Goal: Transaction & Acquisition: Purchase product/service

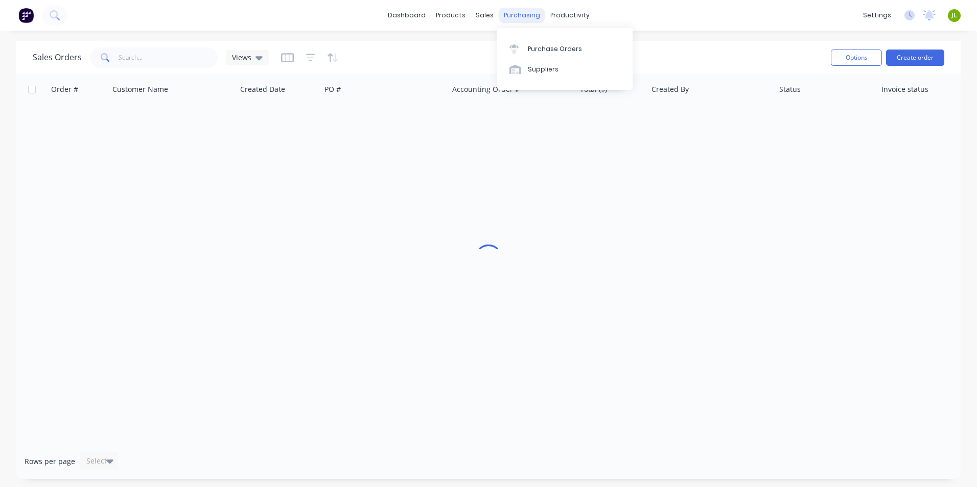
click at [525, 11] on div "purchasing" at bounding box center [522, 15] width 47 height 15
click at [529, 68] on div "Suppliers" at bounding box center [543, 69] width 31 height 9
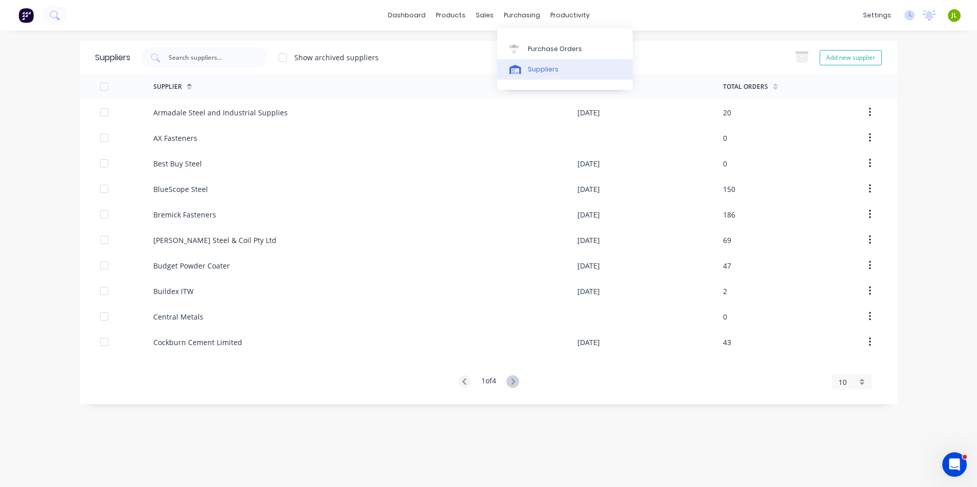
click at [541, 61] on link "Suppliers" at bounding box center [564, 69] width 135 height 20
click at [233, 56] on input "text" at bounding box center [210, 58] width 85 height 10
click at [515, 380] on icon at bounding box center [513, 382] width 4 height 6
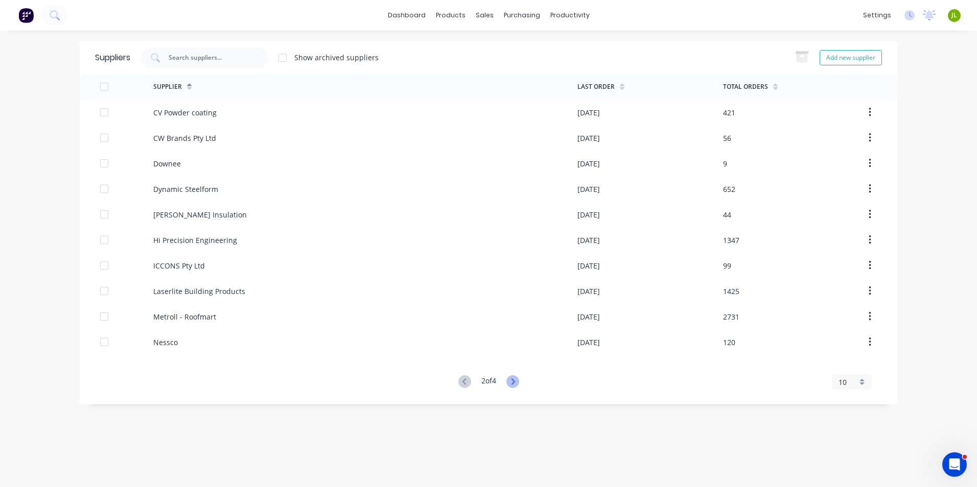
click at [515, 382] on icon at bounding box center [512, 382] width 13 height 13
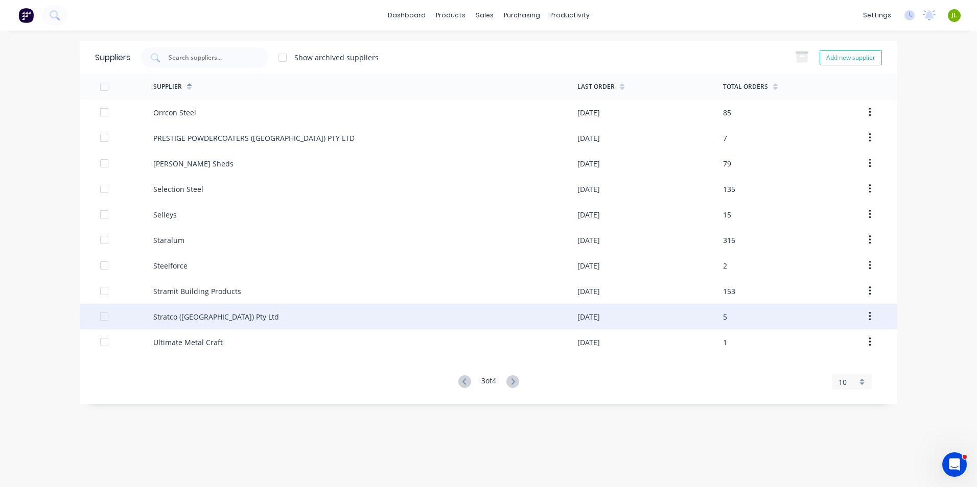
click at [217, 307] on div "Stratco (WA) Pty Ltd" at bounding box center [365, 317] width 424 height 26
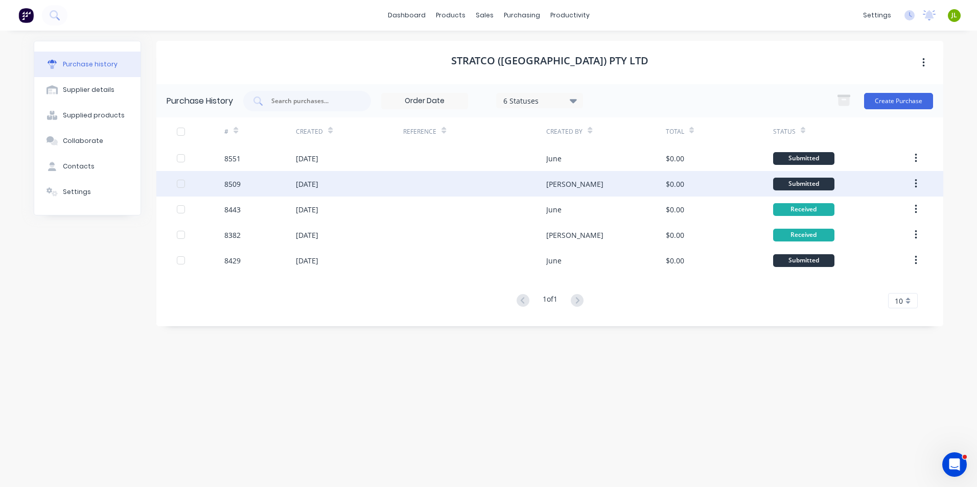
click at [552, 190] on div "Juana" at bounding box center [605, 184] width 119 height 26
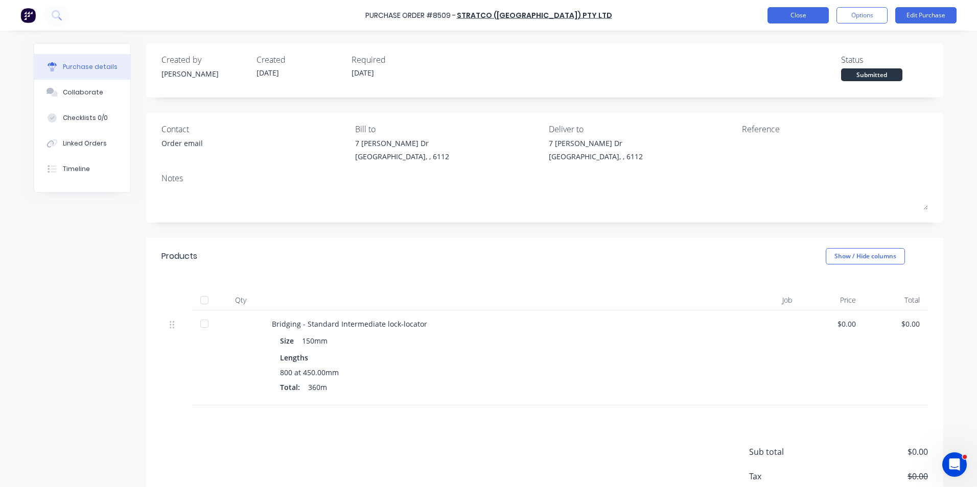
click at [801, 17] on button "Close" at bounding box center [798, 15] width 61 height 16
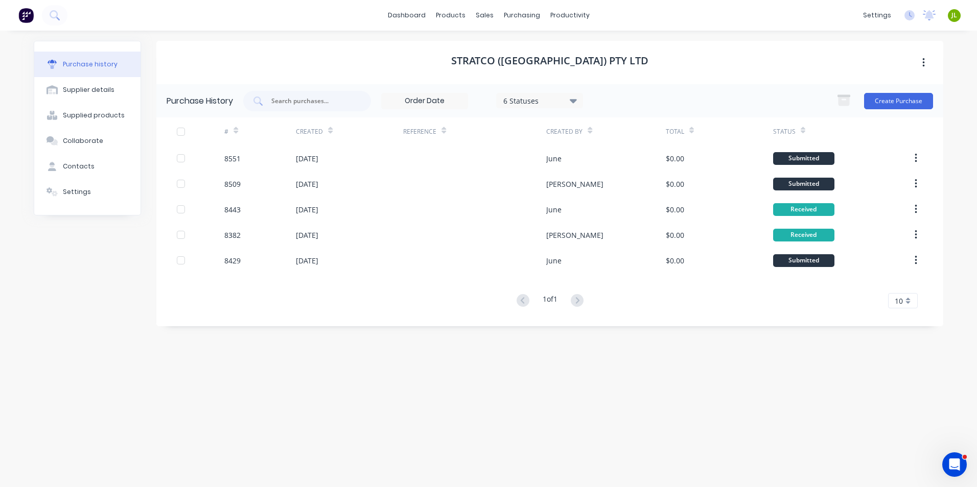
click at [548, 160] on div "June" at bounding box center [553, 158] width 15 height 11
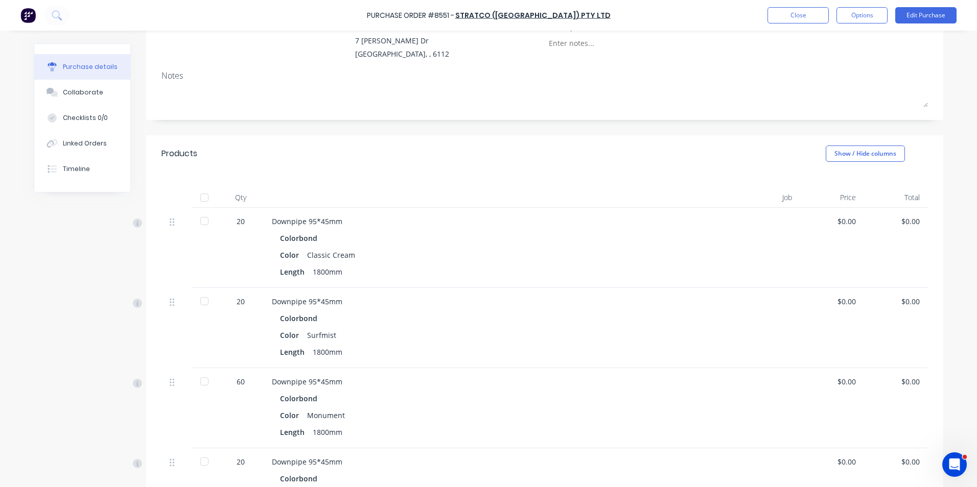
scroll to position [102, 0]
click at [795, 18] on button "Close" at bounding box center [798, 15] width 61 height 16
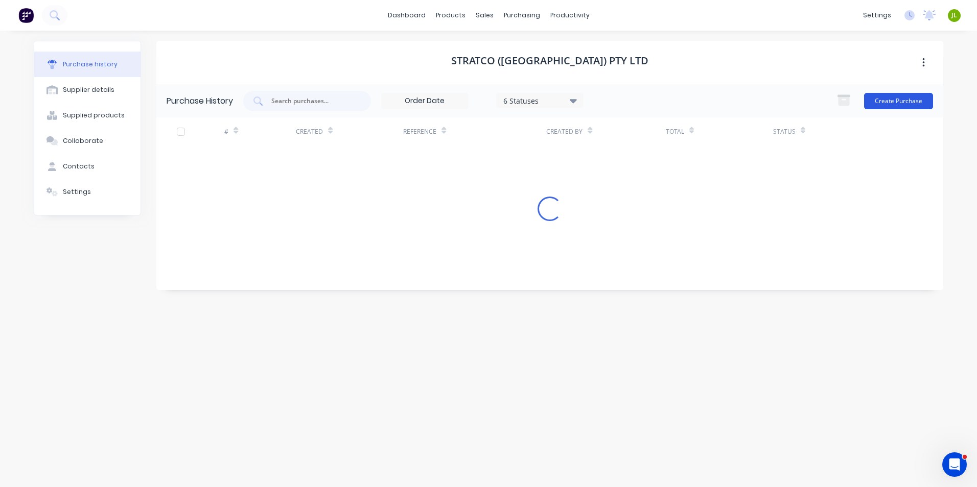
click at [891, 100] on button "Create Purchase" at bounding box center [898, 101] width 69 height 16
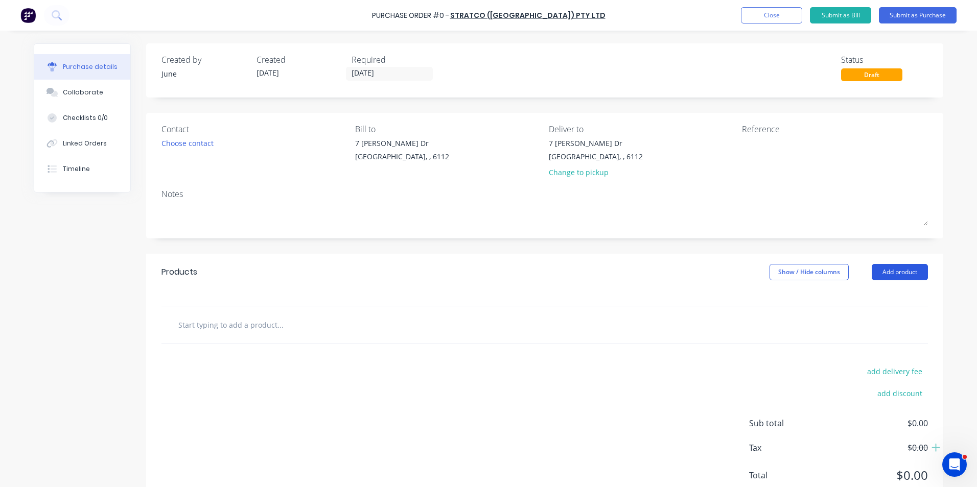
click at [901, 275] on button "Add product" at bounding box center [900, 272] width 56 height 16
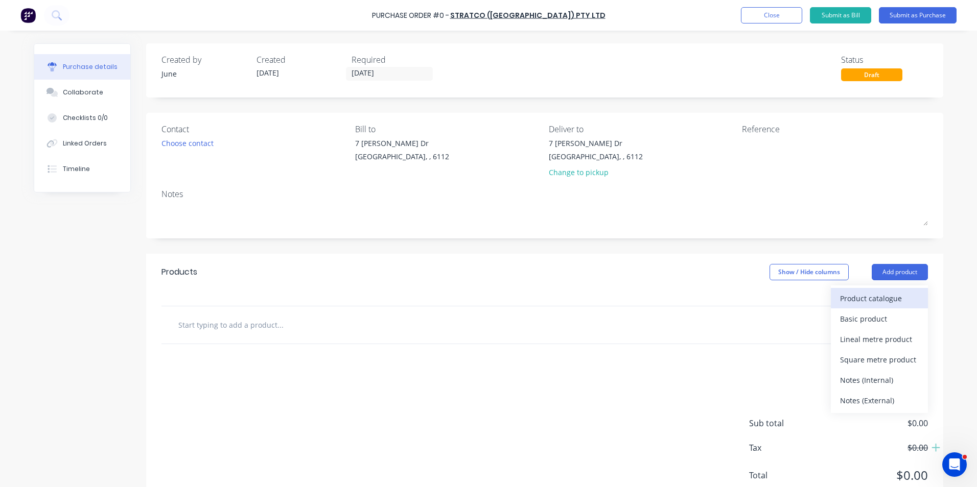
click at [861, 302] on div "Product catalogue" at bounding box center [879, 298] width 79 height 15
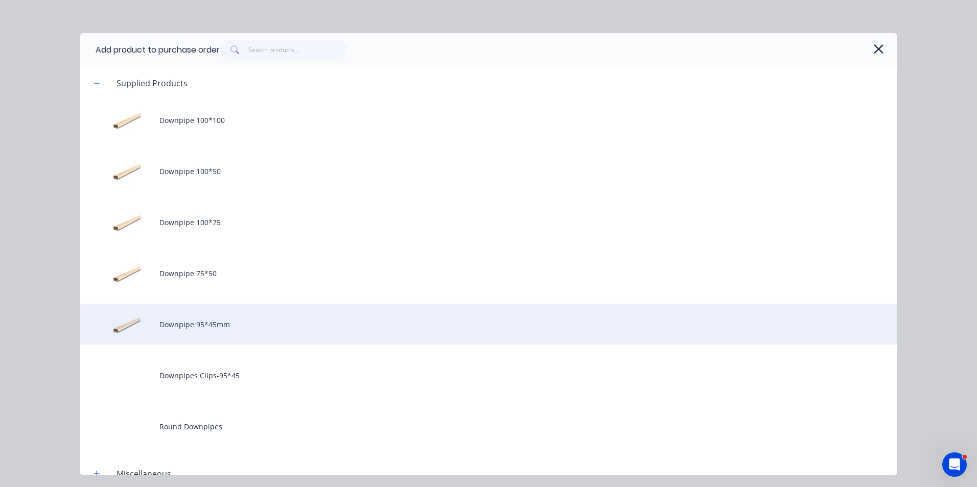
click at [239, 327] on div "Downpipe 95*45mm" at bounding box center [488, 324] width 817 height 41
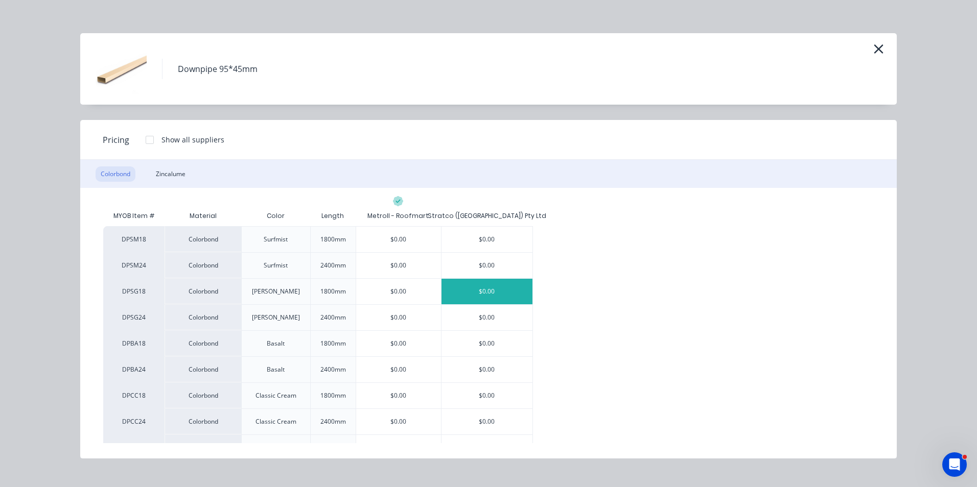
click at [502, 285] on div "$0.00" at bounding box center [487, 292] width 91 height 26
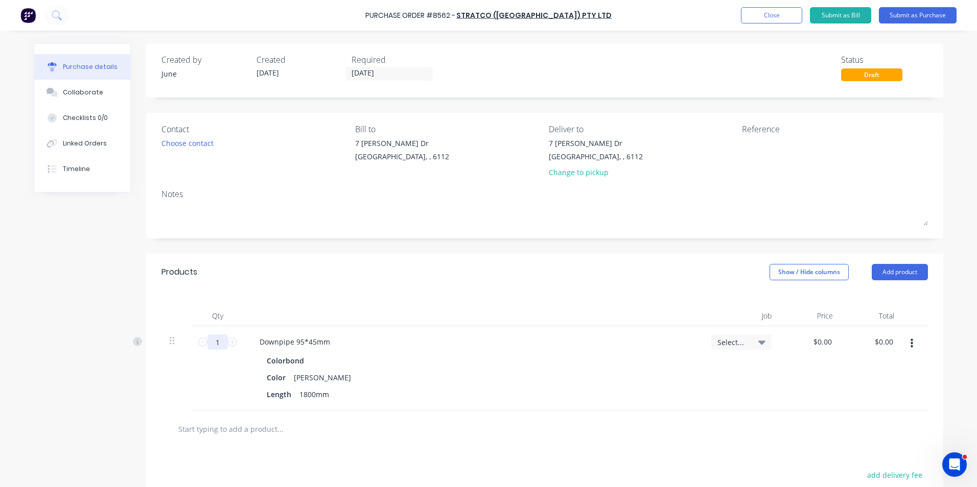
click at [217, 339] on input "1" at bounding box center [217, 342] width 20 height 15
type input "20"
click at [247, 319] on div at bounding box center [473, 316] width 460 height 20
click at [905, 269] on button "Add product" at bounding box center [900, 272] width 56 height 16
click at [892, 292] on div "Product catalogue" at bounding box center [879, 298] width 79 height 15
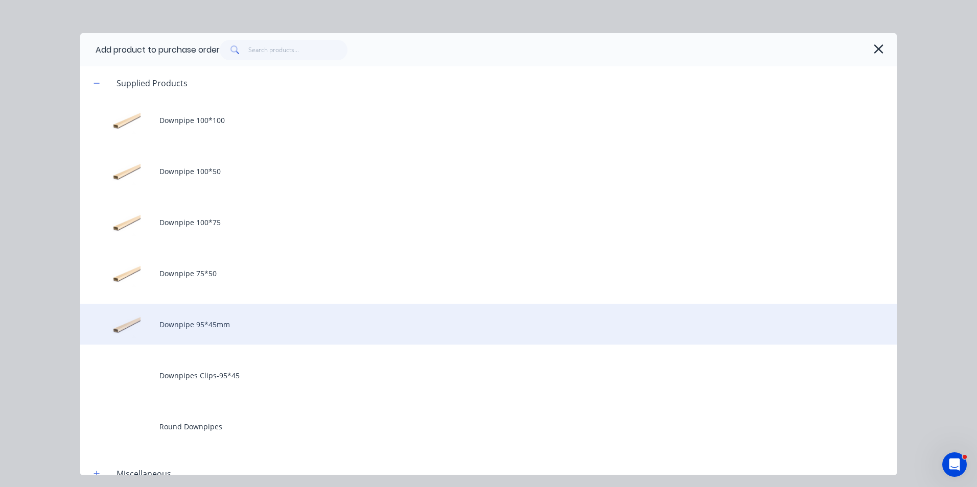
click at [276, 321] on div "Downpipe 95*45mm" at bounding box center [488, 324] width 817 height 41
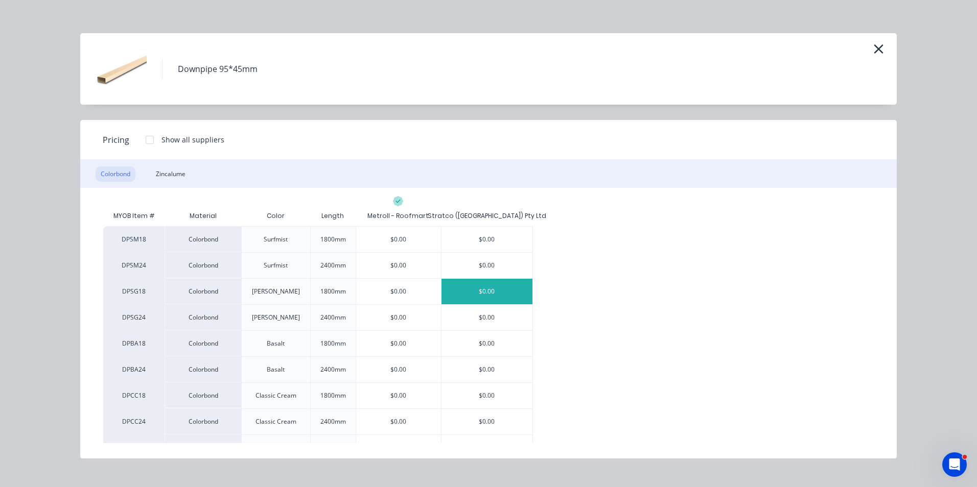
click at [474, 288] on div "$0.00" at bounding box center [487, 292] width 91 height 26
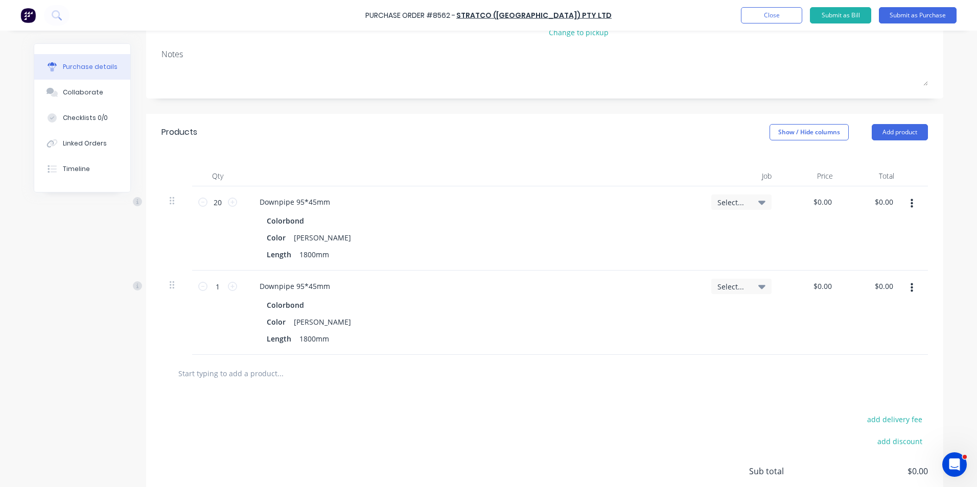
scroll to position [153, 0]
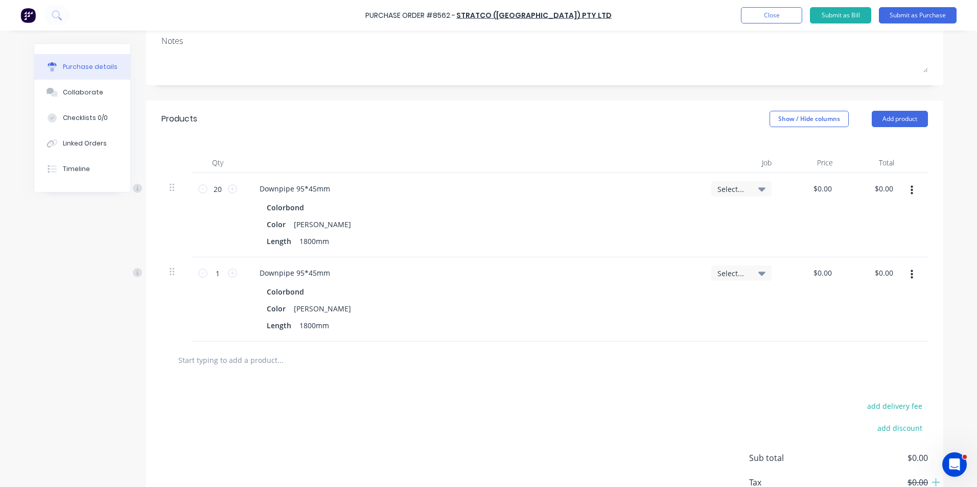
click at [906, 273] on button "button" at bounding box center [912, 275] width 24 height 18
click at [891, 308] on button "Edit" at bounding box center [880, 302] width 87 height 20
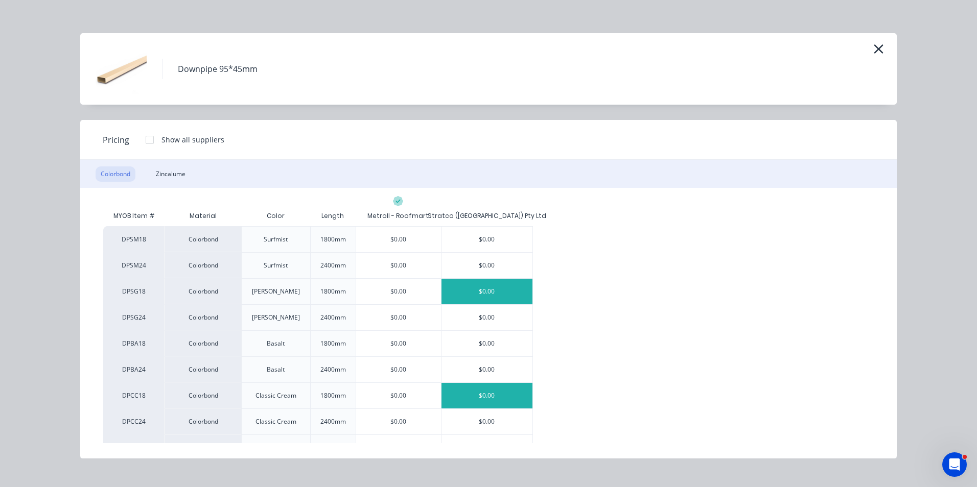
click at [513, 396] on div "$0.00" at bounding box center [487, 396] width 91 height 26
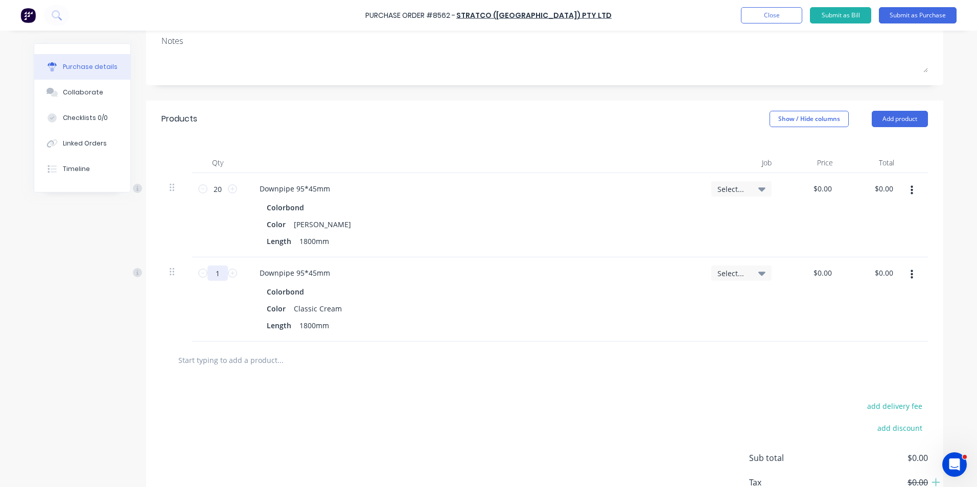
click at [213, 277] on input "1" at bounding box center [217, 273] width 20 height 15
click at [427, 319] on div "Length 1800mm" at bounding box center [471, 325] width 417 height 15
drag, startPoint x: 216, startPoint y: 276, endPoint x: 187, endPoint y: 274, distance: 29.2
click at [187, 274] on div "30 30 Downpipe 95*45mm Colorbond Color Classic Cream Length 1800mm Select... $0…" at bounding box center [544, 300] width 766 height 84
type input "20"
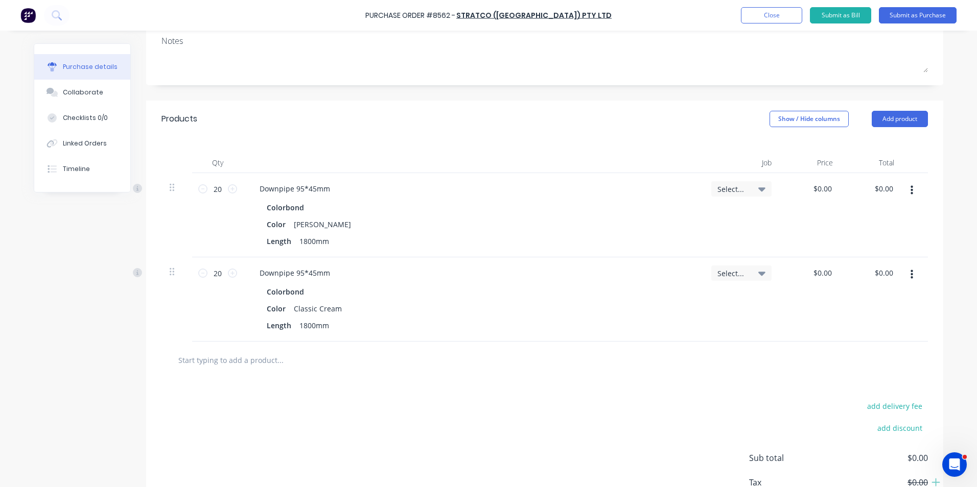
click at [587, 205] on div "Colorbond" at bounding box center [473, 207] width 413 height 15
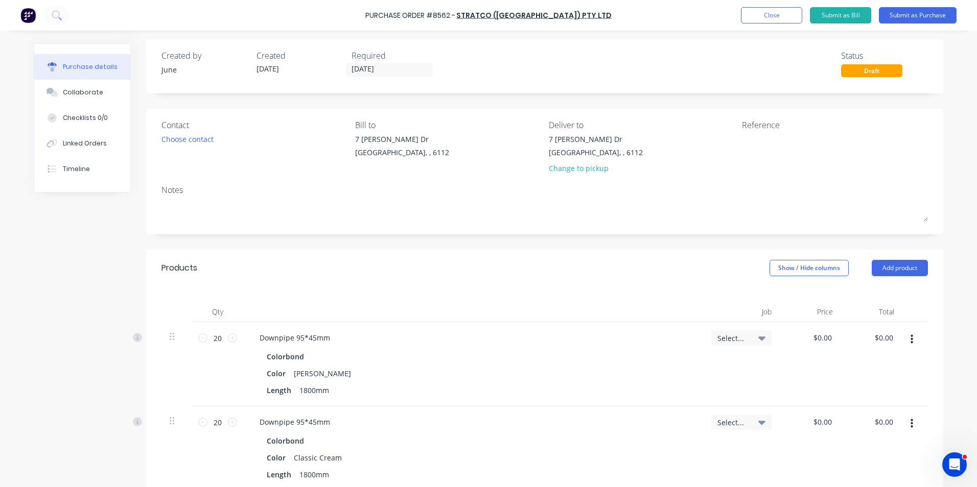
scroll to position [0, 0]
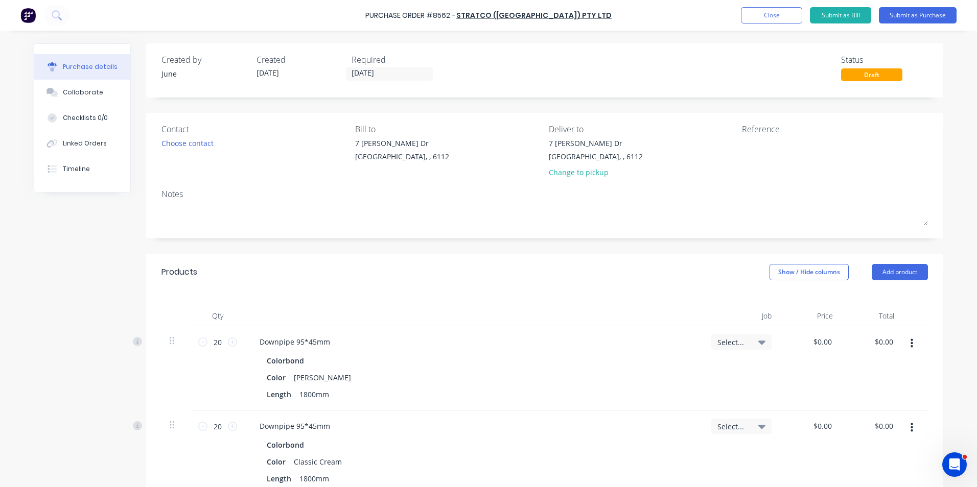
click at [568, 179] on div "7 Cartwright Dr Forrestdale, , 6112 Change to pickup" at bounding box center [596, 160] width 94 height 45
click at [569, 175] on div "Change to pickup" at bounding box center [596, 172] width 94 height 11
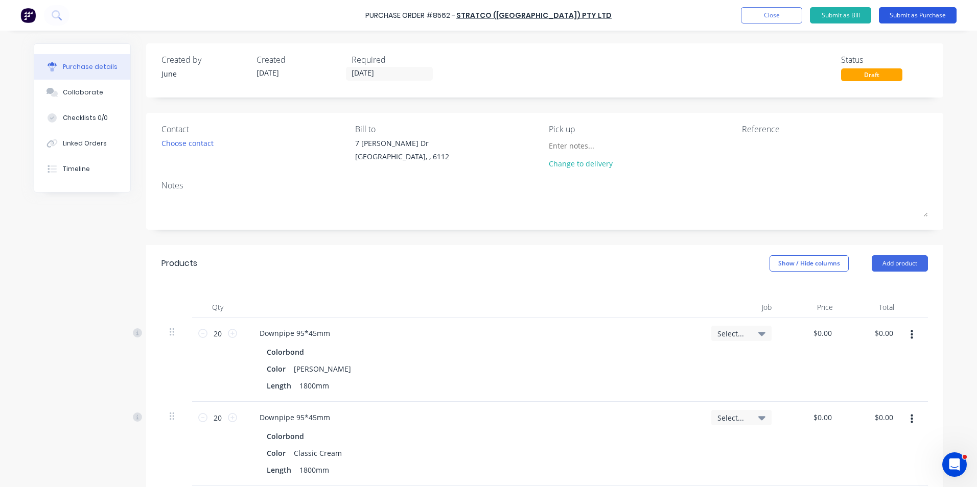
click at [943, 12] on button "Submit as Purchase" at bounding box center [918, 15] width 78 height 16
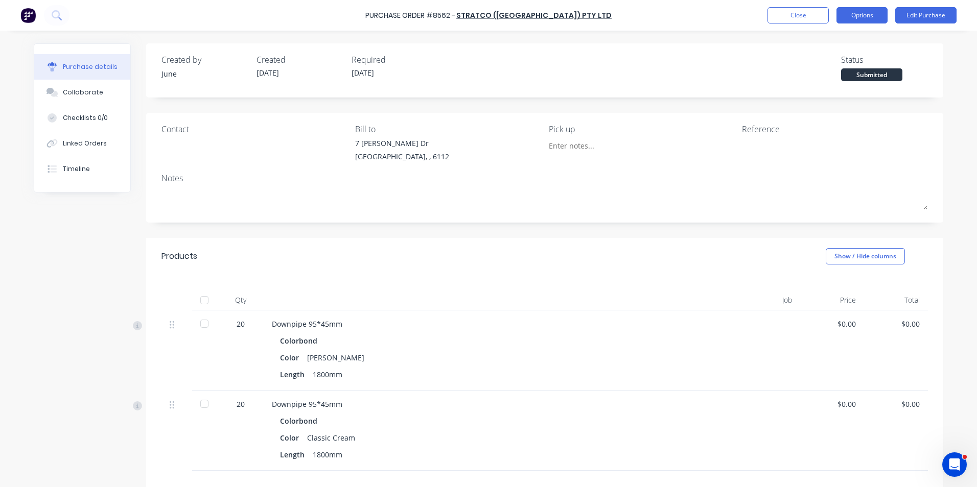
click at [858, 14] on button "Options" at bounding box center [862, 15] width 51 height 16
click at [852, 45] on div "Print / Email" at bounding box center [839, 41] width 79 height 15
click at [854, 72] on button "Without pricing" at bounding box center [839, 82] width 97 height 20
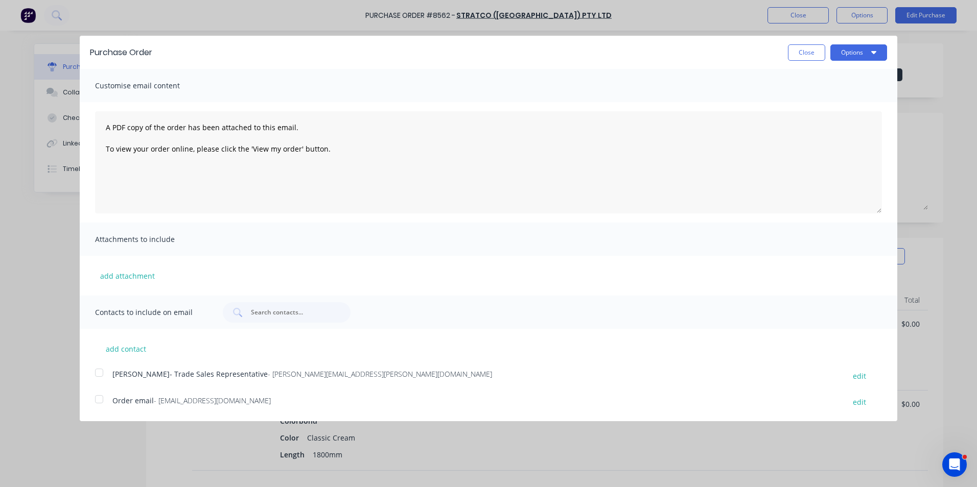
click at [97, 400] on div at bounding box center [99, 399] width 20 height 20
click at [845, 55] on button "Options" at bounding box center [858, 52] width 57 height 16
click at [842, 103] on div "Email" at bounding box center [838, 98] width 79 height 15
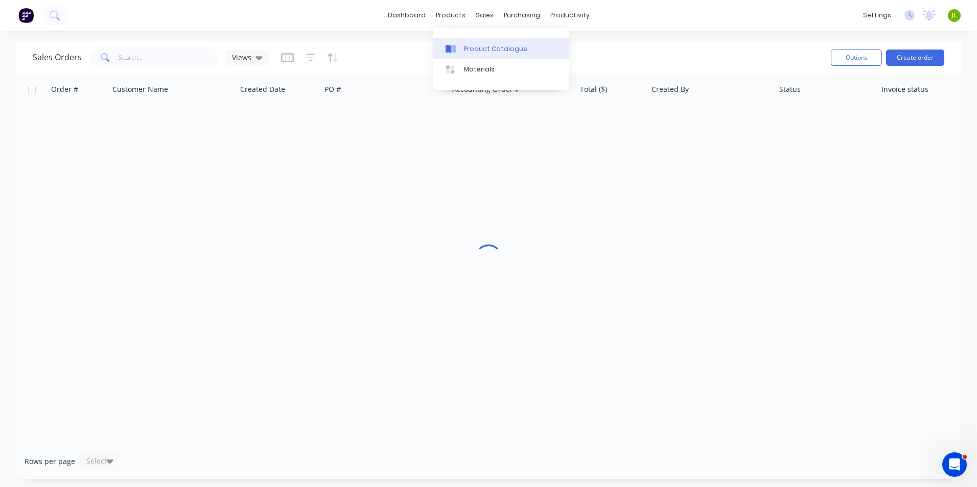
click at [462, 53] on link "Product Catalogue" at bounding box center [500, 48] width 135 height 20
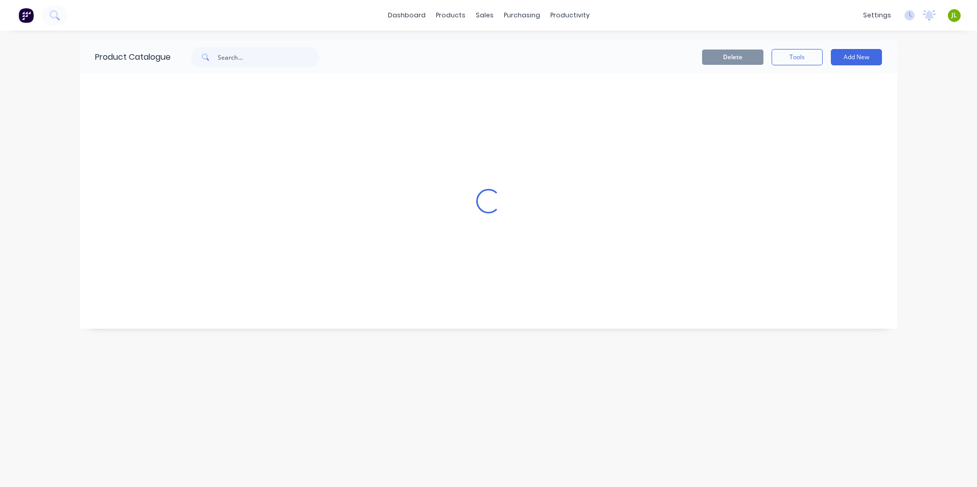
click at [173, 57] on div at bounding box center [253, 57] width 164 height 20
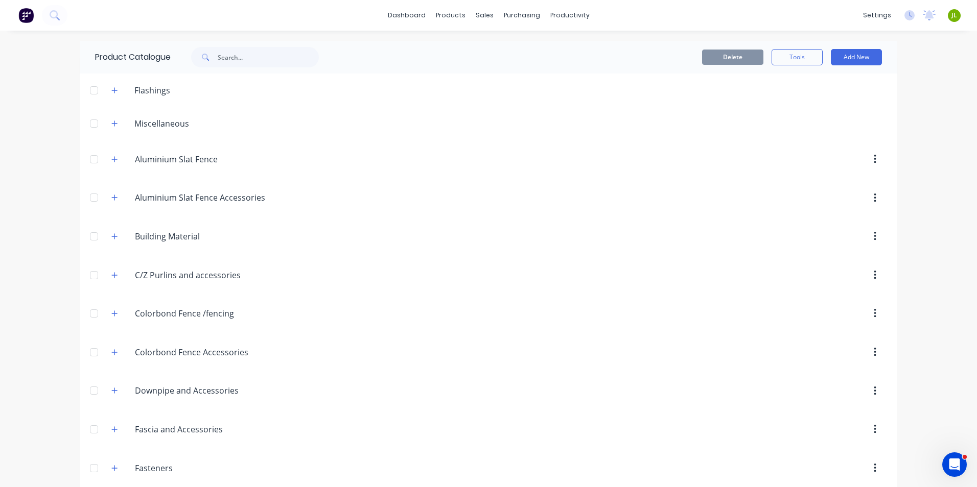
click at [215, 57] on span at bounding box center [204, 57] width 27 height 20
click at [231, 52] on input "text" at bounding box center [268, 57] width 101 height 20
type input "95"
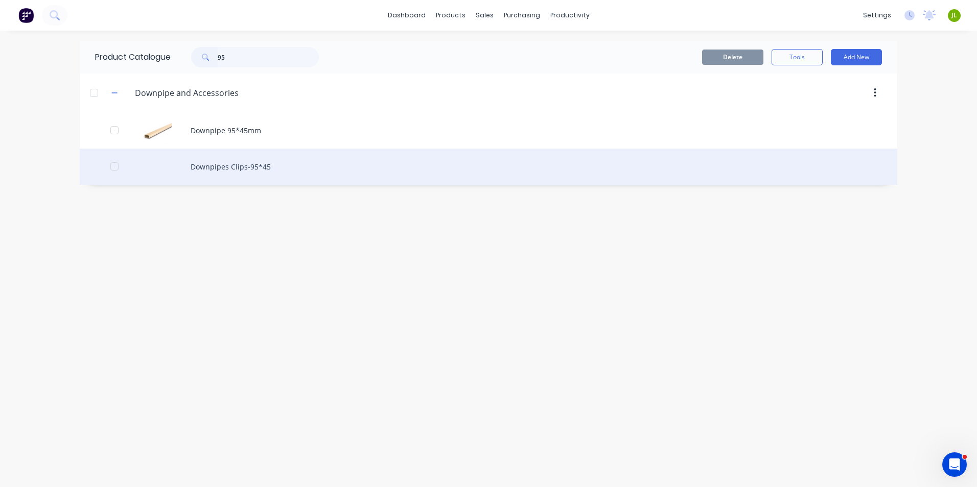
click at [278, 169] on div "Downpipes Clips-95*45" at bounding box center [489, 167] width 818 height 36
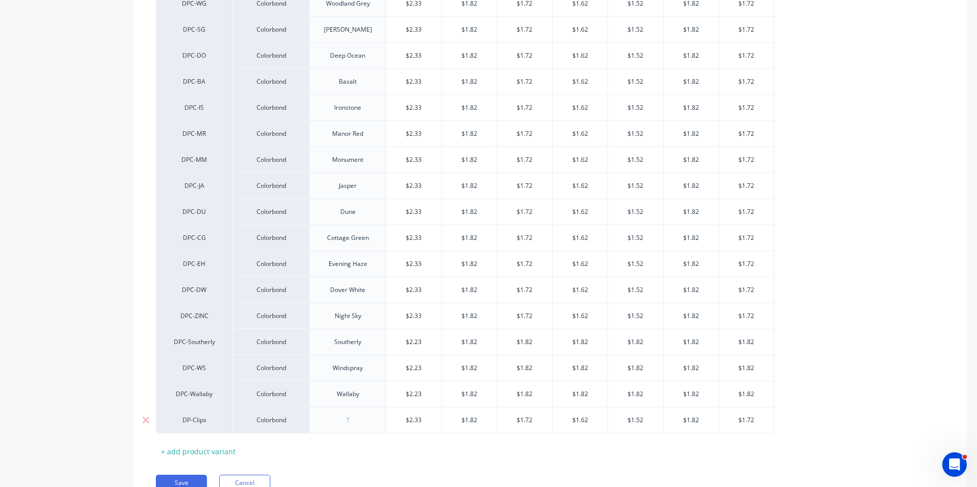
scroll to position [463, 0]
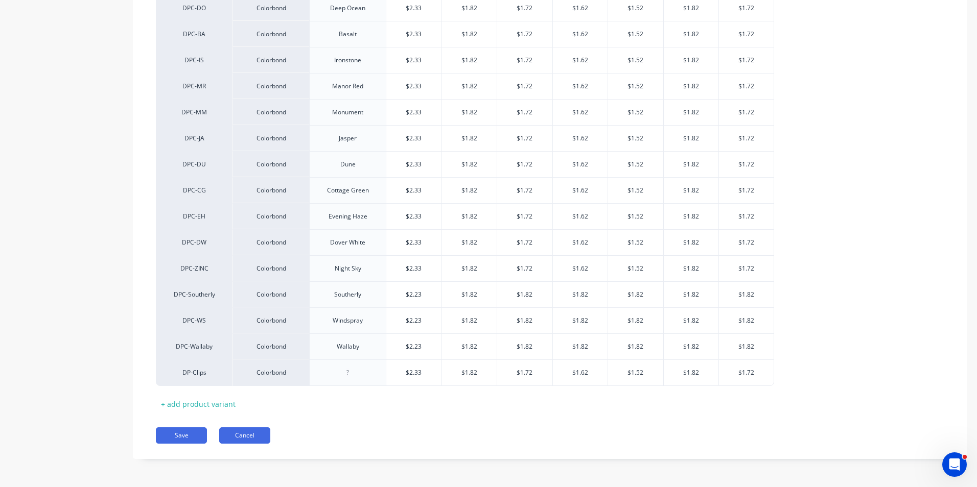
click at [239, 438] on button "Cancel" at bounding box center [244, 436] width 51 height 16
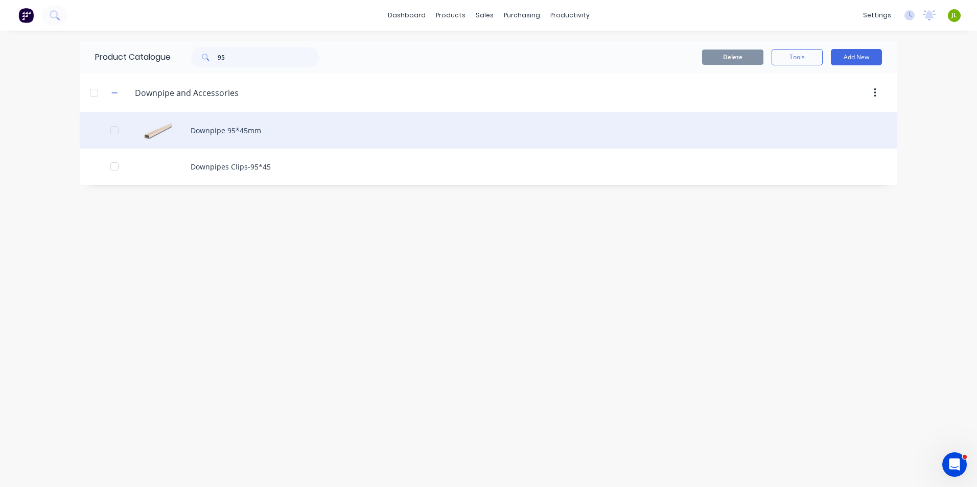
click at [257, 123] on div "Downpipe 95*45mm" at bounding box center [489, 130] width 818 height 36
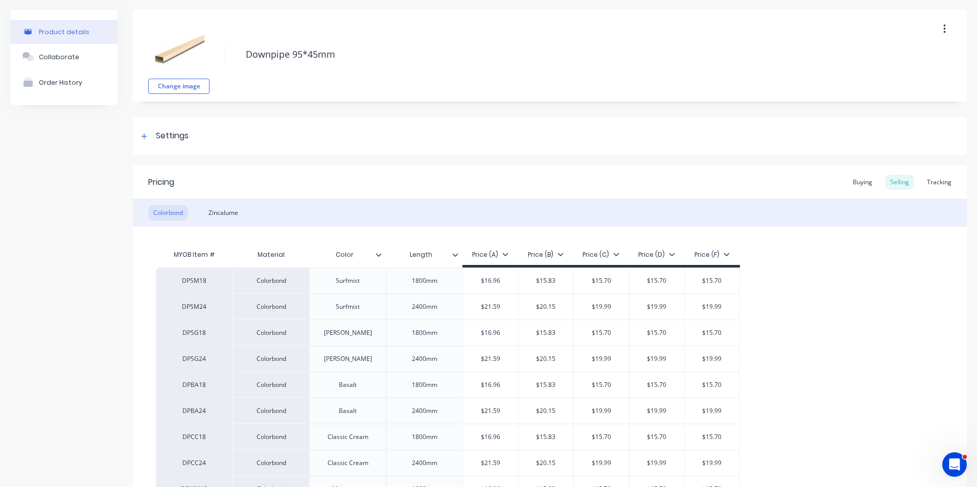
scroll to position [51, 0]
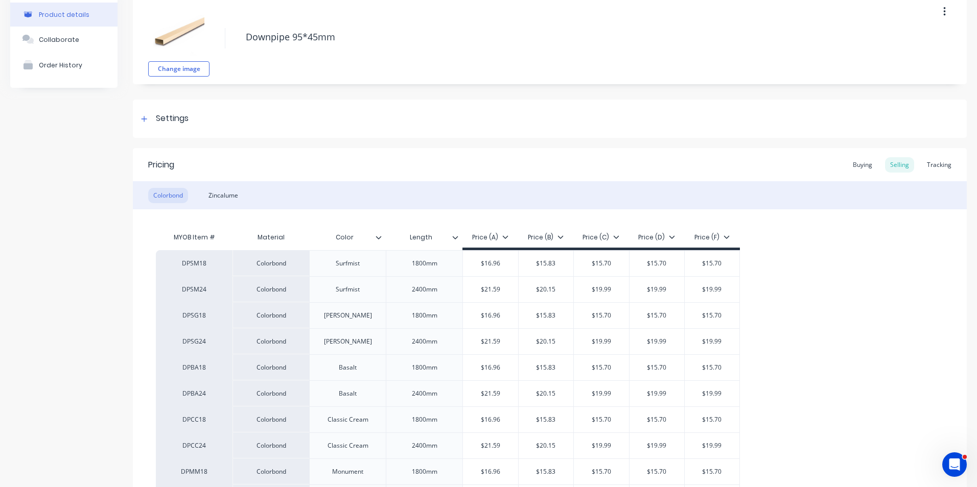
type textarea "x"
click at [937, 162] on div "Tracking" at bounding box center [939, 164] width 35 height 15
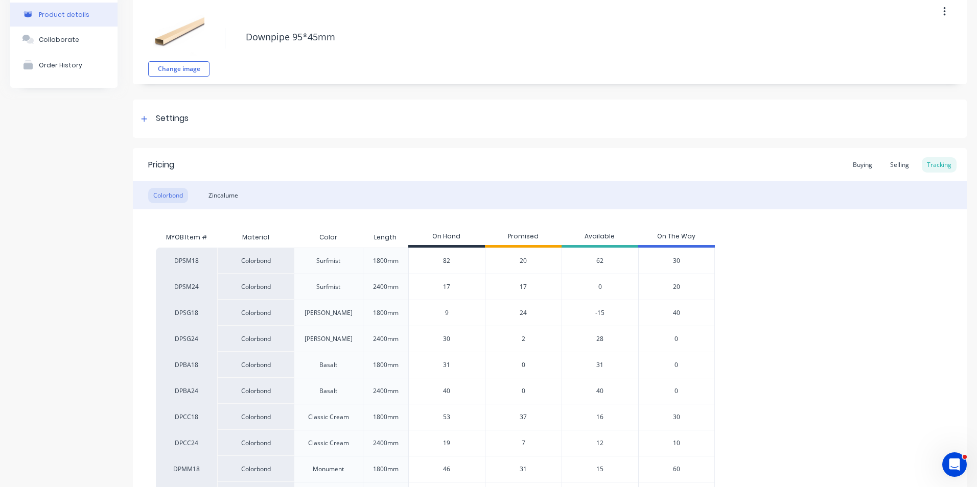
click at [525, 313] on span "24" at bounding box center [523, 313] width 7 height 9
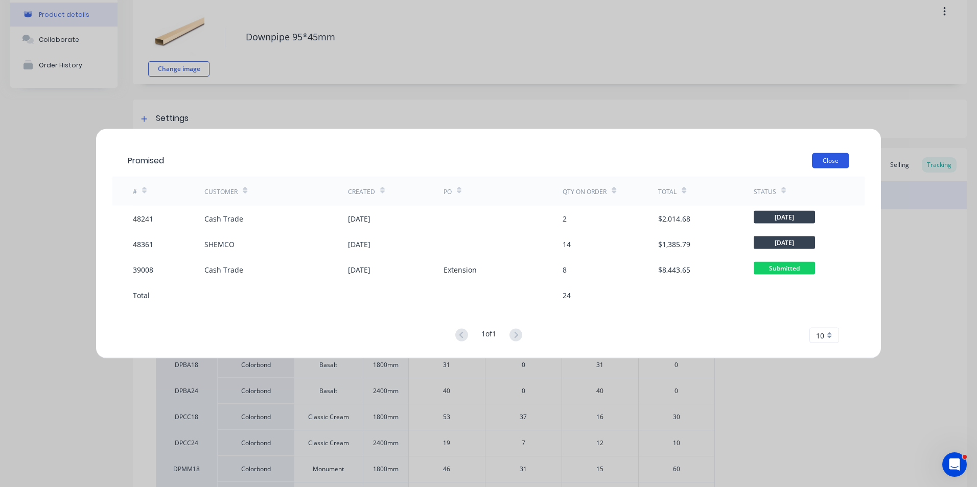
click at [813, 161] on button "Close" at bounding box center [830, 160] width 37 height 15
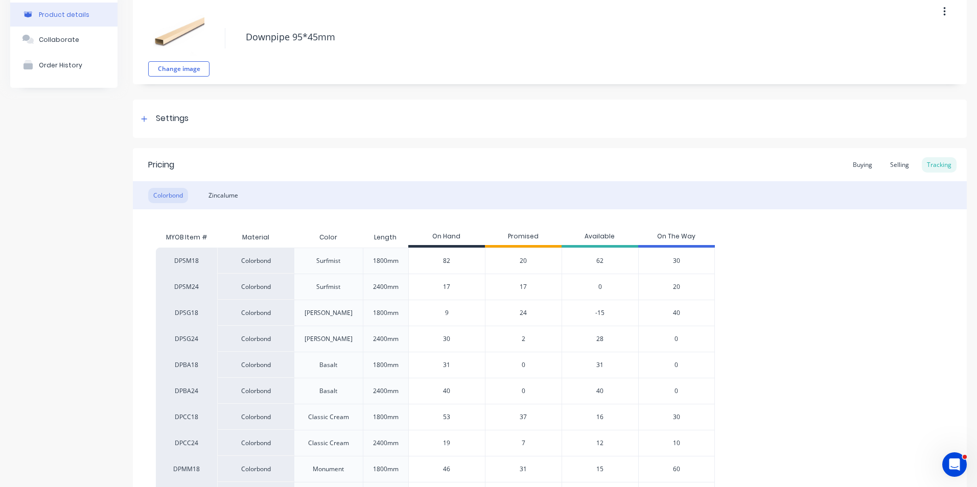
click at [525, 313] on span "24" at bounding box center [523, 313] width 7 height 9
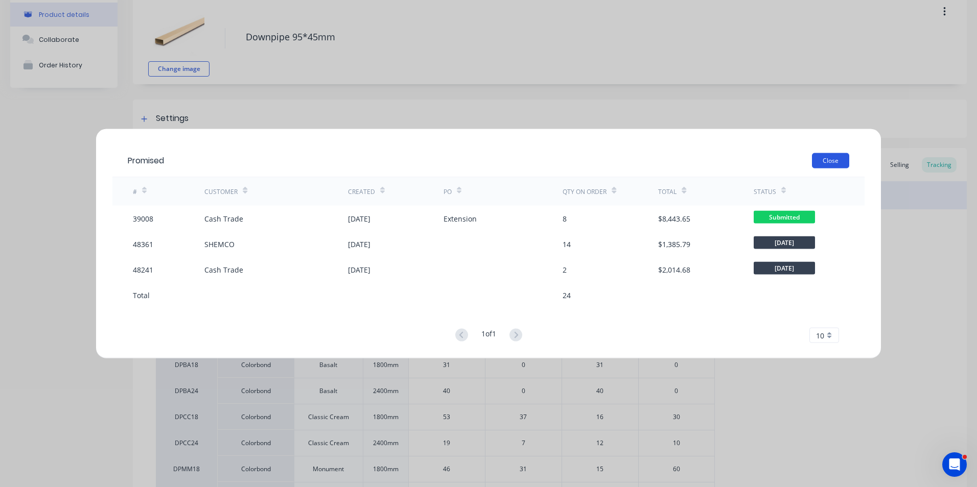
click at [832, 156] on button "Close" at bounding box center [830, 160] width 37 height 15
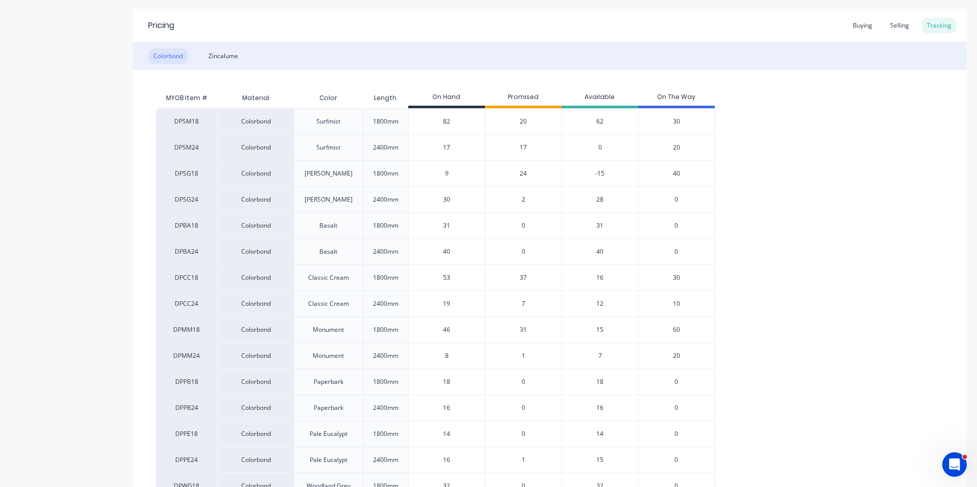
scroll to position [204, 0]
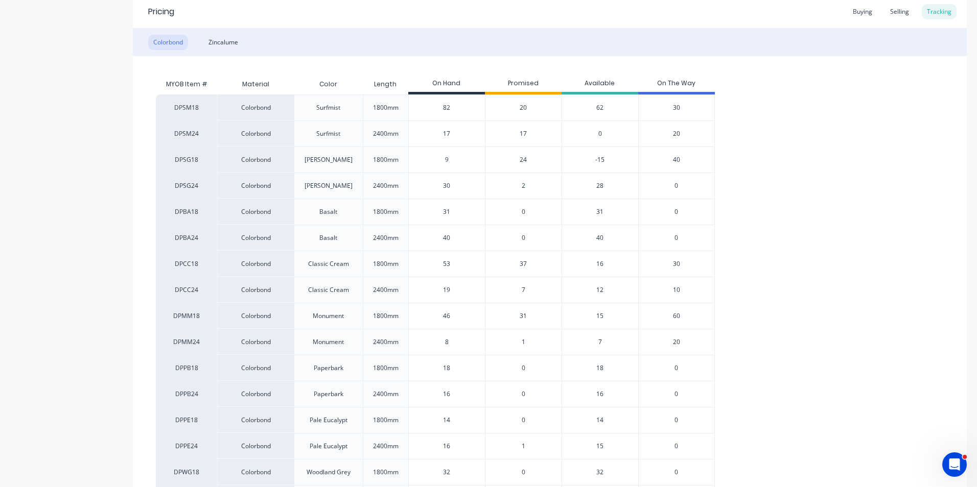
click at [522, 264] on span "37" at bounding box center [523, 264] width 7 height 9
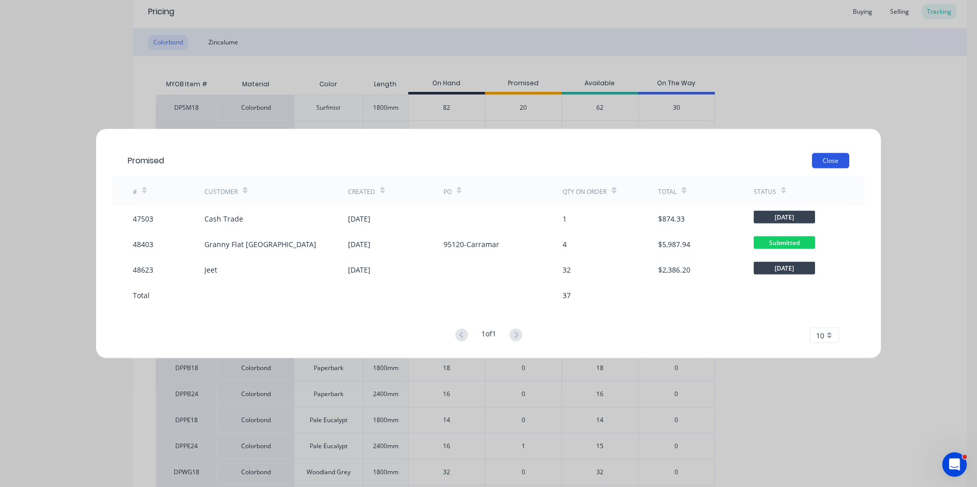
click at [835, 158] on button "Close" at bounding box center [830, 160] width 37 height 15
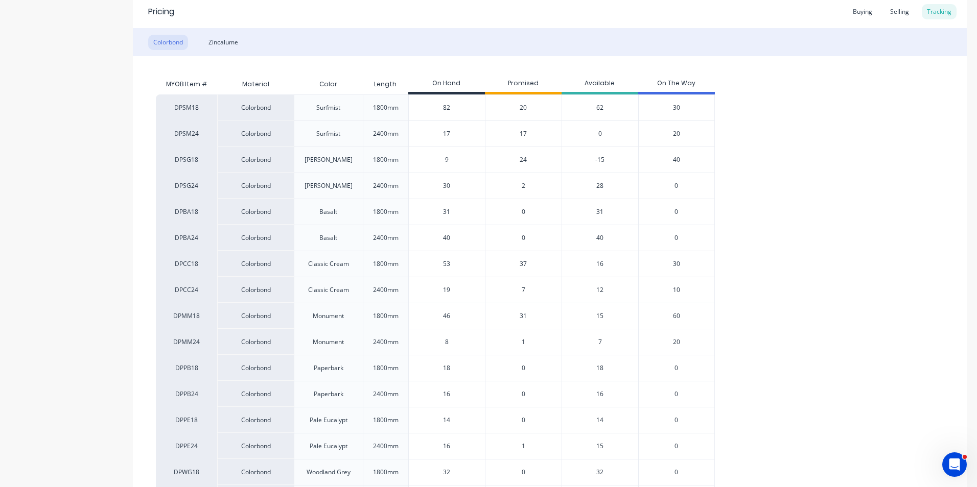
click at [523, 267] on span "37" at bounding box center [523, 264] width 7 height 9
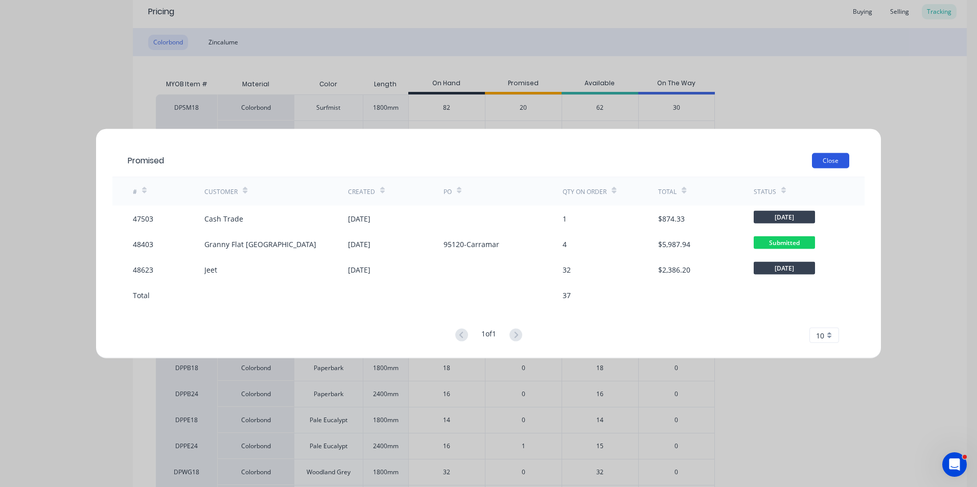
click at [831, 160] on button "Close" at bounding box center [830, 160] width 37 height 15
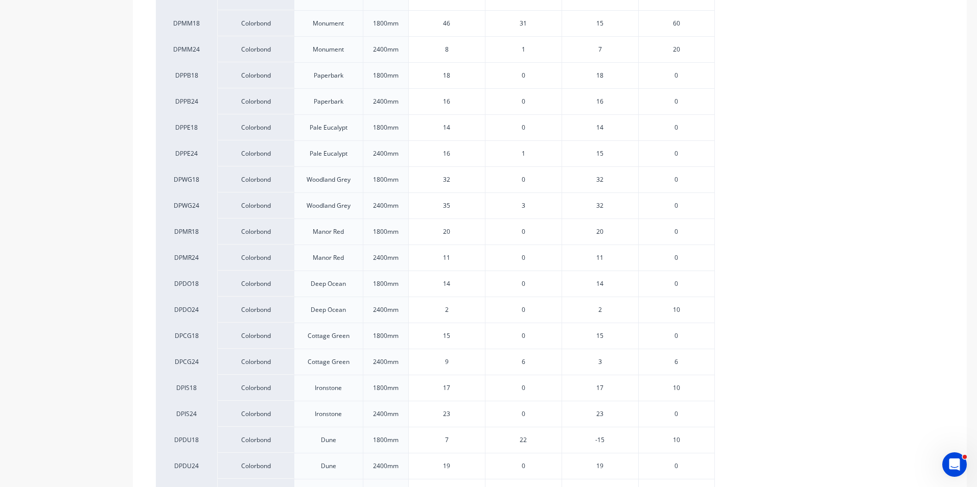
scroll to position [511, 0]
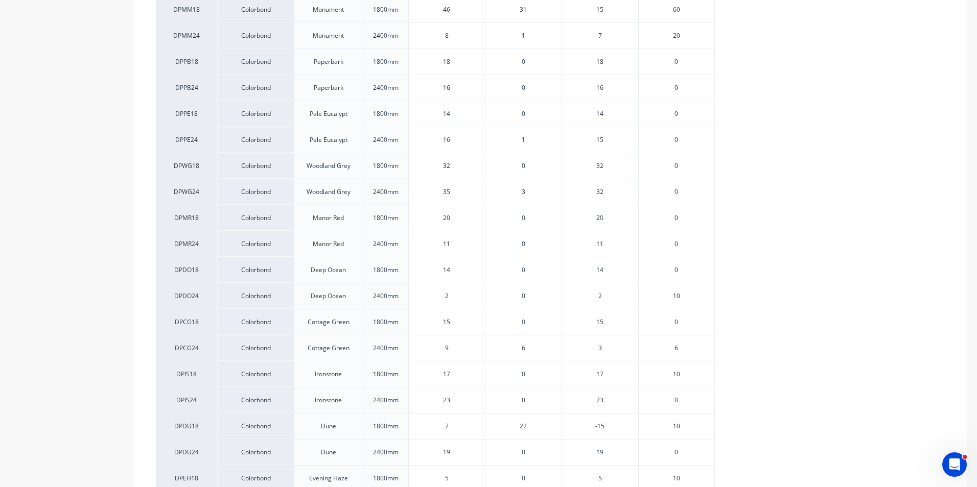
click at [523, 350] on span "6" at bounding box center [524, 348] width 4 height 9
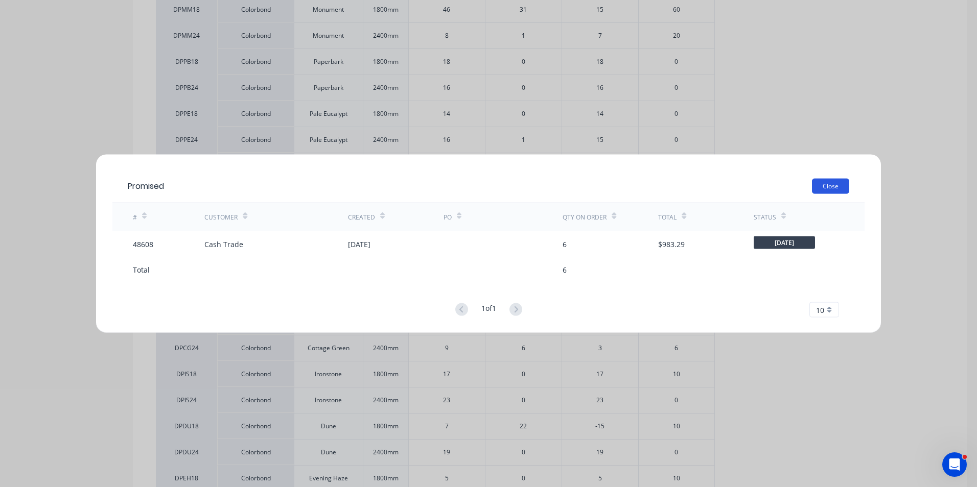
click at [827, 188] on button "Close" at bounding box center [830, 186] width 37 height 15
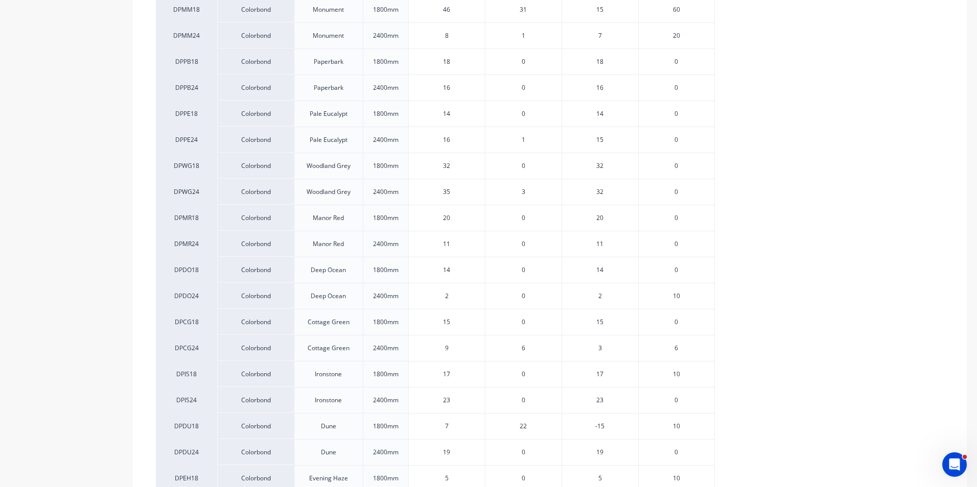
click at [524, 428] on span "22" at bounding box center [523, 426] width 7 height 9
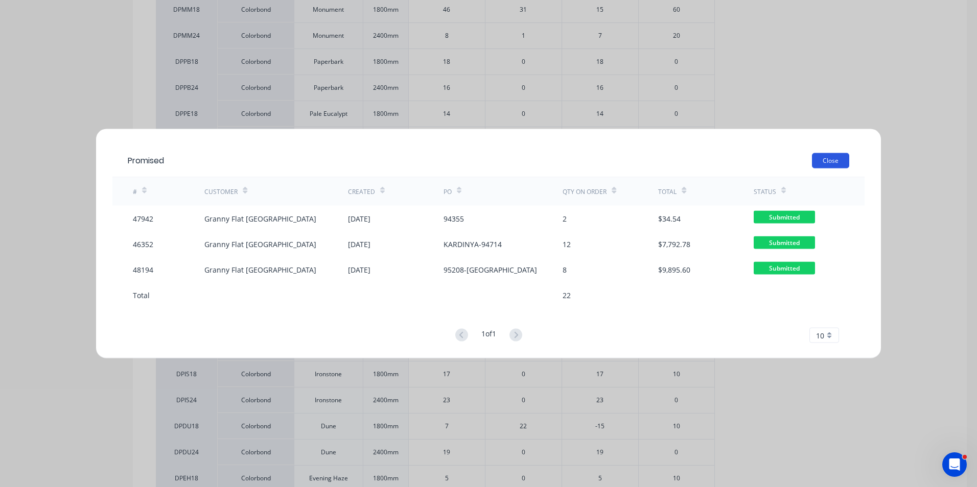
click at [816, 161] on button "Close" at bounding box center [830, 160] width 37 height 15
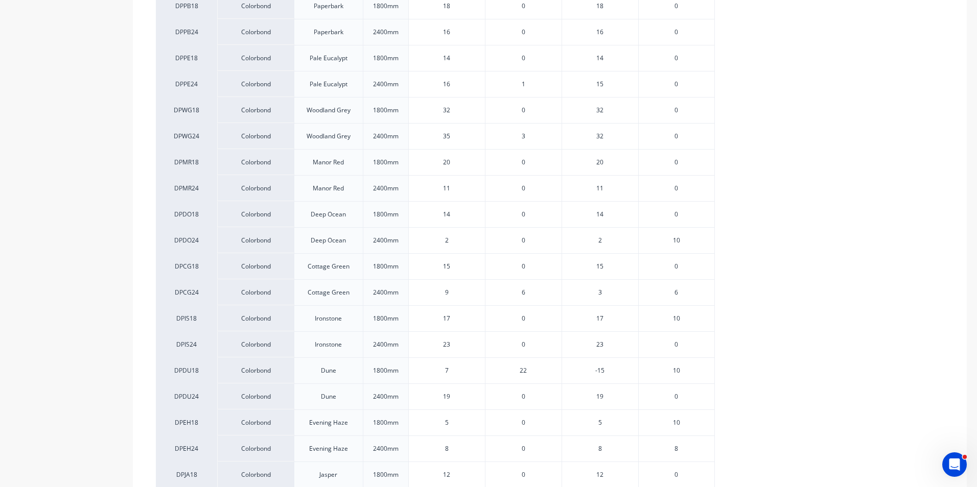
scroll to position [664, 0]
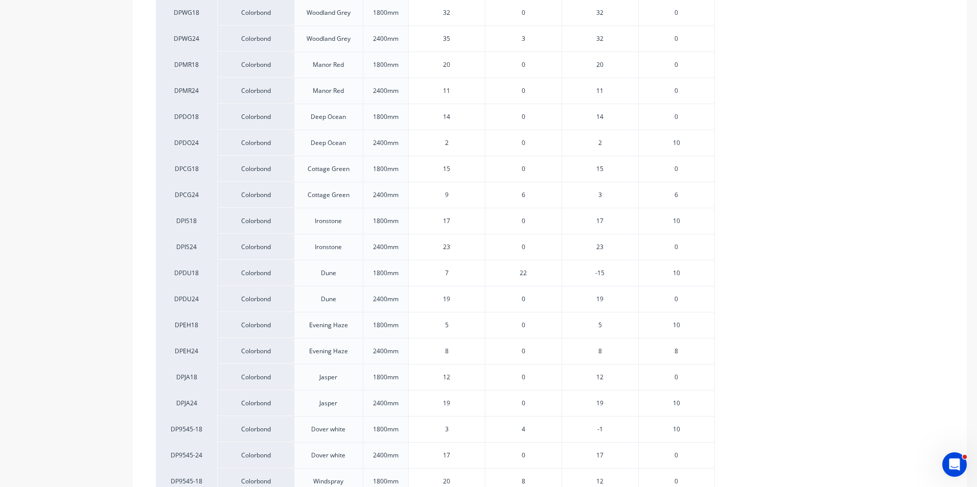
click at [522, 430] on span "4" at bounding box center [524, 429] width 4 height 9
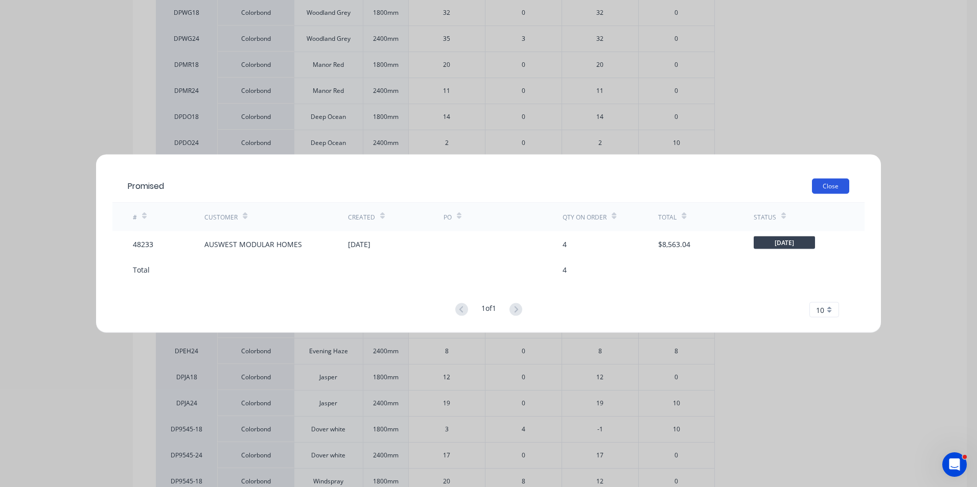
click at [821, 189] on button "Close" at bounding box center [830, 186] width 37 height 15
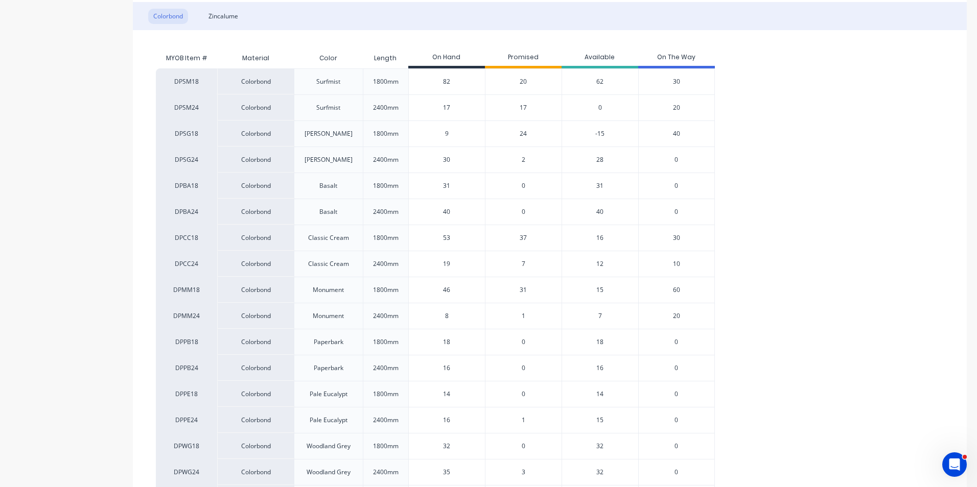
scroll to position [102, 0]
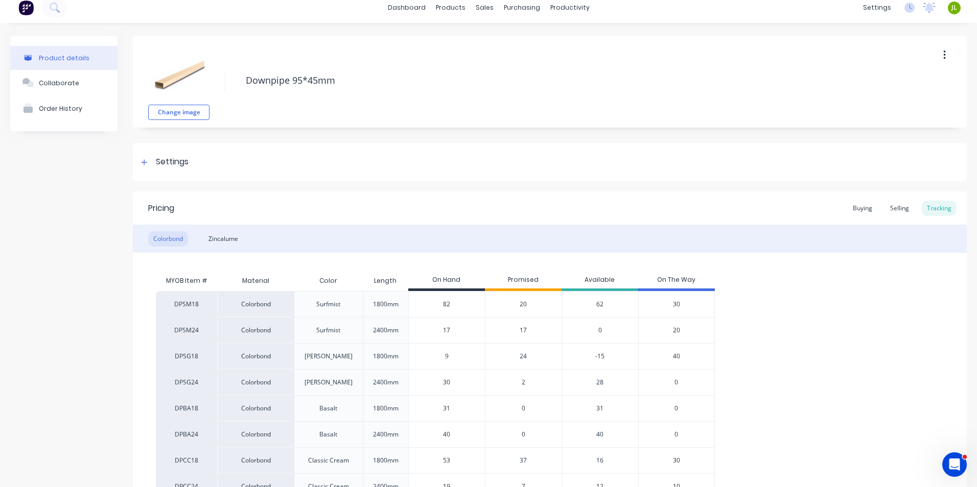
scroll to position [0, 0]
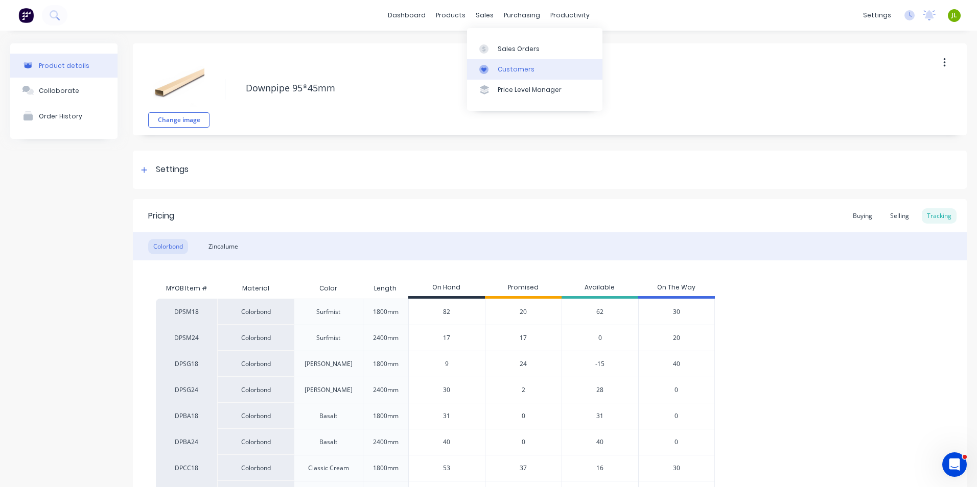
click at [505, 67] on div "Customers" at bounding box center [516, 69] width 37 height 9
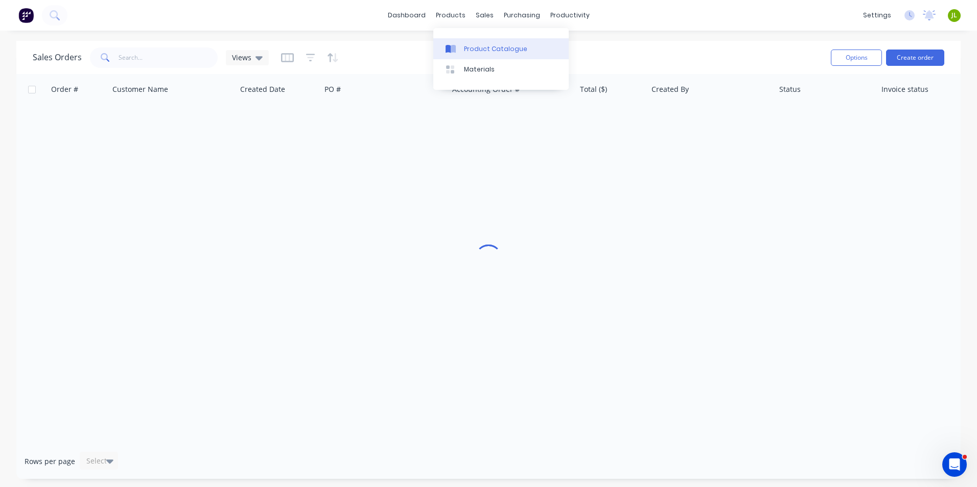
click at [458, 58] on link "Product Catalogue" at bounding box center [500, 48] width 135 height 20
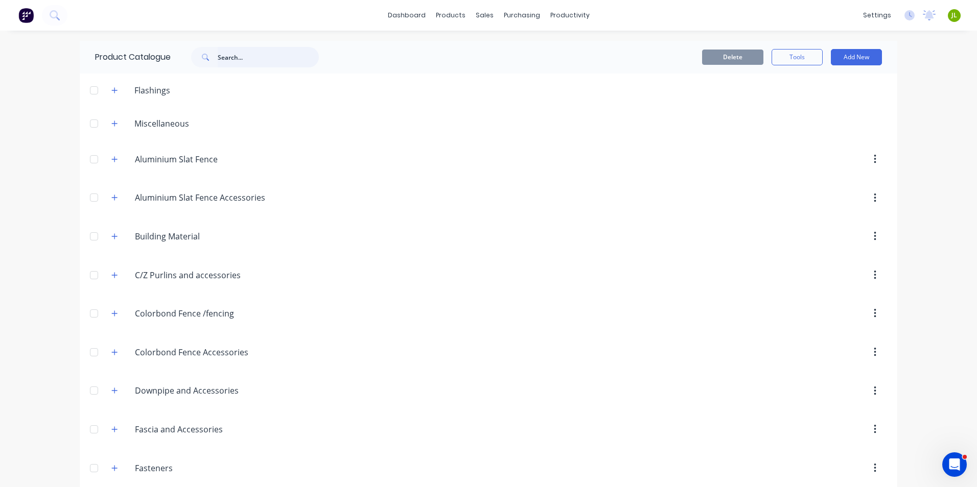
click at [283, 54] on input "text" at bounding box center [268, 57] width 101 height 20
type input "roof"
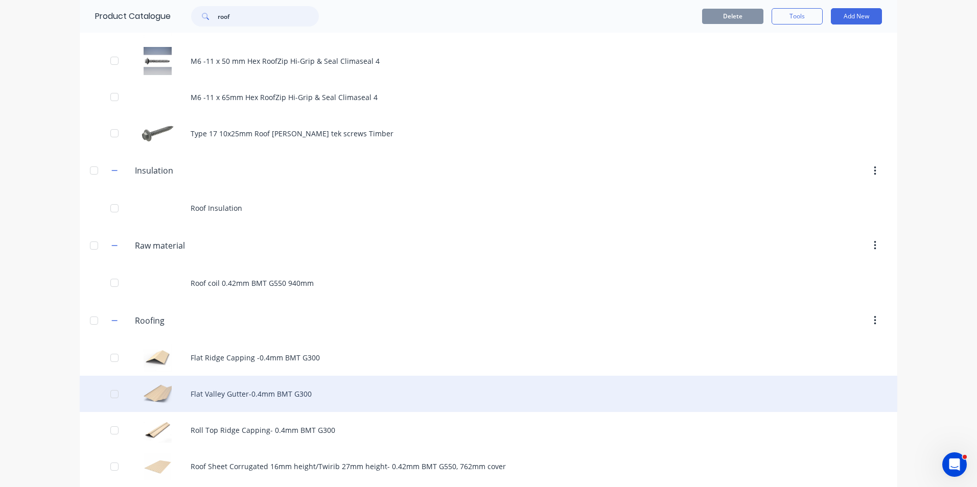
scroll to position [307, 0]
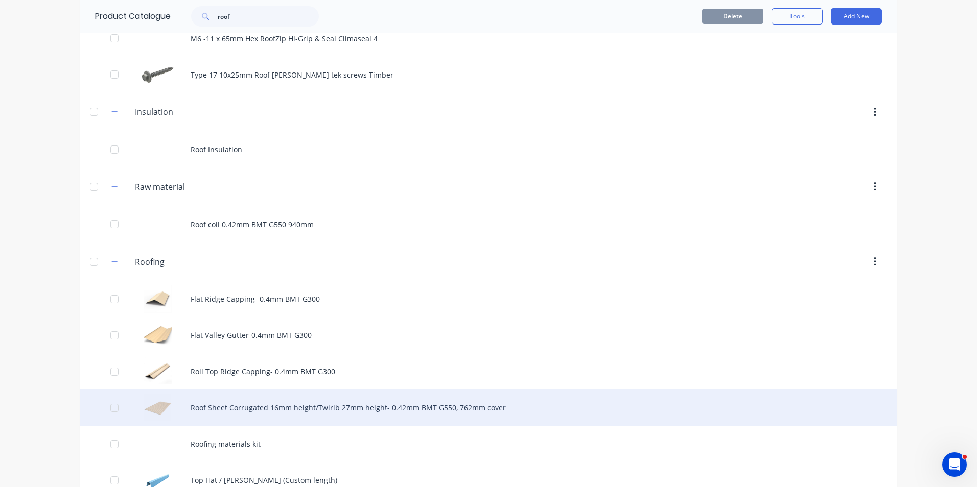
click at [214, 402] on div "Roof Sheet Corrugated 16mm height/Twirib 27mm height- 0.42mm BMT G550, 762mm co…" at bounding box center [489, 408] width 818 height 36
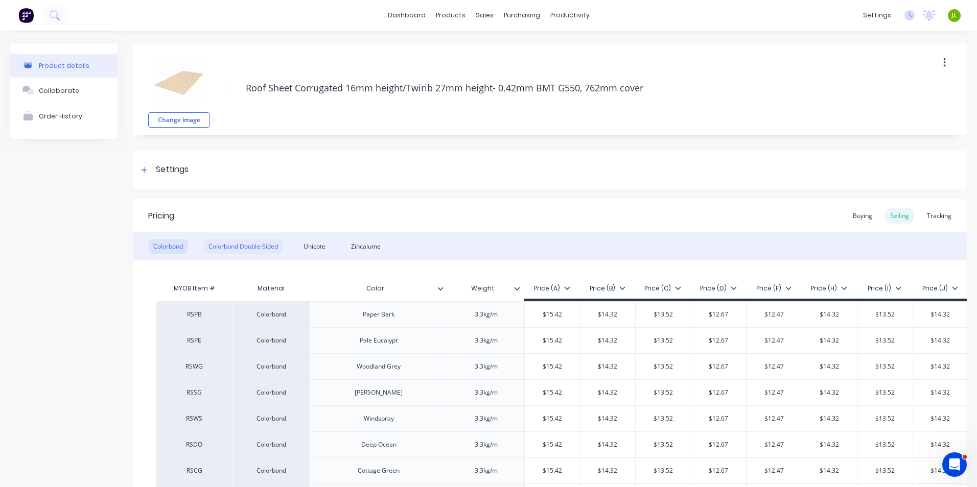
click at [249, 242] on div "Colorbond Double-Sided" at bounding box center [243, 246] width 80 height 15
type textarea "x"
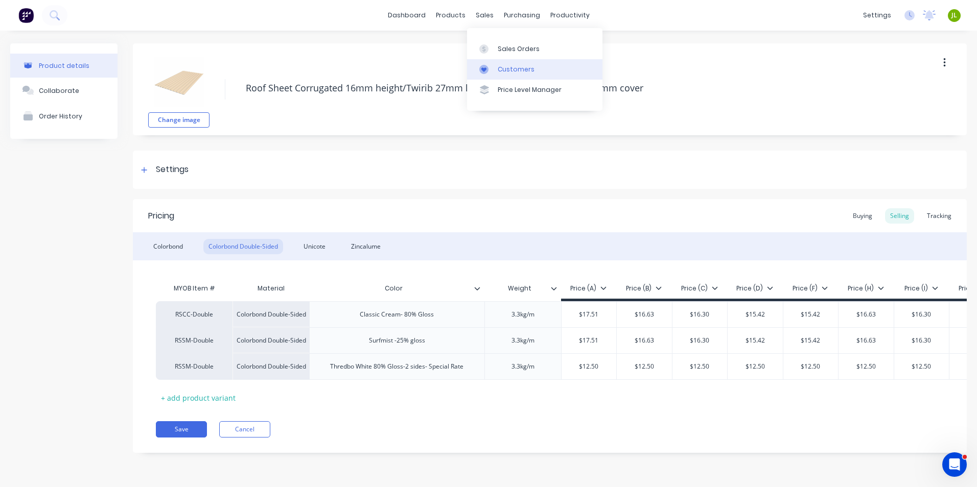
click at [481, 73] on icon at bounding box center [483, 69] width 9 height 9
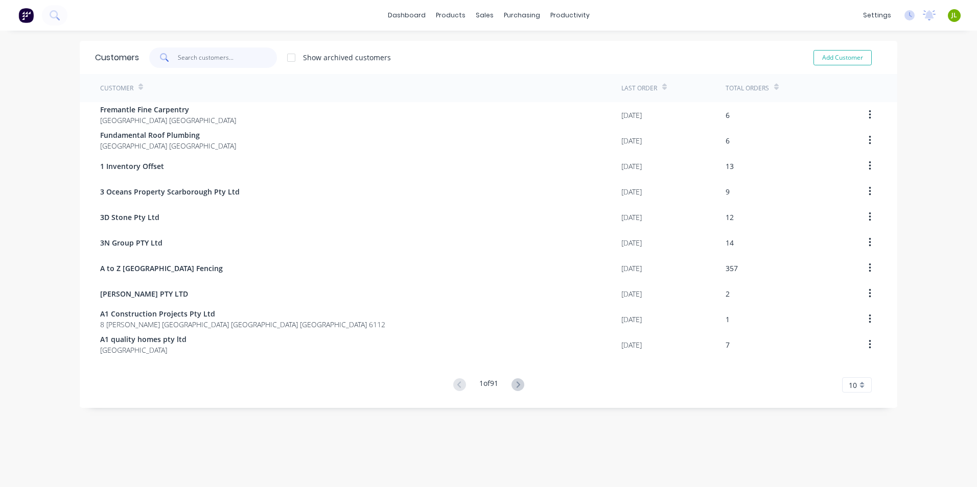
click at [230, 57] on input "text" at bounding box center [228, 58] width 100 height 20
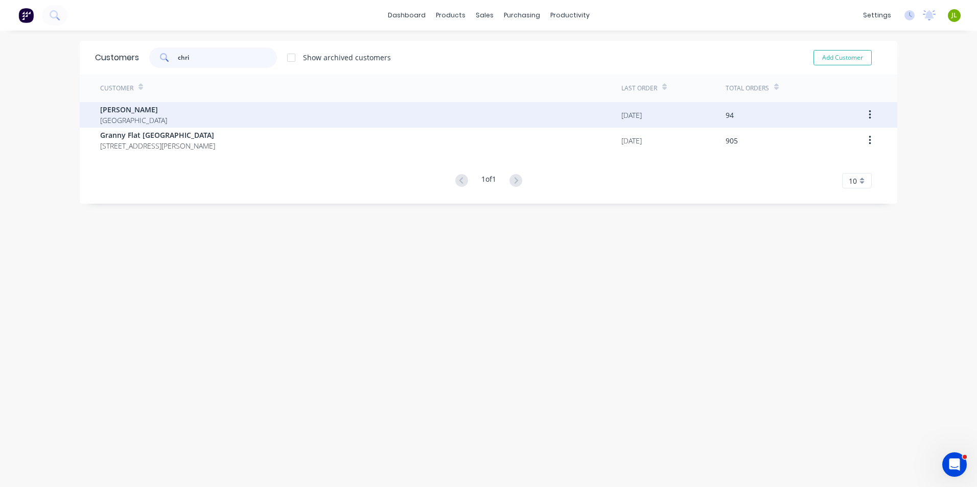
type input "chri"
click at [89, 113] on div "[PERSON_NAME] [GEOGRAPHIC_DATA] [DATE] 94" at bounding box center [489, 115] width 818 height 26
click at [100, 113] on span "[PERSON_NAME]" at bounding box center [133, 109] width 67 height 11
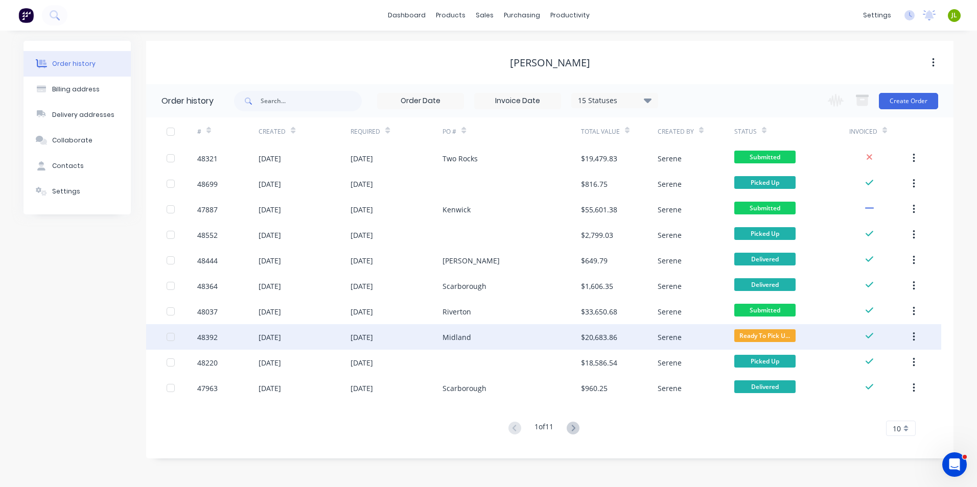
click at [504, 341] on div "Midland" at bounding box center [512, 337] width 138 height 26
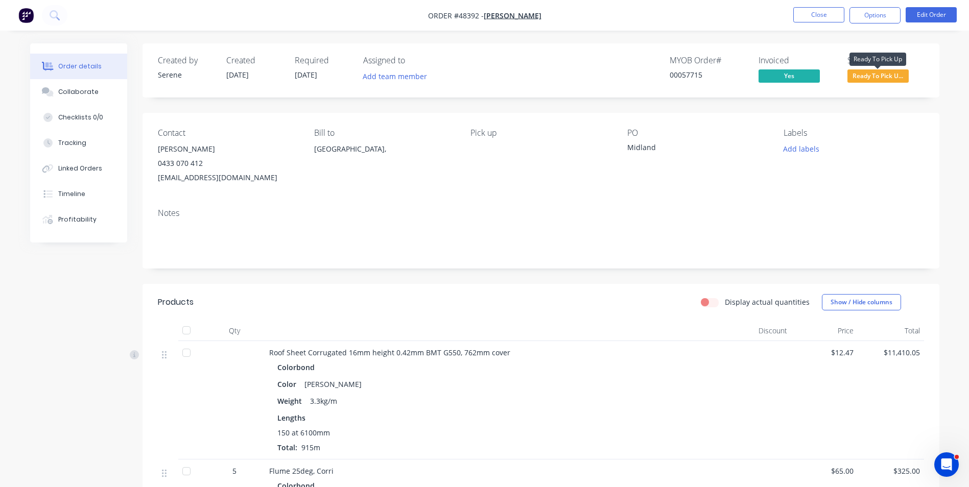
click at [904, 74] on span "Ready To Pick U..." at bounding box center [878, 75] width 61 height 13
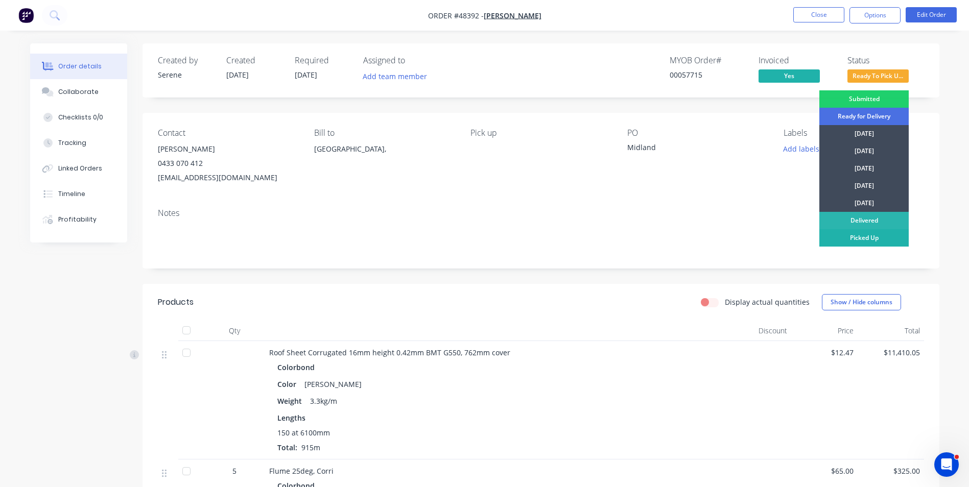
click at [879, 240] on div "Picked Up" at bounding box center [864, 237] width 89 height 17
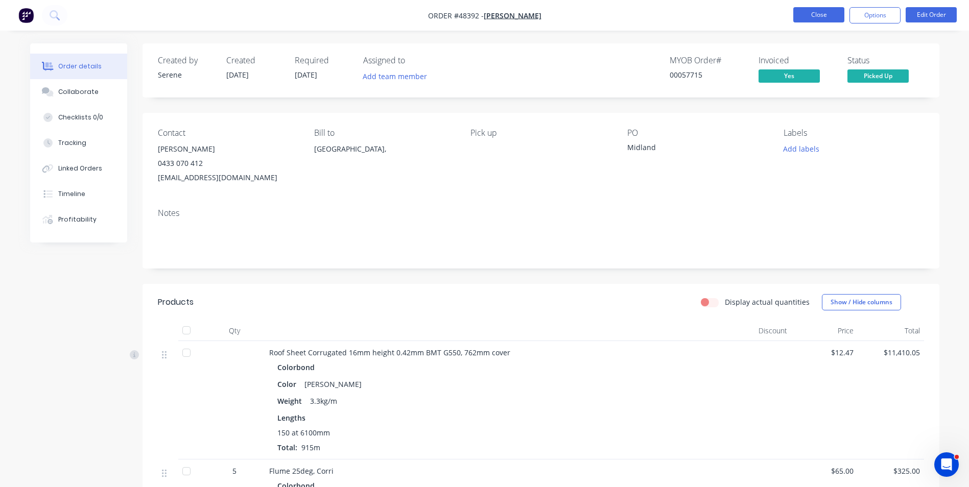
click at [815, 17] on button "Close" at bounding box center [819, 14] width 51 height 15
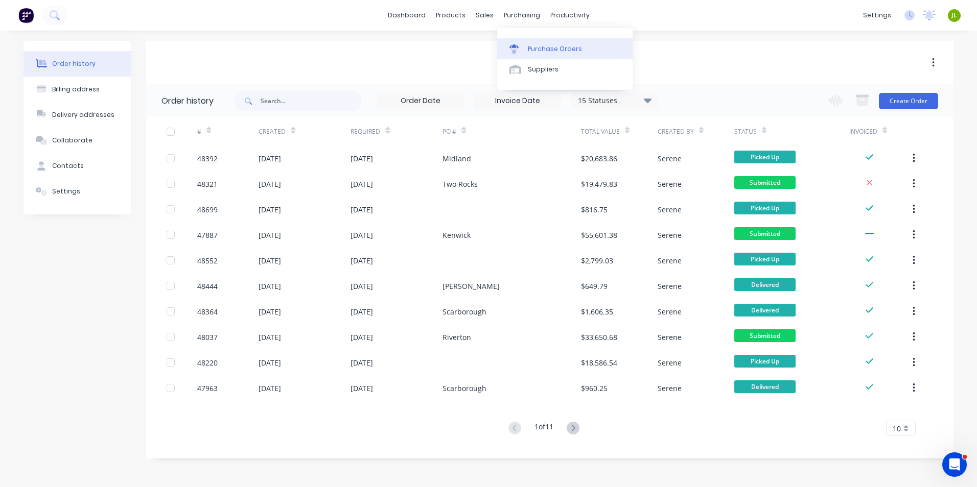
click at [534, 56] on link "Purchase Orders" at bounding box center [564, 48] width 135 height 20
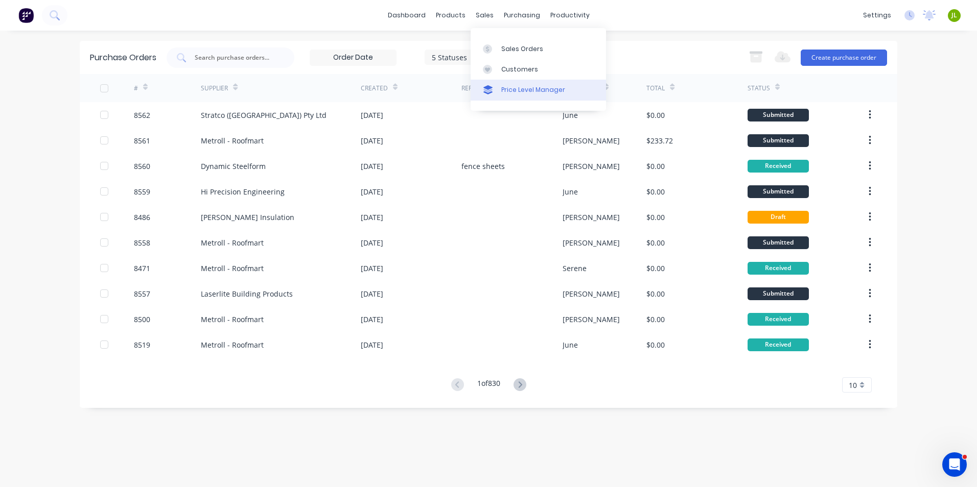
click at [493, 80] on link "Price Level Manager" at bounding box center [538, 90] width 135 height 20
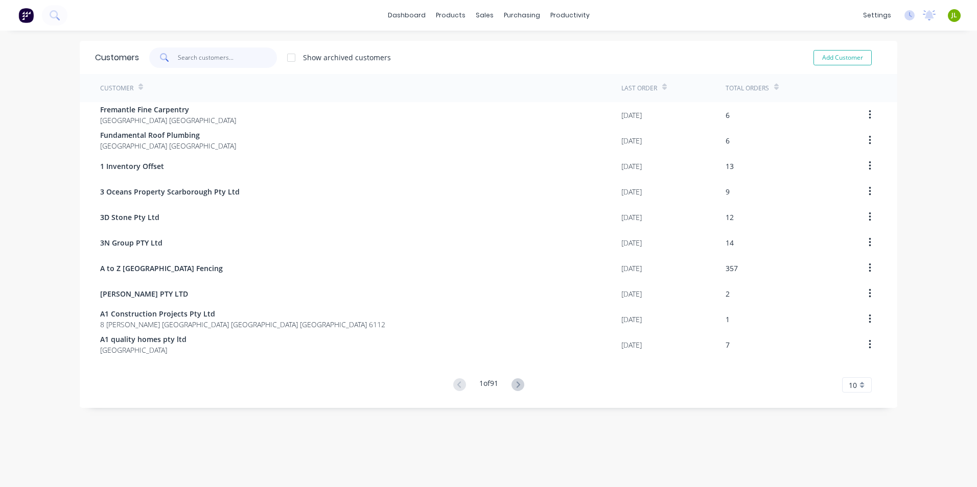
click at [212, 60] on input "text" at bounding box center [228, 58] width 100 height 20
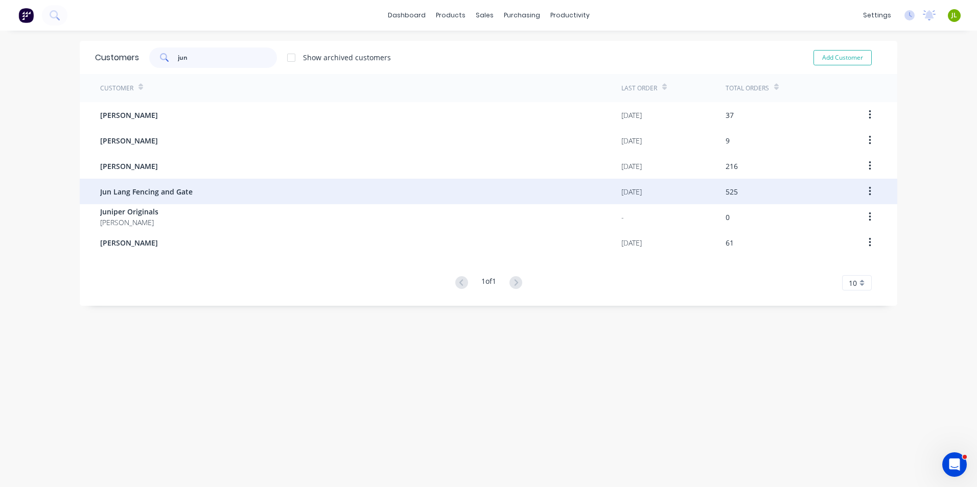
type input "jun"
click at [141, 197] on span "Jun Lang Fencing and Gate" at bounding box center [146, 192] width 92 height 11
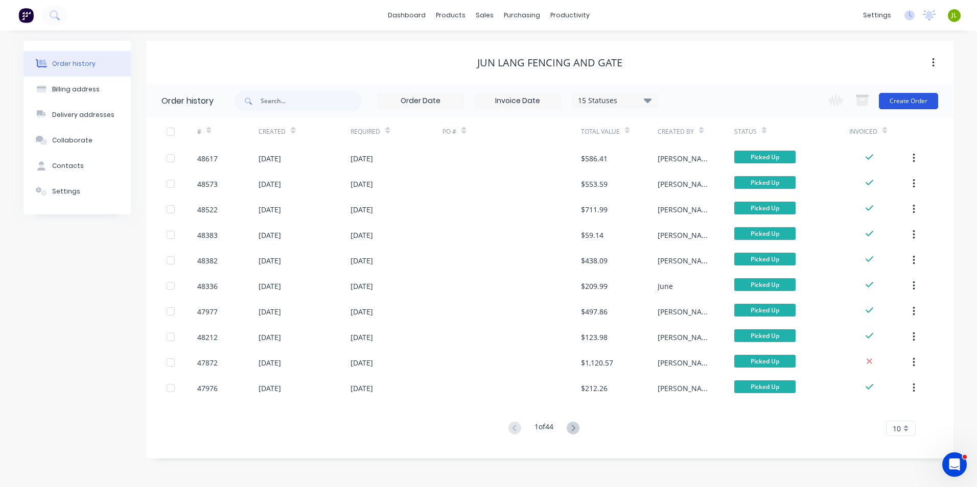
click at [909, 95] on button "Create Order" at bounding box center [908, 101] width 59 height 16
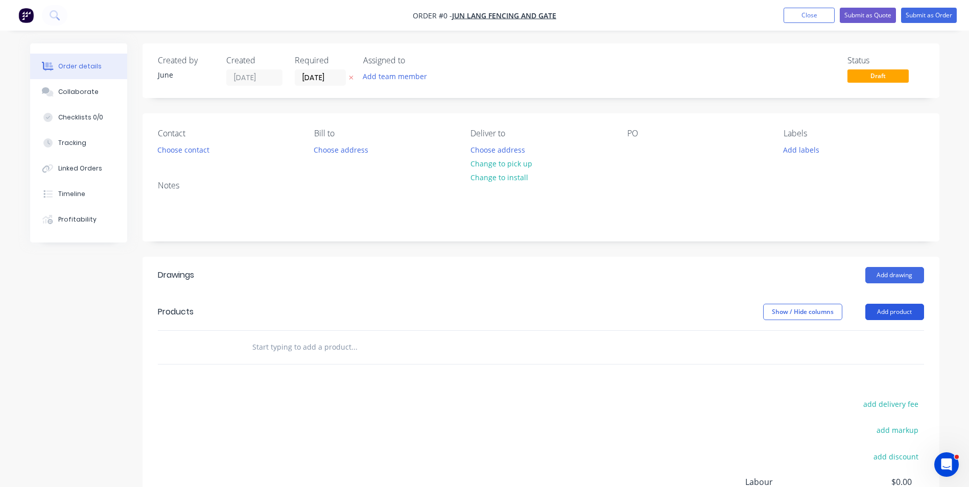
click at [907, 312] on button "Add product" at bounding box center [895, 312] width 59 height 16
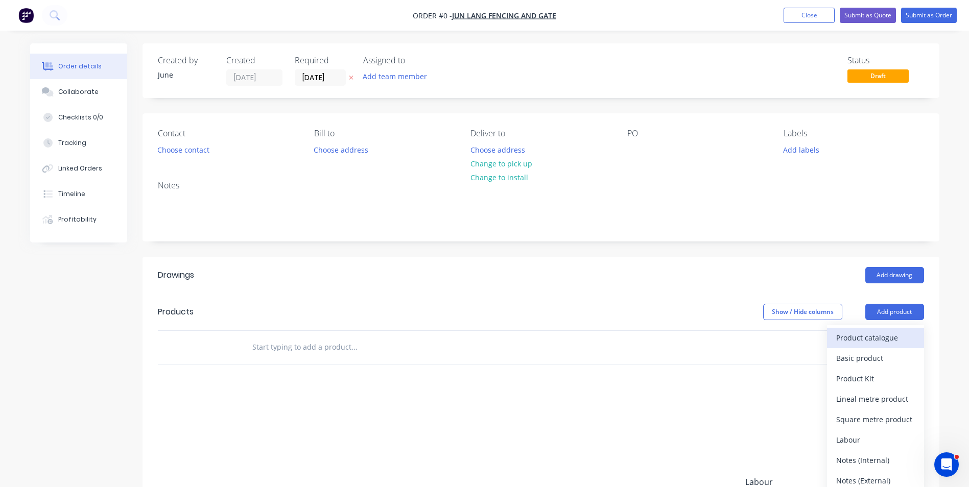
click at [901, 332] on div "Product catalogue" at bounding box center [876, 338] width 79 height 15
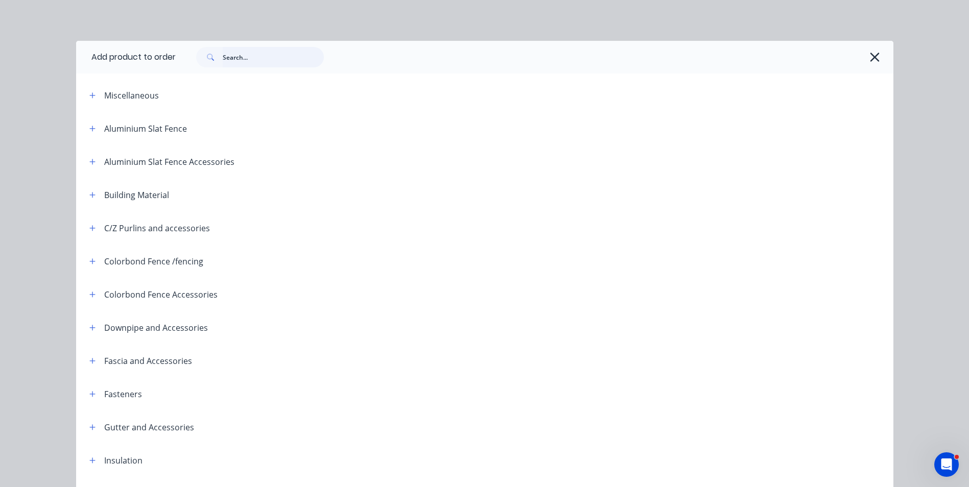
click at [255, 58] on input "text" at bounding box center [273, 57] width 101 height 20
type input "rail"
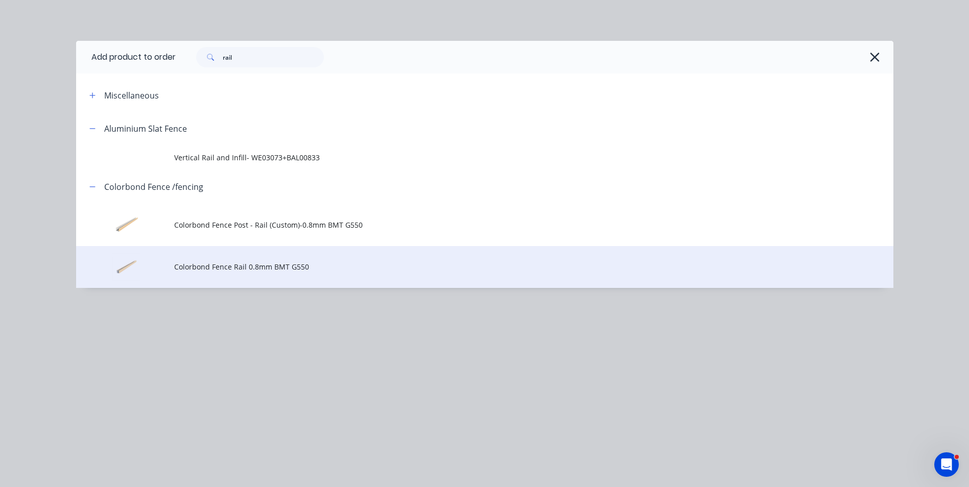
click at [207, 278] on td "Colorbond Fence Rail 0.8mm BMT G550" at bounding box center [533, 267] width 719 height 42
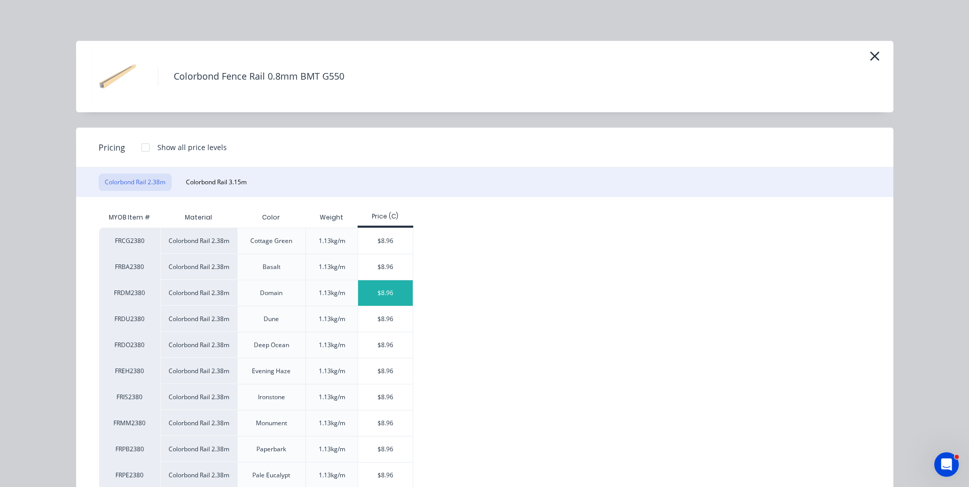
click at [377, 287] on div "$8.96" at bounding box center [385, 294] width 55 height 26
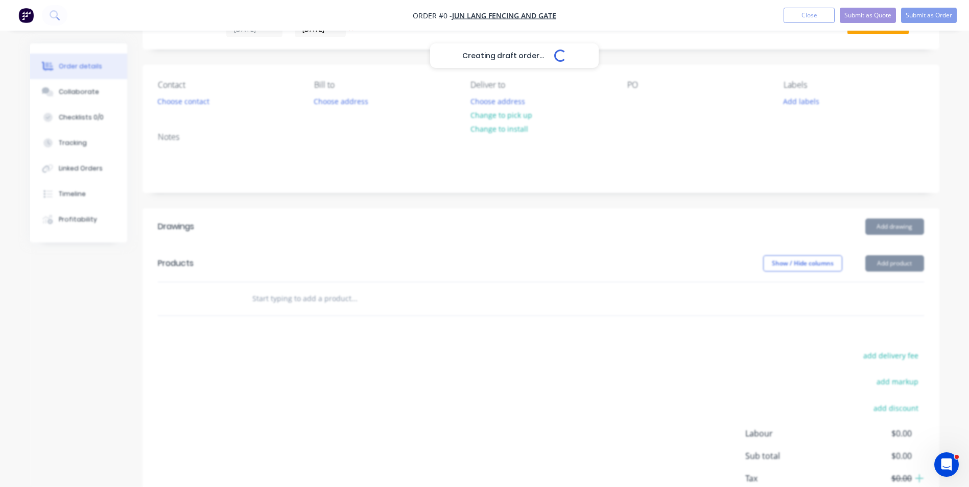
scroll to position [51, 0]
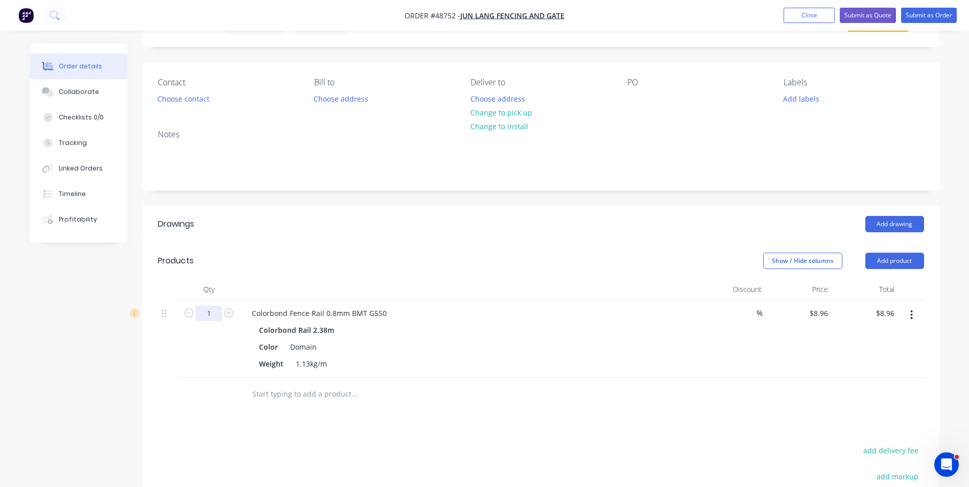
click at [217, 315] on input "1" at bounding box center [209, 313] width 27 height 15
type input "18"
type input "$161.28"
drag, startPoint x: 454, startPoint y: 226, endPoint x: 451, endPoint y: 257, distance: 30.3
click at [454, 229] on div "Add drawing" at bounding box center [621, 224] width 603 height 16
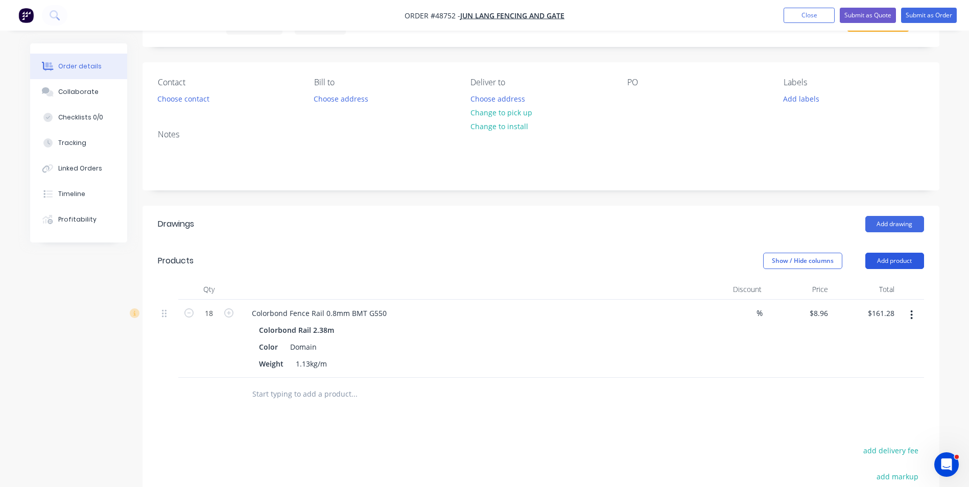
click at [911, 260] on button "Add product" at bounding box center [895, 261] width 59 height 16
click at [896, 288] on div "Product catalogue" at bounding box center [876, 287] width 79 height 15
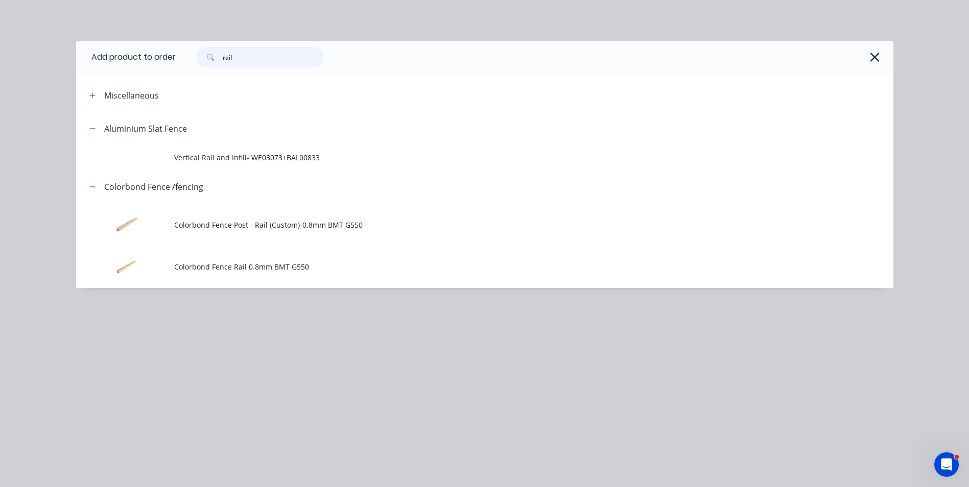
drag, startPoint x: 265, startPoint y: 50, endPoint x: 147, endPoint y: 52, distance: 117.6
click at [147, 52] on header "Add product to order rail" at bounding box center [485, 57] width 818 height 33
type input "sheet"
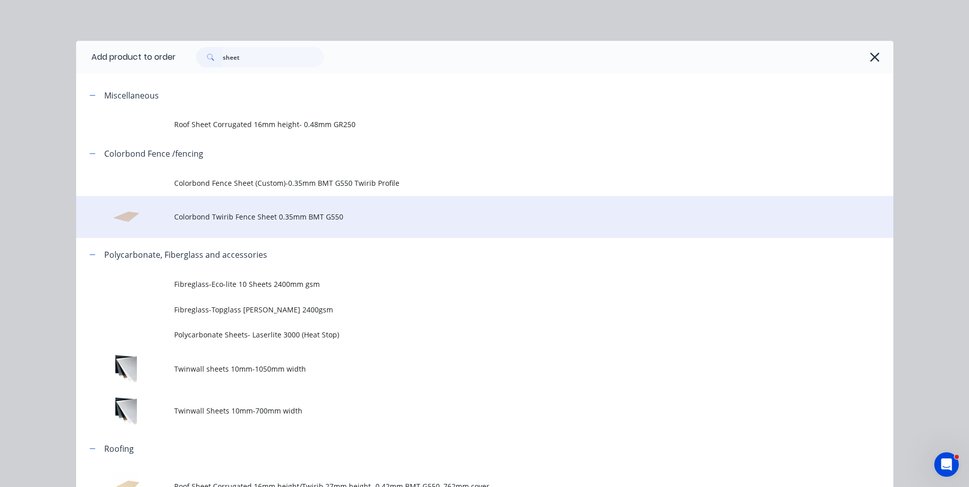
click at [269, 221] on span "Colorbond Twirib Fence Sheet 0.35mm BMT G550" at bounding box center [461, 217] width 575 height 11
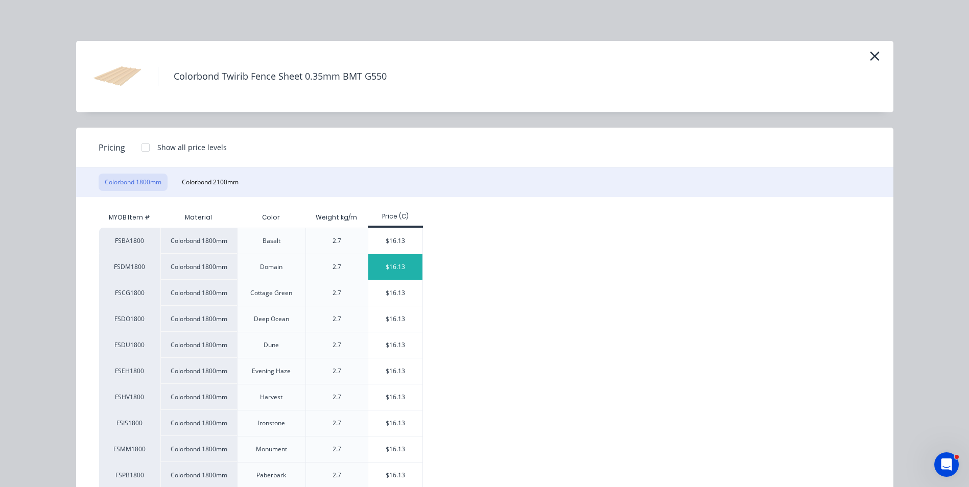
click at [399, 261] on div "$16.13" at bounding box center [395, 267] width 55 height 26
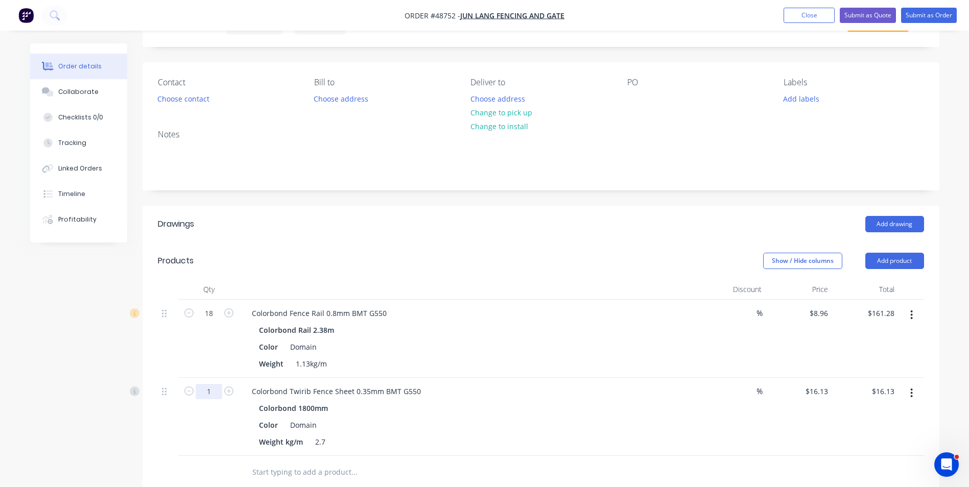
click at [213, 321] on input "1" at bounding box center [209, 313] width 27 height 15
type input "5"
type input "$80.65"
click at [548, 358] on div "Weight 1.13kg/m" at bounding box center [467, 364] width 425 height 15
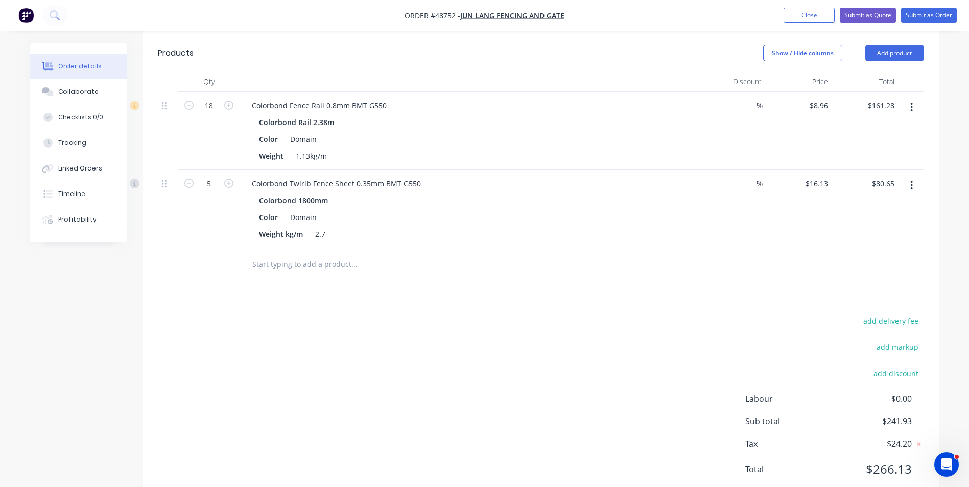
scroll to position [138, 0]
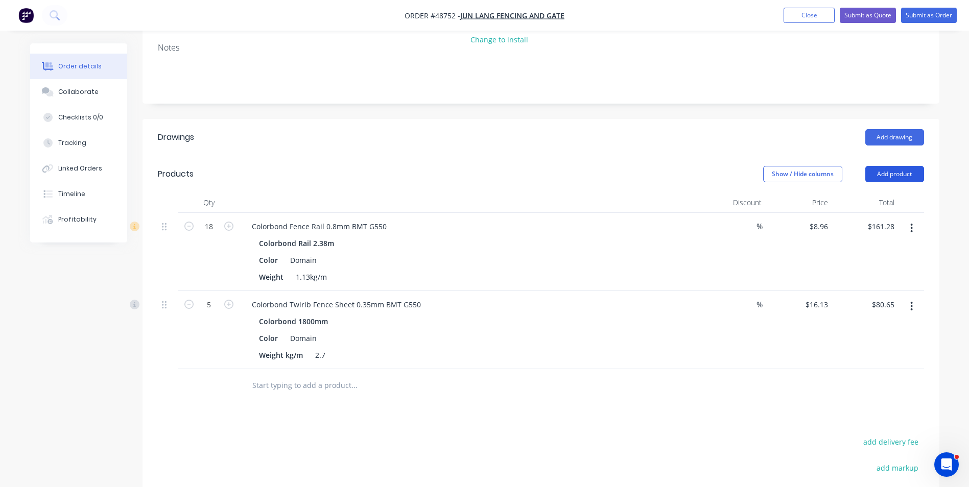
click at [885, 168] on button "Add product" at bounding box center [895, 174] width 59 height 16
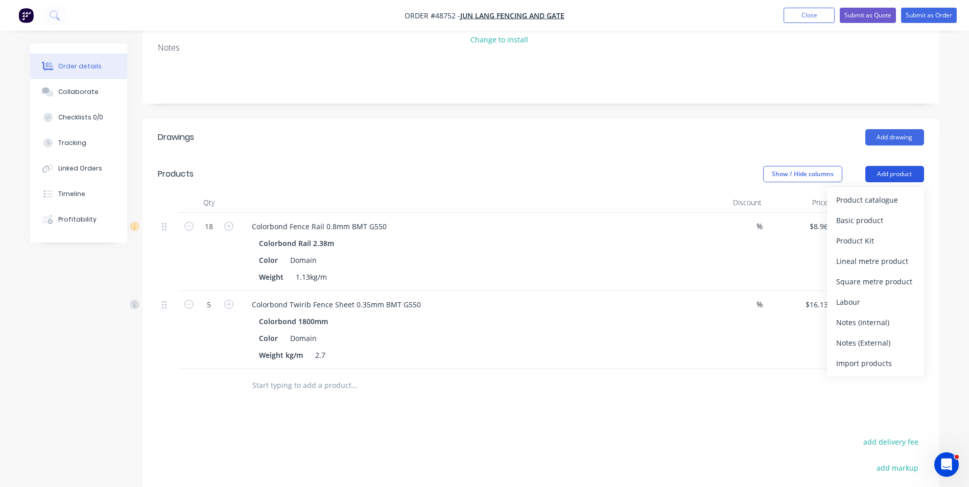
click at [870, 195] on div "Product catalogue" at bounding box center [876, 200] width 79 height 15
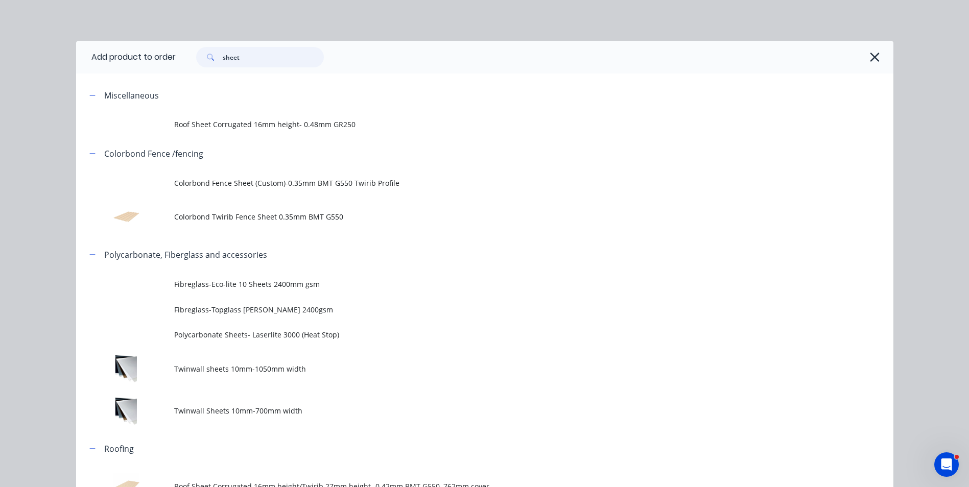
click at [277, 61] on input "sheet" at bounding box center [273, 57] width 101 height 20
drag, startPoint x: 251, startPoint y: 60, endPoint x: 209, endPoint y: 64, distance: 42.6
click at [209, 64] on div "sheet" at bounding box center [260, 57] width 128 height 20
type input "16"
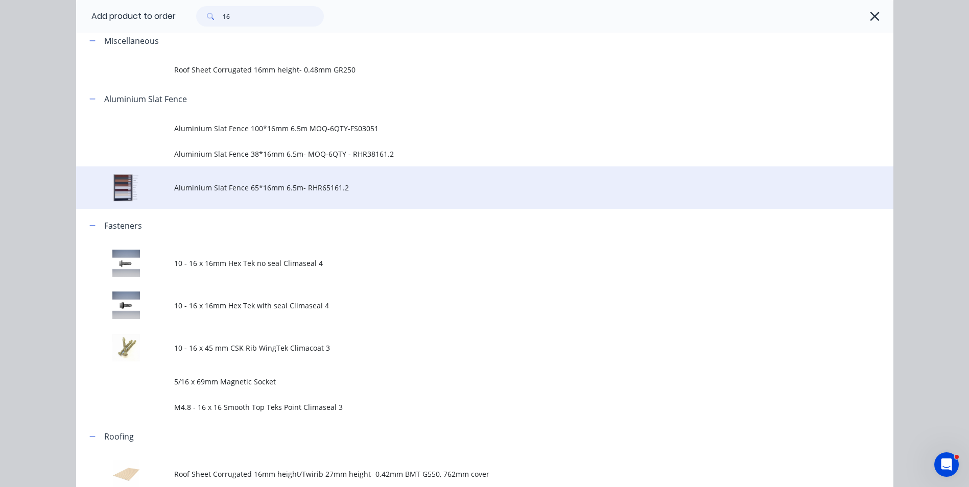
scroll to position [108, 0]
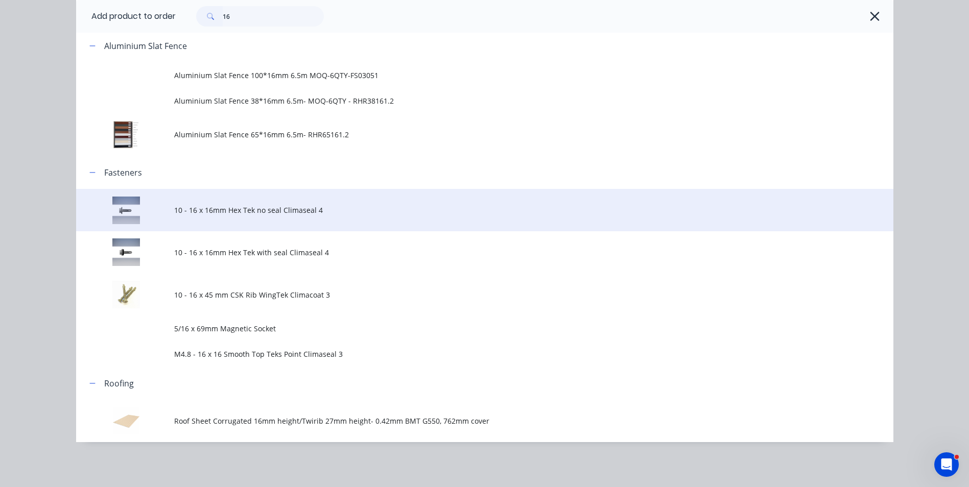
click at [250, 215] on span "10 - 16 x 16mm Hex Tek no seal Climaseal 4" at bounding box center [461, 210] width 575 height 11
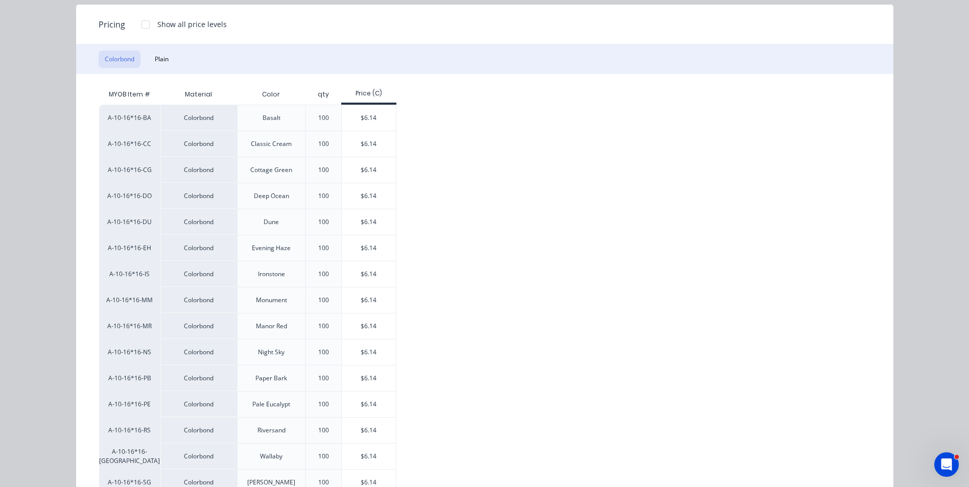
scroll to position [153, 0]
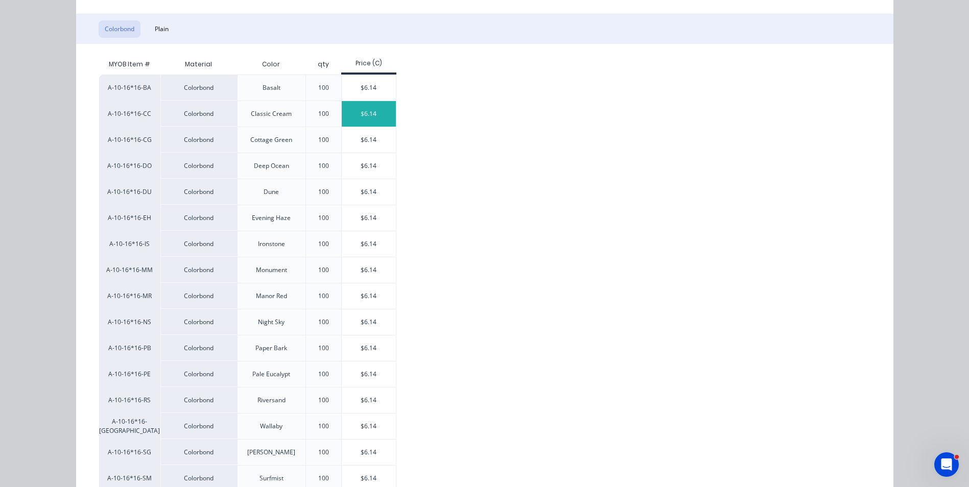
click at [350, 120] on div "$6.14" at bounding box center [369, 114] width 55 height 26
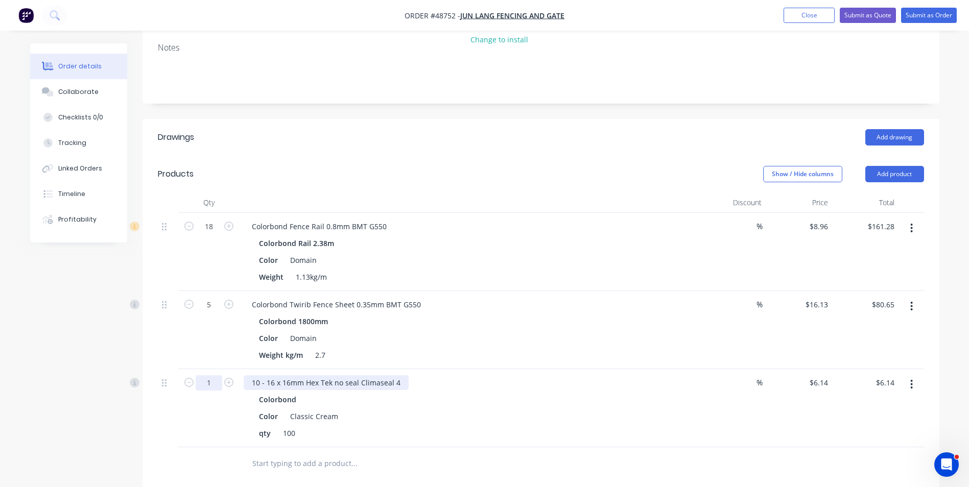
drag, startPoint x: 213, startPoint y: 387, endPoint x: 268, endPoint y: 380, distance: 55.6
click at [213, 235] on input "1" at bounding box center [209, 226] width 27 height 15
type input "9.28"
type input "$56.98"
click at [225, 398] on div "9.28" at bounding box center [208, 408] width 61 height 78
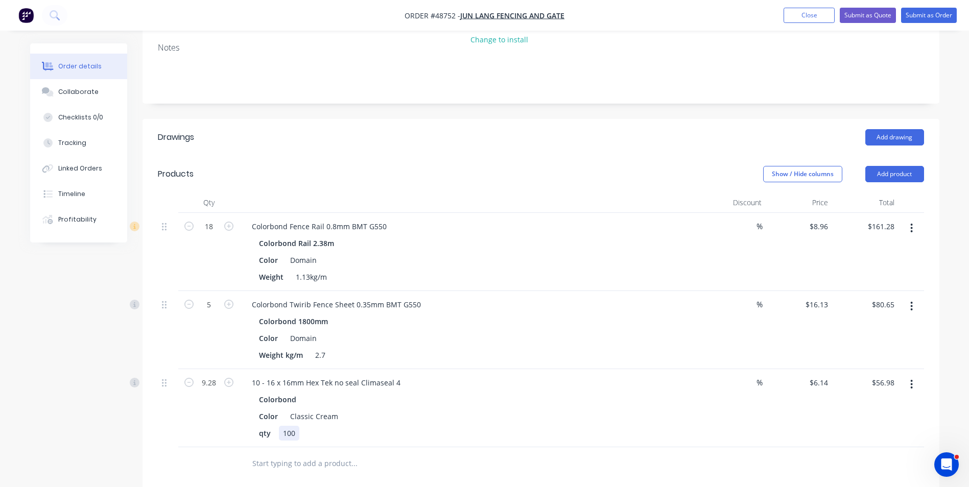
click at [670, 424] on div "Colorbond Color Classic Cream qty 100" at bounding box center [470, 416] width 452 height 49
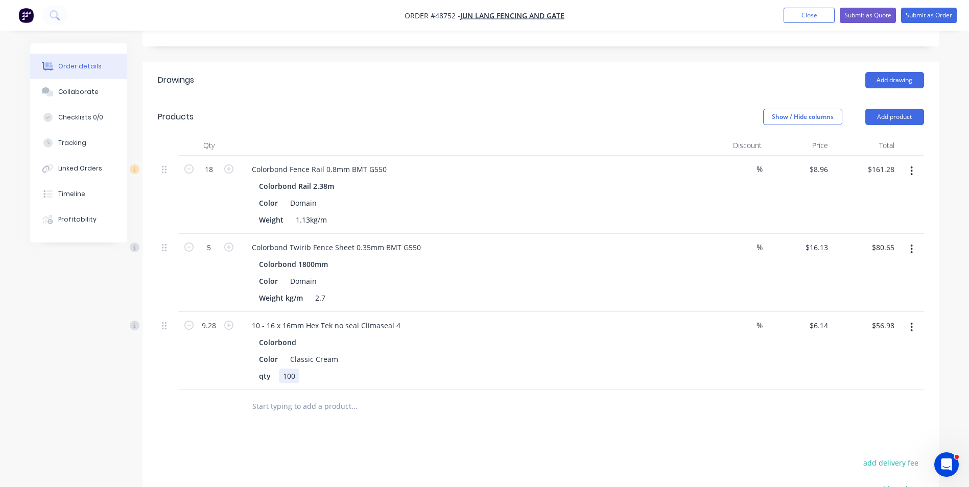
scroll to position [189, 0]
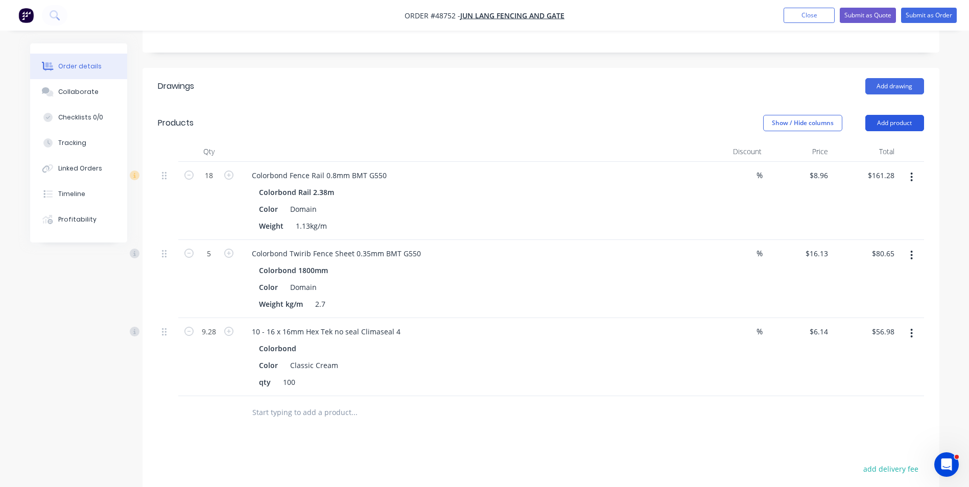
click at [890, 123] on button "Add product" at bounding box center [895, 123] width 59 height 16
click at [881, 150] on div "Product catalogue" at bounding box center [876, 149] width 79 height 15
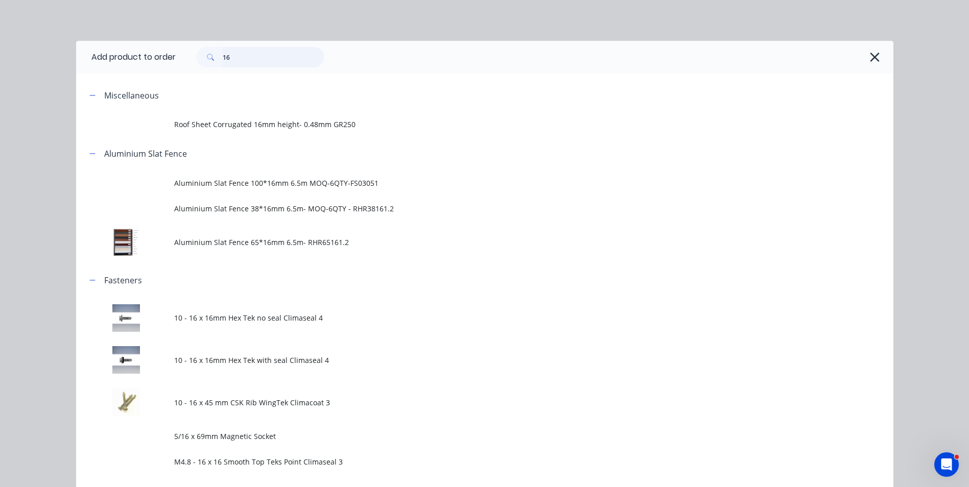
click at [176, 59] on div "16" at bounding box center [530, 57] width 708 height 20
type input "touch"
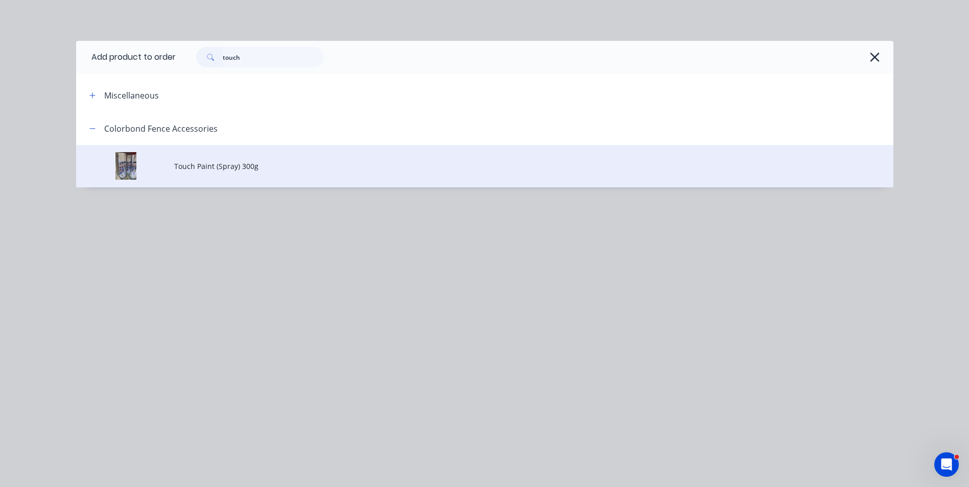
click at [224, 165] on span "Touch Paint (Spray) 300g" at bounding box center [461, 166] width 575 height 11
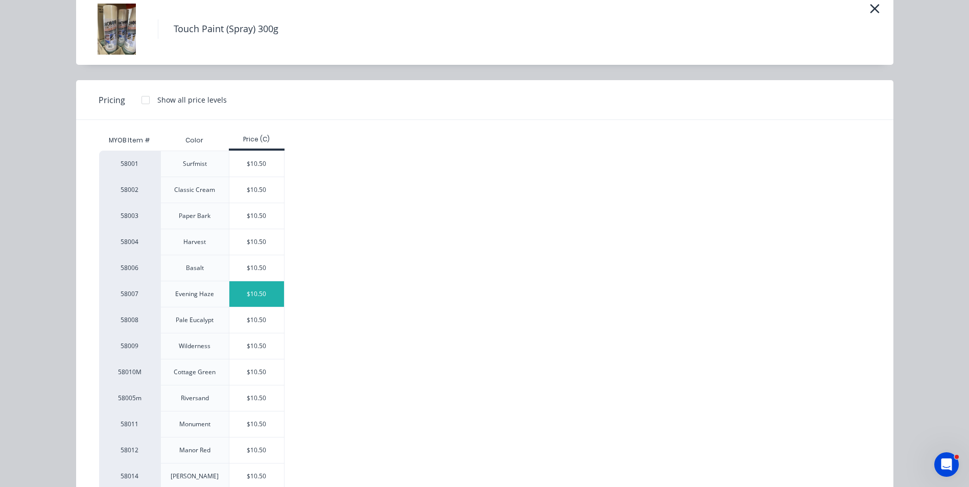
scroll to position [102, 0]
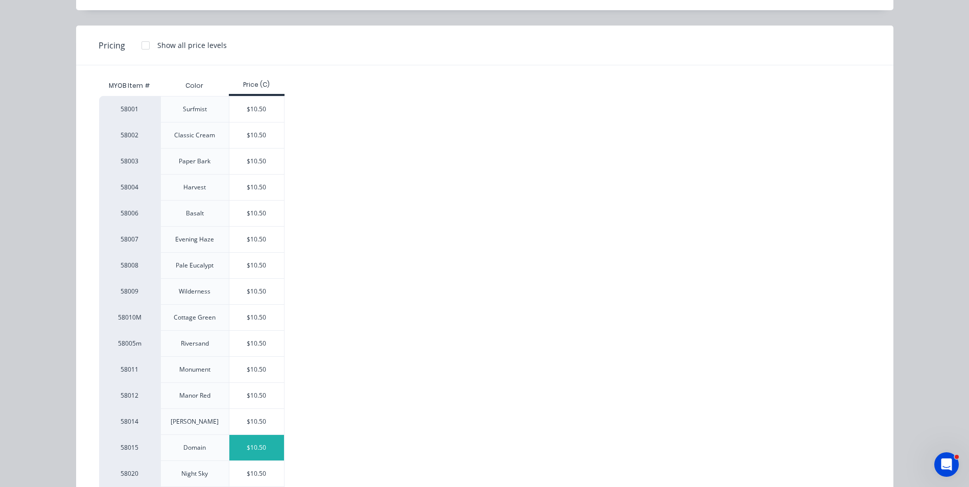
click at [234, 449] on div "$10.50" at bounding box center [256, 448] width 55 height 26
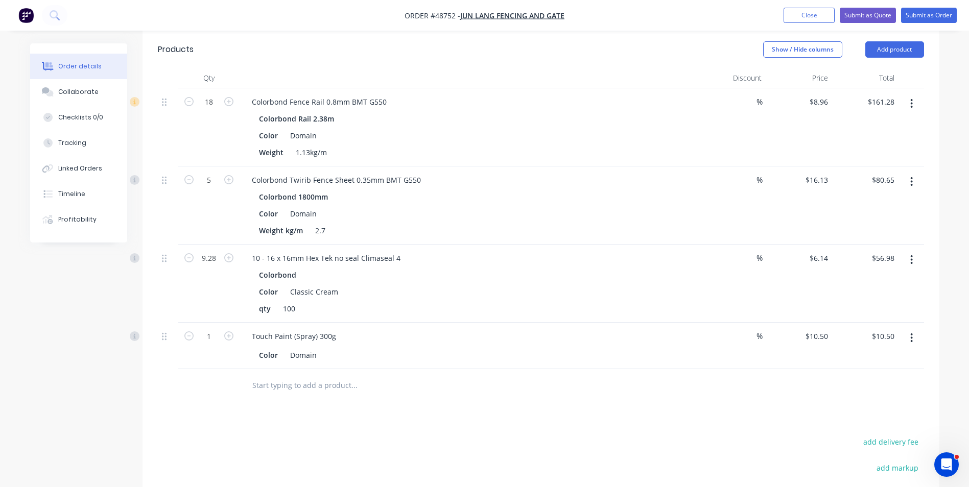
scroll to position [58, 0]
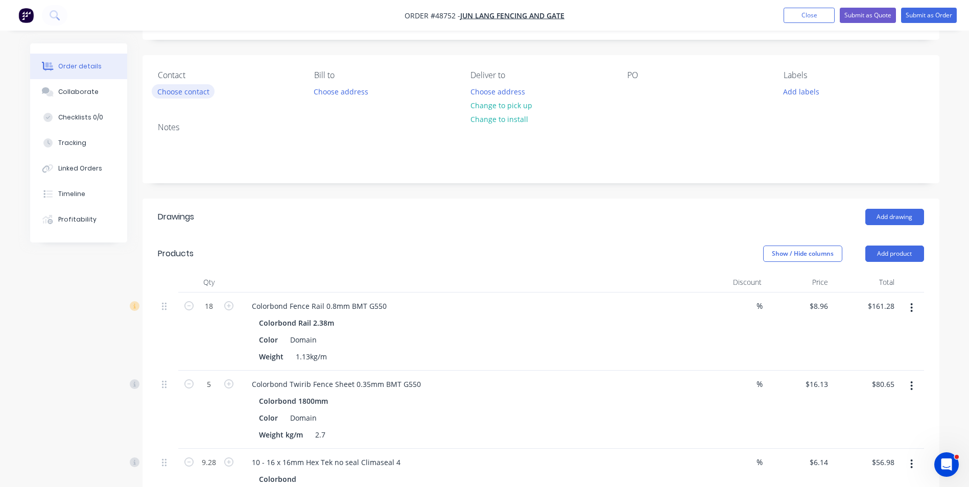
click at [179, 87] on button "Choose contact" at bounding box center [183, 91] width 63 height 14
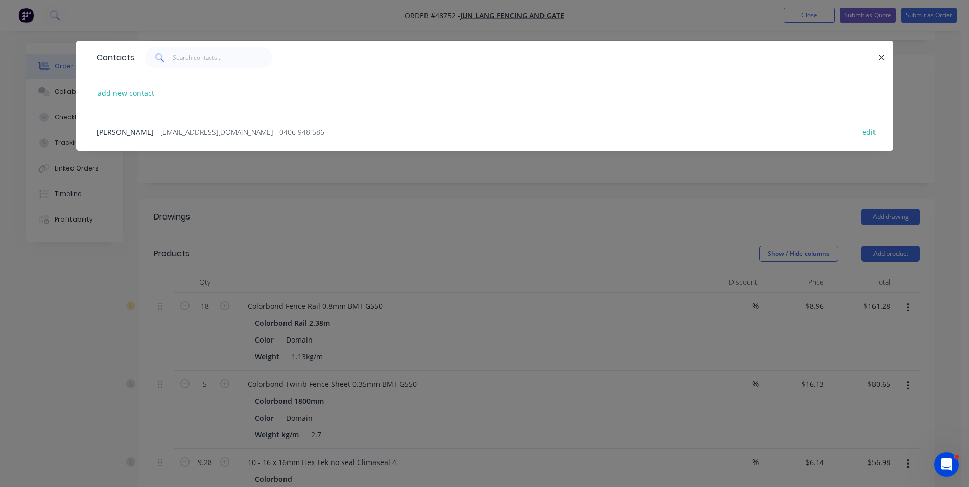
click at [156, 132] on span "- tomcao2013@gmail.com - 0406 948 586" at bounding box center [240, 132] width 169 height 10
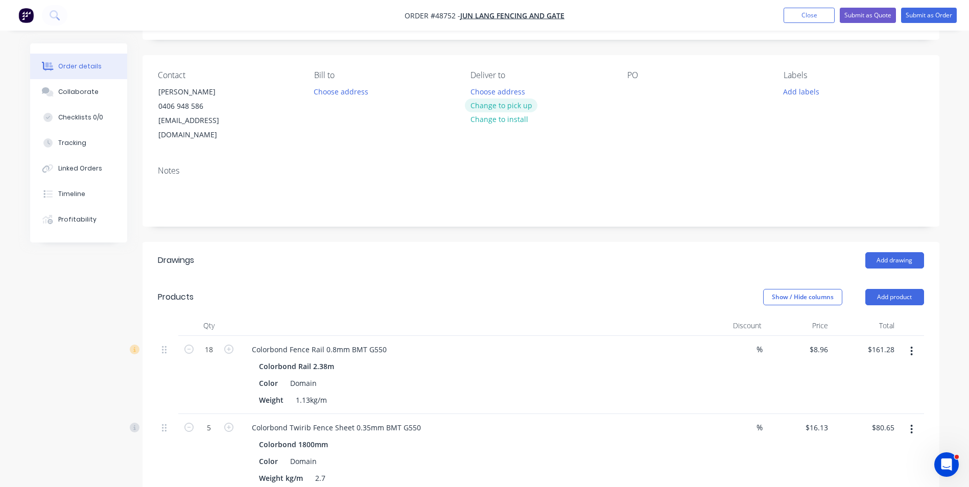
click at [502, 107] on button "Change to pick up" at bounding box center [501, 106] width 73 height 14
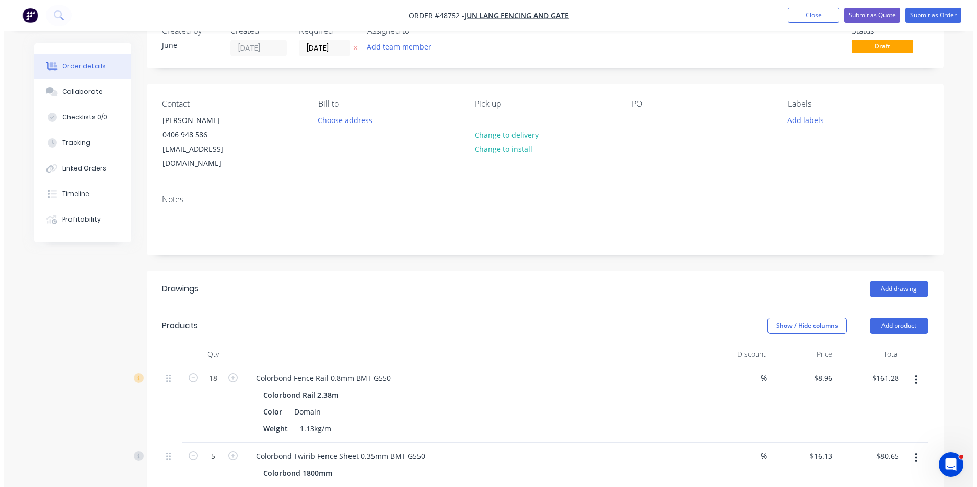
scroll to position [0, 0]
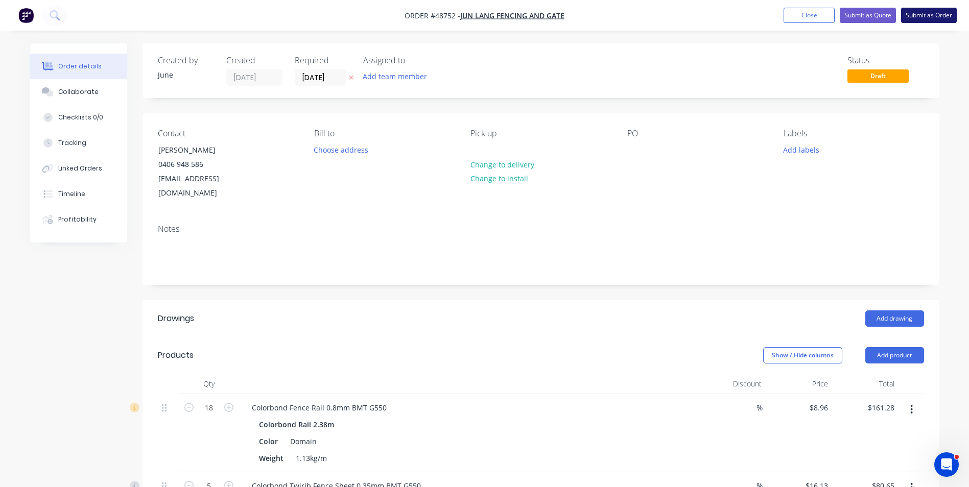
click at [933, 20] on button "Submit as Order" at bounding box center [929, 15] width 56 height 15
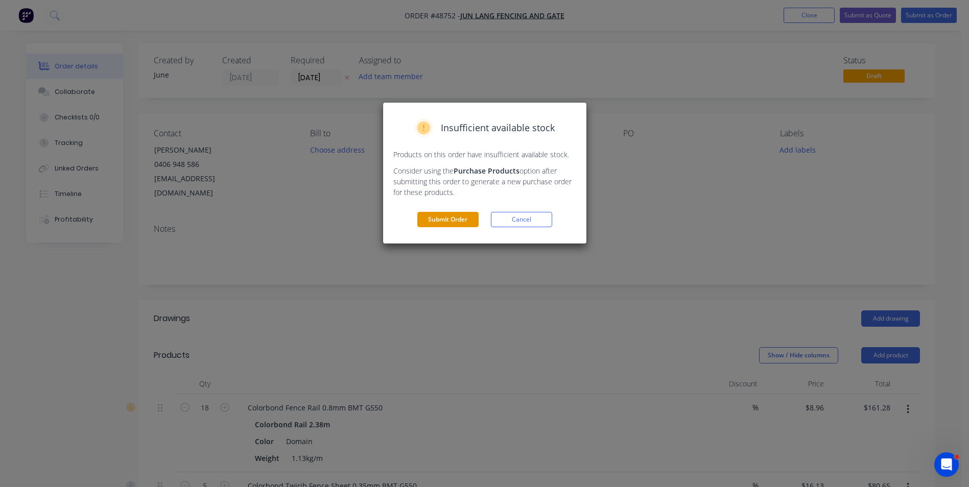
click at [438, 220] on button "Submit Order" at bounding box center [447, 219] width 61 height 15
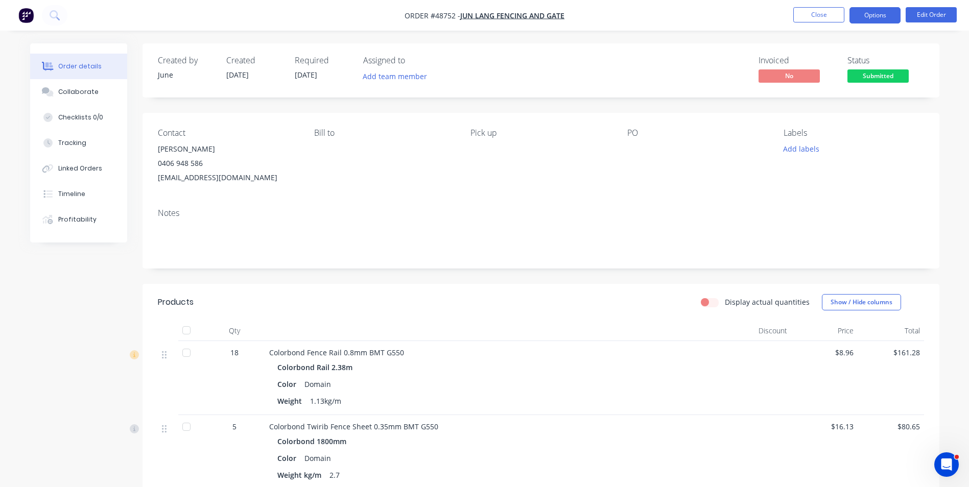
click at [890, 21] on button "Options" at bounding box center [875, 15] width 51 height 16
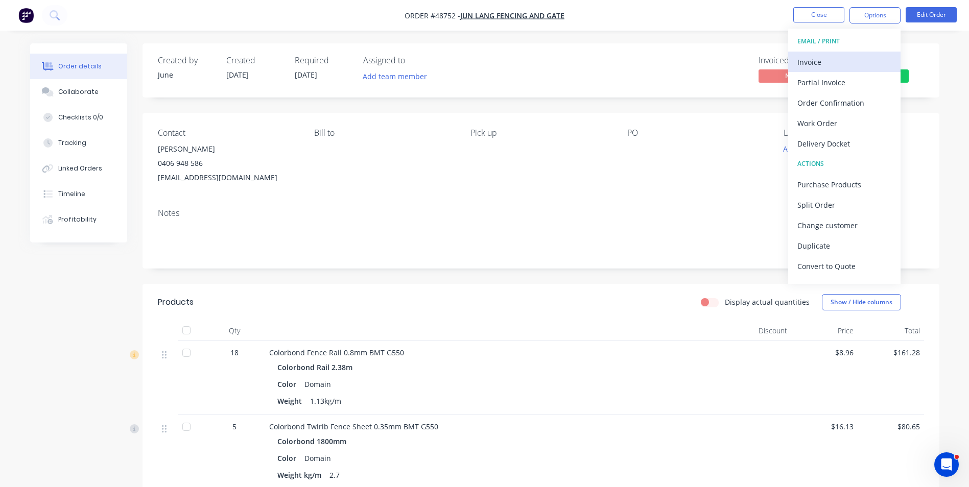
click at [840, 61] on div "Invoice" at bounding box center [845, 62] width 94 height 15
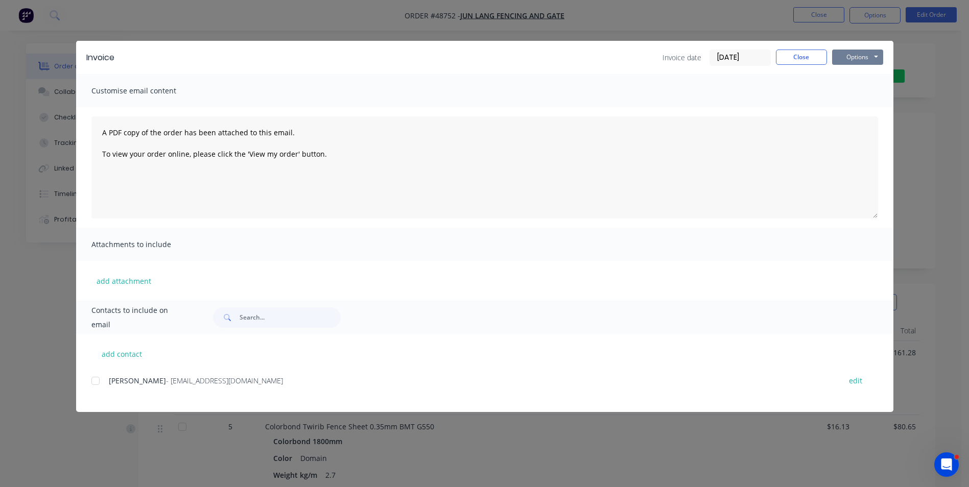
click at [849, 59] on button "Options" at bounding box center [857, 57] width 51 height 15
click at [842, 90] on button "Print" at bounding box center [864, 92] width 65 height 17
click at [805, 61] on button "Close" at bounding box center [801, 57] width 51 height 15
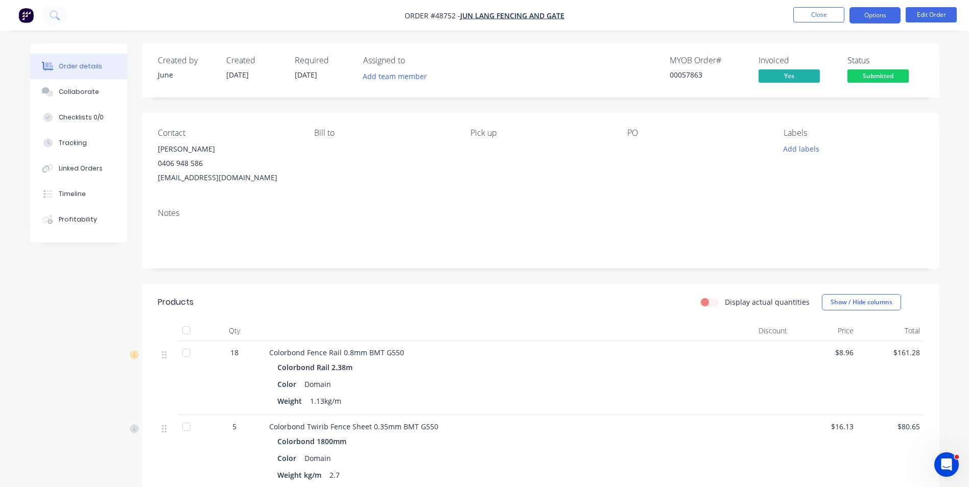
click at [891, 16] on button "Options" at bounding box center [875, 15] width 51 height 16
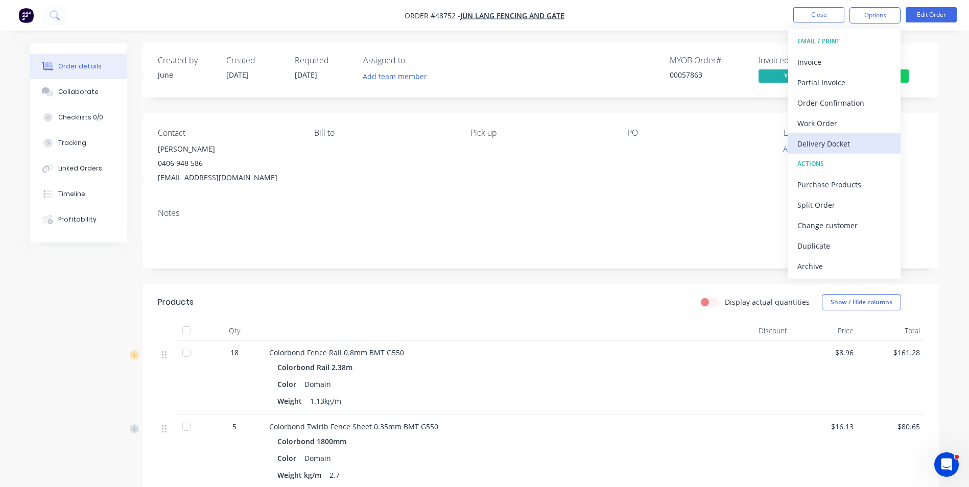
click at [827, 136] on div "Delivery Docket" at bounding box center [845, 143] width 94 height 15
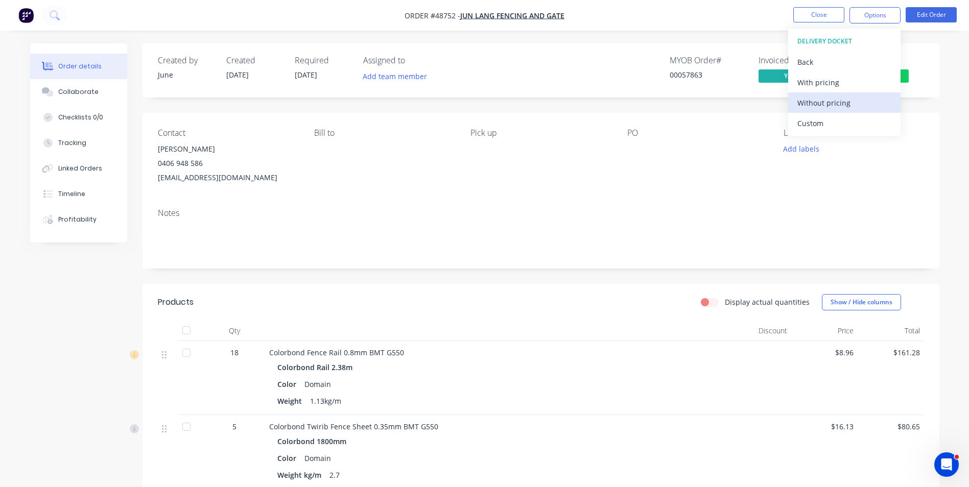
click at [830, 109] on div "Without pricing" at bounding box center [845, 103] width 94 height 15
click at [328, 177] on div "Bill to" at bounding box center [384, 156] width 140 height 57
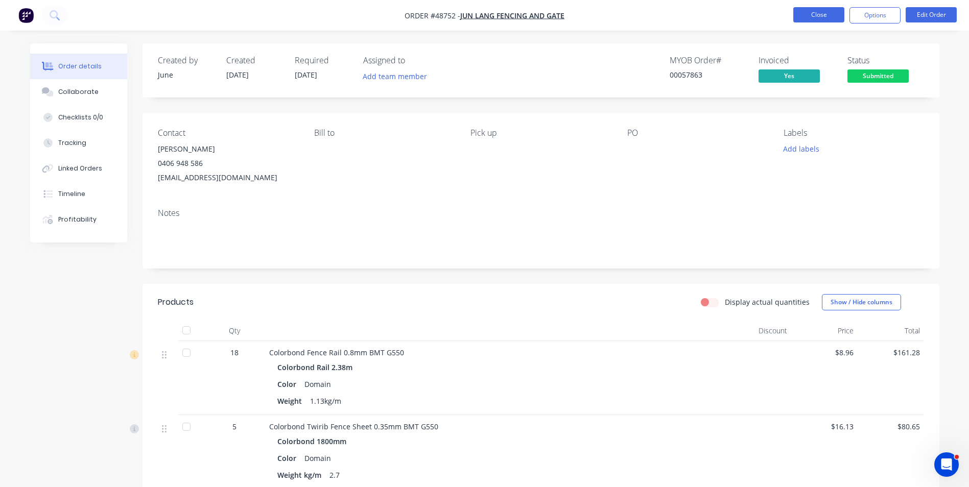
click at [810, 13] on button "Close" at bounding box center [819, 14] width 51 height 15
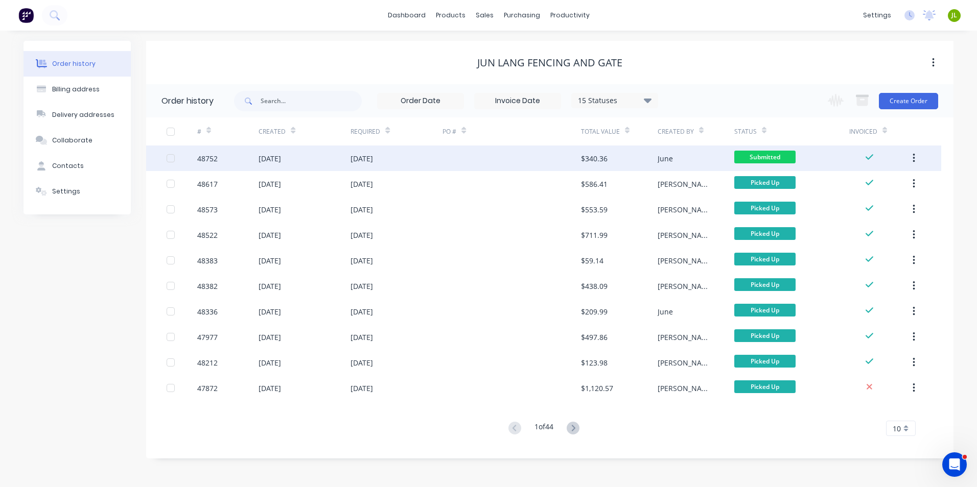
click at [556, 166] on div at bounding box center [512, 159] width 138 height 26
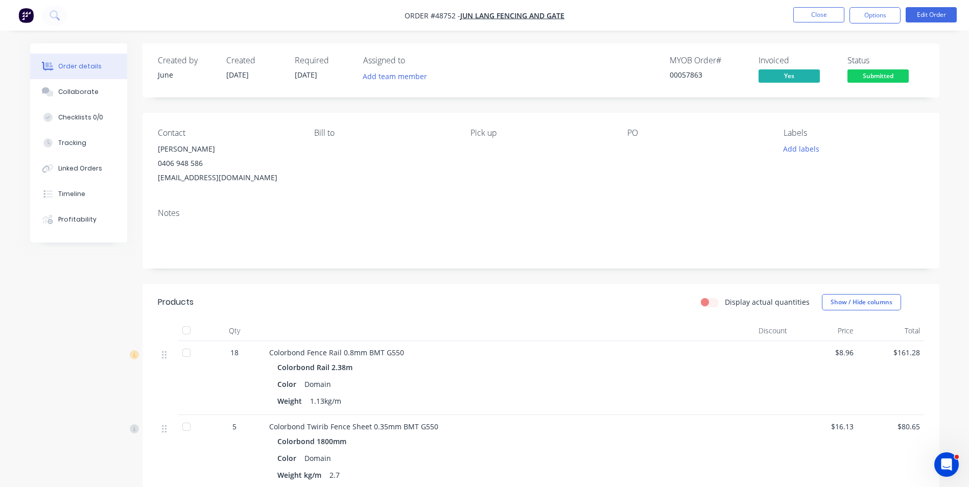
click at [896, 78] on span "Submitted" at bounding box center [878, 75] width 61 height 13
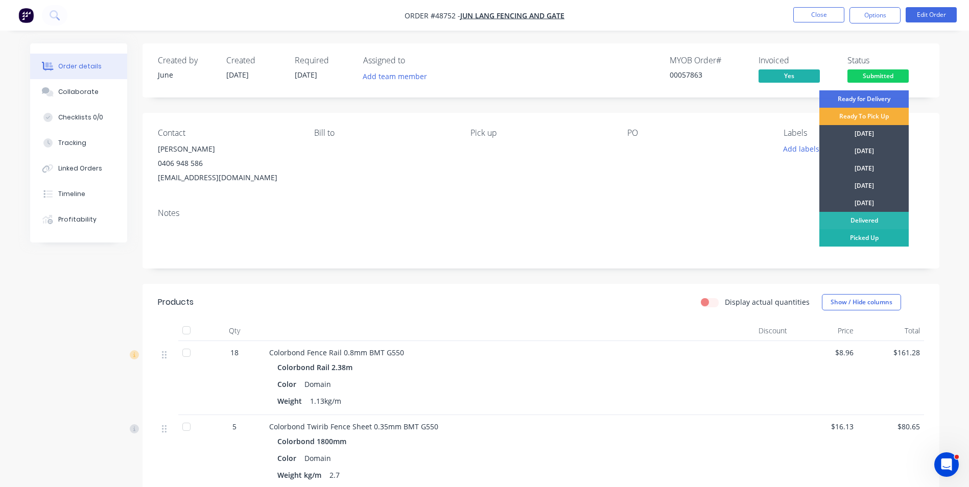
click at [881, 241] on div "Picked Up" at bounding box center [864, 237] width 89 height 17
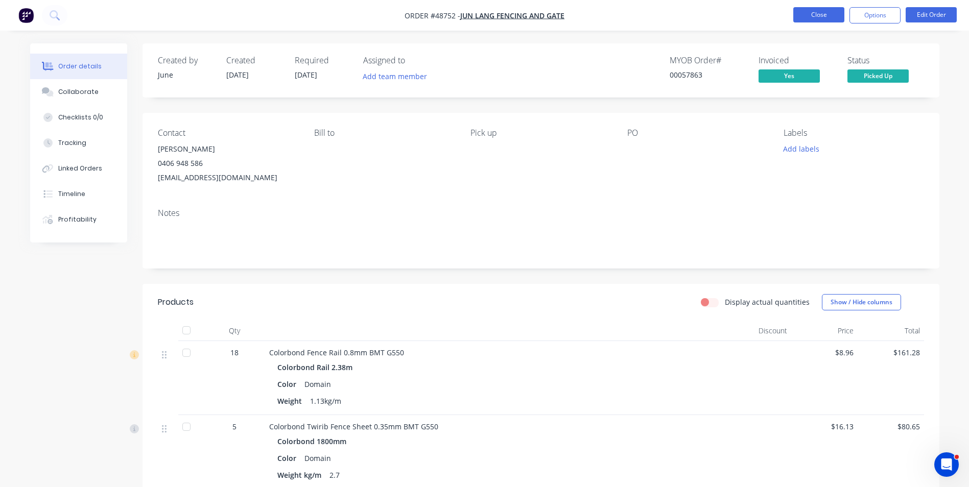
click at [823, 17] on button "Close" at bounding box center [819, 14] width 51 height 15
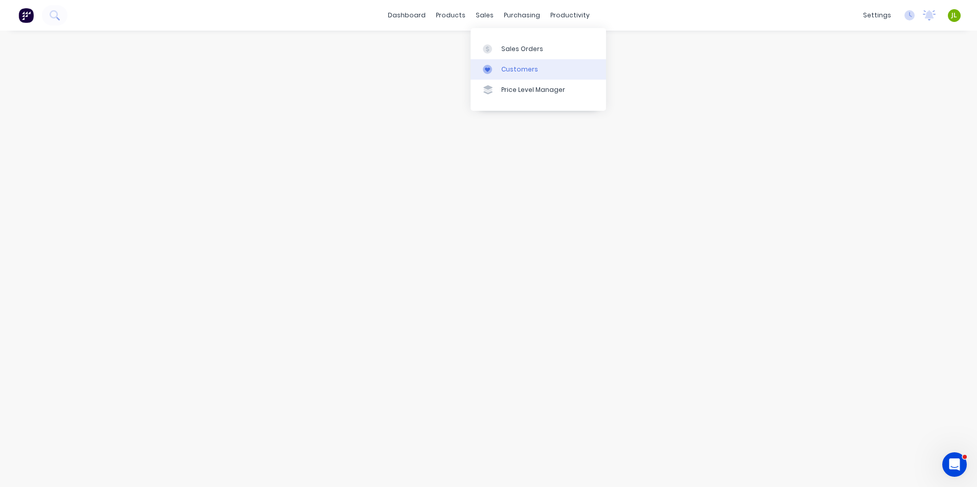
click at [489, 69] on icon at bounding box center [487, 69] width 5 height 5
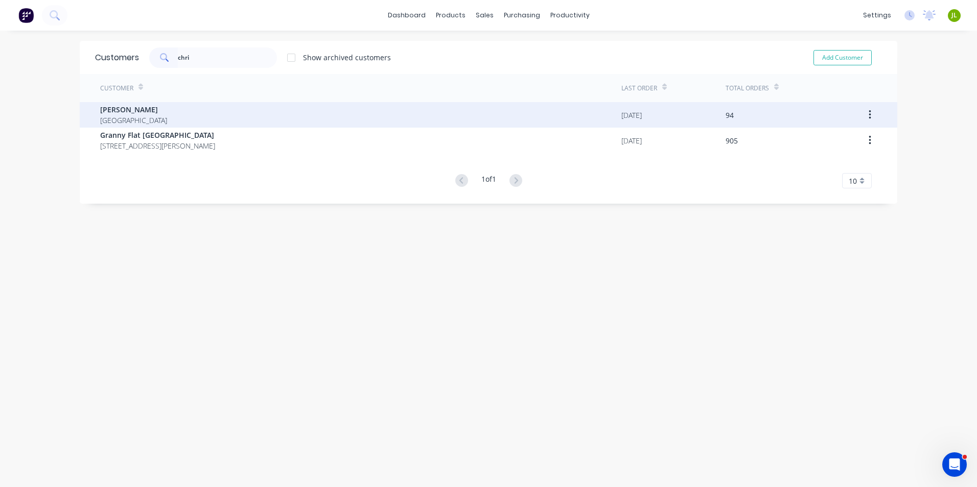
type input "chri"
click at [177, 112] on div "[PERSON_NAME] [GEOGRAPHIC_DATA]" at bounding box center [360, 115] width 521 height 26
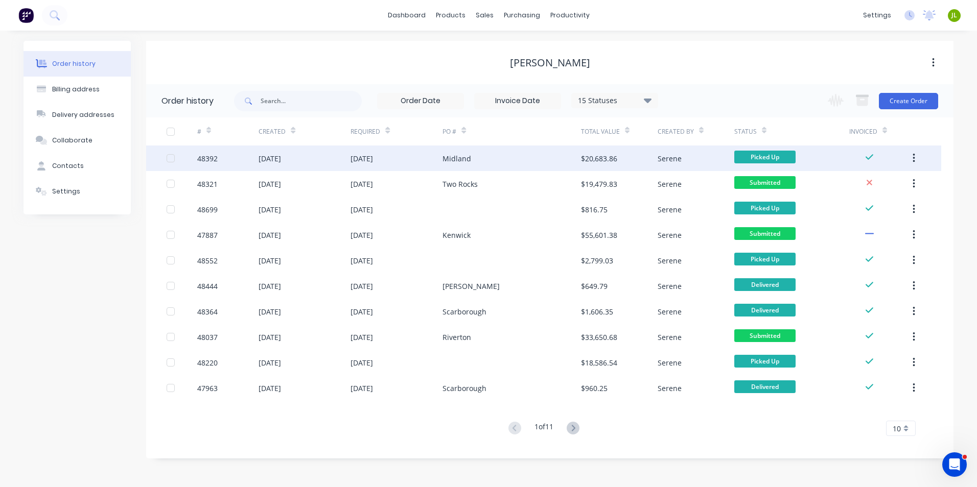
click at [467, 154] on div "Midland" at bounding box center [457, 158] width 29 height 11
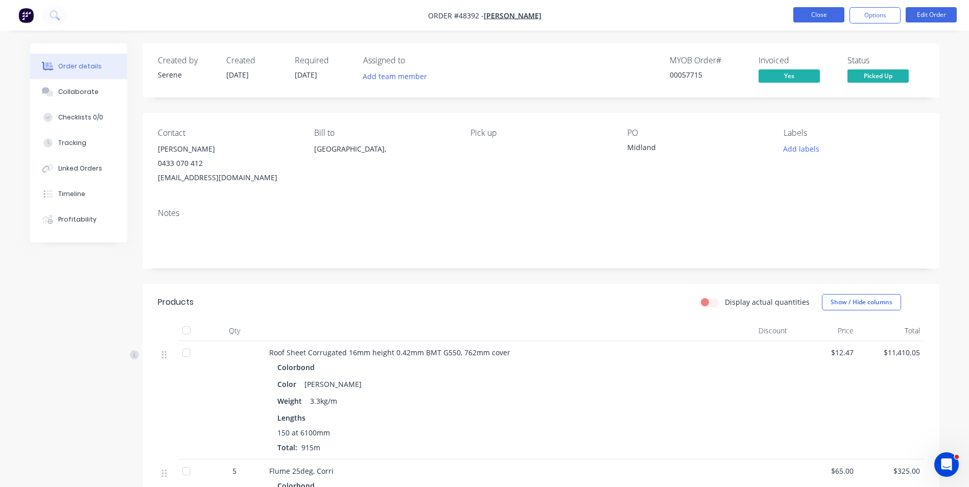
click at [801, 16] on button "Close" at bounding box center [819, 14] width 51 height 15
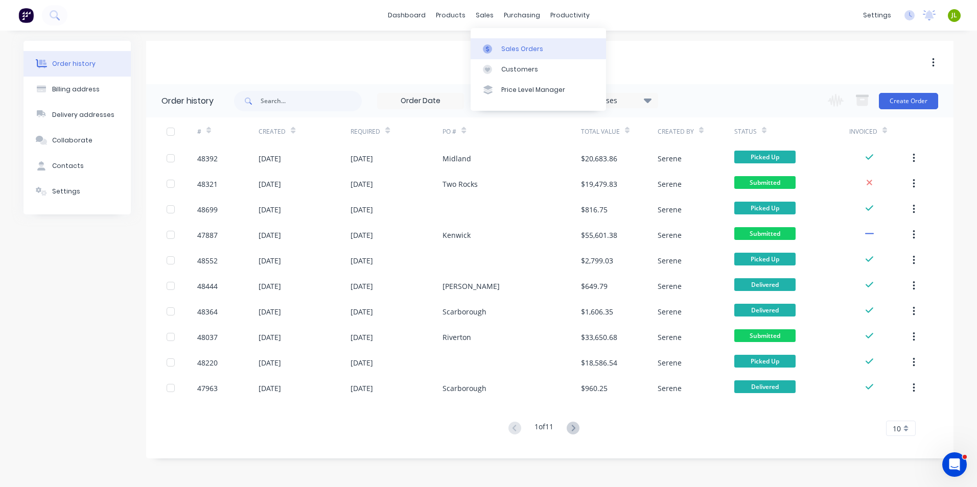
click at [493, 49] on div at bounding box center [490, 48] width 15 height 9
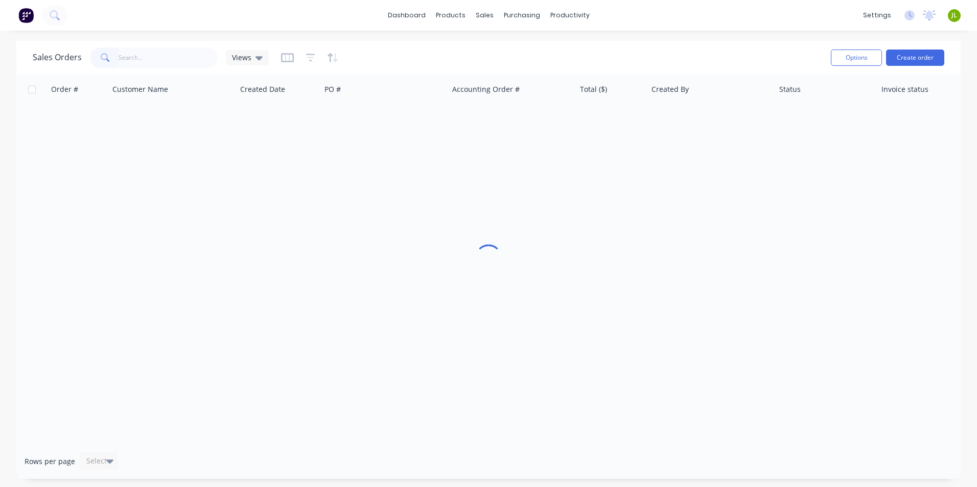
click at [166, 62] on input "text" at bounding box center [169, 58] width 100 height 20
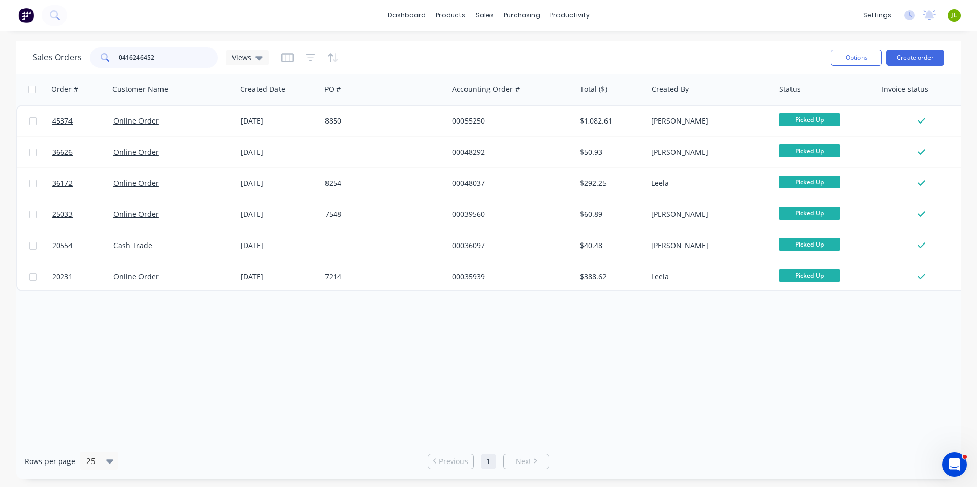
drag, startPoint x: 166, startPoint y: 48, endPoint x: 75, endPoint y: 50, distance: 91.0
click at [75, 50] on div "Sales Orders 0416246452 Views" at bounding box center [151, 58] width 236 height 20
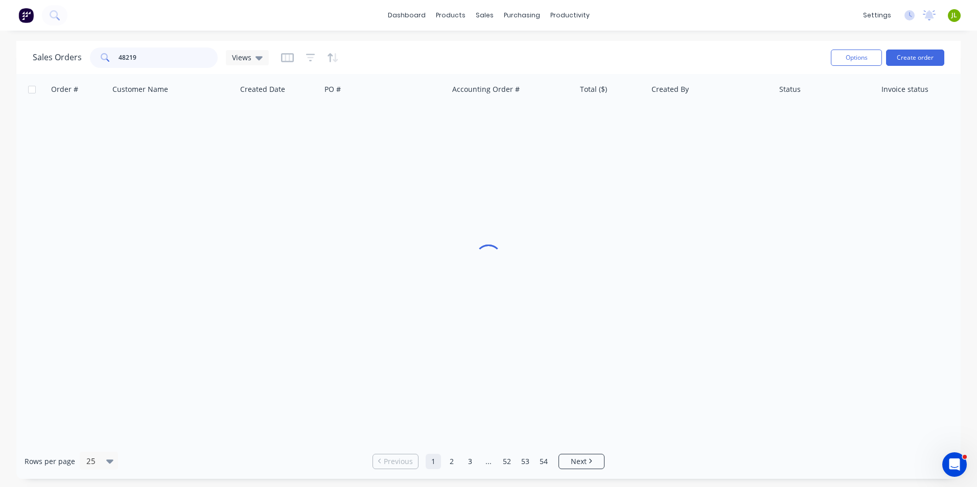
type input "48219"
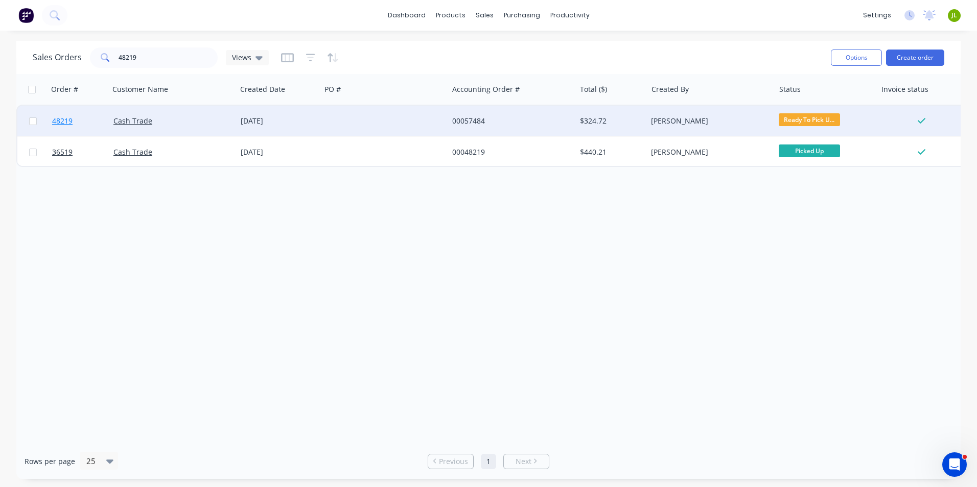
click at [95, 125] on link "48219" at bounding box center [82, 121] width 61 height 31
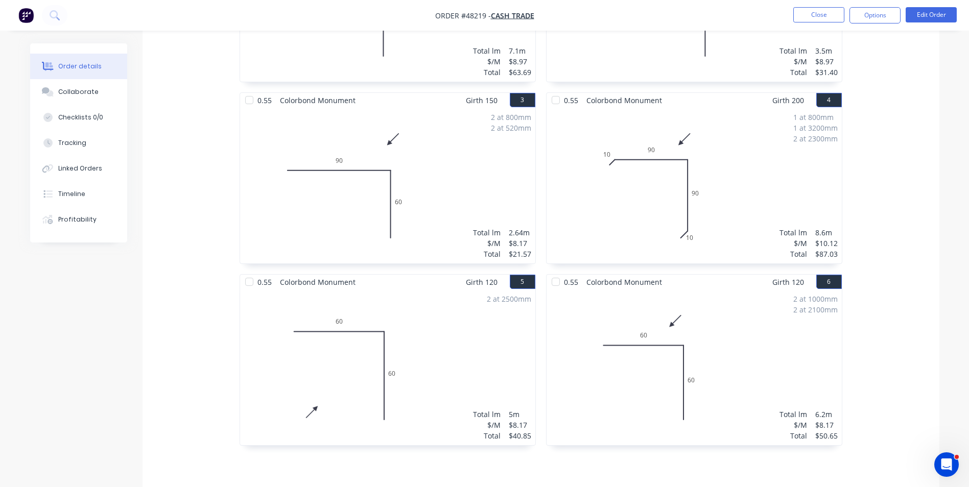
scroll to position [409, 0]
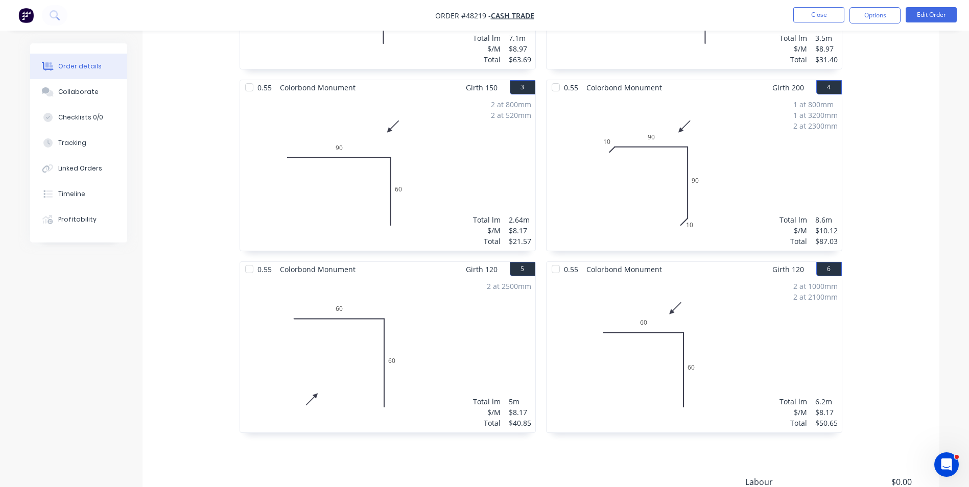
click at [143, 329] on div "0.55 Colorbond Monument Girth 200 1 0 110 90 0 110 90 2 at 2150mm 2 at 1400mm T…" at bounding box center [541, 171] width 797 height 546
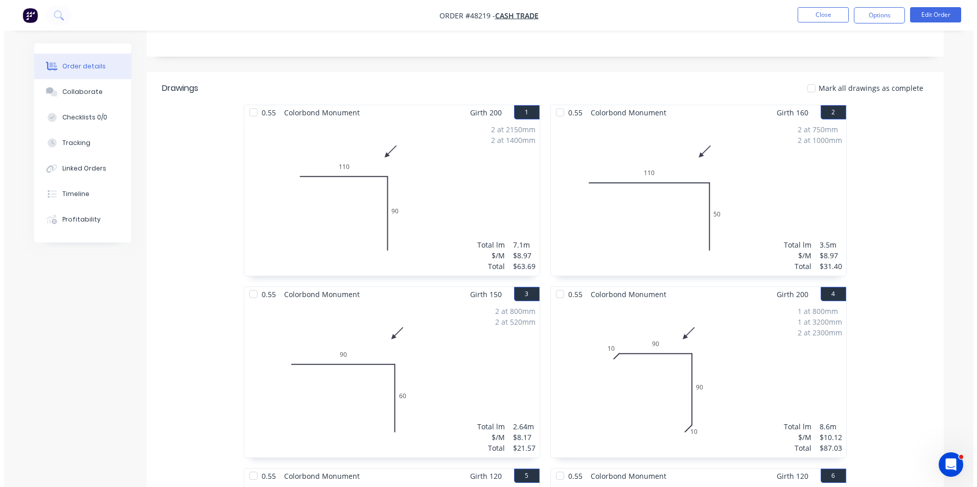
scroll to position [0, 0]
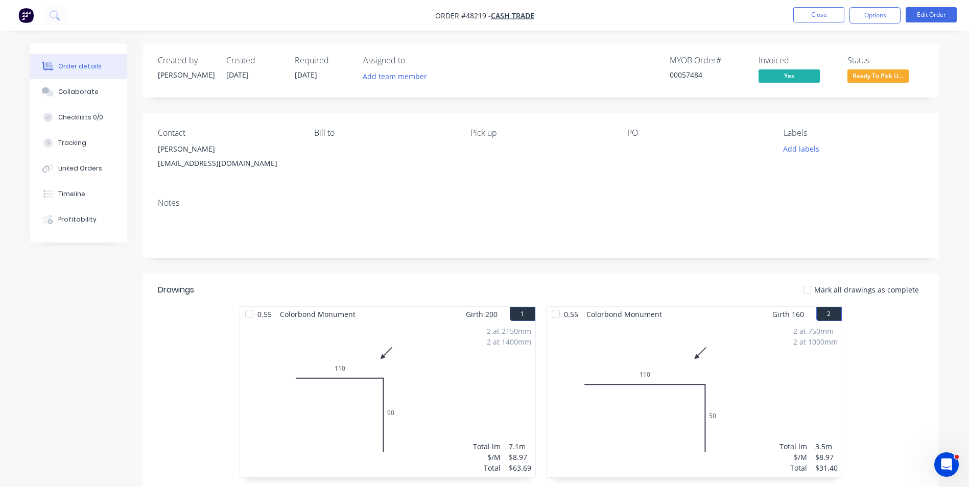
click at [506, 177] on div "Contact Graham Duffett grahamduffett@outlook.com Bill to Pick up PO Labels Add …" at bounding box center [541, 151] width 797 height 77
click at [923, 14] on button "Edit Order" at bounding box center [931, 14] width 51 height 15
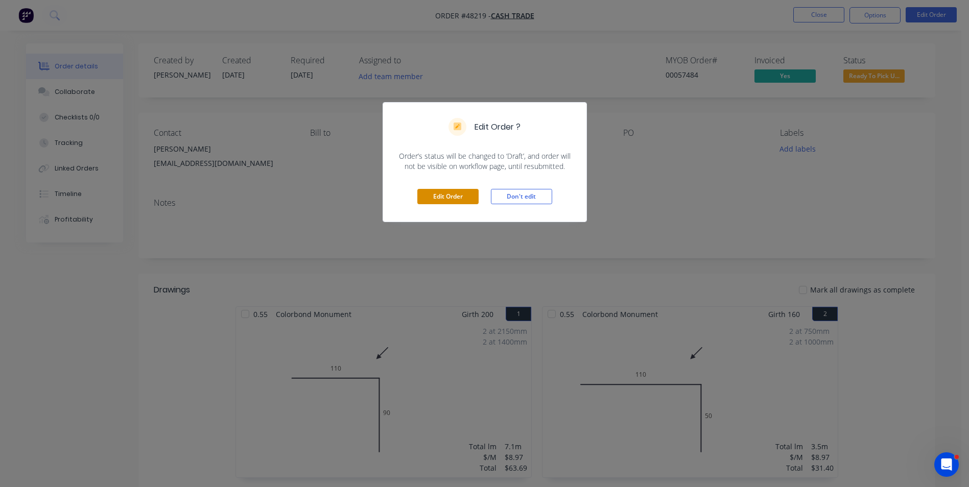
click at [455, 193] on button "Edit Order" at bounding box center [447, 196] width 61 height 15
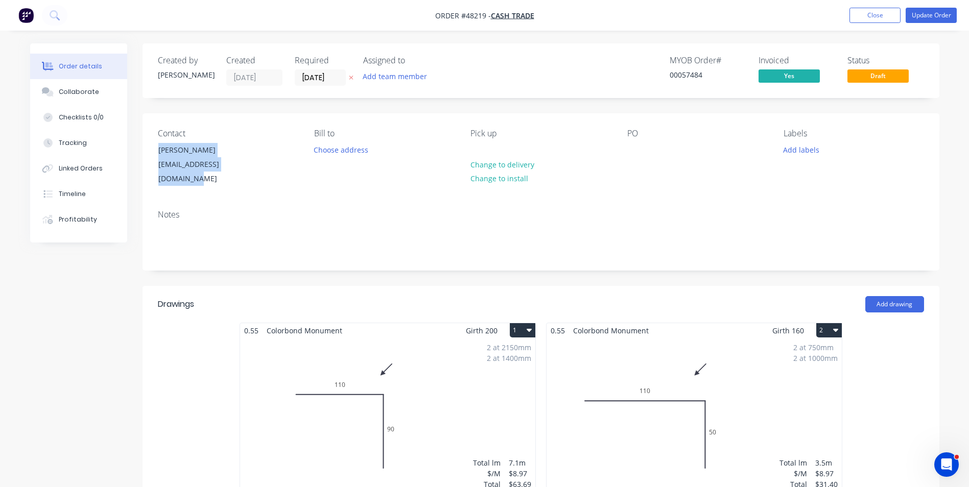
drag, startPoint x: 262, startPoint y: 171, endPoint x: 148, endPoint y: 149, distance: 116.0
click at [148, 149] on div "Contact Graham Duffett grahamduffett@outlook.com Bill to Choose address Pick up…" at bounding box center [541, 157] width 797 height 88
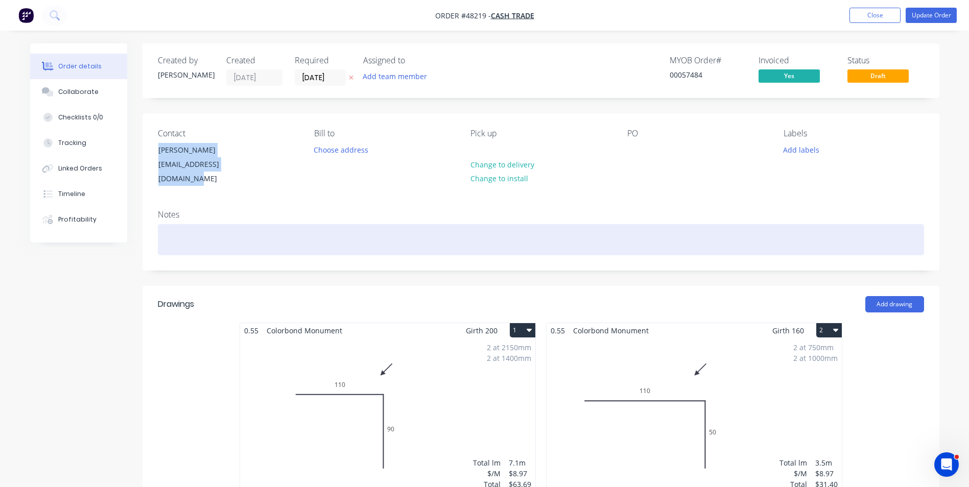
copy div "Graham Duffett grahamduffett@outlook.com"
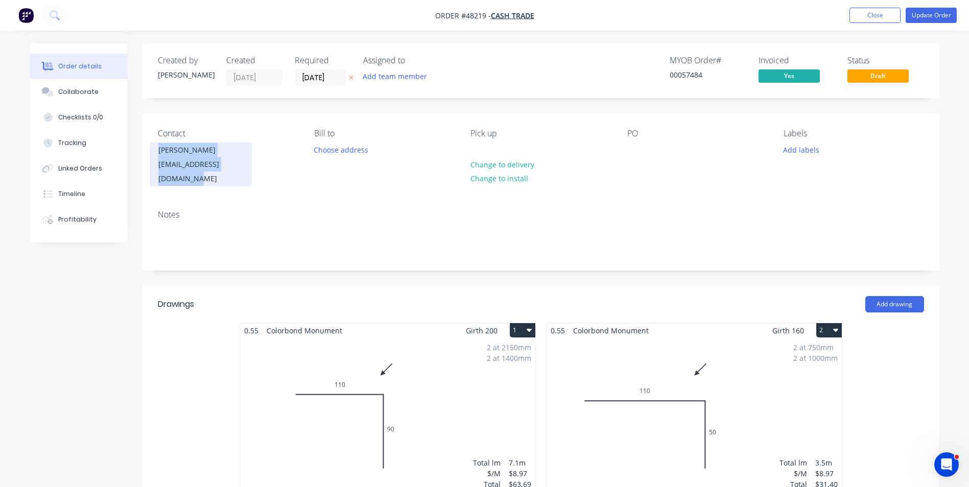
click at [218, 145] on div "Graham Duffett" at bounding box center [200, 150] width 85 height 14
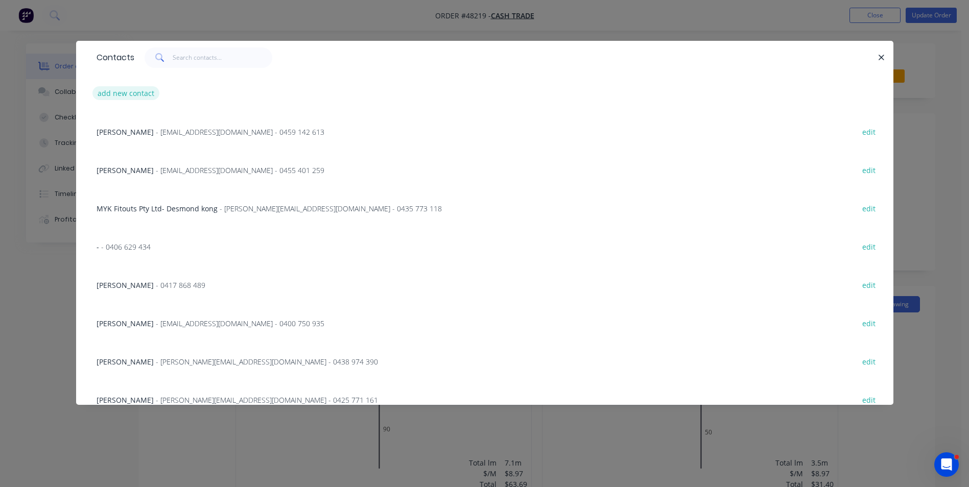
click at [112, 95] on button "add new contact" at bounding box center [125, 93] width 67 height 14
select select "AU"
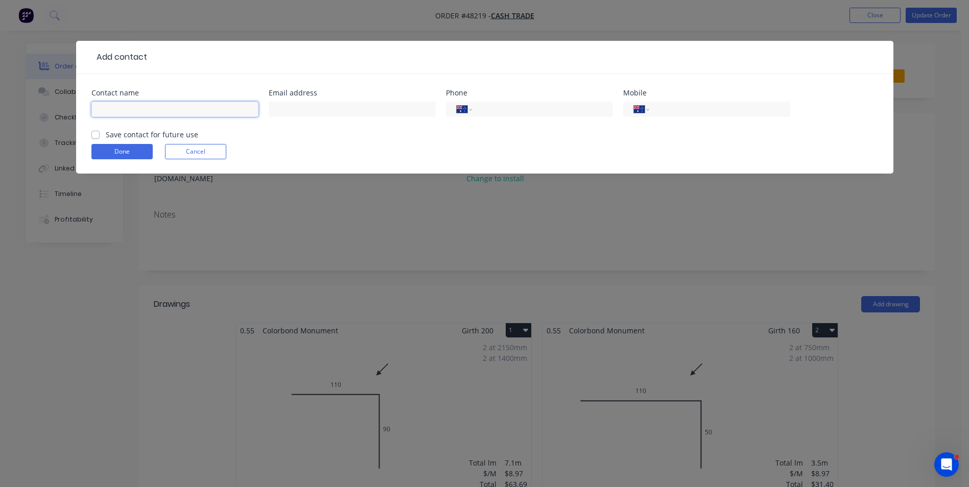
click at [160, 107] on input "text" at bounding box center [174, 109] width 167 height 15
paste input "Graham Duffett grahamduffett@outlook.com"
drag, startPoint x: 151, startPoint y: 111, endPoint x: 283, endPoint y: 112, distance: 131.8
click at [283, 112] on div "Contact name Graham Duffett grahamduffett@outlook.com Email address Phone Inter…" at bounding box center [484, 109] width 787 height 40
type input "Graham Duffett"
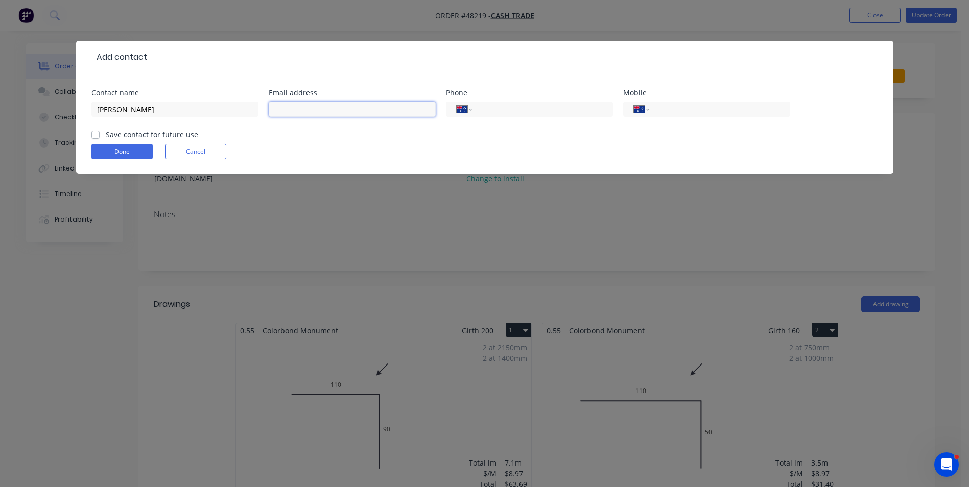
click at [349, 108] on input "text" at bounding box center [352, 109] width 167 height 15
paste input "grahamduffett@outlook.com"
type input "grahamduffett@outlook.com"
click at [699, 104] on input "tel" at bounding box center [718, 110] width 123 height 12
type input "0416 246 452"
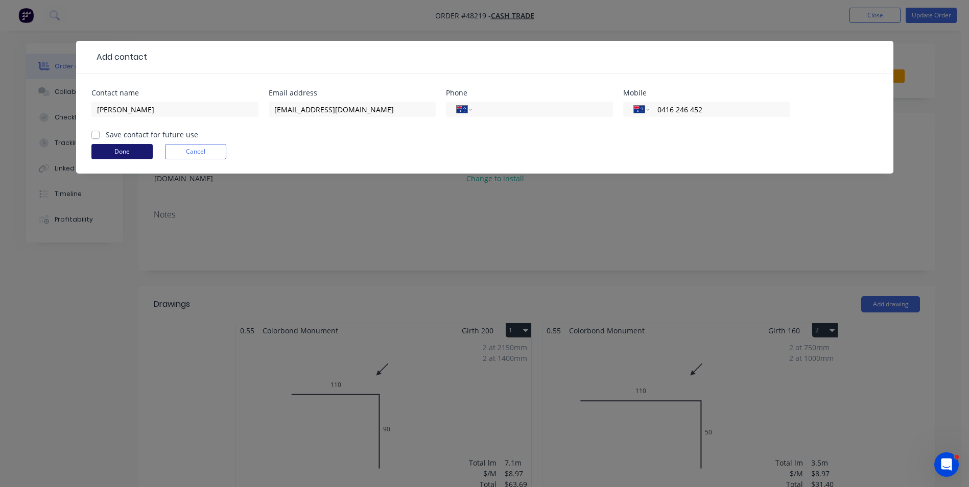
click at [132, 150] on button "Done" at bounding box center [121, 151] width 61 height 15
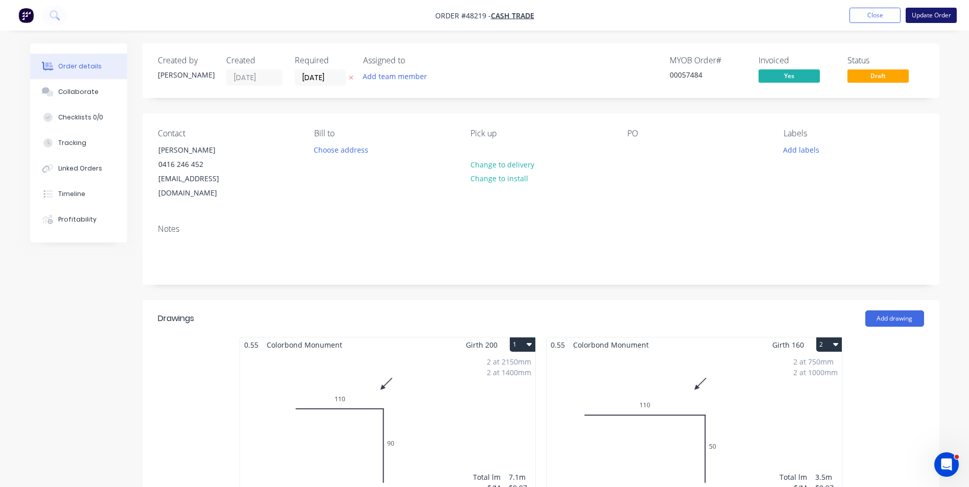
click at [921, 16] on button "Update Order" at bounding box center [931, 15] width 51 height 15
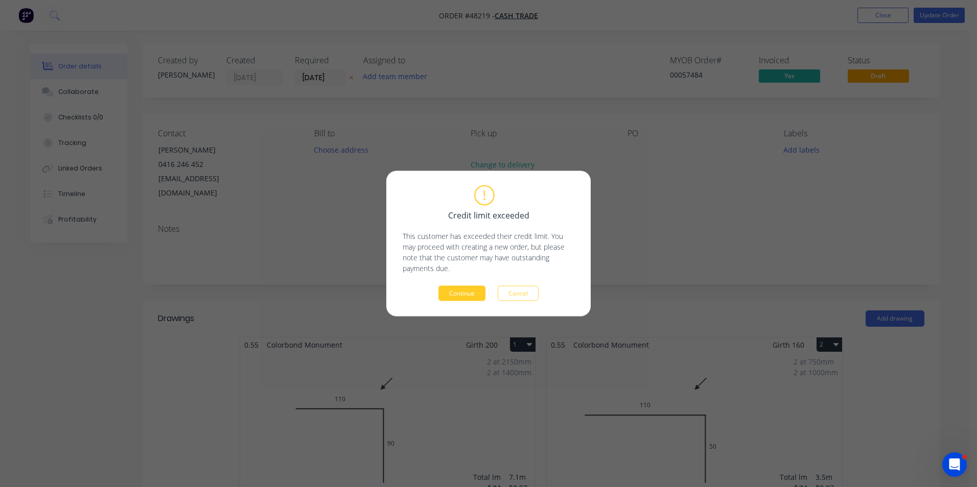
click at [466, 289] on button "Continue" at bounding box center [461, 293] width 47 height 15
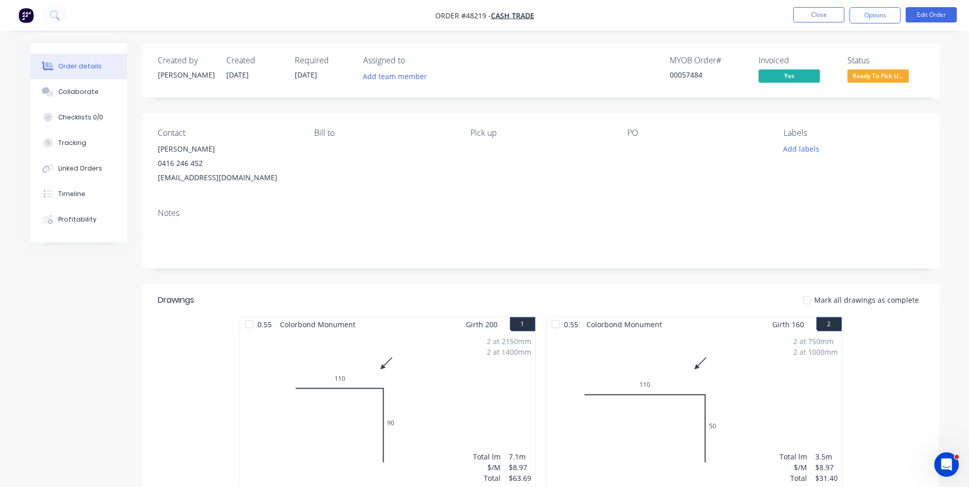
click at [829, 17] on button "Close" at bounding box center [819, 14] width 51 height 15
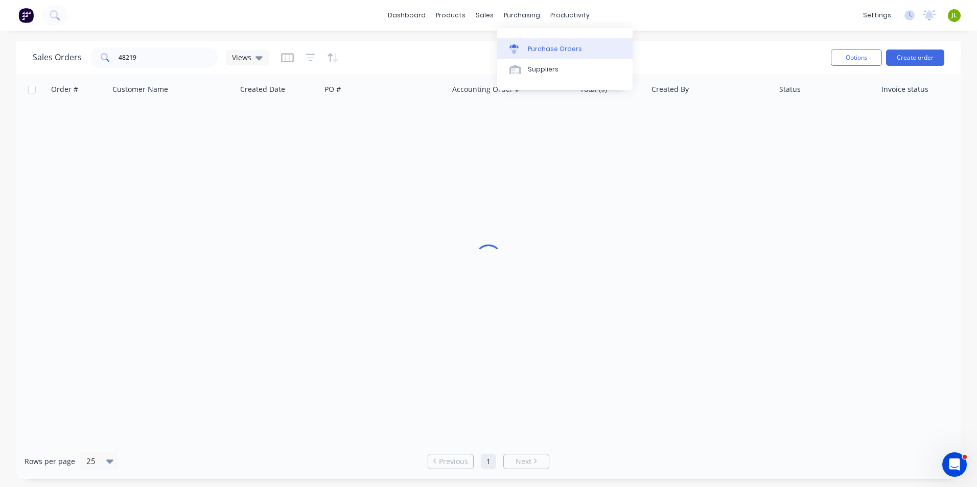
click at [530, 43] on link "Purchase Orders" at bounding box center [564, 48] width 135 height 20
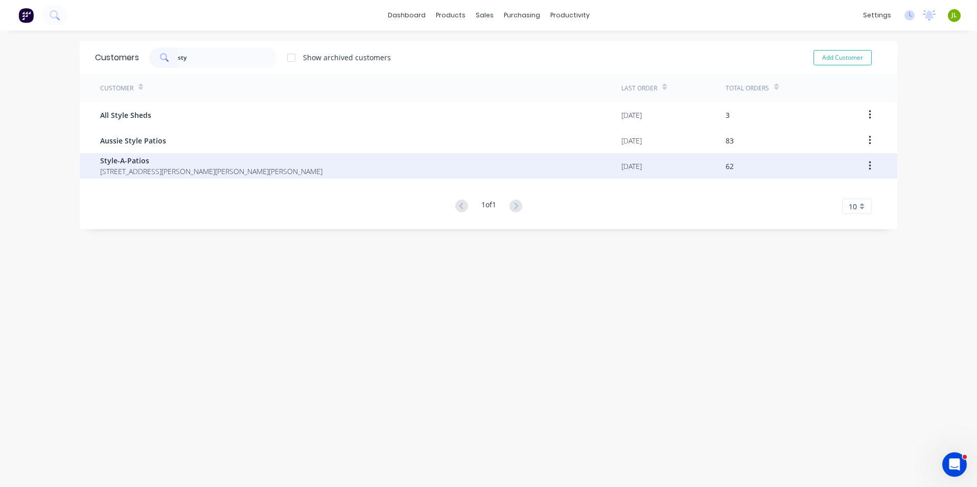
type input "sty"
click at [120, 172] on span "[STREET_ADDRESS][PERSON_NAME][PERSON_NAME][PERSON_NAME]" at bounding box center [211, 171] width 222 height 11
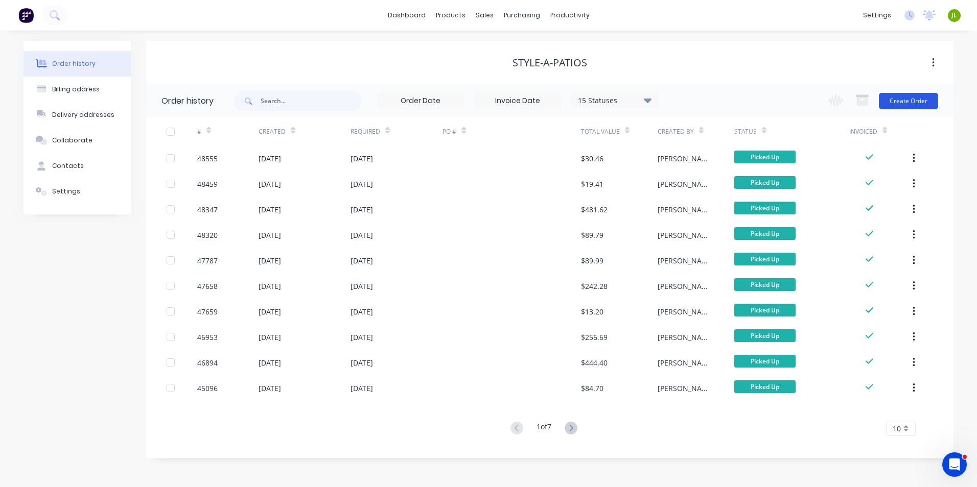
click at [914, 99] on button "Create Order" at bounding box center [908, 101] width 59 height 16
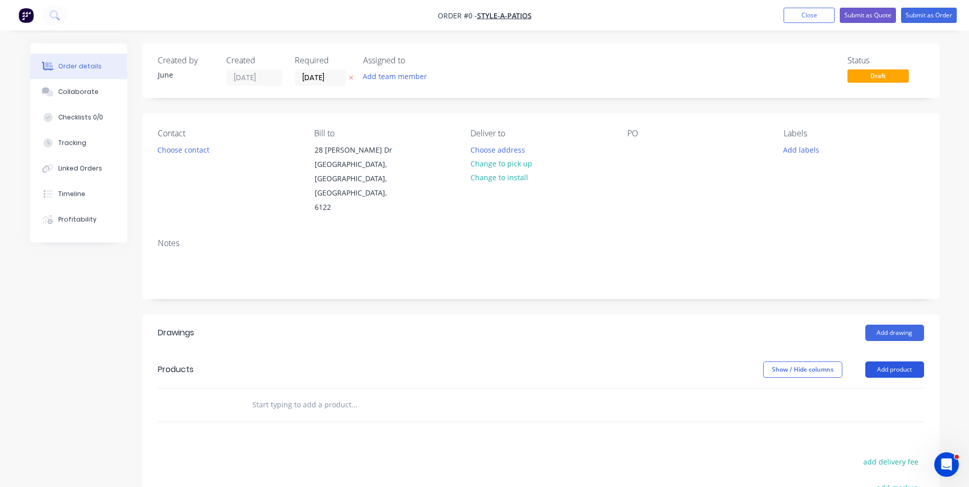
click at [897, 362] on button "Add product" at bounding box center [895, 370] width 59 height 16
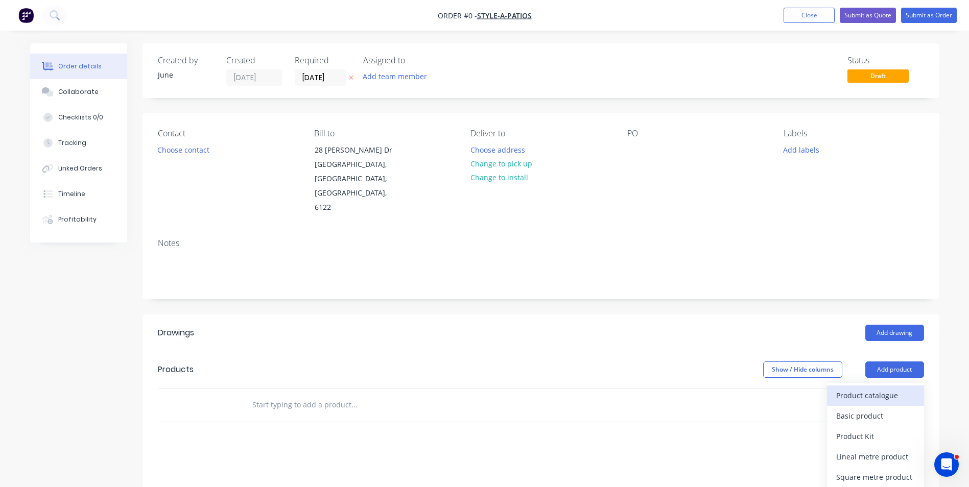
click at [855, 388] on div "Product catalogue" at bounding box center [876, 395] width 79 height 15
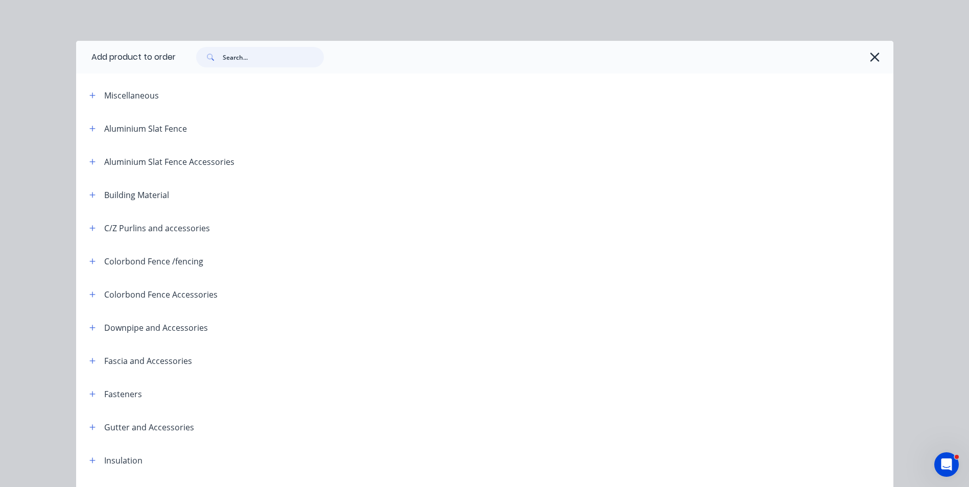
drag, startPoint x: 238, startPoint y: 66, endPoint x: 246, endPoint y: 56, distance: 13.4
click at [239, 63] on input "text" at bounding box center [273, 57] width 101 height 20
type input "r"
type input "shs"
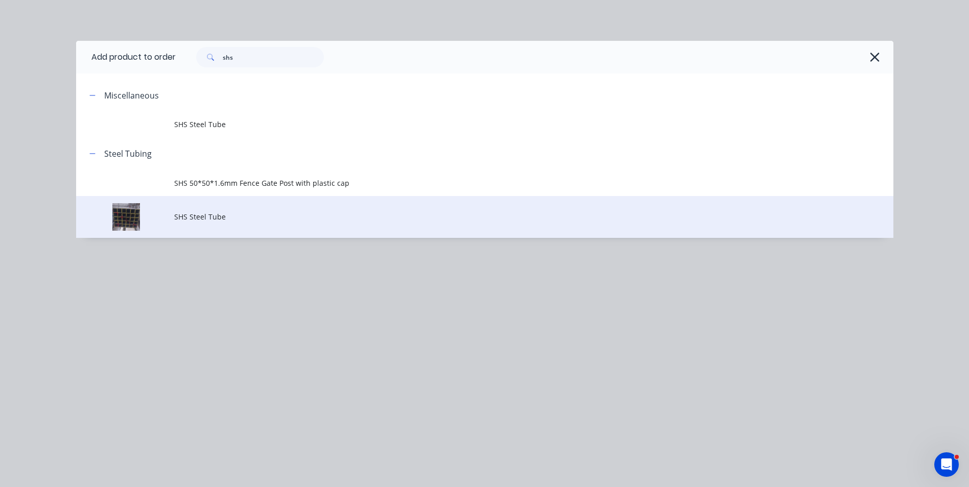
click at [242, 216] on span "SHS Steel Tube" at bounding box center [461, 217] width 575 height 11
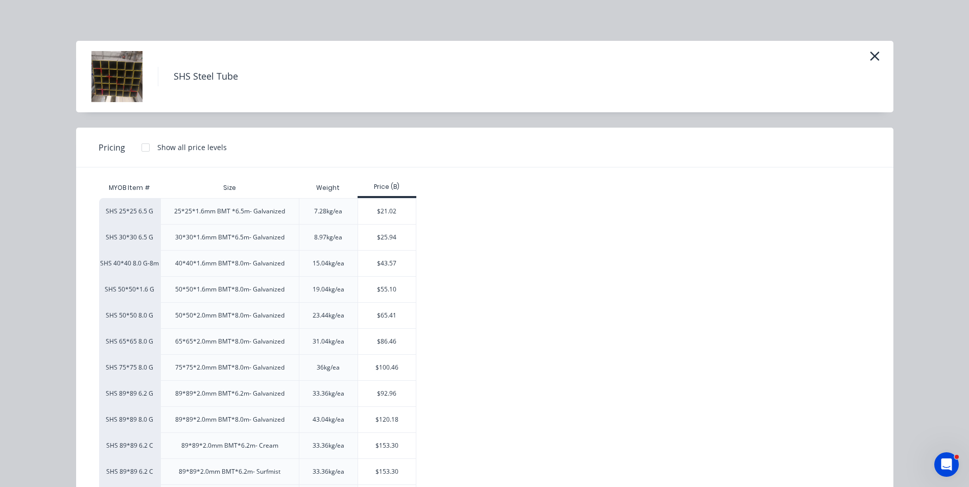
scroll to position [80, 0]
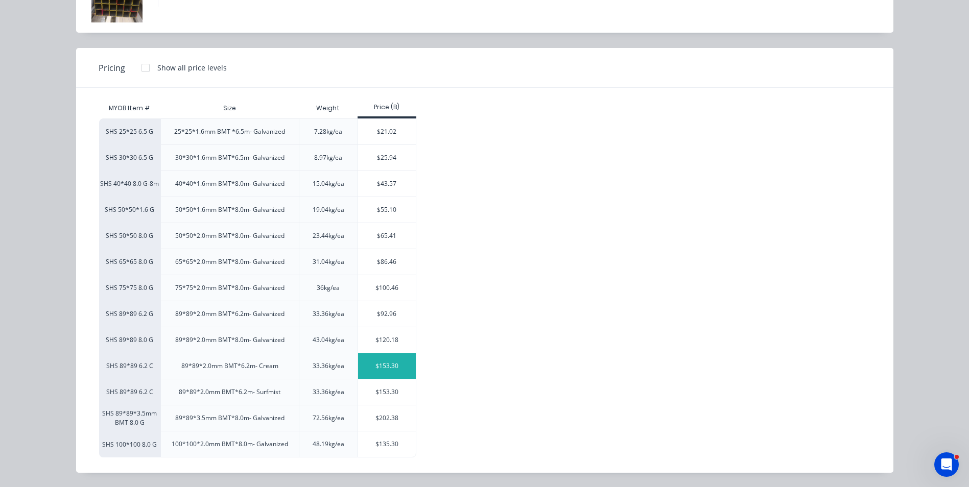
click at [374, 361] on div "$153.30" at bounding box center [387, 367] width 58 height 26
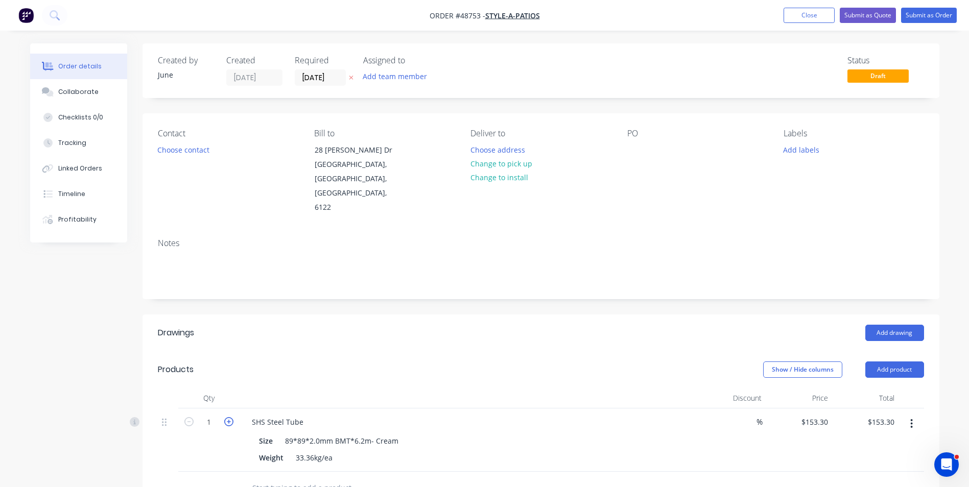
click at [233, 417] on icon "button" at bounding box center [228, 421] width 9 height 9
type input "2"
type input "$306.60"
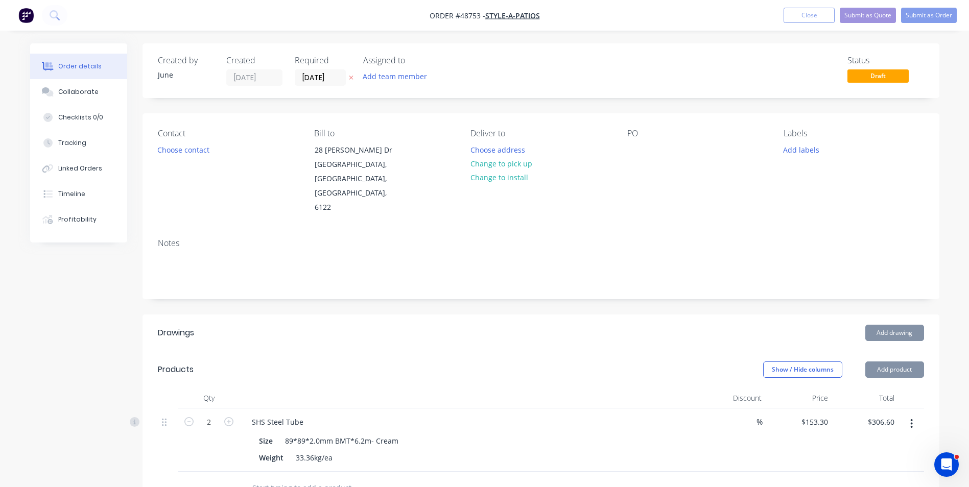
click at [529, 325] on div "Add drawing" at bounding box center [621, 333] width 603 height 16
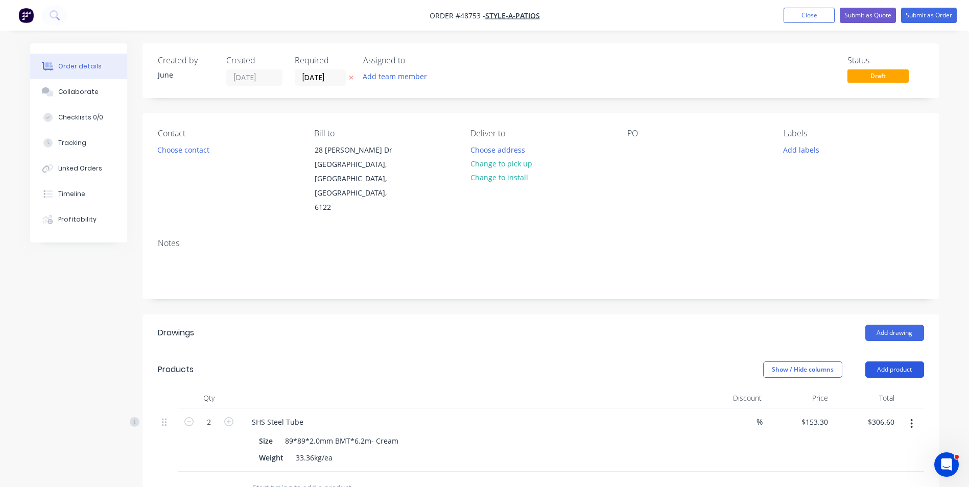
click at [894, 362] on button "Add product" at bounding box center [895, 370] width 59 height 16
click at [880, 388] on div "Product catalogue" at bounding box center [876, 395] width 79 height 15
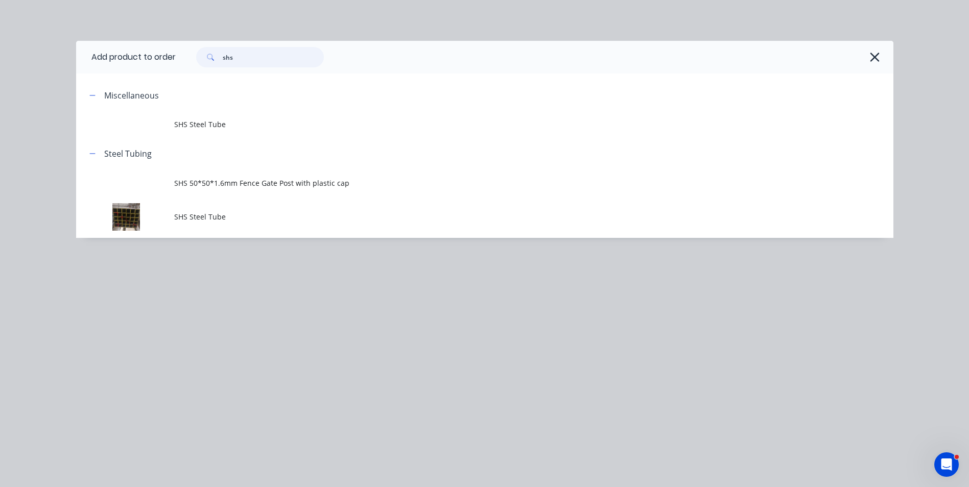
drag, startPoint x: 247, startPoint y: 62, endPoint x: 189, endPoint y: 61, distance: 58.3
click at [189, 61] on div "shs" at bounding box center [255, 57] width 138 height 20
type input "rhs"
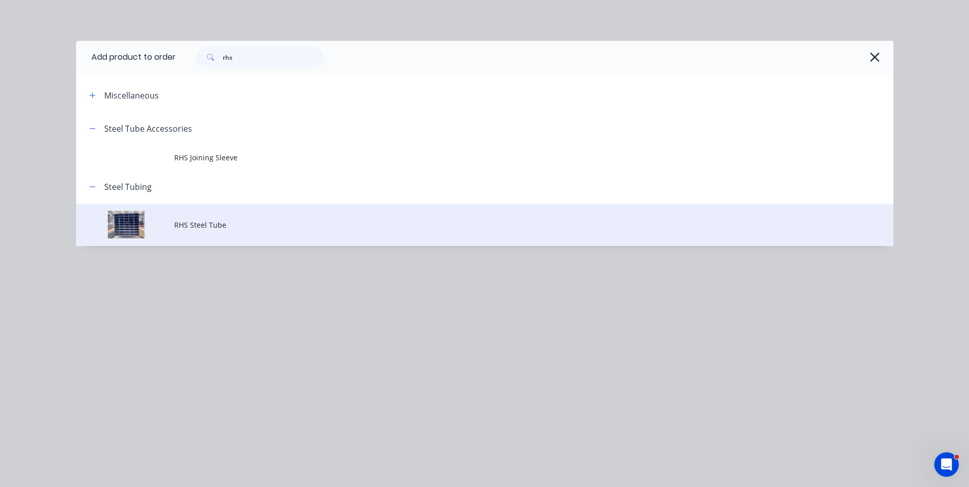
click at [263, 239] on td "RHS Steel Tube" at bounding box center [533, 225] width 719 height 42
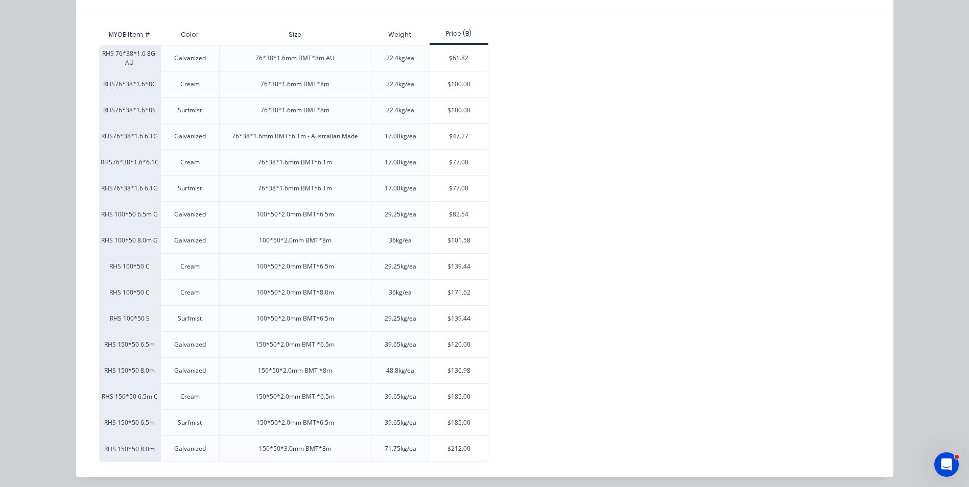
scroll to position [158, 0]
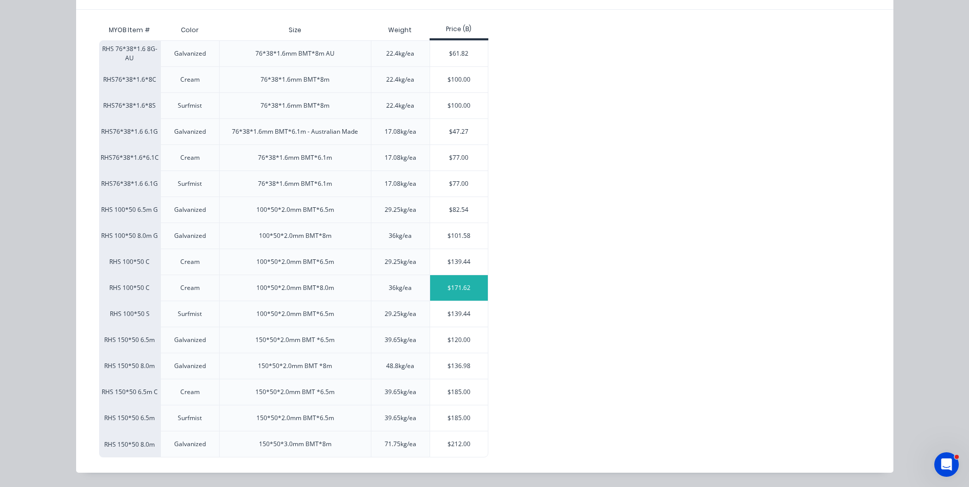
click at [446, 290] on div "$171.62" at bounding box center [459, 288] width 58 height 26
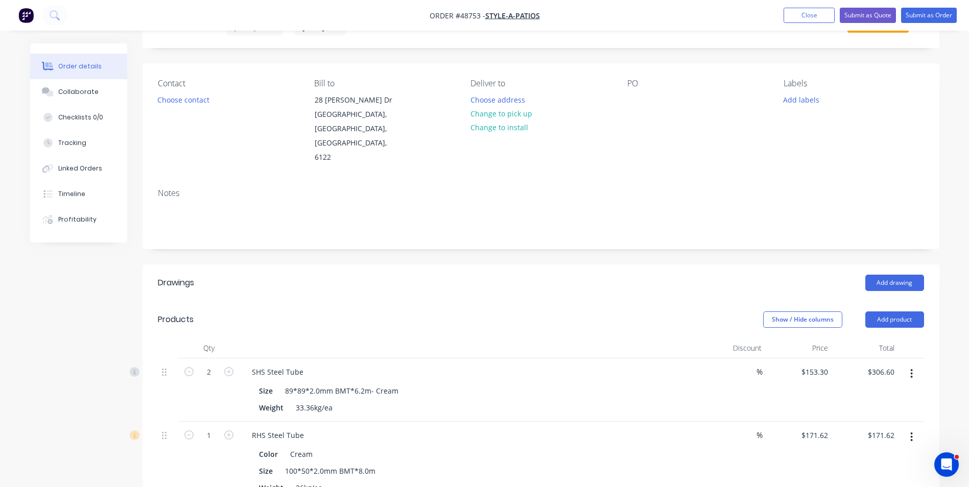
scroll to position [153, 0]
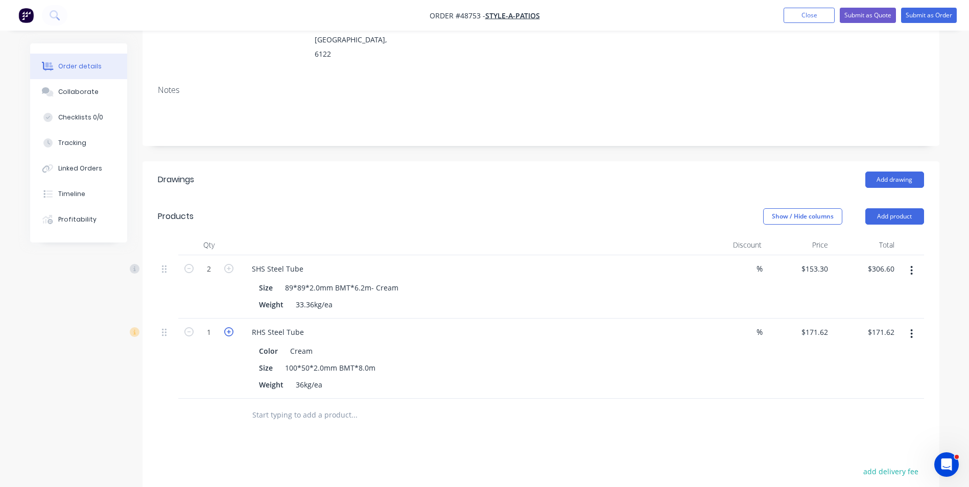
click at [227, 328] on icon "button" at bounding box center [228, 332] width 9 height 9
type input "2"
type input "$343.24"
click at [227, 328] on icon "button" at bounding box center [228, 332] width 9 height 9
type input "3"
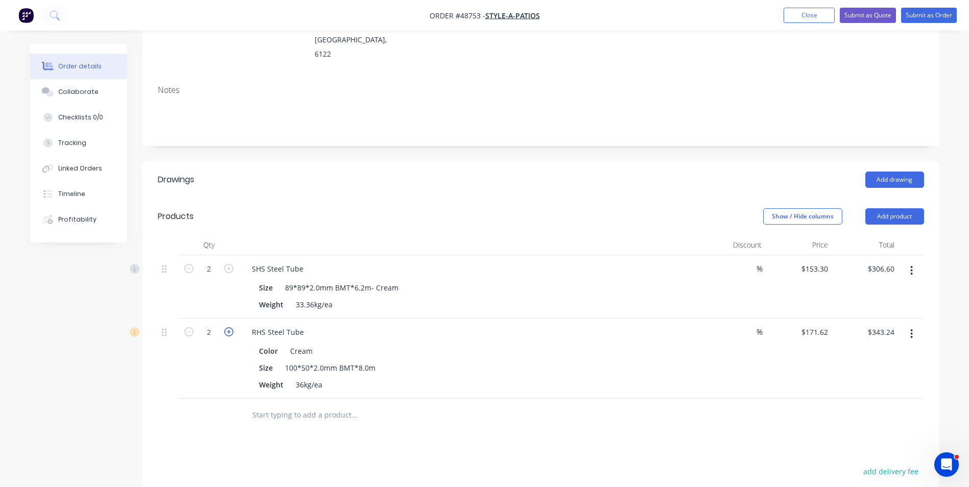
type input "$514.86"
click at [219, 340] on div "3" at bounding box center [208, 359] width 61 height 80
click at [162, 361] on div at bounding box center [168, 359] width 20 height 80
click at [881, 208] on button "Add product" at bounding box center [895, 216] width 59 height 16
click at [610, 344] on div "Color Cream" at bounding box center [467, 351] width 425 height 15
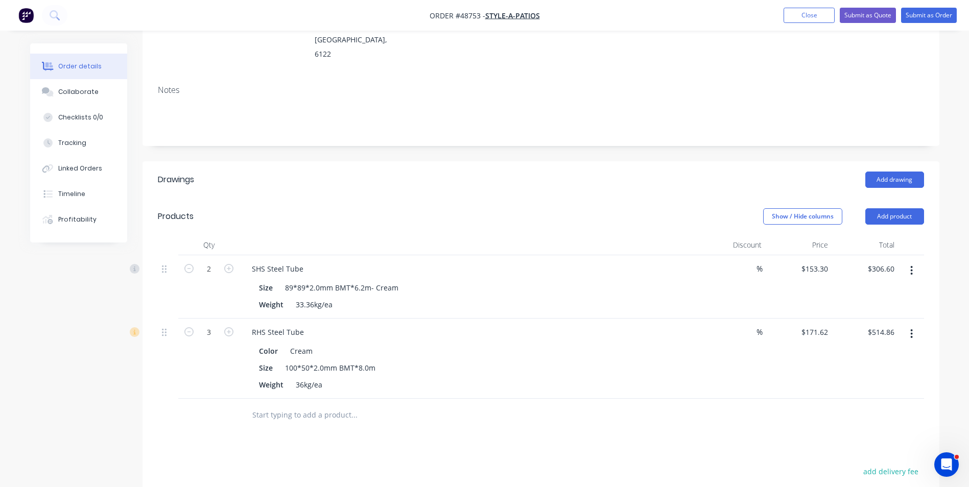
click at [918, 325] on button "button" at bounding box center [912, 334] width 24 height 18
click at [886, 374] on div "Duplicate" at bounding box center [876, 381] width 79 height 15
click at [913, 405] on button "button" at bounding box center [912, 414] width 24 height 18
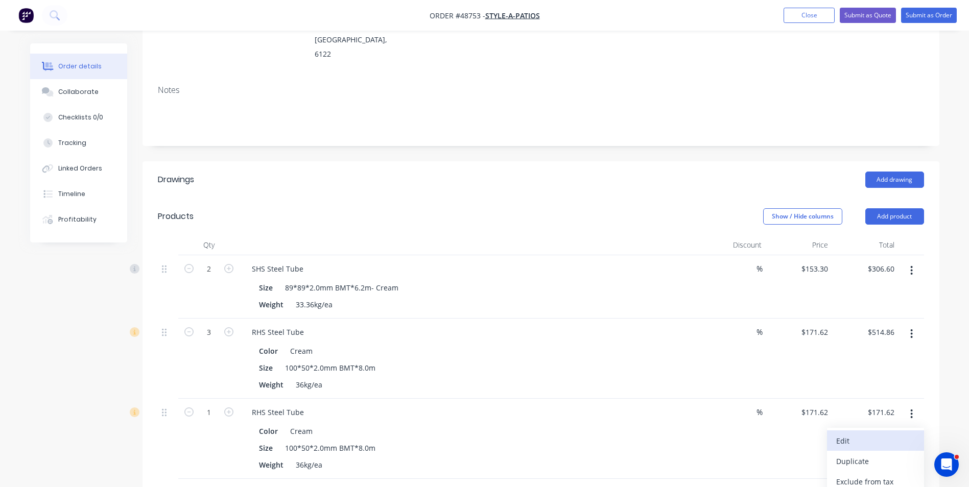
click at [903, 434] on div "Edit" at bounding box center [876, 441] width 79 height 15
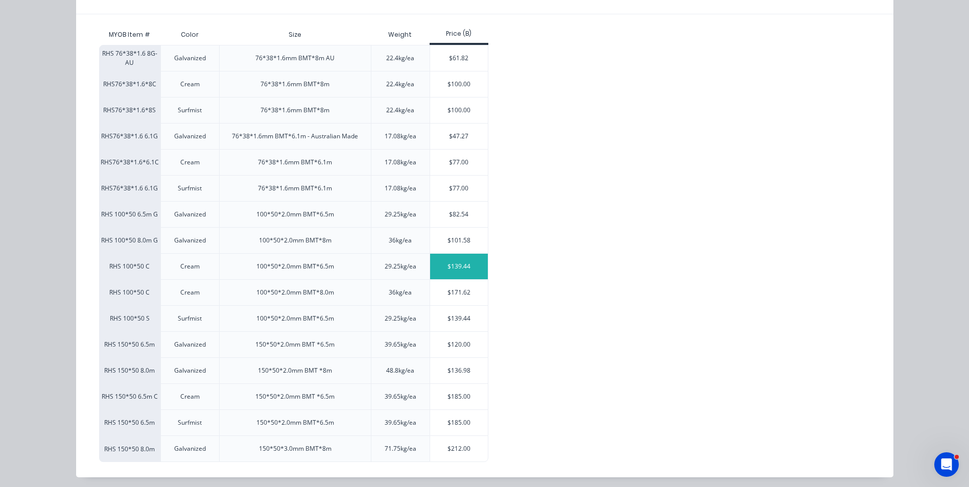
click at [443, 262] on div "$139.44" at bounding box center [459, 267] width 58 height 26
type input "$139.44"
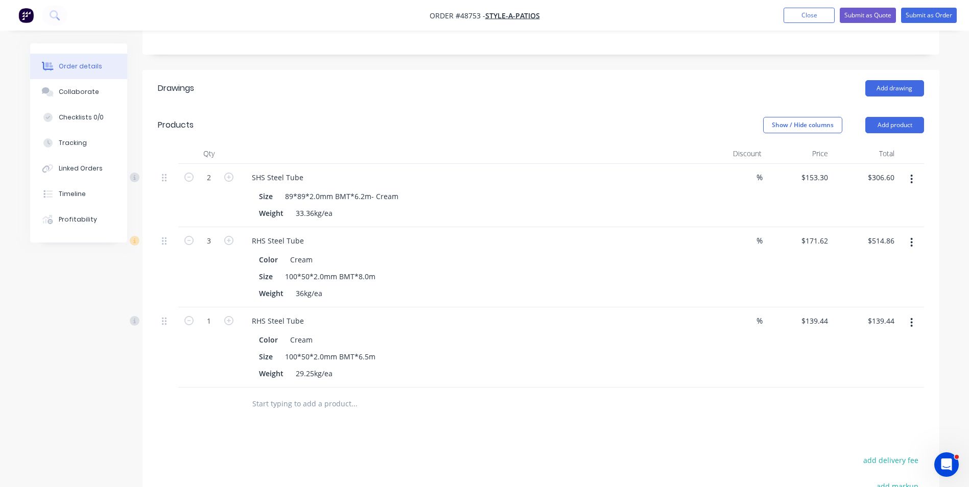
scroll to position [255, 0]
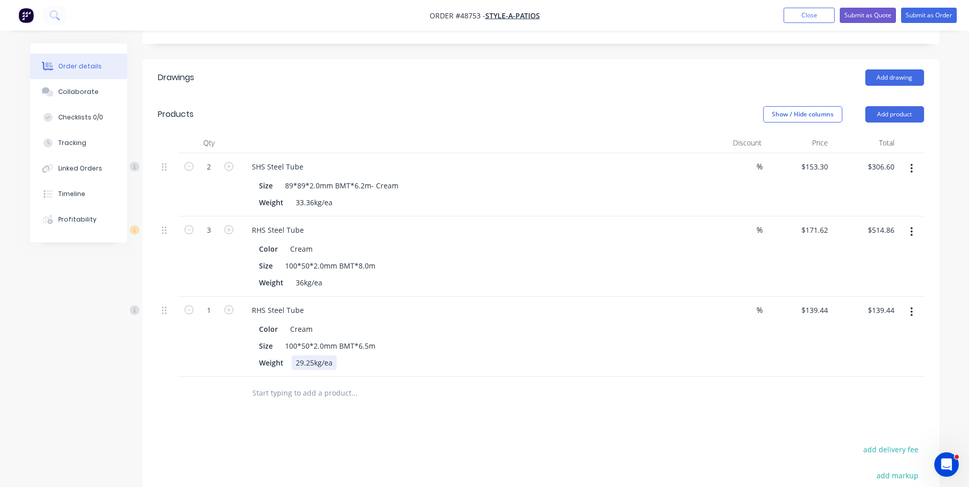
click at [459, 346] on div "RHS Steel Tube Color Cream Size 100*50*2.0mm BMT*6.5m Weight 29.25kg/ea" at bounding box center [470, 337] width 460 height 80
click at [519, 342] on div "RHS Steel Tube Color Cream Size 100*50*2.0mm BMT*6.5m Weight 29.25kg/ea" at bounding box center [470, 337] width 460 height 80
click at [525, 383] on div at bounding box center [397, 393] width 307 height 20
click at [553, 259] on div "Size 100*50*2.0mm BMT*8.0m" at bounding box center [467, 266] width 425 height 15
click at [584, 259] on div "Size 100*50*2.0mm BMT*8.0m" at bounding box center [467, 266] width 425 height 15
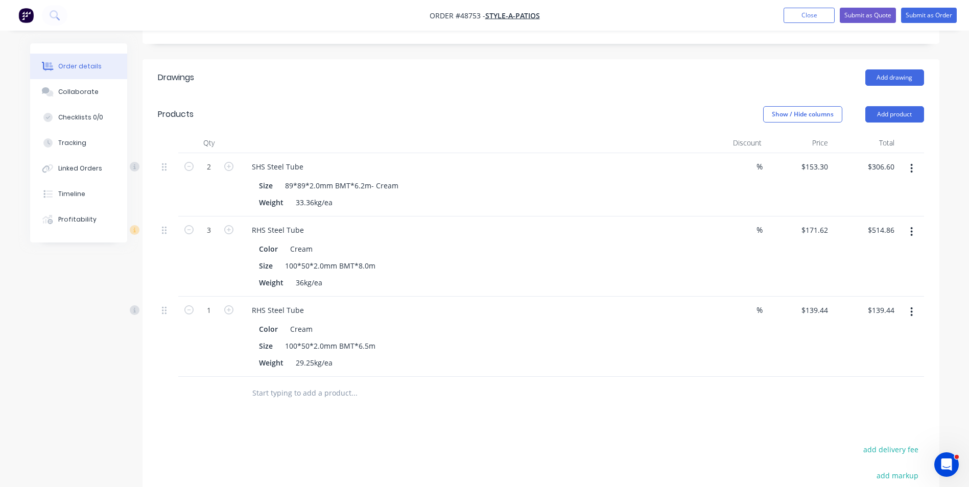
click at [574, 393] on div "Drawings Add drawing Products Show / Hide columns Add product Qty Discount Pric…" at bounding box center [541, 346] width 797 height 574
click at [575, 275] on div "Weight 36kg/ea" at bounding box center [467, 282] width 425 height 15
click at [572, 386] on div "Drawings Add drawing Products Show / Hide columns Add product Qty Discount Pric…" at bounding box center [541, 346] width 797 height 574
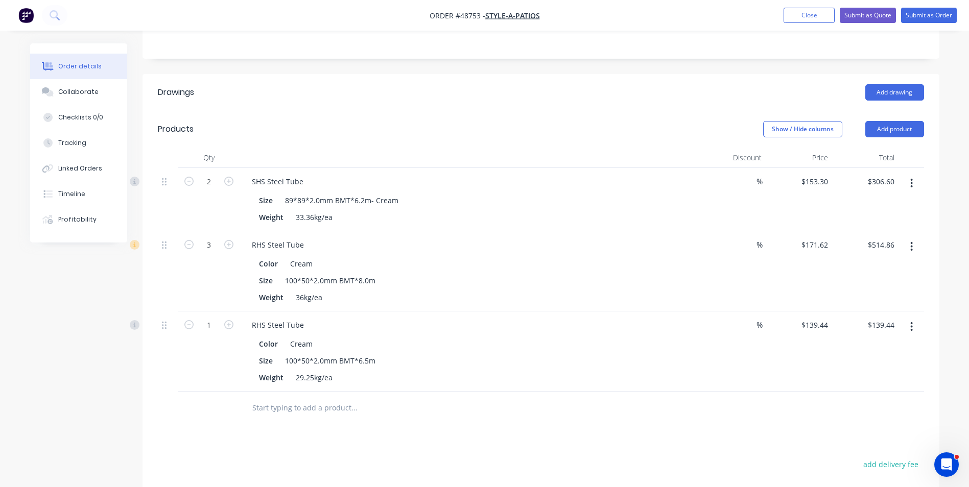
scroll to position [235, 0]
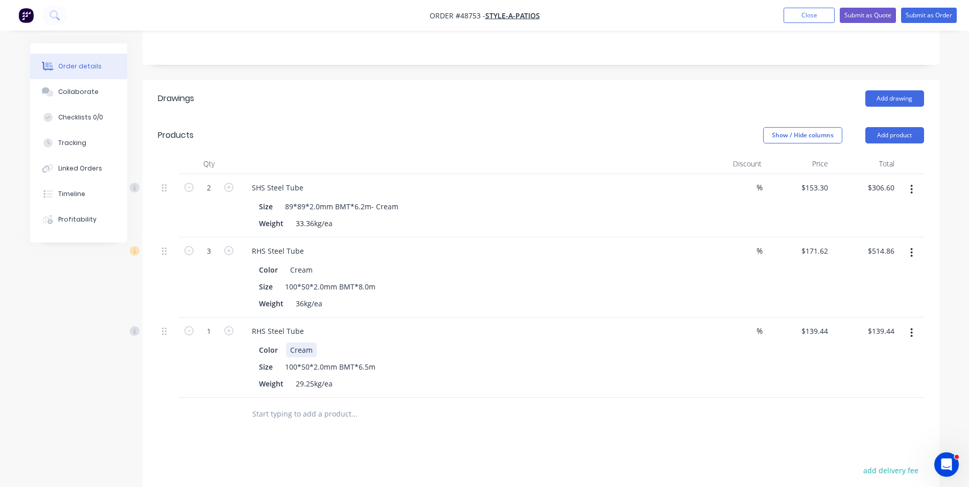
click at [590, 343] on div "Color Cream" at bounding box center [467, 350] width 425 height 15
click at [497, 341] on div "Color Cream Size 100*50*2.0mm BMT*6.5m Weight 29.25kg/ea" at bounding box center [470, 366] width 452 height 51
click at [120, 204] on span "1" at bounding box center [120, 204] width 42 height 22
click at [412, 118] on header "Products Show / Hide columns Add product" at bounding box center [541, 135] width 797 height 37
click at [210, 196] on input "1" at bounding box center [209, 187] width 27 height 15
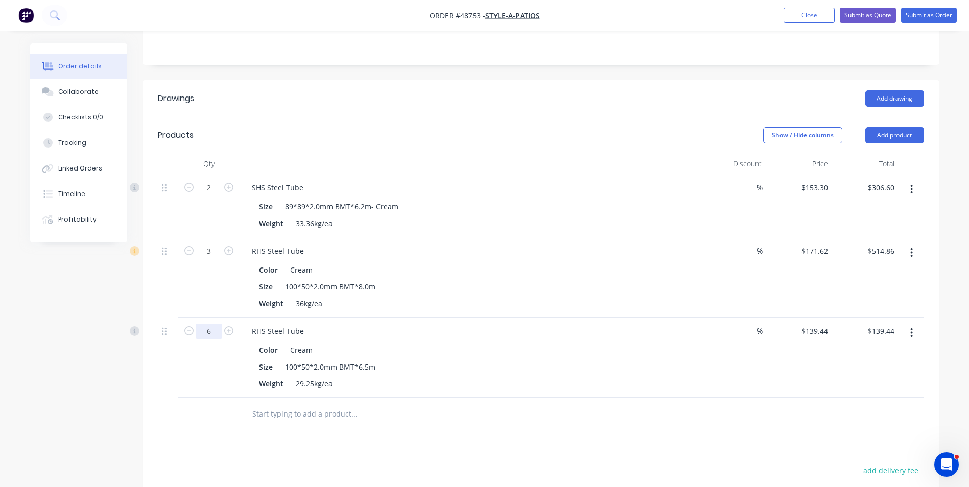
type input "6"
type input "$836.64"
click at [915, 244] on button "button" at bounding box center [912, 253] width 24 height 18
click at [862, 334] on div "Delete" at bounding box center [876, 341] width 79 height 15
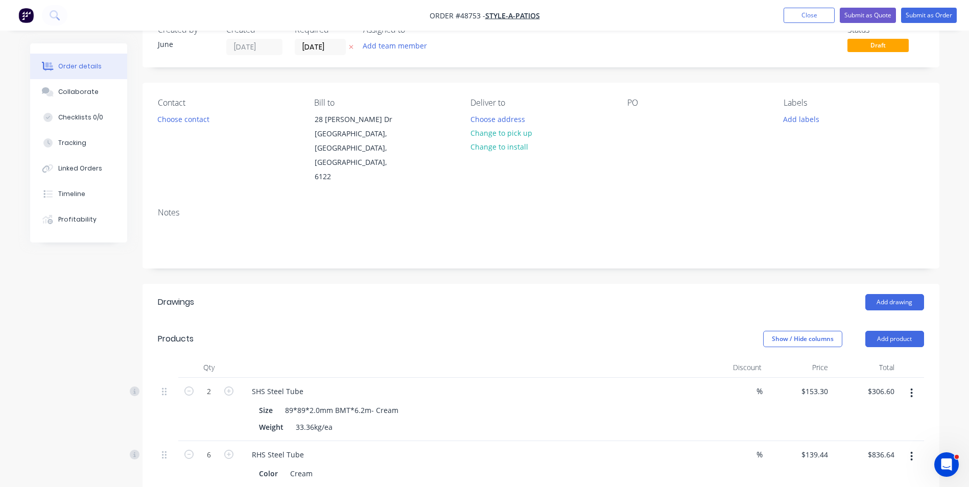
scroll to position [30, 0]
click at [505, 129] on button "Change to pick up" at bounding box center [501, 134] width 73 height 14
click at [183, 114] on button "Choose contact" at bounding box center [183, 119] width 63 height 14
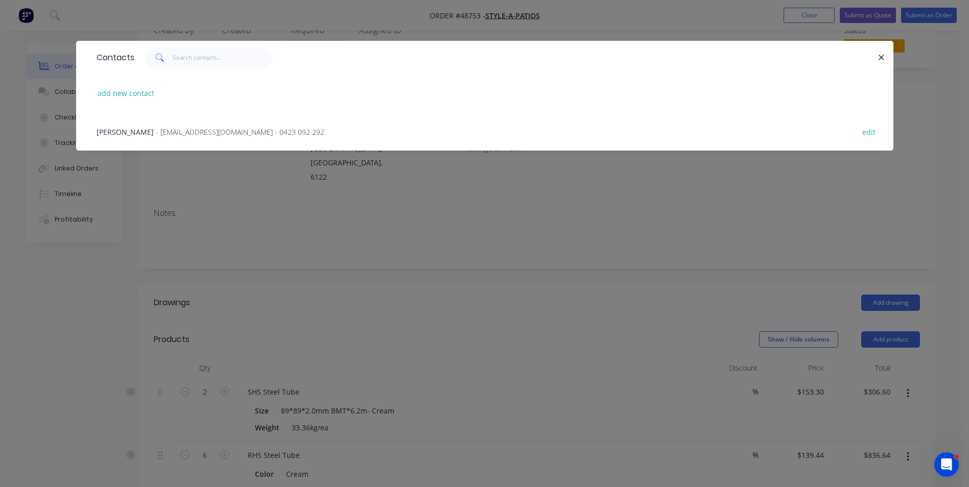
click at [172, 130] on span "- info@style-a-patios.com.au - 0423 092 292" at bounding box center [240, 132] width 169 height 10
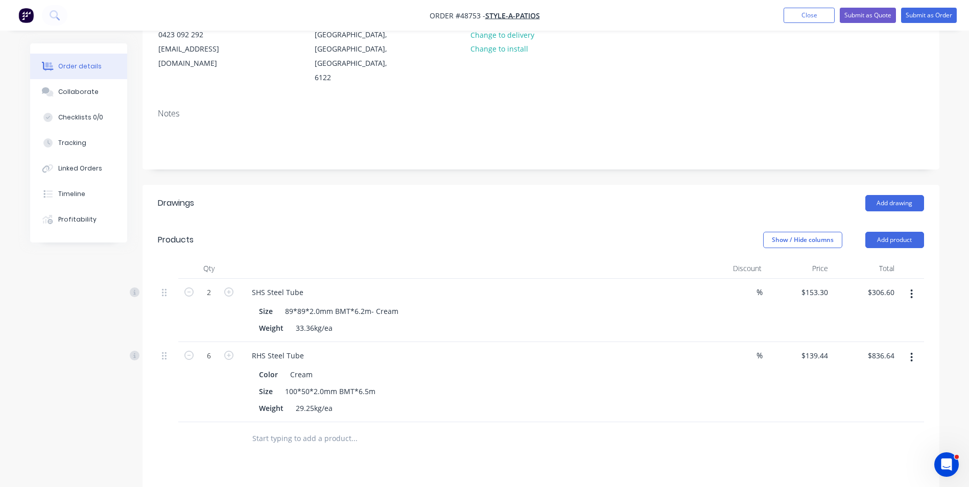
scroll to position [169, 0]
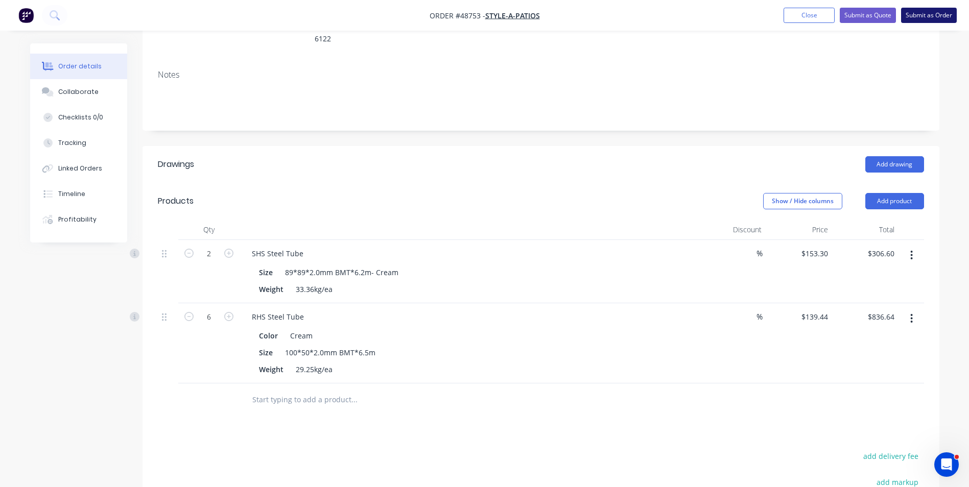
click at [927, 15] on button "Submit as Order" at bounding box center [929, 15] width 56 height 15
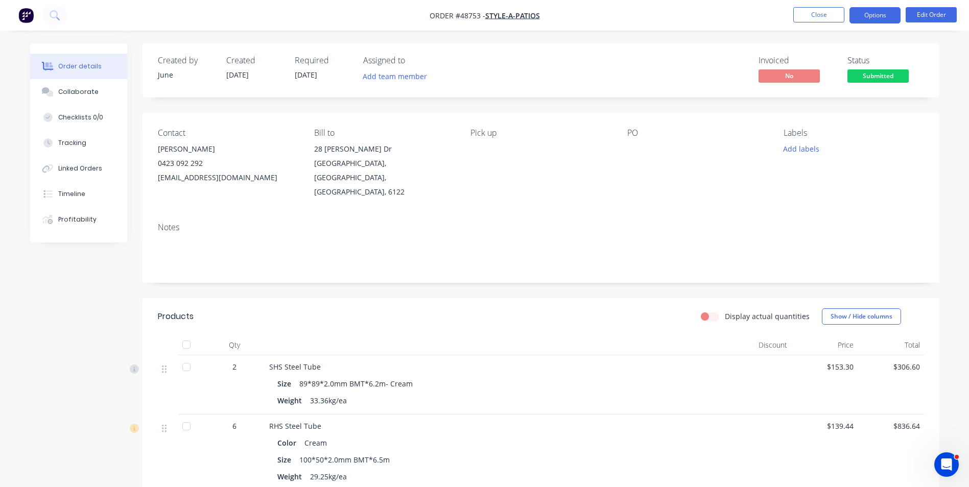
click at [875, 18] on button "Options" at bounding box center [875, 15] width 51 height 16
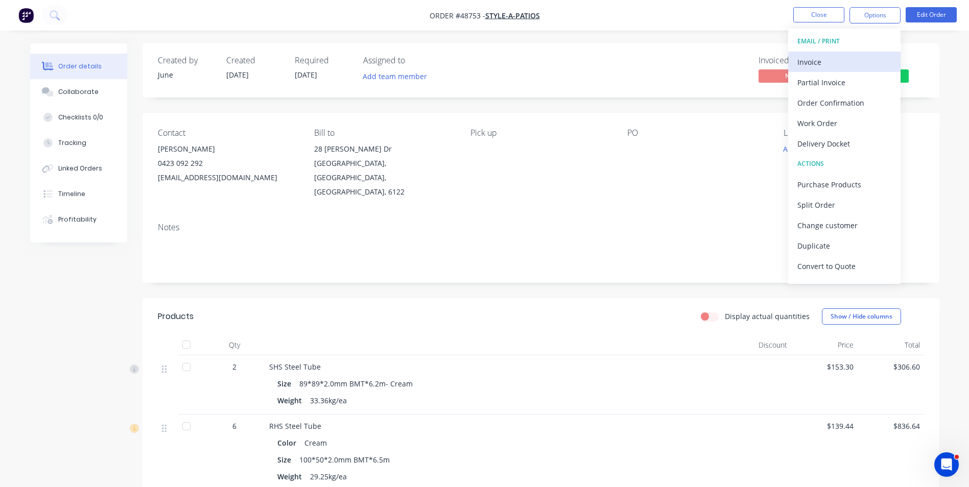
click at [857, 60] on div "Invoice" at bounding box center [845, 62] width 94 height 15
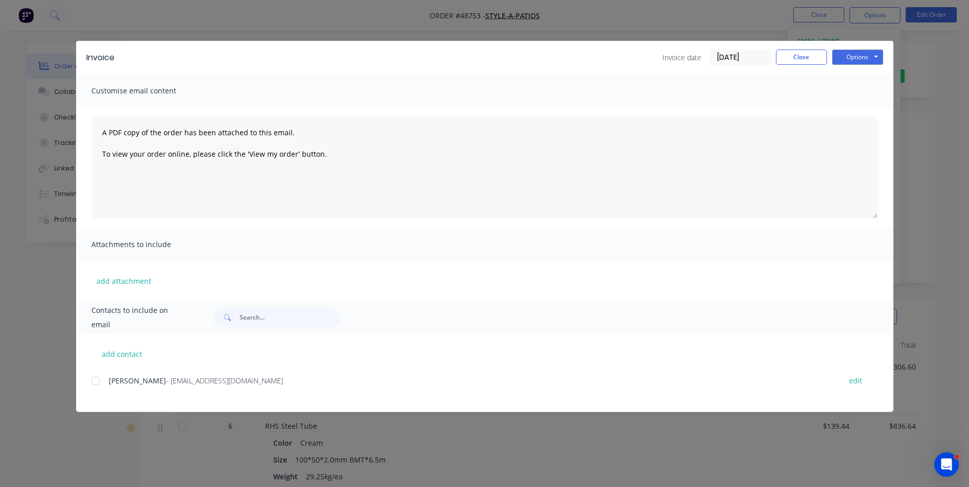
click at [856, 68] on div "Invoice Invoice date 02/09/25 Close Options Preview Print Email" at bounding box center [485, 57] width 818 height 33
click at [858, 62] on button "Options" at bounding box center [857, 57] width 51 height 15
click at [857, 89] on button "Print" at bounding box center [864, 92] width 65 height 17
click at [812, 62] on button "Close" at bounding box center [801, 57] width 51 height 15
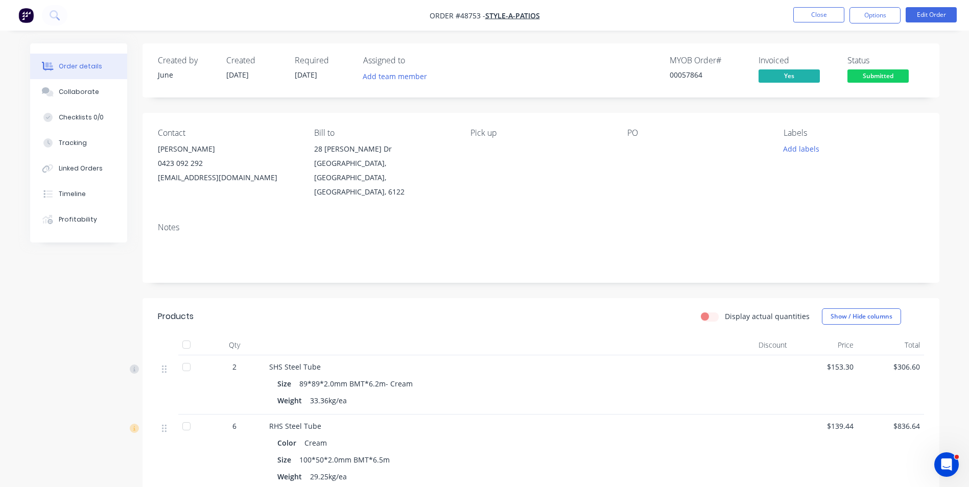
click at [858, 25] on nav "Order #48753 - Style-A-Patios Close Options Edit Order" at bounding box center [484, 15] width 969 height 31
click at [864, 17] on button "Options" at bounding box center [875, 15] width 51 height 16
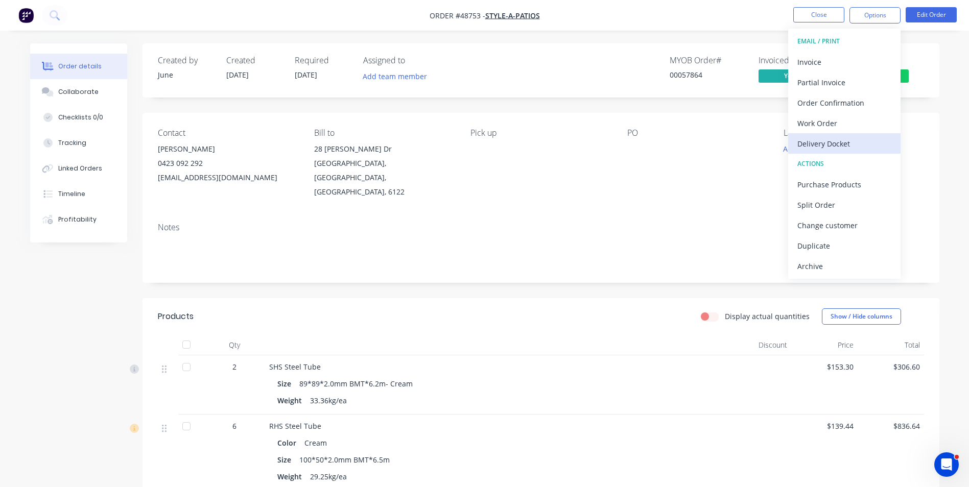
click at [834, 140] on div "Delivery Docket" at bounding box center [845, 143] width 94 height 15
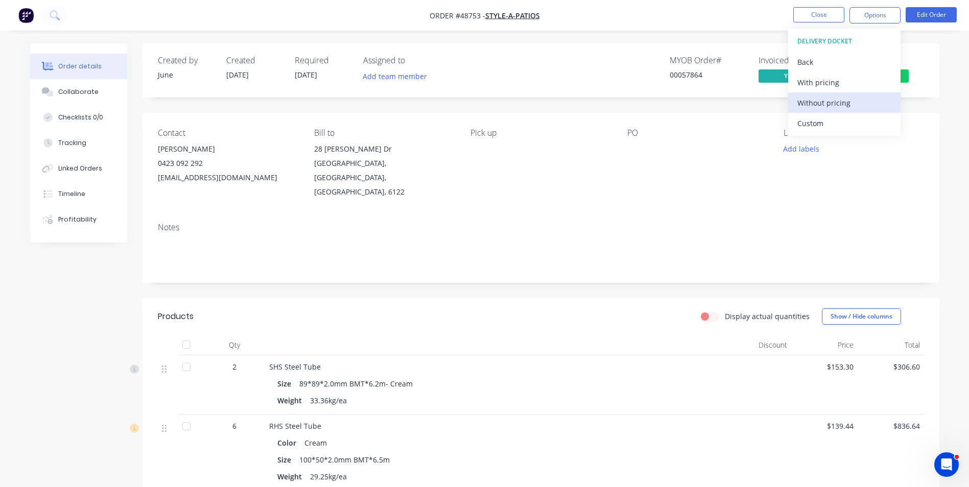
click at [834, 105] on div "Without pricing" at bounding box center [845, 103] width 94 height 15
click at [632, 21] on nav "Order #48753 - Style-A-Patios Close Options EMAIL / PRINT Invoice Partial Invoi…" at bounding box center [484, 15] width 969 height 31
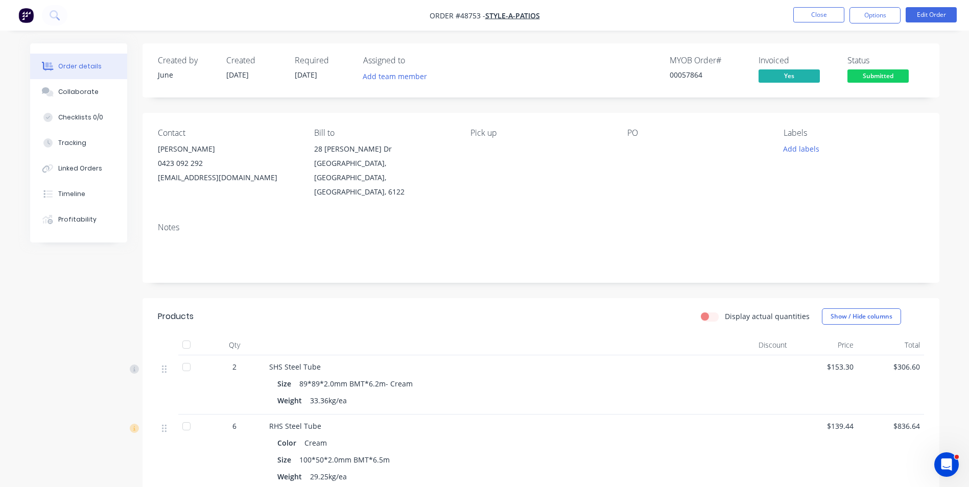
click at [640, 119] on div "Contact Bernie 0423 092 292 info@style-a-patios.com.au Bill to 28 Bruns Dr Darl…" at bounding box center [541, 164] width 797 height 102
click at [802, 15] on button "Close" at bounding box center [819, 14] width 51 height 15
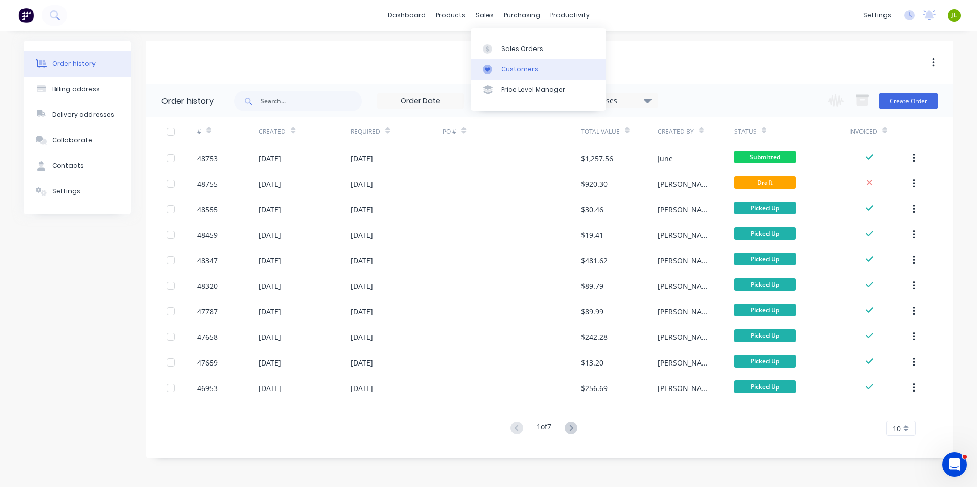
click at [498, 69] on link "Customers" at bounding box center [538, 69] width 135 height 20
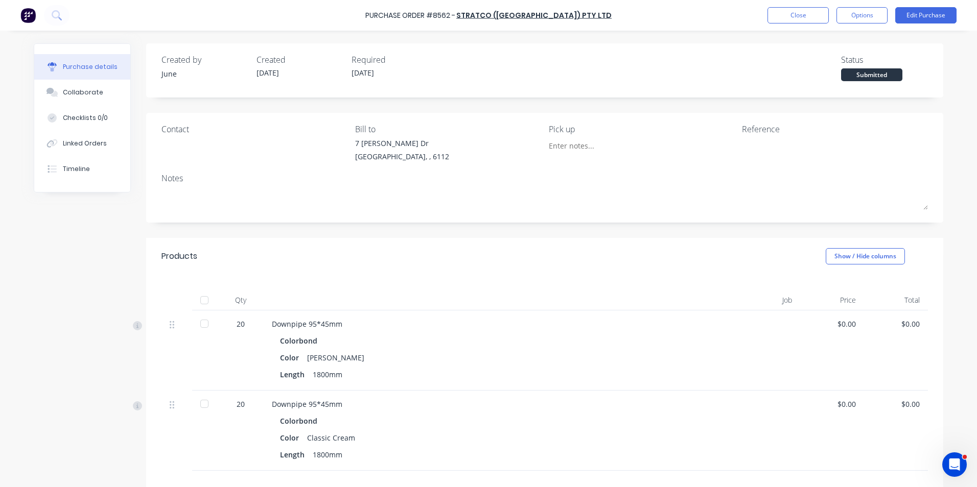
click at [83, 262] on div "Created by June Created [DATE] Required [DATE] Status Submitted Contact Bill to…" at bounding box center [489, 324] width 910 height 563
click at [91, 162] on button "Timeline" at bounding box center [82, 169] width 96 height 26
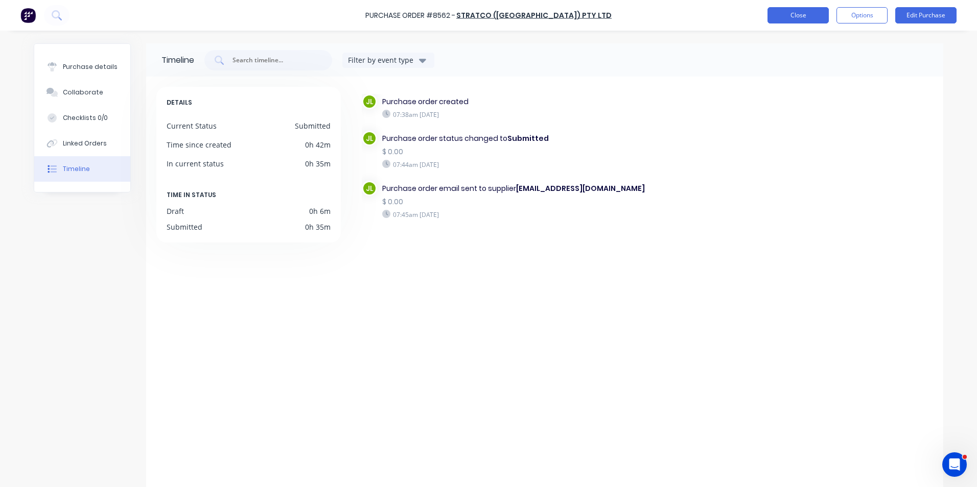
click at [813, 18] on button "Close" at bounding box center [798, 15] width 61 height 16
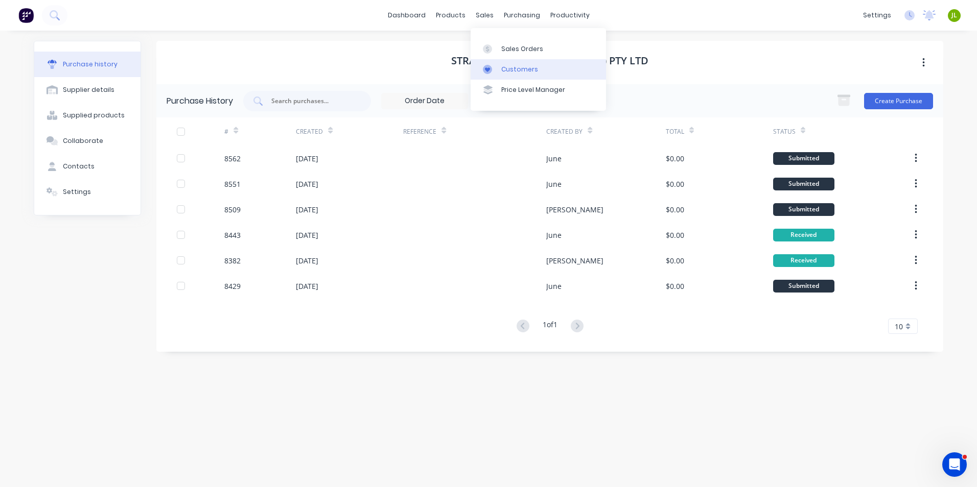
click at [499, 77] on link "Customers" at bounding box center [538, 69] width 135 height 20
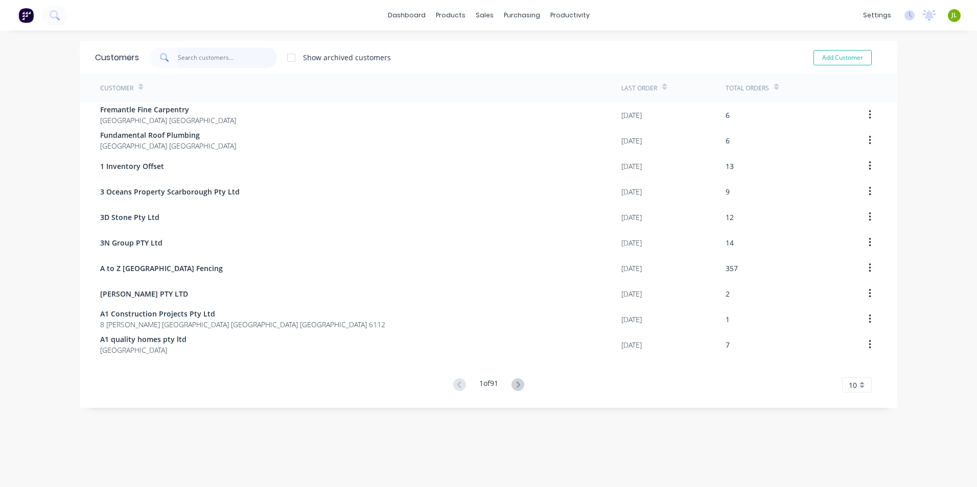
click at [210, 58] on input "text" at bounding box center [228, 58] width 100 height 20
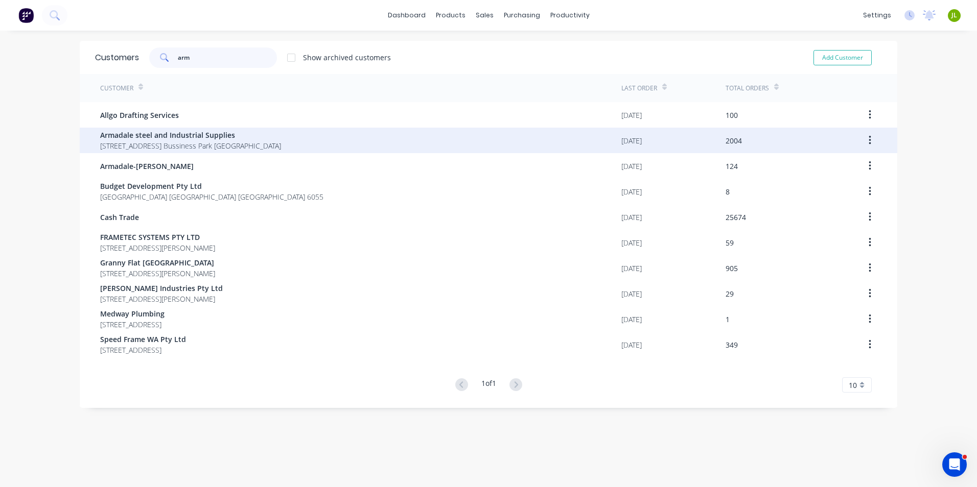
type input "arm"
click at [211, 145] on span "[STREET_ADDRESS] Bussiness Park [GEOGRAPHIC_DATA]" at bounding box center [190, 146] width 181 height 11
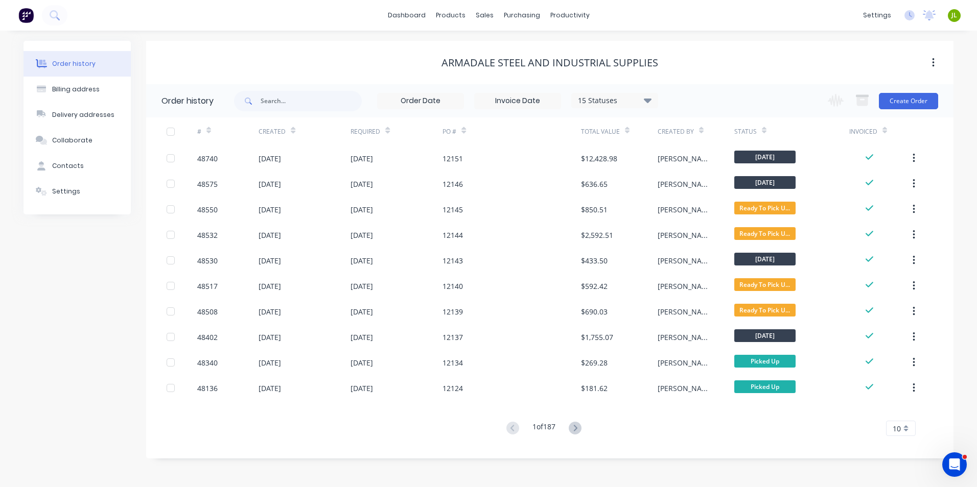
click at [775, 59] on div "Armadale steel and Industrial Supplies" at bounding box center [549, 63] width 807 height 12
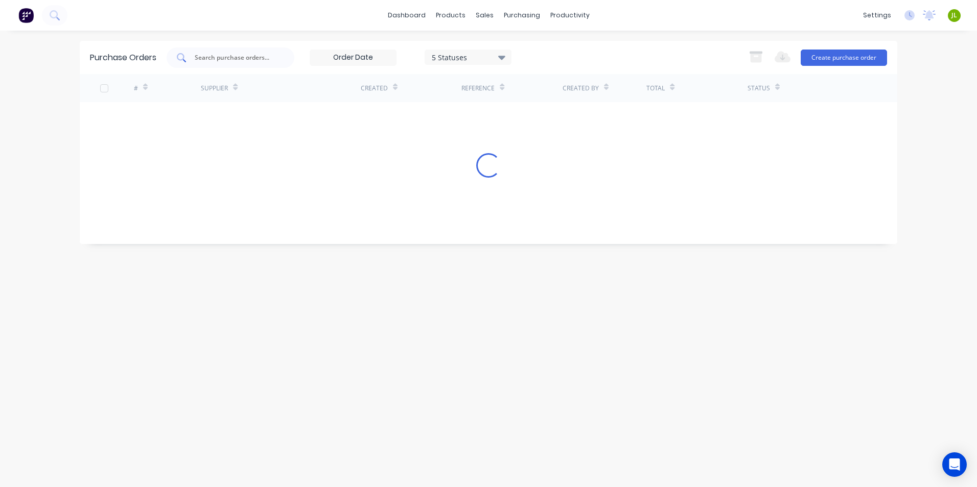
click at [247, 58] on input "text" at bounding box center [236, 58] width 85 height 10
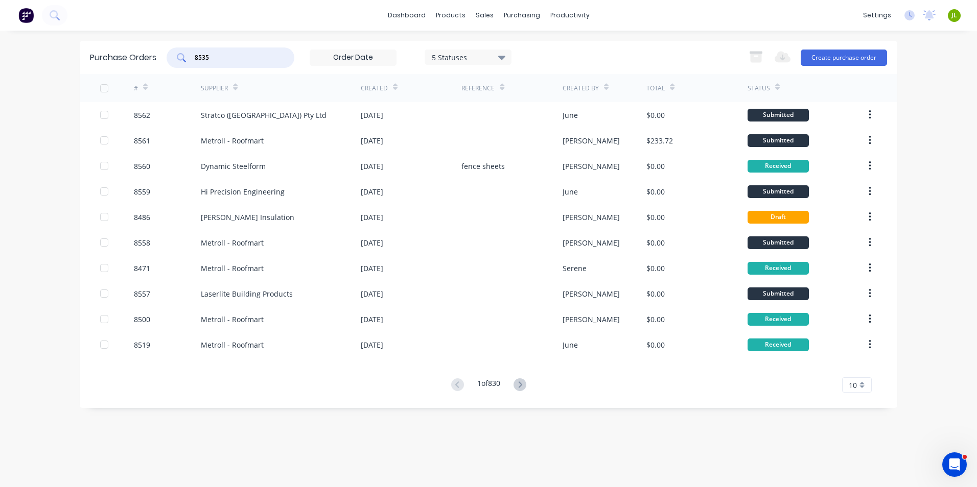
type input "8535"
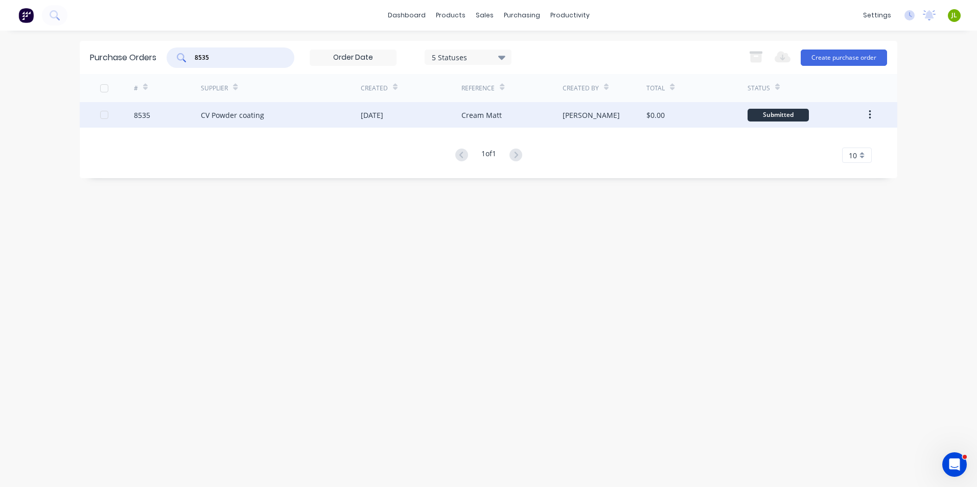
click at [336, 109] on div "CV Powder coating" at bounding box center [281, 115] width 160 height 26
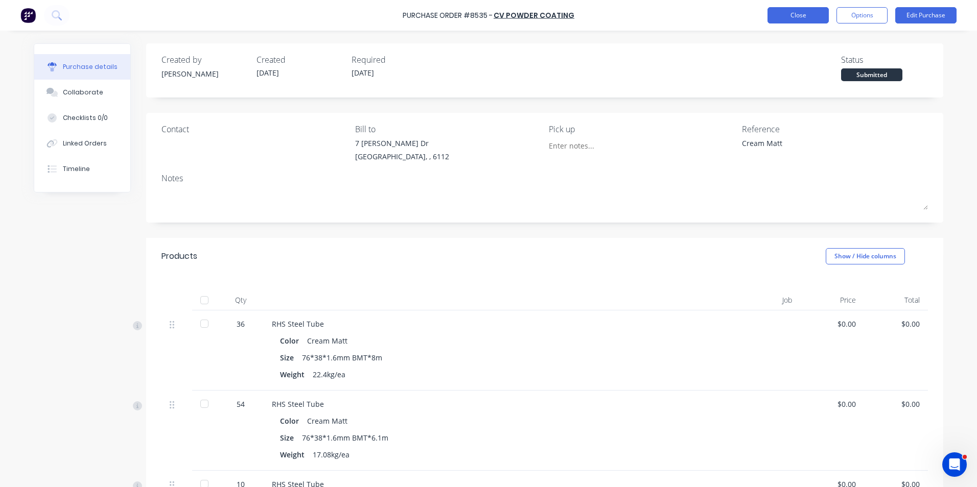
click at [809, 11] on button "Close" at bounding box center [798, 15] width 61 height 16
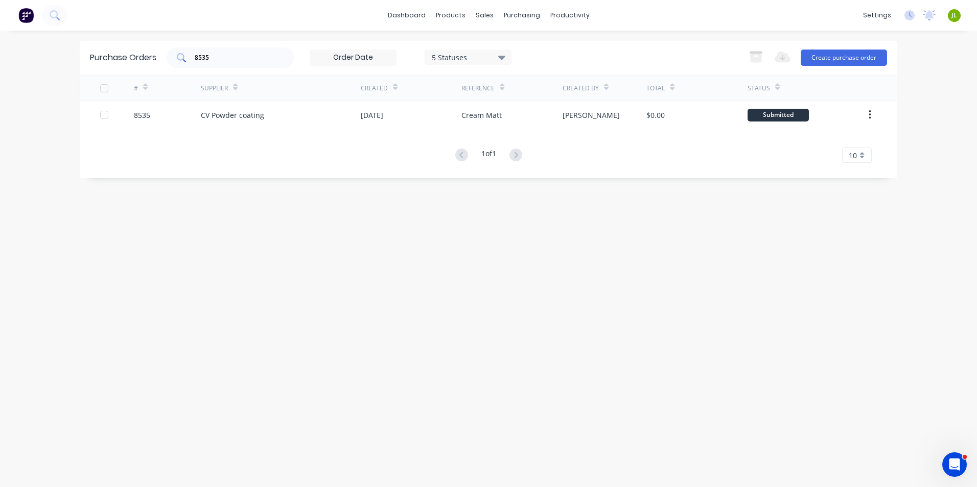
click at [234, 55] on input "8535" at bounding box center [236, 58] width 85 height 10
type input "8536"
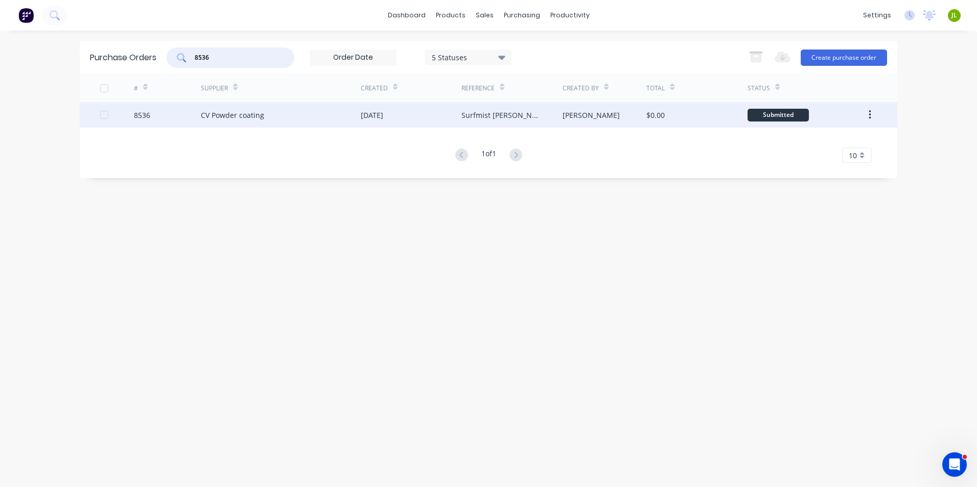
click at [297, 127] on div "CV Powder coating" at bounding box center [281, 115] width 160 height 26
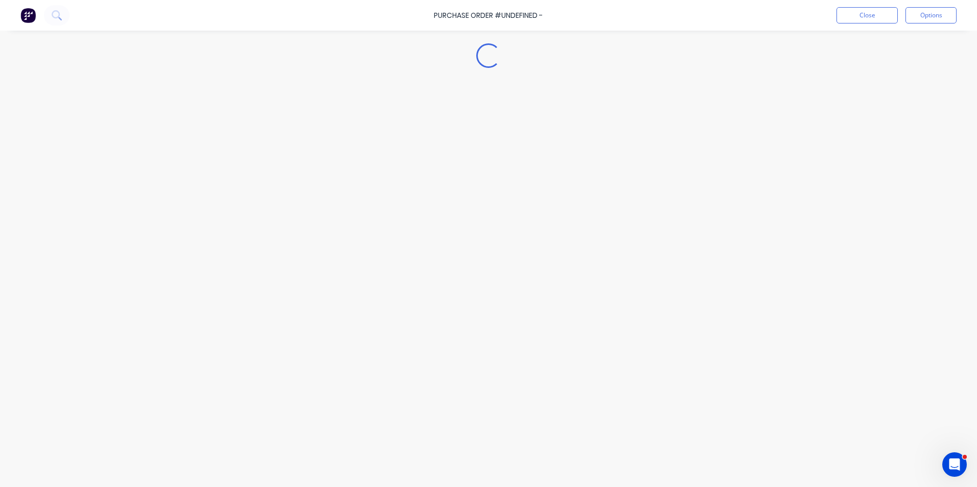
type textarea "x"
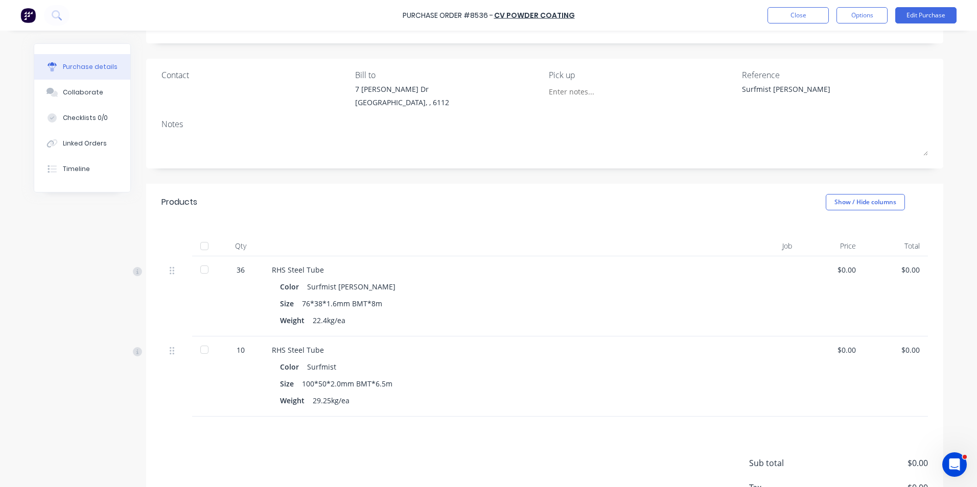
scroll to position [27, 0]
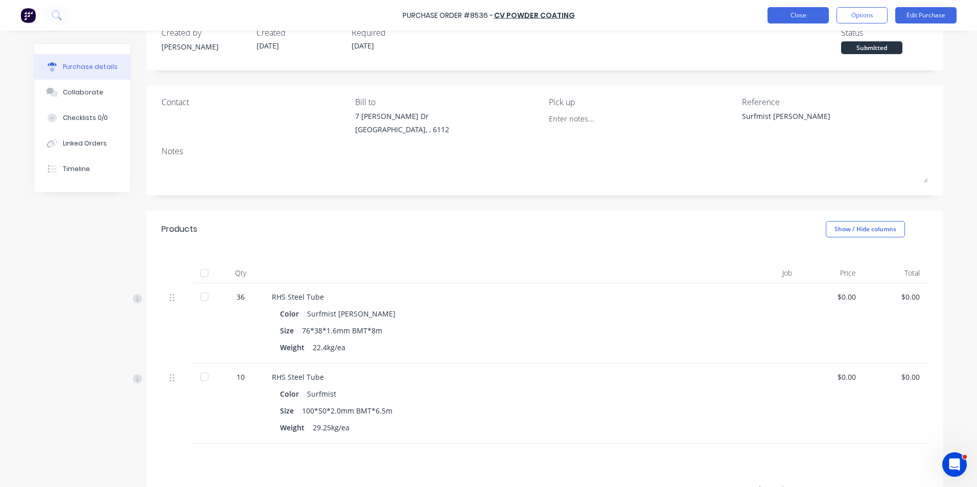
click at [787, 17] on button "Close" at bounding box center [798, 15] width 61 height 16
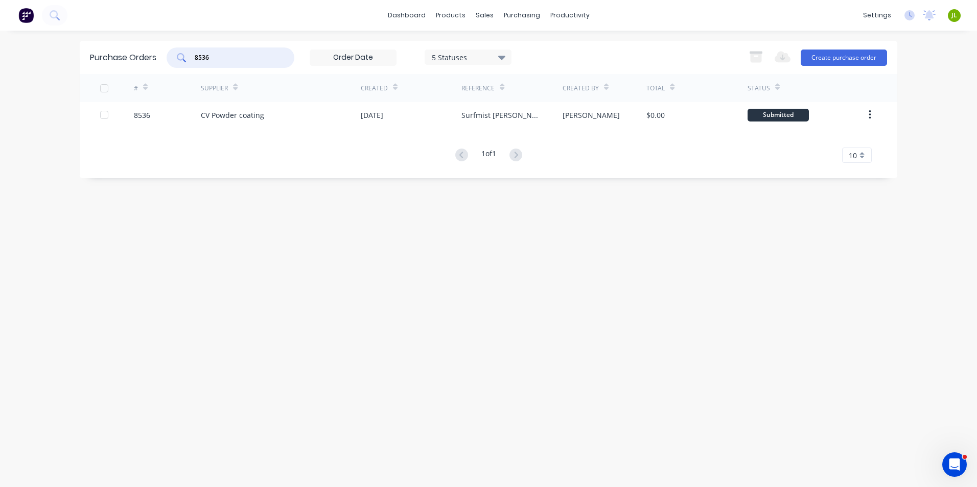
click at [243, 55] on input "8536" at bounding box center [236, 58] width 85 height 10
type input "8538"
click at [299, 120] on div "CV Powder coating" at bounding box center [281, 115] width 160 height 26
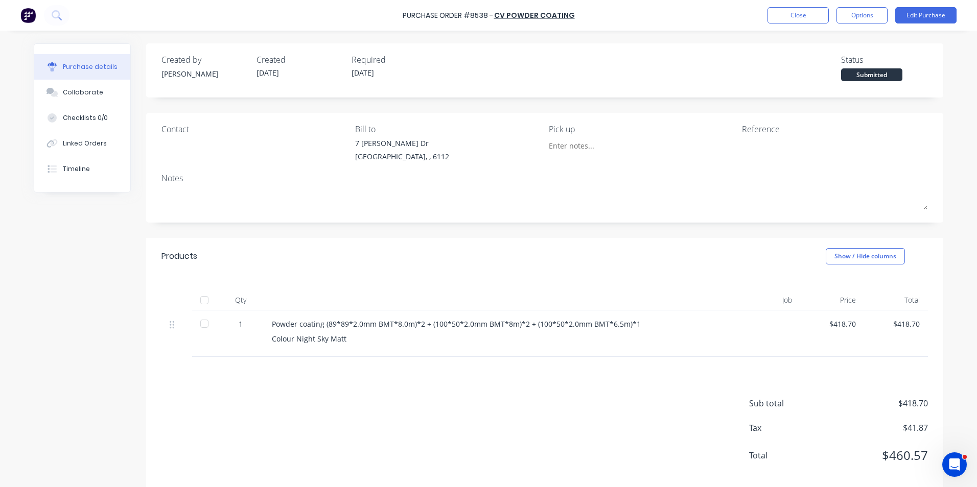
click at [524, 382] on div "Sub total $418.70 Tax $41.87 Total $460.57" at bounding box center [544, 424] width 797 height 135
click at [802, 14] on button "Close" at bounding box center [798, 15] width 61 height 16
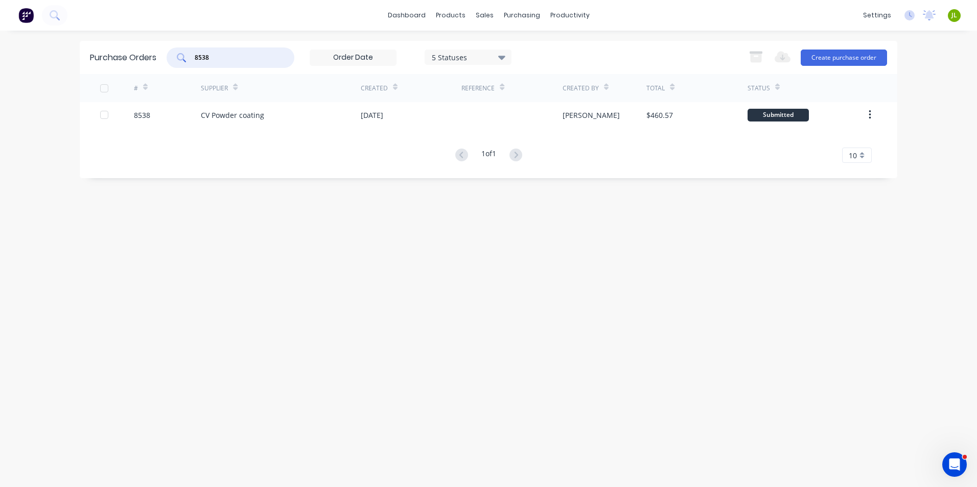
drag, startPoint x: 222, startPoint y: 56, endPoint x: 111, endPoint y: 56, distance: 110.9
click at [111, 56] on div "Purchase Orders 8538 5 Statuses 5 Statuses Export to Excel (XLSX) Create purcha…" at bounding box center [489, 57] width 818 height 33
click at [457, 54] on link "Product Catalogue" at bounding box center [500, 48] width 135 height 20
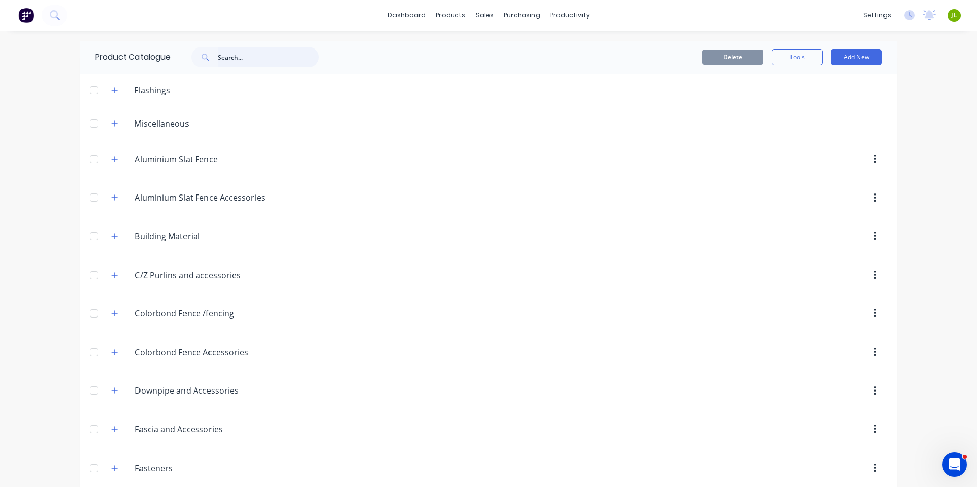
click at [245, 62] on input "text" at bounding box center [268, 57] width 101 height 20
type input "rhs"
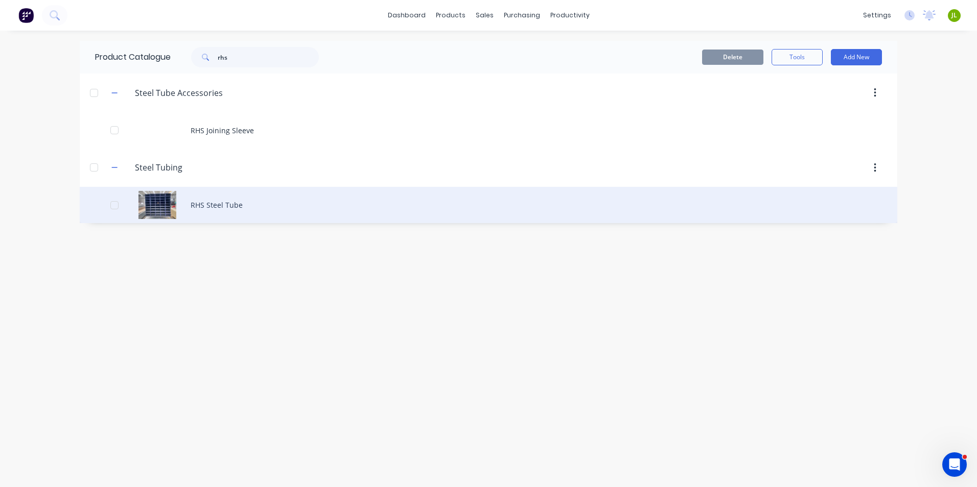
click at [191, 204] on div "RHS Steel Tube" at bounding box center [489, 205] width 818 height 36
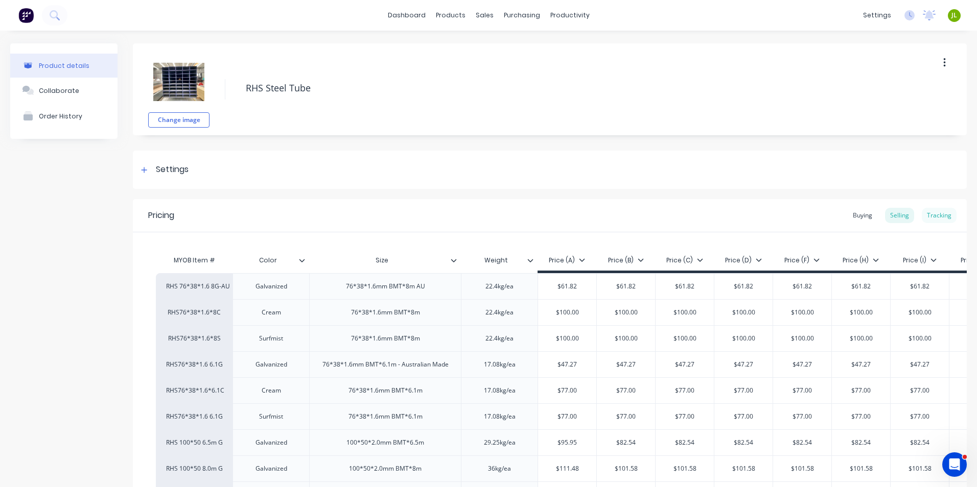
click at [927, 215] on div "Tracking" at bounding box center [939, 215] width 35 height 15
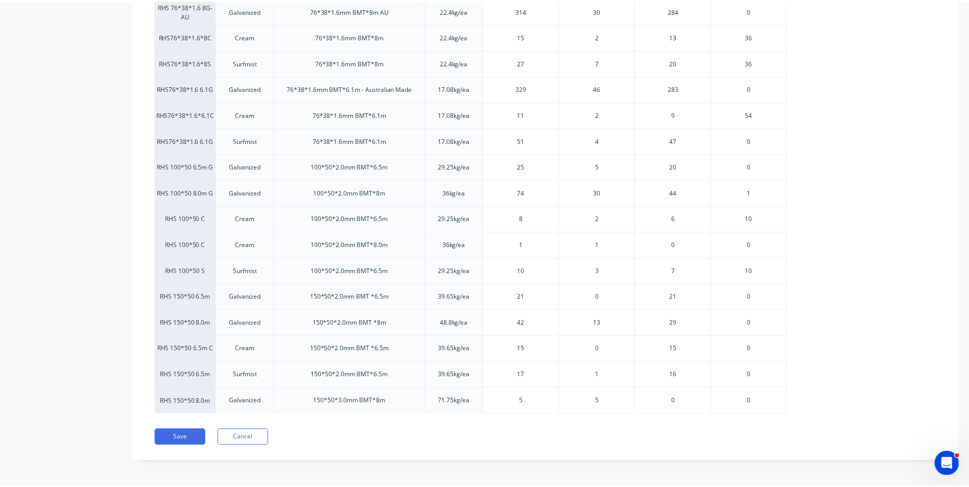
scroll to position [276, 0]
click at [602, 241] on span "1" at bounding box center [602, 242] width 4 height 9
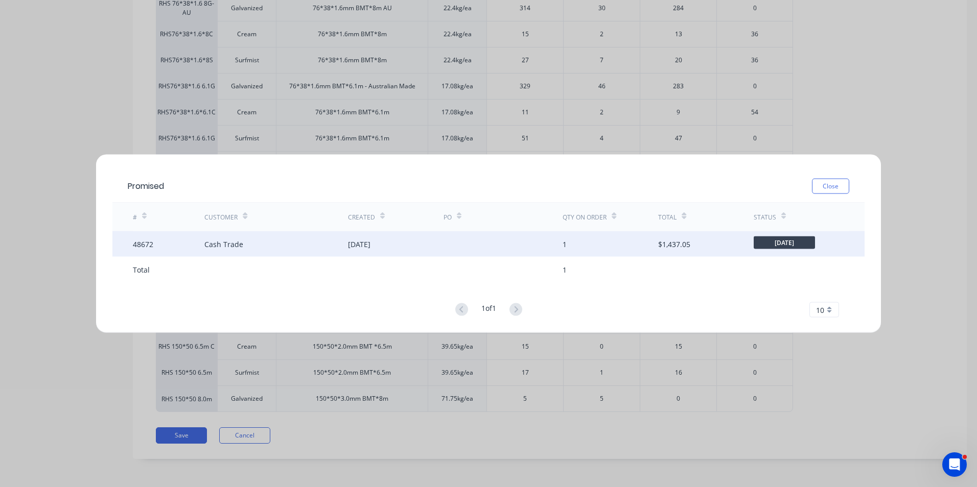
click at [282, 253] on div "Cash Trade" at bounding box center [275, 244] width 143 height 26
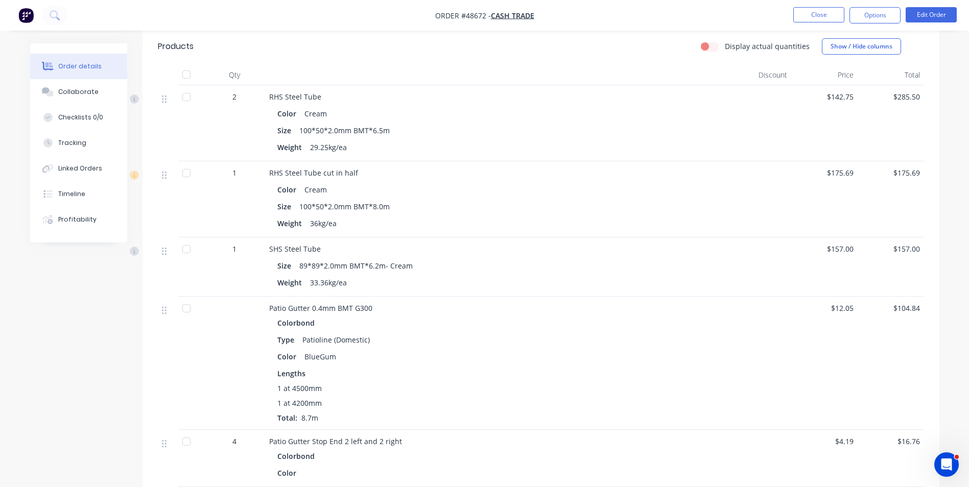
scroll to position [460, 0]
click at [734, 374] on div at bounding box center [758, 363] width 66 height 133
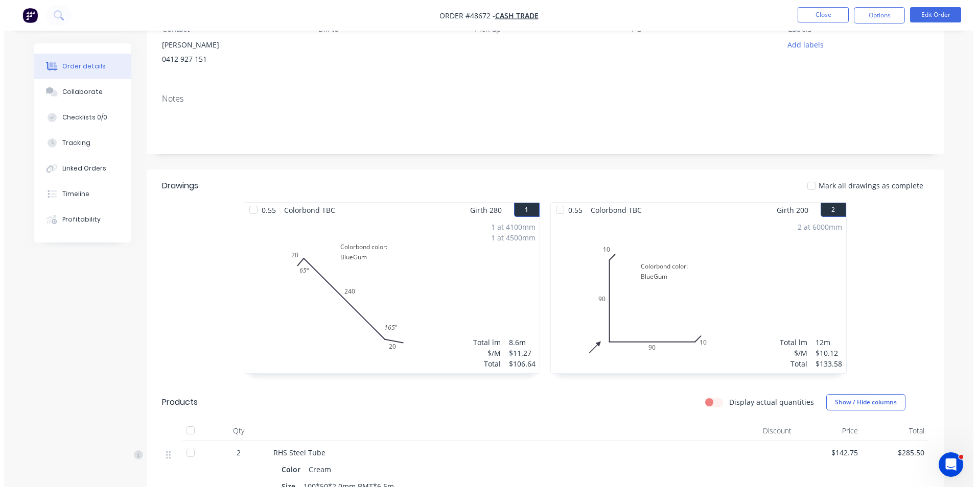
scroll to position [0, 0]
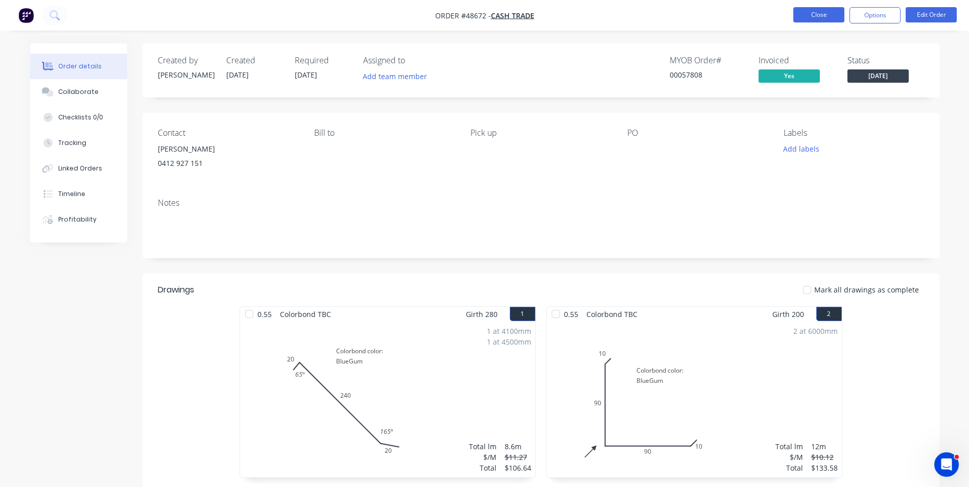
click at [815, 9] on button "Close" at bounding box center [819, 14] width 51 height 15
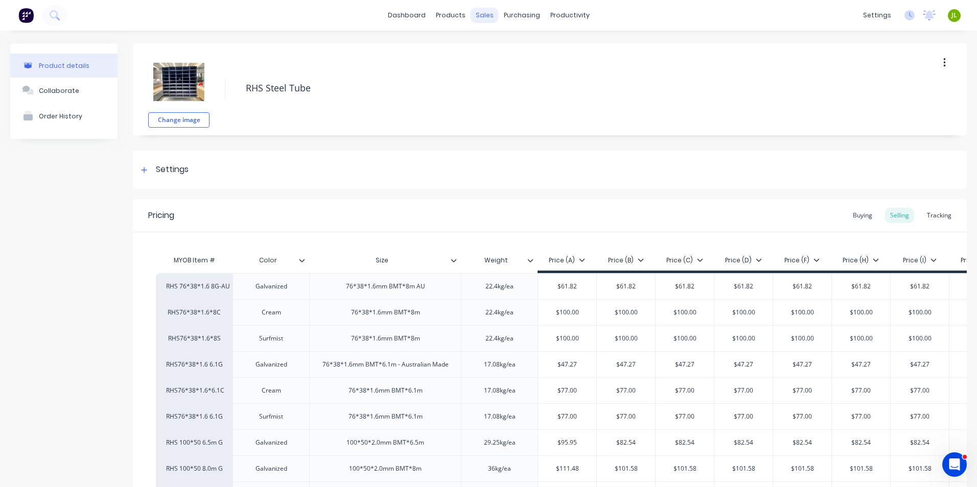
type textarea "x"
click at [483, 43] on link "Sales Orders" at bounding box center [534, 48] width 135 height 20
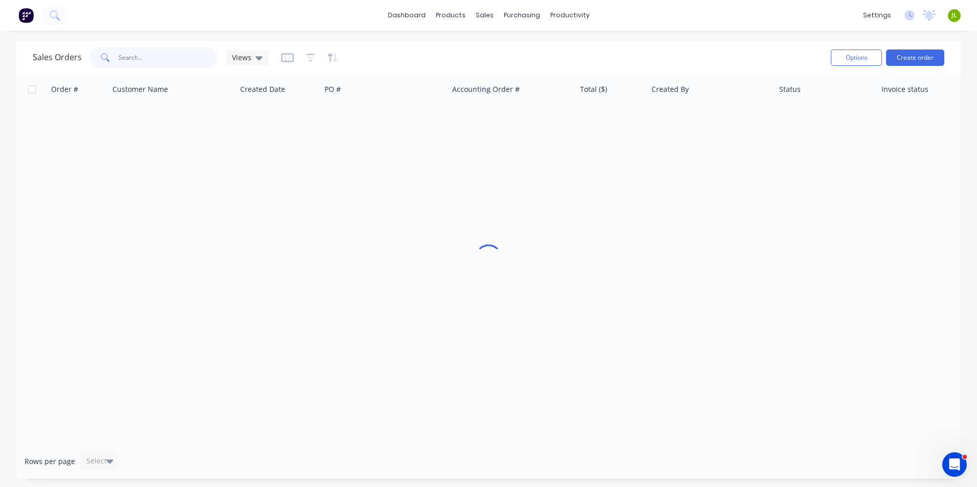
click at [161, 67] on input "text" at bounding box center [169, 58] width 100 height 20
type input "47392"
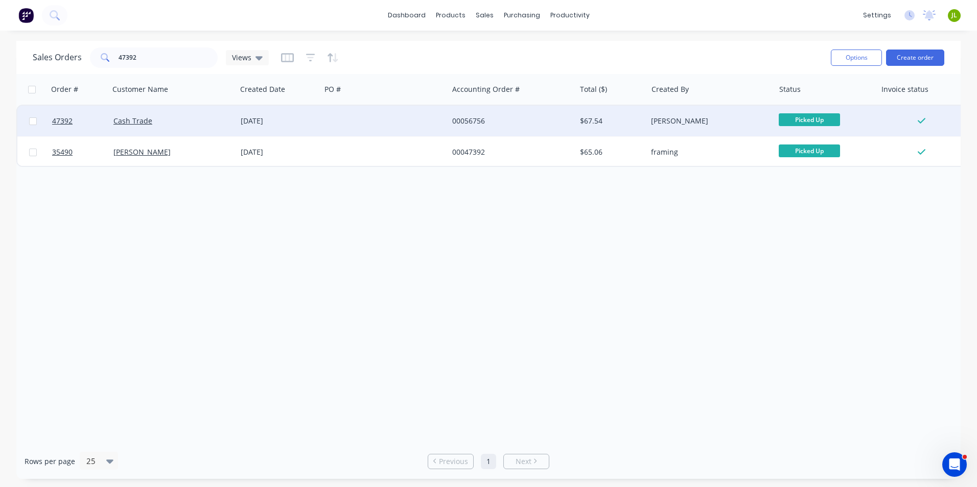
click at [324, 126] on div at bounding box center [384, 121] width 127 height 31
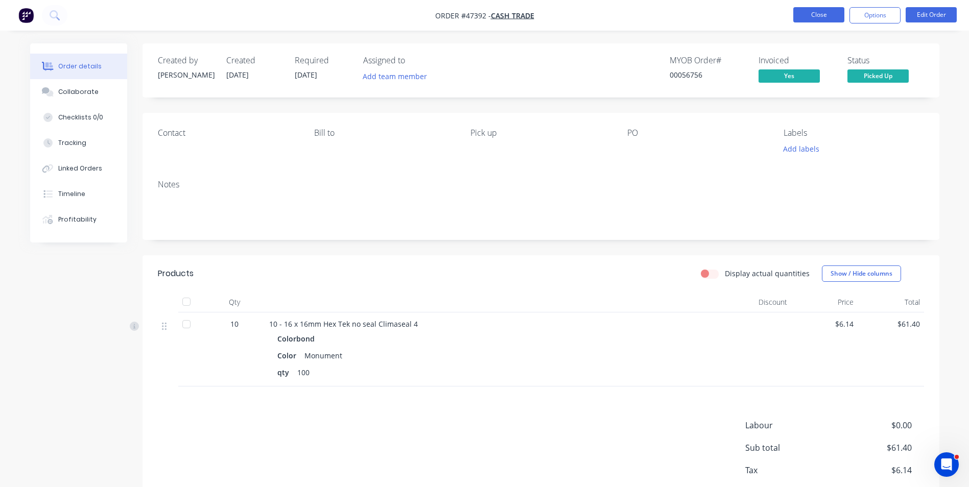
click at [802, 20] on button "Close" at bounding box center [819, 14] width 51 height 15
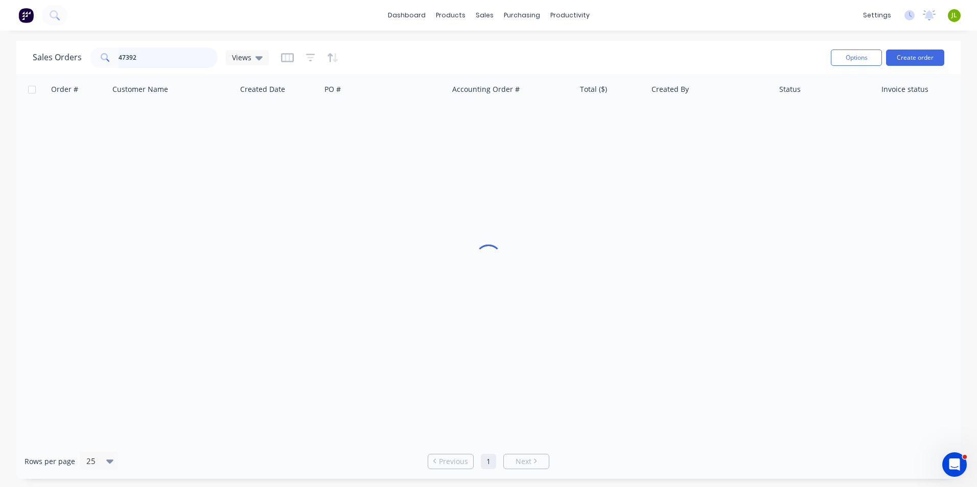
click at [123, 55] on input "47392" at bounding box center [169, 58] width 100 height 20
drag, startPoint x: 144, startPoint y: 58, endPoint x: 125, endPoint y: 57, distance: 18.5
click at [125, 57] on input "47392" at bounding box center [169, 58] width 100 height 20
type input "47292"
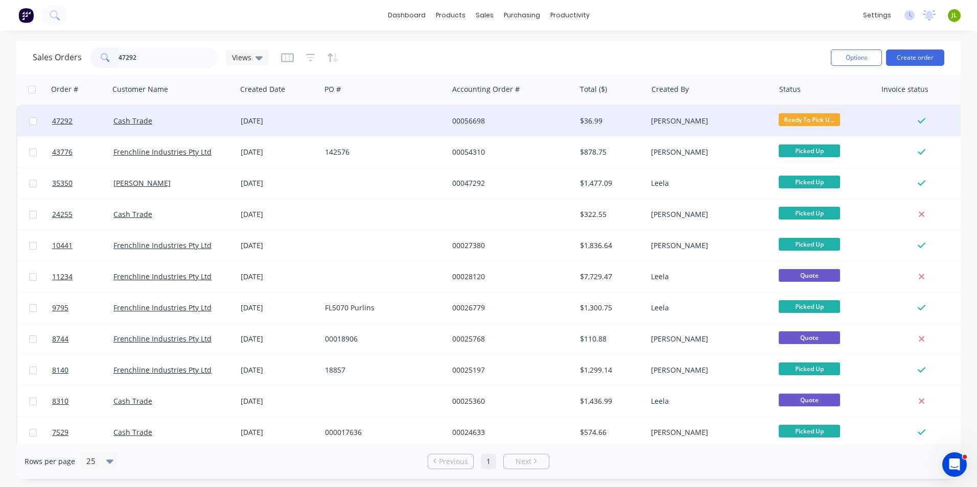
click at [320, 116] on div "[DATE]" at bounding box center [279, 121] width 84 height 31
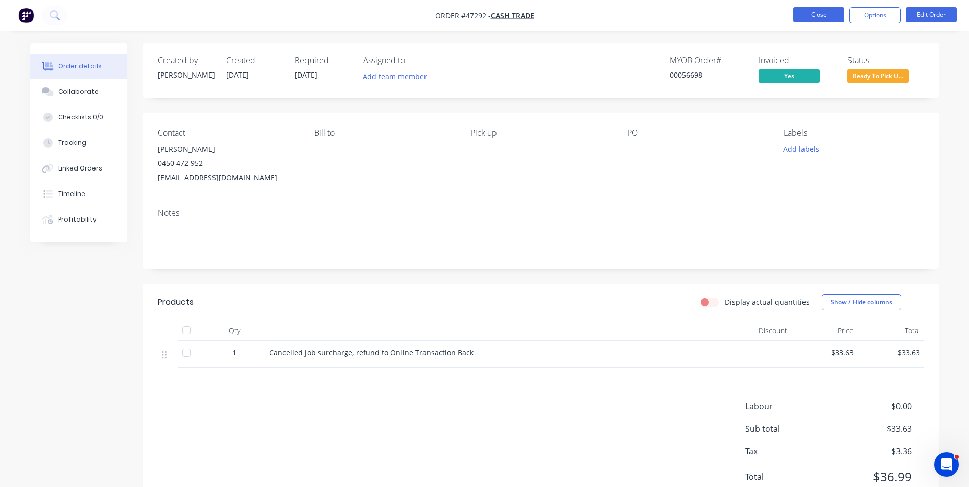
click at [822, 16] on button "Close" at bounding box center [819, 14] width 51 height 15
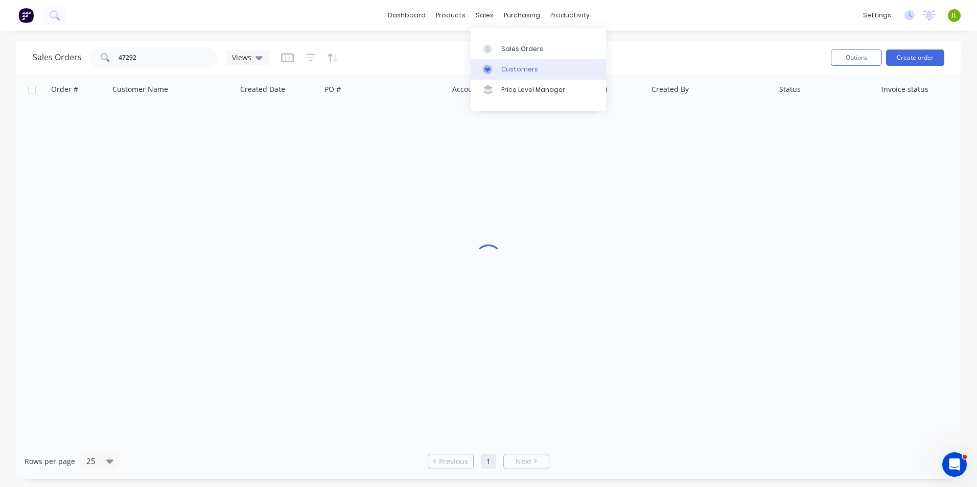
click at [497, 71] on div at bounding box center [490, 69] width 15 height 9
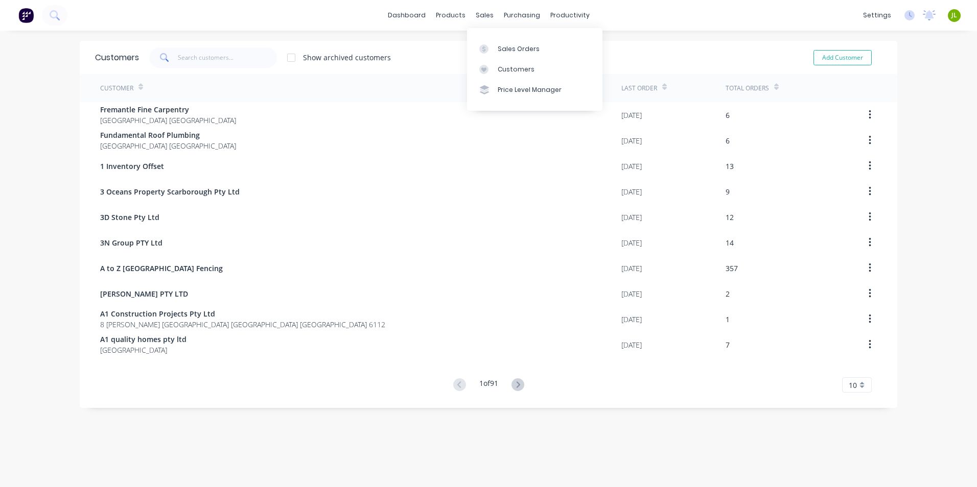
click at [484, 43] on link "Sales Orders" at bounding box center [534, 48] width 135 height 20
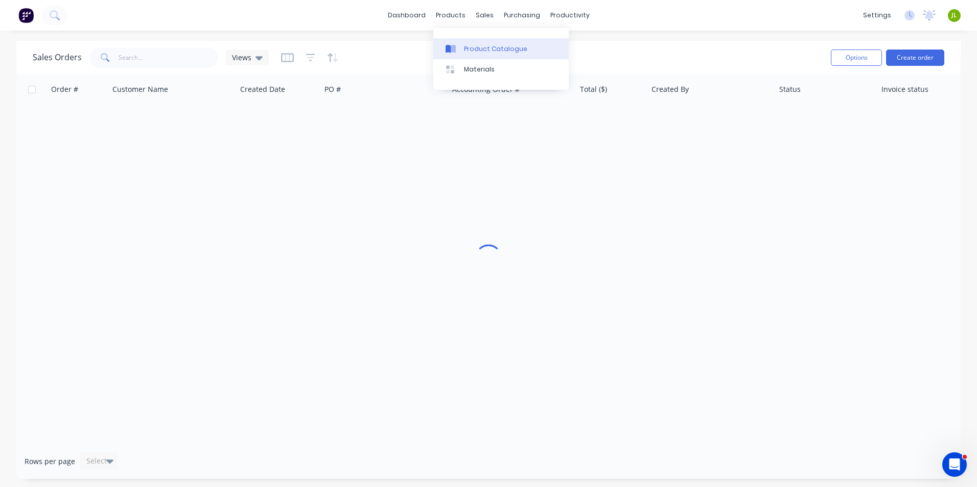
click at [466, 45] on div "Product Catalogue" at bounding box center [495, 48] width 63 height 9
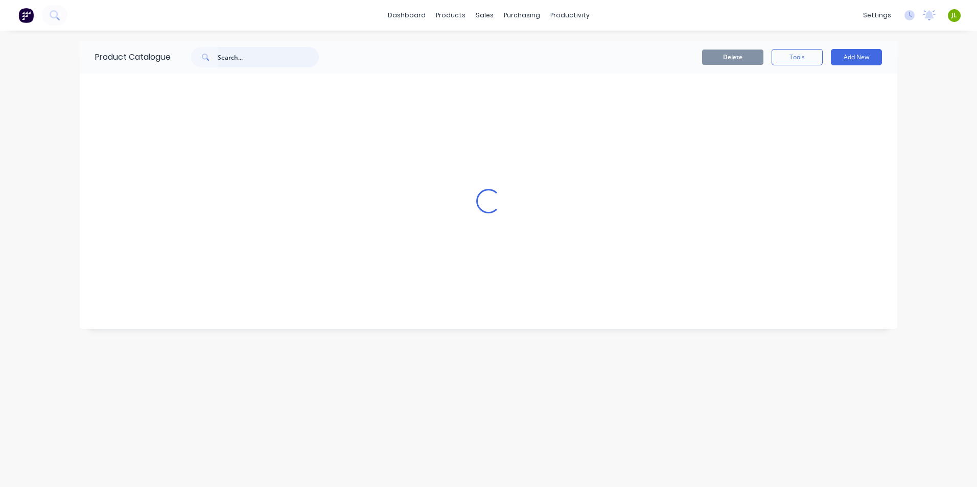
click at [241, 54] on input "text" at bounding box center [268, 57] width 101 height 20
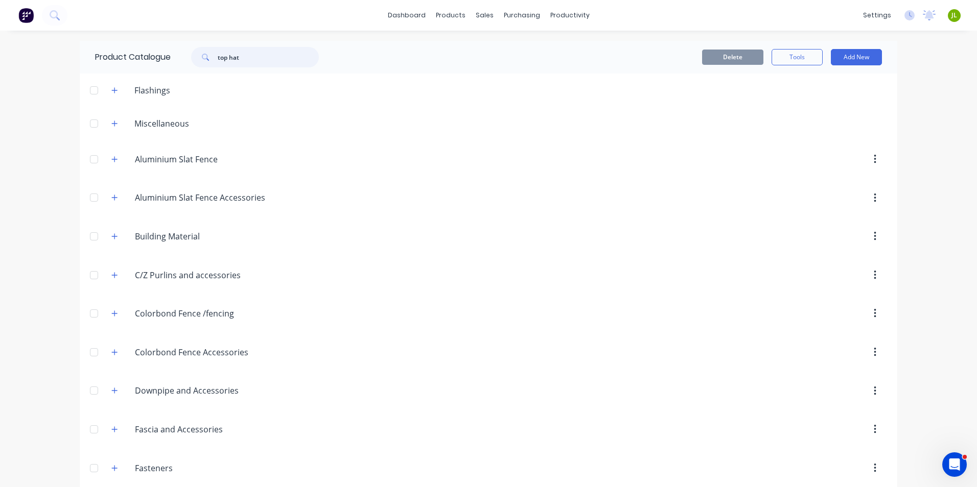
type input "top hat"
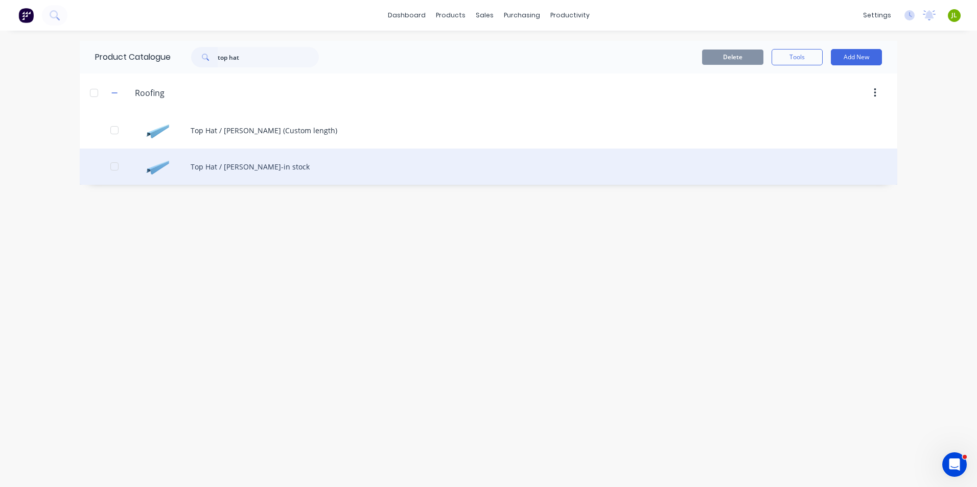
click at [248, 156] on div "Top Hat / Batten-in stock" at bounding box center [489, 167] width 818 height 36
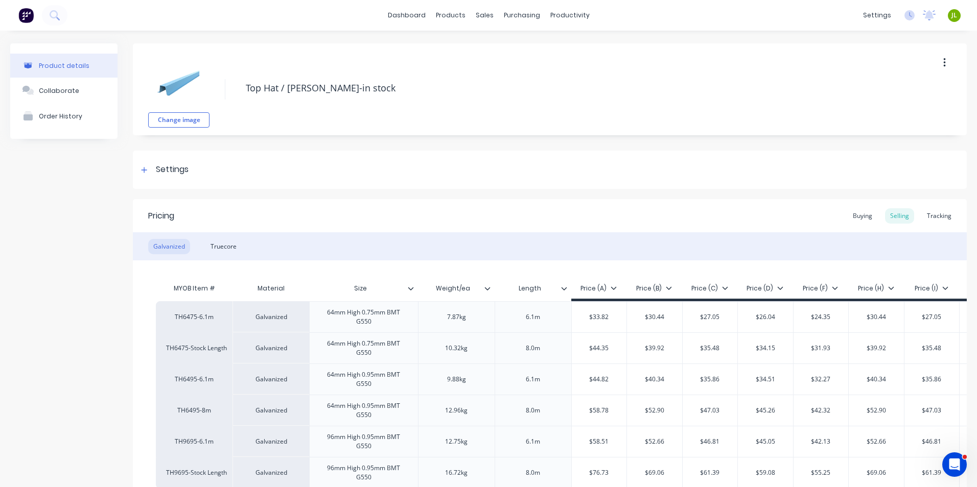
type textarea "x"
click at [922, 210] on div "Tracking" at bounding box center [939, 215] width 35 height 15
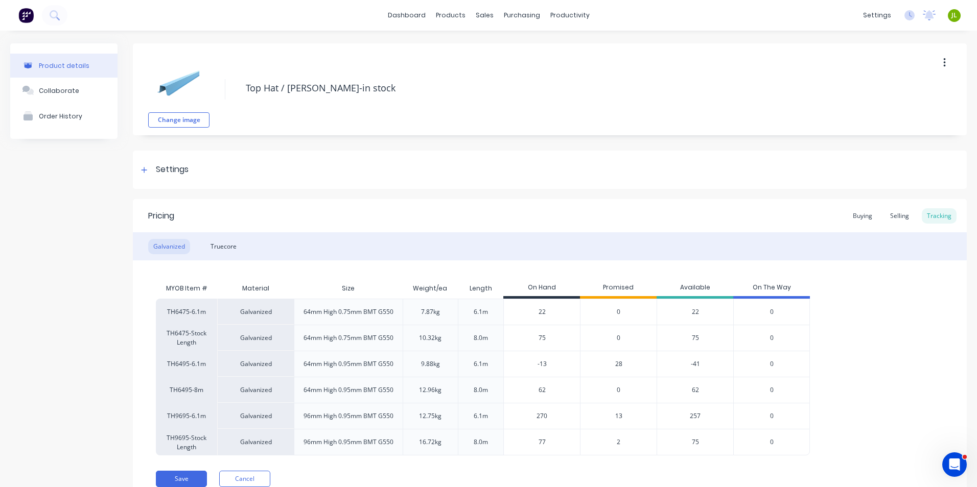
type input "-13"
drag, startPoint x: 552, startPoint y: 364, endPoint x: 521, endPoint y: 364, distance: 31.2
click at [521, 364] on input "-13" at bounding box center [542, 364] width 76 height 9
click at [552, 364] on input "-13" at bounding box center [542, 364] width 76 height 9
type input "75"
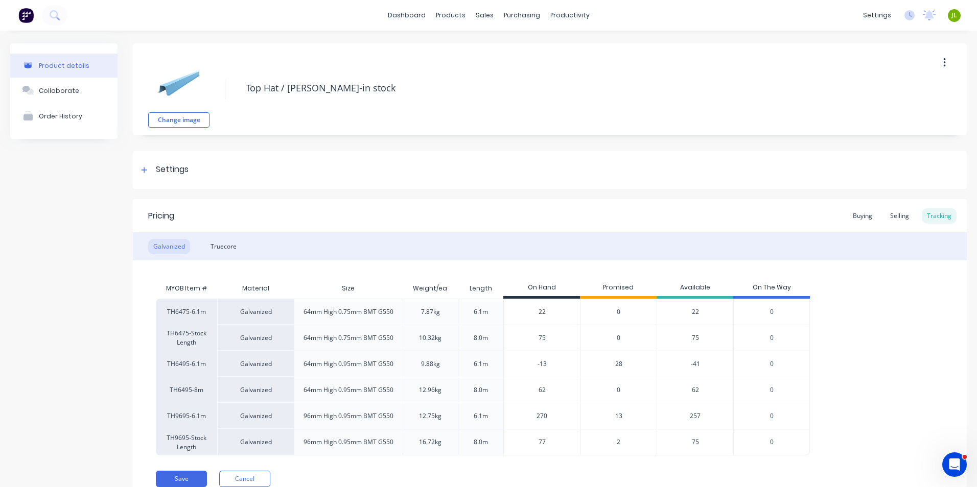
drag, startPoint x: 536, startPoint y: 341, endPoint x: 551, endPoint y: 340, distance: 15.4
click at [551, 340] on input "75" at bounding box center [542, 338] width 76 height 9
click at [235, 248] on div "Truecore" at bounding box center [223, 246] width 36 height 15
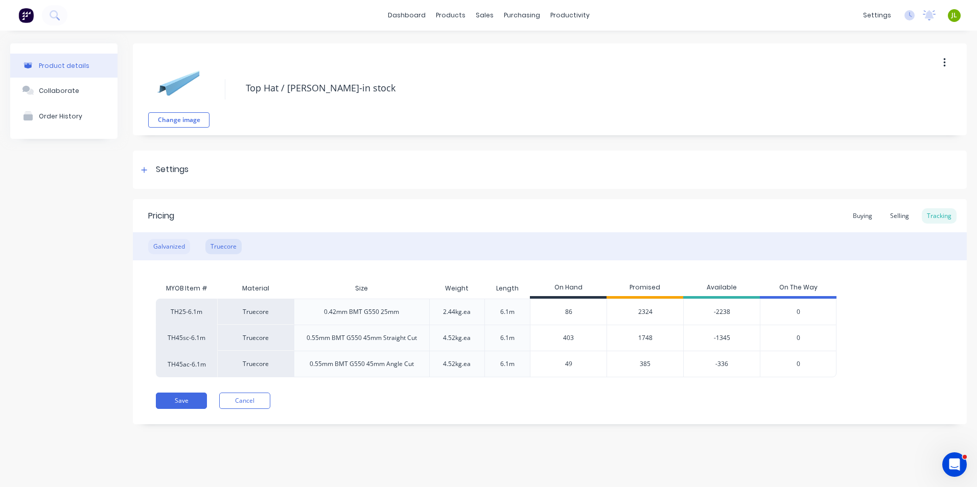
click at [177, 251] on div "Galvanized" at bounding box center [169, 246] width 42 height 15
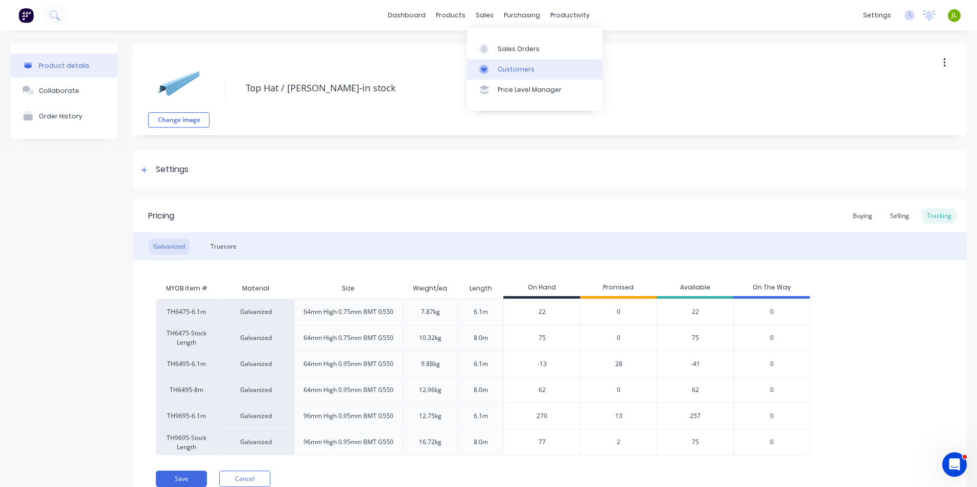
click at [489, 69] on div at bounding box center [486, 69] width 15 height 9
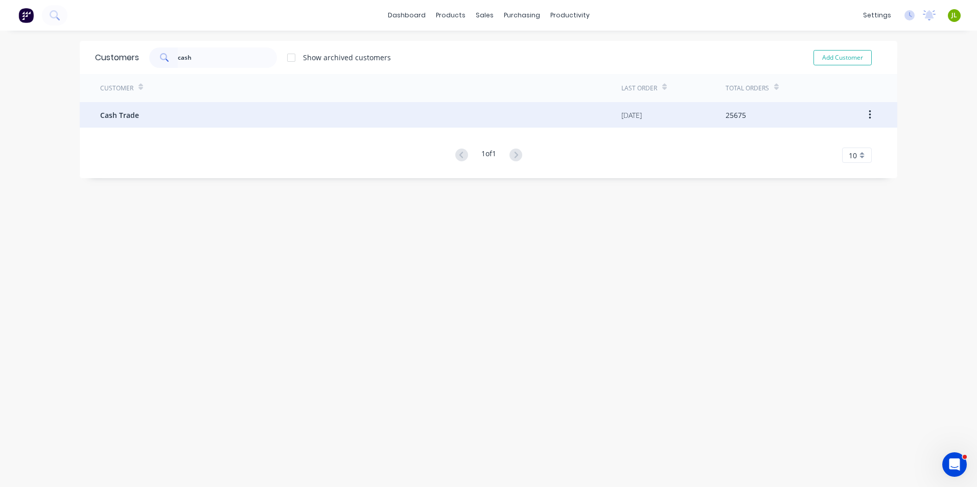
type input "cash"
click at [717, 122] on div "[DATE]" at bounding box center [673, 115] width 104 height 26
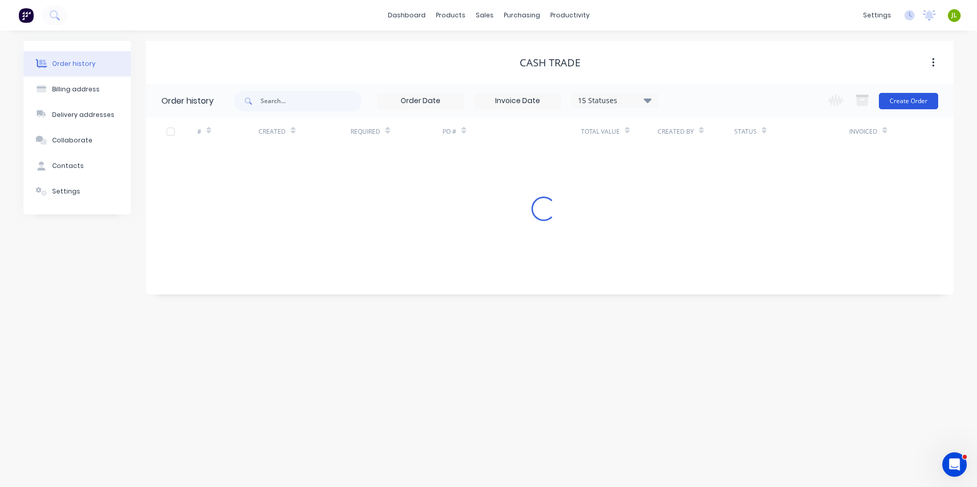
click at [892, 96] on button "Create Order" at bounding box center [908, 101] width 59 height 16
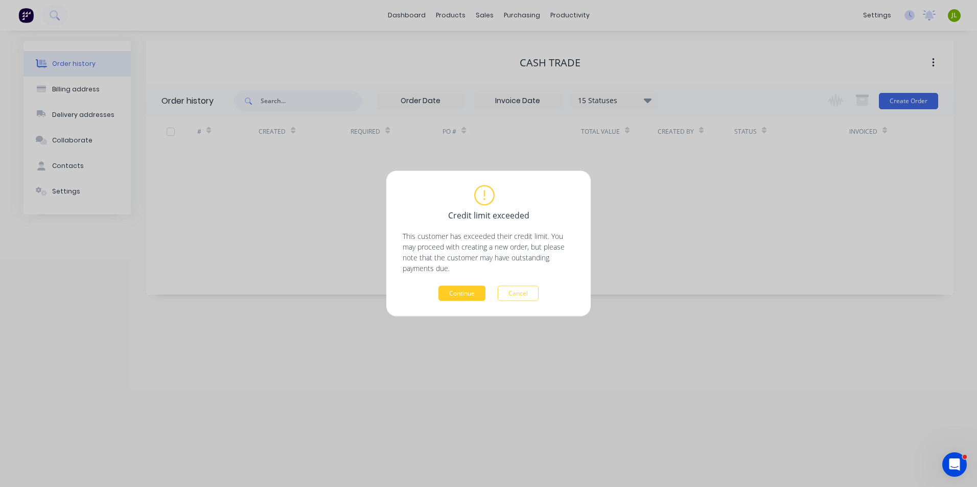
click at [471, 294] on button "Continue" at bounding box center [461, 293] width 47 height 15
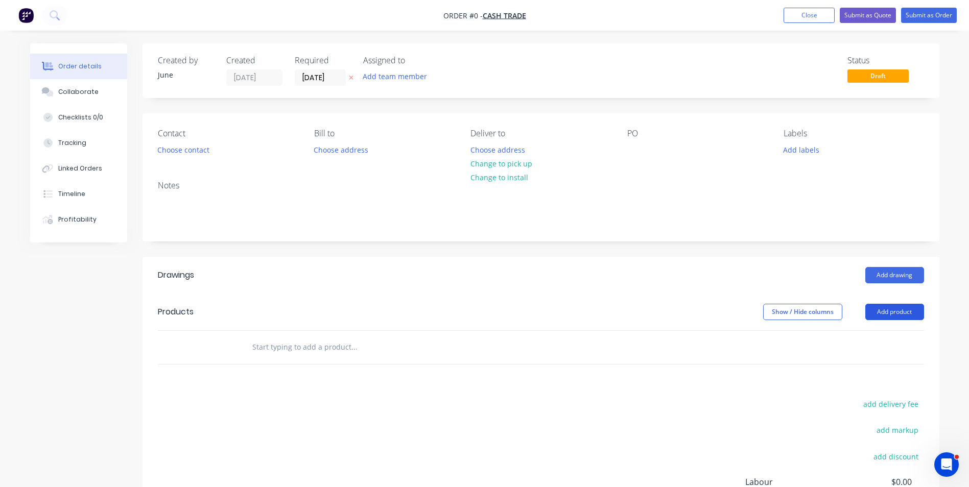
click at [891, 316] on button "Add product" at bounding box center [895, 312] width 59 height 16
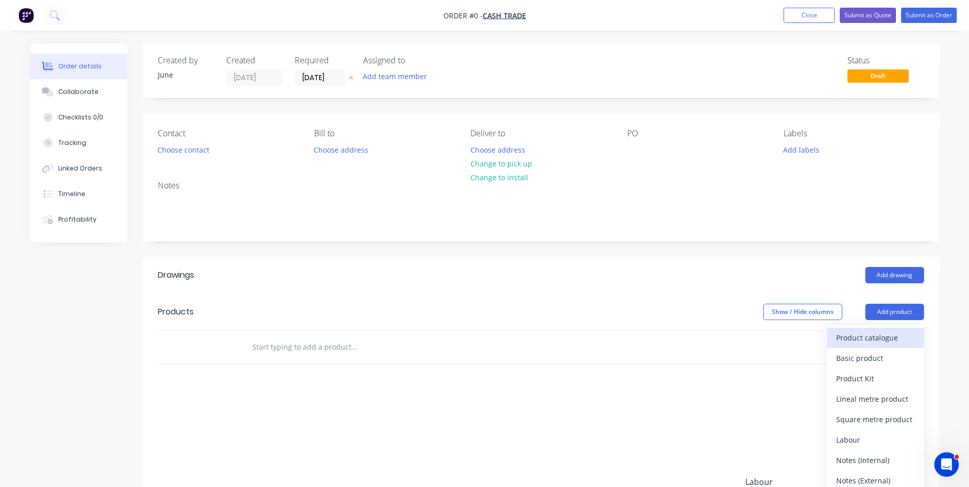
click at [876, 334] on div "Product catalogue" at bounding box center [876, 338] width 79 height 15
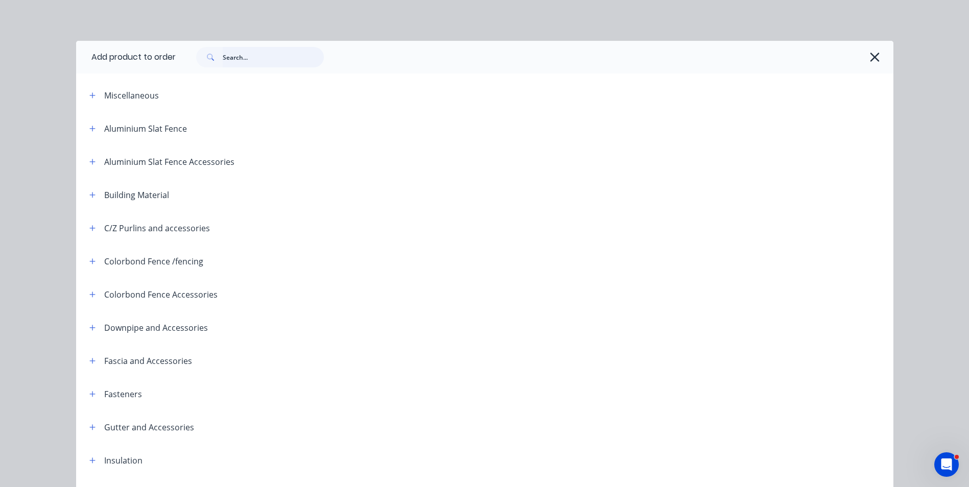
click at [293, 65] on input "text" at bounding box center [273, 57] width 101 height 20
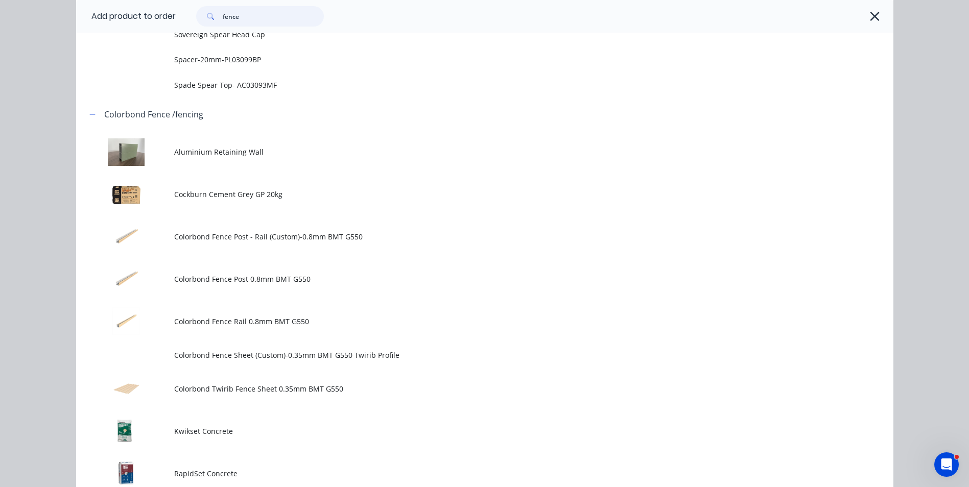
scroll to position [971, 0]
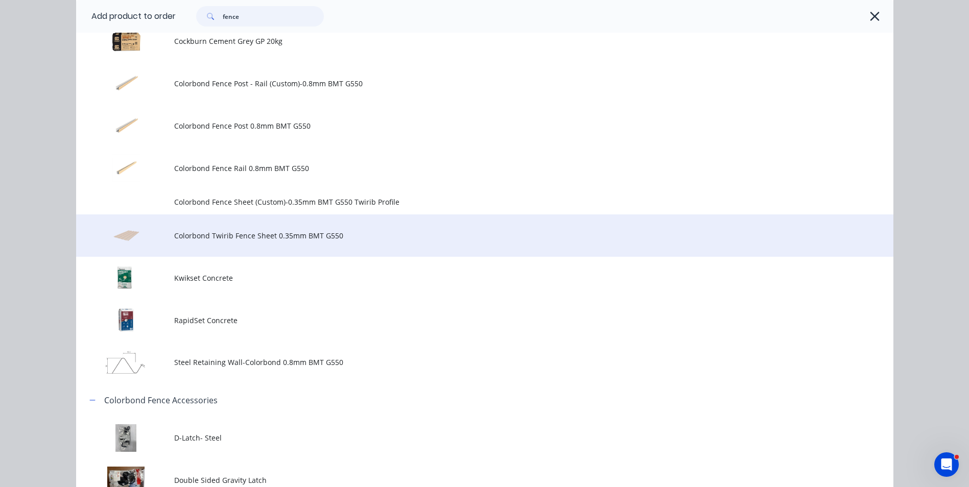
type input "fence"
click at [252, 238] on span "Colorbond Twirib Fence Sheet 0.35mm BMT G550" at bounding box center [461, 235] width 575 height 11
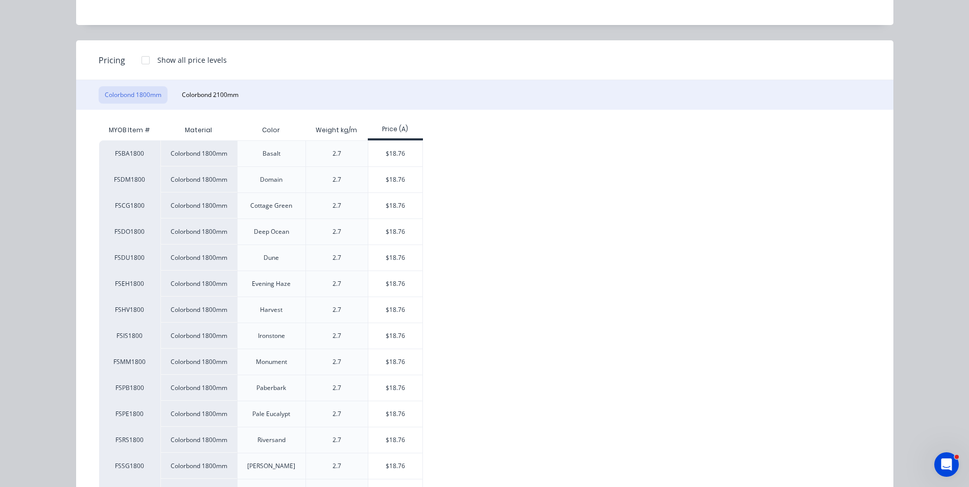
scroll to position [292, 0]
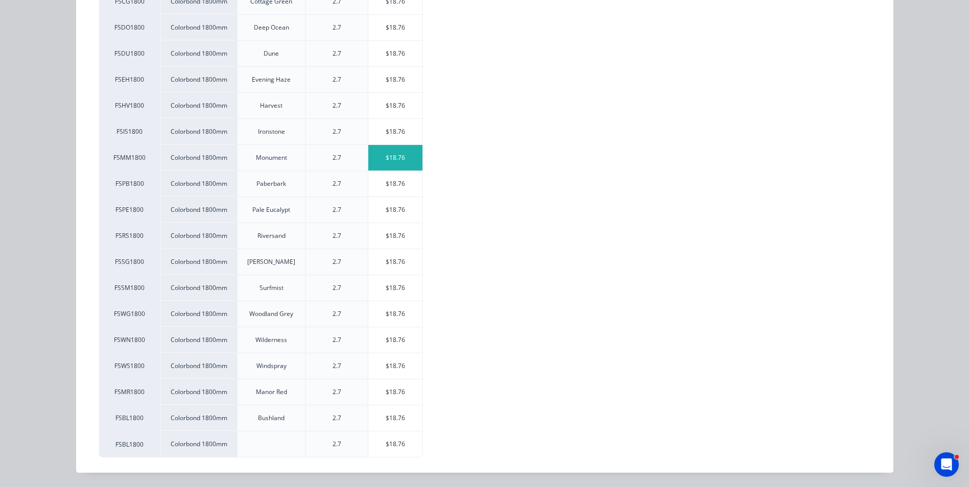
click at [397, 165] on div "$18.76" at bounding box center [395, 158] width 55 height 26
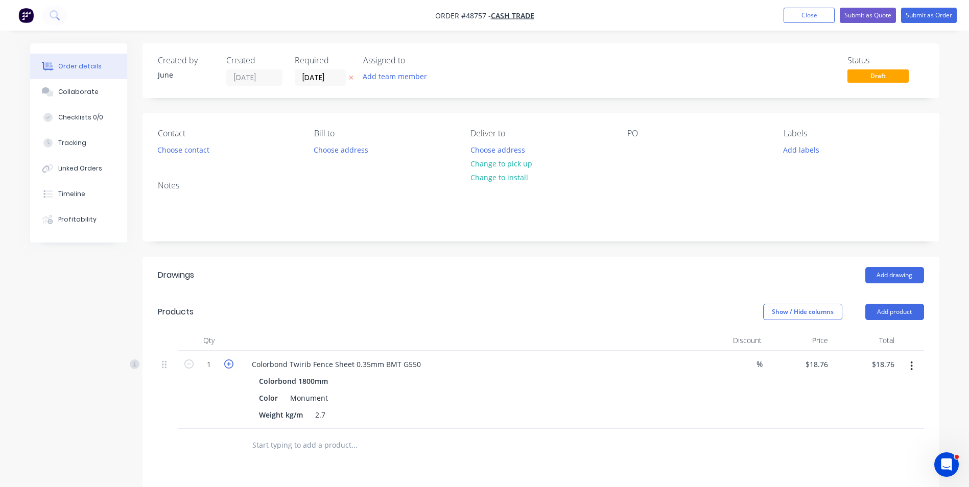
click at [226, 364] on icon "button" at bounding box center [228, 364] width 9 height 9
type input "2"
type input "$37.52"
click at [226, 384] on div "2" at bounding box center [208, 390] width 61 height 78
click at [523, 368] on div "Colorbond Twirib Fence Sheet 0.35mm BMT G550" at bounding box center [470, 364] width 452 height 15
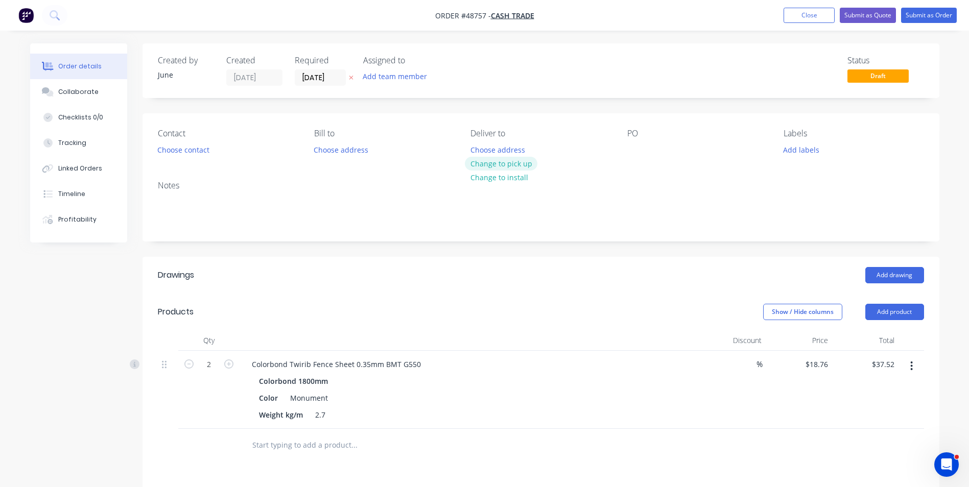
click at [497, 159] on button "Change to pick up" at bounding box center [501, 164] width 73 height 14
click at [897, 316] on button "Add product" at bounding box center [895, 312] width 59 height 16
click at [896, 323] on header "Products Show / Hide columns Add product Product catalogue Basic product Produc…" at bounding box center [541, 312] width 797 height 37
click at [896, 312] on button "Add product" at bounding box center [895, 312] width 59 height 16
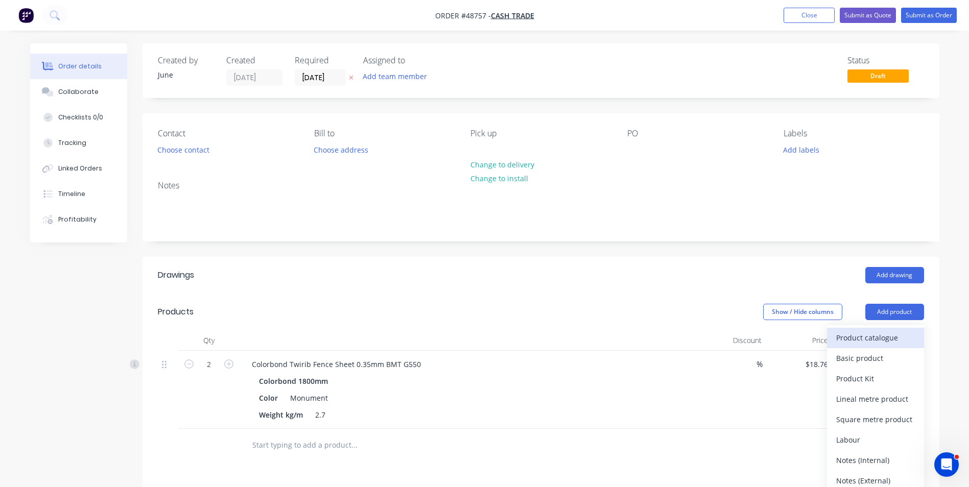
click at [892, 346] on button "Product catalogue" at bounding box center [875, 338] width 97 height 20
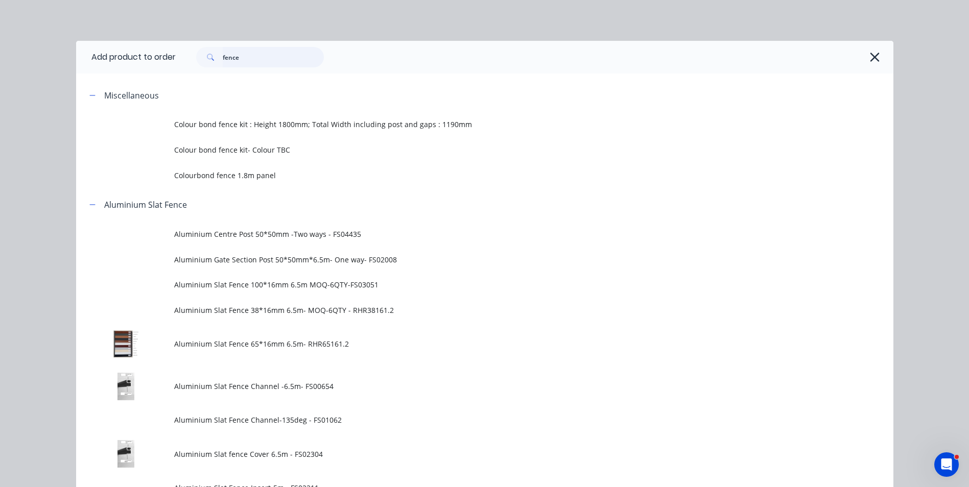
click at [266, 54] on input "fence" at bounding box center [273, 57] width 101 height 20
drag, startPoint x: 265, startPoint y: 59, endPoint x: 176, endPoint y: 69, distance: 89.5
click at [176, 69] on div "fence" at bounding box center [535, 57] width 718 height 33
type input "p"
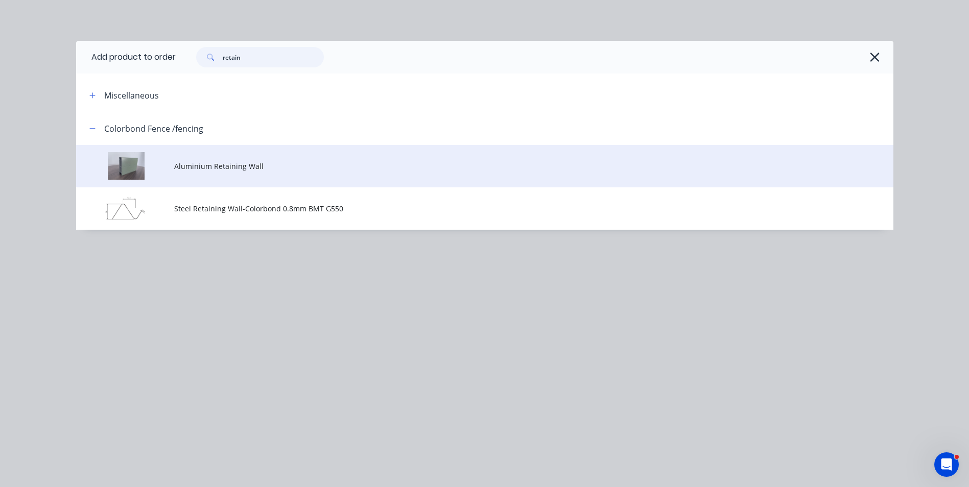
type input "retain"
click at [193, 164] on span "Aluminium Retaining Wall" at bounding box center [461, 166] width 575 height 11
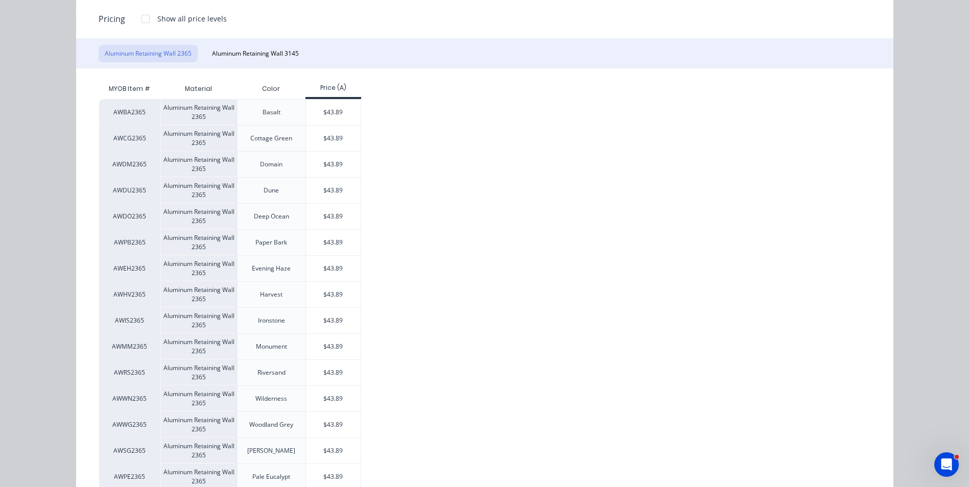
scroll to position [153, 0]
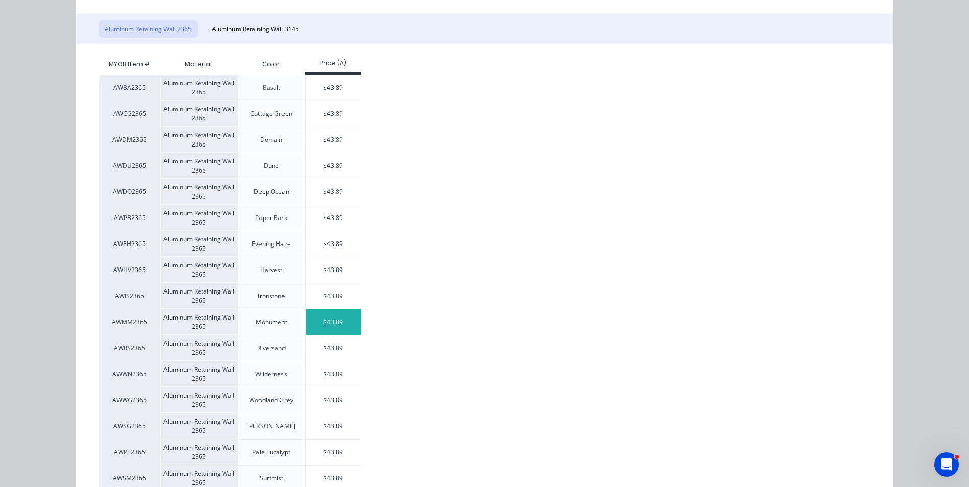
click at [308, 317] on div "$43.89" at bounding box center [333, 323] width 55 height 26
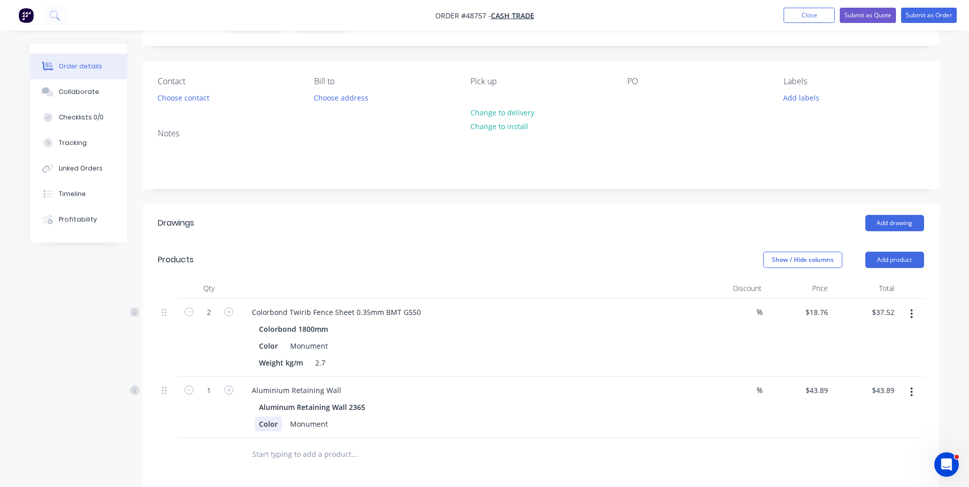
scroll to position [102, 0]
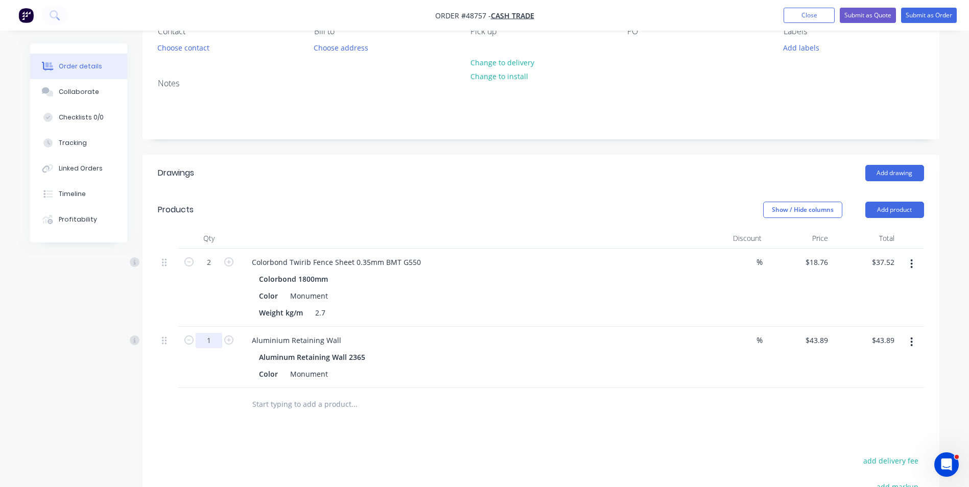
click at [213, 270] on input "1" at bounding box center [209, 262] width 27 height 15
type input "8"
type input "$351.12"
click at [450, 341] on div "Aluminium Retaining Wall" at bounding box center [470, 340] width 452 height 15
click at [915, 338] on button "button" at bounding box center [912, 342] width 24 height 18
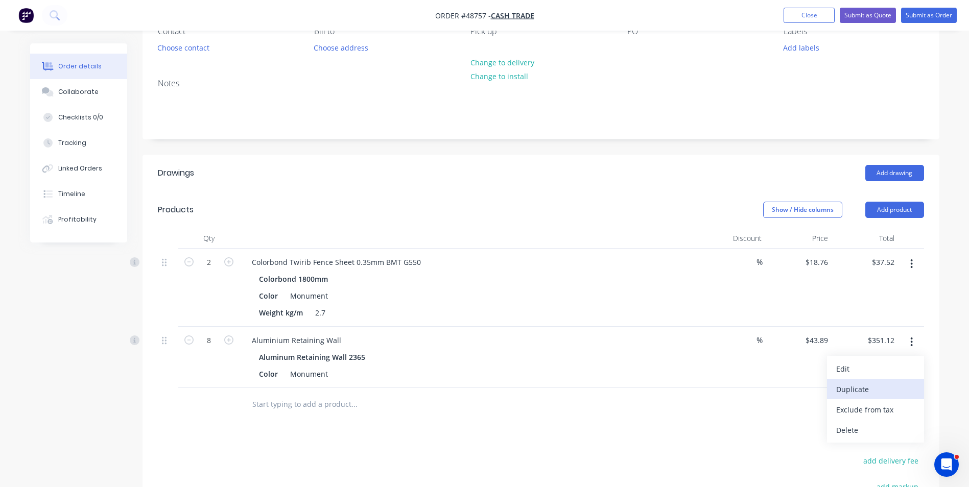
click at [907, 380] on button "Duplicate" at bounding box center [875, 389] width 97 height 20
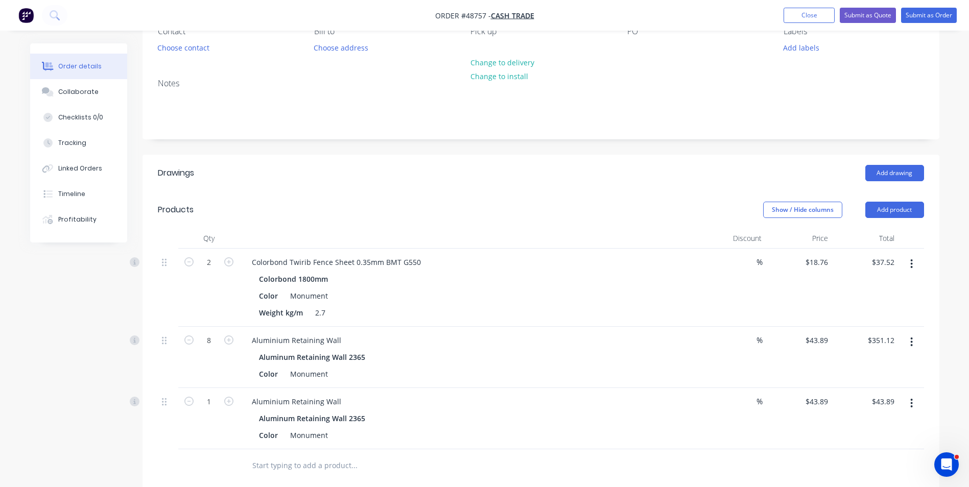
click at [915, 407] on button "button" at bounding box center [912, 403] width 24 height 18
click at [906, 425] on div "Edit" at bounding box center [876, 430] width 79 height 15
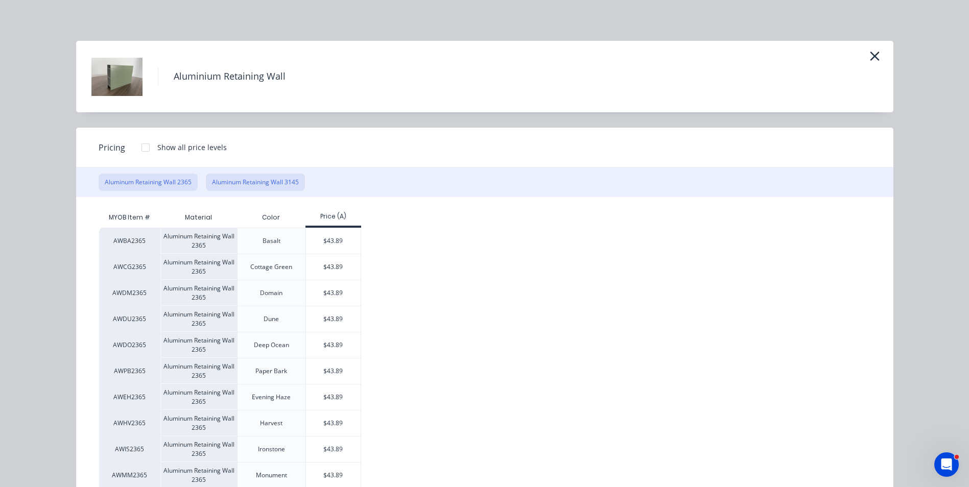
click at [262, 185] on button "Aluminum Retaining Wall 3145" at bounding box center [255, 182] width 99 height 17
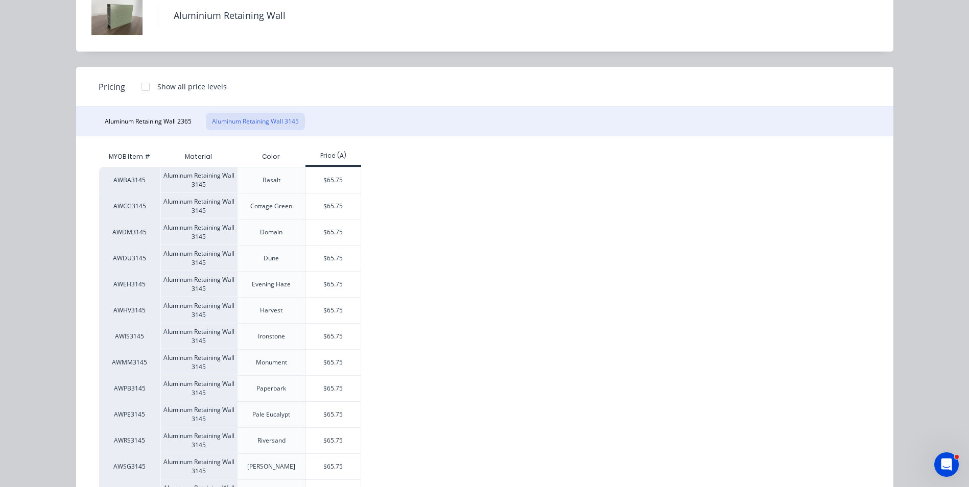
scroll to position [153, 0]
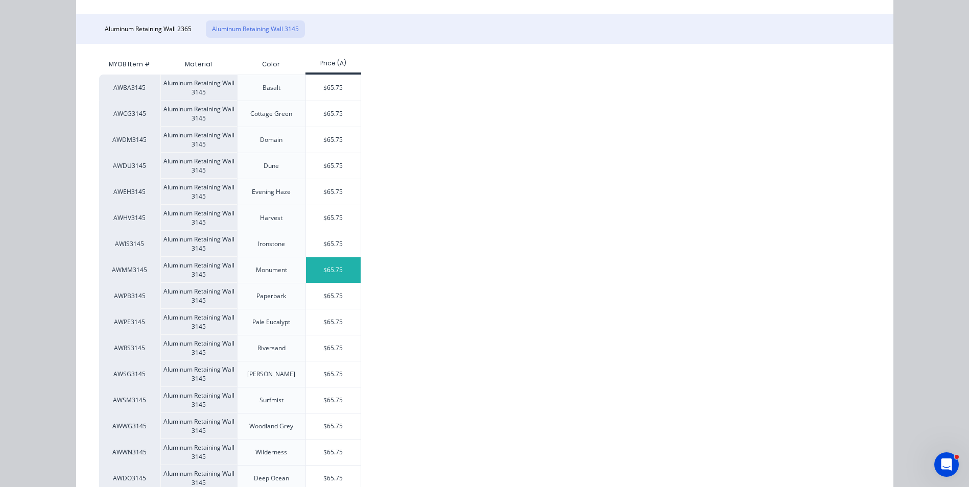
click at [353, 269] on div "$65.75" at bounding box center [333, 271] width 55 height 26
type input "$65.75"
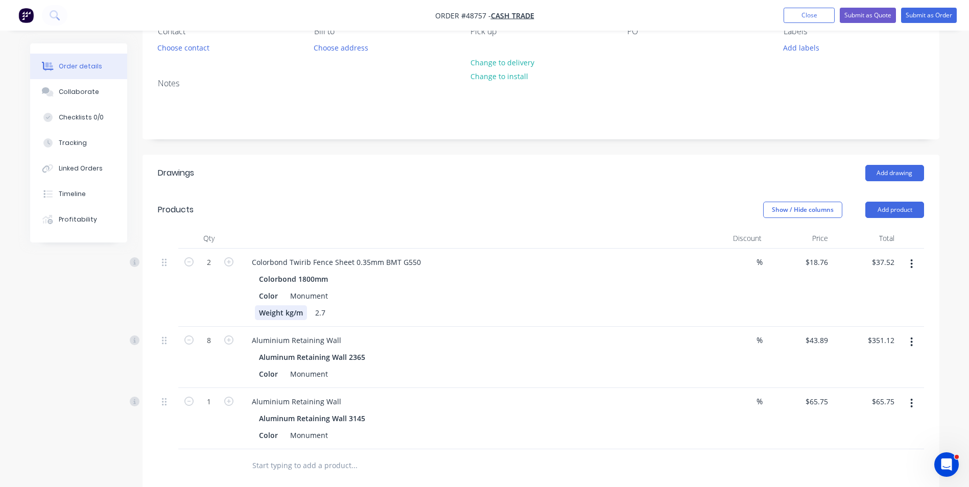
scroll to position [255, 0]
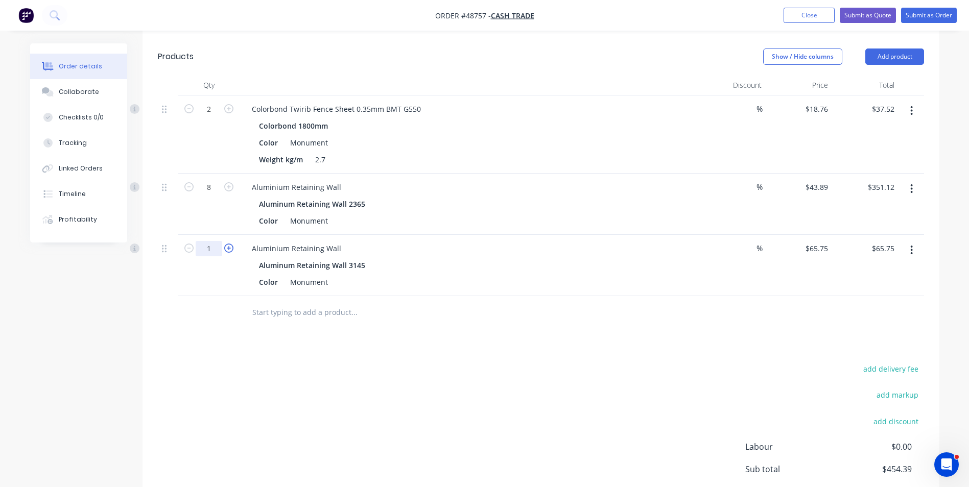
drag, startPoint x: 204, startPoint y: 250, endPoint x: 231, endPoint y: 252, distance: 27.1
click at [204, 117] on input "1" at bounding box center [209, 109] width 27 height 15
type input "8"
type input "$526.00"
click at [504, 241] on div "Aluminium Retaining Wall" at bounding box center [470, 248] width 452 height 15
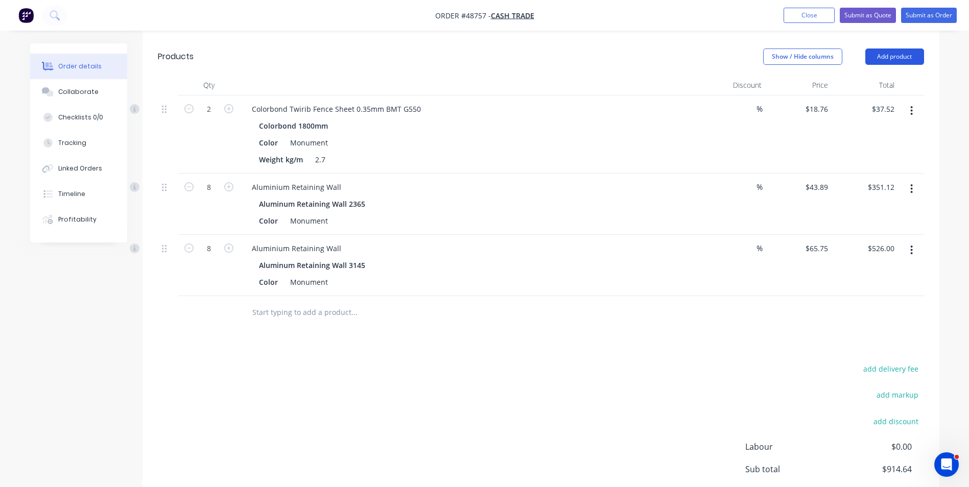
click at [898, 55] on button "Add product" at bounding box center [895, 57] width 59 height 16
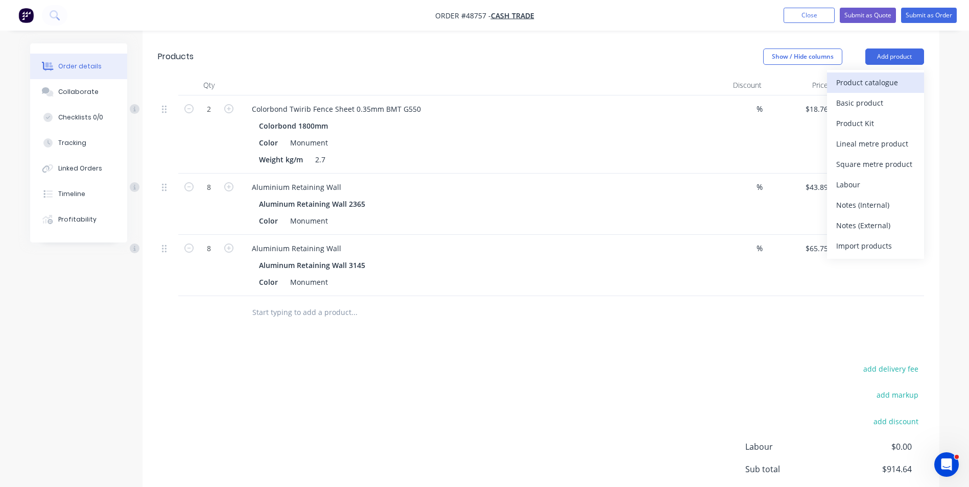
click at [882, 84] on div "Product catalogue" at bounding box center [876, 82] width 79 height 15
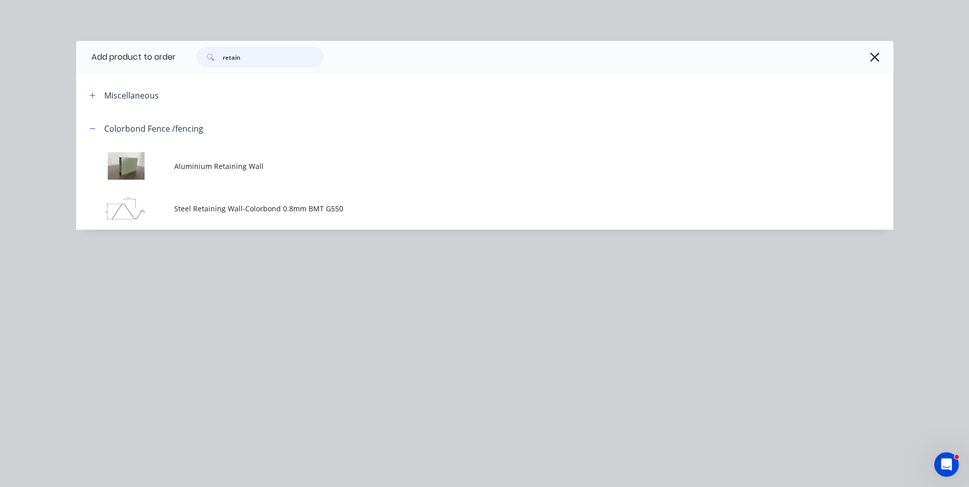
drag, startPoint x: 253, startPoint y: 61, endPoint x: 231, endPoint y: 65, distance: 22.3
click at [231, 65] on input "retain" at bounding box center [273, 57] width 101 height 20
click at [260, 53] on input "retain" at bounding box center [273, 57] width 101 height 20
click at [878, 54] on icon "button" at bounding box center [875, 57] width 9 height 9
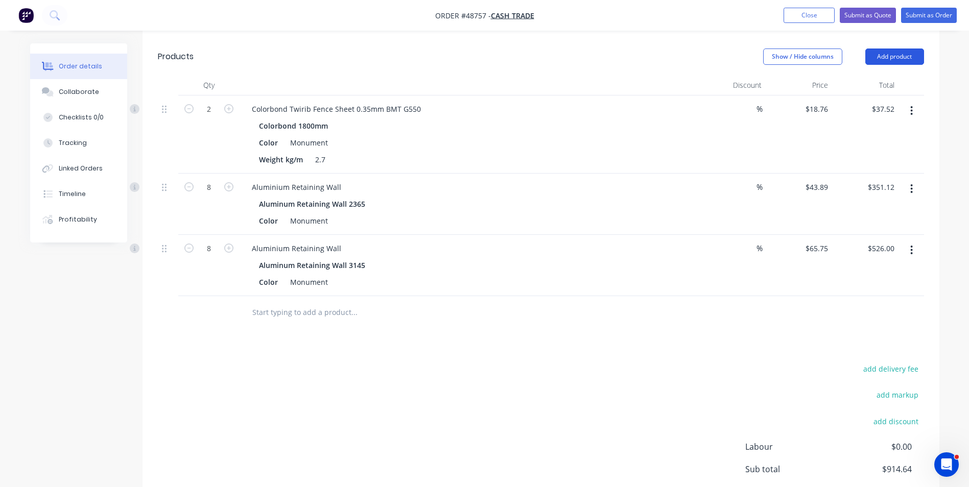
click at [902, 56] on button "Add product" at bounding box center [895, 57] width 59 height 16
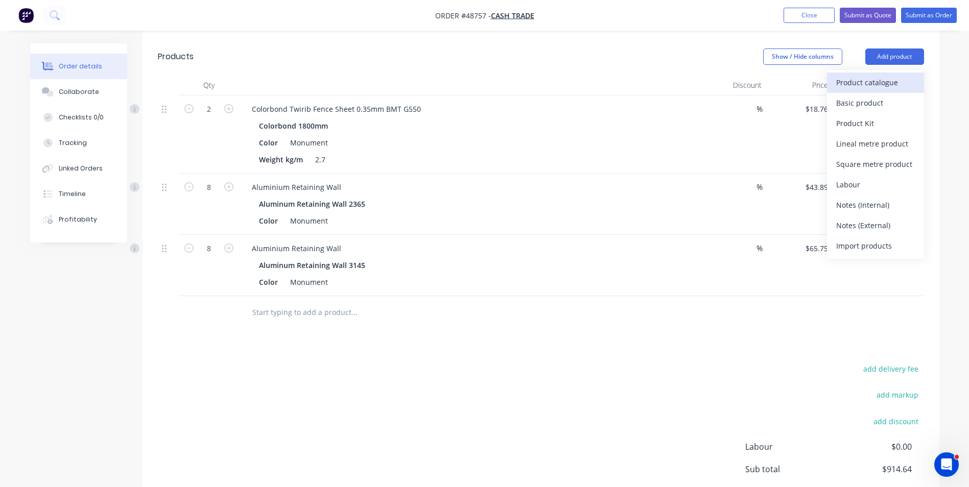
click at [862, 85] on div "Product catalogue" at bounding box center [876, 82] width 79 height 15
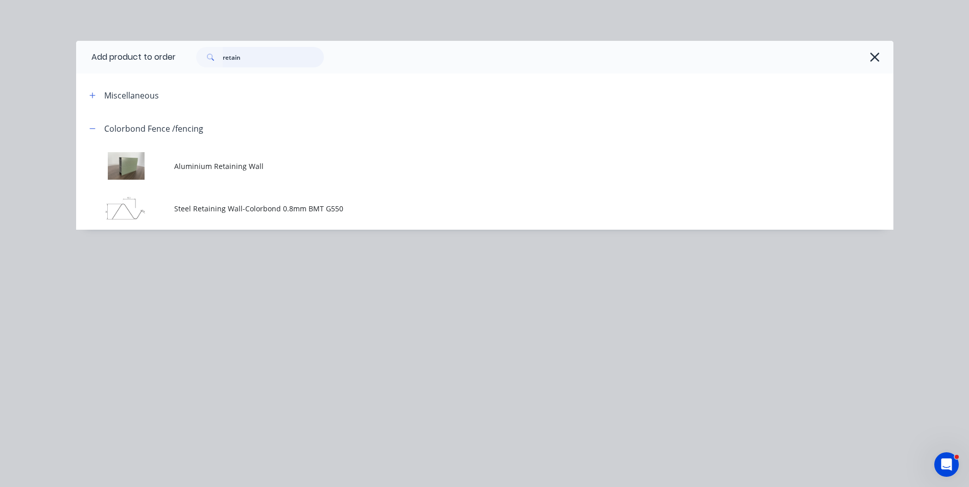
drag, startPoint x: 269, startPoint y: 61, endPoint x: 196, endPoint y: 58, distance: 73.1
click at [196, 58] on div "retain" at bounding box center [255, 57] width 138 height 20
type input "second"
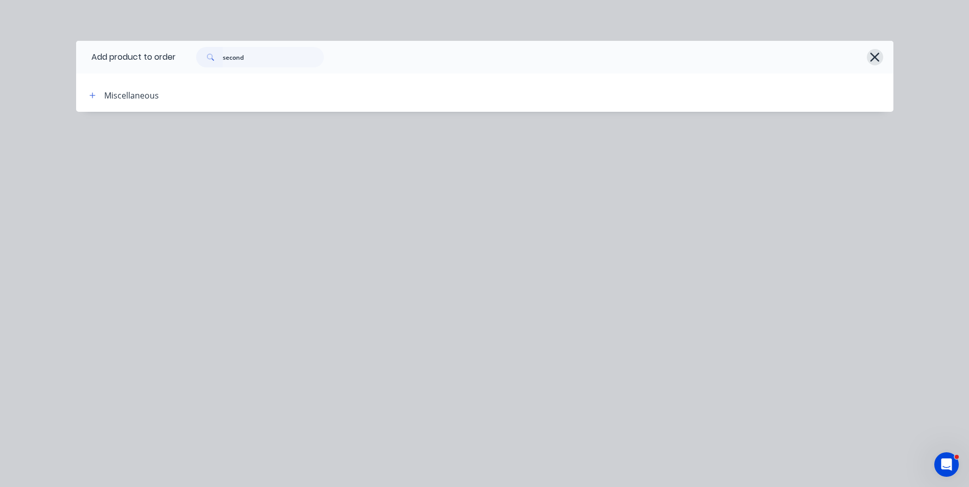
click at [879, 58] on icon "button" at bounding box center [875, 57] width 11 height 14
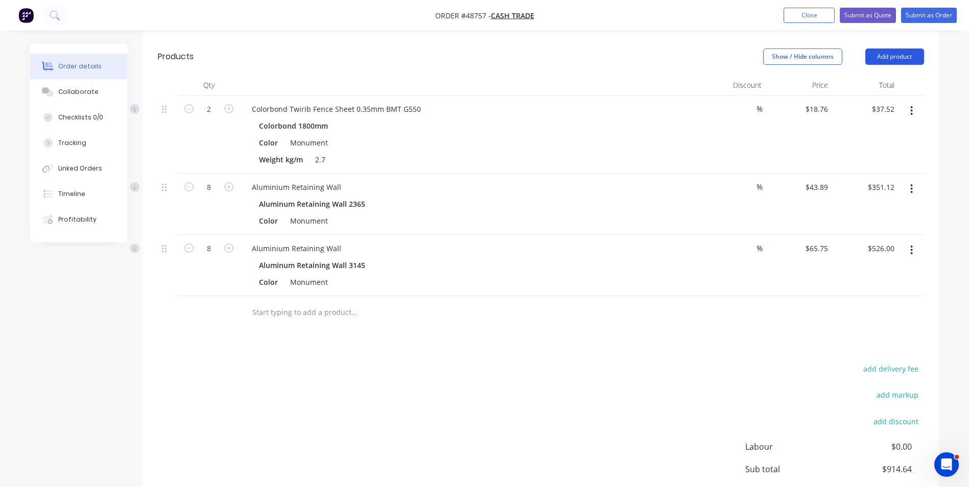
click at [877, 58] on button "Add product" at bounding box center [895, 57] width 59 height 16
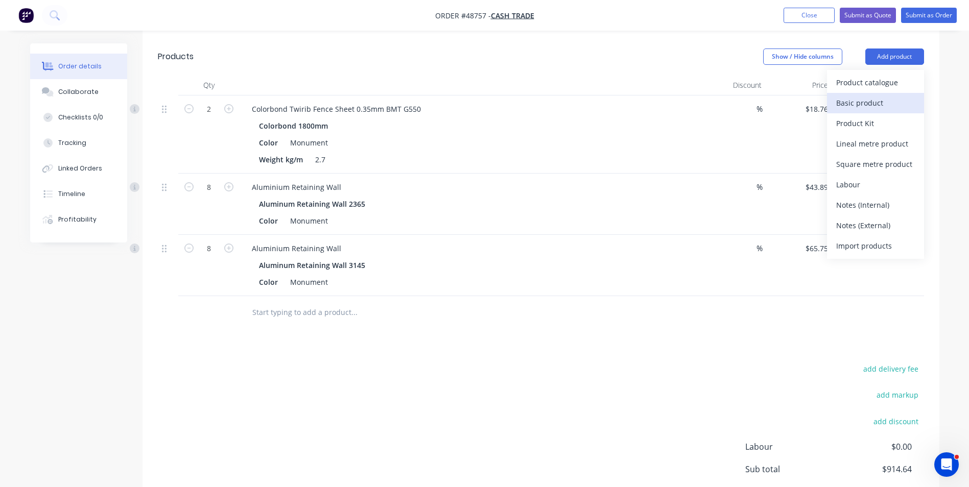
click at [870, 102] on div "Basic product" at bounding box center [876, 103] width 79 height 15
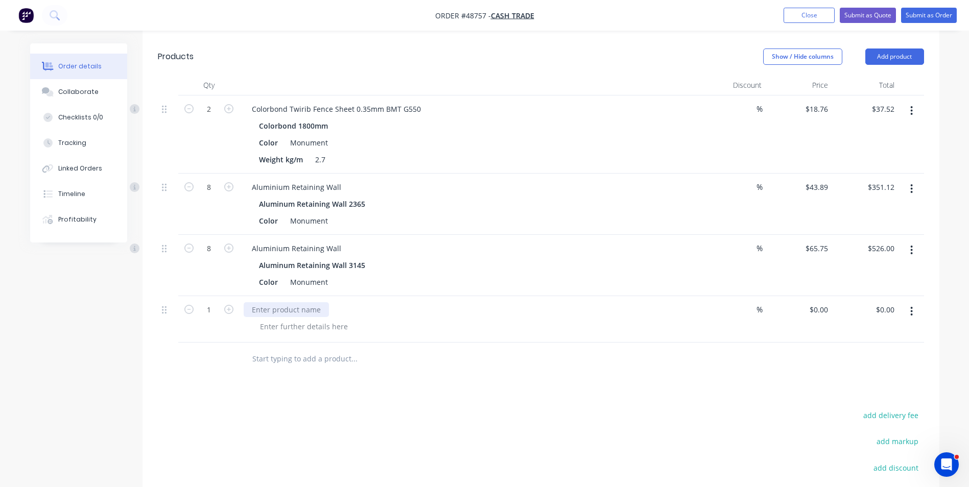
click at [303, 308] on div at bounding box center [286, 310] width 85 height 15
click at [524, 317] on div "second post and rail" at bounding box center [470, 319] width 460 height 47
click at [821, 303] on div "0 $0.00" at bounding box center [821, 310] width 24 height 15
type input "$5.50"
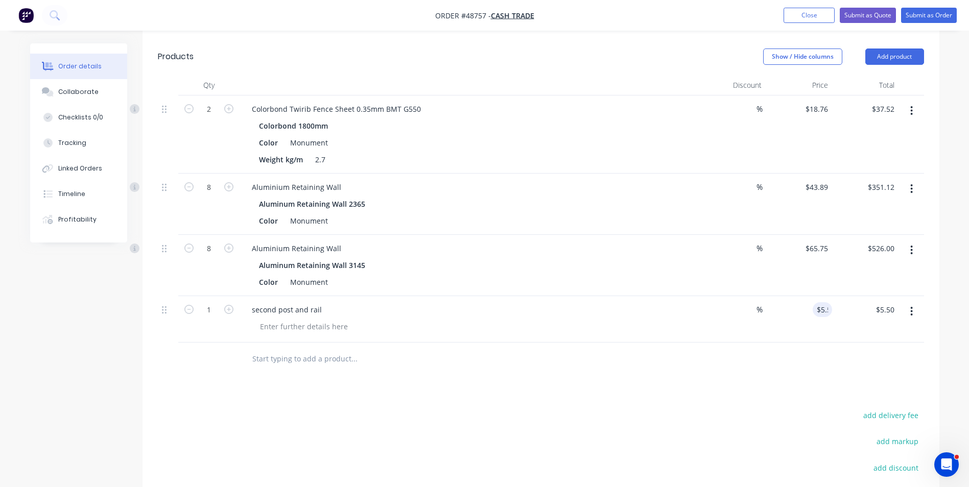
click at [795, 420] on div "add delivery fee add markup add discount Labour $0.00 Sub total $914.64 Tax $91…" at bounding box center [541, 496] width 766 height 175
click at [708, 369] on div at bounding box center [541, 359] width 766 height 33
click at [821, 310] on input "5.5" at bounding box center [824, 310] width 15 height 15
type input "$5.00"
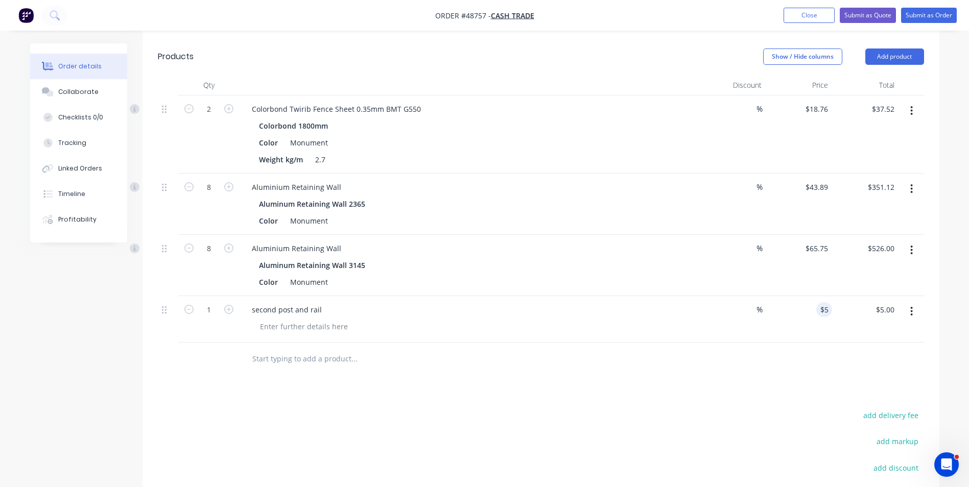
click at [788, 435] on div "add delivery fee add markup add discount Labour $0.00 Sub total $920.14 Tax $92…" at bounding box center [541, 496] width 766 height 175
click at [217, 105] on input "2" at bounding box center [209, 109] width 27 height 15
type input "4"
type input "$75.04"
click at [525, 160] on div "Weight kg/m 2.7" at bounding box center [467, 159] width 425 height 15
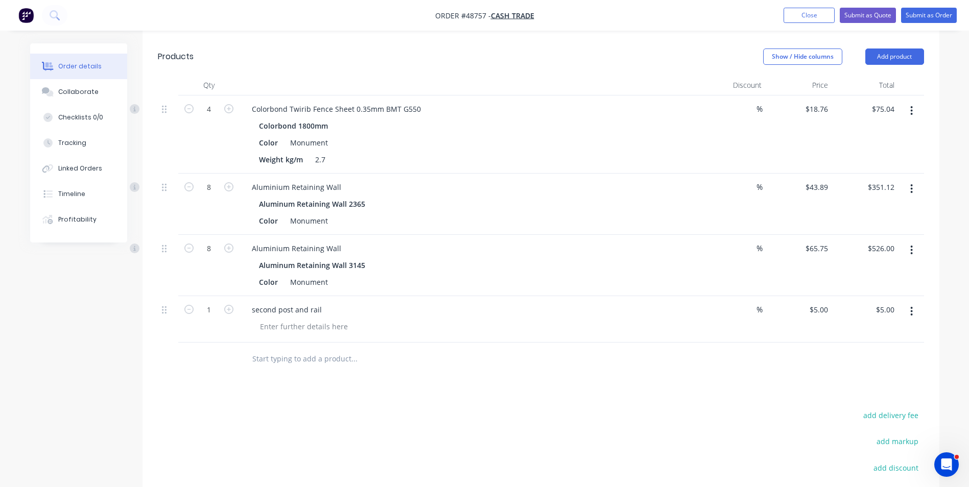
click at [527, 157] on div "Weight kg/m 2.7" at bounding box center [467, 159] width 425 height 15
click at [916, 117] on button "button" at bounding box center [912, 111] width 24 height 18
click at [907, 142] on div "Edit" at bounding box center [876, 137] width 79 height 15
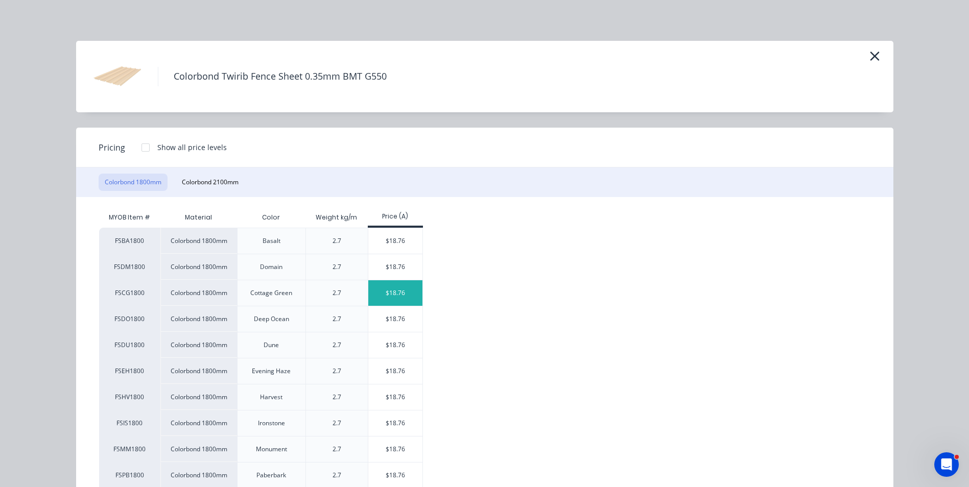
click at [413, 291] on div "$18.76" at bounding box center [395, 294] width 55 height 26
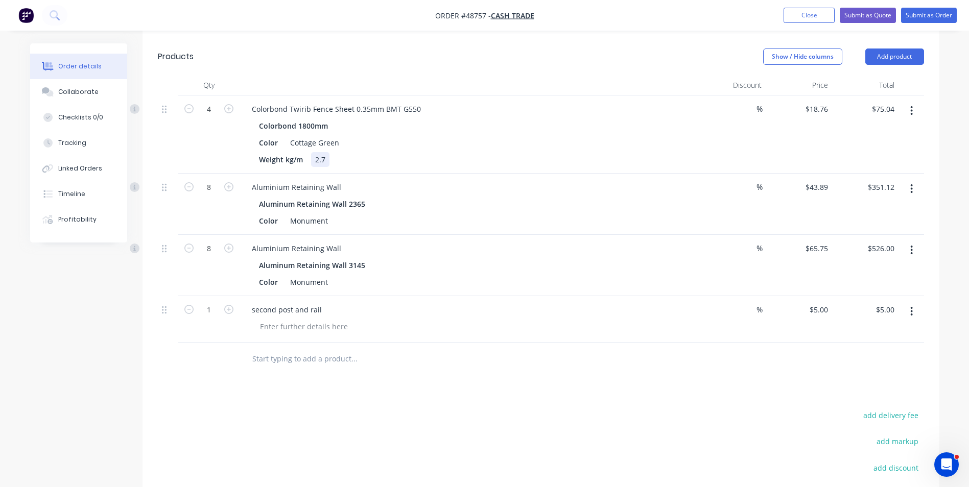
click at [509, 160] on div "Weight kg/m 2.7" at bounding box center [467, 159] width 425 height 15
click at [894, 55] on button "Add product" at bounding box center [895, 57] width 59 height 16
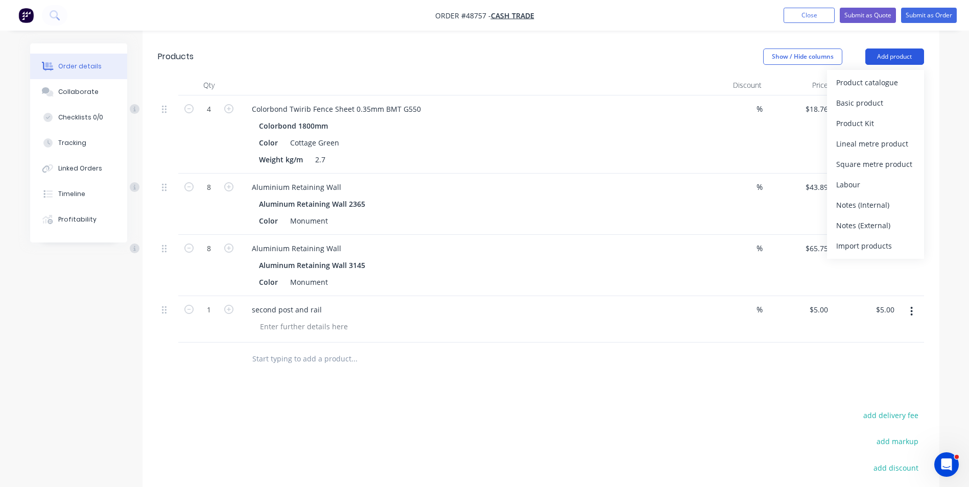
click at [885, 76] on div "Product catalogue" at bounding box center [876, 82] width 79 height 15
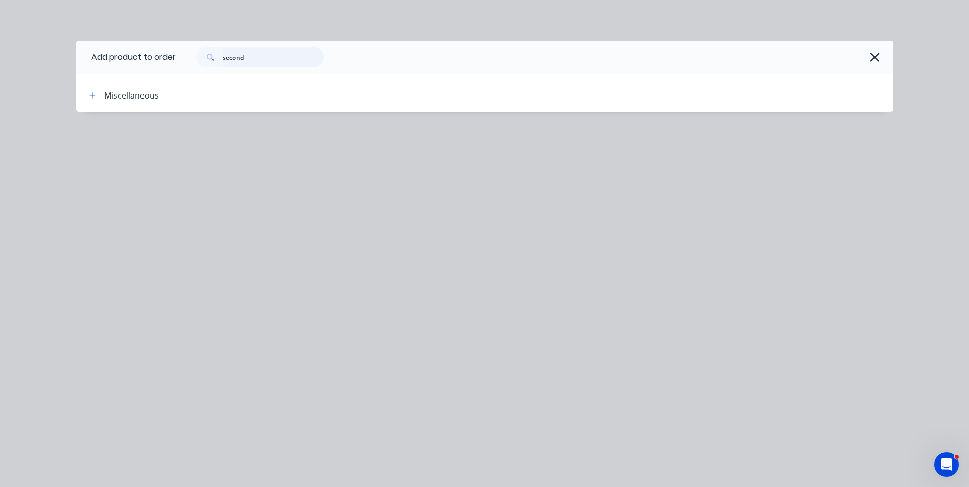
drag, startPoint x: 268, startPoint y: 56, endPoint x: 144, endPoint y: 66, distance: 124.1
click at [144, 66] on header "Add product to order second" at bounding box center [485, 57] width 818 height 33
type input "16"
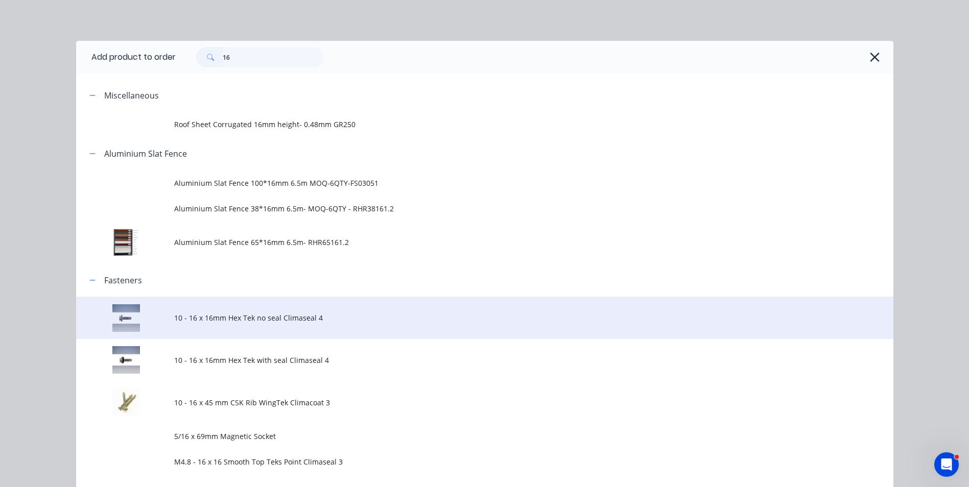
click at [285, 325] on td "10 - 16 x 16mm Hex Tek no seal Climaseal 4" at bounding box center [533, 318] width 719 height 42
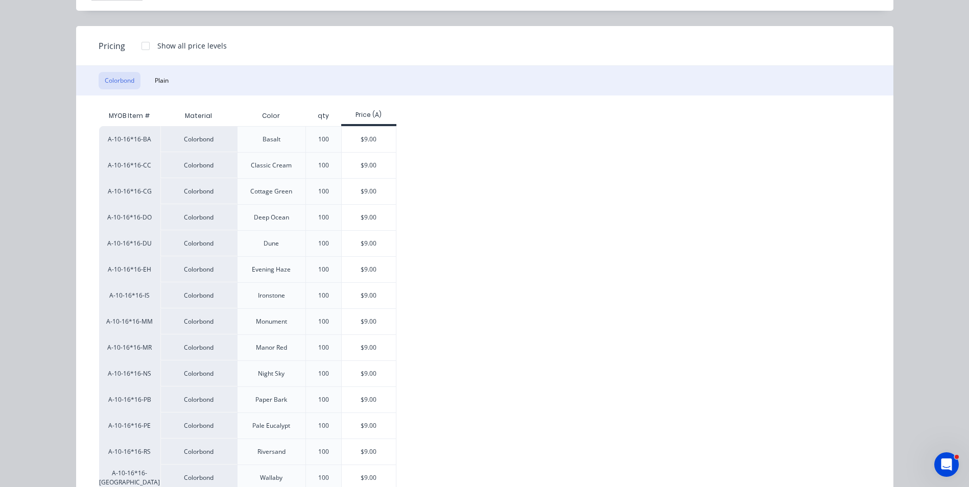
scroll to position [102, 0]
click at [370, 186] on div "$9.00" at bounding box center [369, 191] width 55 height 26
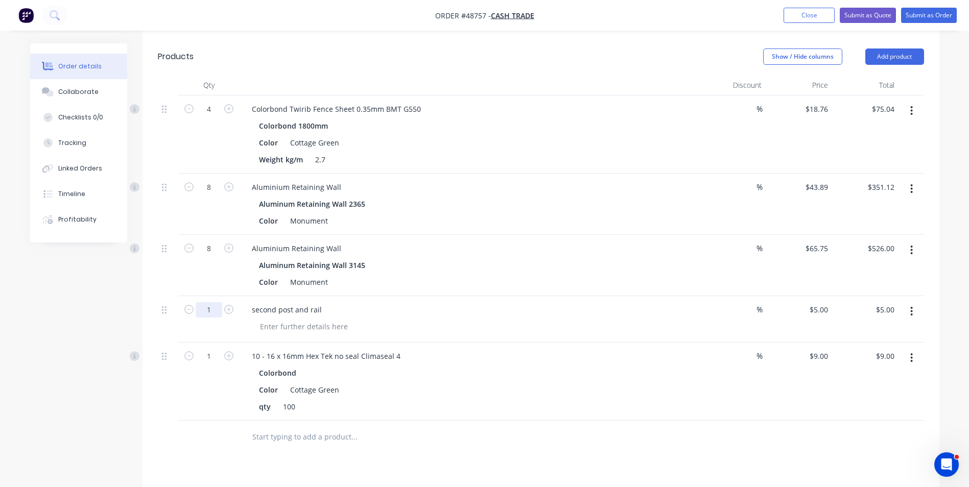
drag, startPoint x: 211, startPoint y: 307, endPoint x: 298, endPoint y: 295, distance: 88.1
click at [211, 117] on input "1" at bounding box center [209, 109] width 27 height 15
type input "10"
type input "$50.00"
click at [451, 284] on div "Color Monument" at bounding box center [467, 282] width 425 height 15
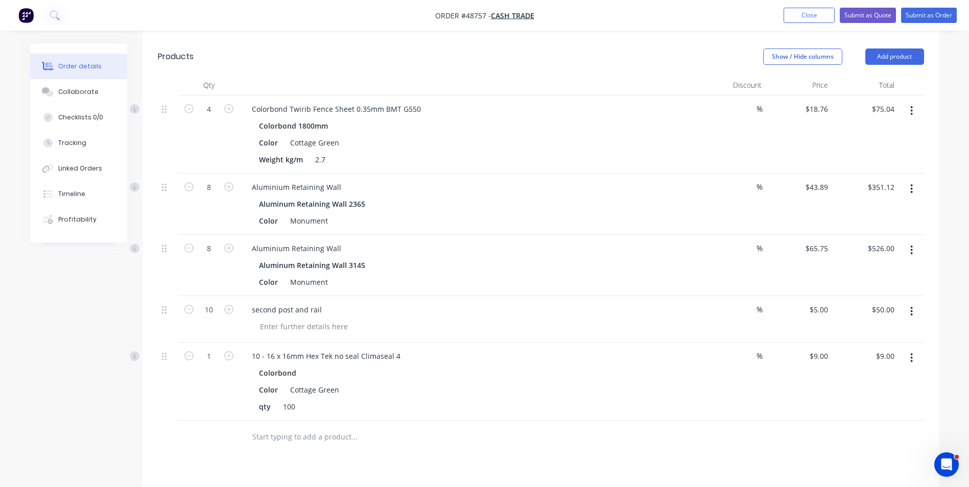
click at [914, 111] on button "button" at bounding box center [912, 111] width 24 height 18
click at [872, 137] on div "Edit" at bounding box center [876, 137] width 79 height 15
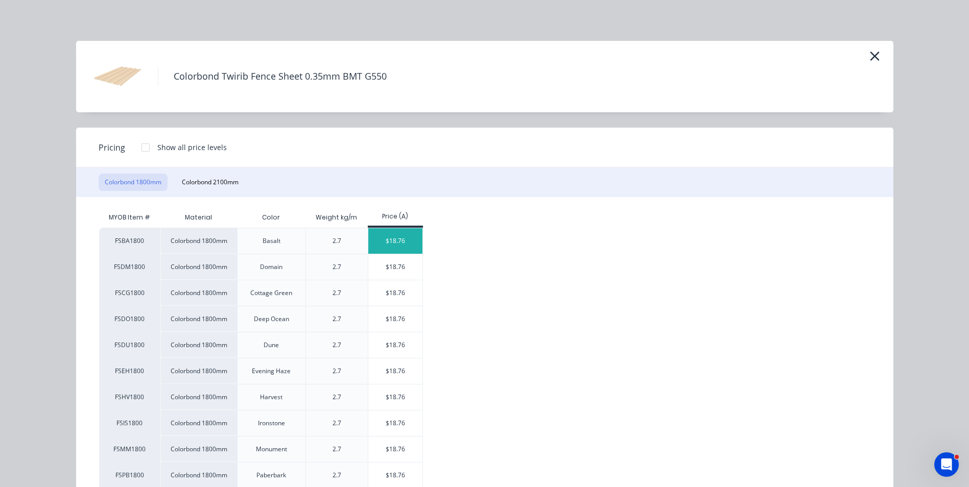
click at [386, 243] on div "$18.76" at bounding box center [395, 241] width 55 height 26
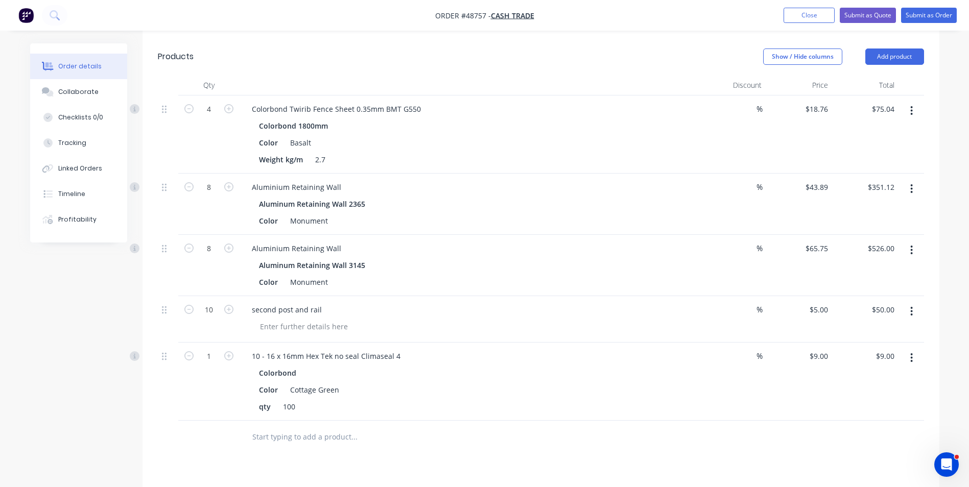
click at [917, 359] on button "button" at bounding box center [912, 358] width 24 height 18
click at [885, 382] on div "Edit" at bounding box center [876, 385] width 79 height 15
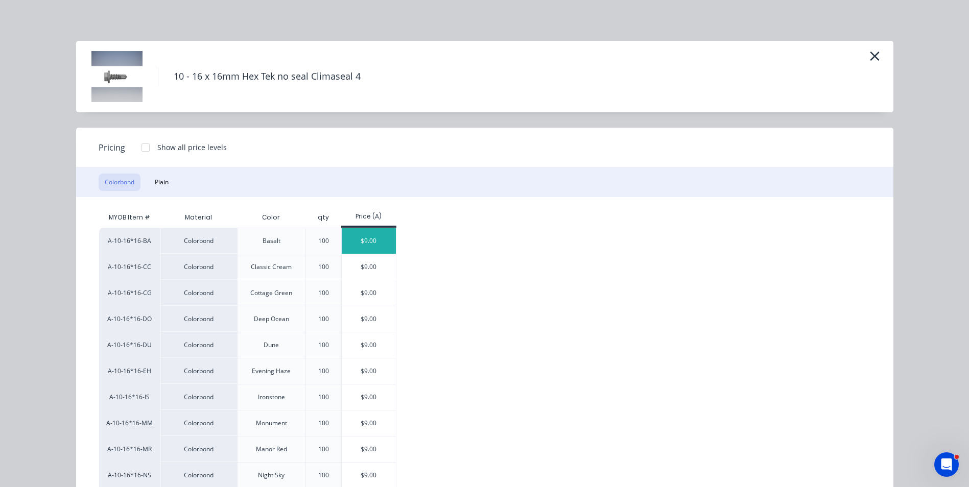
click at [369, 240] on div "$9.00" at bounding box center [369, 241] width 55 height 26
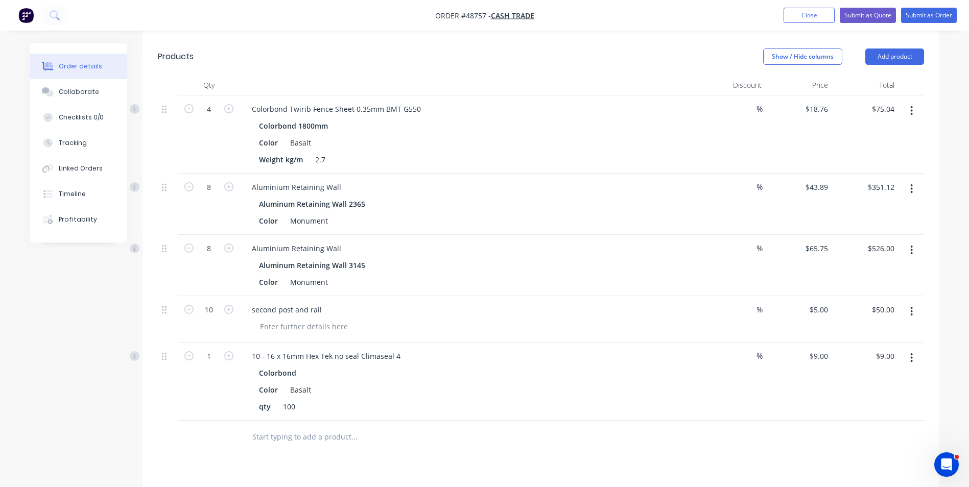
click at [505, 421] on div at bounding box center [424, 437] width 368 height 33
click at [922, 191] on button "button" at bounding box center [912, 189] width 24 height 18
click at [895, 215] on div "Edit" at bounding box center [876, 215] width 79 height 15
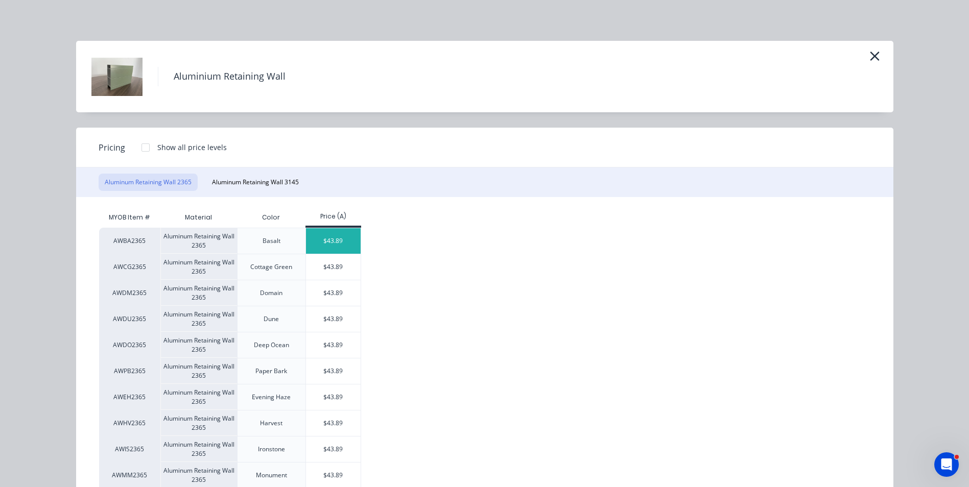
click at [328, 235] on div "$43.89" at bounding box center [333, 241] width 55 height 26
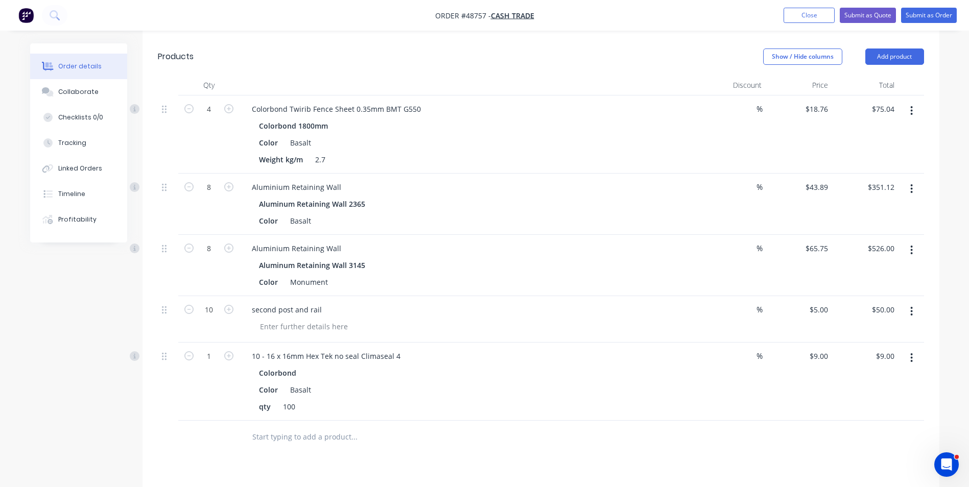
click at [913, 252] on icon "button" at bounding box center [912, 250] width 3 height 11
click at [897, 288] on button "Duplicate" at bounding box center [875, 297] width 97 height 20
click at [913, 443] on button "button" at bounding box center [912, 436] width 24 height 18
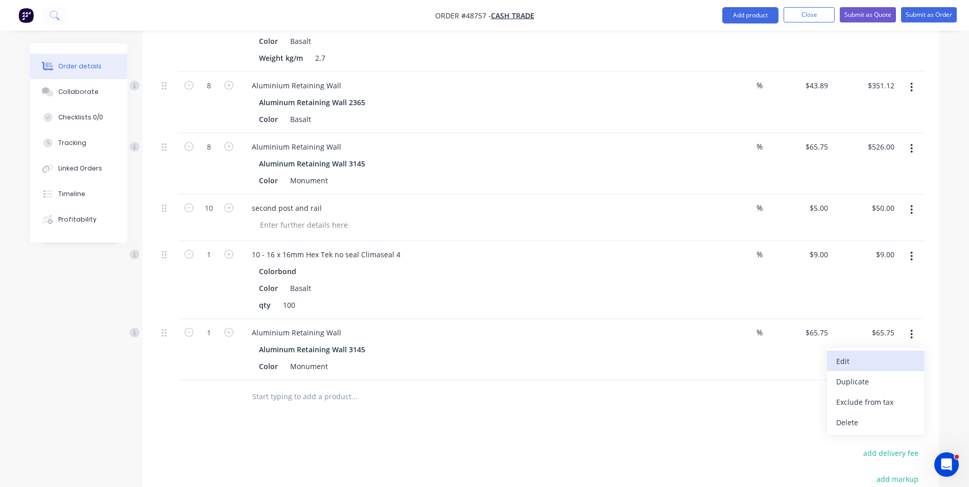
scroll to position [358, 0]
click at [870, 420] on div "Delete" at bounding box center [876, 422] width 79 height 15
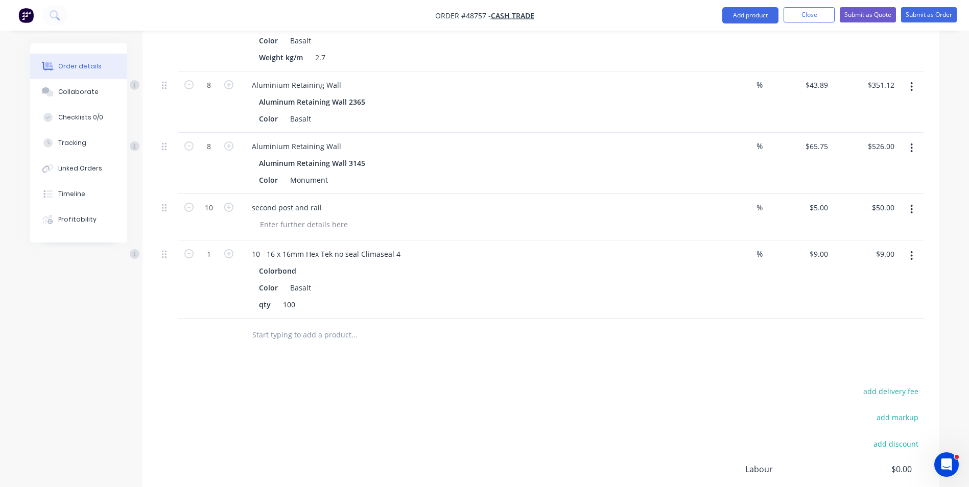
scroll to position [307, 0]
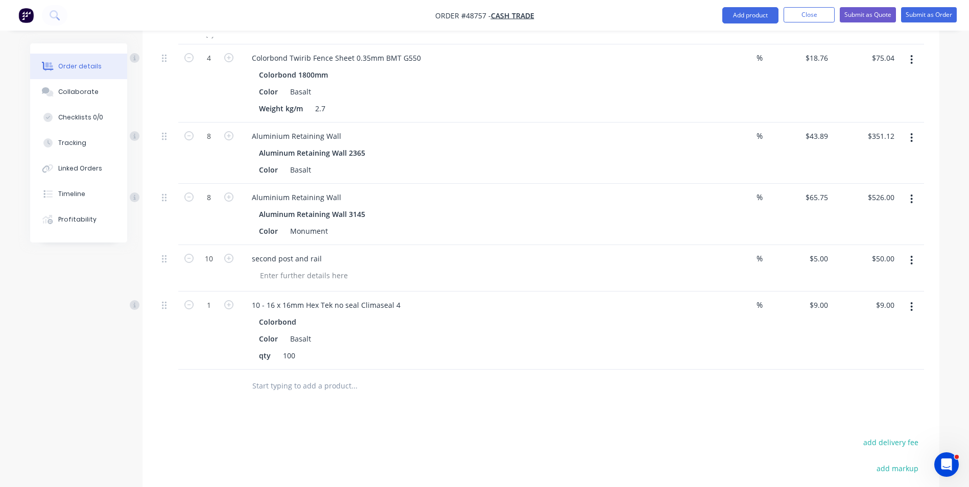
click at [911, 200] on icon "button" at bounding box center [912, 199] width 3 height 11
click at [879, 222] on div "Edit" at bounding box center [876, 226] width 79 height 15
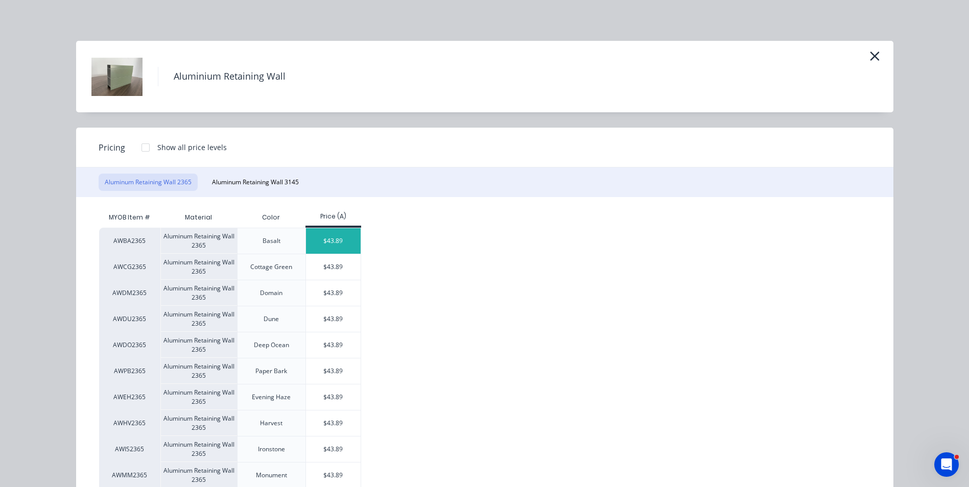
click at [330, 241] on div "$43.89" at bounding box center [333, 241] width 55 height 26
type input "$43.89"
type input "$351.12"
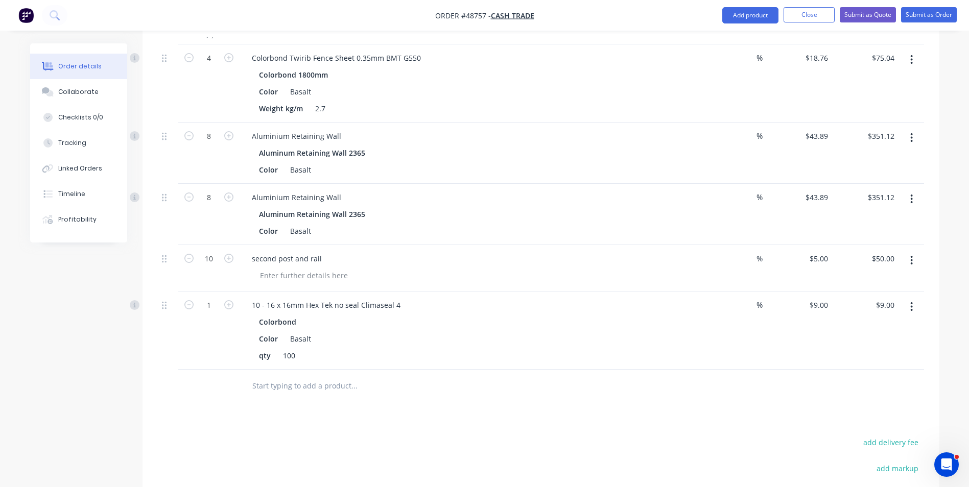
click at [921, 202] on button "button" at bounding box center [912, 199] width 24 height 18
click at [908, 291] on div "Delete" at bounding box center [876, 287] width 79 height 15
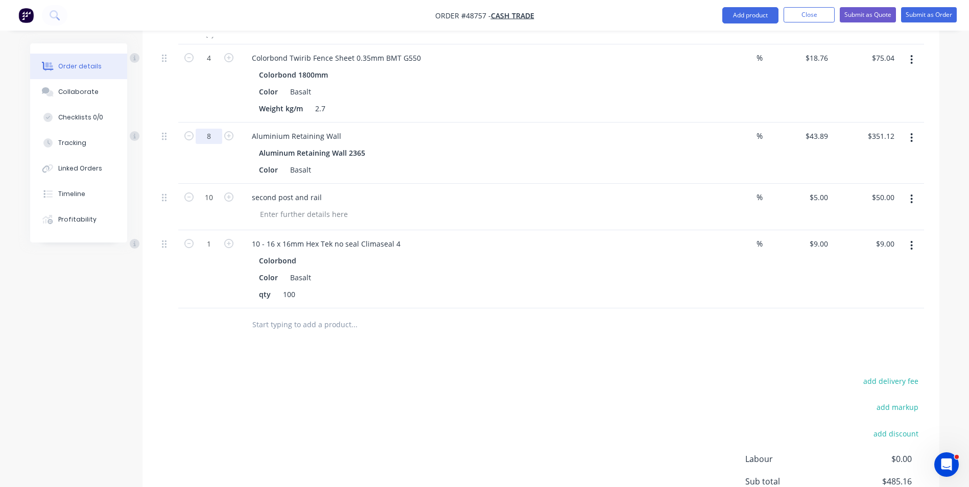
click at [216, 66] on input "8" at bounding box center [209, 58] width 27 height 15
type input "10"
type input "$438.90"
click at [613, 99] on div "Colorbond 1800mm Color Basalt Weight kg/m 2.7" at bounding box center [470, 91] width 452 height 49
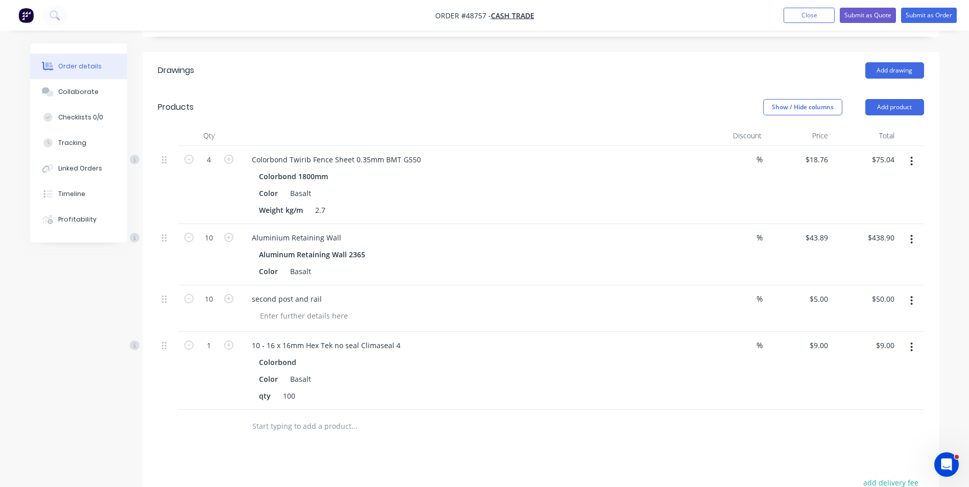
scroll to position [204, 0]
click at [603, 415] on div at bounding box center [424, 427] width 368 height 33
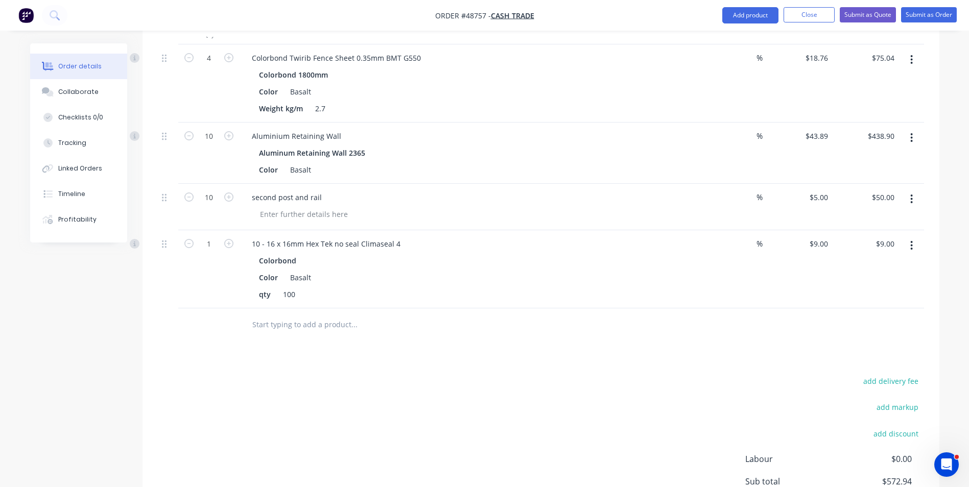
scroll to position [255, 0]
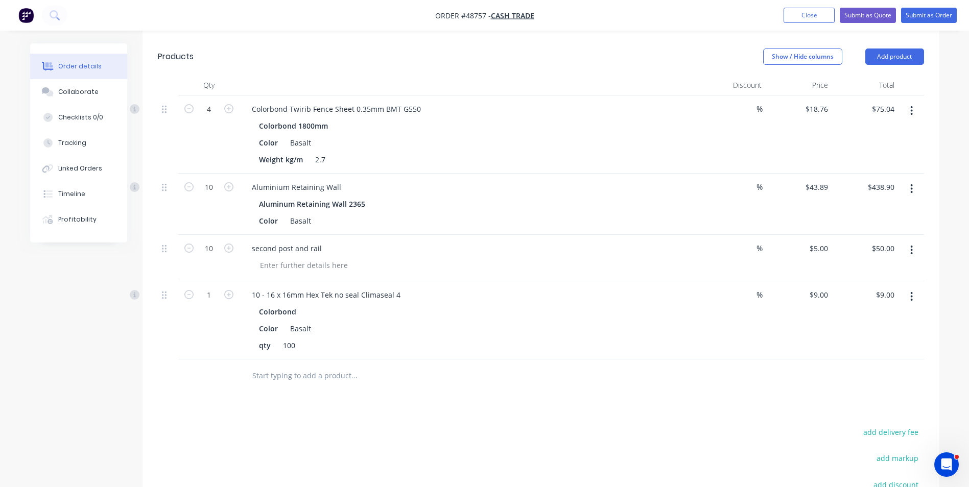
click at [912, 182] on button "button" at bounding box center [912, 189] width 24 height 18
click at [884, 273] on div "Delete" at bounding box center [876, 277] width 79 height 15
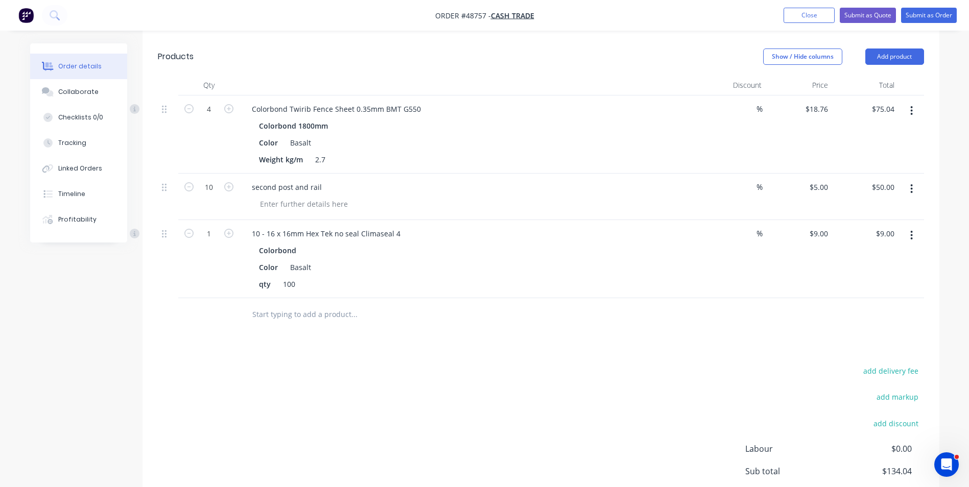
click at [607, 343] on div "Drawings Add drawing Products Show / Hide columns Add product Qty Discount Pric…" at bounding box center [541, 278] width 797 height 553
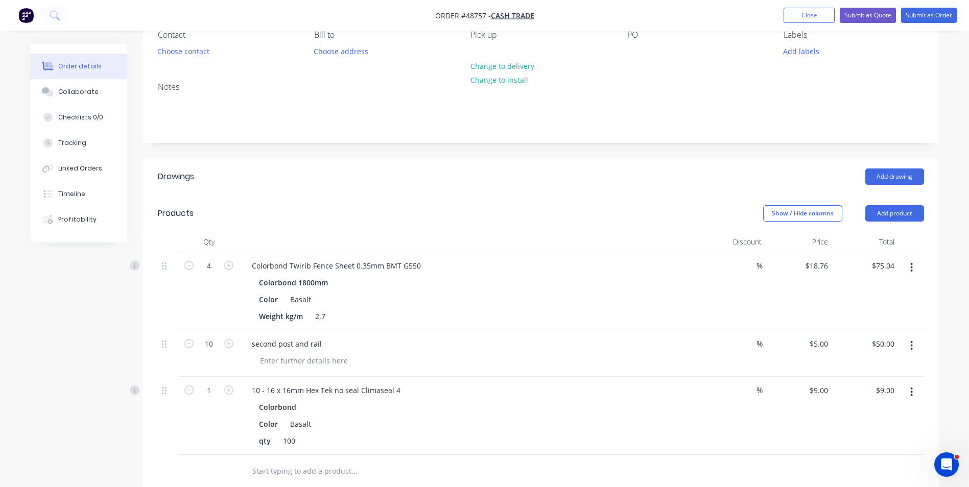
scroll to position [0, 0]
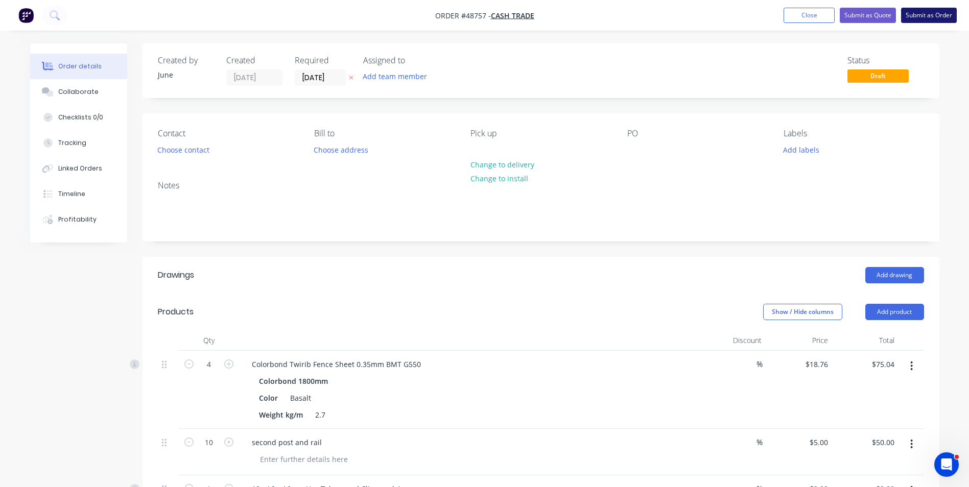
click at [917, 13] on button "Submit as Order" at bounding box center [929, 15] width 56 height 15
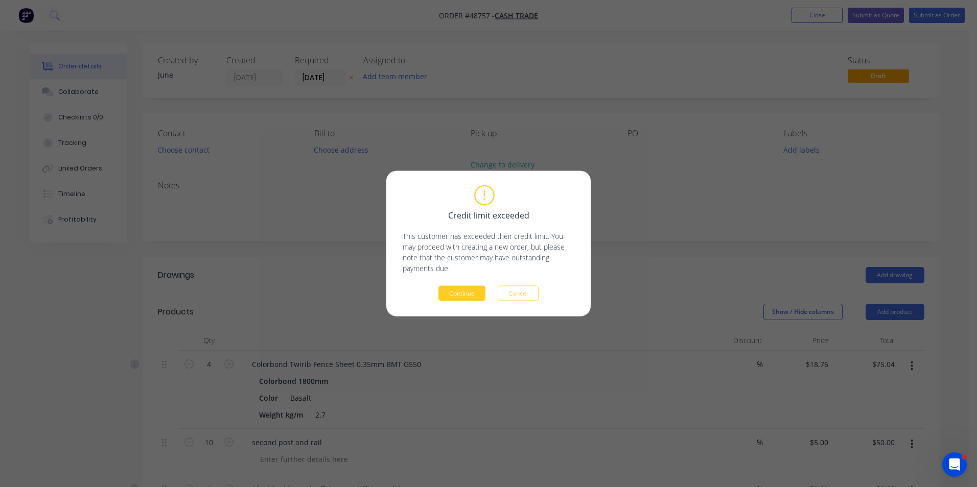
click at [460, 294] on button "Continue" at bounding box center [461, 293] width 47 height 15
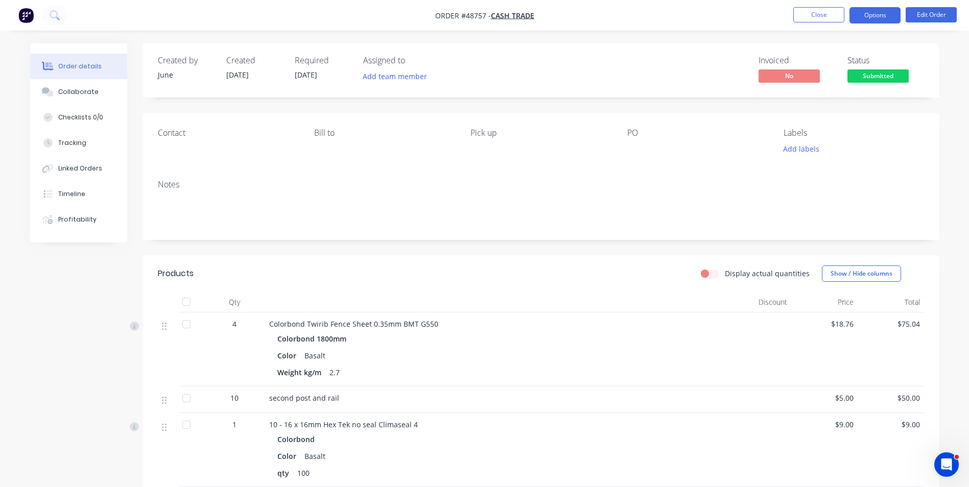
click at [894, 16] on button "Options" at bounding box center [875, 15] width 51 height 16
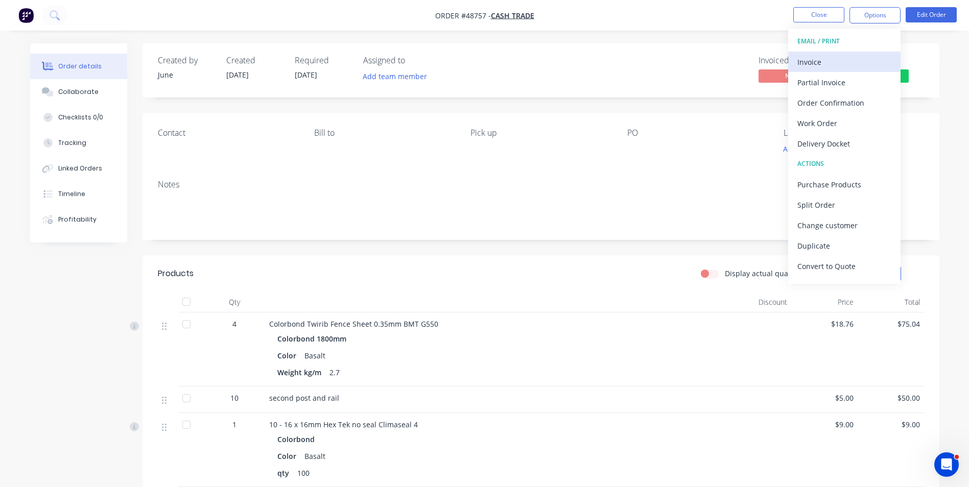
click at [869, 58] on div "Invoice" at bounding box center [845, 62] width 94 height 15
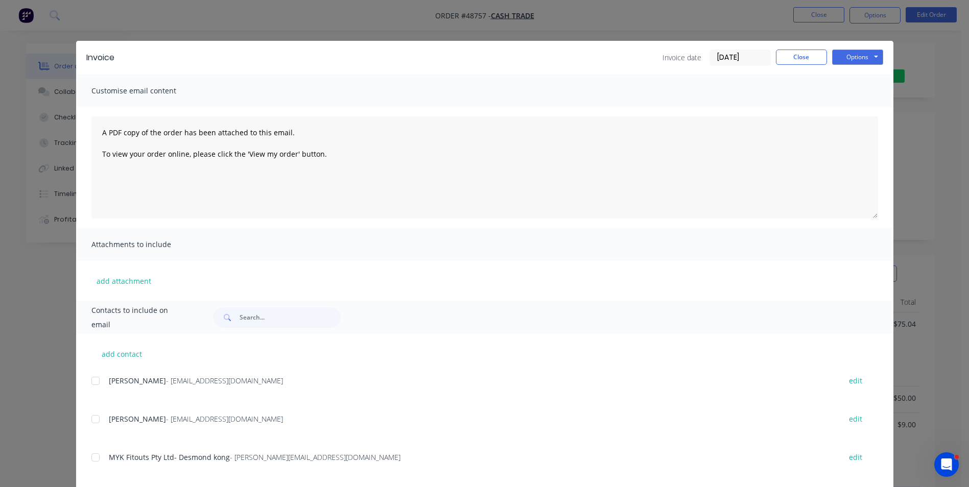
click at [862, 66] on div "Invoice Invoice date 02/09/25 Close Options Preview Print Email" at bounding box center [485, 57] width 818 height 33
click at [866, 53] on button "Options" at bounding box center [857, 57] width 51 height 15
click at [838, 94] on button "Print" at bounding box center [864, 92] width 65 height 17
click at [793, 69] on div "Invoice Invoice date 02/09/25 Close Options Preview Print Email" at bounding box center [485, 57] width 818 height 33
click at [794, 65] on div "Invoice date 02/09/25 Close Options Preview Print Email" at bounding box center [773, 58] width 221 height 16
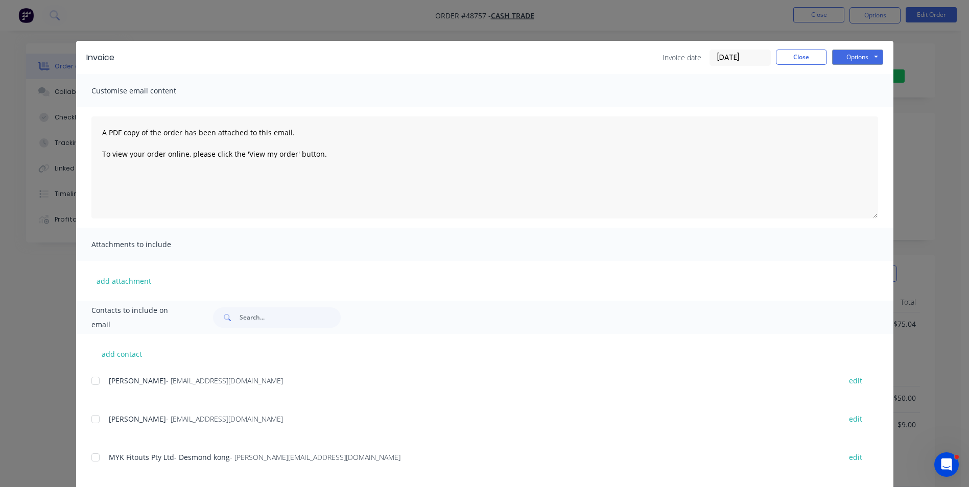
click at [805, 48] on div "Invoice Invoice date 02/09/25 Close Options Preview Print Email" at bounding box center [485, 57] width 818 height 33
click at [802, 53] on button "Close" at bounding box center [801, 57] width 51 height 15
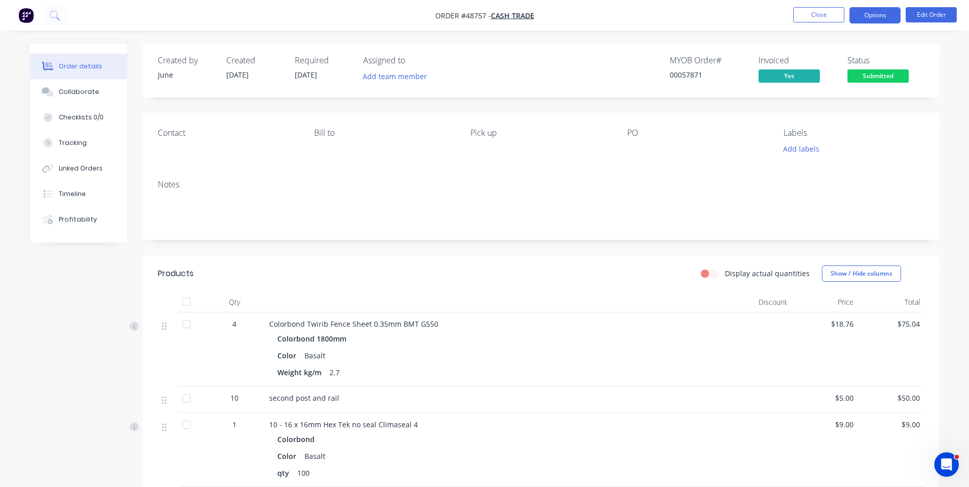
click at [891, 11] on button "Options" at bounding box center [875, 15] width 51 height 16
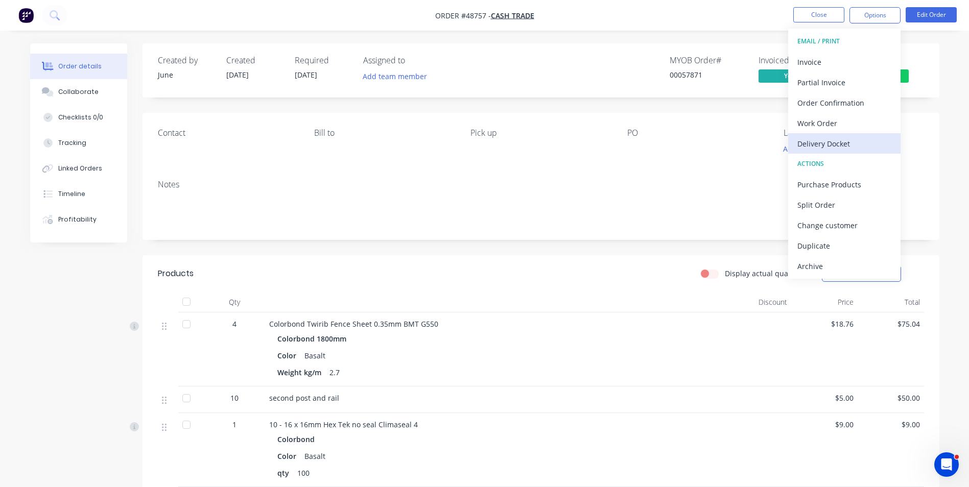
click at [832, 152] on button "Delivery Docket" at bounding box center [844, 143] width 112 height 20
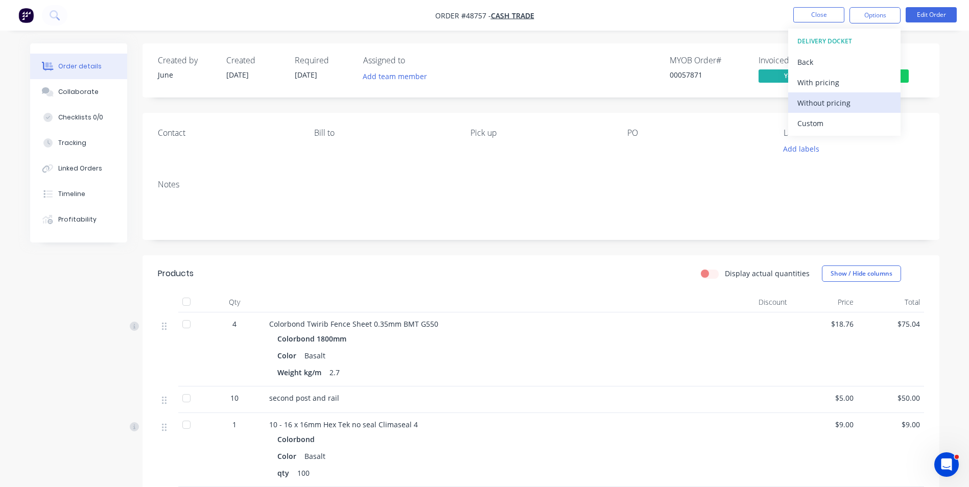
click at [840, 104] on div "Without pricing" at bounding box center [845, 103] width 94 height 15
click at [557, 191] on div "Notes" at bounding box center [541, 206] width 797 height 68
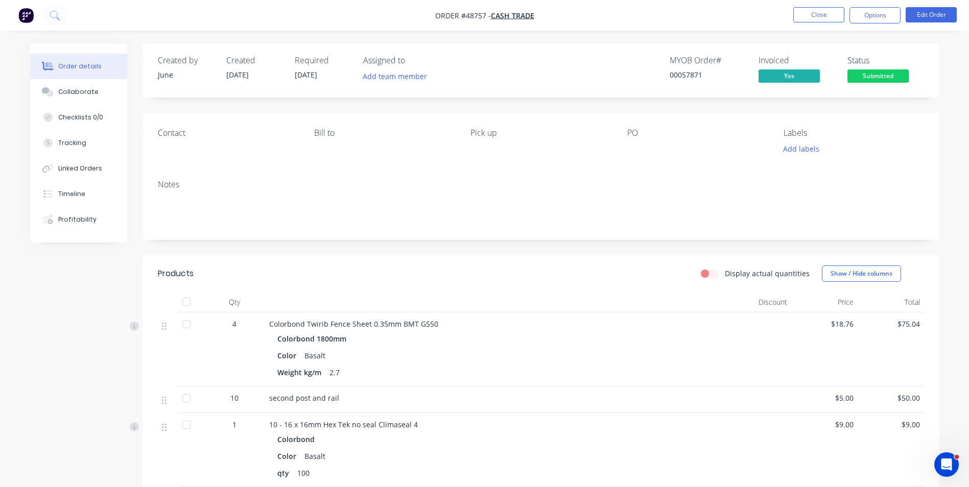
click at [901, 78] on span "Submitted" at bounding box center [878, 75] width 61 height 13
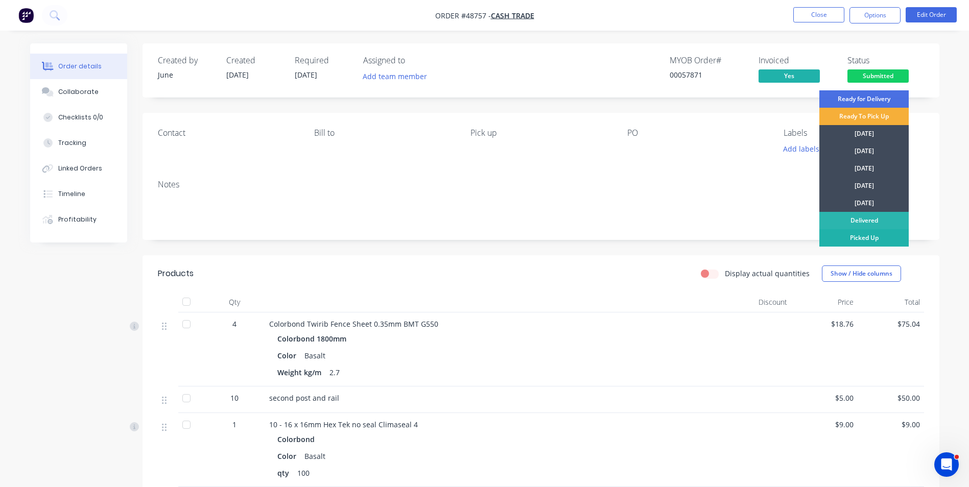
click at [878, 240] on div "Picked Up" at bounding box center [864, 237] width 89 height 17
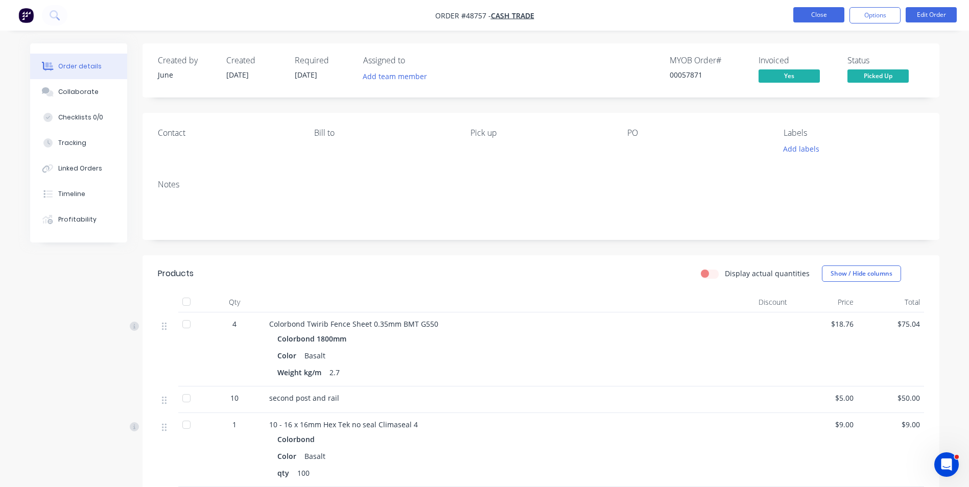
click at [823, 9] on button "Close" at bounding box center [819, 14] width 51 height 15
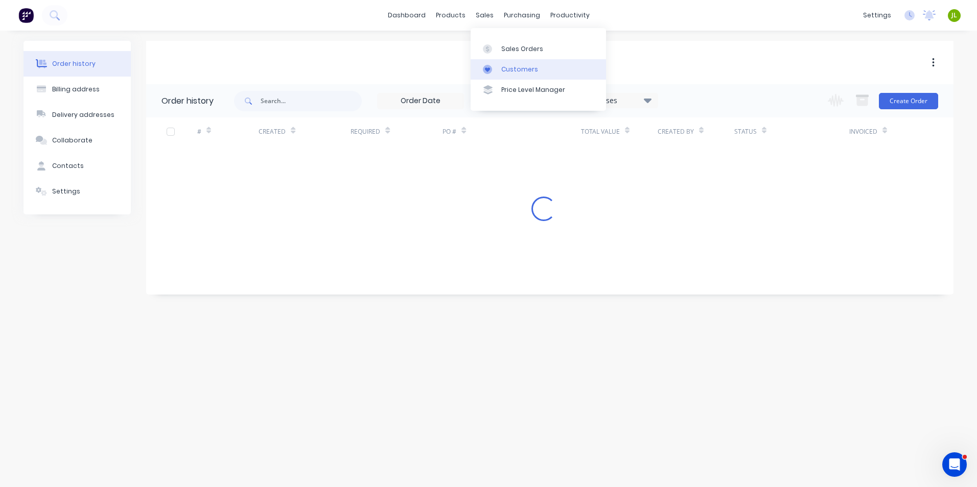
click at [514, 72] on div "Customers" at bounding box center [519, 69] width 37 height 9
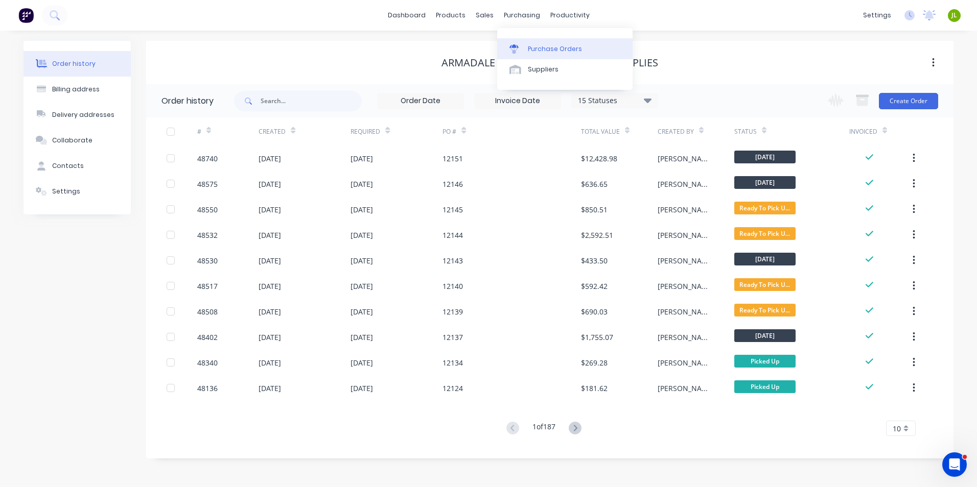
click at [530, 57] on link "Purchase Orders" at bounding box center [564, 48] width 135 height 20
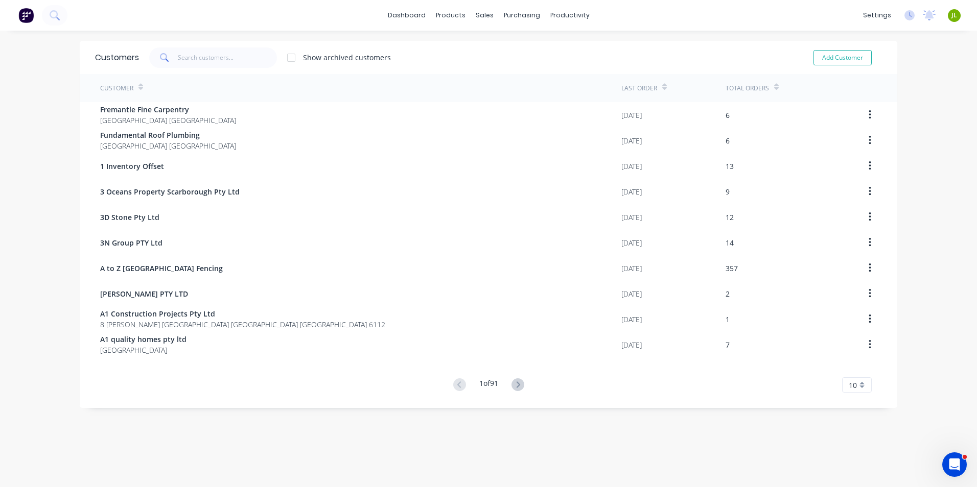
click at [174, 60] on span at bounding box center [163, 58] width 29 height 20
click at [199, 58] on input "text" at bounding box center [228, 58] width 100 height 20
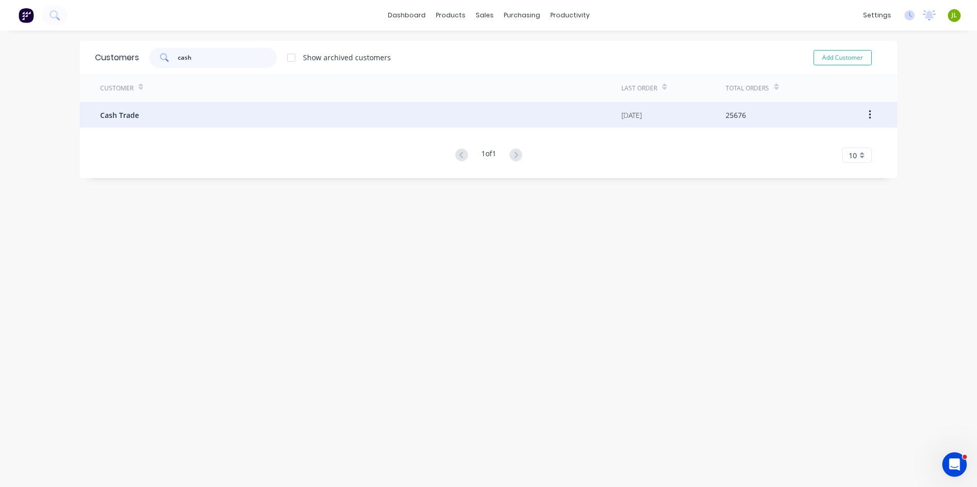
type input "cash"
click at [181, 106] on div "Cash Trade" at bounding box center [360, 115] width 521 height 26
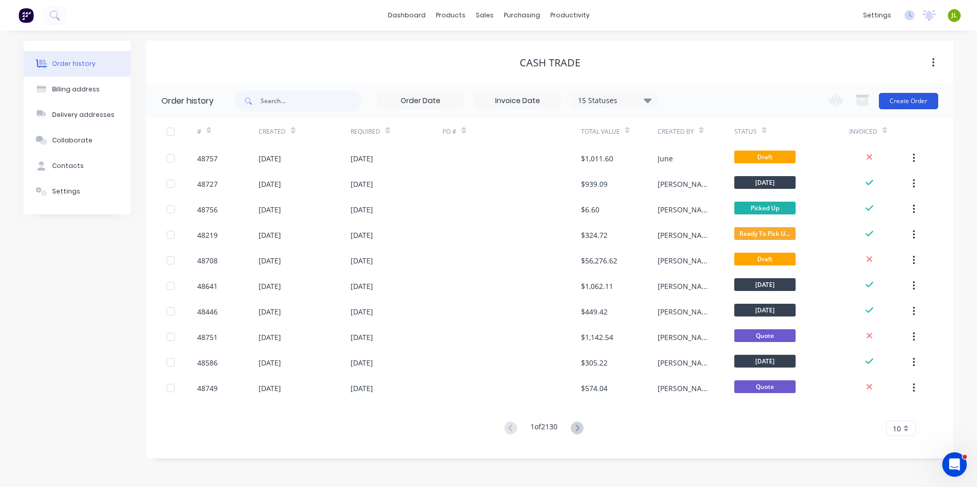
click at [897, 100] on button "Create Order" at bounding box center [908, 101] width 59 height 16
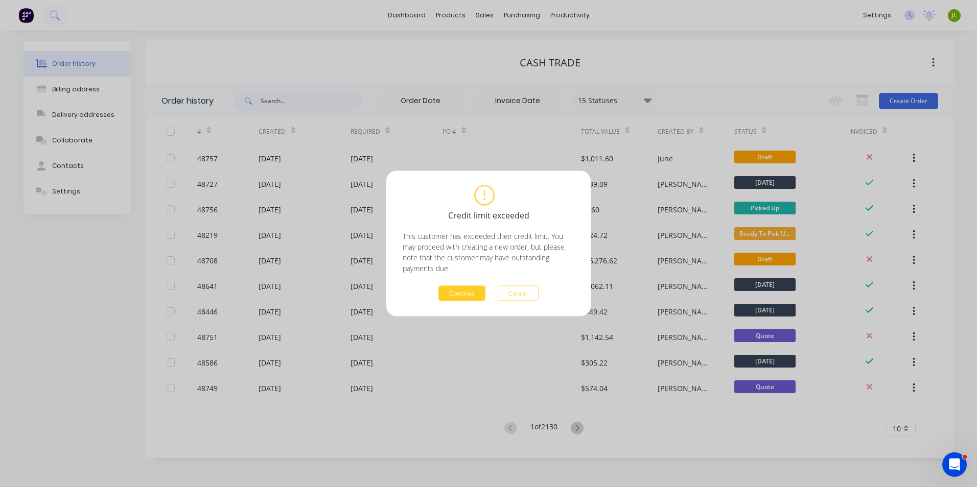
click at [466, 299] on button "Continue" at bounding box center [461, 293] width 47 height 15
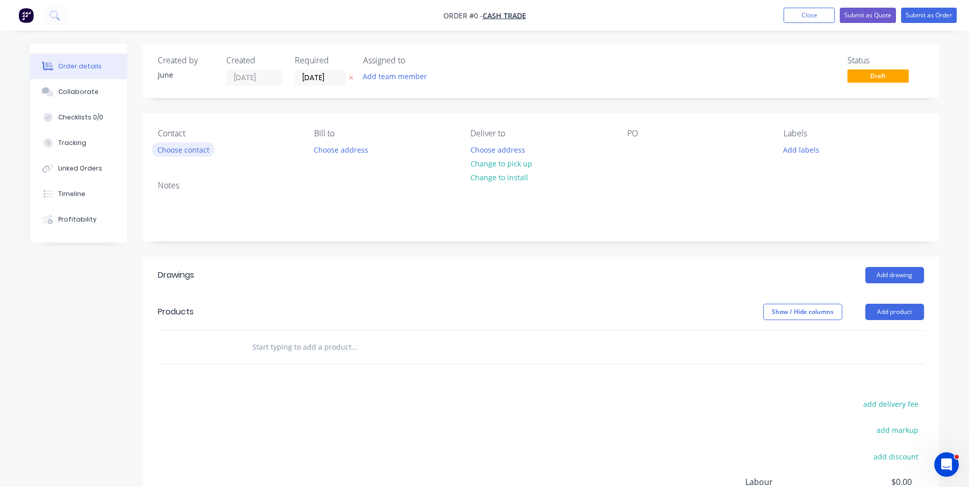
click at [211, 152] on button "Choose contact" at bounding box center [183, 150] width 63 height 14
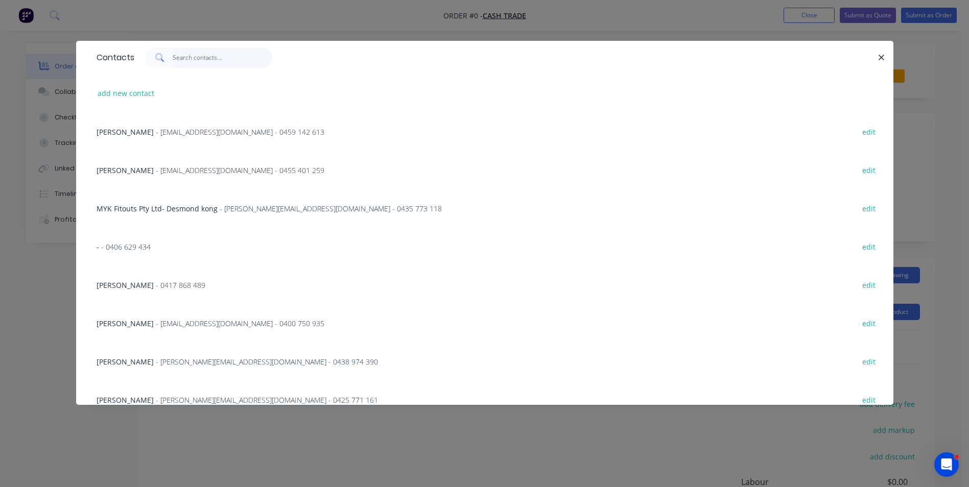
click at [208, 64] on input "text" at bounding box center [223, 58] width 100 height 20
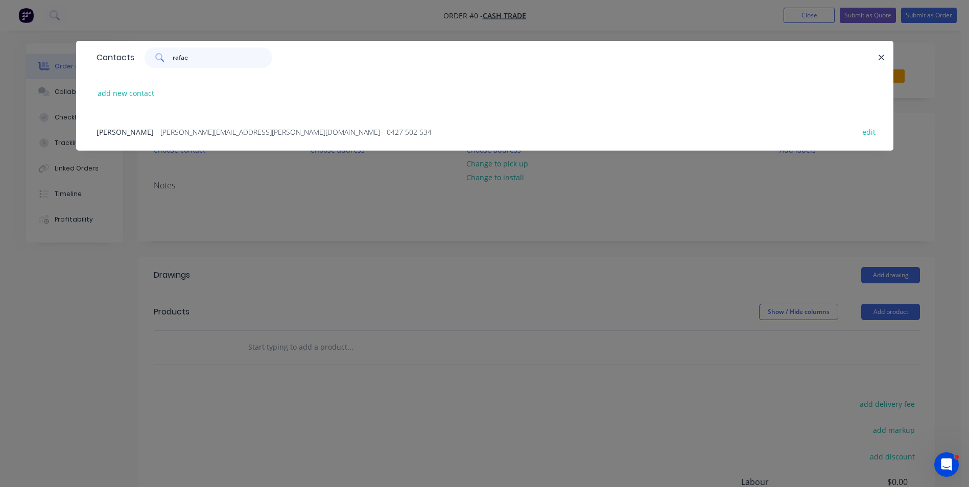
type input "rafae"
click at [208, 140] on div "Rafael Rosa - rafael.rosa@flsmidth.com - 0427 502 534 edit" at bounding box center [484, 131] width 787 height 38
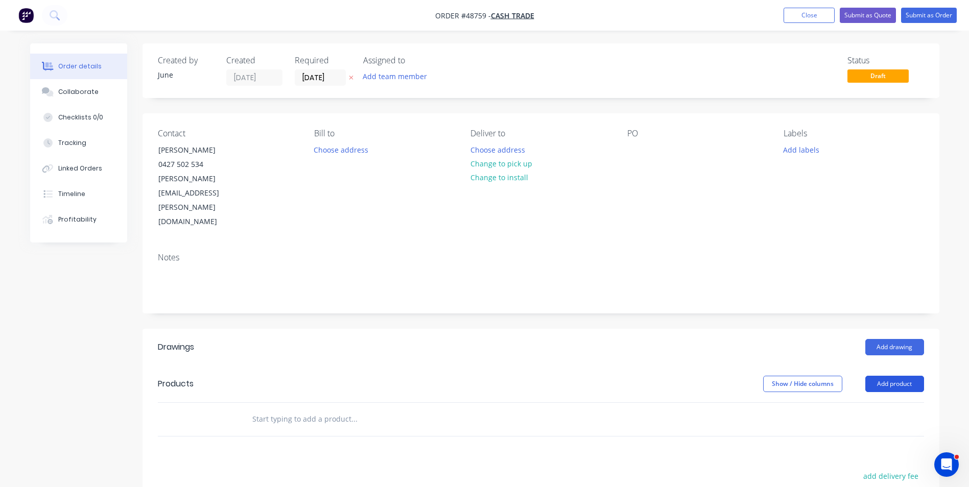
click at [881, 376] on button "Add product" at bounding box center [895, 384] width 59 height 16
click at [878, 403] on div "Product catalogue" at bounding box center [876, 410] width 79 height 15
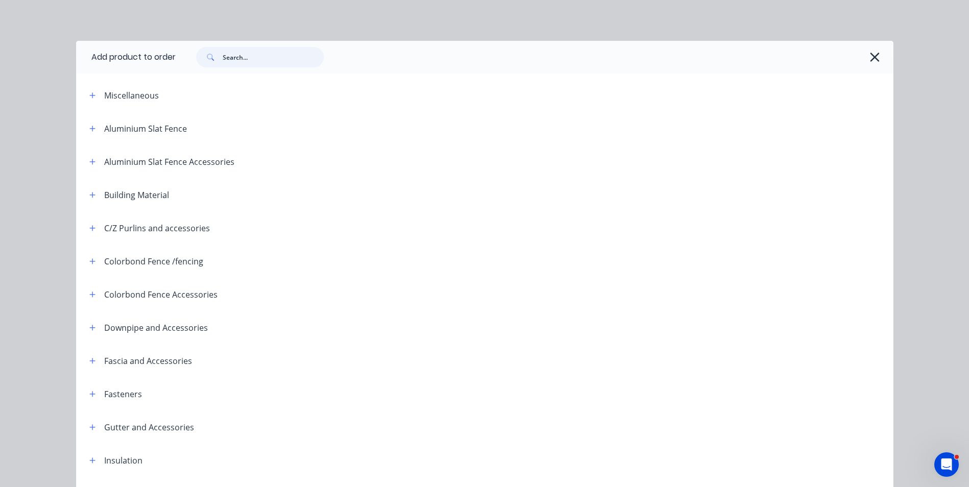
click at [246, 63] on input "text" at bounding box center [273, 57] width 101 height 20
click at [867, 55] on button "button" at bounding box center [875, 57] width 16 height 16
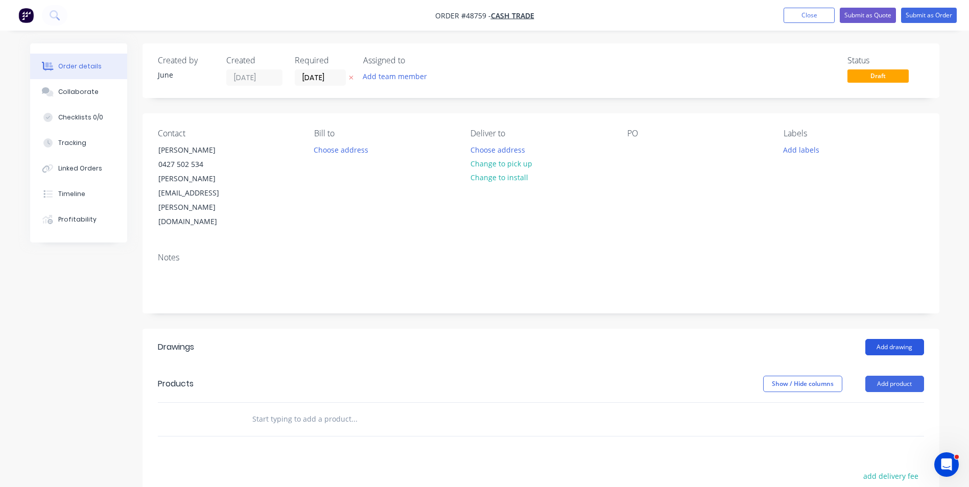
click at [887, 339] on button "Add drawing" at bounding box center [895, 347] width 59 height 16
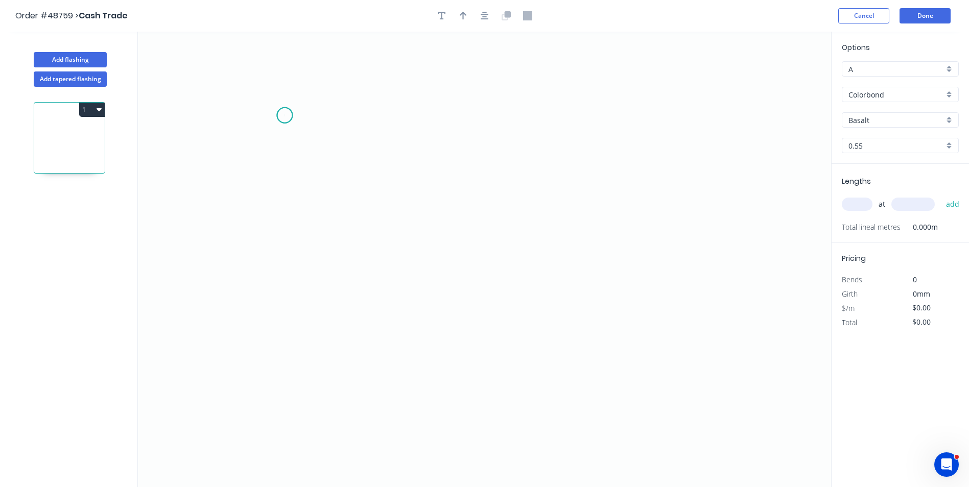
click at [285, 115] on icon "0" at bounding box center [484, 260] width 693 height 456
click at [282, 321] on icon "0" at bounding box center [484, 260] width 693 height 456
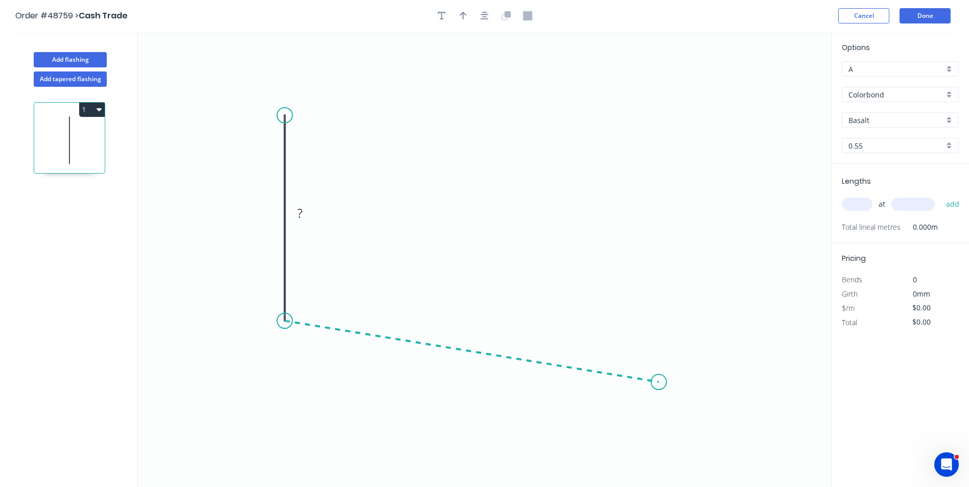
click at [659, 383] on icon "0 ?" at bounding box center [484, 260] width 693 height 456
click at [659, 383] on circle at bounding box center [659, 382] width 15 height 15
click at [661, 382] on circle at bounding box center [659, 382] width 15 height 15
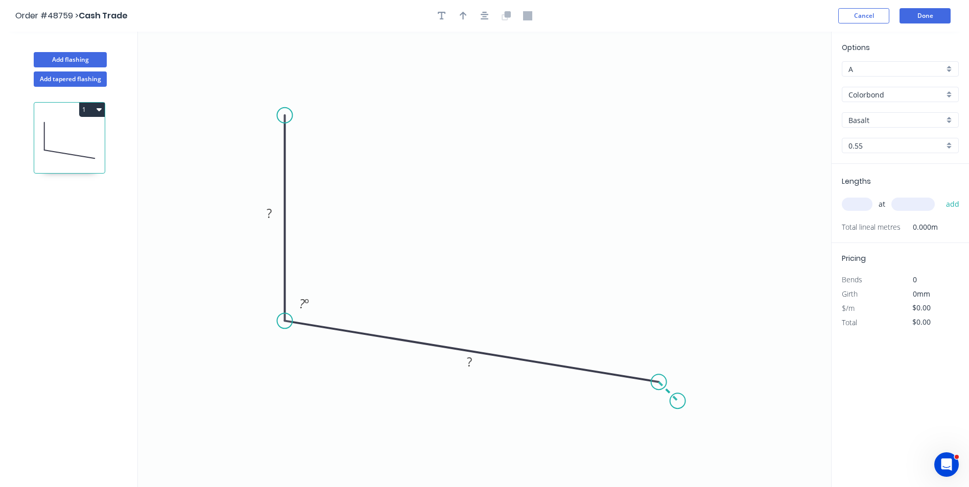
click at [678, 404] on icon "0 ? ? ? º" at bounding box center [484, 260] width 693 height 456
click at [678, 404] on circle at bounding box center [677, 400] width 15 height 15
click at [263, 215] on rect at bounding box center [269, 214] width 20 height 14
click at [468, 365] on tspan "?" at bounding box center [469, 362] width 5 height 17
click at [508, 228] on icon "0 180 240 ? ? º ? º" at bounding box center [484, 260] width 693 height 456
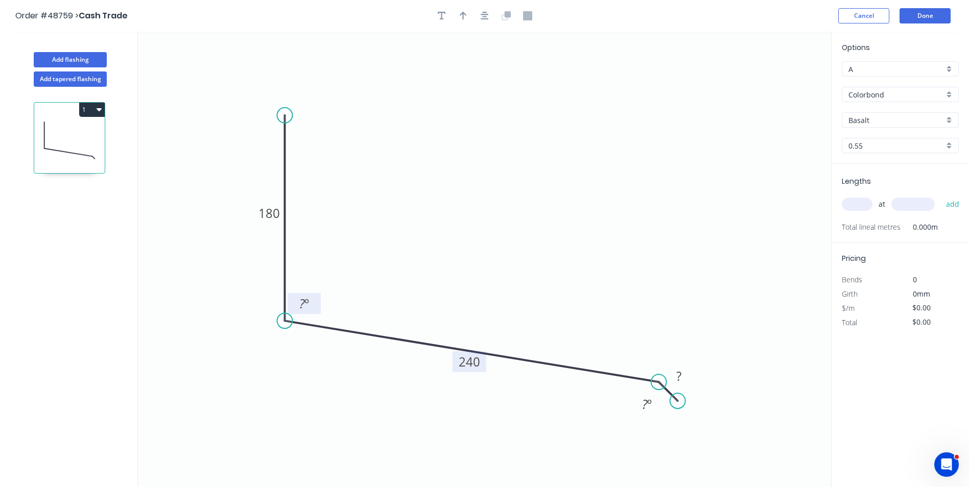
click at [309, 301] on tspan "º" at bounding box center [307, 303] width 5 height 17
click at [419, 190] on icon "0 180 240 ? 95 º ? º" at bounding box center [484, 260] width 693 height 456
click at [678, 375] on tspan "?" at bounding box center [679, 376] width 5 height 17
type input "$19.09"
click at [641, 403] on rect at bounding box center [647, 405] width 20 height 14
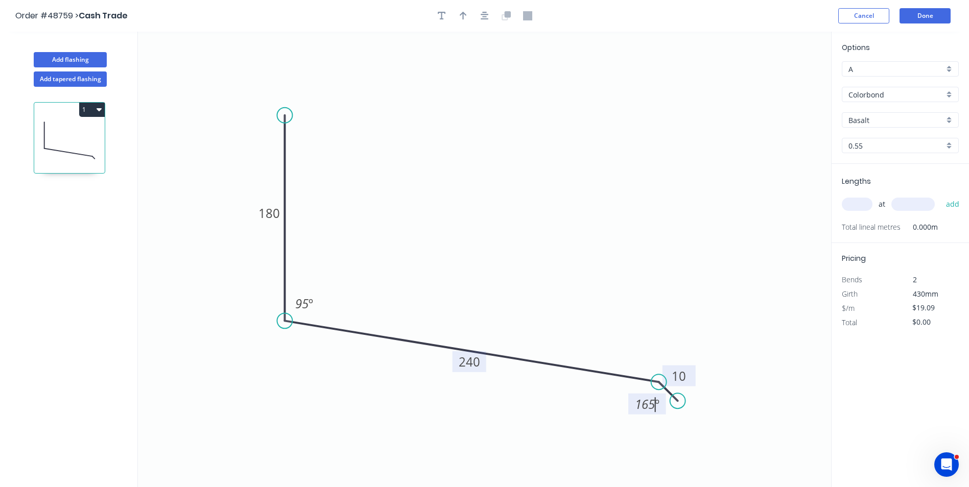
click at [625, 263] on icon "0 180 240 10 95 º 165 º" at bounding box center [484, 260] width 693 height 456
click at [465, 19] on icon "button" at bounding box center [463, 15] width 7 height 9
drag, startPoint x: 781, startPoint y: 78, endPoint x: 556, endPoint y: 174, distance: 244.2
click at [540, 182] on icon "0 180 240 10 95 º 165 º" at bounding box center [484, 260] width 693 height 456
drag, startPoint x: 779, startPoint y: 81, endPoint x: 446, endPoint y: 238, distance: 368.3
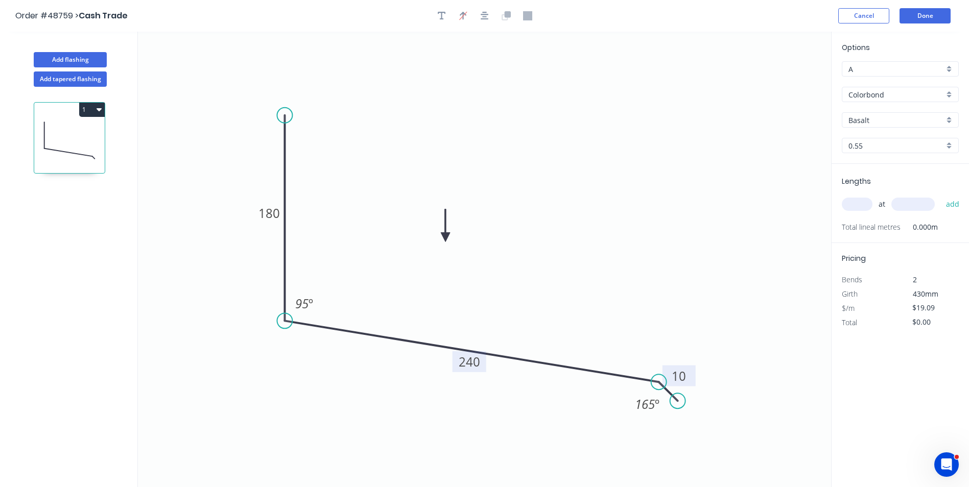
click at [446, 238] on icon at bounding box center [445, 226] width 9 height 33
click at [594, 226] on icon "0 180 240 10 95 º 165 º" at bounding box center [484, 260] width 693 height 456
click at [871, 119] on input "Basalt" at bounding box center [897, 120] width 96 height 11
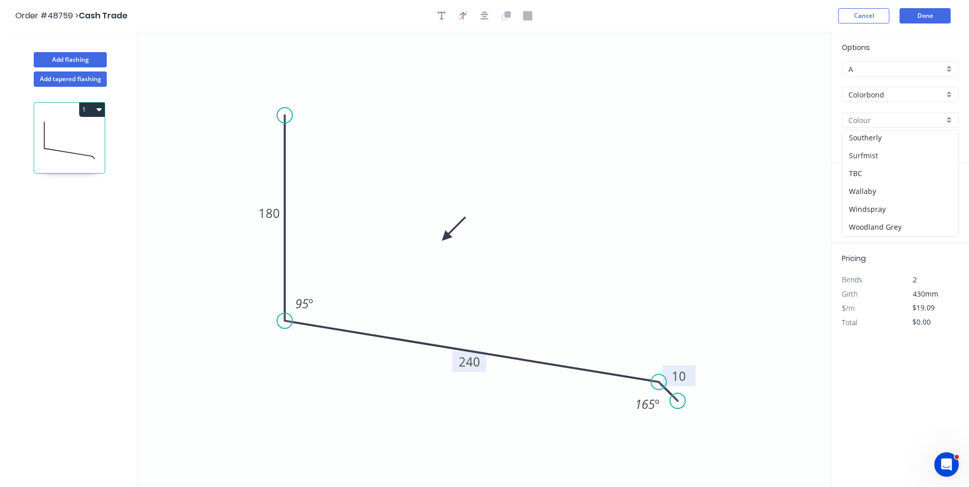
click at [884, 159] on div "Surfmist" at bounding box center [901, 156] width 116 height 18
type input "Surfmist"
click at [681, 170] on icon "0 180 240 10 95 º 165 º" at bounding box center [484, 260] width 693 height 456
click at [857, 203] on input "text" at bounding box center [857, 204] width 31 height 13
type input "2"
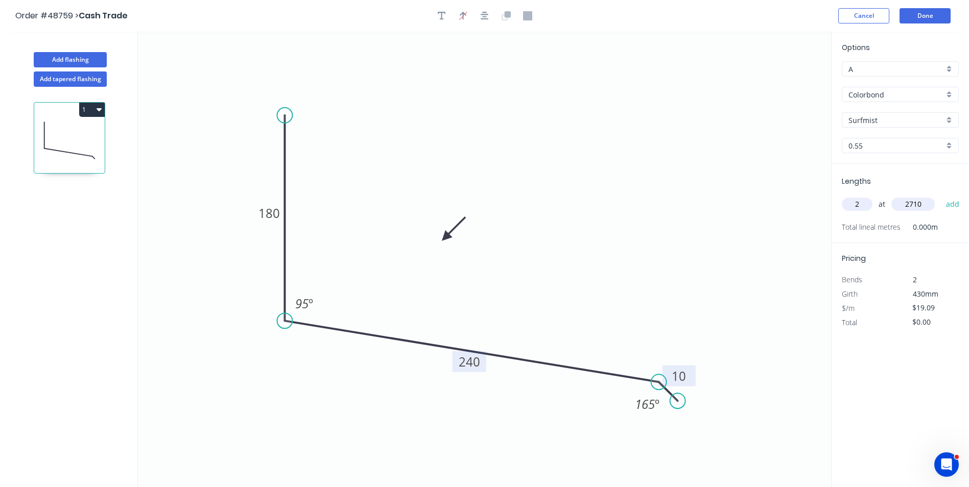
type input "2710"
click at [941, 196] on button "add" at bounding box center [953, 204] width 24 height 17
type input "$103.47"
click at [940, 15] on button "Done" at bounding box center [925, 15] width 51 height 15
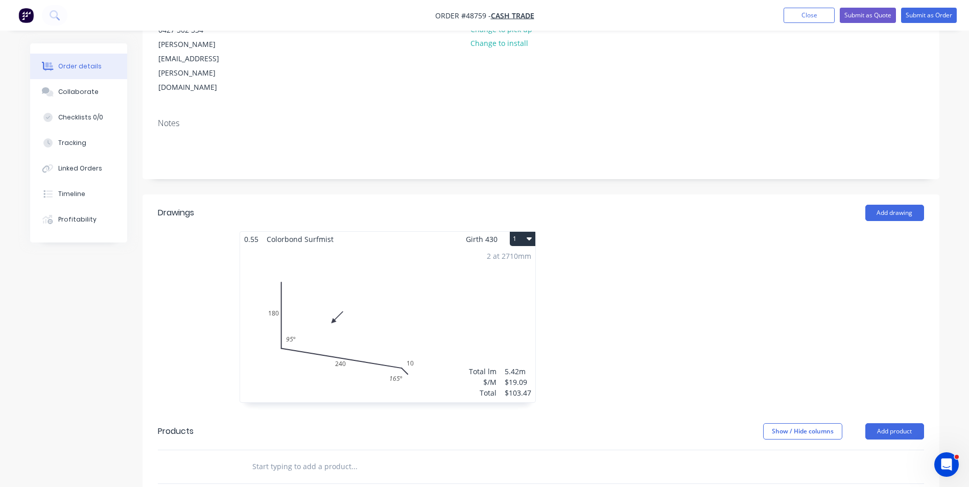
scroll to position [153, 0]
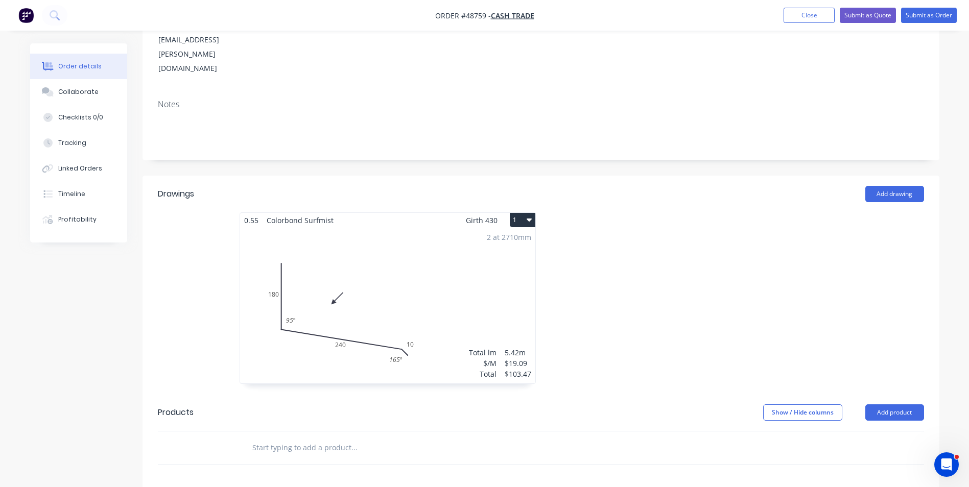
click at [707, 215] on div at bounding box center [694, 304] width 307 height 182
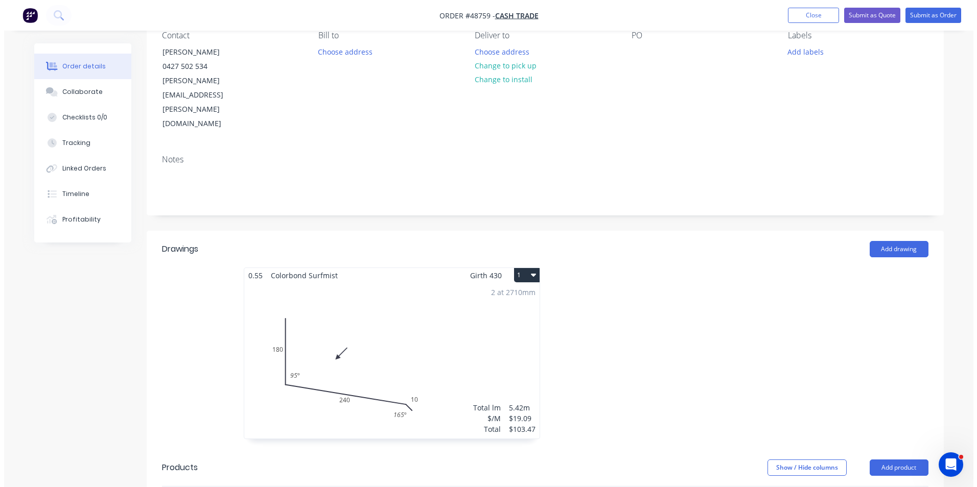
scroll to position [0, 0]
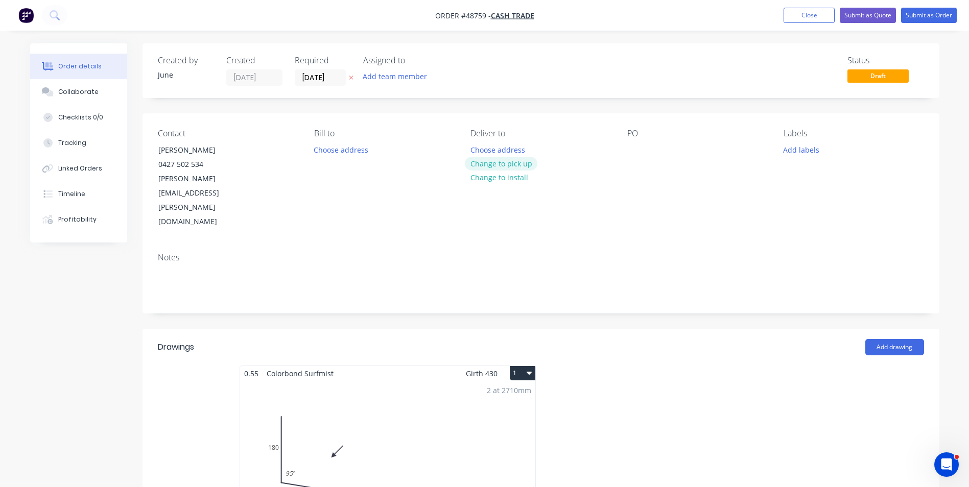
click at [481, 164] on button "Change to pick up" at bounding box center [501, 164] width 73 height 14
click at [321, 81] on input "[DATE]" at bounding box center [320, 77] width 50 height 15
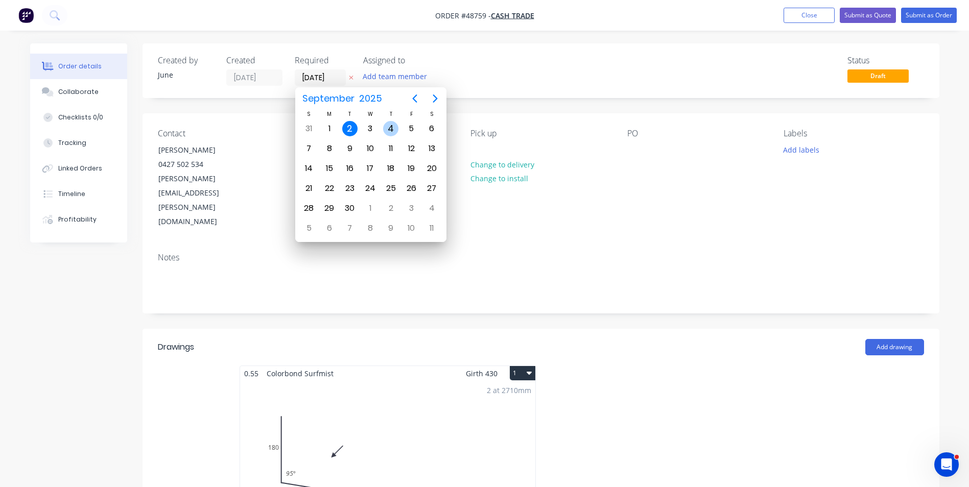
click at [385, 131] on div "4" at bounding box center [390, 128] width 15 height 15
type input "04/09/25"
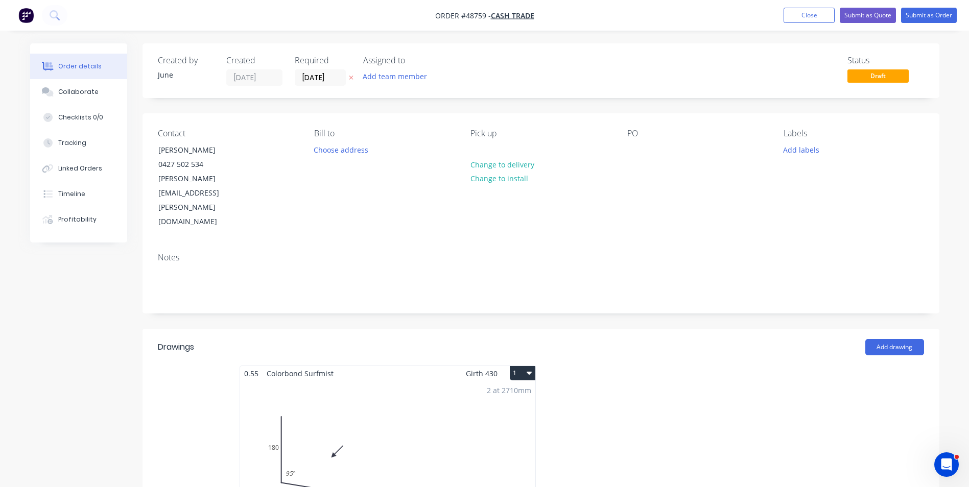
click at [528, 66] on div "Status Draft" at bounding box center [695, 71] width 459 height 30
click at [862, 18] on button "Submit as Quote" at bounding box center [868, 15] width 56 height 15
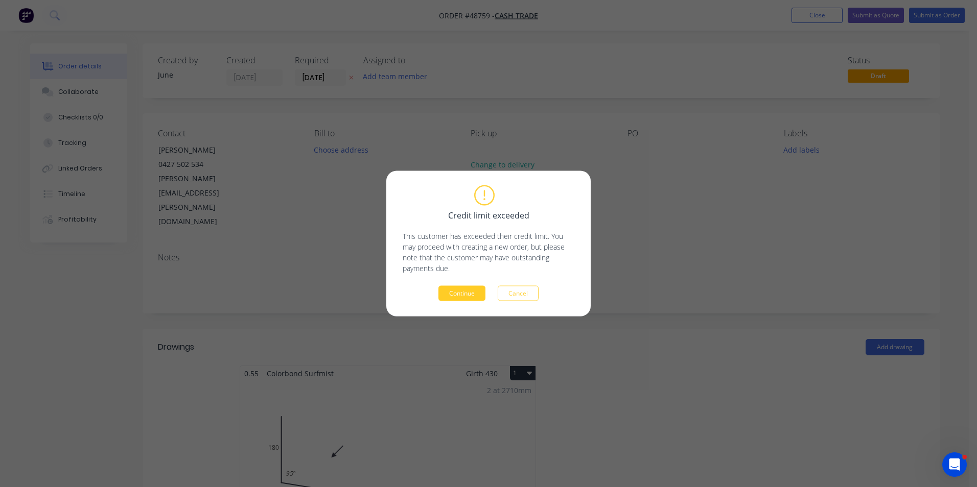
click at [476, 297] on button "Continue" at bounding box center [461, 293] width 47 height 15
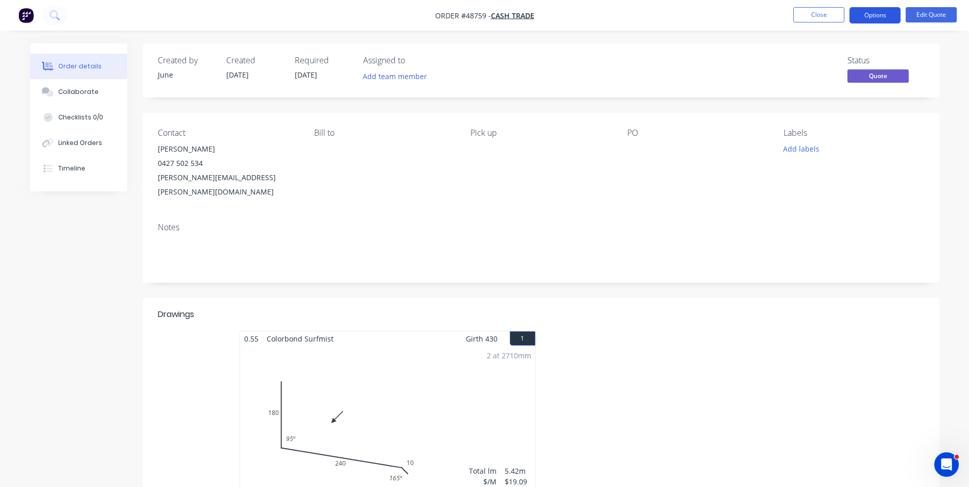
click at [870, 17] on button "Options" at bounding box center [875, 15] width 51 height 16
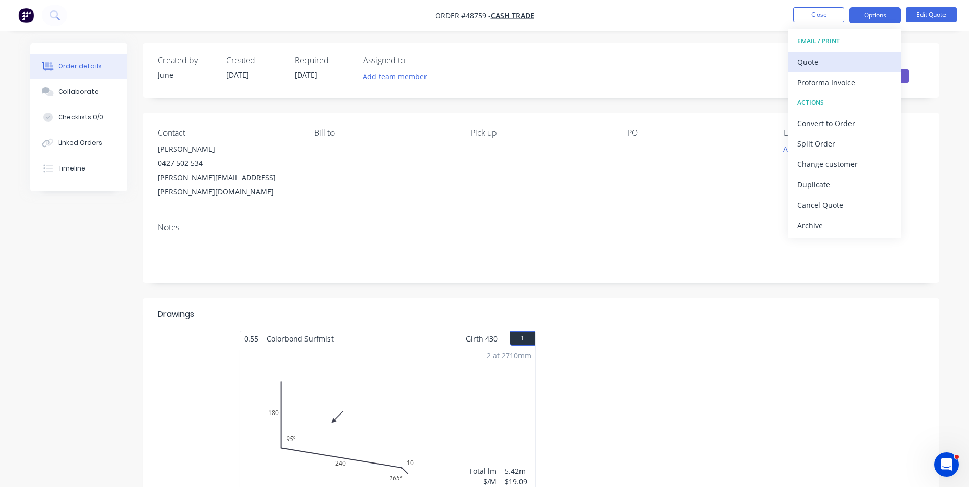
click at [863, 59] on div "Quote" at bounding box center [845, 62] width 94 height 15
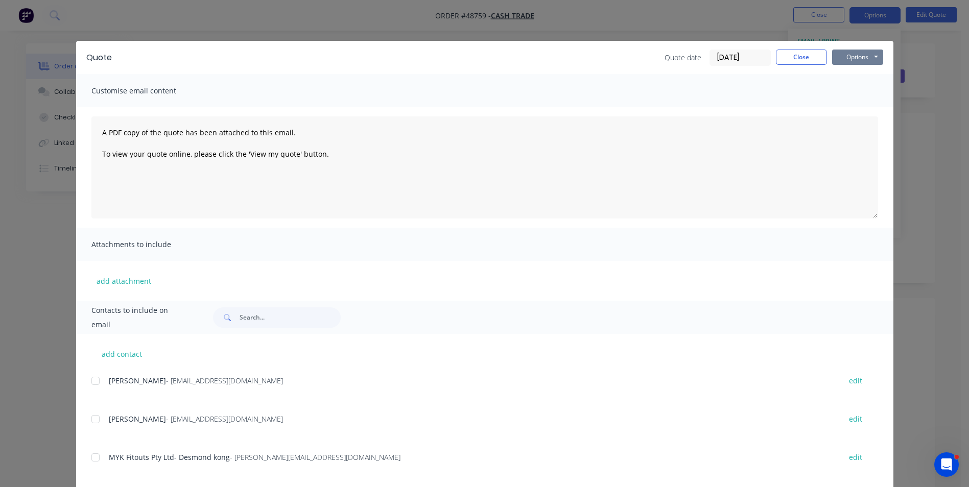
click at [845, 60] on button "Options" at bounding box center [857, 57] width 51 height 15
click at [837, 94] on button "Print" at bounding box center [864, 92] width 65 height 17
click at [791, 58] on button "Close" at bounding box center [801, 57] width 51 height 15
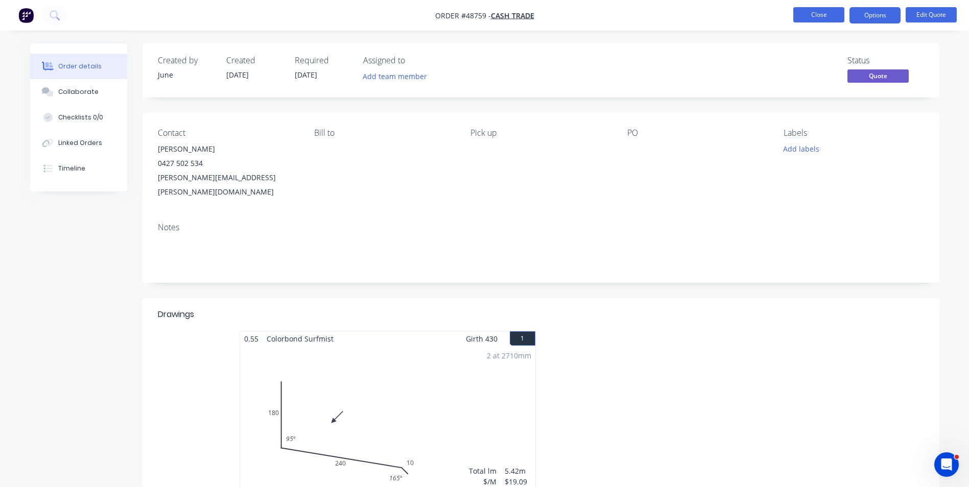
click at [823, 9] on button "Close" at bounding box center [819, 14] width 51 height 15
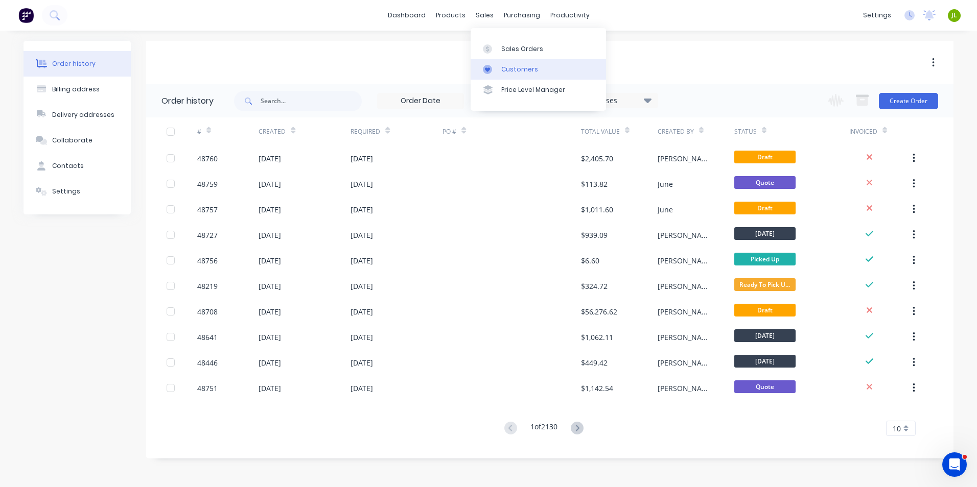
click at [495, 61] on link "Customers" at bounding box center [538, 69] width 135 height 20
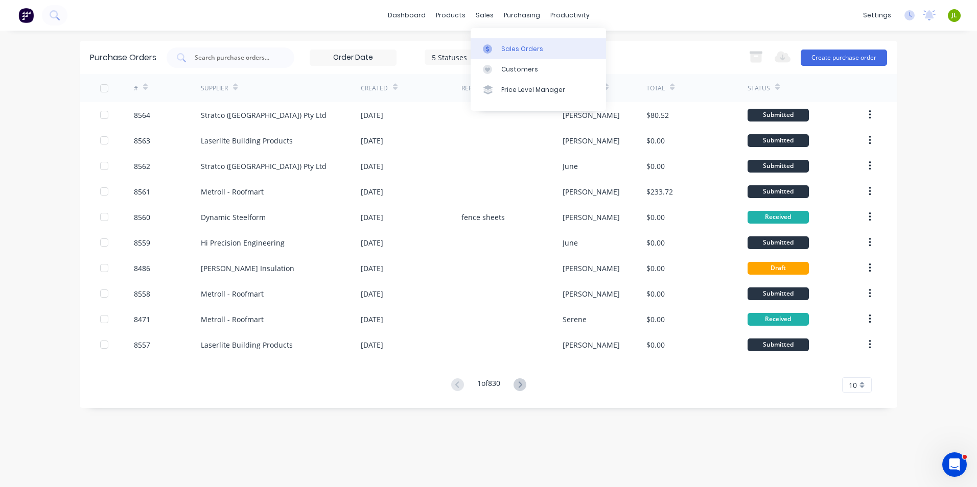
click at [499, 51] on link "Sales Orders" at bounding box center [538, 48] width 135 height 20
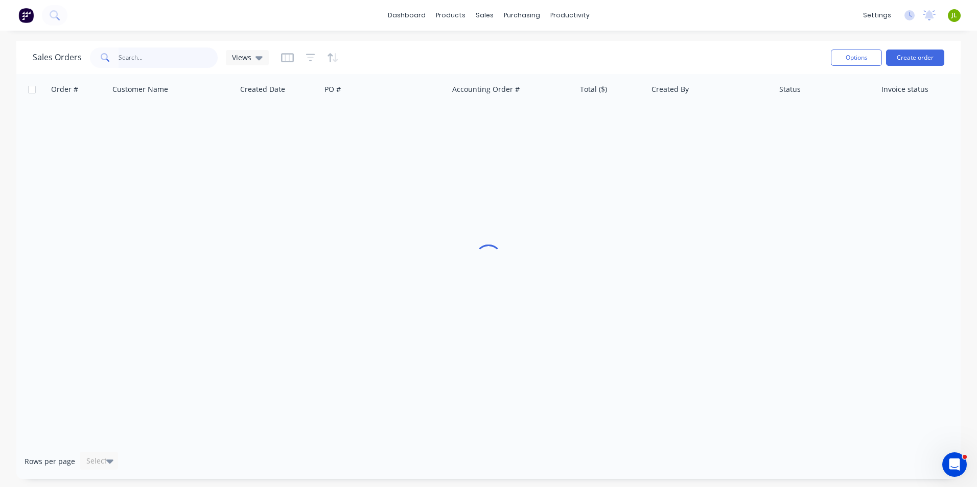
click at [204, 57] on input "text" at bounding box center [169, 58] width 100 height 20
type input "48486"
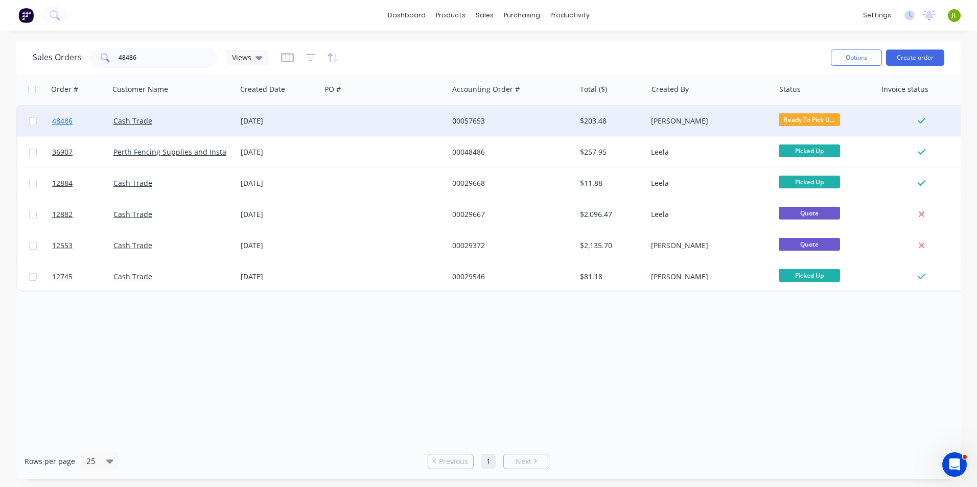
click at [72, 119] on span "48486" at bounding box center [62, 121] width 20 height 10
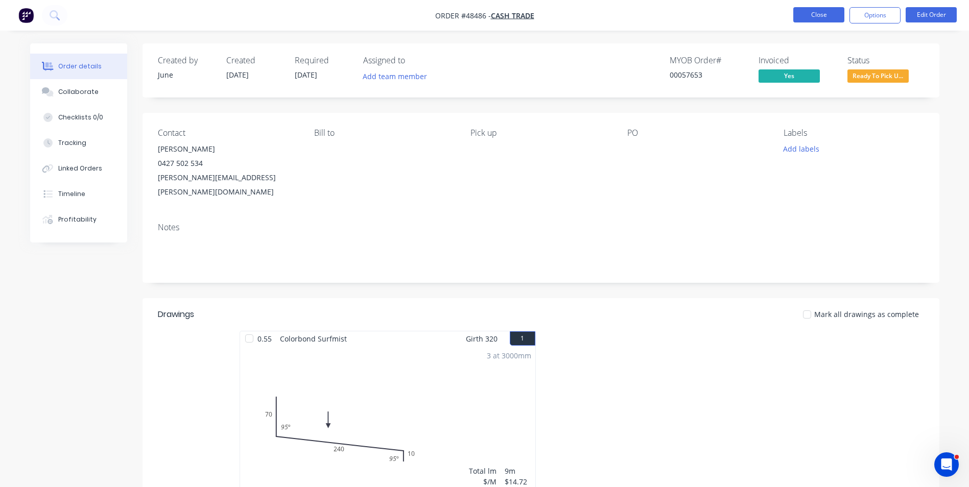
click at [810, 17] on button "Close" at bounding box center [819, 14] width 51 height 15
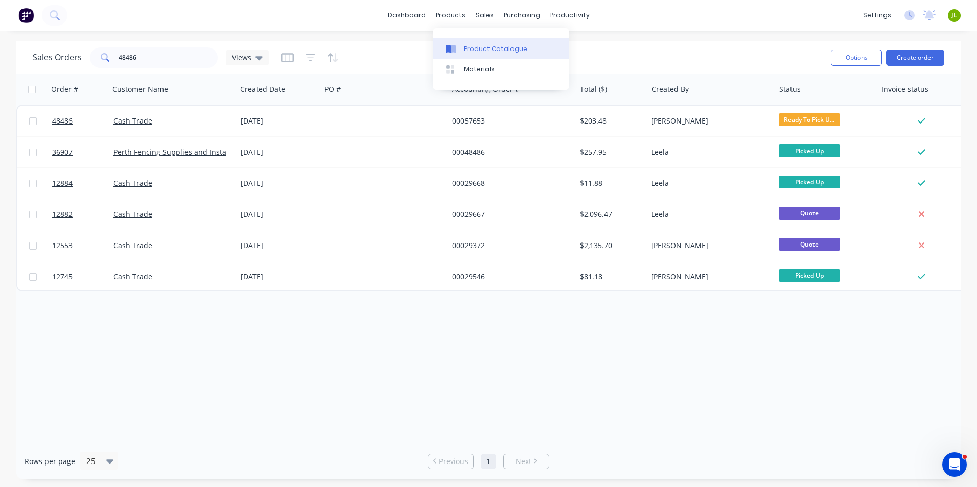
click at [465, 45] on div "Product Catalogue" at bounding box center [495, 48] width 63 height 9
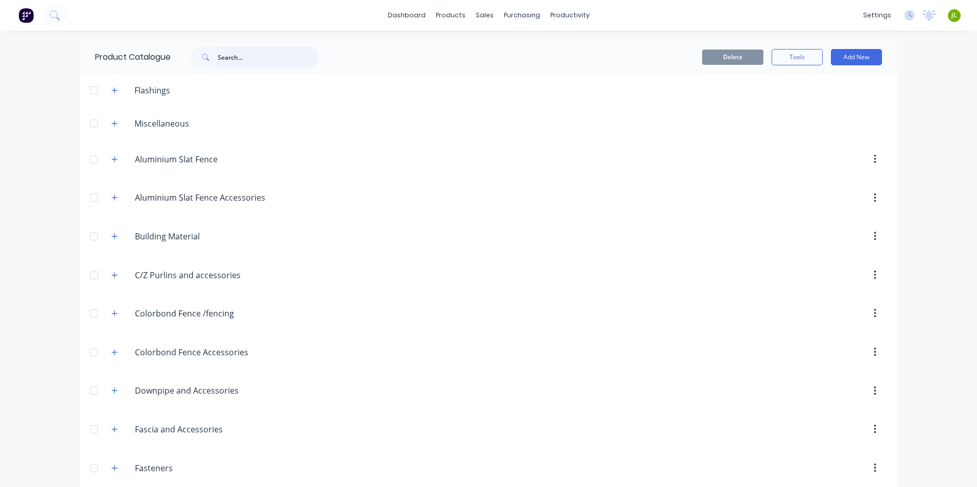
click at [233, 55] on input "text" at bounding box center [268, 57] width 101 height 20
type input "roof"
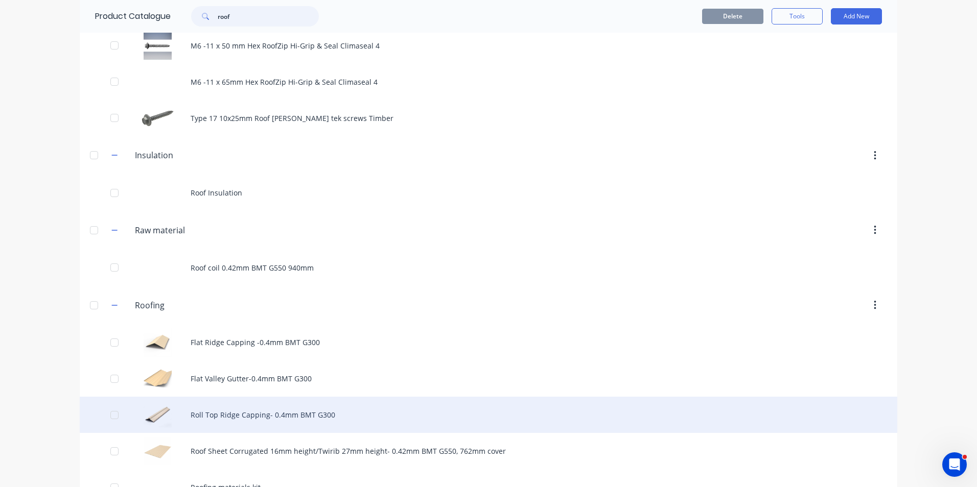
scroll to position [307, 0]
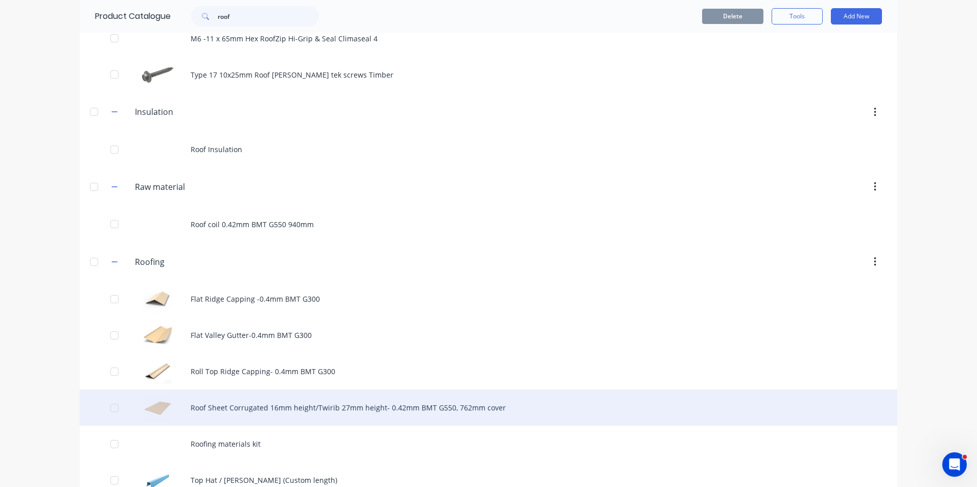
click at [234, 399] on div "Roof Sheet Corrugated 16mm height/Twirib 27mm height- 0.42mm BMT G550, 762mm co…" at bounding box center [489, 408] width 818 height 36
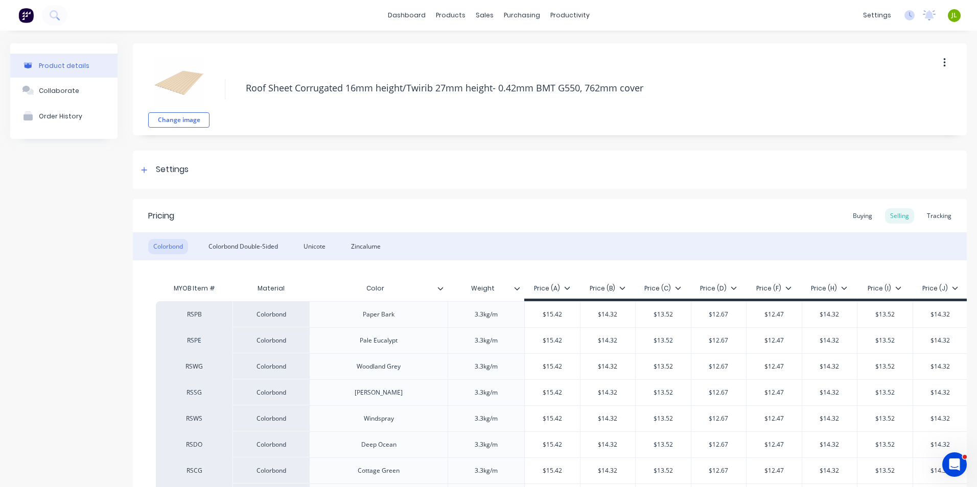
type textarea "x"
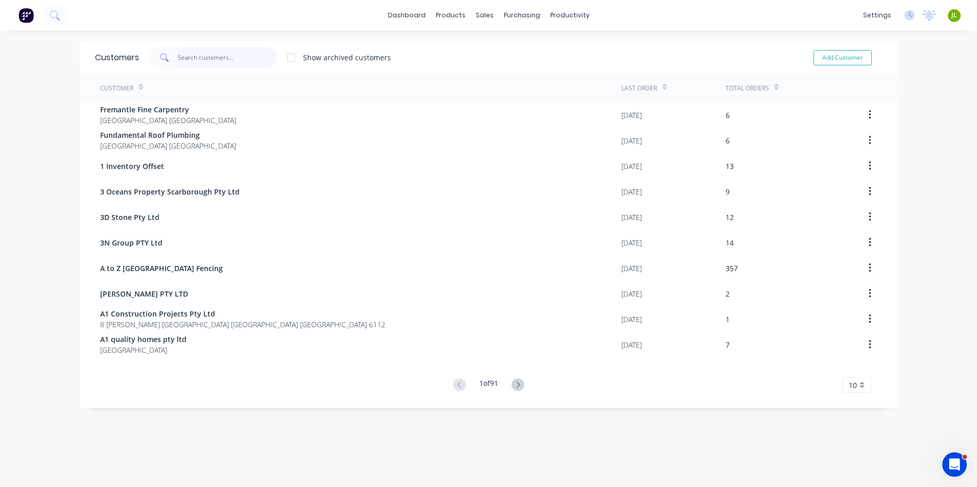
click at [214, 52] on input "text" at bounding box center [228, 58] width 100 height 20
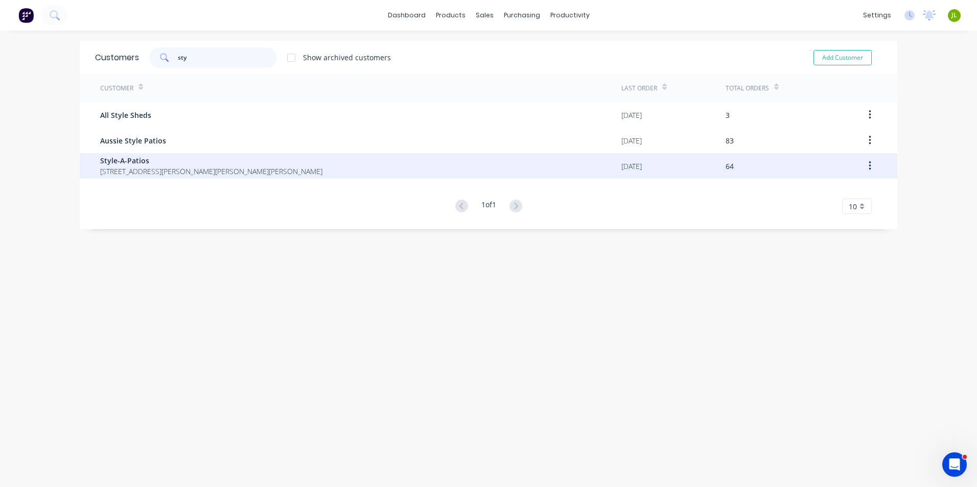
type input "sty"
click at [197, 172] on span "[STREET_ADDRESS][PERSON_NAME][PERSON_NAME][PERSON_NAME]" at bounding box center [211, 171] width 222 height 11
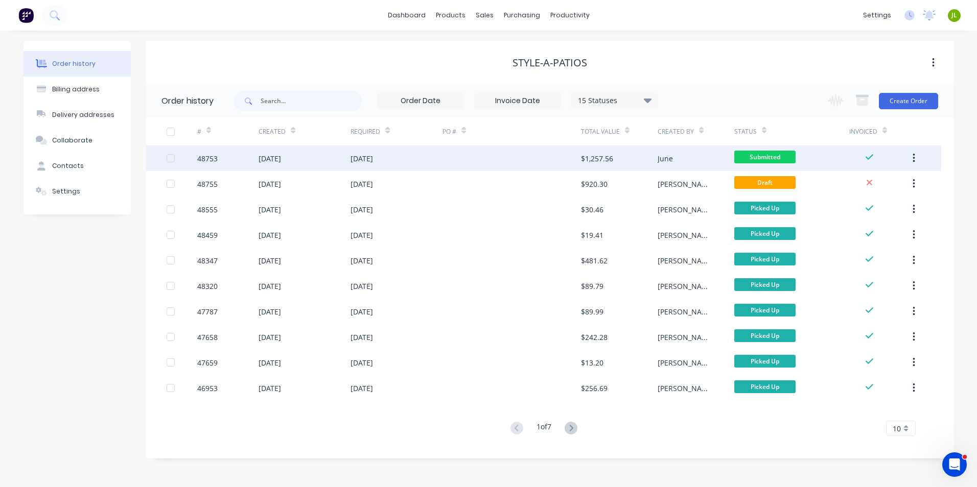
click at [585, 164] on div "$1,257.56" at bounding box center [619, 159] width 77 height 26
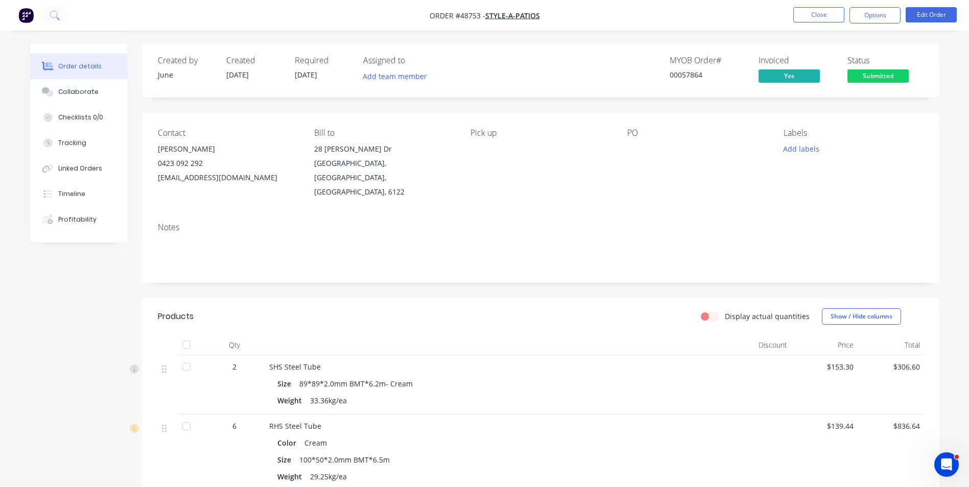
click at [881, 77] on span "Submitted" at bounding box center [878, 75] width 61 height 13
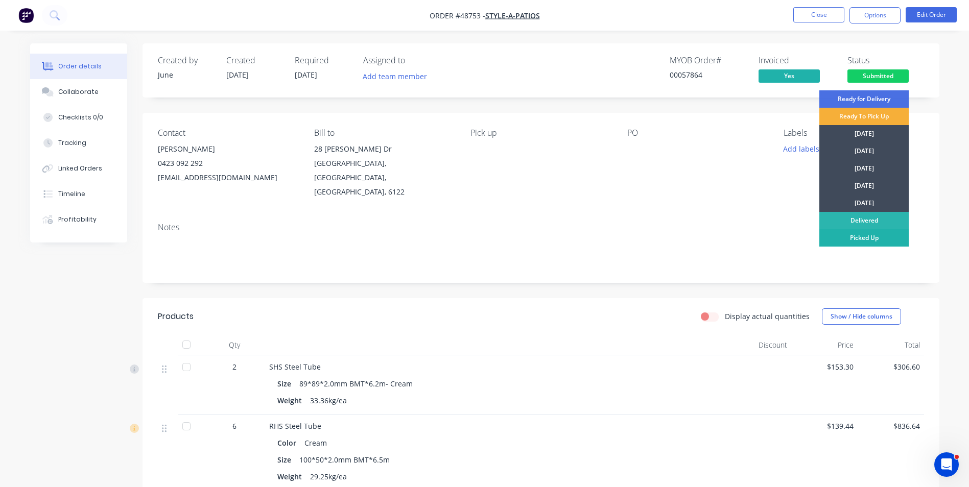
click at [852, 238] on div "Picked Up" at bounding box center [864, 237] width 89 height 17
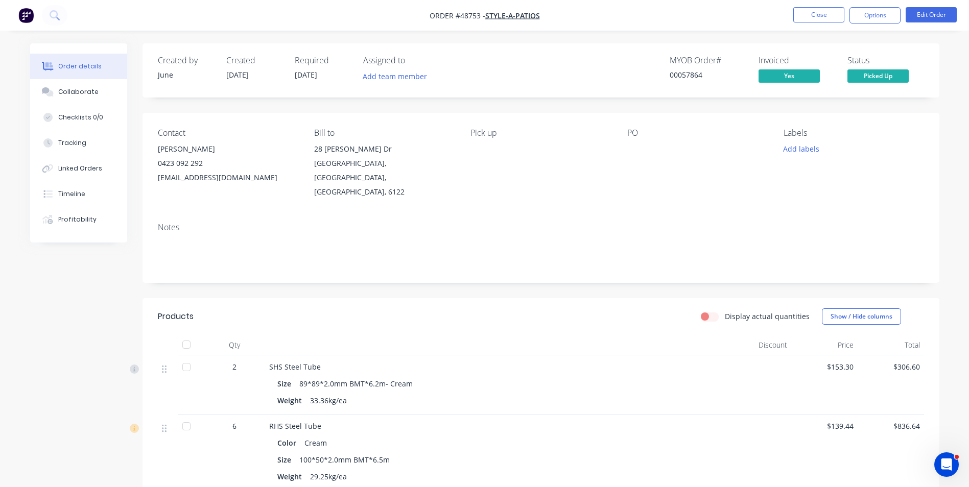
click at [89, 331] on div "Created by June Created [DATE] Required [DATE] Assigned to Add team member MYOB…" at bounding box center [485, 346] width 910 height 607
click at [290, 223] on div "Notes" at bounding box center [541, 228] width 766 height 10
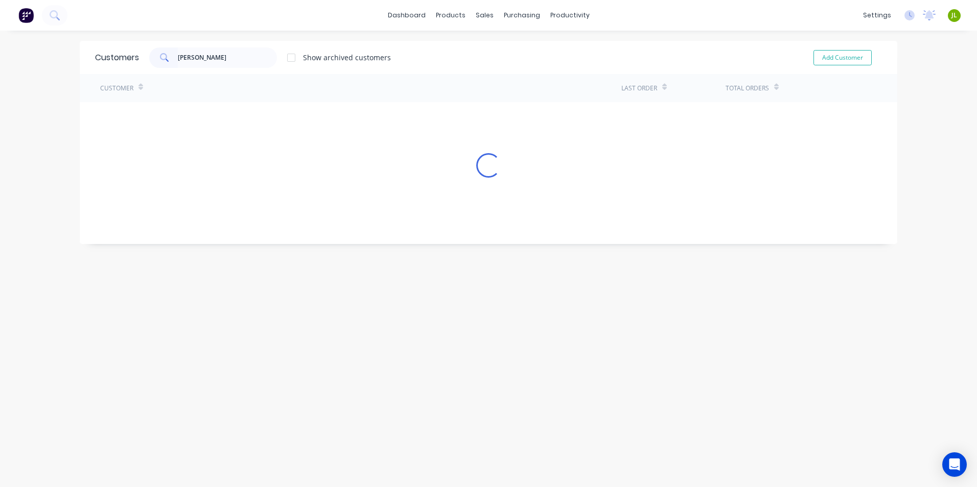
type input "[PERSON_NAME]"
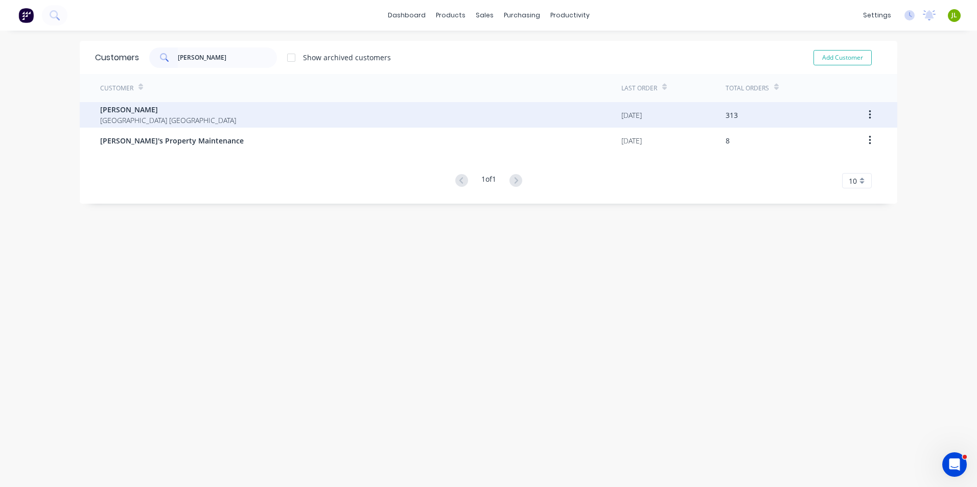
click at [182, 110] on span "[PERSON_NAME]" at bounding box center [168, 109] width 136 height 11
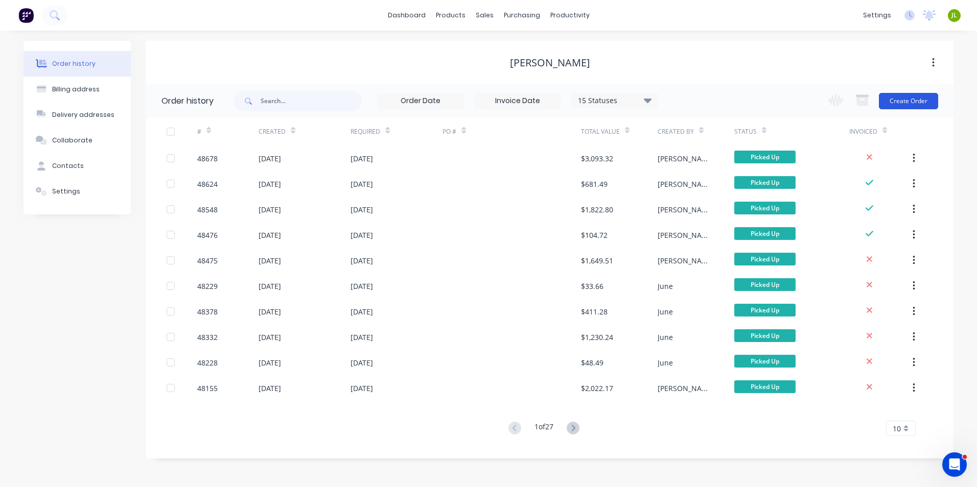
click at [920, 103] on button "Create Order" at bounding box center [908, 101] width 59 height 16
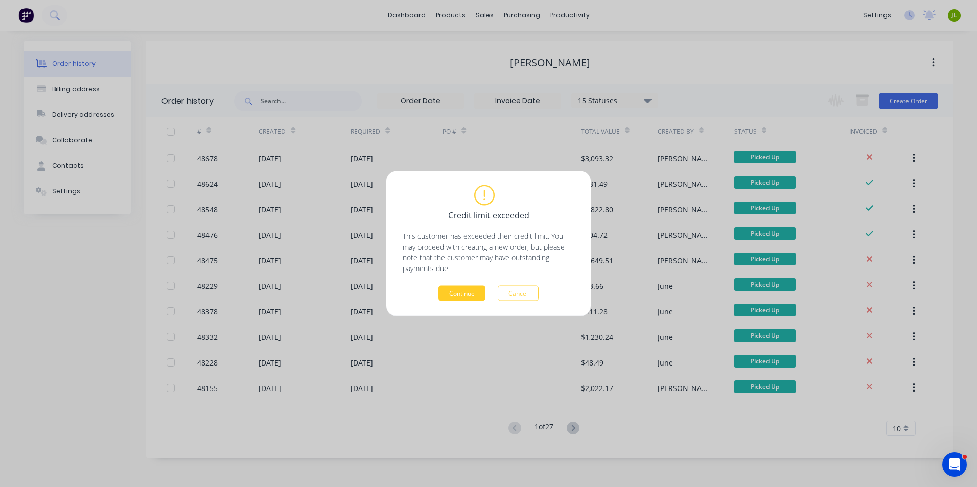
click at [472, 297] on button "Continue" at bounding box center [461, 293] width 47 height 15
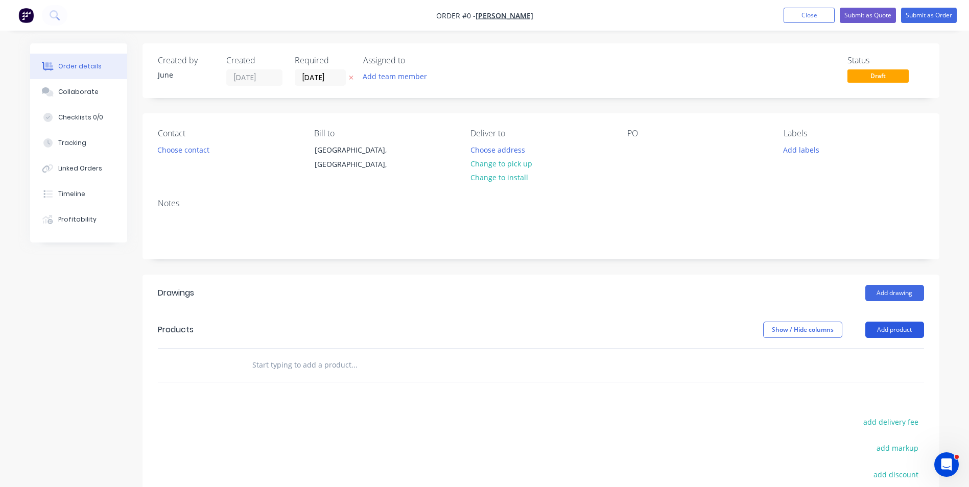
click at [891, 327] on button "Add product" at bounding box center [895, 330] width 59 height 16
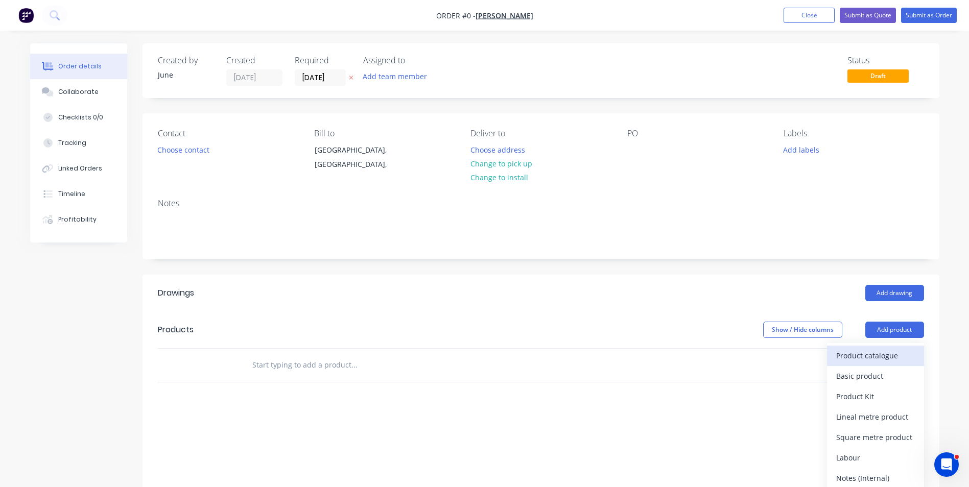
click at [867, 360] on div "Product catalogue" at bounding box center [876, 356] width 79 height 15
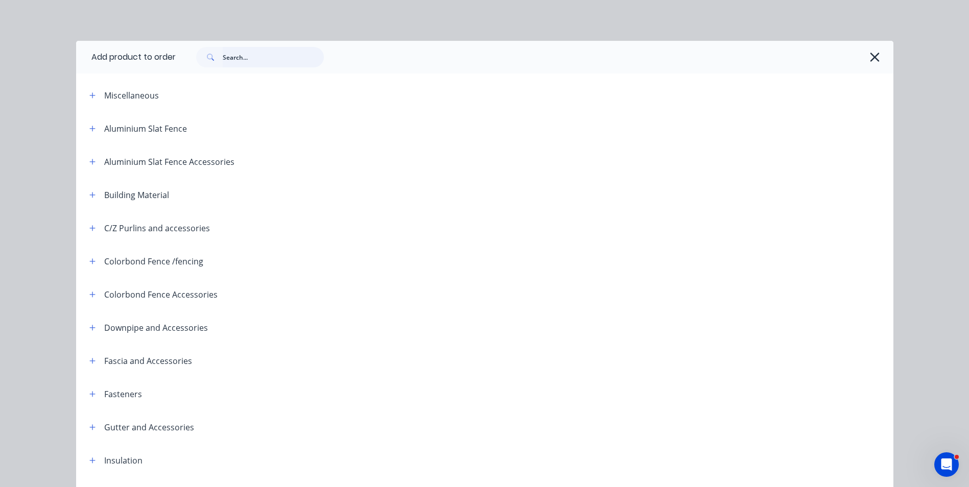
click at [277, 53] on input "text" at bounding box center [273, 57] width 101 height 20
type input "w"
type input "rail"
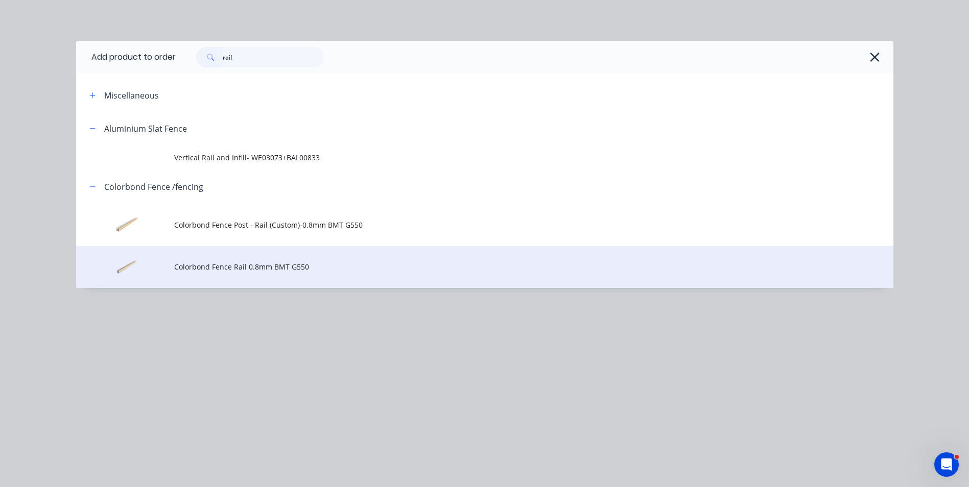
click at [270, 260] on td "Colorbond Fence Rail 0.8mm BMT G550" at bounding box center [533, 267] width 719 height 42
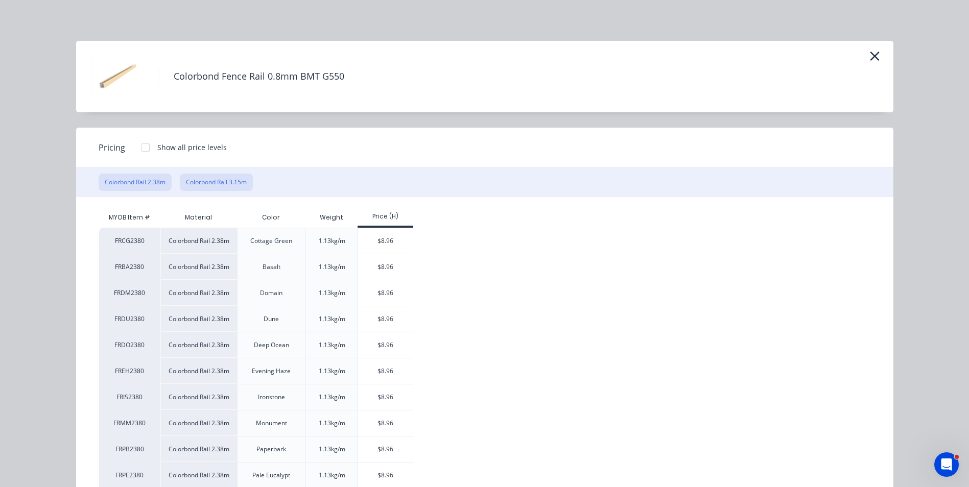
click at [226, 180] on button "Colorbond Rail 3.15m" at bounding box center [216, 182] width 73 height 17
click at [376, 276] on div "$11.85" at bounding box center [385, 267] width 55 height 26
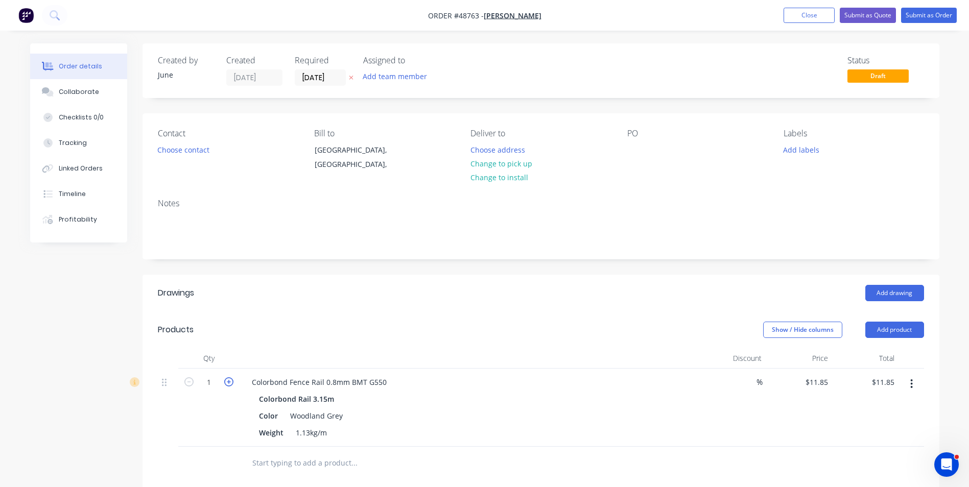
click at [231, 380] on icon "button" at bounding box center [228, 382] width 9 height 9
type input "2"
type input "$23.70"
click at [346, 310] on header "Drawings Add drawing" at bounding box center [541, 293] width 797 height 37
click at [903, 329] on button "Add product" at bounding box center [895, 330] width 59 height 16
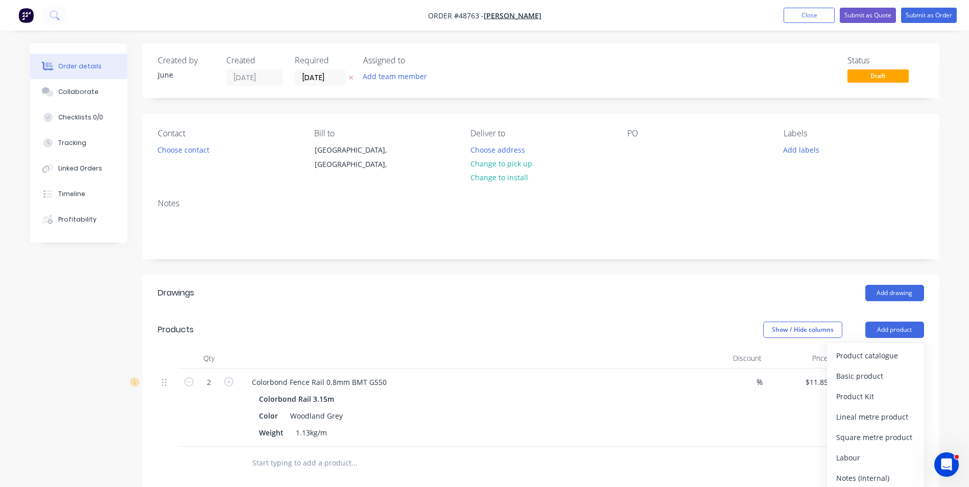
click at [900, 341] on header "Products Show / Hide columns Add product Product catalogue Basic product Produc…" at bounding box center [541, 330] width 797 height 37
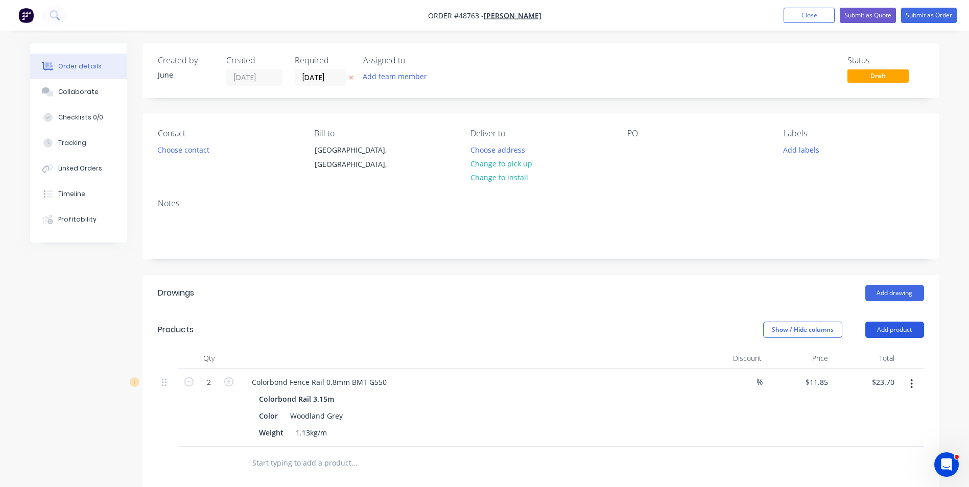
click at [898, 334] on button "Add product" at bounding box center [895, 330] width 59 height 16
click at [887, 354] on div "Product catalogue" at bounding box center [876, 356] width 79 height 15
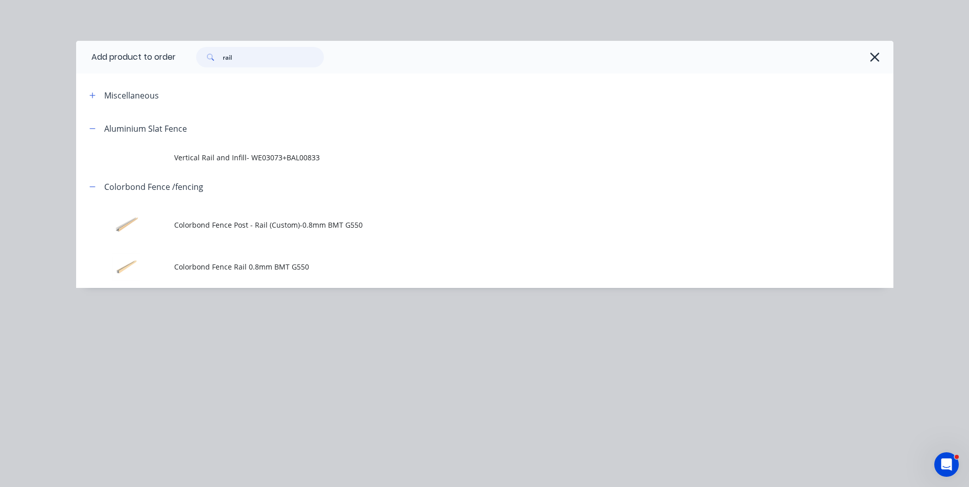
drag, startPoint x: 261, startPoint y: 62, endPoint x: 196, endPoint y: 59, distance: 65.5
click at [196, 59] on div "rail" at bounding box center [255, 57] width 138 height 20
type input "kwi"
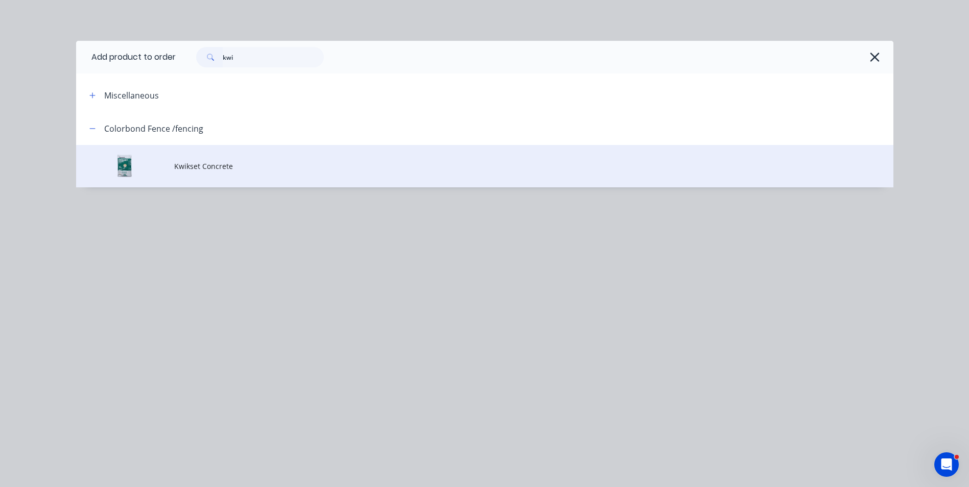
click at [234, 164] on span "Kwikset Concrete" at bounding box center [461, 166] width 575 height 11
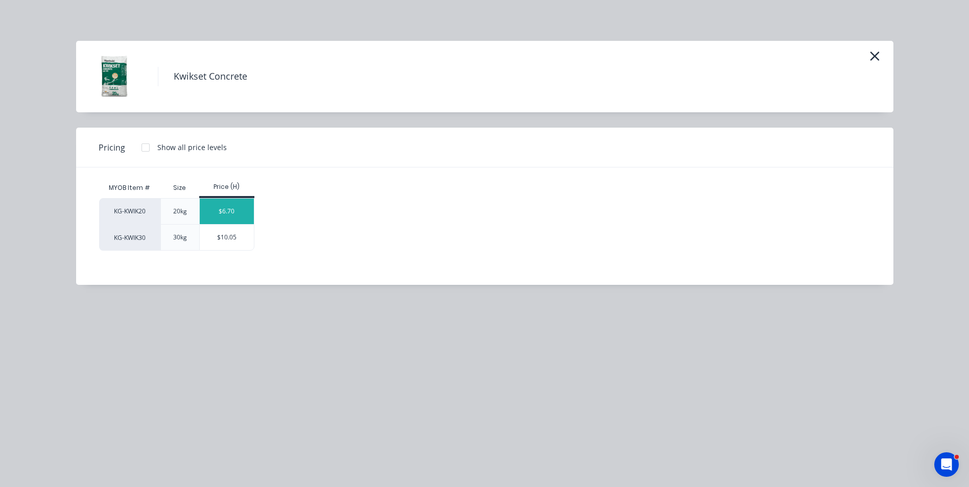
click at [245, 213] on div "$6.70" at bounding box center [227, 212] width 55 height 26
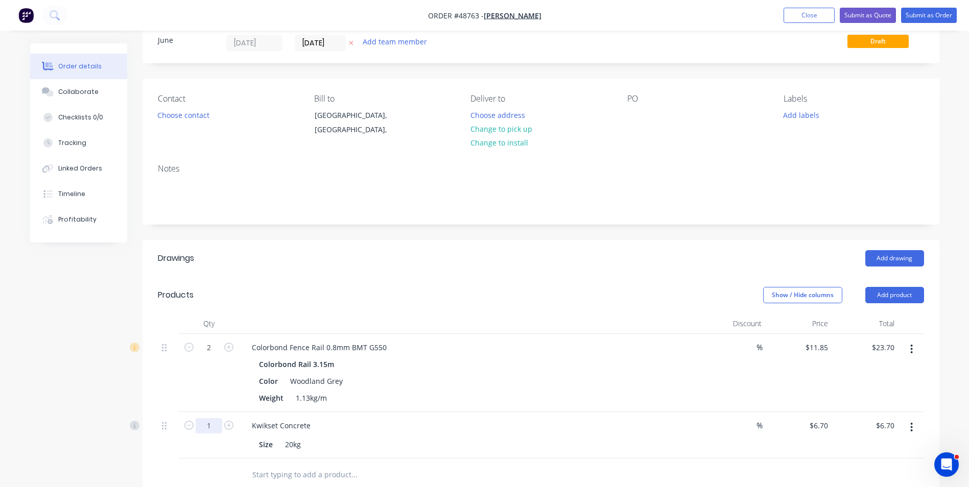
scroll to position [51, 0]
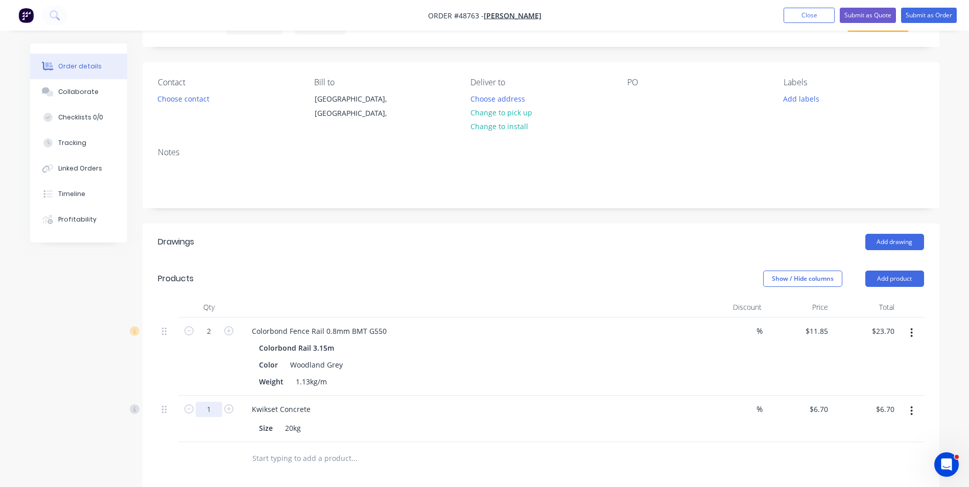
click at [214, 339] on input "1" at bounding box center [209, 331] width 27 height 15
type input "8"
type input "$53.60"
click at [414, 278] on div "Show / Hide columns Add product" at bounding box center [621, 279] width 603 height 16
click at [879, 277] on button "Add product" at bounding box center [895, 279] width 59 height 16
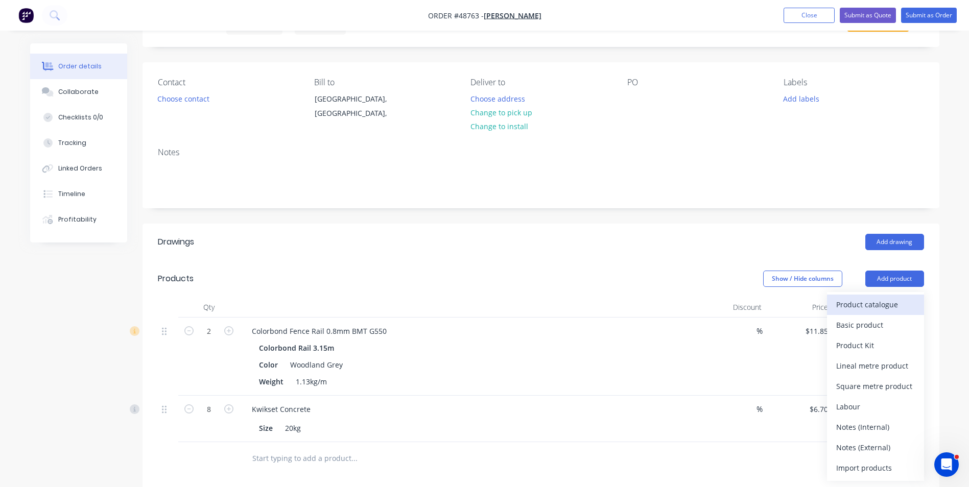
click at [873, 302] on div "Product catalogue" at bounding box center [876, 304] width 79 height 15
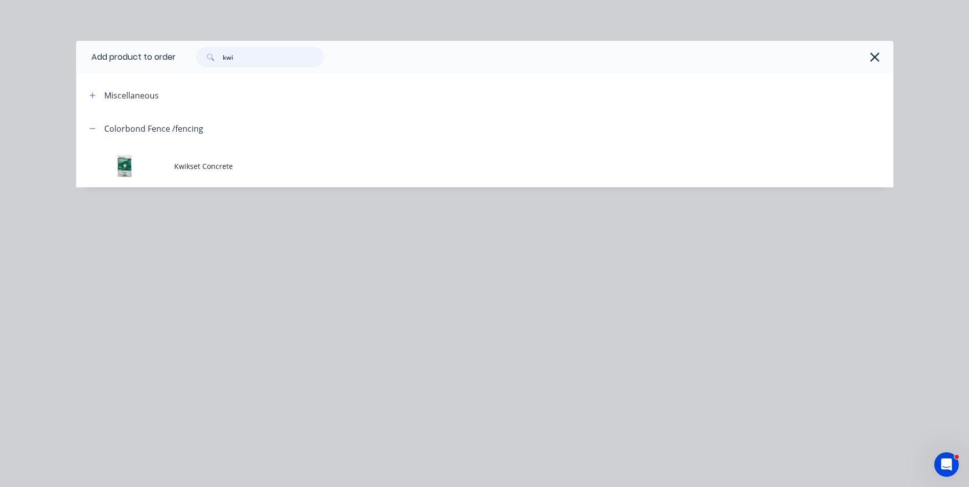
drag, startPoint x: 257, startPoint y: 61, endPoint x: 151, endPoint y: 57, distance: 106.4
click at [150, 58] on header "Add product to order kwi" at bounding box center [485, 57] width 818 height 33
type input "k"
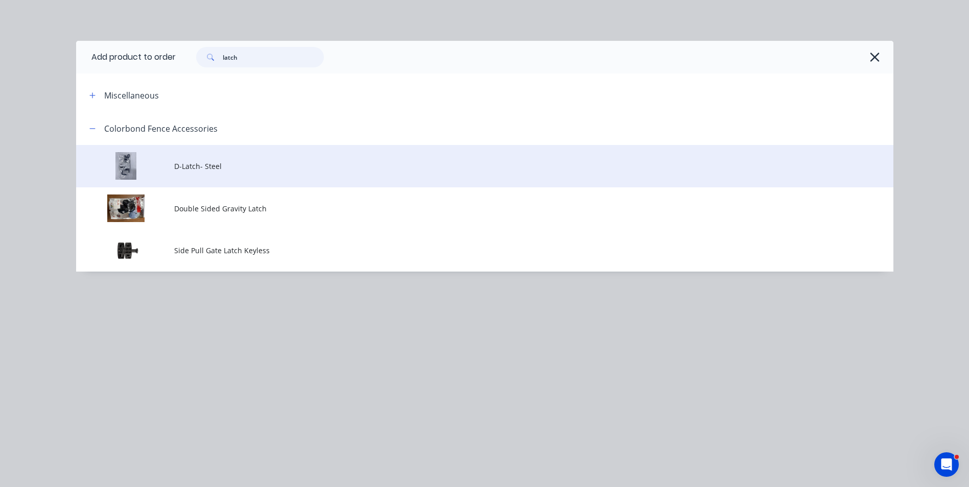
type input "latch"
click at [230, 176] on td "D-Latch- Steel" at bounding box center [533, 166] width 719 height 42
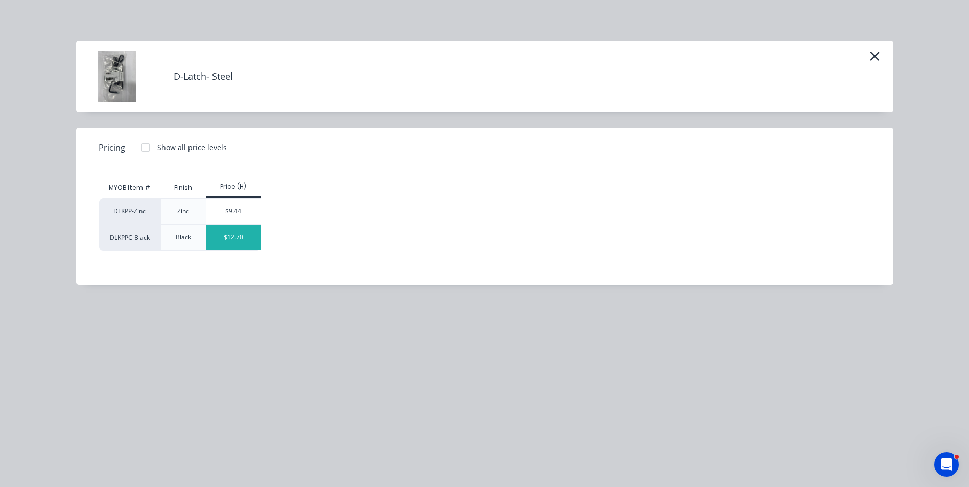
click at [236, 231] on div "$12.70" at bounding box center [233, 238] width 55 height 26
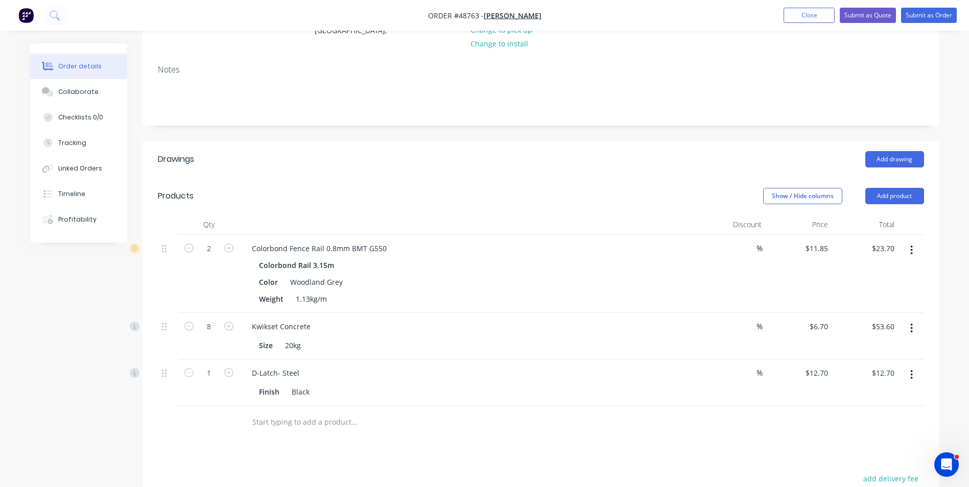
scroll to position [255, 0]
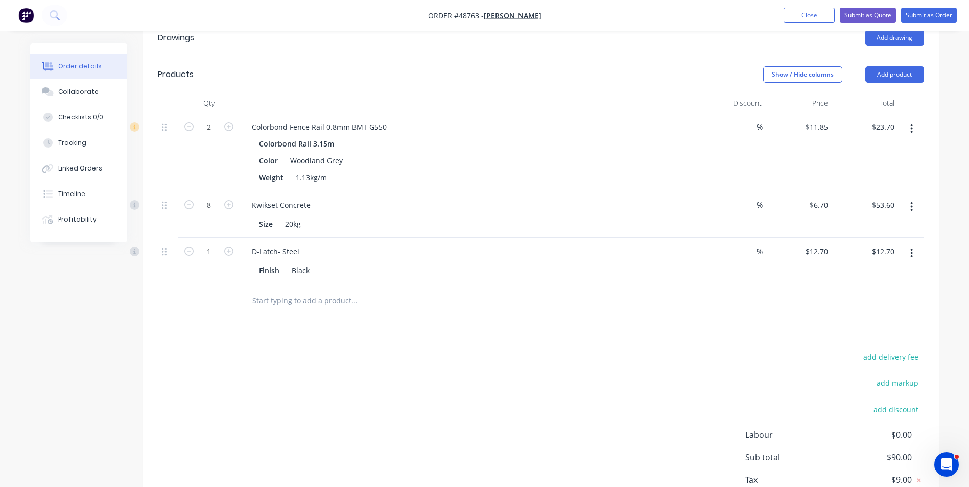
click at [907, 251] on button "button" at bounding box center [912, 253] width 24 height 18
click at [872, 337] on div "Delete" at bounding box center [876, 341] width 79 height 15
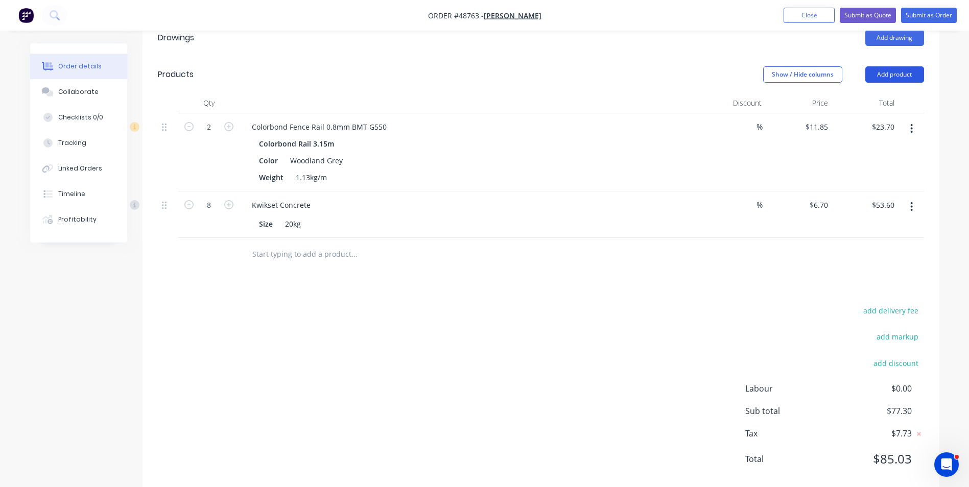
click at [910, 66] on button "Add product" at bounding box center [895, 74] width 59 height 16
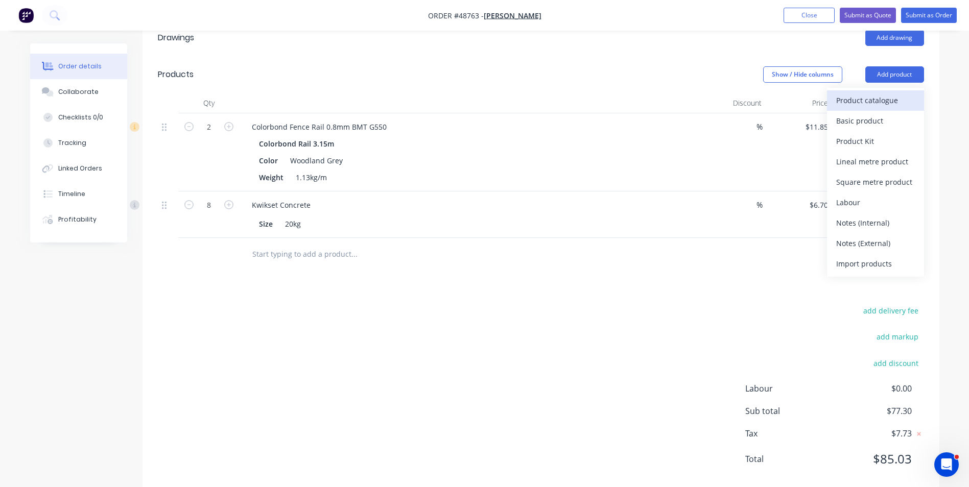
click at [899, 94] on div "Product catalogue" at bounding box center [876, 100] width 79 height 15
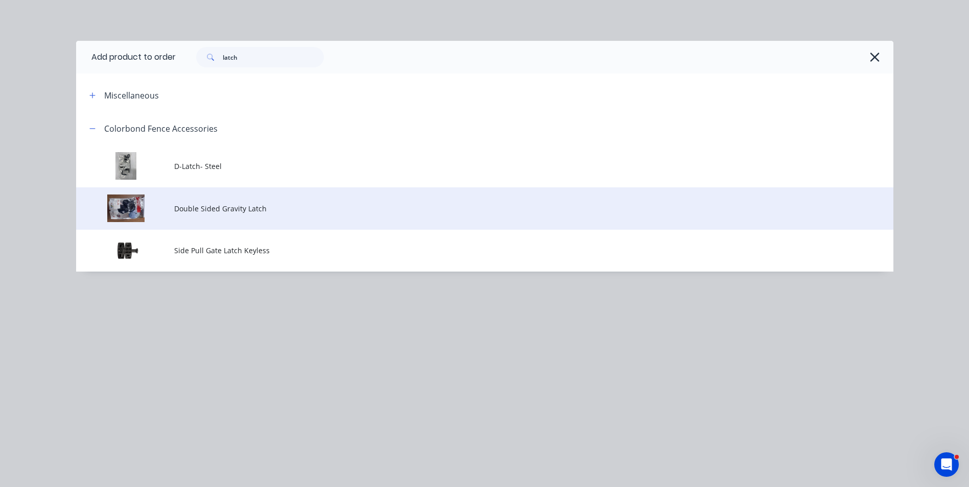
click at [226, 218] on td "Double Sided Gravity Latch" at bounding box center [533, 209] width 719 height 42
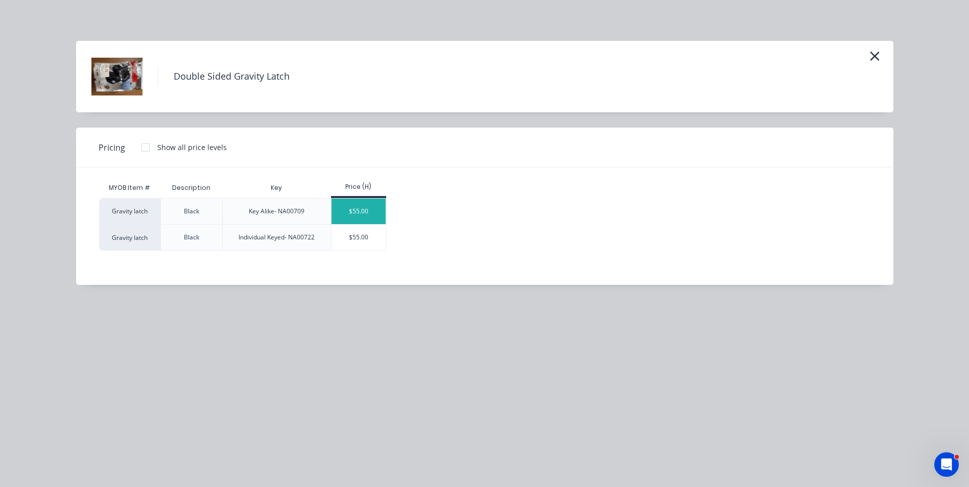
click at [361, 209] on div "$55.00" at bounding box center [359, 212] width 55 height 26
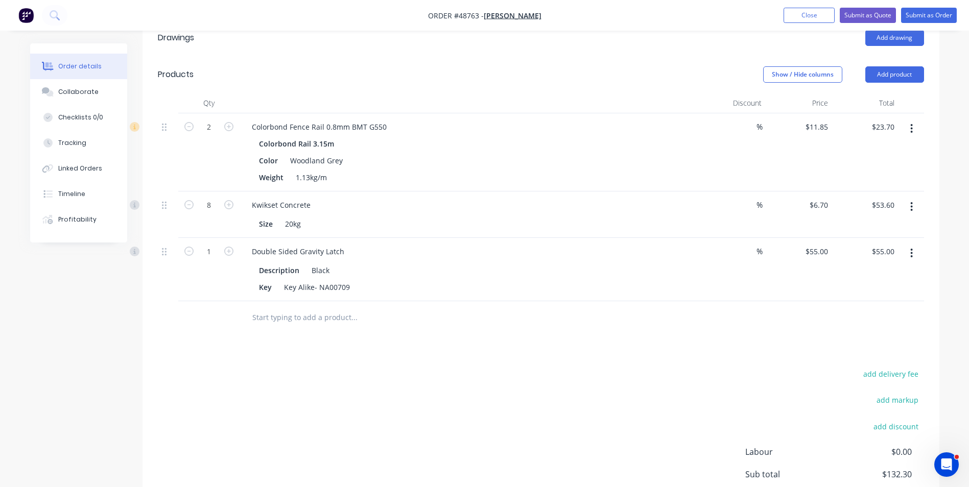
click at [523, 322] on div at bounding box center [397, 318] width 307 height 20
click at [635, 317] on div at bounding box center [541, 317] width 766 height 33
click at [921, 77] on button "Add product" at bounding box center [895, 74] width 59 height 16
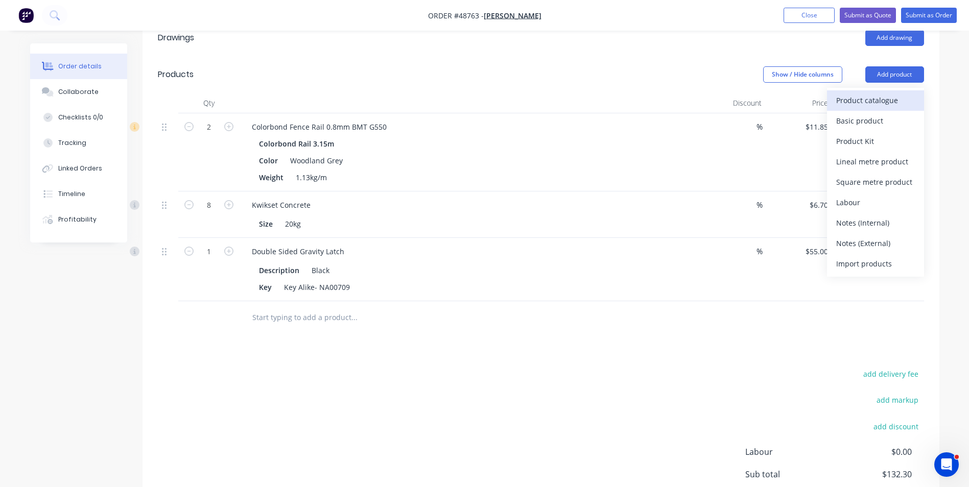
click at [893, 100] on div "Product catalogue" at bounding box center [876, 100] width 79 height 15
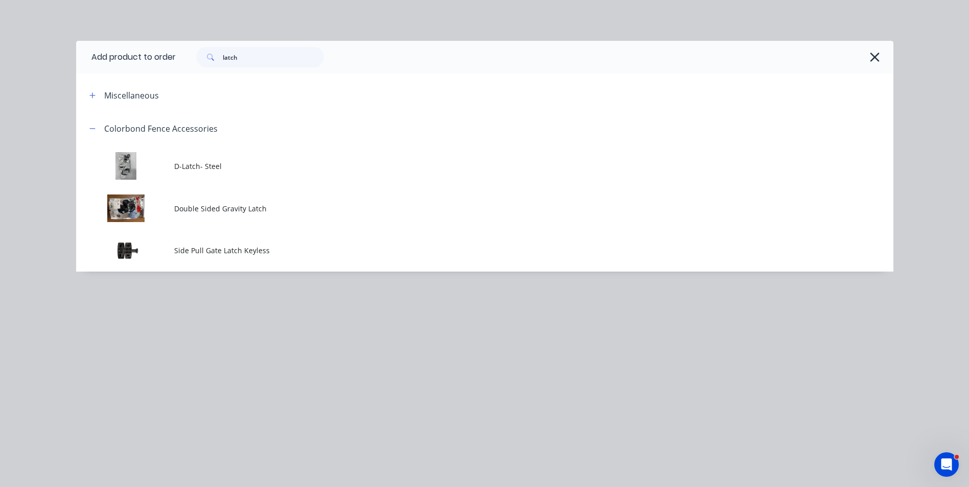
drag, startPoint x: 263, startPoint y: 67, endPoint x: 223, endPoint y: 58, distance: 41.4
click at [223, 58] on div "latch" at bounding box center [535, 57] width 718 height 33
drag, startPoint x: 258, startPoint y: 53, endPoint x: 210, endPoint y: 57, distance: 48.2
click at [210, 57] on div "latch" at bounding box center [260, 57] width 128 height 20
type input "capping"
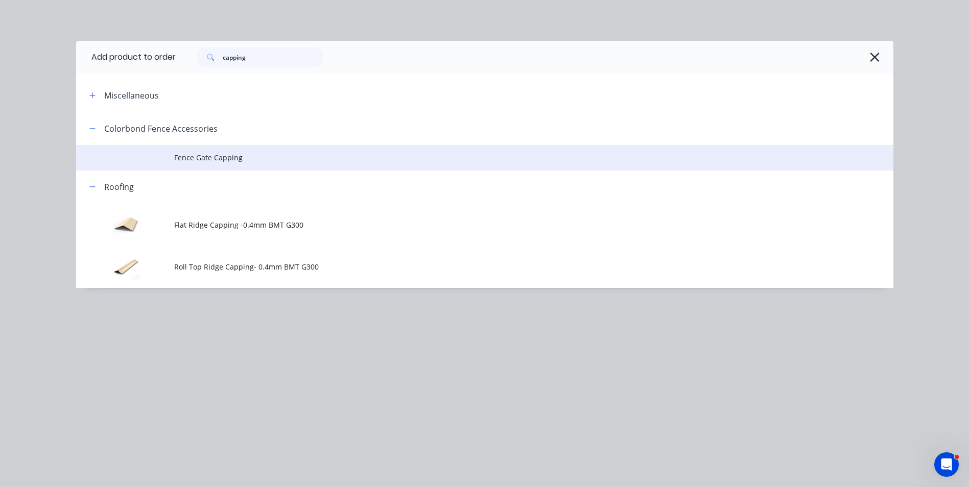
click at [279, 164] on td "Fence Gate Capping" at bounding box center [533, 158] width 719 height 26
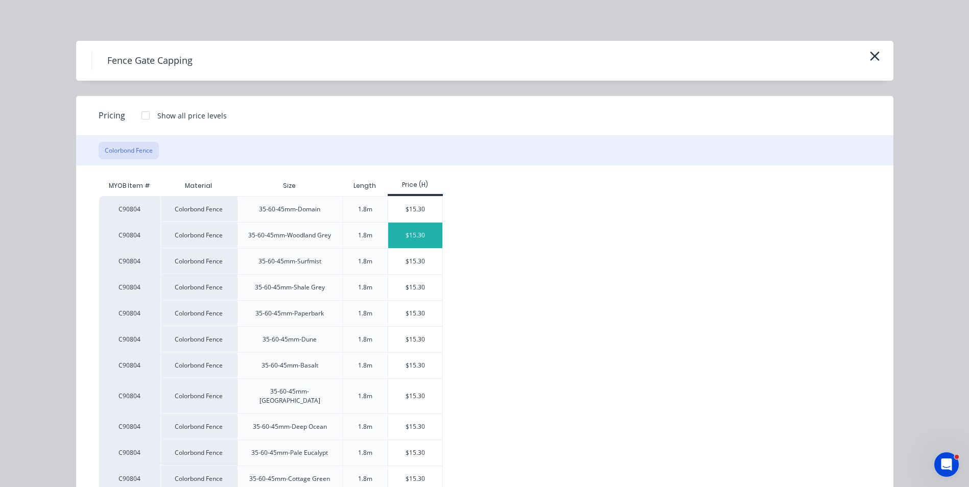
click at [419, 234] on div "$15.30" at bounding box center [415, 236] width 55 height 26
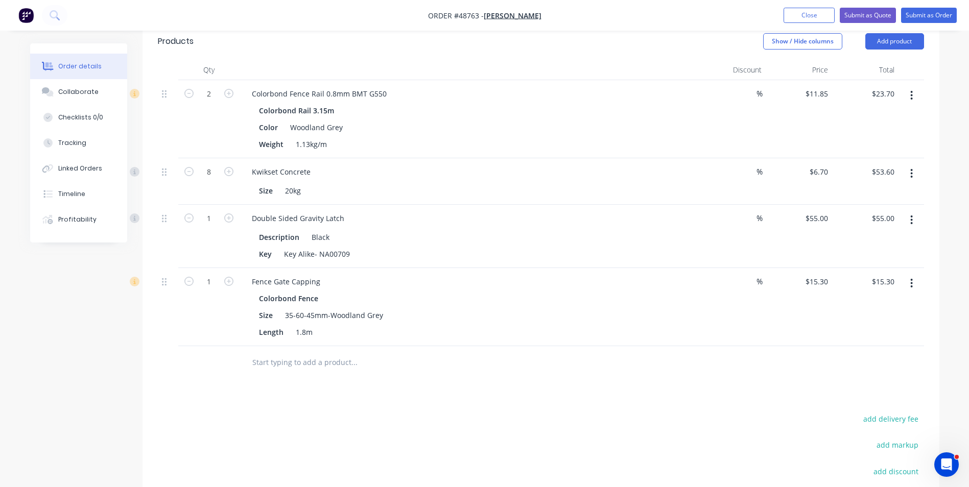
scroll to position [307, 0]
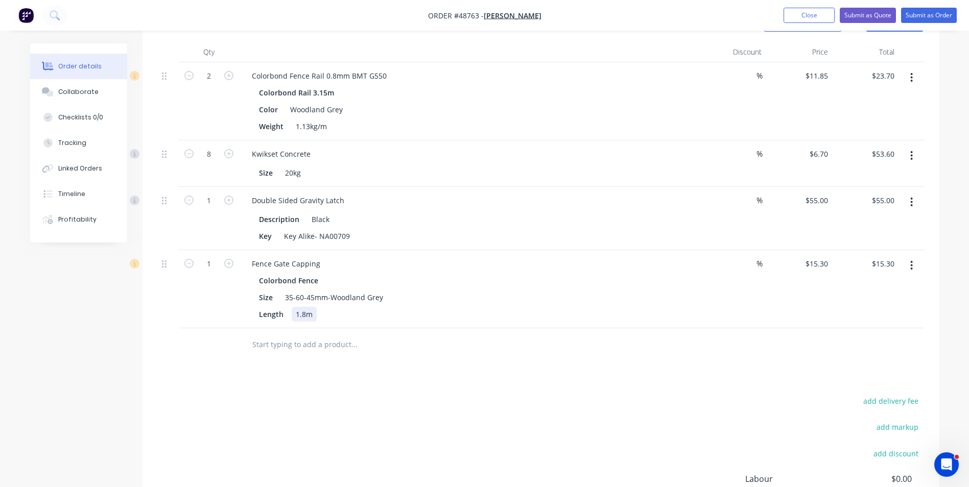
click at [455, 326] on div "Fence Gate Capping Colorbond Fence Size 35-60-45mm-Woodland Grey Length 1.8m" at bounding box center [470, 289] width 460 height 78
click at [453, 345] on input "text" at bounding box center [354, 345] width 204 height 20
click at [294, 370] on div "Drawings Add drawing Products Show / Hide columns Add product Qty Discount Pric…" at bounding box center [541, 276] width 797 height 616
click at [450, 332] on div at bounding box center [424, 345] width 368 height 33
click at [621, 377] on div "Drawings Add drawing Products Show / Hide columns Add product Qty Discount Pric…" at bounding box center [541, 276] width 797 height 616
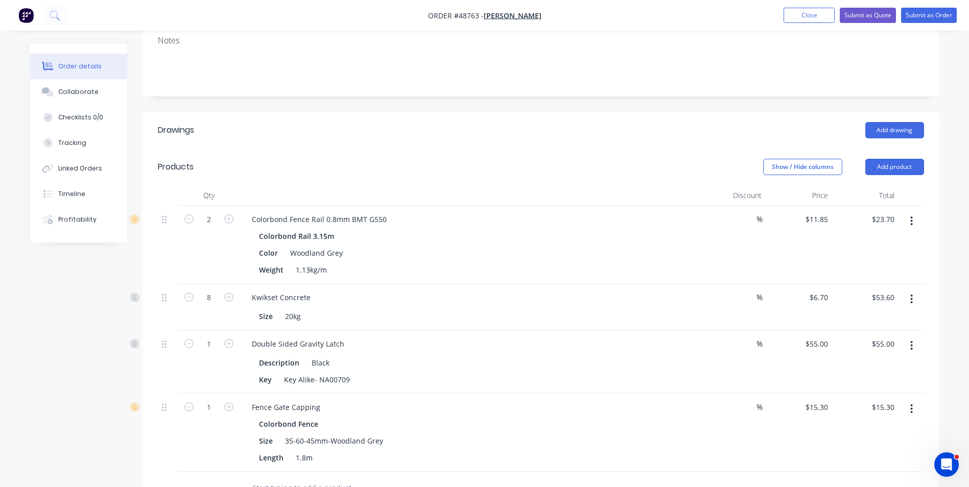
scroll to position [153, 0]
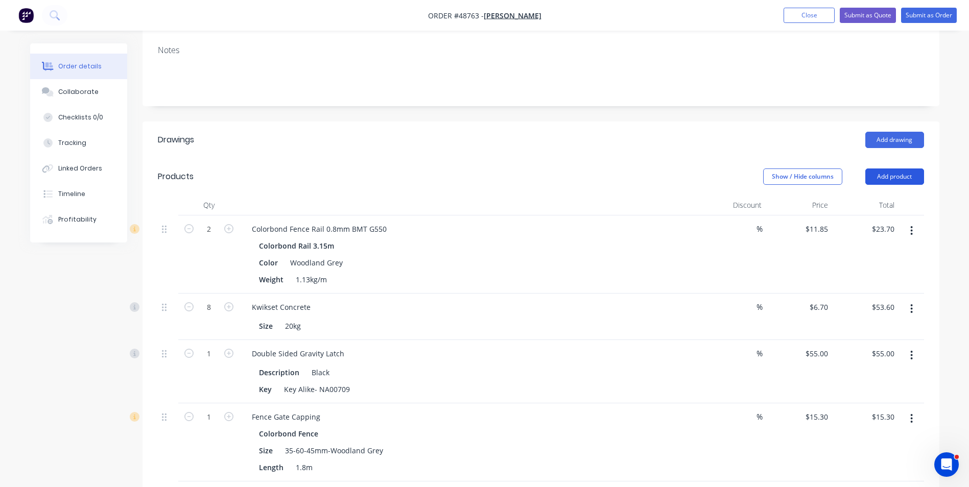
click at [909, 173] on button "Add product" at bounding box center [895, 177] width 59 height 16
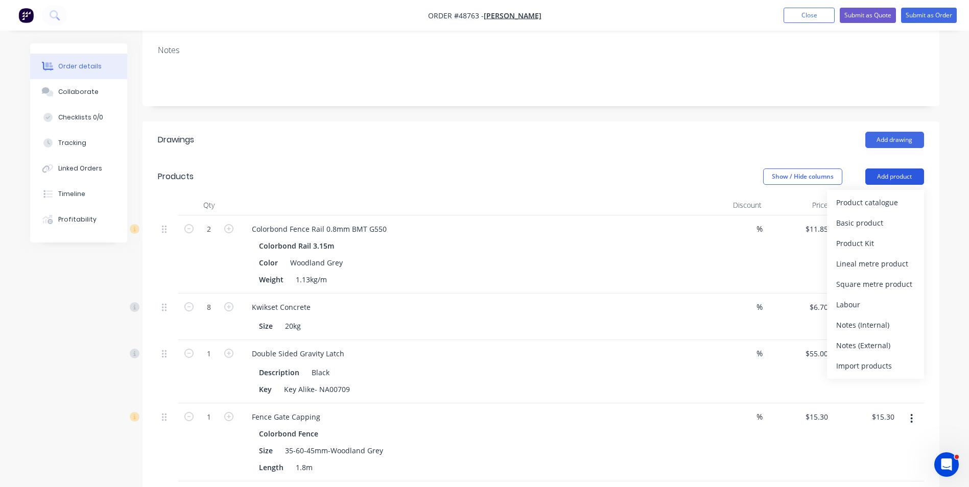
click at [896, 197] on div "Product catalogue" at bounding box center [876, 202] width 79 height 15
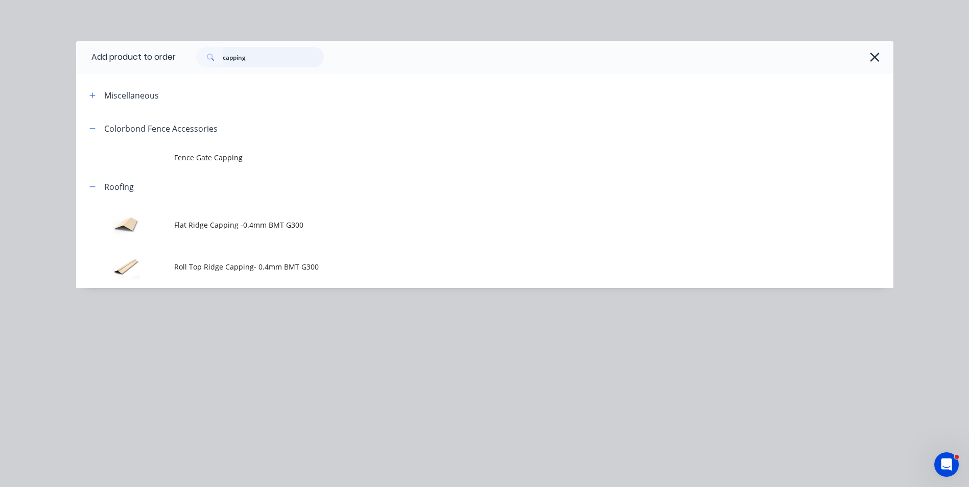
click at [118, 54] on header "Add product to order capping" at bounding box center [485, 57] width 818 height 33
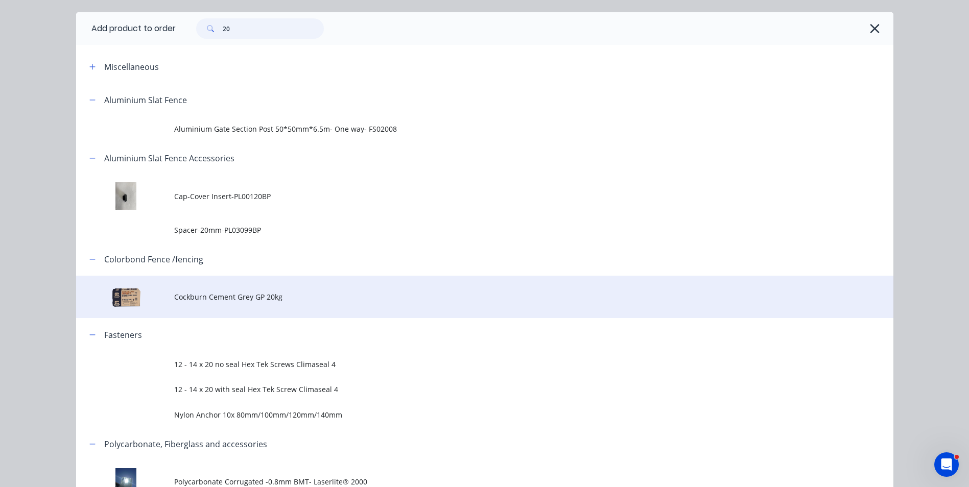
scroll to position [51, 0]
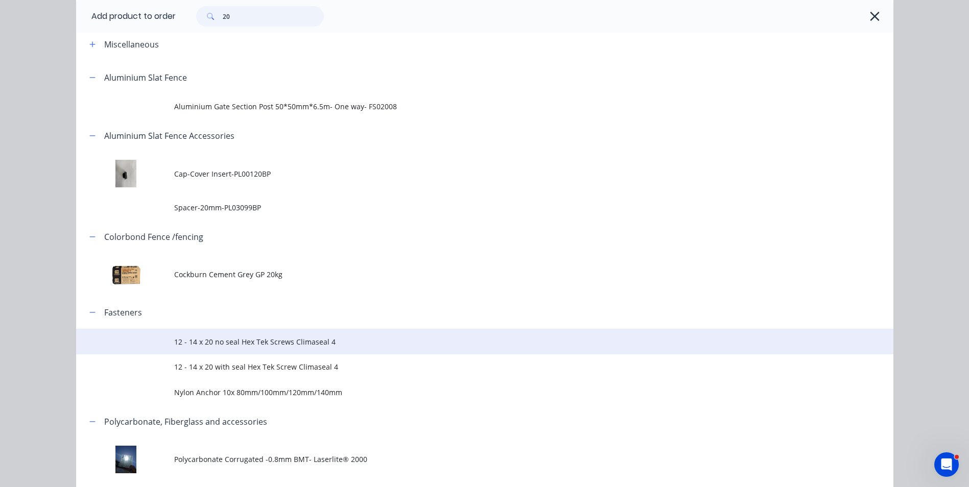
type input "20"
click at [251, 343] on span "12 - 14 x 20 no seal Hex Tek Screws Climaseal 4" at bounding box center [461, 342] width 575 height 11
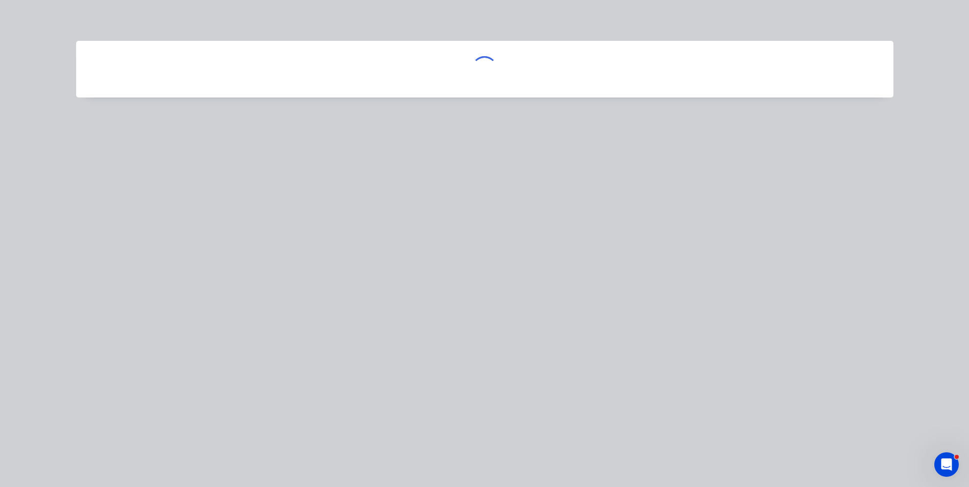
scroll to position [0, 0]
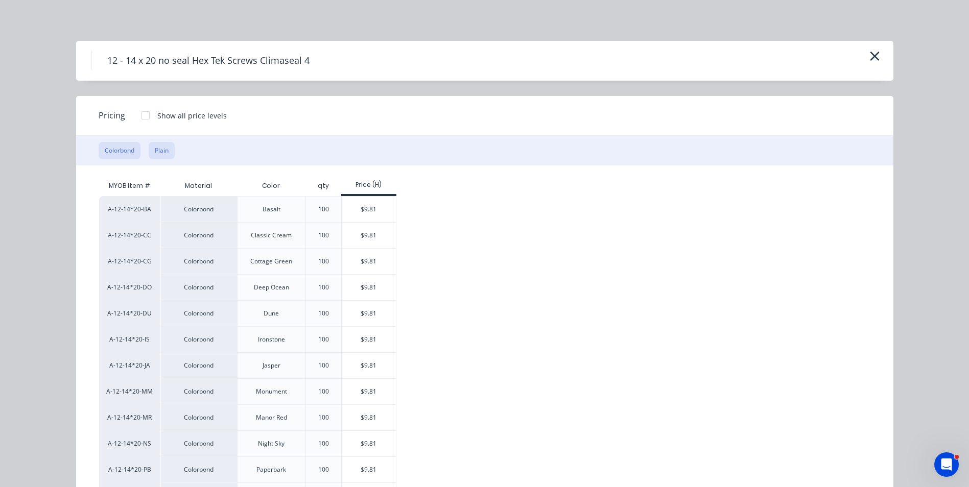
click at [159, 151] on button "Plain" at bounding box center [162, 150] width 26 height 17
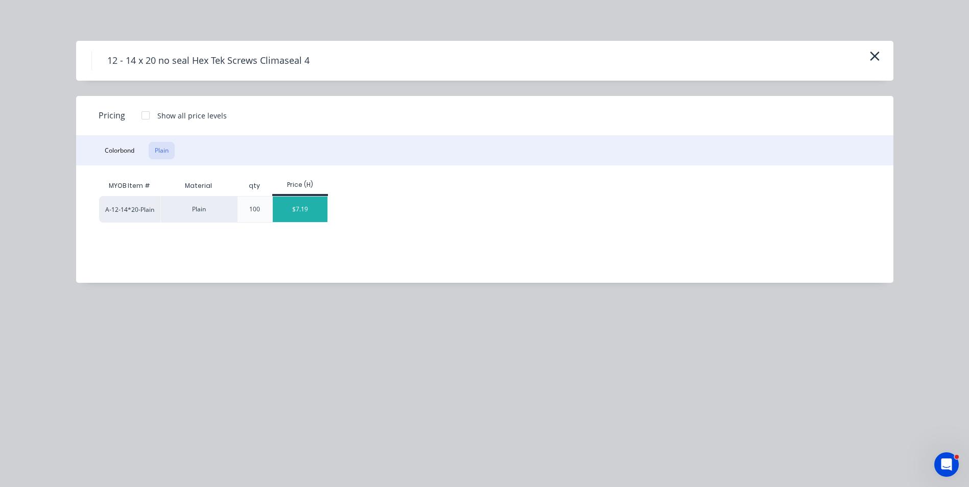
click at [310, 204] on div "$7.19" at bounding box center [300, 210] width 55 height 26
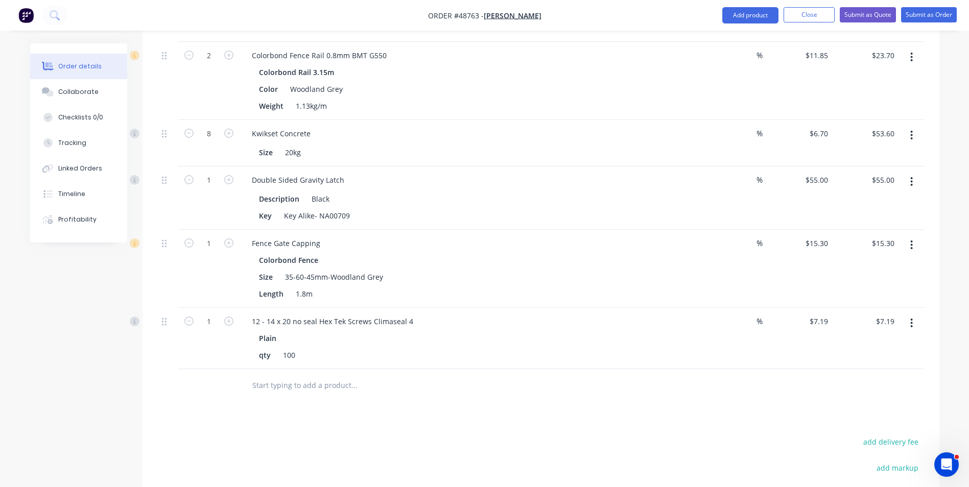
scroll to position [409, 0]
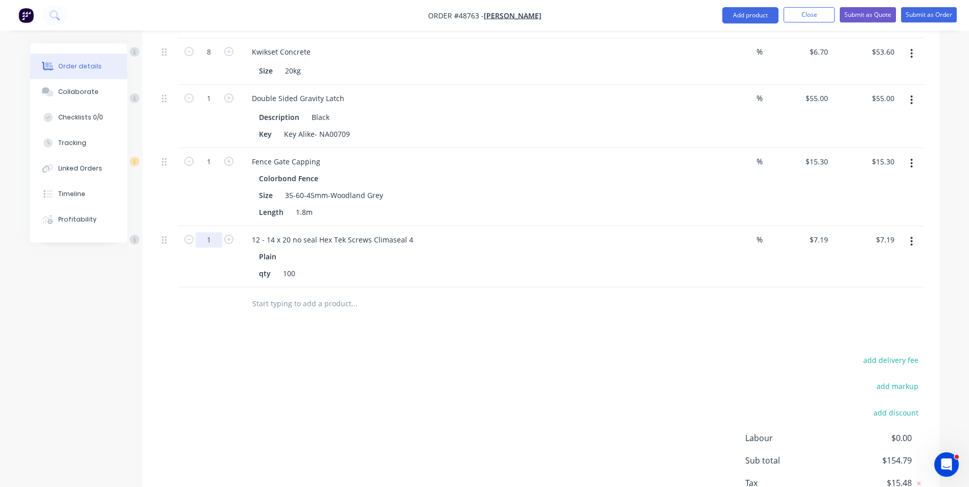
type input "0.3"
type input "$2.16"
click at [245, 316] on div at bounding box center [424, 304] width 368 height 33
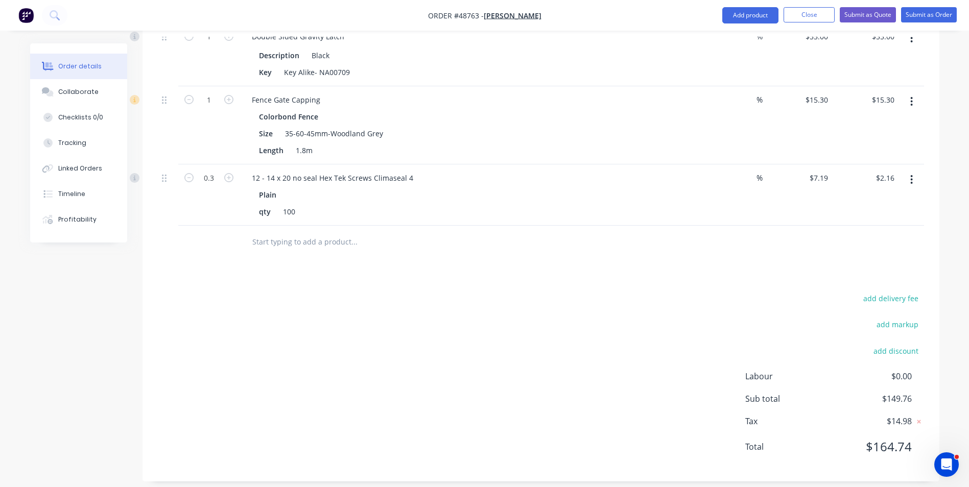
scroll to position [480, 0]
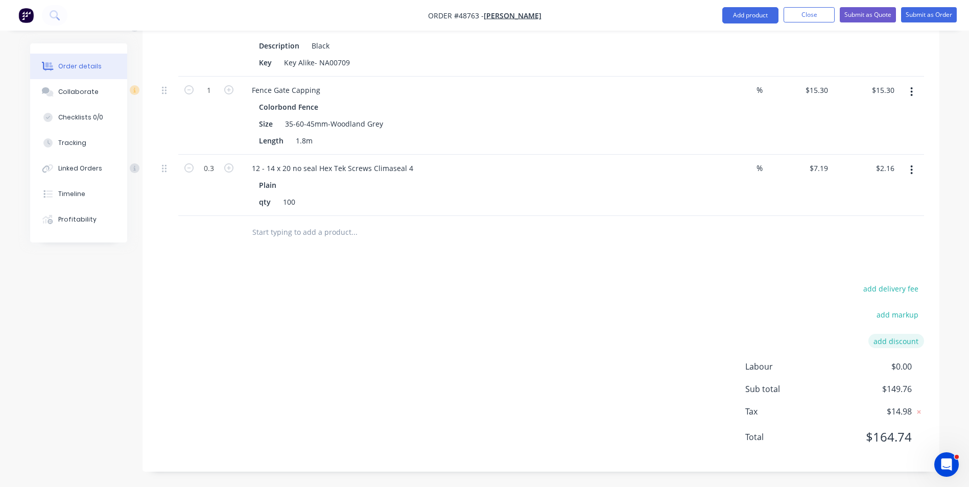
click at [904, 341] on button "add discount" at bounding box center [897, 341] width 56 height 14
click at [822, 344] on input at bounding box center [801, 344] width 97 height 15
type input "Discount"
click at [888, 347] on input at bounding box center [885, 344] width 46 height 15
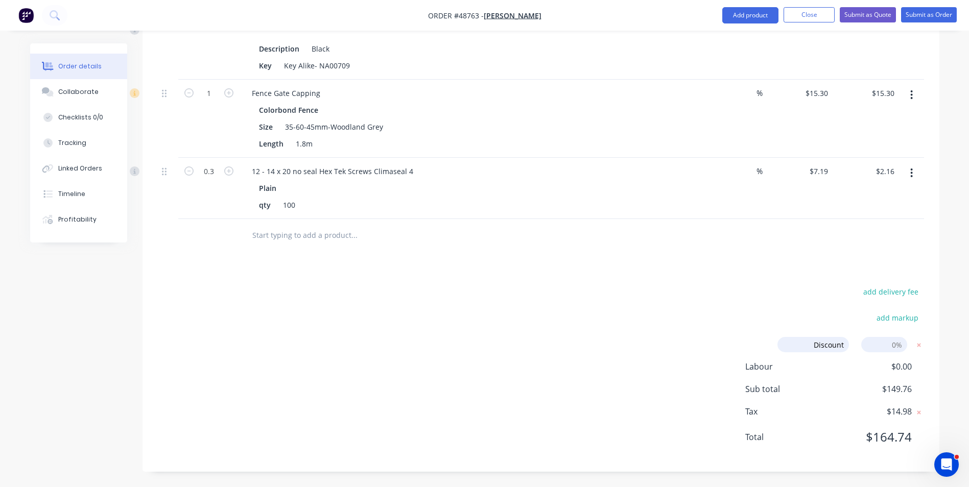
type input "7"
click at [607, 341] on div "add delivery fee add markup Discount Discount Discount name (Optional) 7 7 0% L…" at bounding box center [541, 371] width 766 height 172
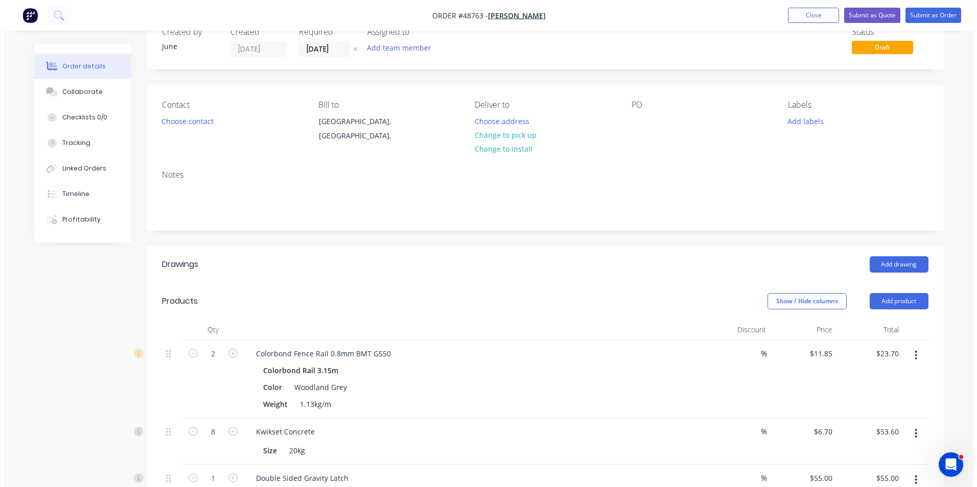
scroll to position [0, 0]
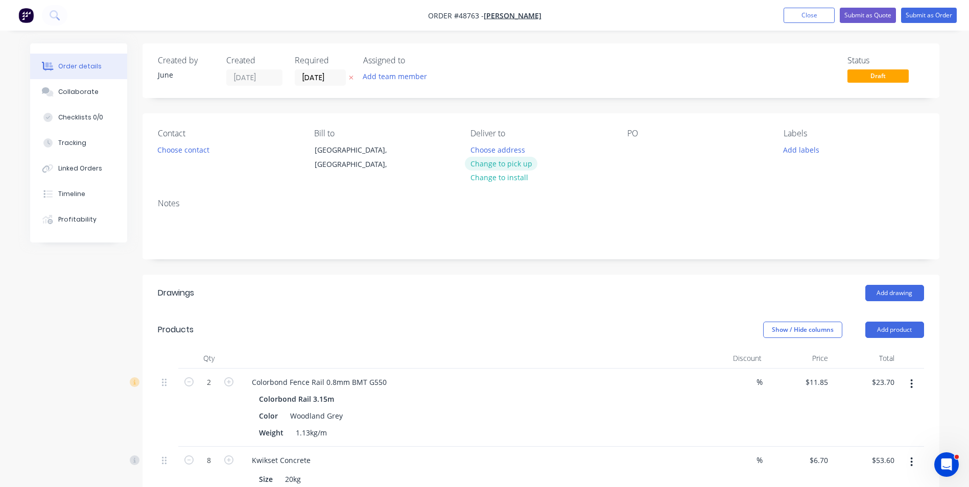
click at [500, 167] on button "Change to pick up" at bounding box center [501, 164] width 73 height 14
click at [200, 148] on button "Choose contact" at bounding box center [183, 150] width 63 height 14
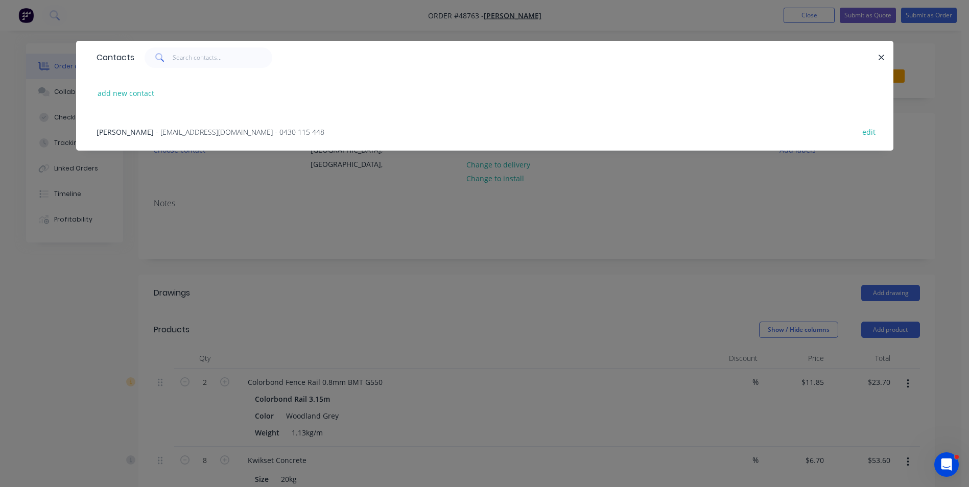
click at [251, 129] on span "- laomai_21@hotmail.com - 0430 115 448" at bounding box center [240, 132] width 169 height 10
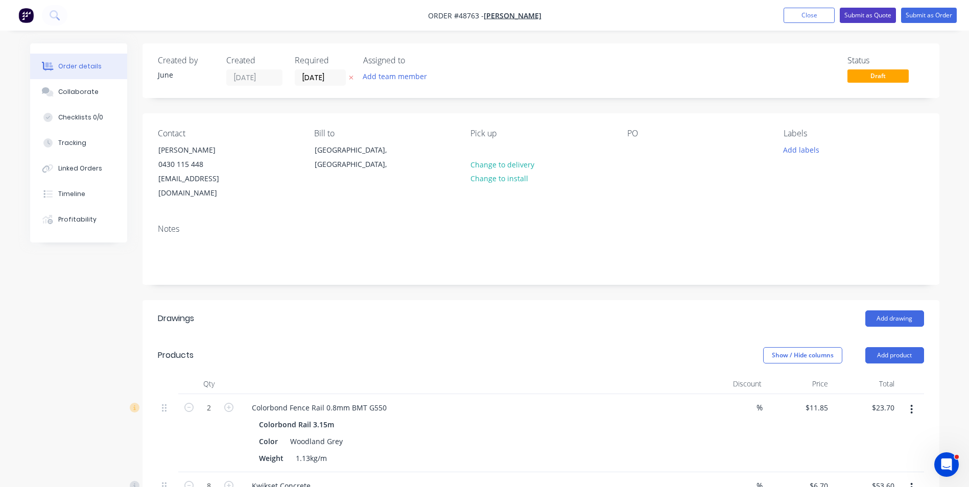
click at [870, 14] on button "Submit as Quote" at bounding box center [868, 15] width 56 height 15
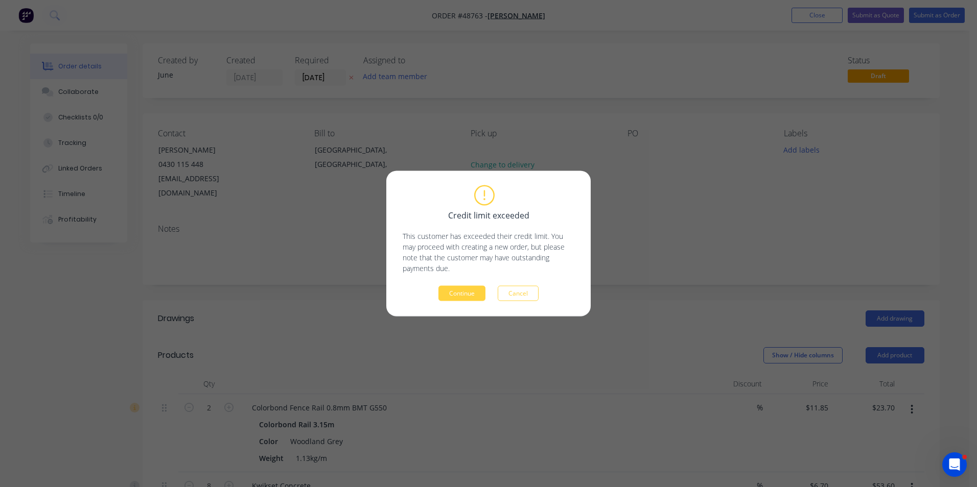
click at [542, 294] on div "Continue Cancel" at bounding box center [489, 293] width 172 height 15
click at [505, 292] on button "Cancel" at bounding box center [518, 293] width 41 height 15
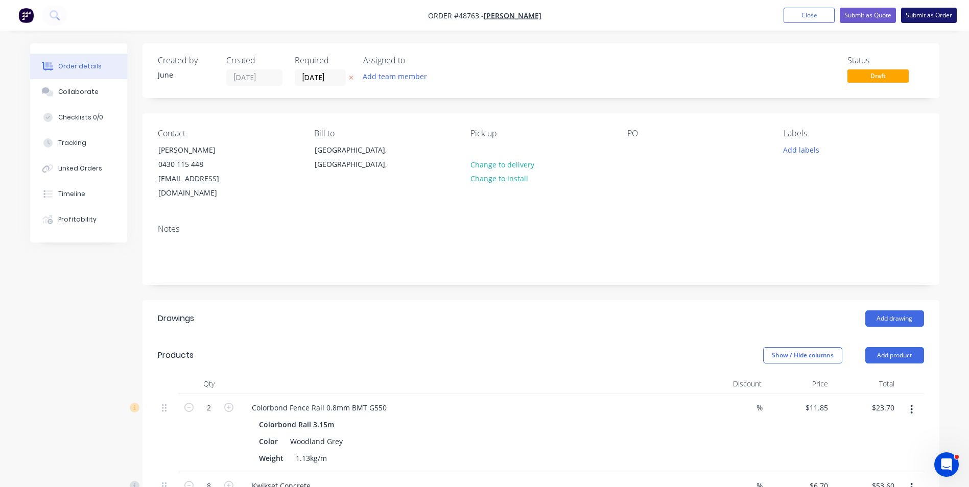
click at [920, 10] on button "Submit as Order" at bounding box center [929, 15] width 56 height 15
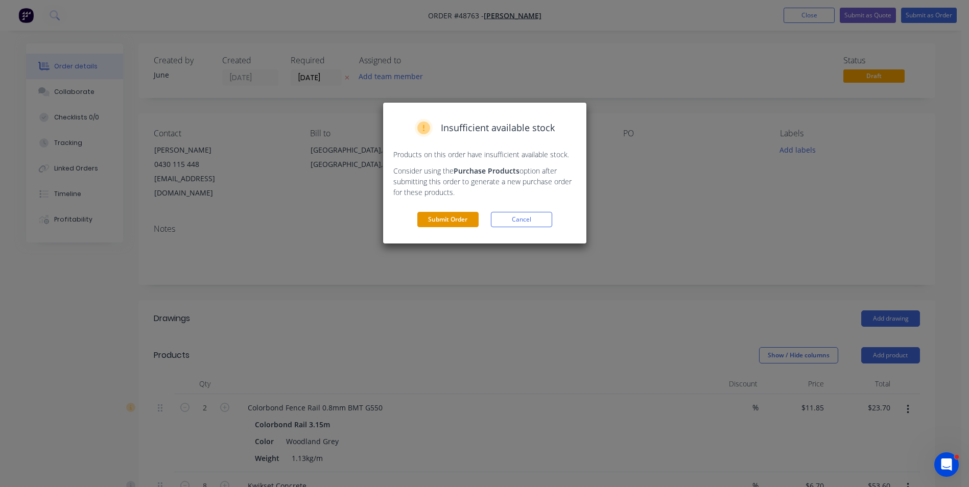
click at [470, 215] on button "Submit Order" at bounding box center [447, 219] width 61 height 15
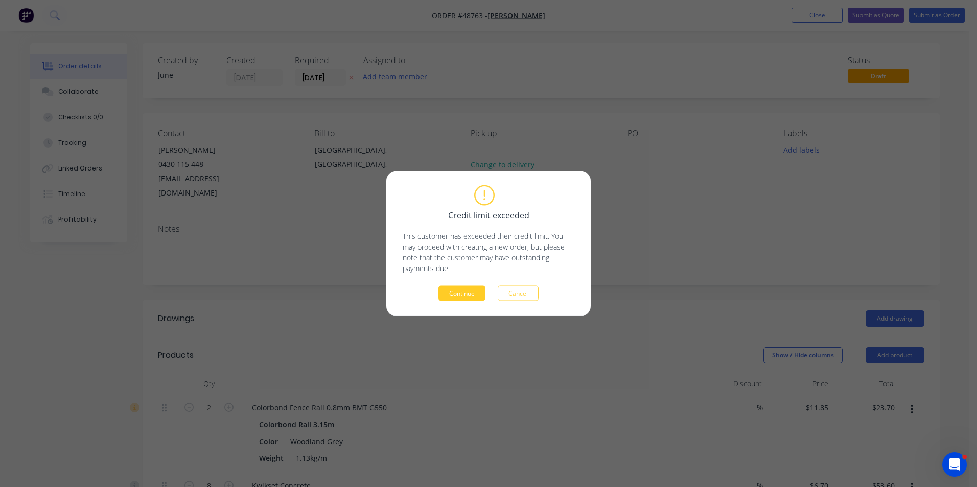
click at [475, 296] on button "Continue" at bounding box center [461, 293] width 47 height 15
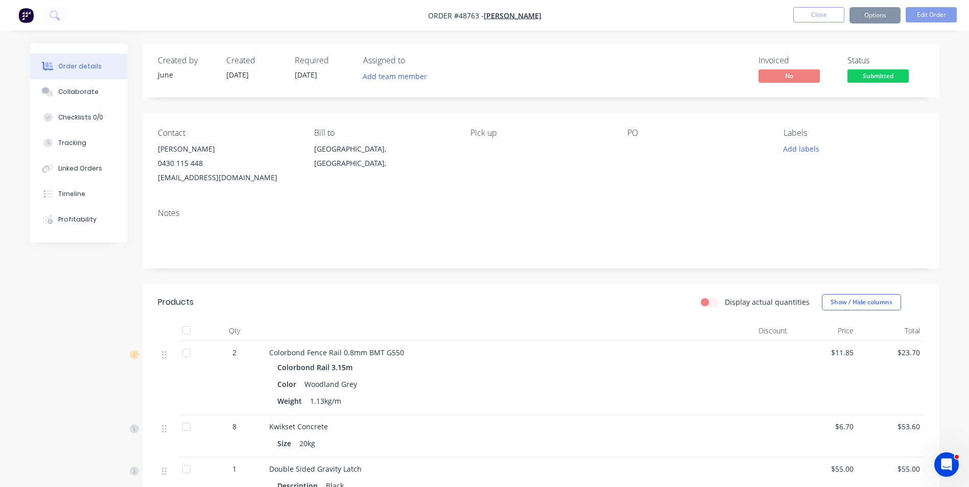
click at [894, 21] on button "Options" at bounding box center [875, 15] width 51 height 16
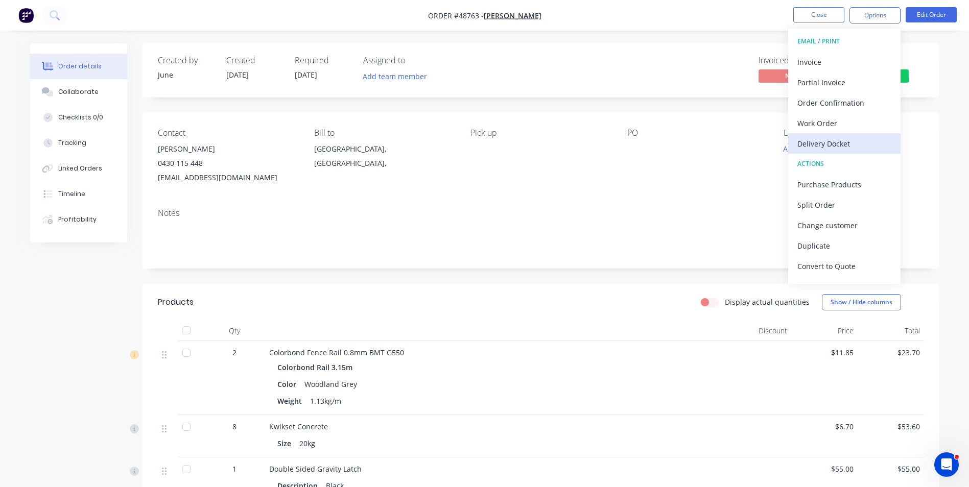
click at [837, 134] on button "Delivery Docket" at bounding box center [844, 143] width 112 height 20
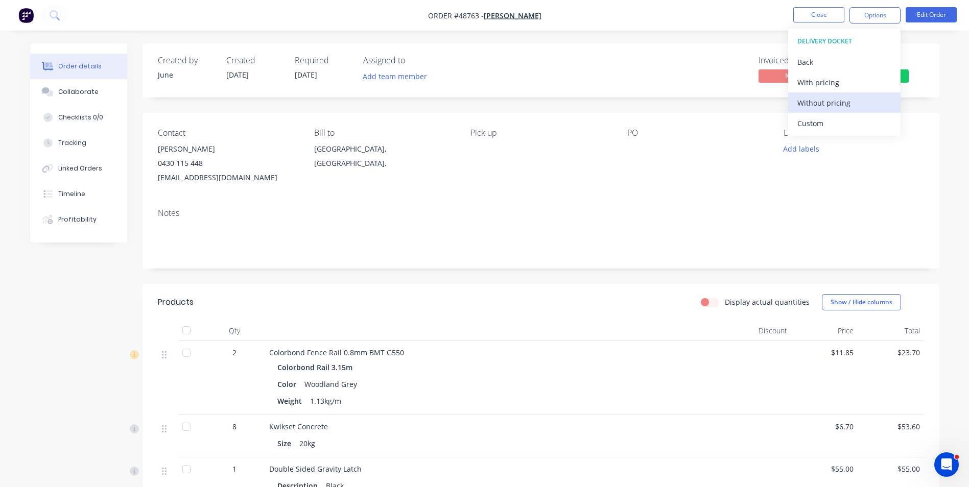
click at [847, 106] on div "Without pricing" at bounding box center [845, 103] width 94 height 15
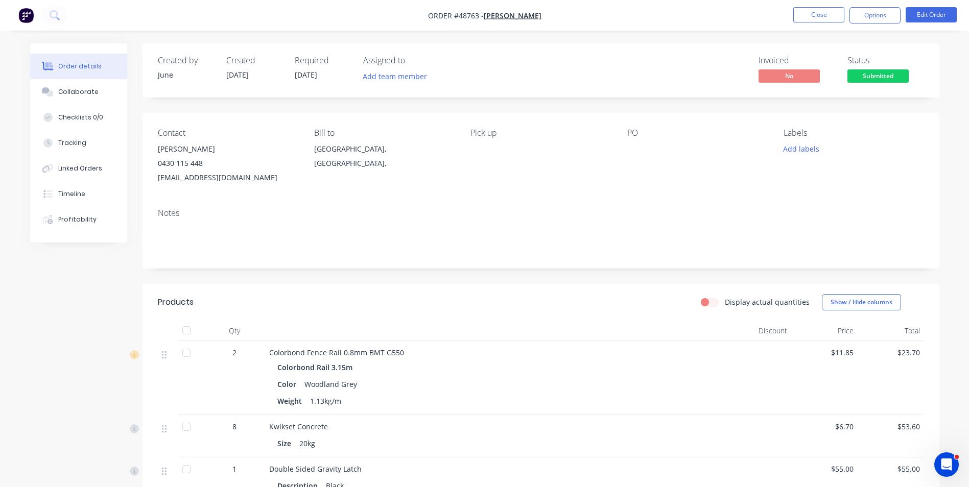
click at [510, 105] on div "Created by June Created 02/09/25 Required 02/09/25 Assigned to Add team member …" at bounding box center [541, 429] width 797 height 772
click at [881, 71] on span "Submitted" at bounding box center [878, 75] width 61 height 13
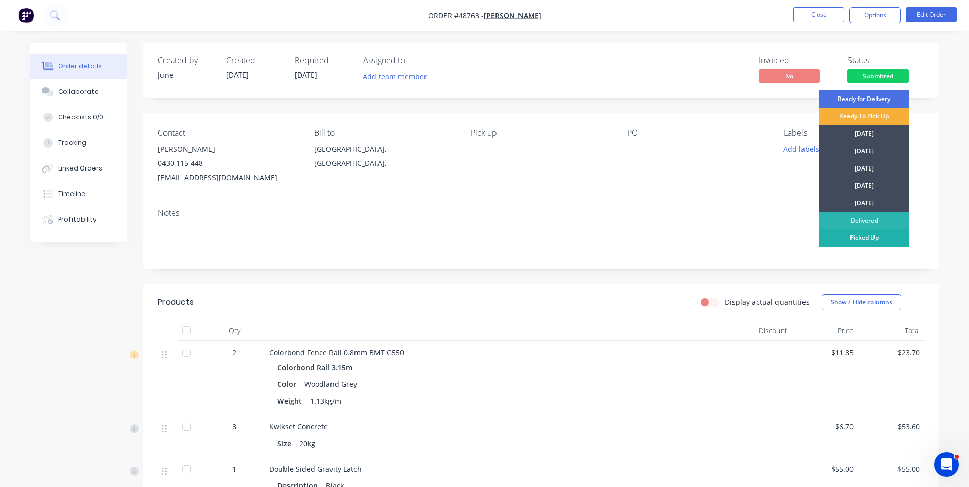
click at [866, 243] on div "Picked Up" at bounding box center [864, 237] width 89 height 17
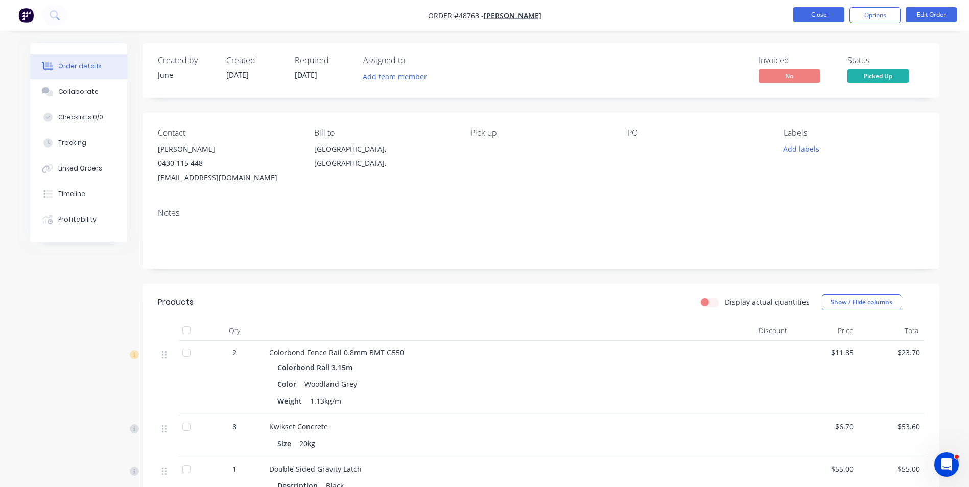
click at [812, 14] on button "Close" at bounding box center [819, 14] width 51 height 15
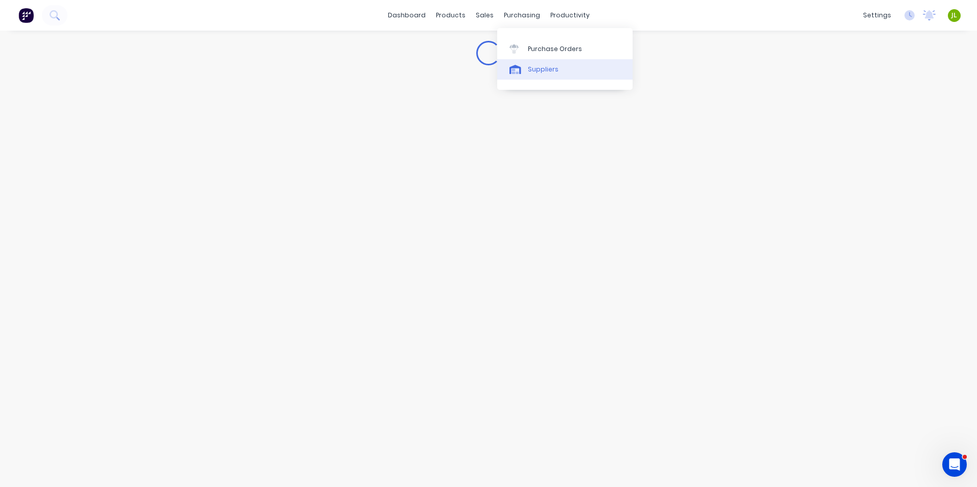
click at [531, 71] on div "Suppliers" at bounding box center [543, 69] width 31 height 9
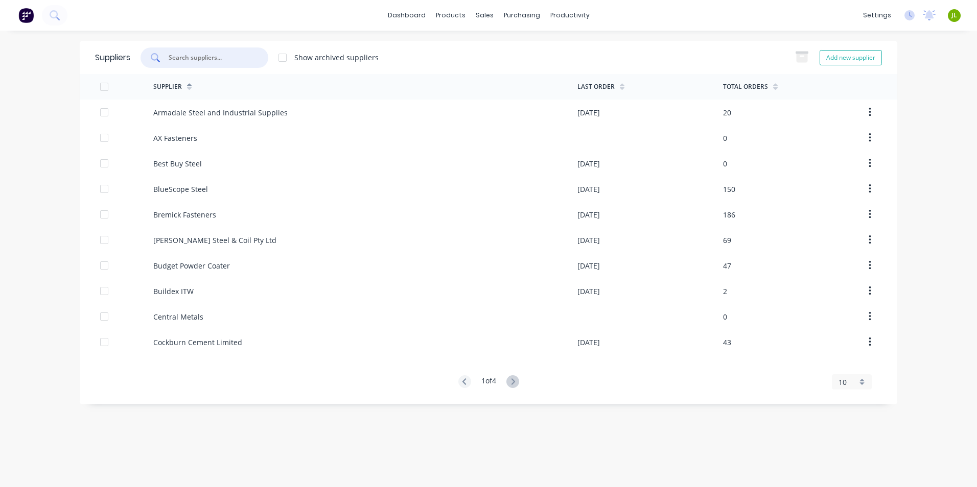
click at [224, 57] on input "text" at bounding box center [210, 58] width 85 height 10
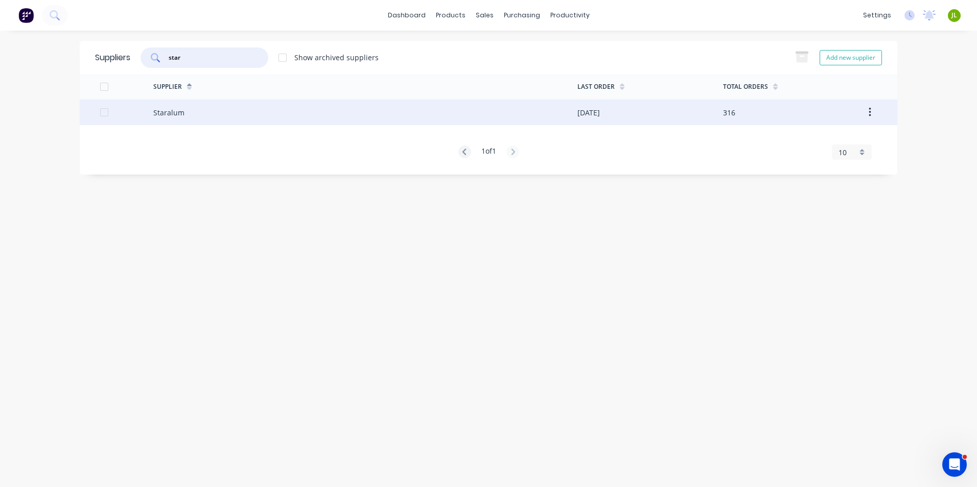
type input "star"
click at [235, 102] on div "Staralum" at bounding box center [365, 113] width 424 height 26
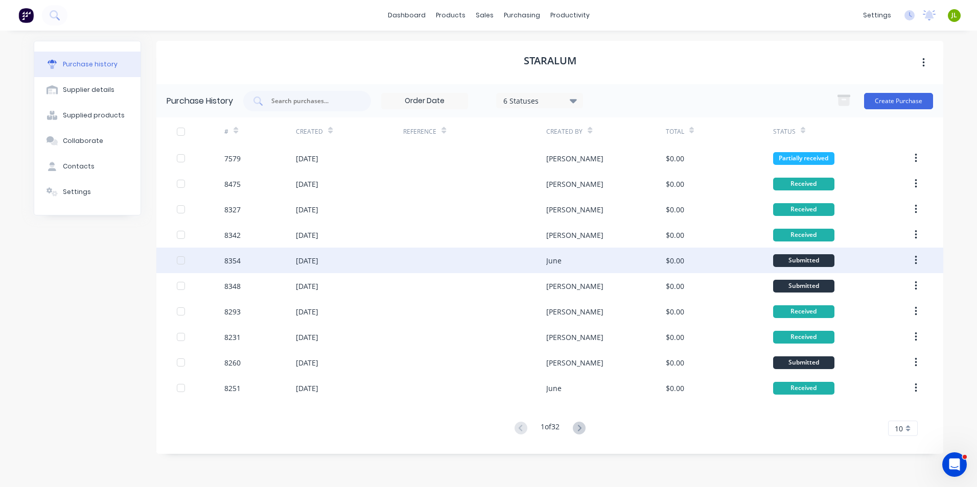
click at [575, 270] on div "June" at bounding box center [605, 261] width 119 height 26
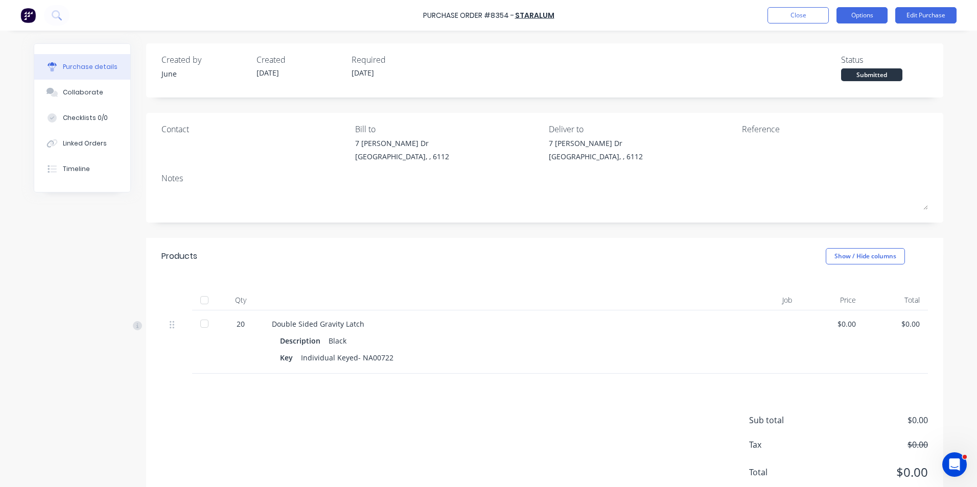
click at [849, 16] on button "Options" at bounding box center [862, 15] width 51 height 16
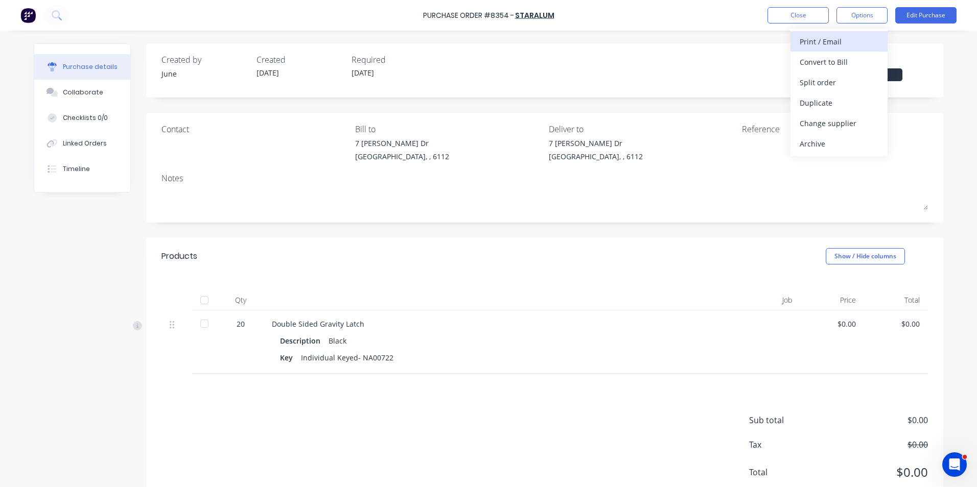
click at [836, 41] on div "Print / Email" at bounding box center [839, 41] width 79 height 15
click at [817, 81] on div "Without pricing" at bounding box center [839, 82] width 79 height 15
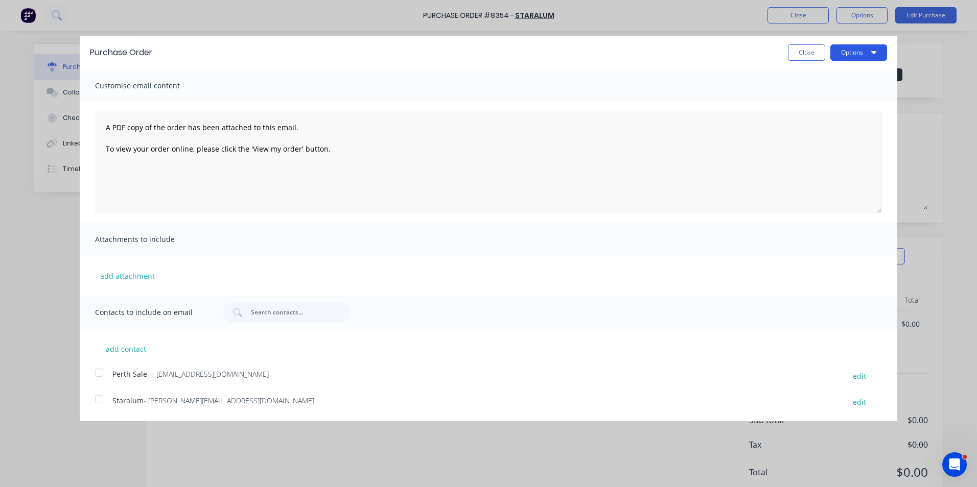
click at [852, 57] on button "Options" at bounding box center [858, 52] width 57 height 16
click at [801, 84] on div "Print" at bounding box center [838, 78] width 79 height 15
click at [813, 55] on button "Close" at bounding box center [806, 52] width 37 height 16
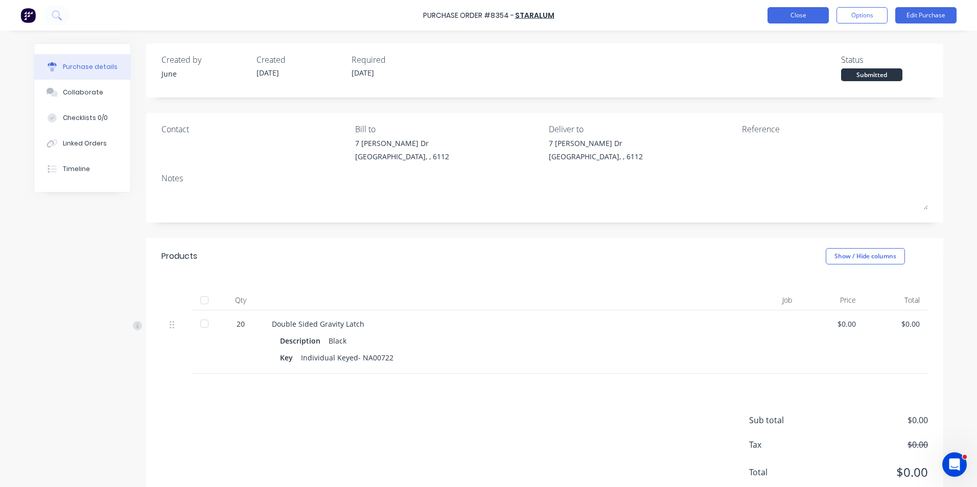
click at [780, 13] on button "Close" at bounding box center [798, 15] width 61 height 16
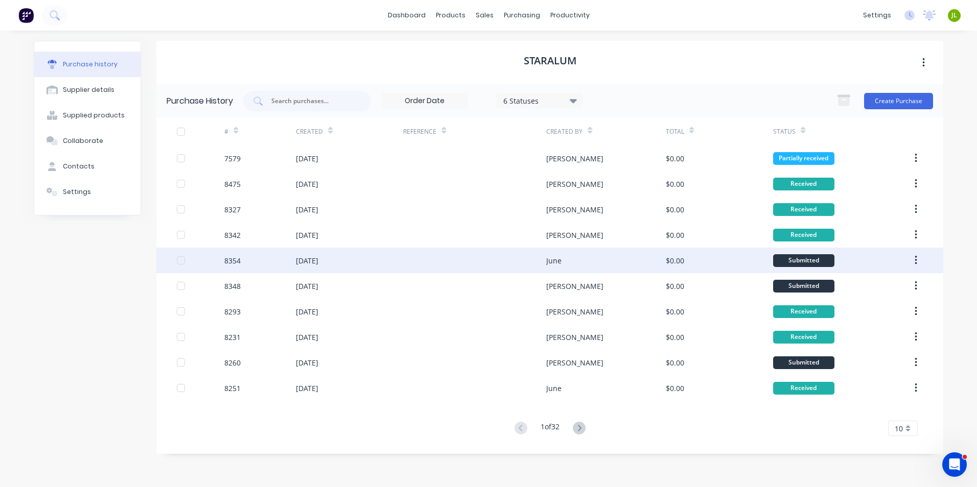
click at [516, 263] on div at bounding box center [474, 261] width 143 height 26
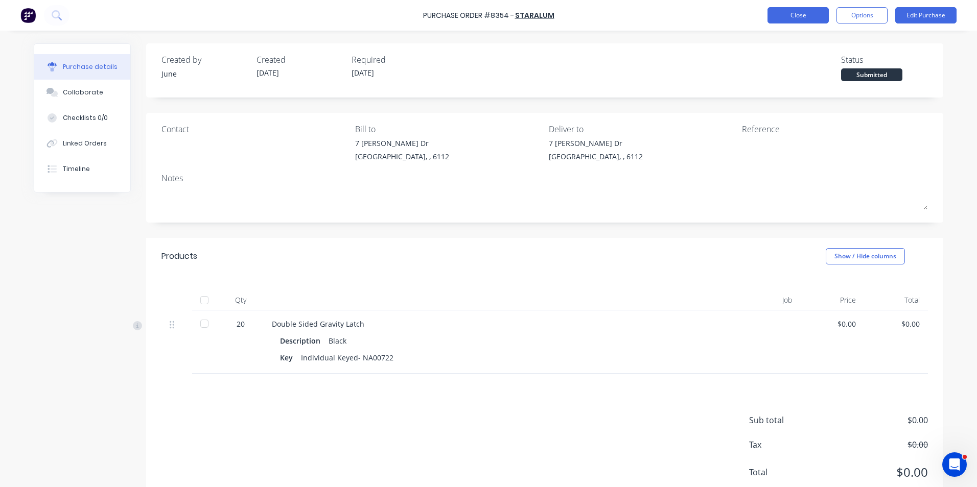
click at [790, 13] on button "Close" at bounding box center [798, 15] width 61 height 16
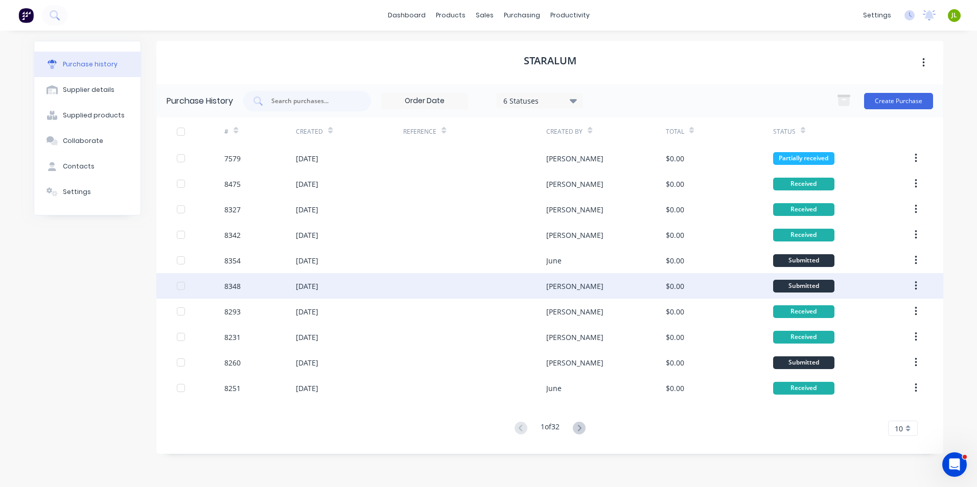
click at [682, 298] on div "$0.00" at bounding box center [719, 286] width 107 height 26
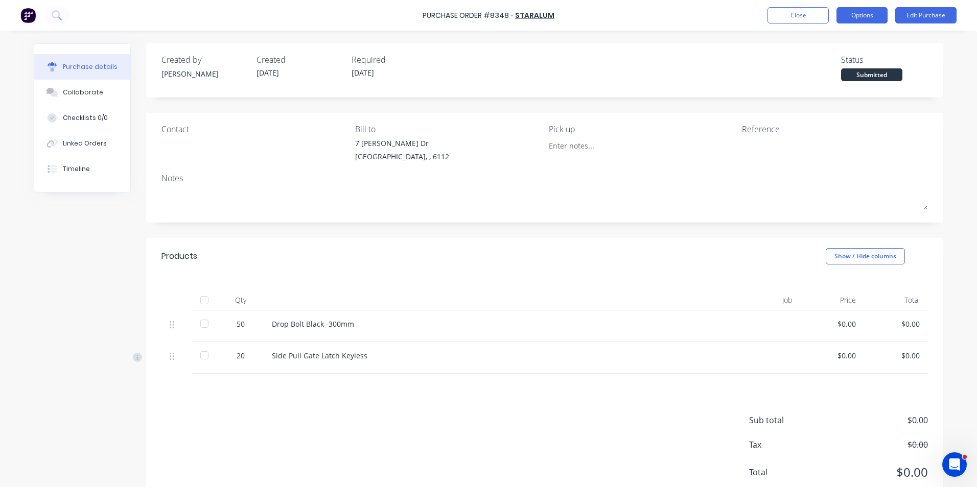
click at [858, 16] on button "Options" at bounding box center [862, 15] width 51 height 16
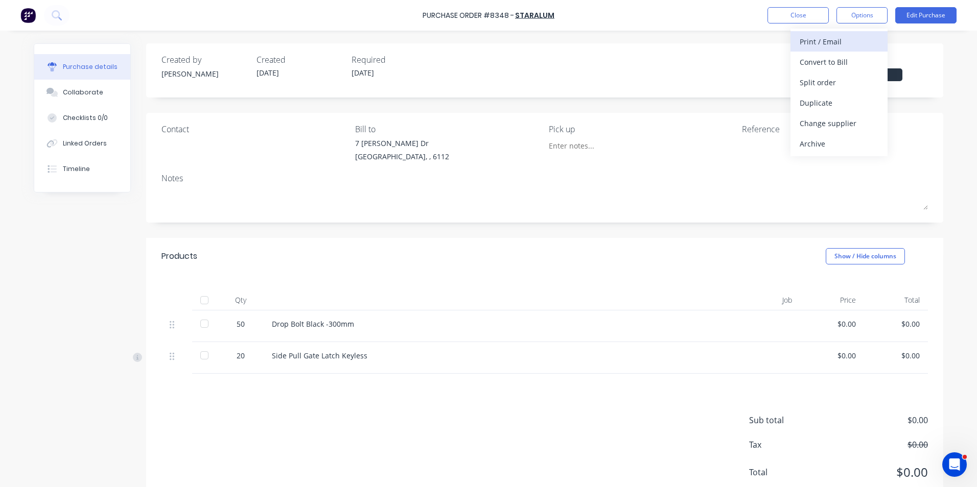
click at [834, 50] on button "Print / Email" at bounding box center [839, 41] width 97 height 20
click at [820, 76] on div "Without pricing" at bounding box center [839, 82] width 79 height 15
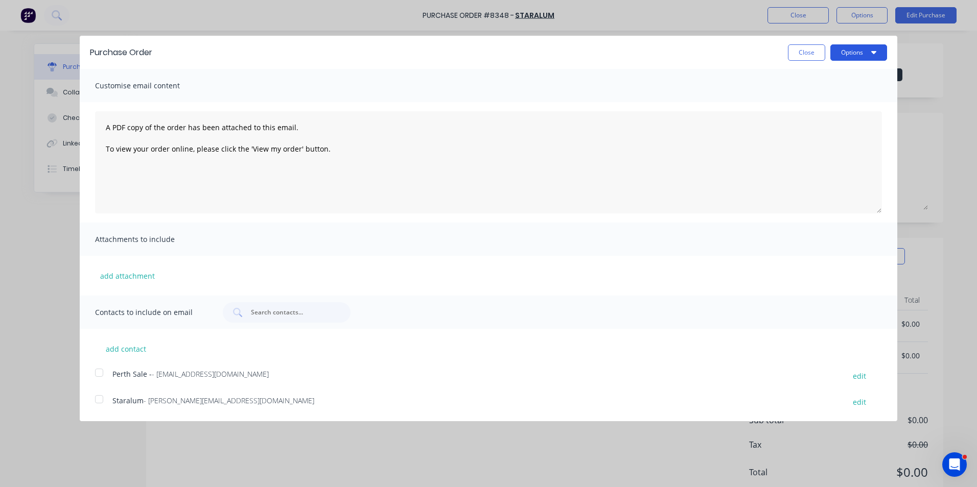
click at [879, 56] on button "Options" at bounding box center [858, 52] width 57 height 16
click at [861, 79] on div "Print" at bounding box center [838, 78] width 79 height 15
click at [792, 50] on button "Close" at bounding box center [806, 52] width 37 height 16
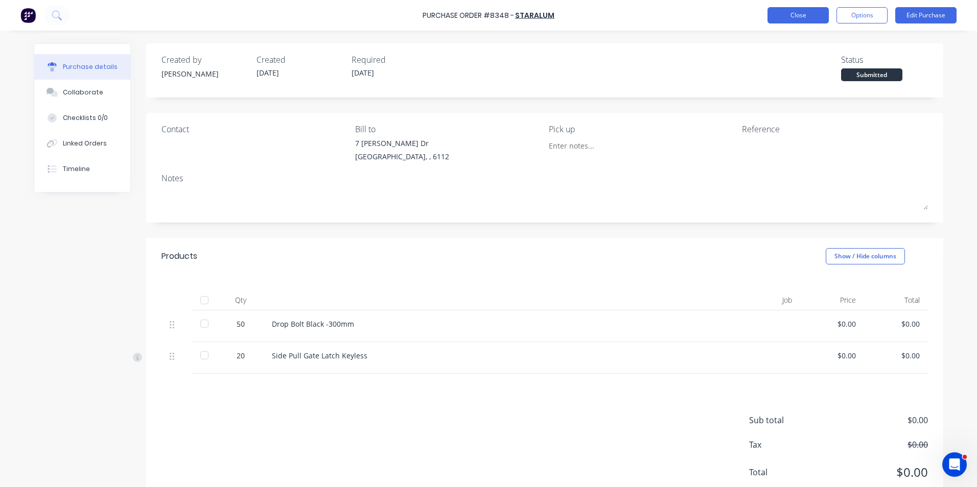
click at [788, 16] on button "Close" at bounding box center [798, 15] width 61 height 16
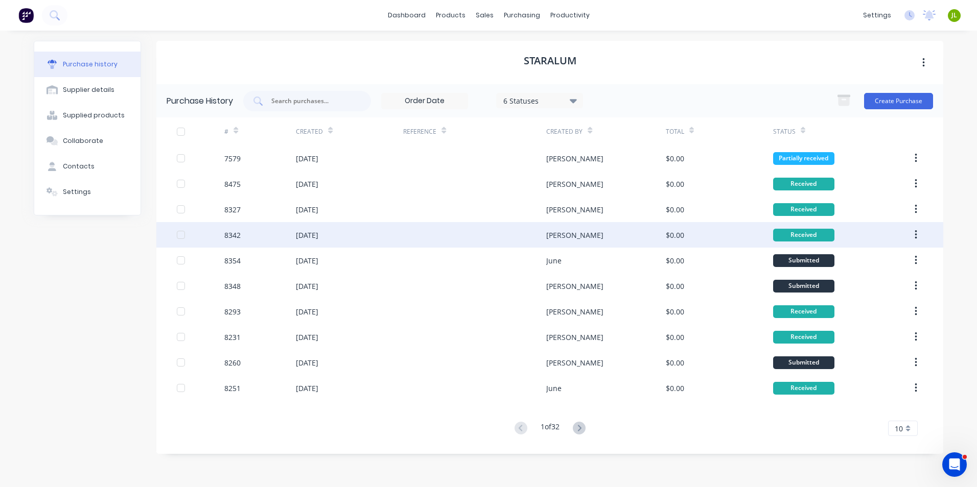
click at [489, 238] on div at bounding box center [474, 235] width 143 height 26
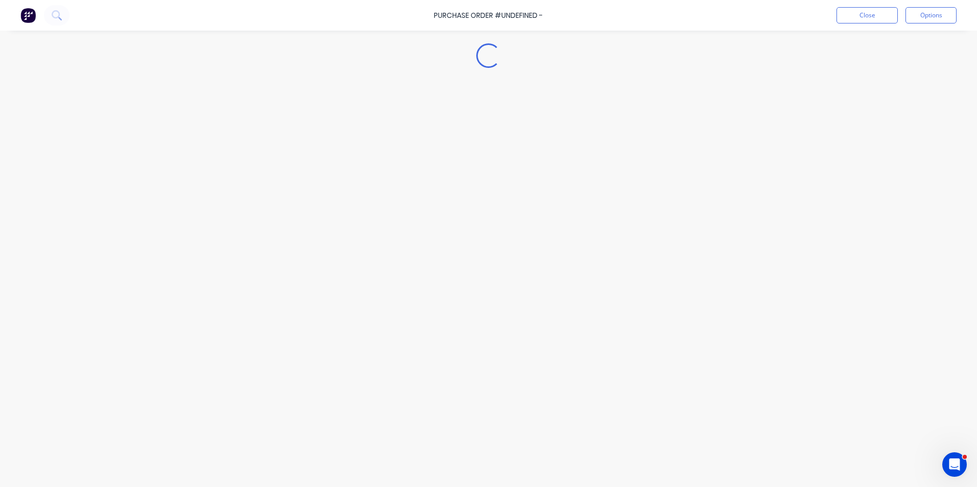
click at [489, 238] on div "Loading..." at bounding box center [489, 228] width 930 height 436
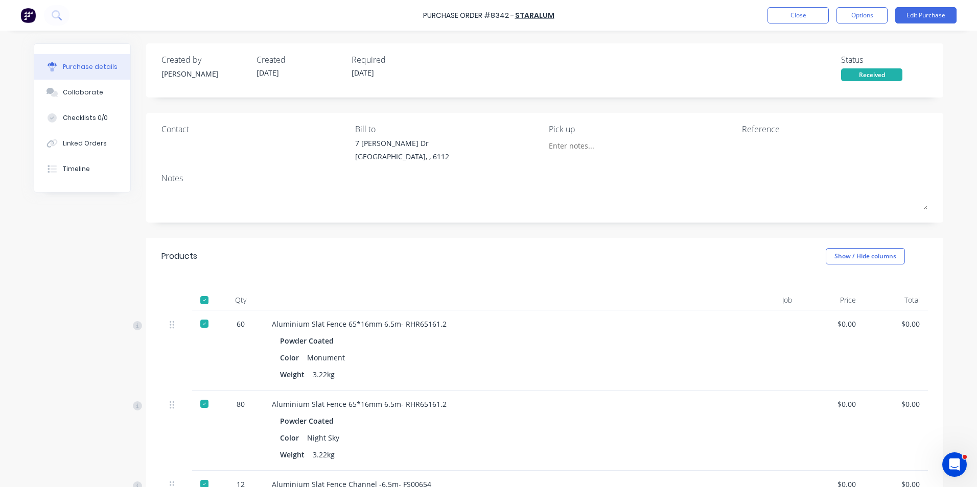
click at [449, 251] on div "Products Show / Hide columns" at bounding box center [544, 256] width 797 height 37
click at [117, 299] on div "Created by Cathy Created 08/08/25 Required 08/08/25 Status Received Contact Bil…" at bounding box center [489, 419] width 910 height 753
click at [215, 231] on div "Created by Cathy Created 08/08/25 Required 08/08/25 Status Received Contact Bil…" at bounding box center [544, 419] width 797 height 753
click at [784, 12] on button "Close" at bounding box center [798, 15] width 61 height 16
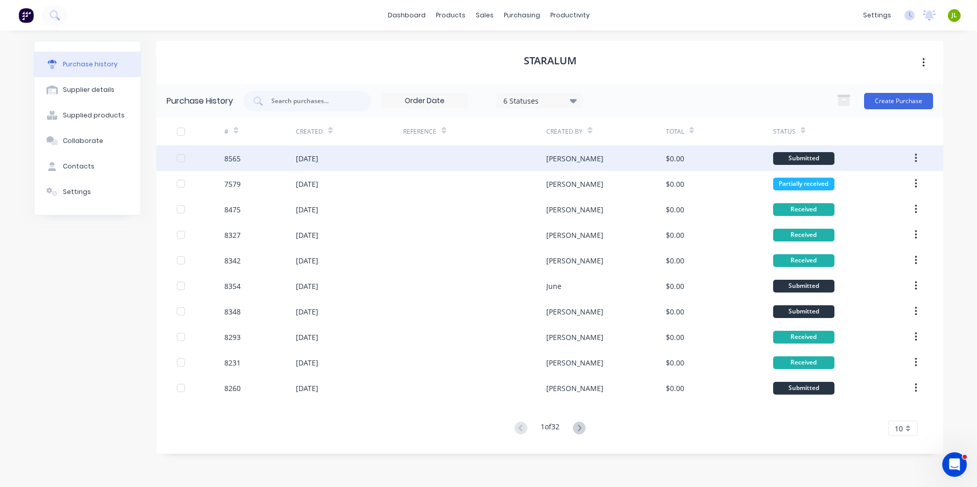
click at [598, 164] on div "Rachel" at bounding box center [605, 159] width 119 height 26
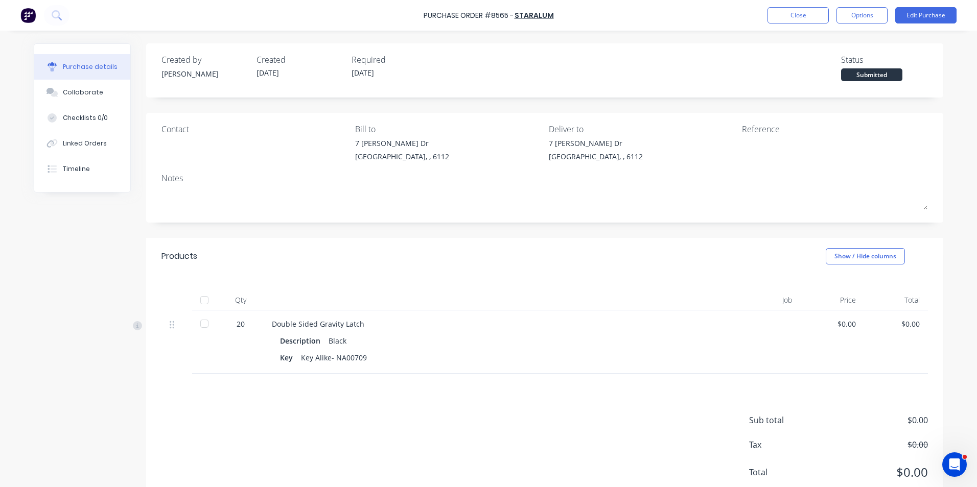
click at [194, 303] on div at bounding box center [204, 300] width 20 height 20
click at [799, 20] on button "Close" at bounding box center [798, 15] width 61 height 16
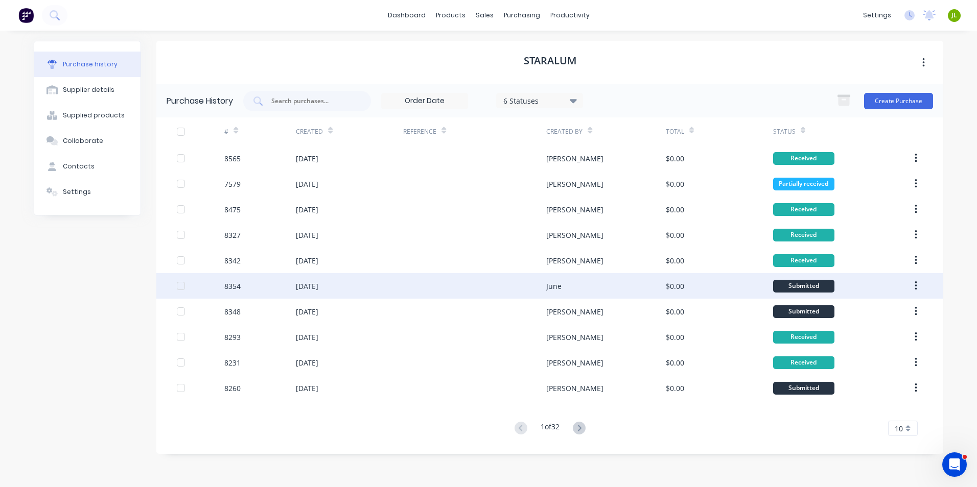
click at [593, 292] on div "June" at bounding box center [605, 286] width 119 height 26
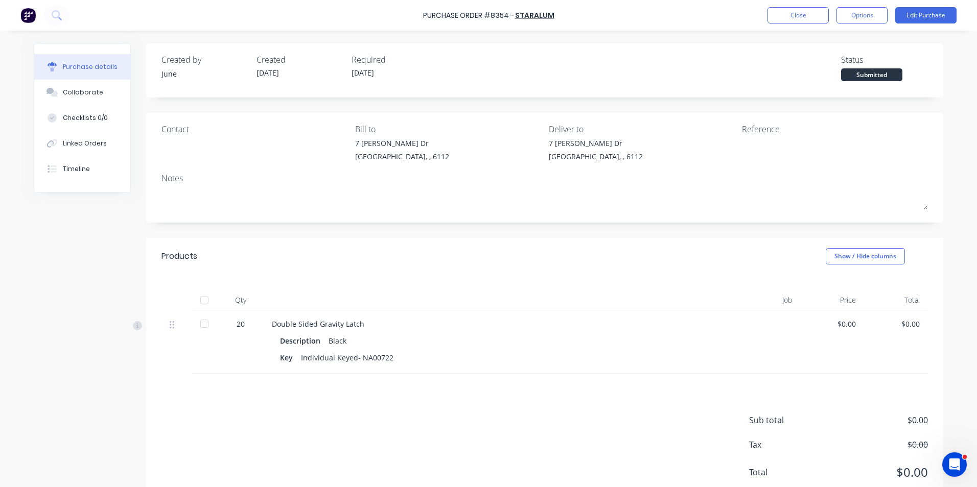
click at [204, 302] on div at bounding box center [204, 300] width 20 height 20
click at [505, 259] on div "Products Show / Hide columns" at bounding box center [544, 256] width 797 height 37
click at [819, 18] on button "Close" at bounding box center [798, 15] width 61 height 16
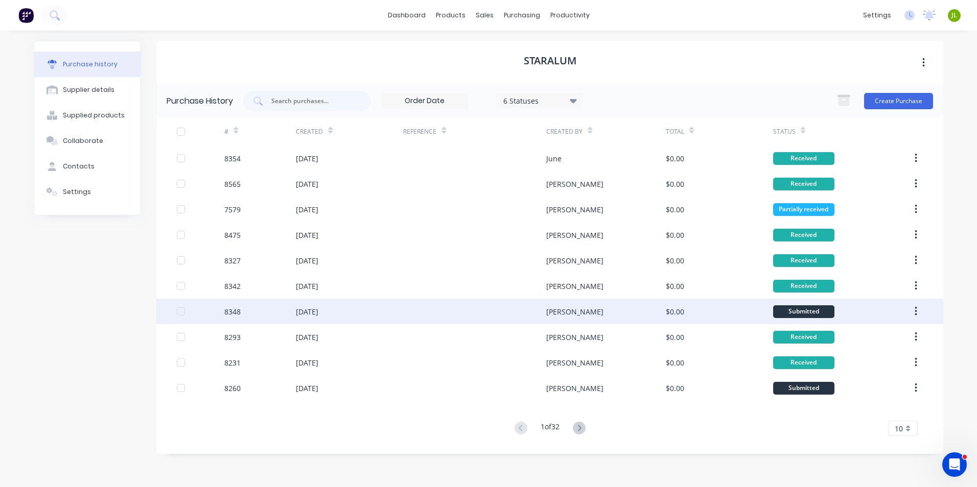
click at [412, 303] on div at bounding box center [474, 312] width 143 height 26
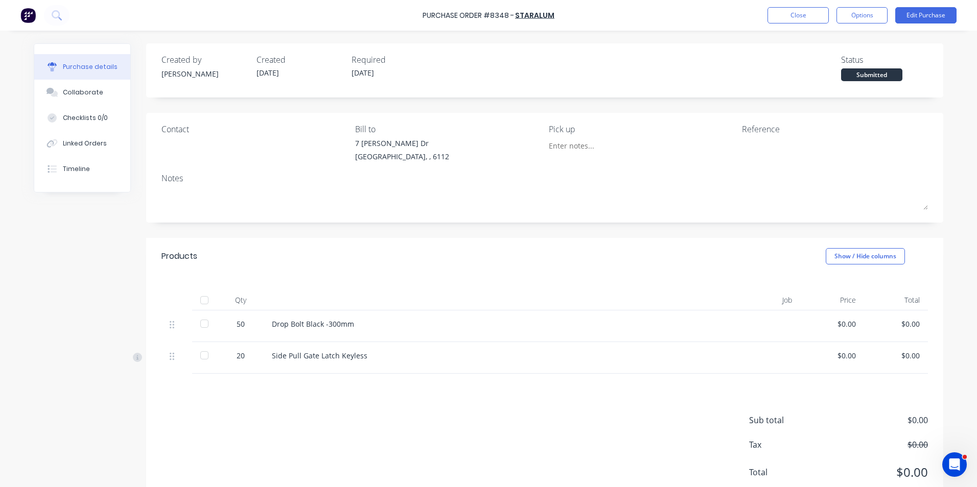
click at [194, 301] on div at bounding box center [204, 300] width 20 height 20
click at [431, 230] on div "Created by Juana Created 08/08/25 Required 08/08/25 Status Received Contact Bil…" at bounding box center [544, 276] width 797 height 466
click at [803, 22] on button "Close" at bounding box center [798, 15] width 61 height 16
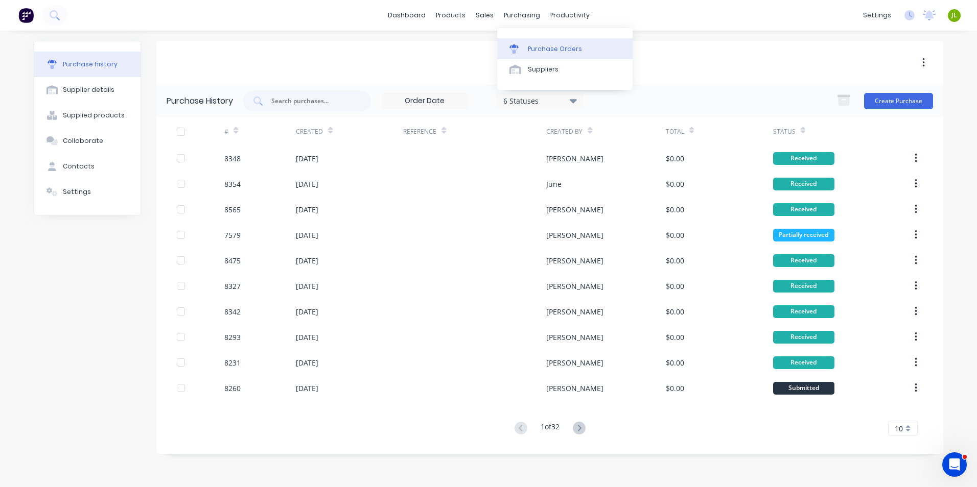
click at [524, 48] on div at bounding box center [516, 48] width 15 height 9
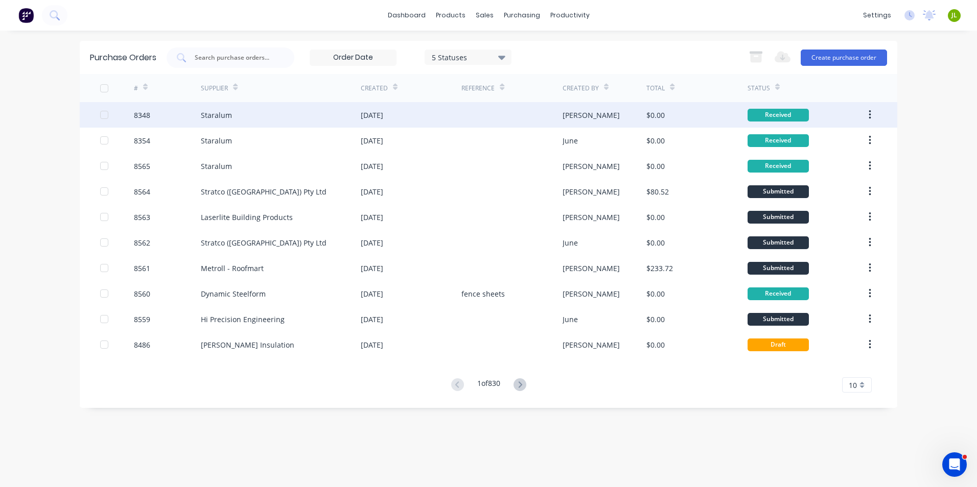
click at [207, 113] on div "Staralum" at bounding box center [216, 115] width 31 height 11
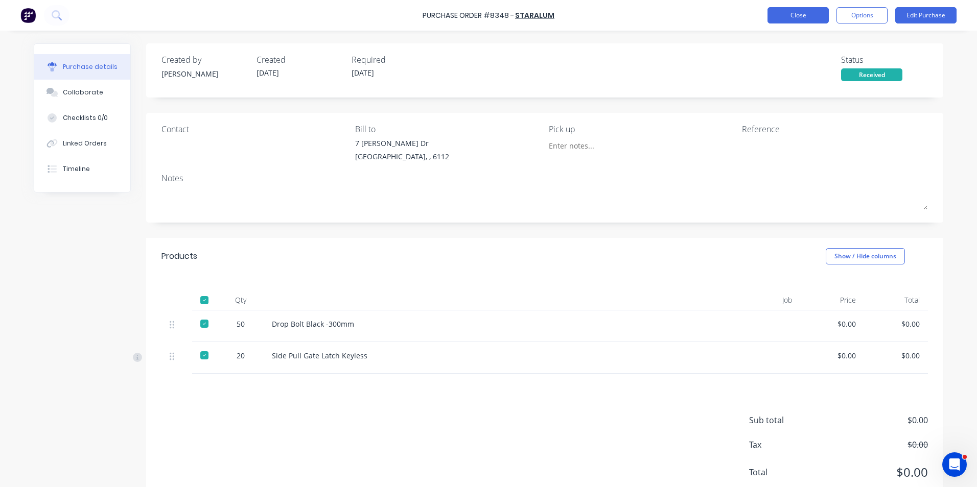
click at [783, 17] on button "Close" at bounding box center [798, 15] width 61 height 16
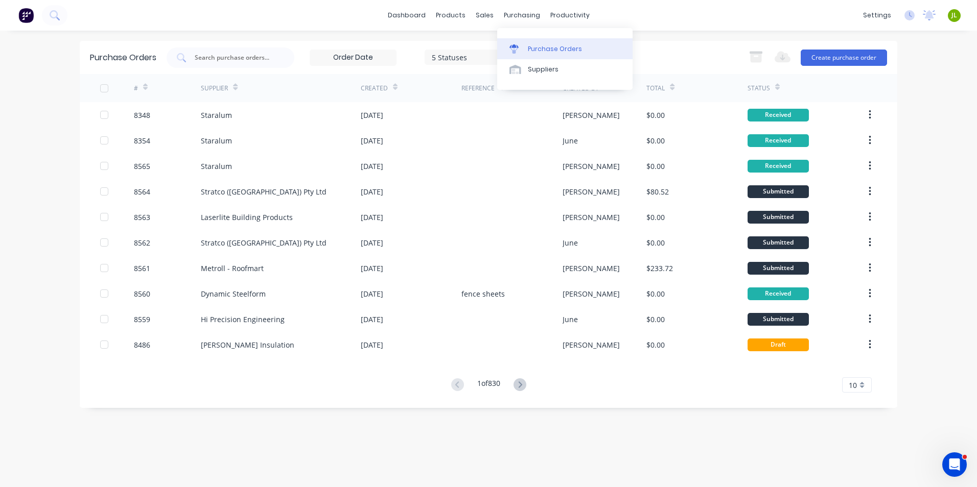
click at [521, 47] on div at bounding box center [516, 48] width 15 height 9
click at [487, 42] on link "Sales Orders" at bounding box center [538, 48] width 135 height 20
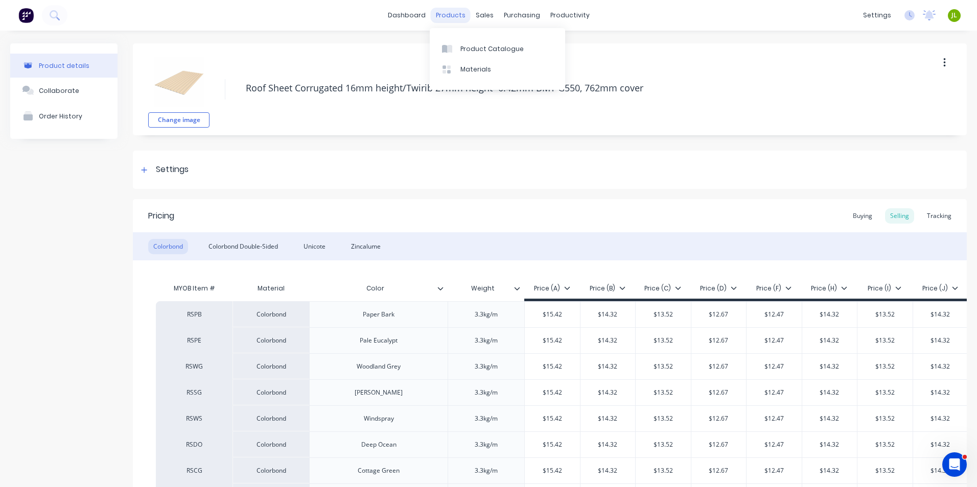
click at [457, 15] on div "products" at bounding box center [451, 15] width 40 height 15
click at [477, 13] on div "sales" at bounding box center [485, 15] width 28 height 15
click at [482, 58] on link "Sales Orders" at bounding box center [534, 48] width 135 height 20
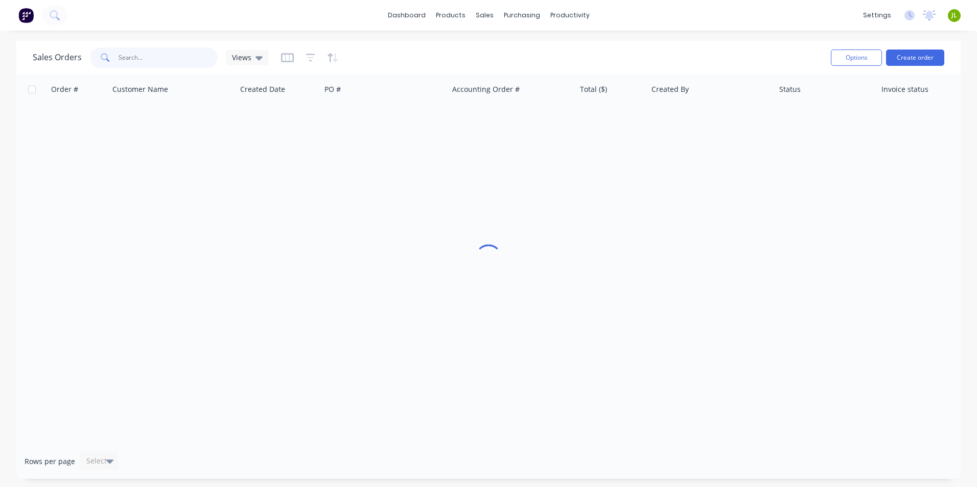
click at [180, 56] on input "text" at bounding box center [169, 58] width 100 height 20
type input "48759"
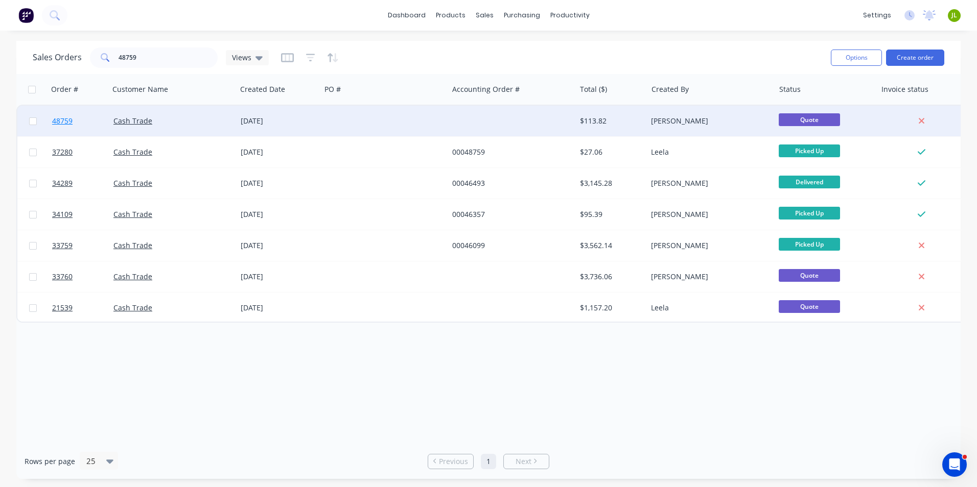
click at [64, 123] on span "48759" at bounding box center [62, 121] width 20 height 10
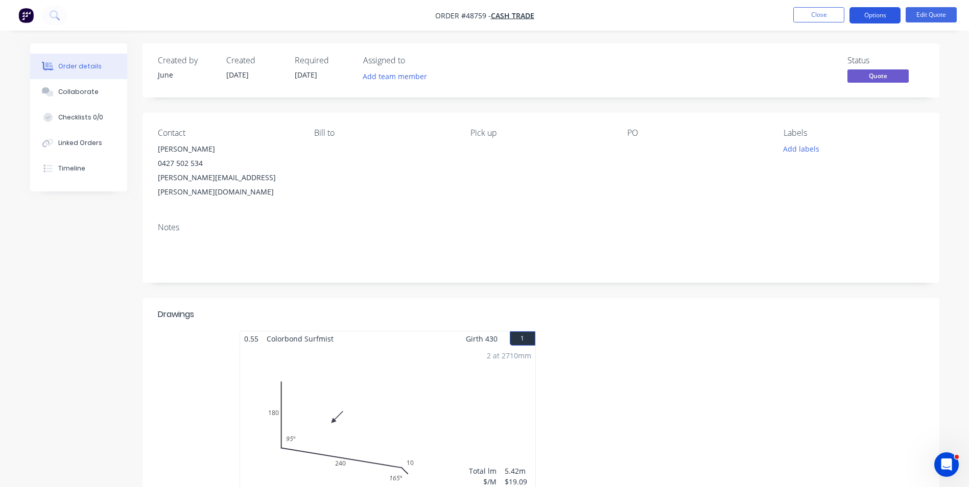
click at [883, 10] on button "Options" at bounding box center [875, 15] width 51 height 16
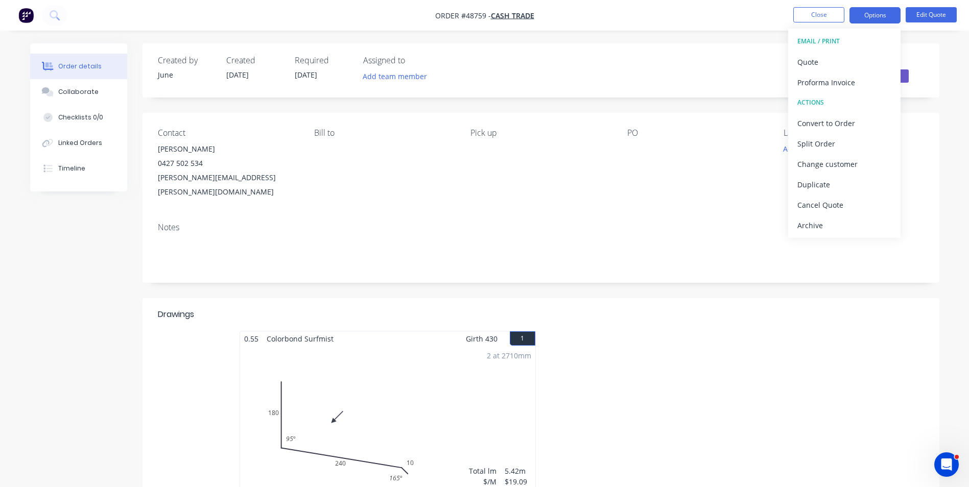
click at [188, 349] on div "0.55 Colorbond Surfmist Girth 430 1 0 180 240 10 95 º 165 º 0 180 240 10 95 º 1…" at bounding box center [541, 422] width 797 height 182
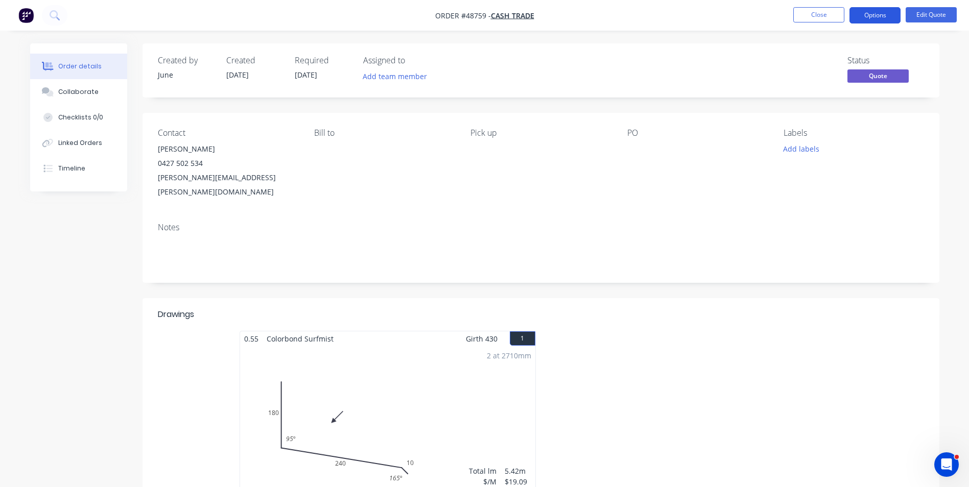
click at [886, 18] on button "Options" at bounding box center [875, 15] width 51 height 16
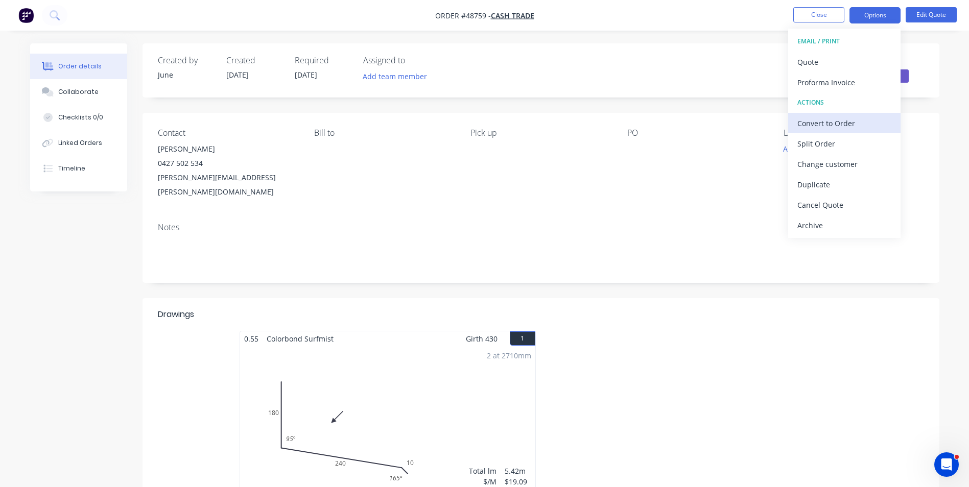
click at [884, 118] on div "Convert to Order" at bounding box center [845, 123] width 94 height 15
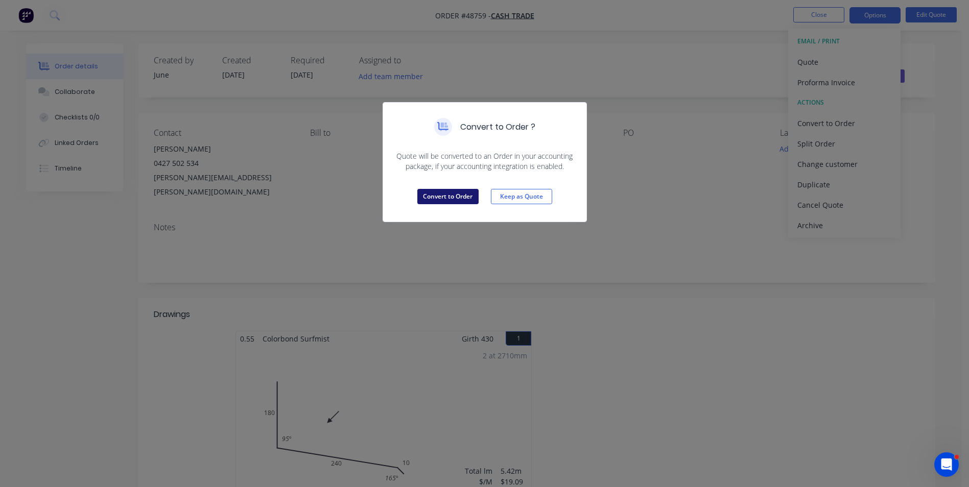
click at [457, 200] on button "Convert to Order" at bounding box center [447, 196] width 61 height 15
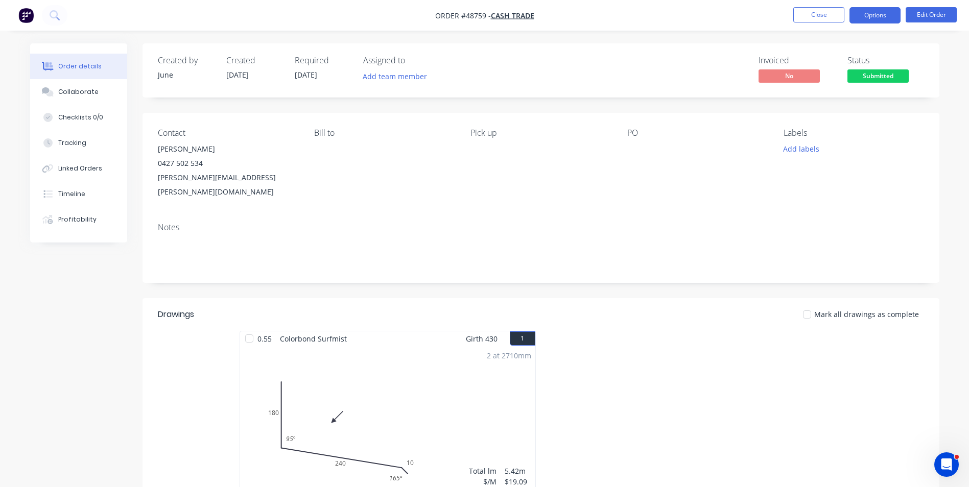
click at [858, 18] on button "Options" at bounding box center [875, 15] width 51 height 16
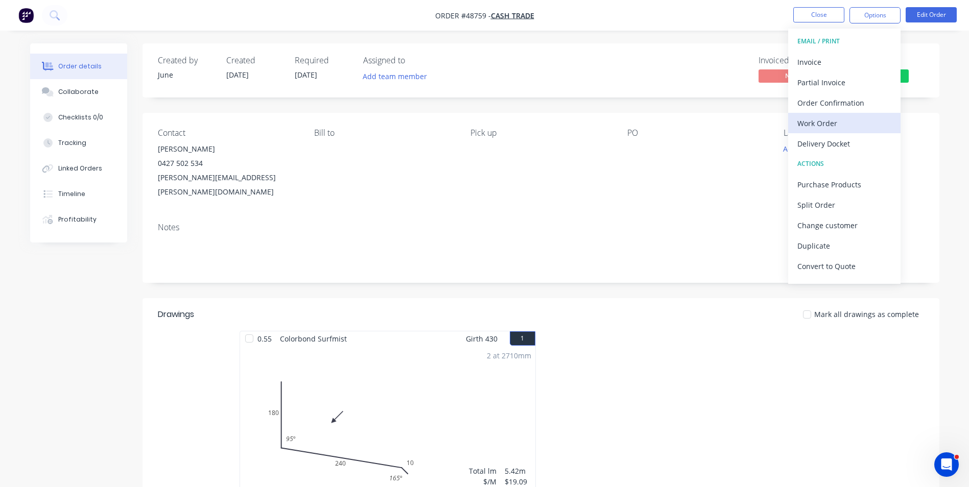
click at [841, 128] on div "Work Order" at bounding box center [845, 123] width 94 height 15
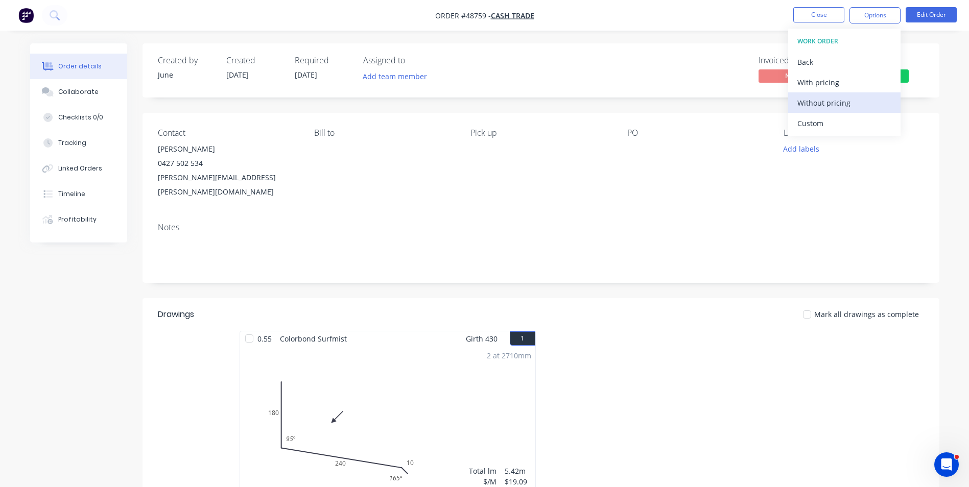
click at [835, 105] on div "Without pricing" at bounding box center [845, 103] width 94 height 15
click at [557, 75] on div "Invoiced No Status Submitted" at bounding box center [695, 71] width 459 height 30
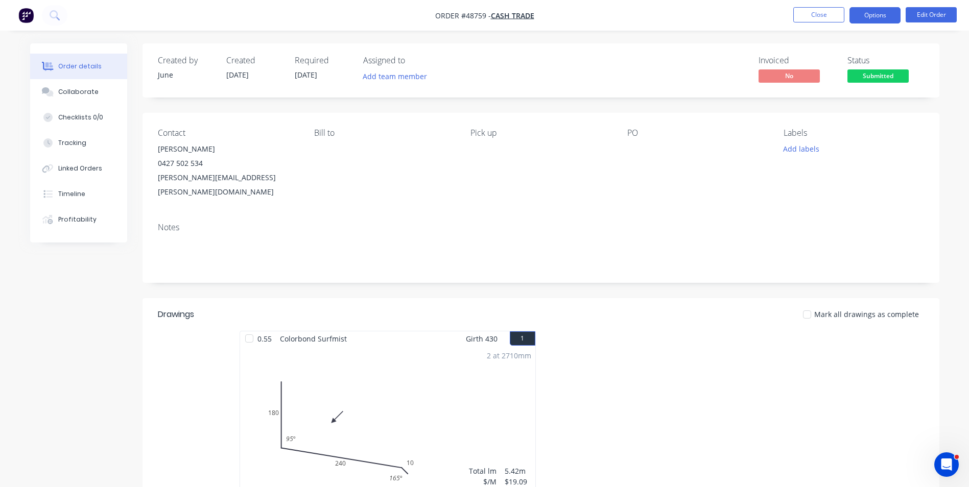
click at [886, 19] on button "Options" at bounding box center [875, 15] width 51 height 16
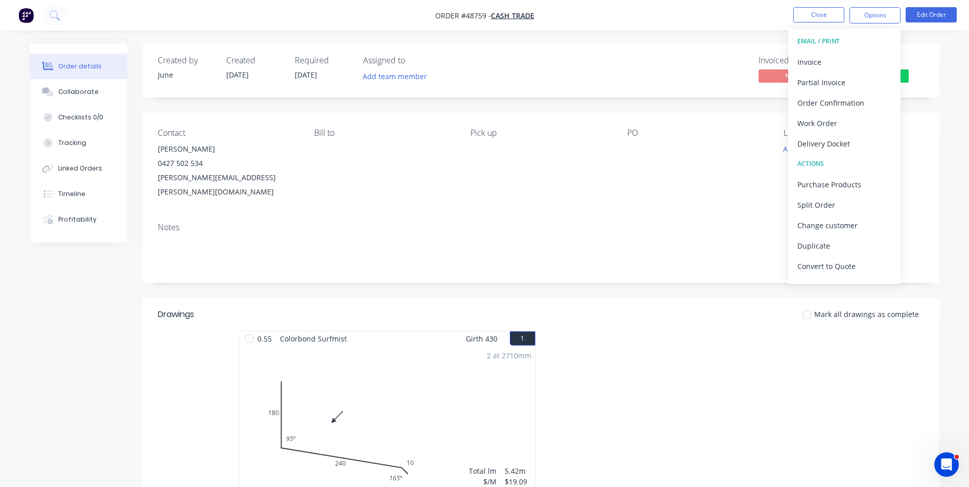
click at [616, 92] on div "Created by June Created 02/09/25 Required 04/09/25 Assigned to Add team member …" at bounding box center [541, 70] width 797 height 54
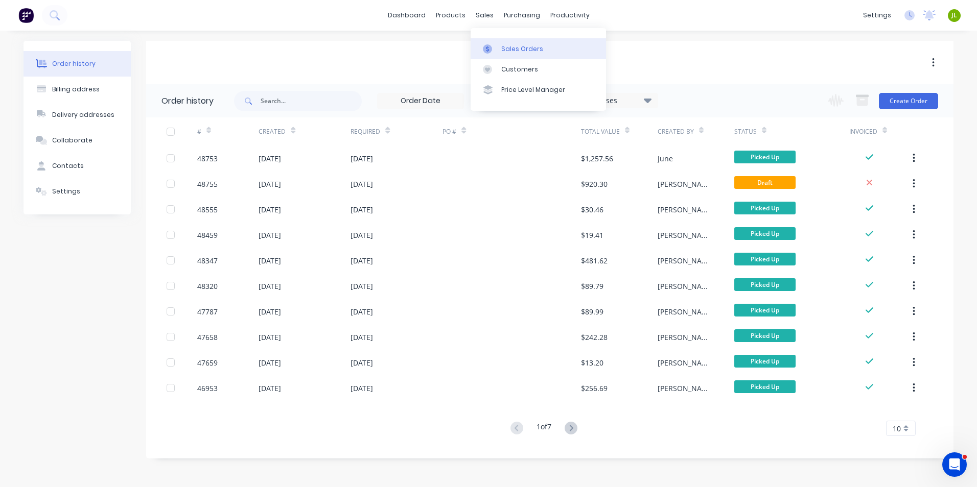
click at [503, 51] on div "Sales Orders" at bounding box center [522, 48] width 42 height 9
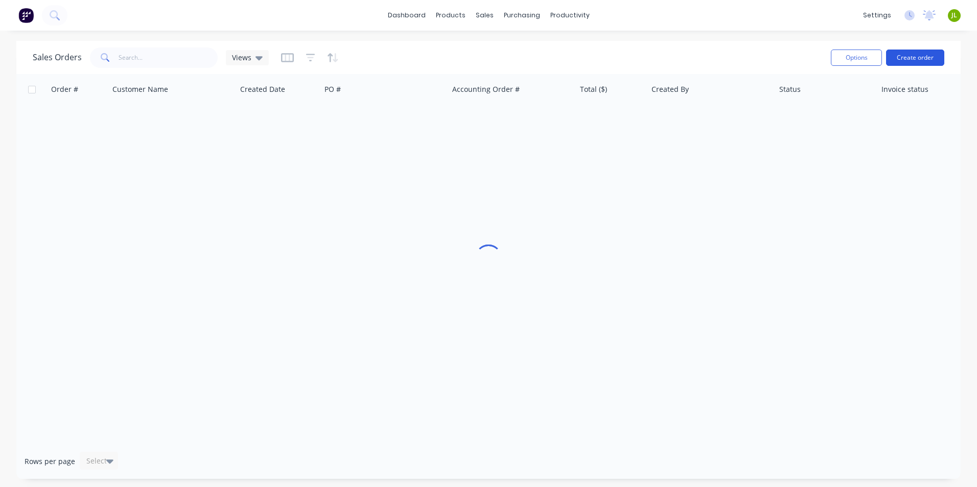
click at [942, 52] on button "Create order" at bounding box center [915, 58] width 58 height 16
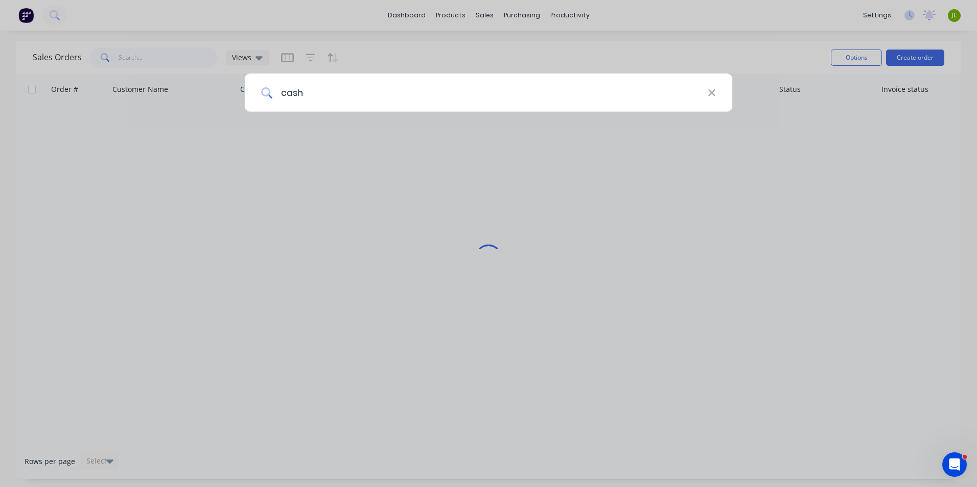
type input "cash"
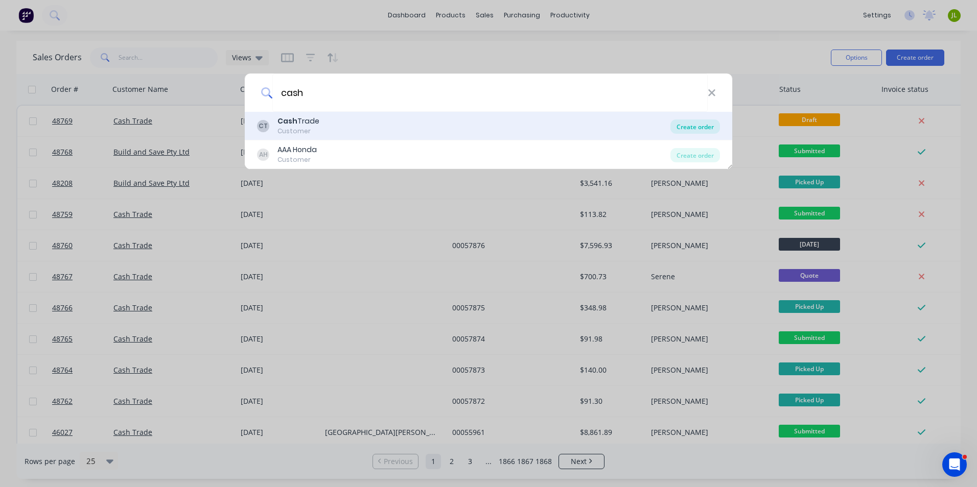
click at [699, 126] on div "Create order" at bounding box center [695, 127] width 50 height 14
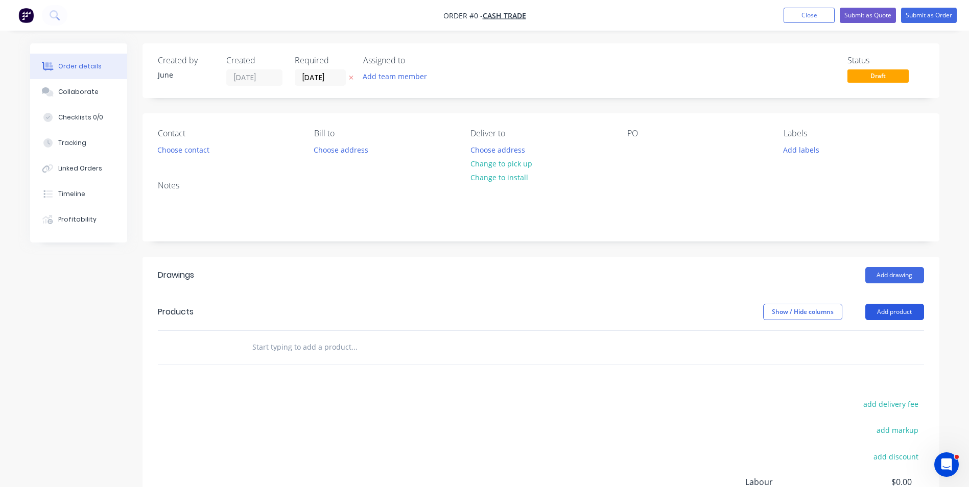
click at [918, 314] on button "Add product" at bounding box center [895, 312] width 59 height 16
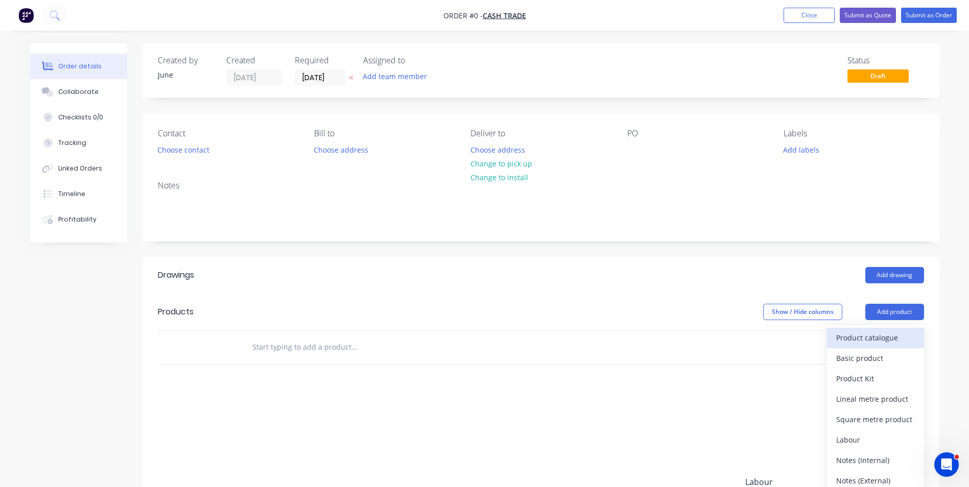
click at [900, 335] on div "Product catalogue" at bounding box center [876, 338] width 79 height 15
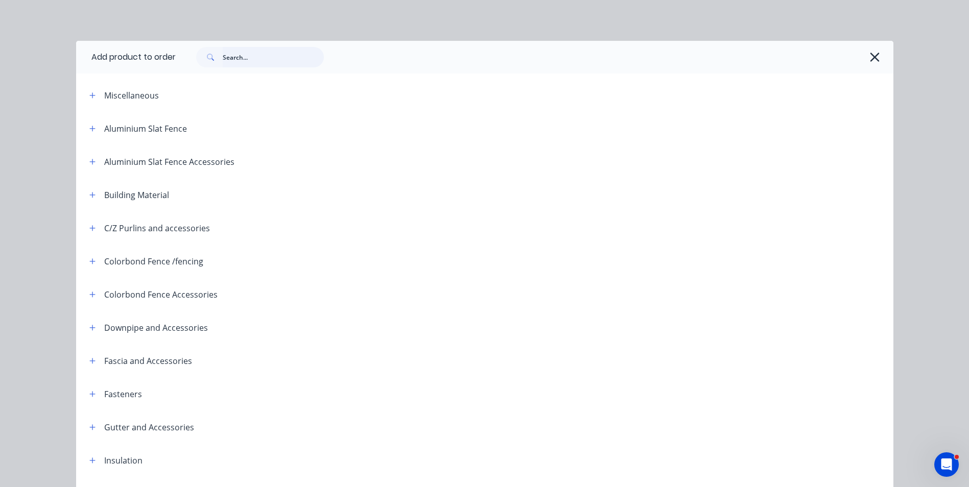
click at [253, 56] on input "text" at bounding box center [273, 57] width 101 height 20
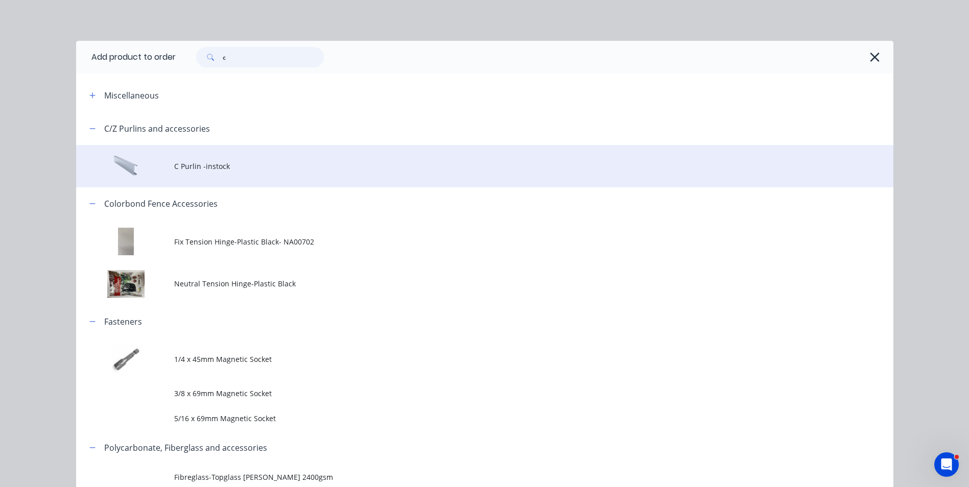
type input "c"
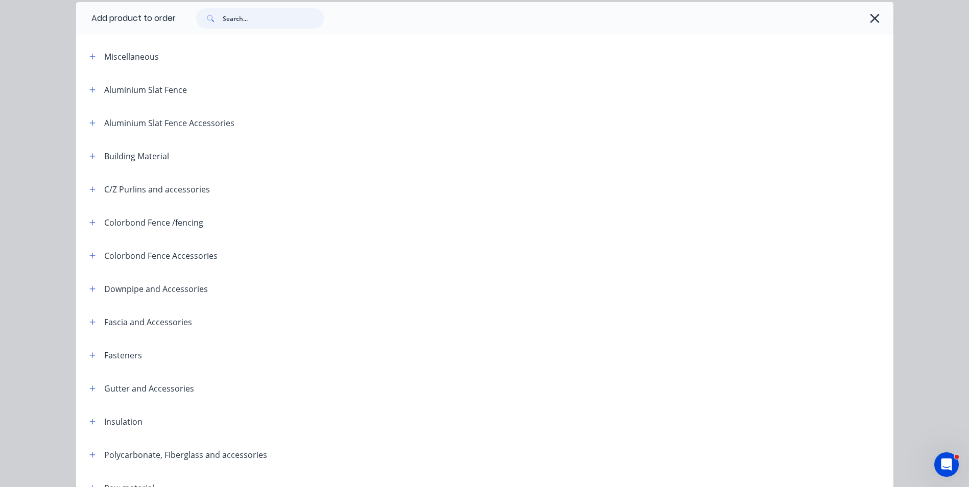
scroll to position [153, 0]
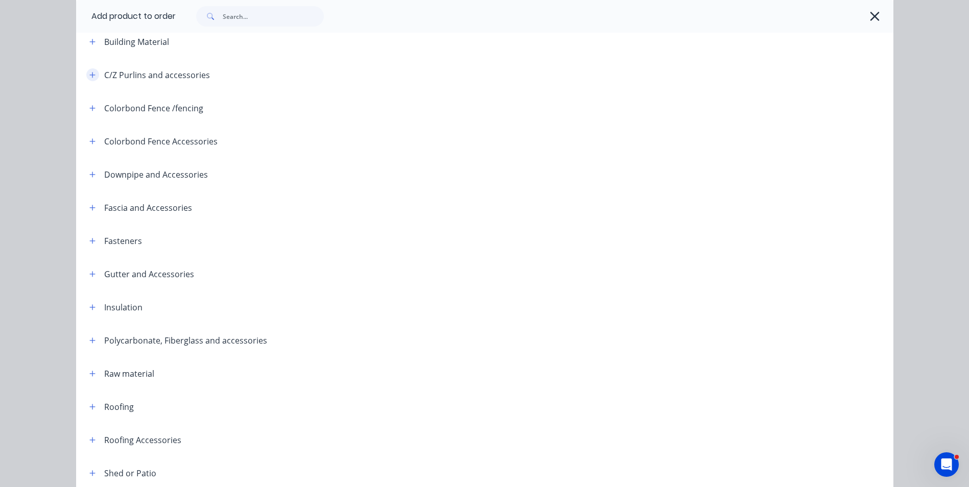
click at [89, 73] on icon "button" at bounding box center [92, 75] width 6 height 6
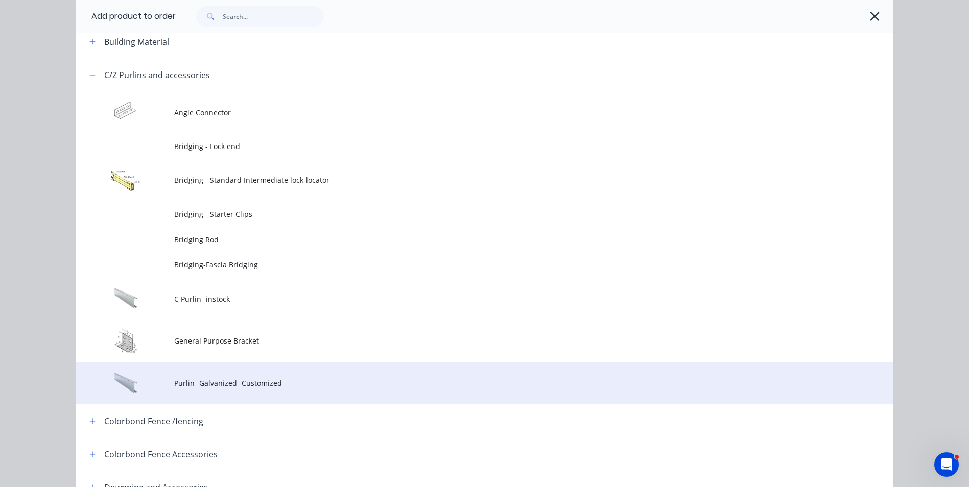
click at [242, 377] on td "Purlin -Galvanized -Customized" at bounding box center [533, 383] width 719 height 42
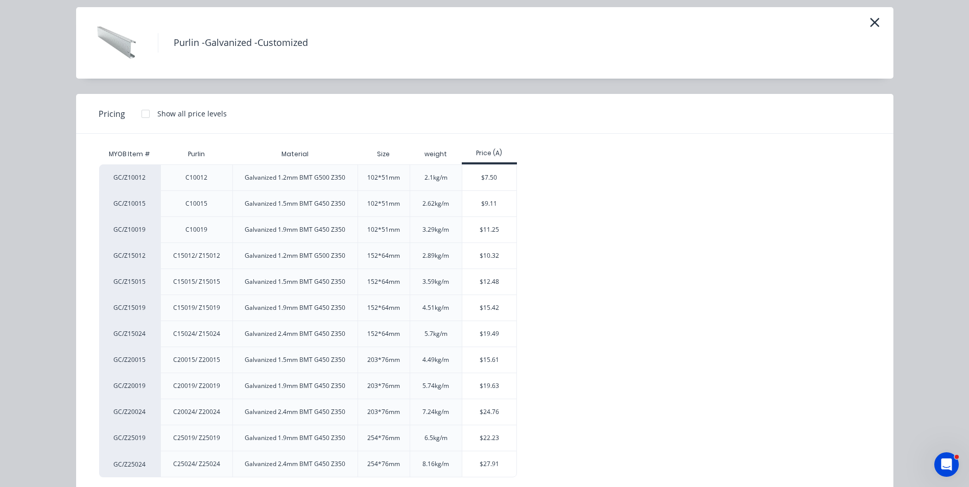
scroll to position [51, 0]
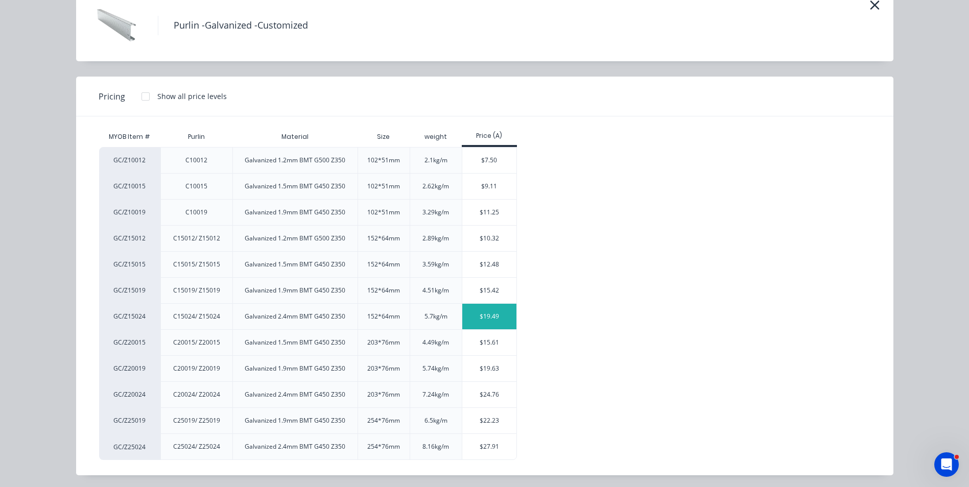
click at [466, 318] on div "$19.49" at bounding box center [489, 317] width 55 height 26
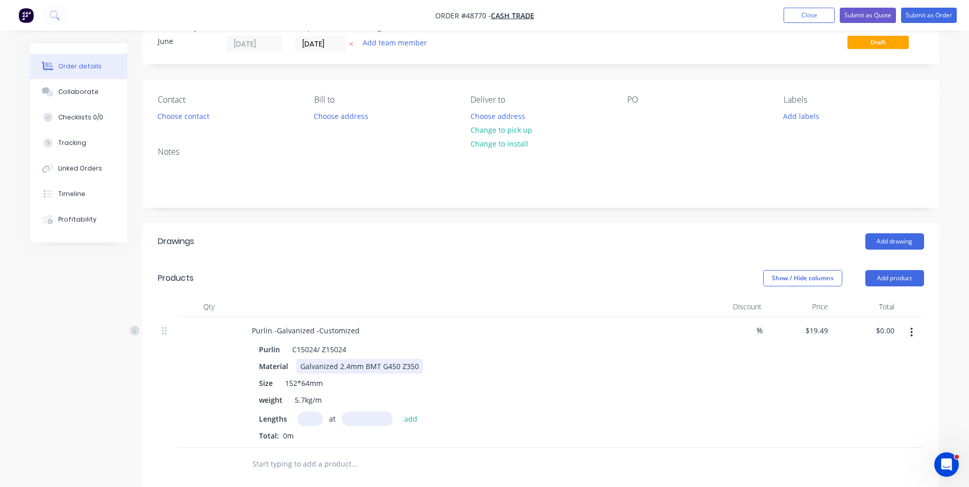
scroll to position [51, 0]
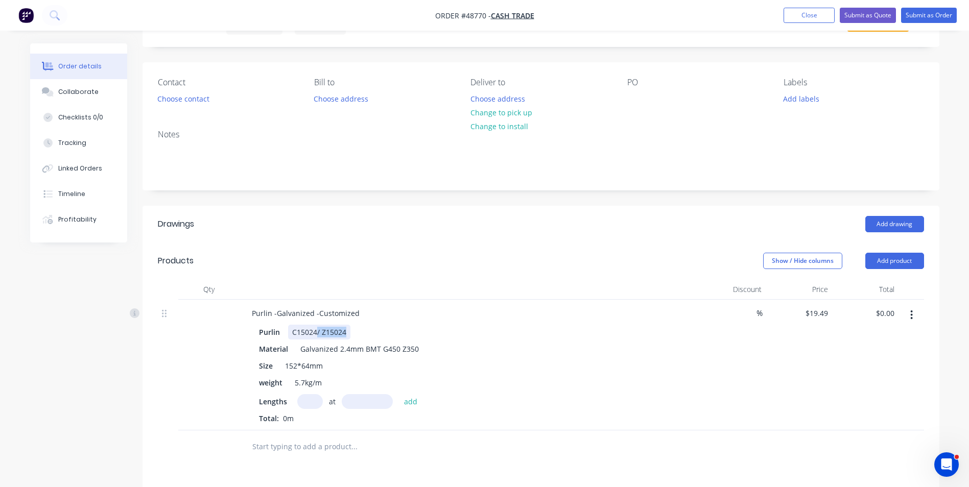
drag, startPoint x: 317, startPoint y: 332, endPoint x: 381, endPoint y: 333, distance: 63.9
click at [381, 333] on div "Purlin C15024/ Z15024" at bounding box center [467, 332] width 425 height 15
click at [310, 405] on input "text" at bounding box center [310, 401] width 26 height 15
type input "1"
type input "3876"
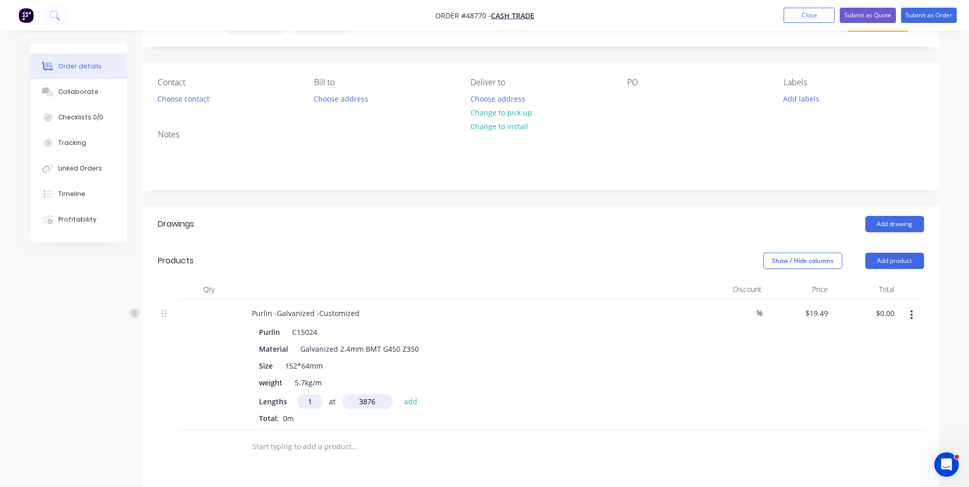
click at [399, 394] on button "add" at bounding box center [411, 401] width 24 height 14
type input "$75.54"
type input "1"
type input "3916mm"
click at [363, 306] on div "Purlin -Galvanized -Customized" at bounding box center [470, 313] width 452 height 15
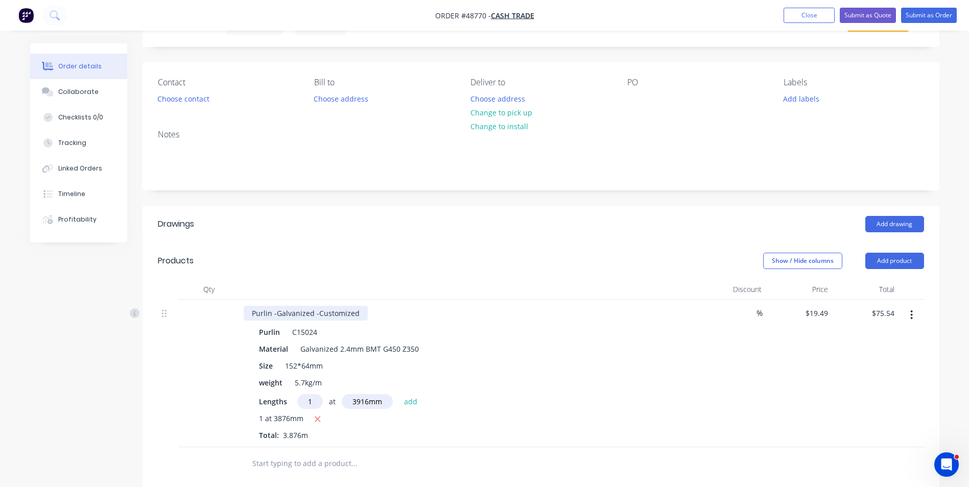
click at [363, 309] on div "Purlin -Galvanized -Customized" at bounding box center [306, 313] width 124 height 15
drag, startPoint x: 411, startPoint y: 369, endPoint x: 422, endPoint y: 394, distance: 27.2
click at [423, 392] on div "Purlin C15024 Material Galvanized 2.4mm BMT G450 Z350 Size 152*64mm weight 5.7k…" at bounding box center [470, 382] width 452 height 118
click at [397, 405] on div "1 at 3916mm add" at bounding box center [360, 401] width 126 height 15
click at [404, 401] on button "add" at bounding box center [411, 401] width 24 height 14
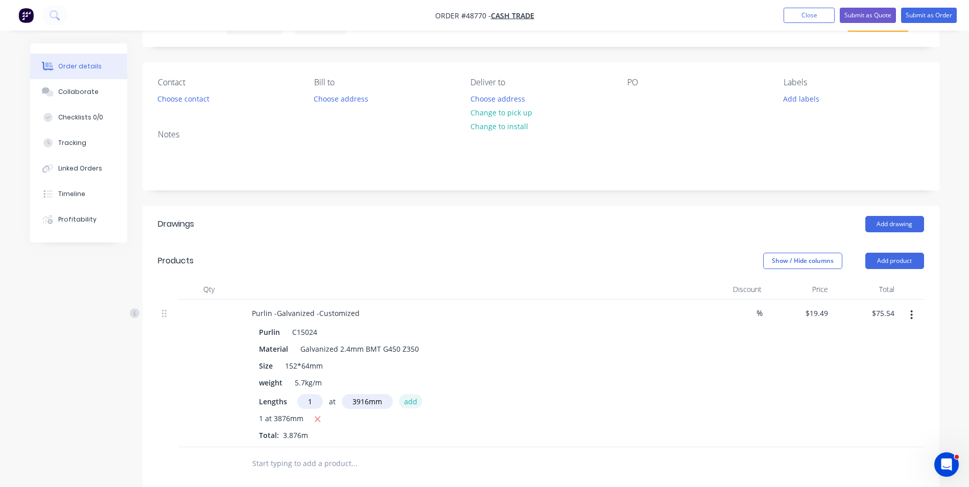
type input "$151.87"
type input "2"
click at [371, 403] on input "text" at bounding box center [367, 401] width 51 height 15
type input "2900"
click at [399, 394] on button "add" at bounding box center [411, 401] width 24 height 14
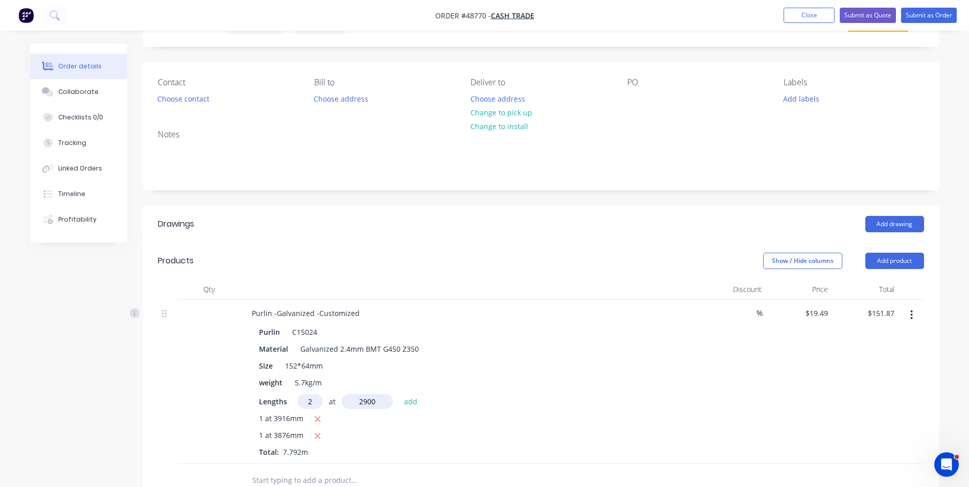
type input "$264.91"
click at [910, 314] on button "button" at bounding box center [912, 315] width 24 height 18
click at [888, 359] on div "Duplicate" at bounding box center [876, 362] width 79 height 15
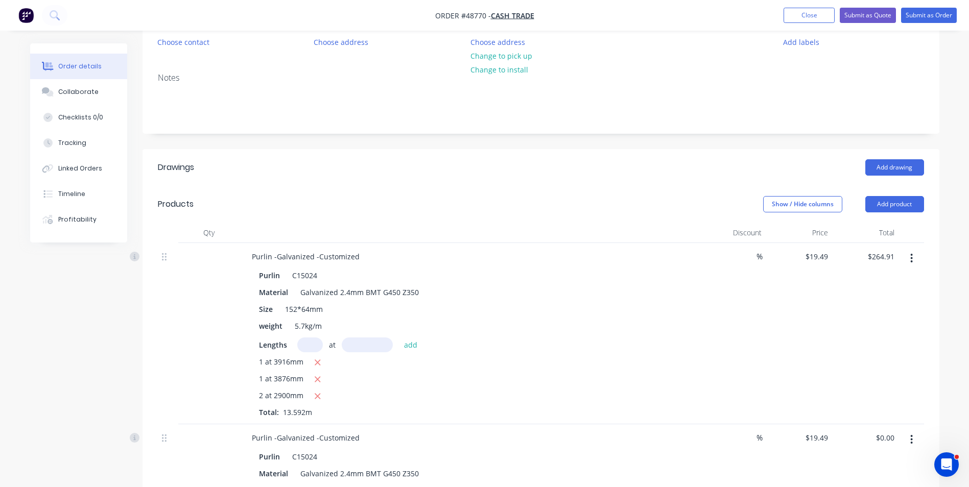
scroll to position [153, 0]
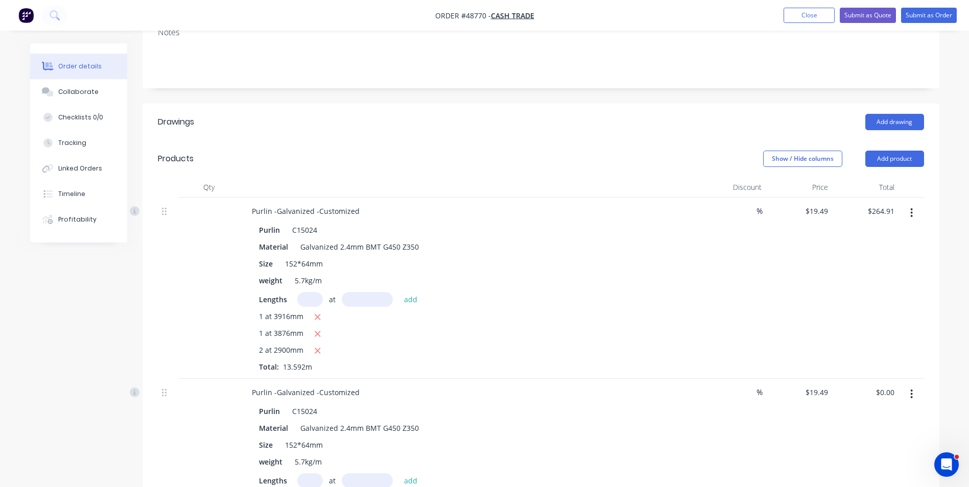
click at [910, 396] on button "button" at bounding box center [912, 394] width 24 height 18
click at [898, 420] on div "Edit" at bounding box center [876, 421] width 79 height 15
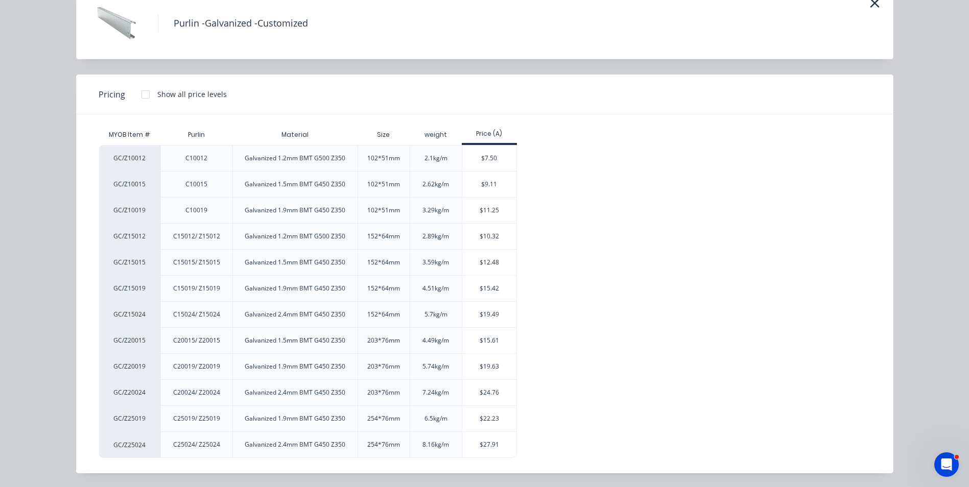
scroll to position [54, 0]
click at [478, 256] on div "$12.48" at bounding box center [489, 262] width 55 height 26
type input "$12.48"
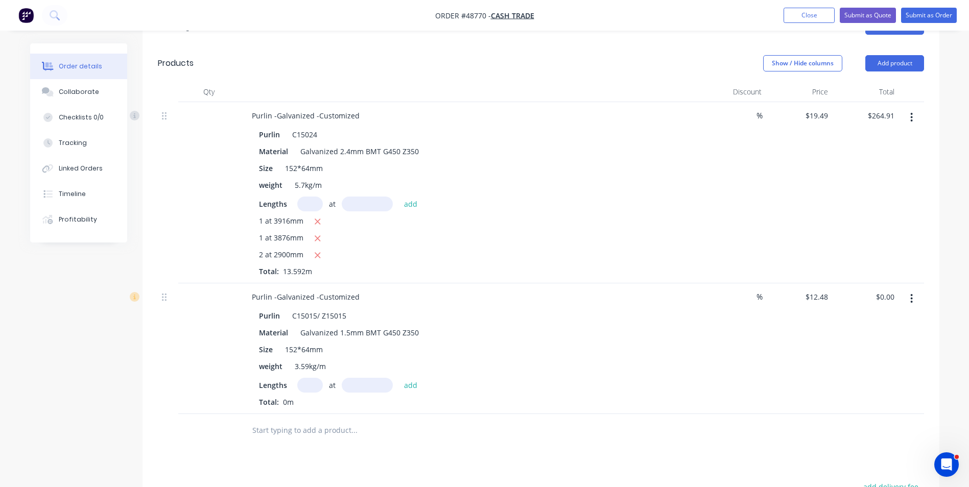
scroll to position [255, 0]
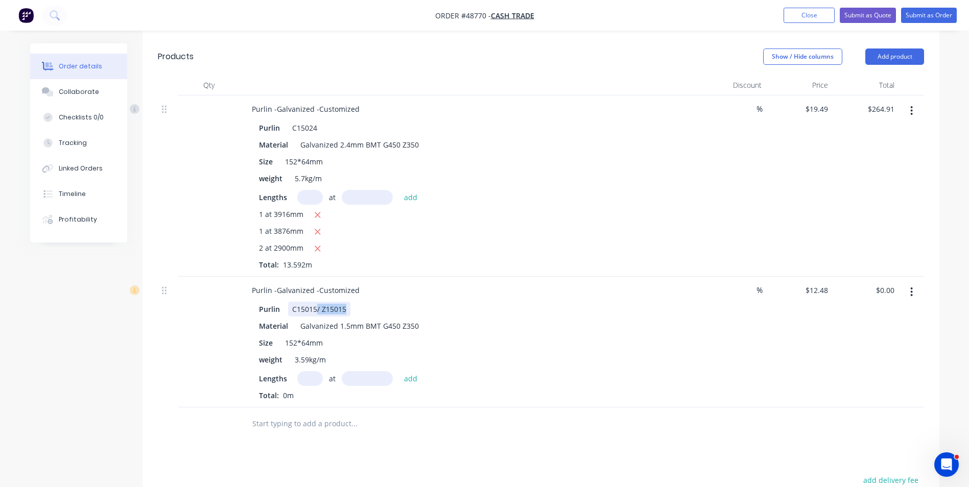
drag, startPoint x: 317, startPoint y: 310, endPoint x: 461, endPoint y: 308, distance: 144.6
click at [461, 308] on div "Purlin C15015/ Z15015" at bounding box center [467, 309] width 425 height 15
click at [461, 308] on div "Purlin C15015" at bounding box center [467, 309] width 425 height 15
click at [320, 381] on input "text" at bounding box center [310, 378] width 26 height 15
type input "8"
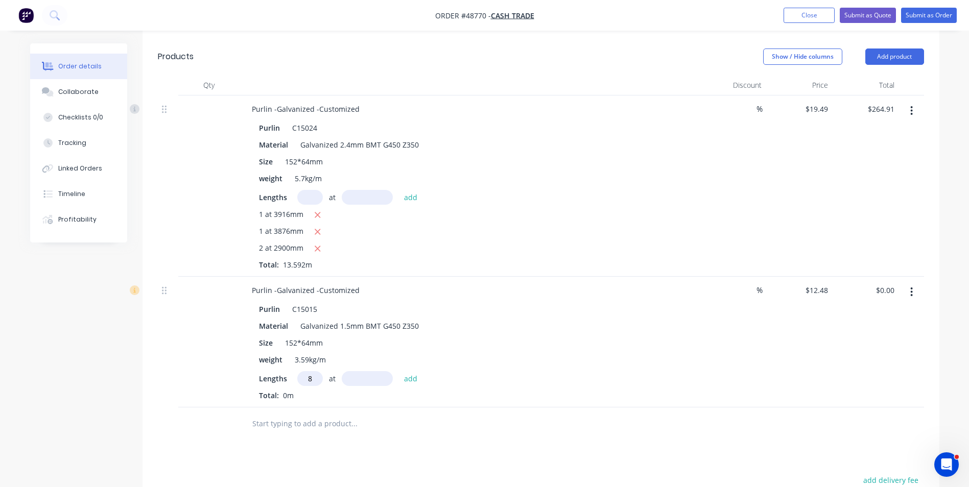
click at [357, 375] on input "text" at bounding box center [367, 378] width 51 height 15
type input "1483"
click at [399, 371] on button "add" at bounding box center [411, 378] width 24 height 14
type input "$148.06"
click at [624, 344] on div "Size 152*64mm" at bounding box center [467, 343] width 425 height 15
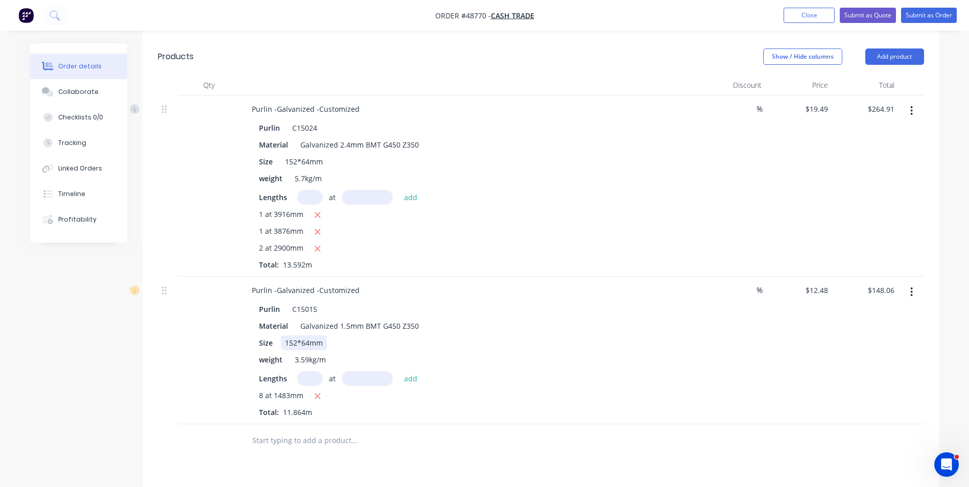
scroll to position [0, 0]
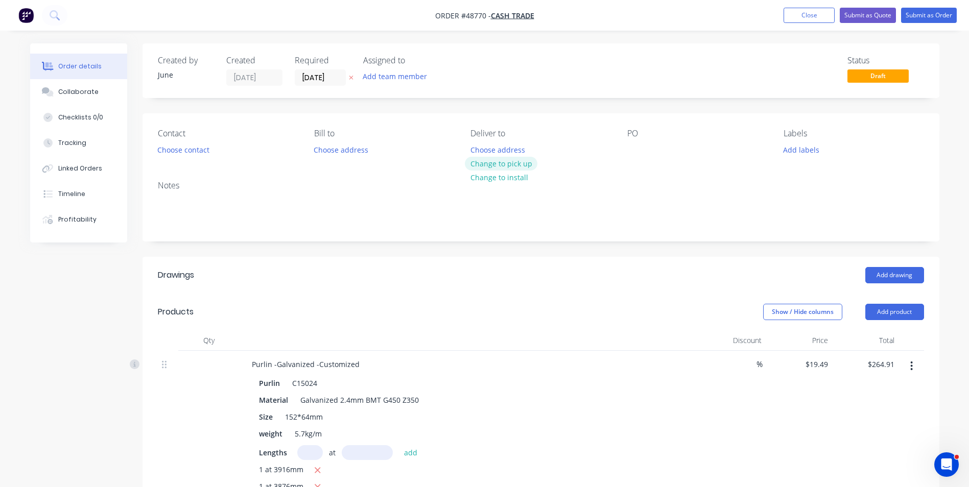
click at [477, 162] on button "Change to pick up" at bounding box center [501, 164] width 73 height 14
click at [199, 150] on button "Choose contact" at bounding box center [183, 150] width 63 height 14
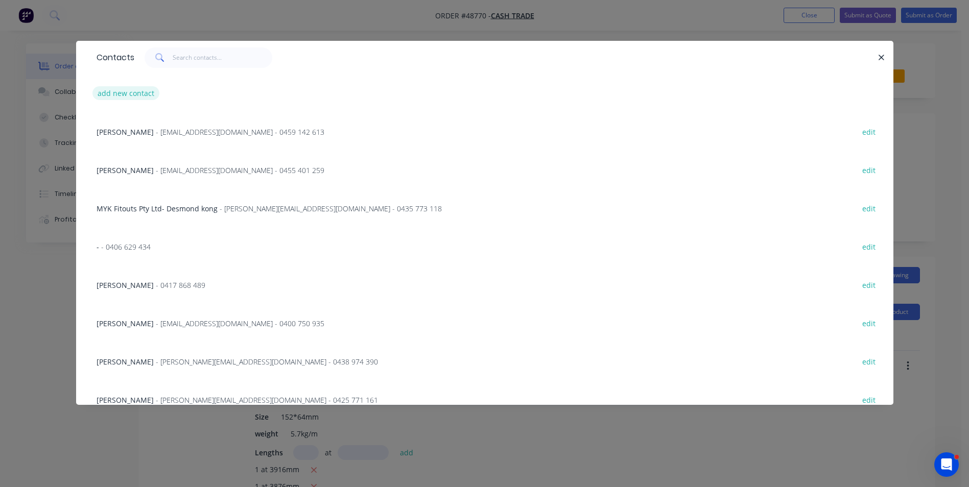
click at [129, 98] on button "add new contact" at bounding box center [125, 93] width 67 height 14
select select "AU"
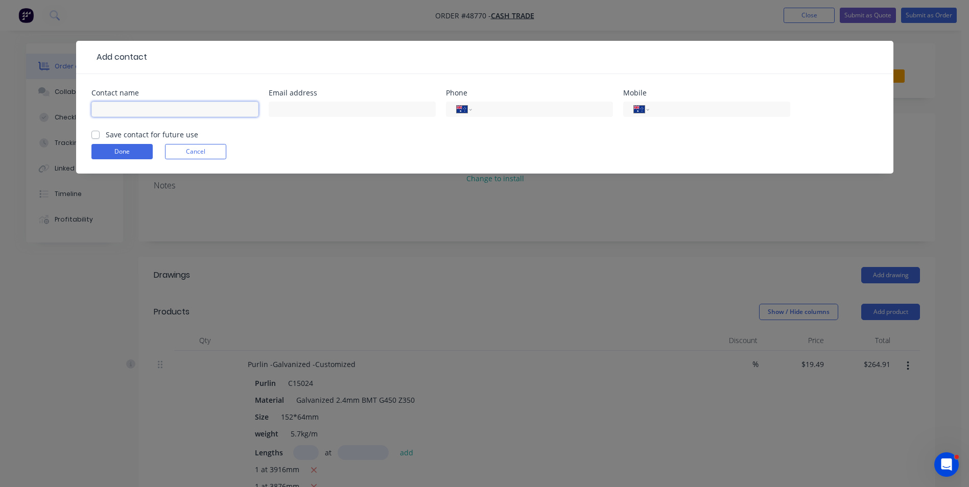
click at [125, 103] on input "text" at bounding box center [174, 109] width 167 height 15
paste input "Clint Matthews"
type input "Clint Matthews"
click at [522, 102] on div "International Afghanistan Åland Islands Albania Algeria American Samoa Andorra …" at bounding box center [529, 109] width 167 height 15
click at [652, 105] on div "International Afghanistan Åland Islands Albania Algeria American Samoa Andorra …" at bounding box center [706, 109] width 167 height 15
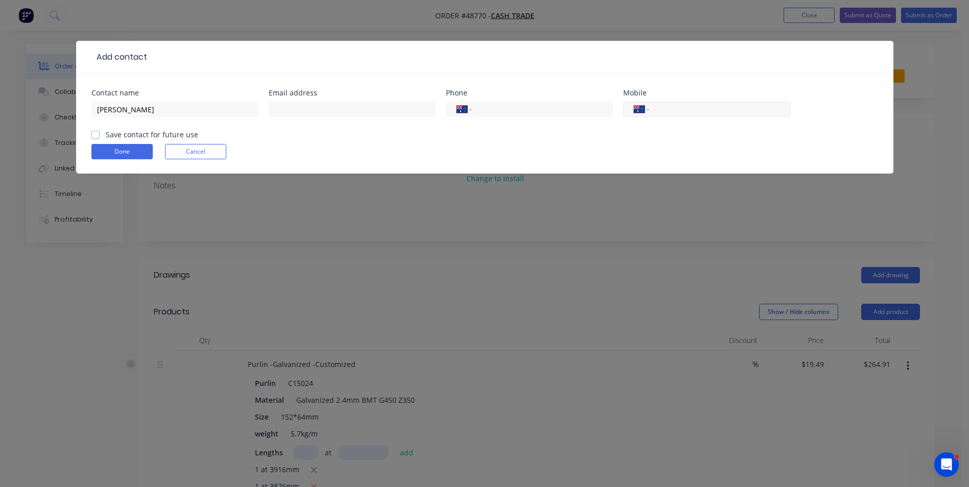
click at [661, 106] on input "tel" at bounding box center [718, 110] width 123 height 12
paste input "0407 778 057"
type input "0407 778 057"
click at [338, 115] on input "text" at bounding box center [352, 109] width 167 height 15
paste input "garnie13@hotmail.com"
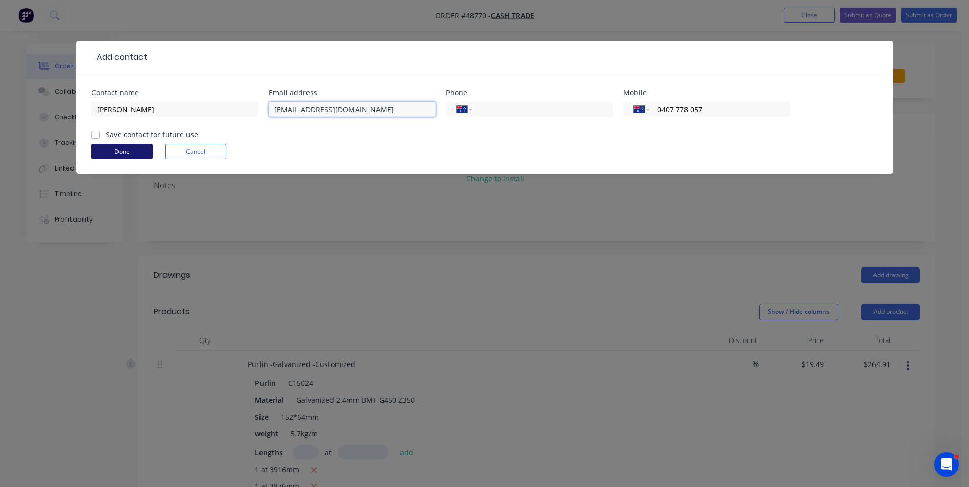
type input "garnie13@hotmail.com"
click at [121, 149] on button "Done" at bounding box center [121, 151] width 61 height 15
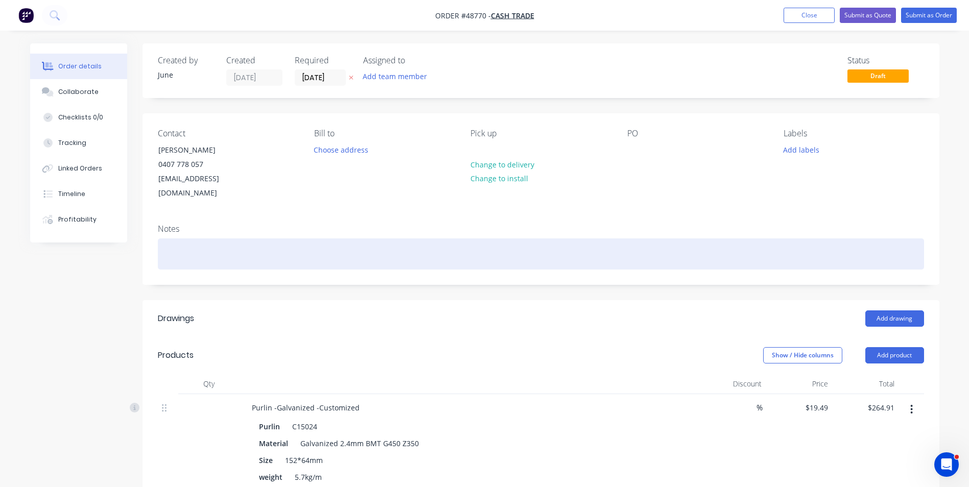
click at [236, 239] on div at bounding box center [541, 254] width 766 height 31
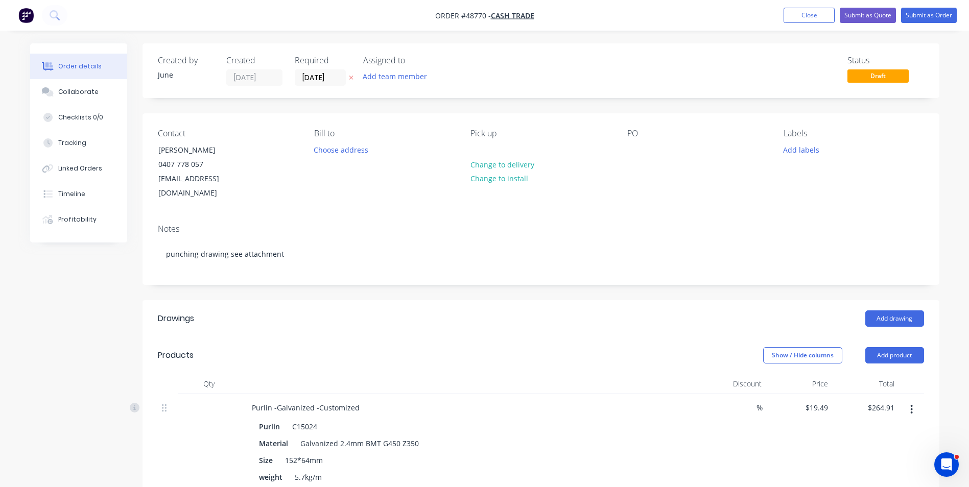
click at [334, 224] on div "Notes" at bounding box center [541, 229] width 766 height 10
click at [423, 224] on div "Notes" at bounding box center [541, 229] width 766 height 10
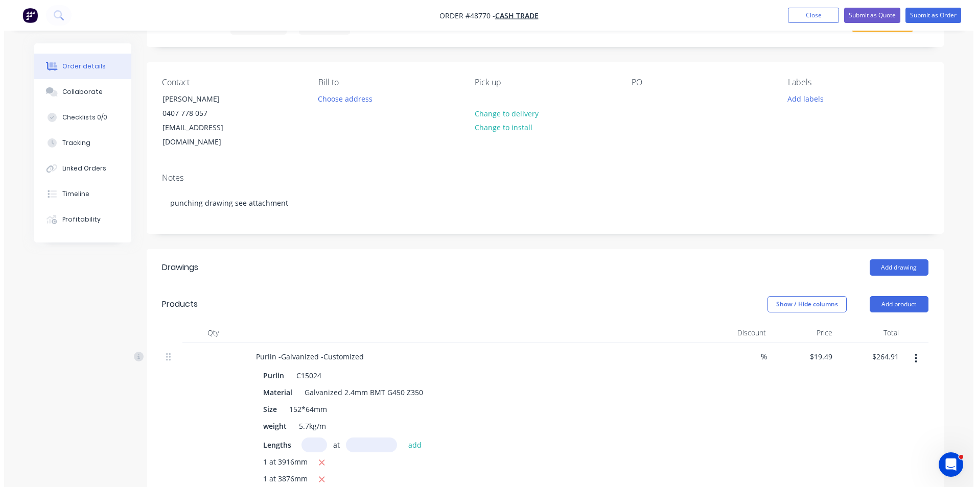
scroll to position [0, 0]
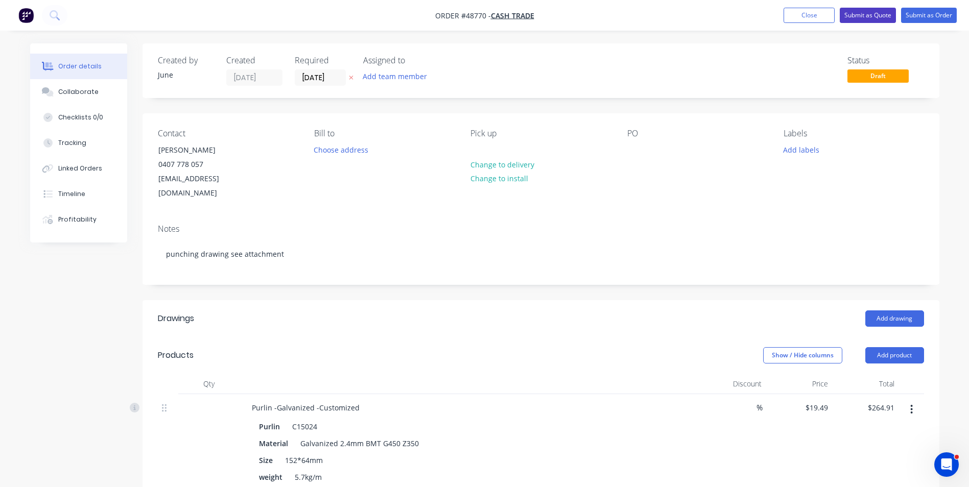
click at [874, 10] on button "Submit as Quote" at bounding box center [868, 15] width 56 height 15
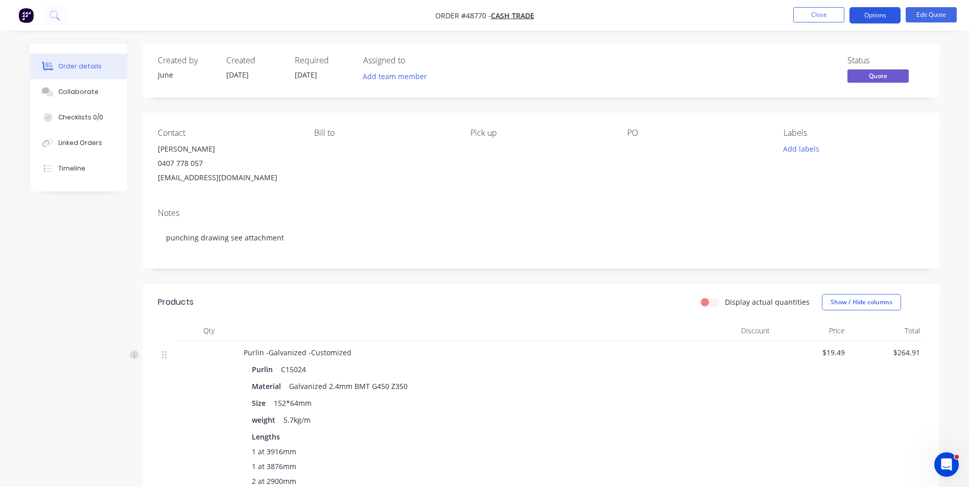
click at [863, 14] on button "Options" at bounding box center [875, 15] width 51 height 16
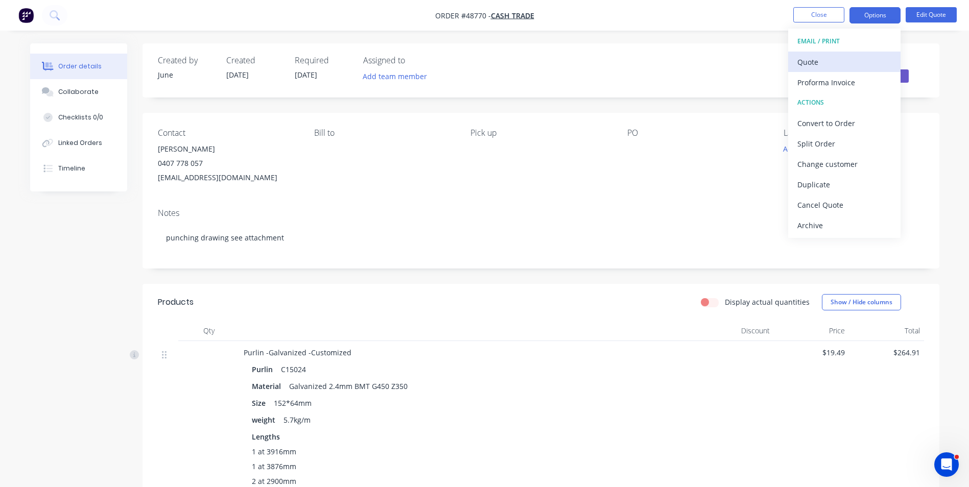
click at [847, 52] on button "Quote" at bounding box center [844, 62] width 112 height 20
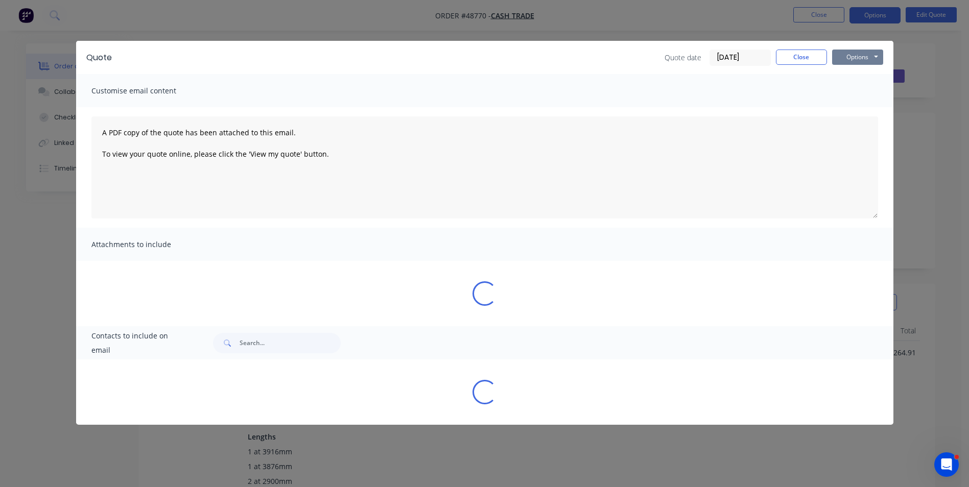
click at [847, 58] on button "Options" at bounding box center [857, 57] width 51 height 15
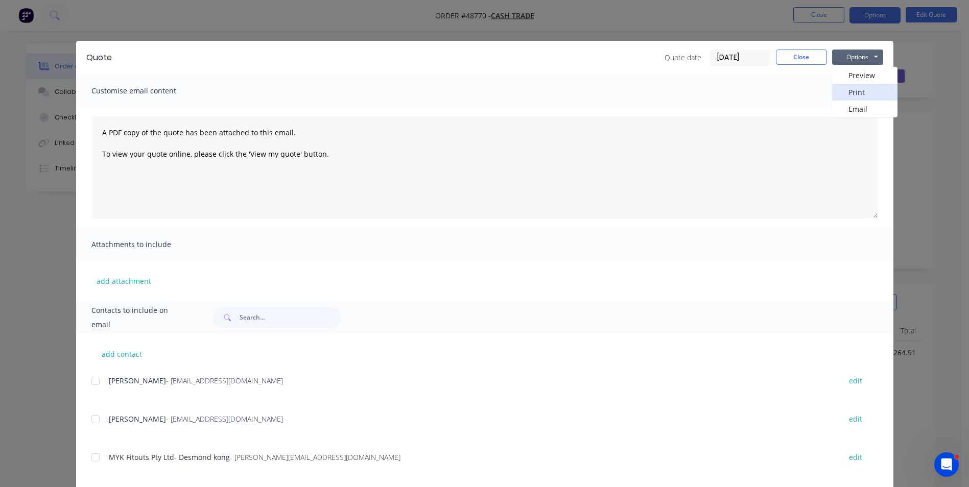
click at [853, 91] on button "Print" at bounding box center [864, 92] width 65 height 17
click at [504, 28] on div "Quote Quote date 02/09/25 Close Options Preview Print Email Customise email con…" at bounding box center [484, 243] width 969 height 487
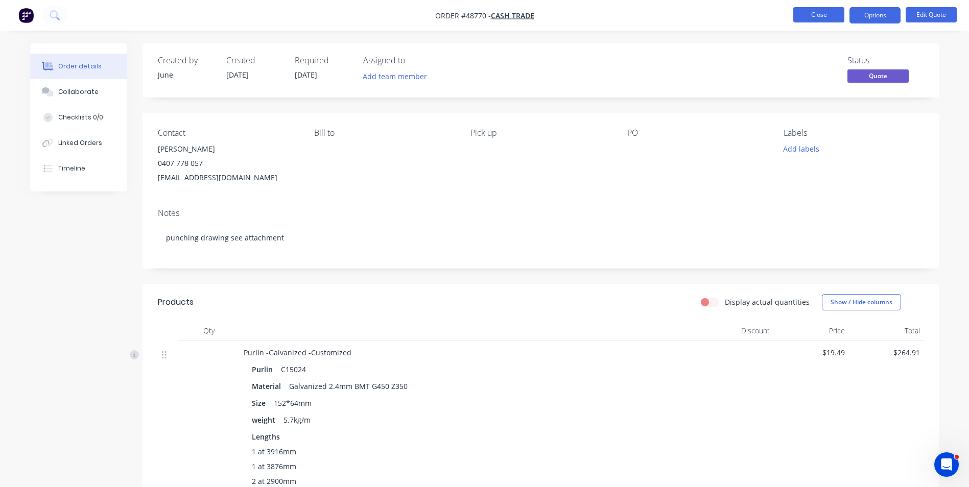
click at [813, 11] on button "Close" at bounding box center [819, 14] width 51 height 15
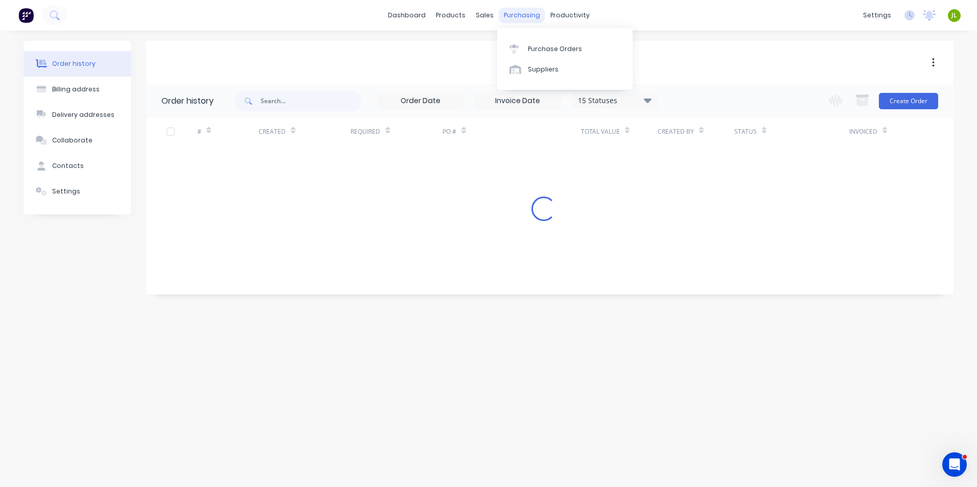
click at [531, 11] on div "purchasing" at bounding box center [522, 15] width 47 height 15
click at [534, 41] on link "Purchase Orders" at bounding box center [564, 48] width 135 height 20
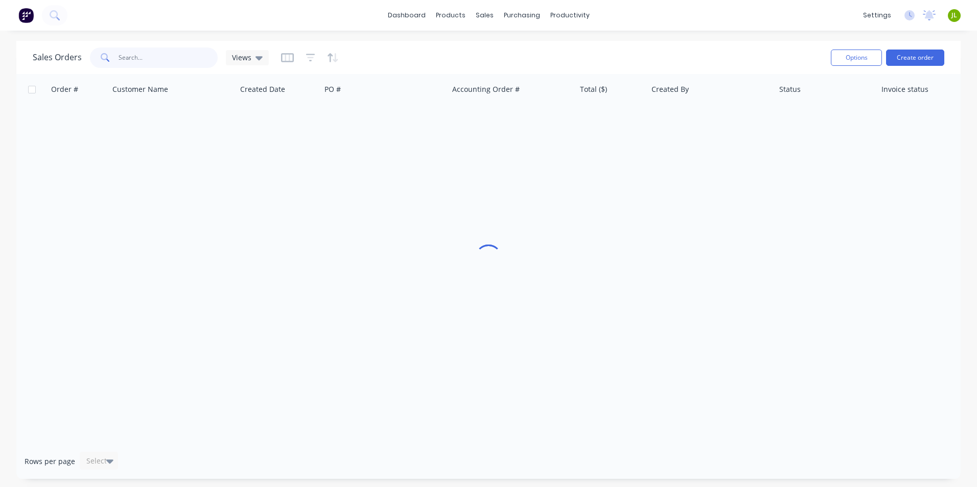
click at [181, 55] on input "text" at bounding box center [169, 58] width 100 height 20
paste input "[PERSON_NAME]"
type input "[PERSON_NAME]"
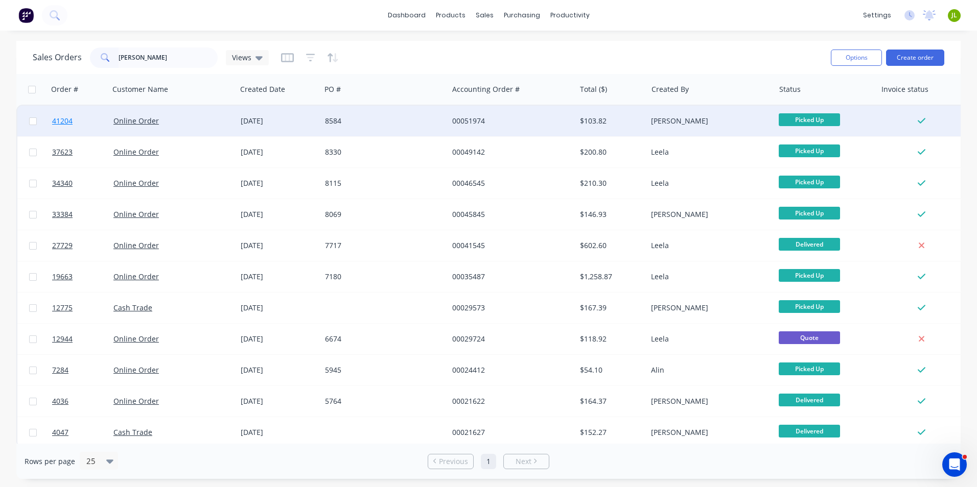
click at [54, 120] on span "41204" at bounding box center [62, 121] width 20 height 10
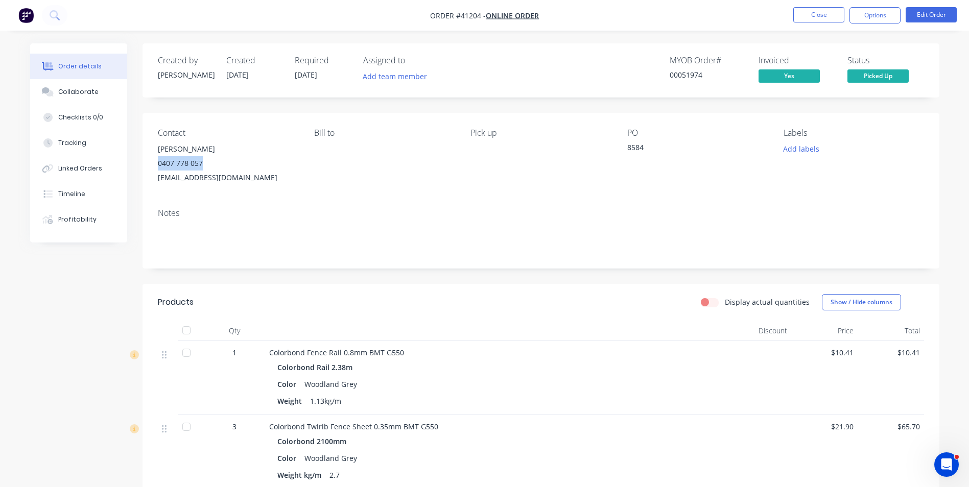
drag, startPoint x: 207, startPoint y: 166, endPoint x: 153, endPoint y: 164, distance: 54.2
click at [153, 164] on div "Contact [PERSON_NAME] [PHONE_NUMBER] [EMAIL_ADDRESS][DOMAIN_NAME] [PERSON_NAME]…" at bounding box center [541, 156] width 797 height 87
copy div "0407 778 057"
click at [271, 177] on div "[EMAIL_ADDRESS][DOMAIN_NAME]" at bounding box center [228, 178] width 140 height 14
drag, startPoint x: 237, startPoint y: 177, endPoint x: 151, endPoint y: 173, distance: 85.5
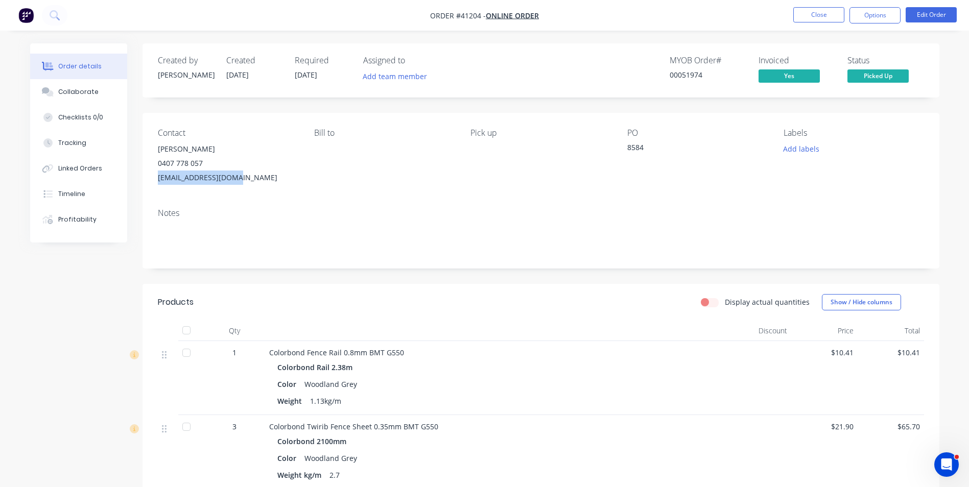
click at [151, 173] on div "Contact [PERSON_NAME] [PHONE_NUMBER] [EMAIL_ADDRESS][DOMAIN_NAME] [PERSON_NAME]…" at bounding box center [541, 156] width 797 height 87
copy div "[EMAIL_ADDRESS][DOMAIN_NAME]"
click at [826, 17] on button "Close" at bounding box center [819, 14] width 51 height 15
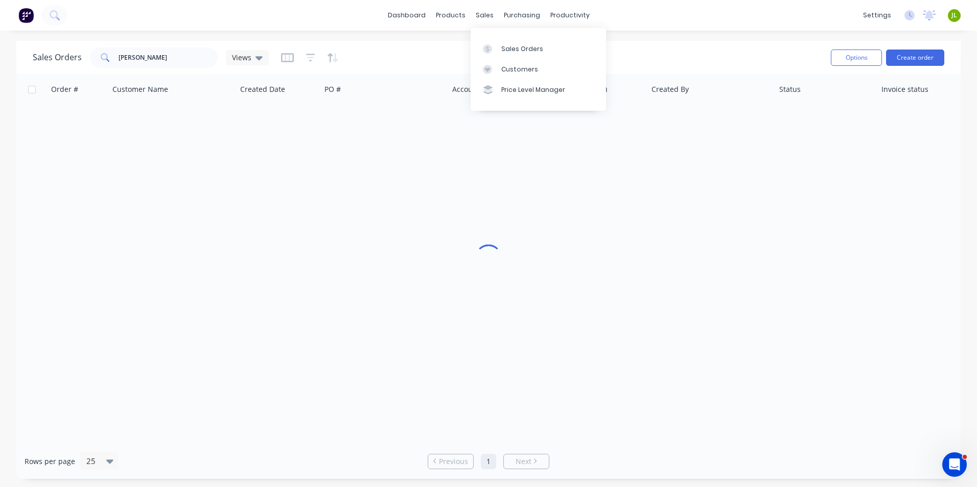
drag, startPoint x: 480, startPoint y: 47, endPoint x: 456, endPoint y: 56, distance: 25.9
click at [480, 47] on link "Sales Orders" at bounding box center [538, 48] width 135 height 20
type input "48177"
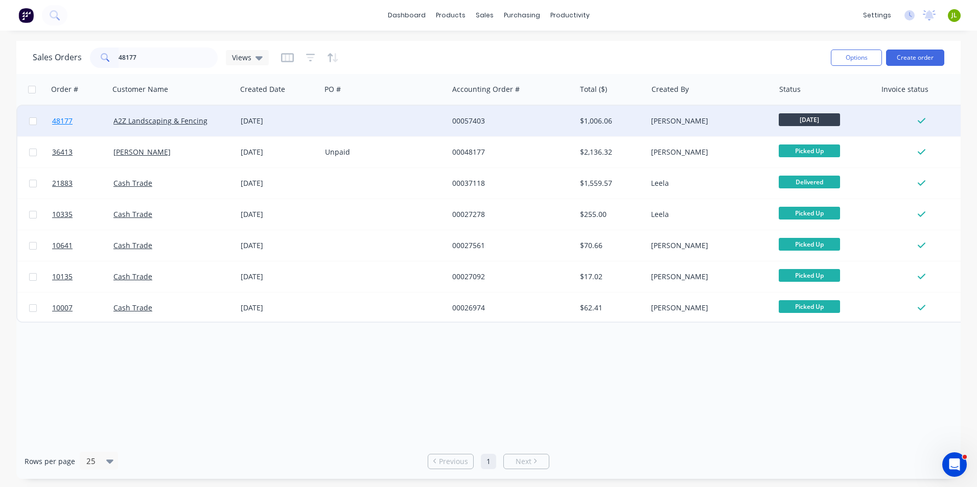
click at [59, 122] on span "48177" at bounding box center [62, 121] width 20 height 10
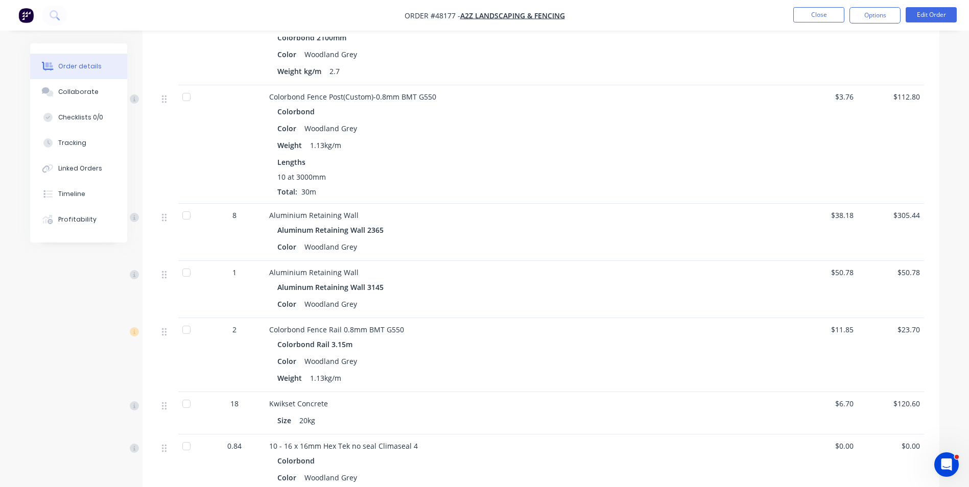
scroll to position [307, 0]
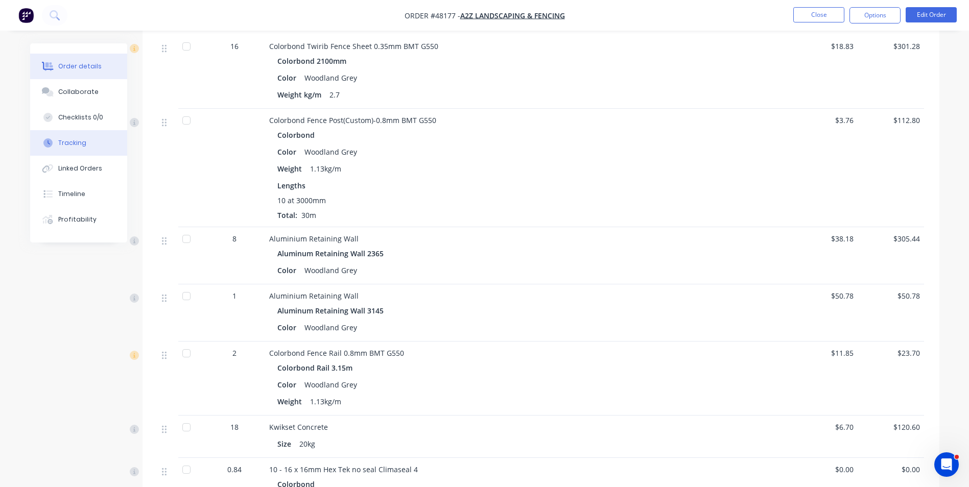
click at [55, 139] on div at bounding box center [47, 142] width 15 height 9
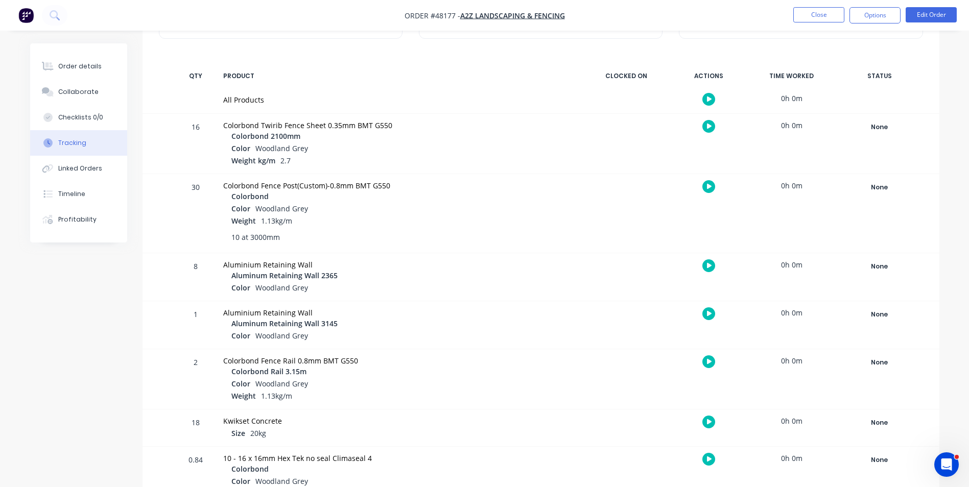
scroll to position [153, 0]
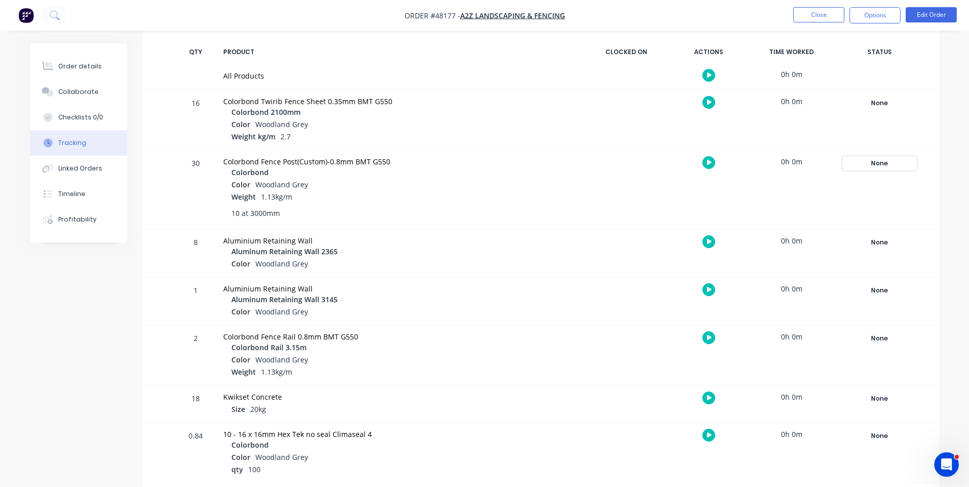
click at [880, 160] on div "None" at bounding box center [880, 163] width 74 height 13
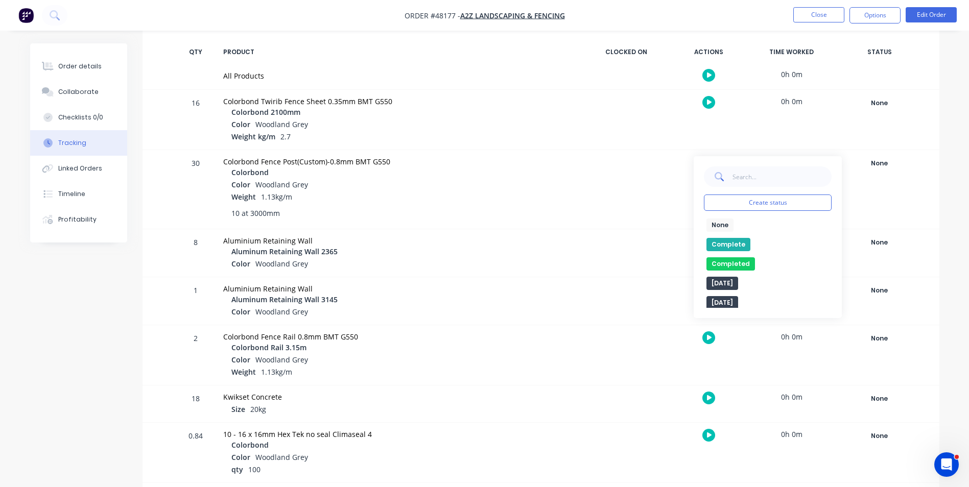
click at [729, 239] on button "Complete" at bounding box center [729, 244] width 44 height 13
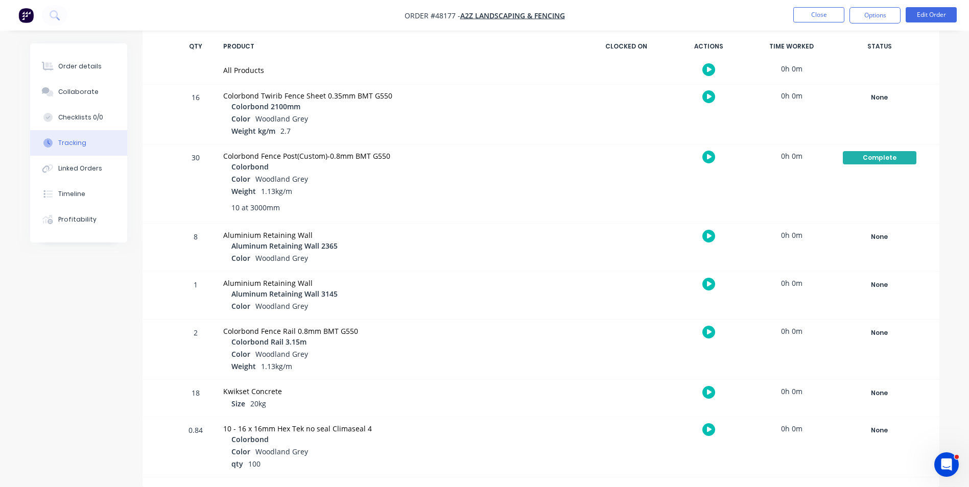
scroll to position [159, 0]
click at [64, 48] on div "Order details Collaborate Checklists 0/0 Tracking Linked Orders Timeline Profit…" at bounding box center [78, 142] width 97 height 199
click at [67, 59] on button "Order details" at bounding box center [78, 67] width 97 height 26
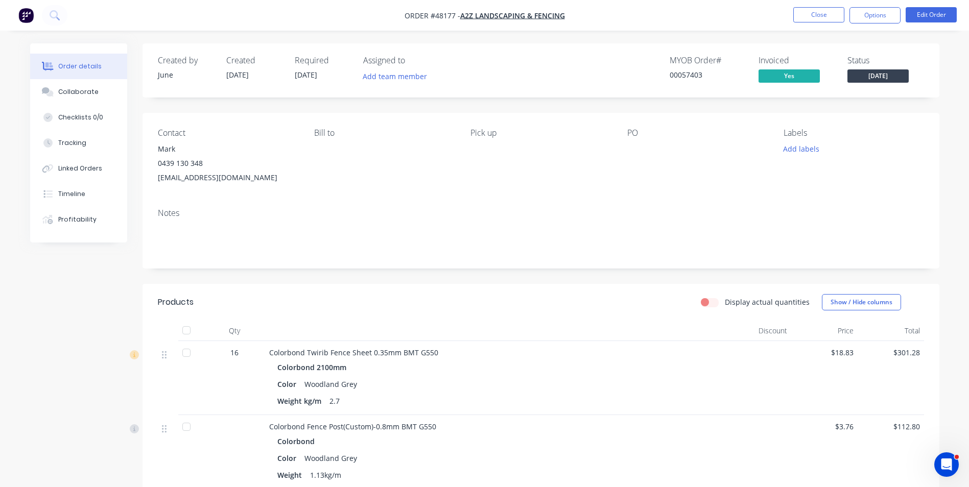
click at [893, 74] on span "Friday" at bounding box center [878, 75] width 61 height 13
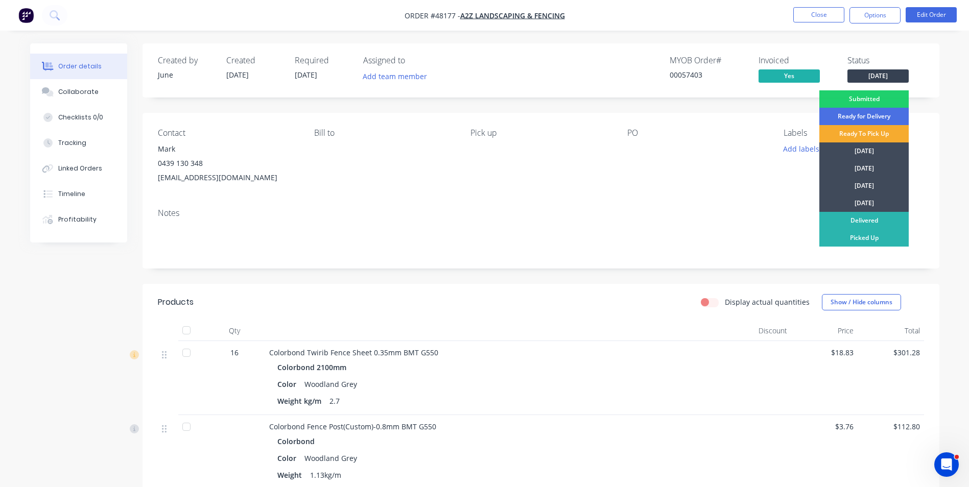
click at [871, 131] on div "Ready To Pick Up" at bounding box center [864, 133] width 89 height 17
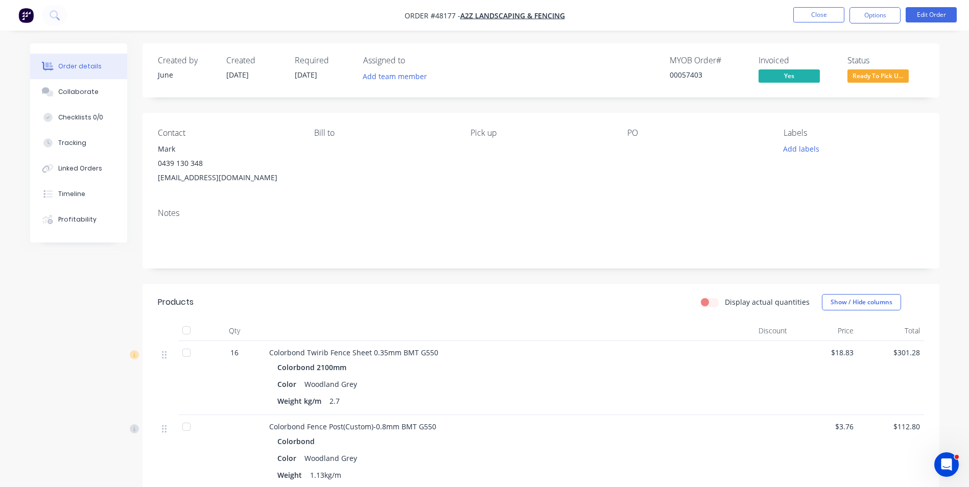
click at [430, 260] on div "Notes" at bounding box center [541, 234] width 797 height 68
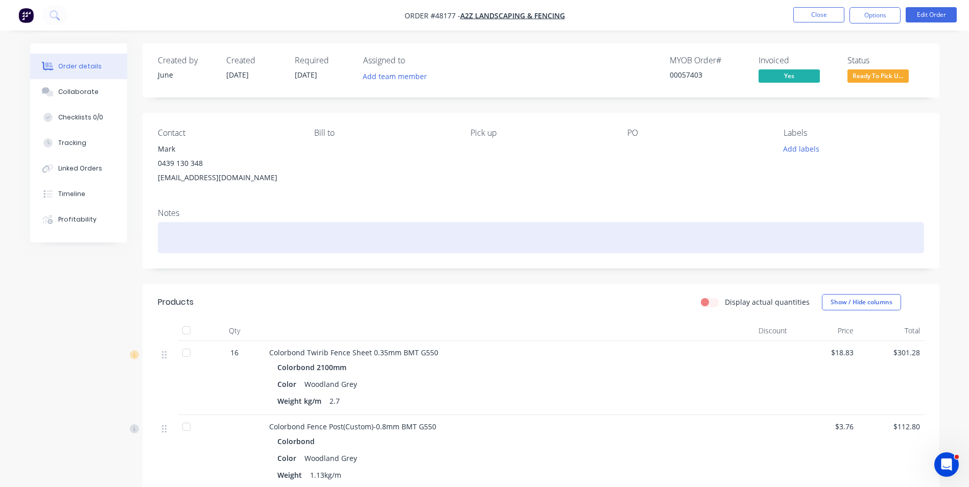
click at [310, 235] on div at bounding box center [541, 237] width 766 height 31
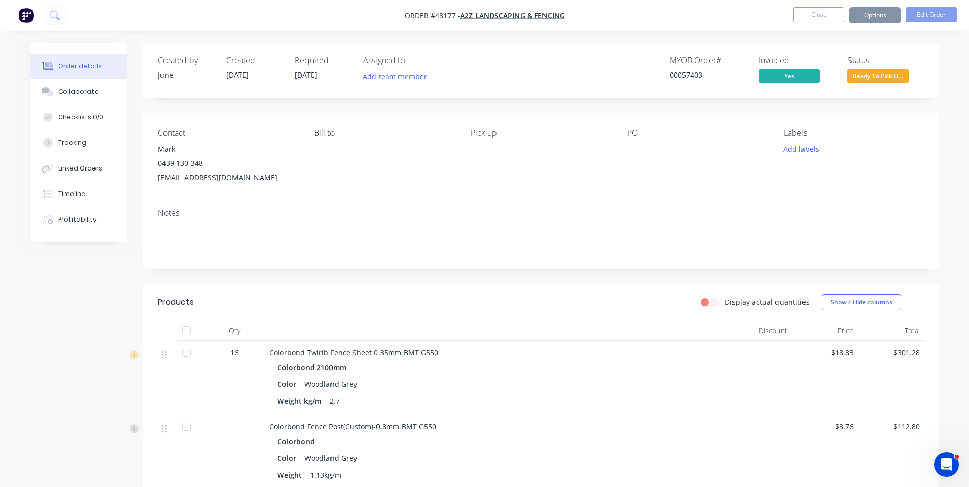
click at [350, 194] on div "Contact Mark 0439 130 348 a2z.fencing.landscaping@gmail.com Bill to Pick up PO …" at bounding box center [541, 156] width 797 height 87
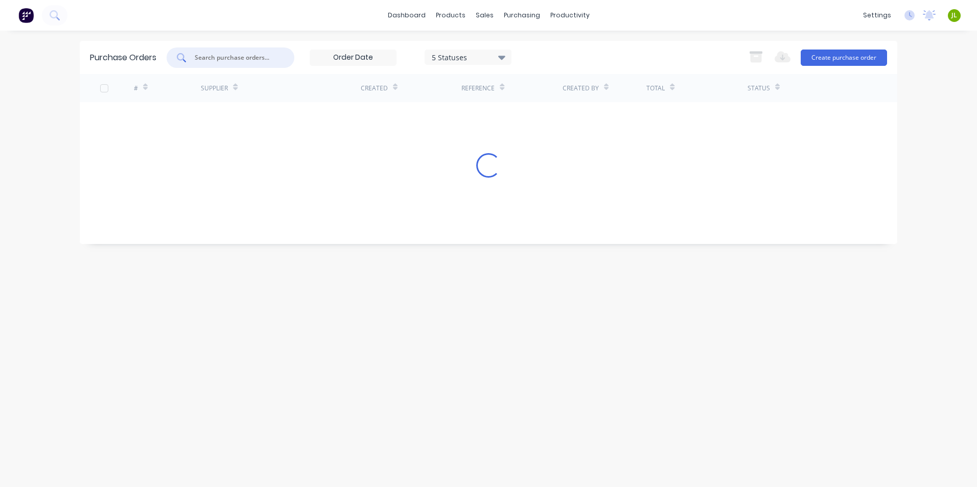
click at [250, 57] on input "text" at bounding box center [236, 58] width 85 height 10
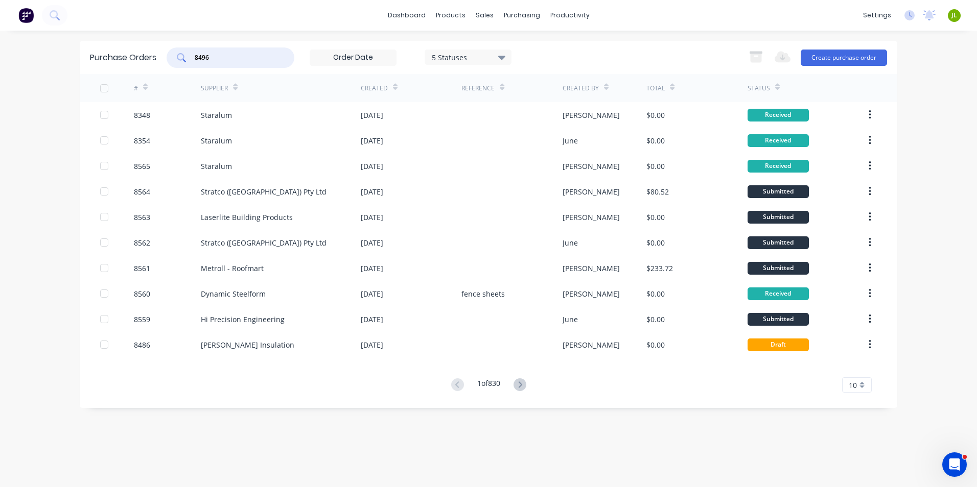
type input "8496"
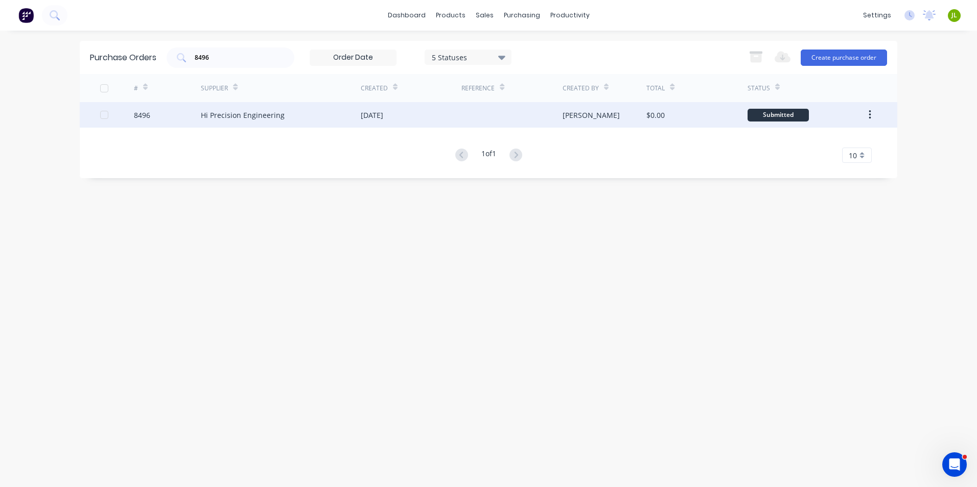
click at [211, 118] on div "Hi Precision Engineering" at bounding box center [243, 115] width 84 height 11
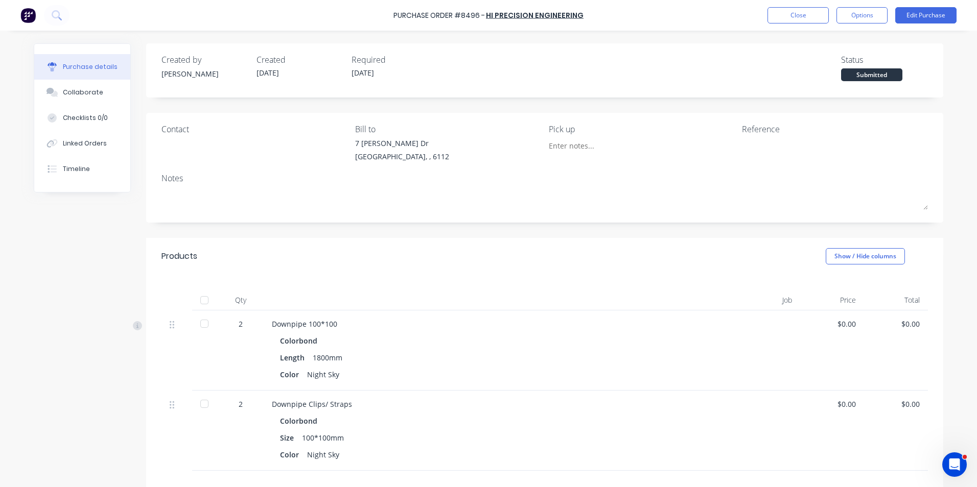
click at [208, 301] on div at bounding box center [204, 300] width 20 height 20
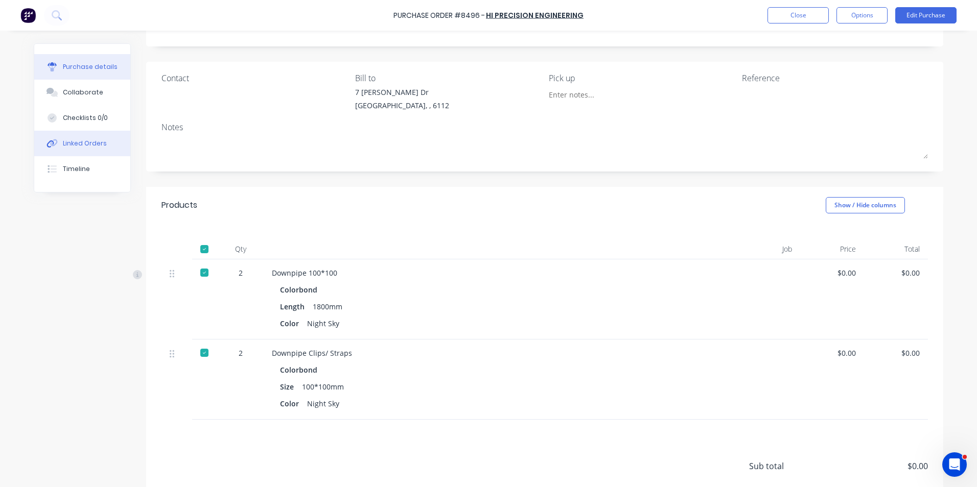
click at [81, 154] on button "Linked Orders" at bounding box center [82, 144] width 96 height 26
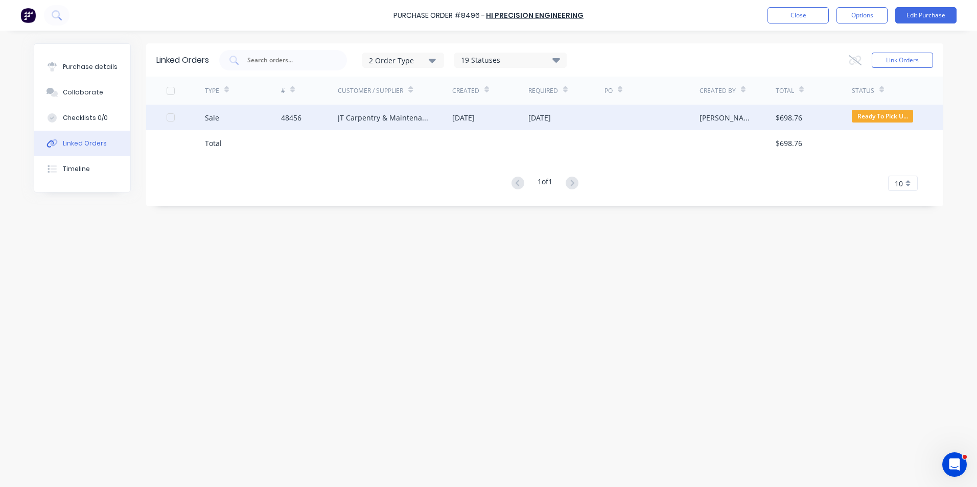
click at [302, 117] on div "48456" at bounding box center [309, 118] width 57 height 26
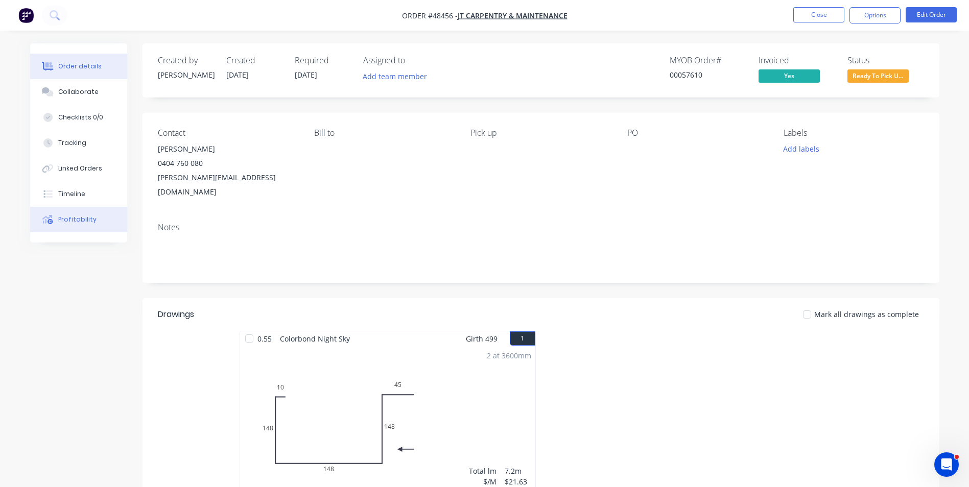
click at [102, 216] on button "Profitability" at bounding box center [78, 220] width 97 height 26
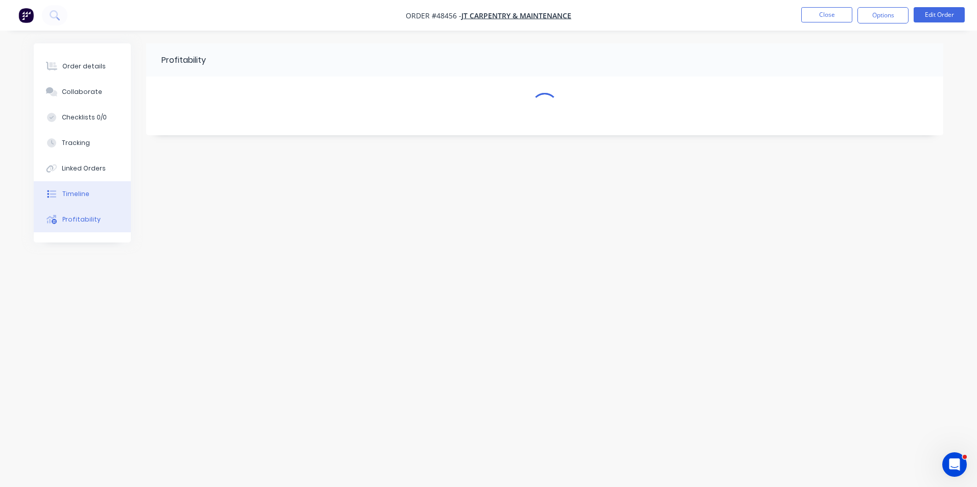
click at [98, 196] on button "Timeline" at bounding box center [82, 194] width 97 height 26
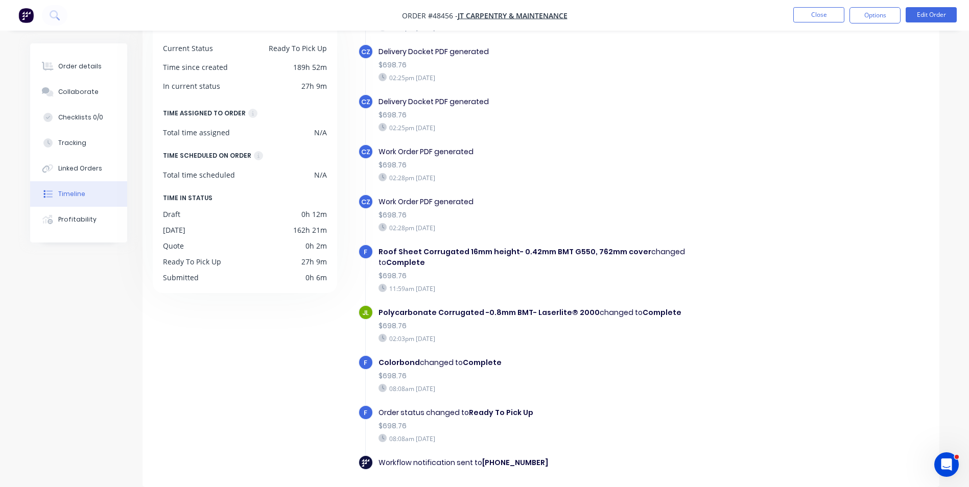
scroll to position [511, 0]
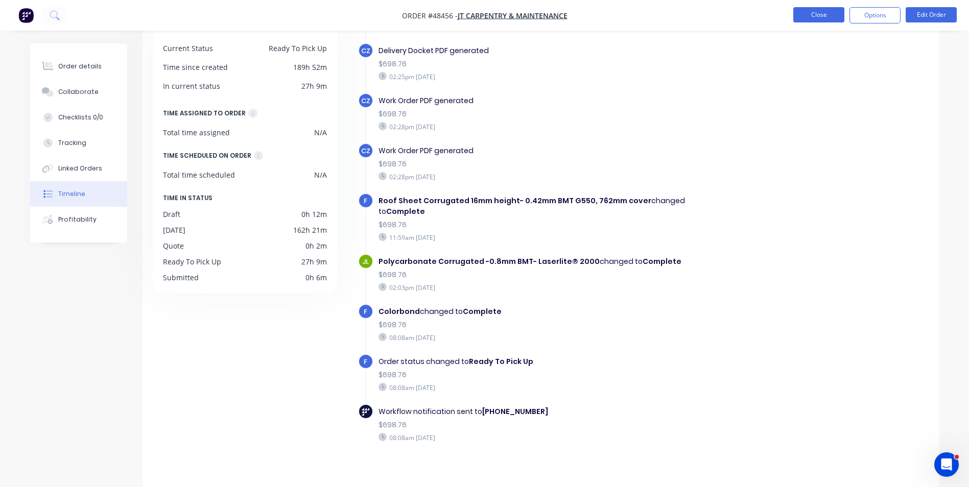
click at [803, 14] on button "Close" at bounding box center [819, 14] width 51 height 15
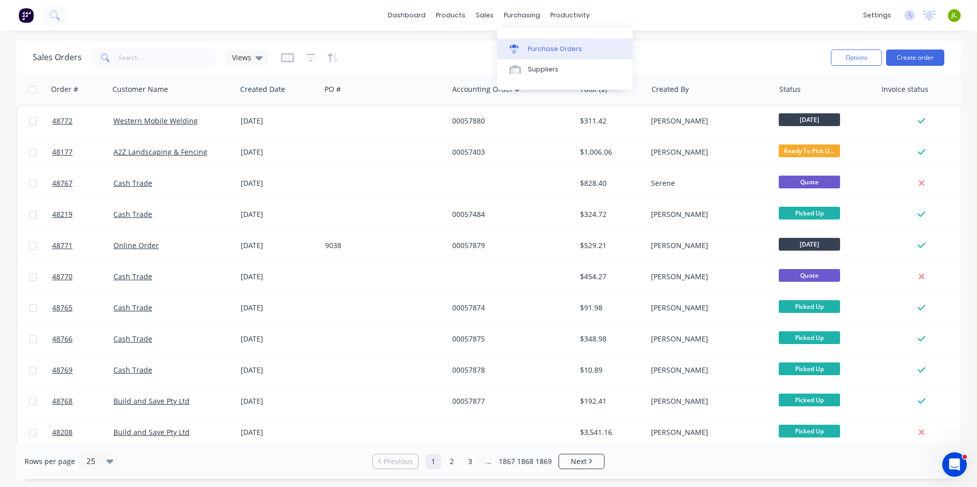
click at [537, 40] on link "Purchase Orders" at bounding box center [564, 48] width 135 height 20
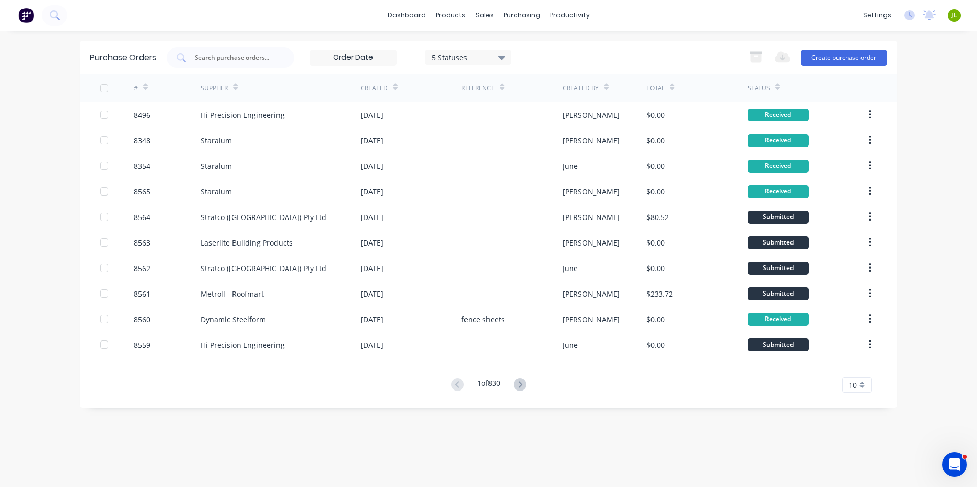
click at [330, 108] on div "Hi Precision Engineering" at bounding box center [281, 115] width 160 height 26
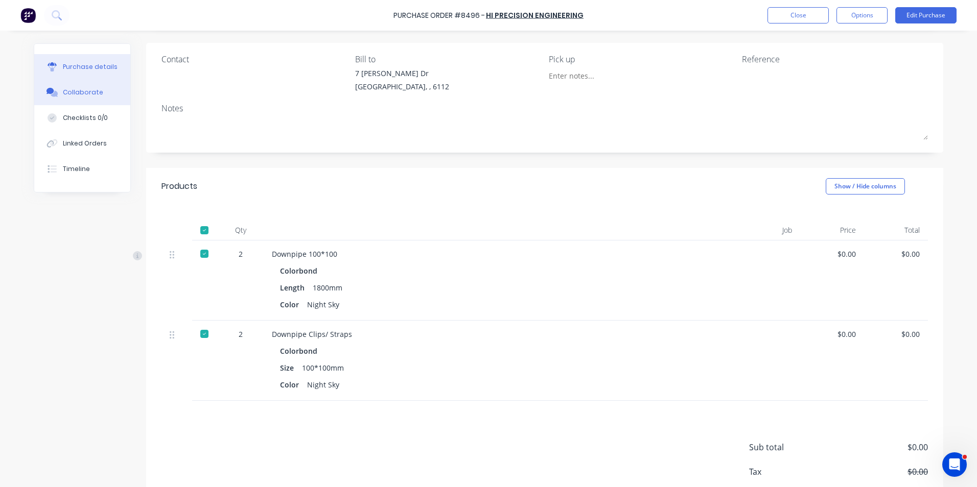
scroll to position [129, 0]
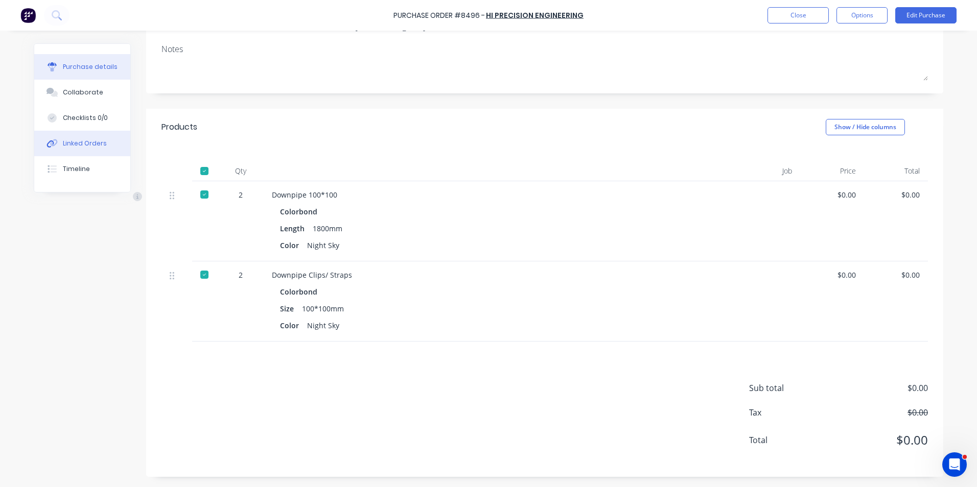
click at [62, 136] on button "Linked Orders" at bounding box center [82, 144] width 96 height 26
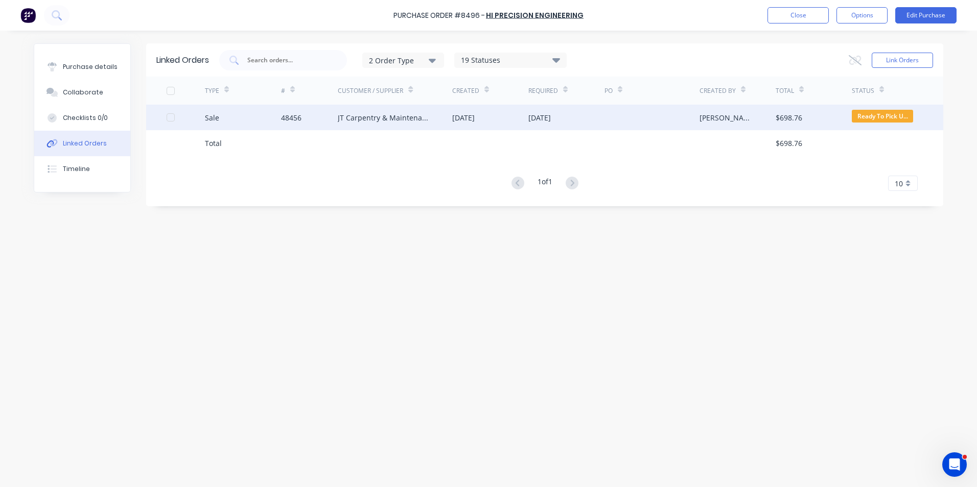
click at [409, 107] on div "JT Carpentry & Maintenance" at bounding box center [395, 118] width 114 height 26
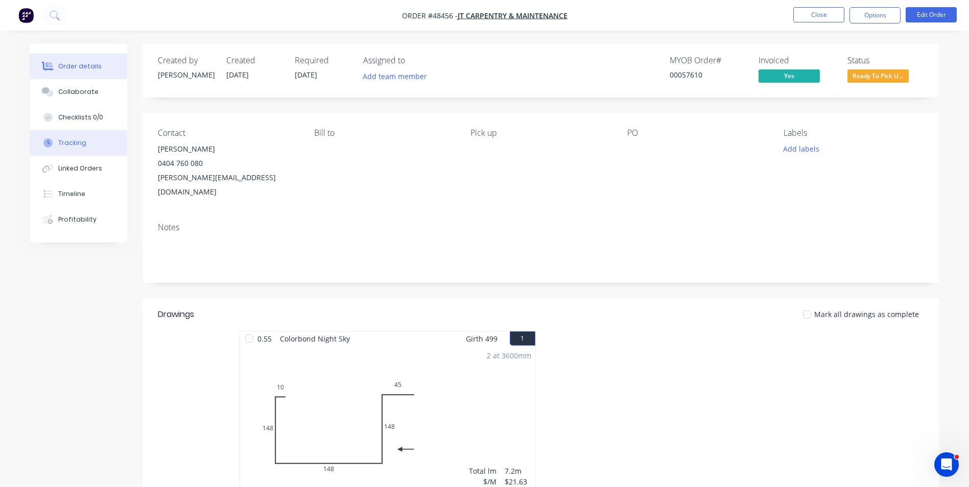
click at [84, 147] on div "Tracking" at bounding box center [72, 142] width 28 height 9
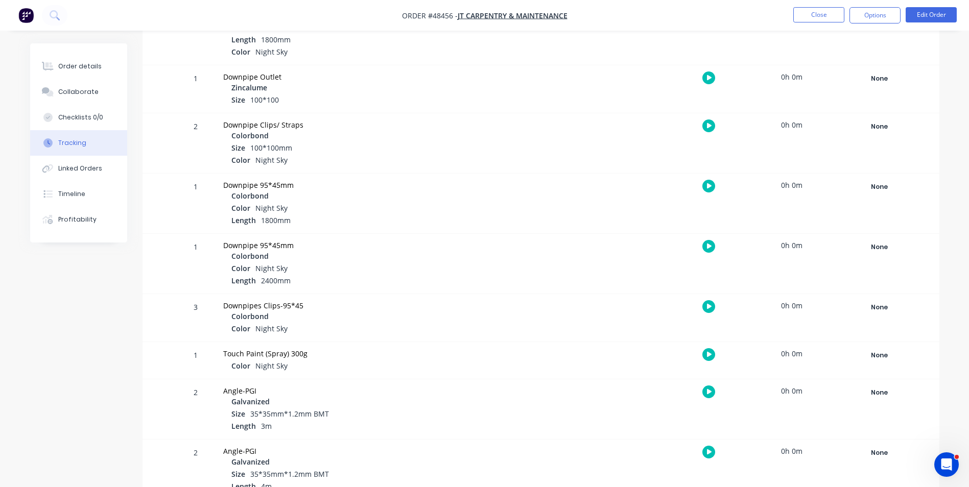
scroll to position [409, 0]
click at [890, 125] on div "None" at bounding box center [880, 126] width 74 height 13
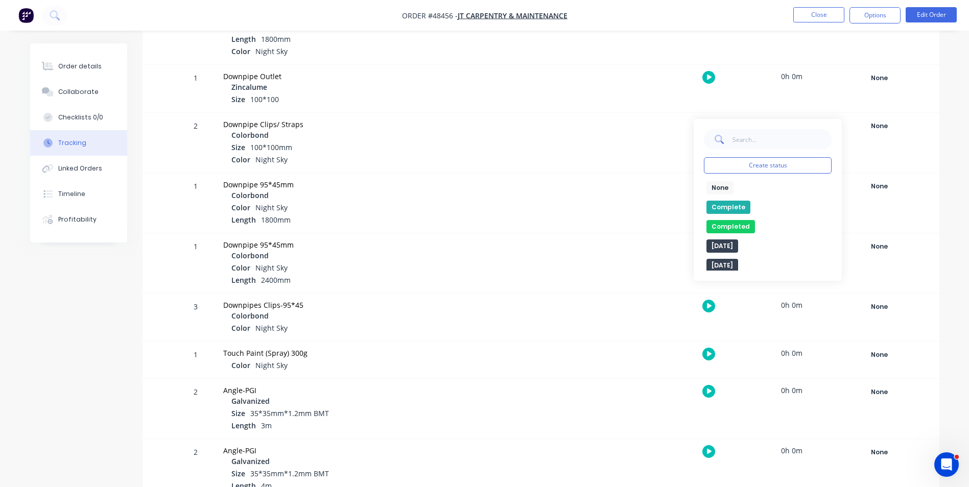
click at [729, 209] on button "Complete" at bounding box center [729, 207] width 44 height 13
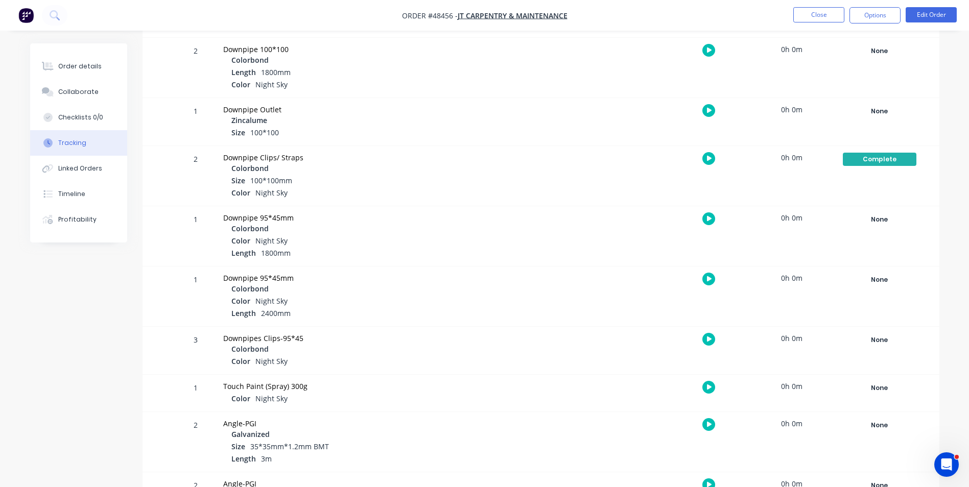
scroll to position [358, 0]
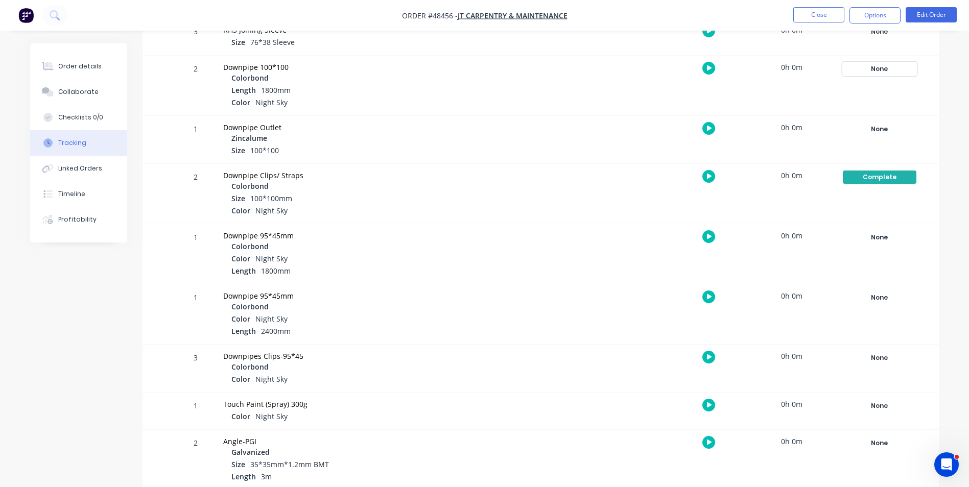
click at [896, 71] on div "None" at bounding box center [880, 68] width 74 height 13
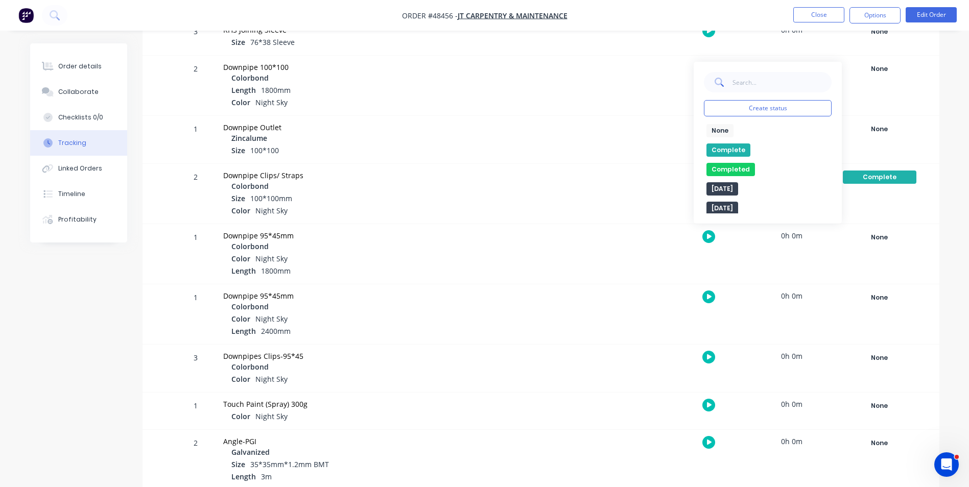
click at [737, 148] on button "Complete" at bounding box center [729, 150] width 44 height 13
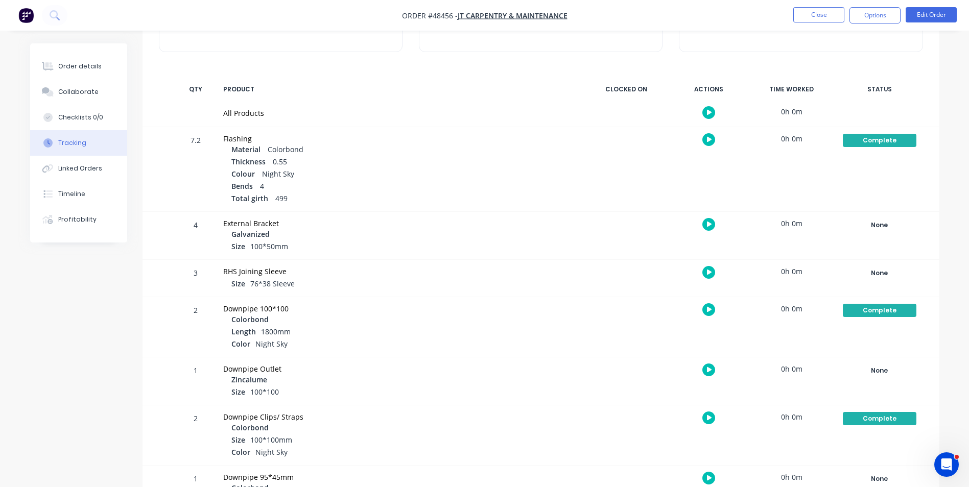
scroll to position [102, 0]
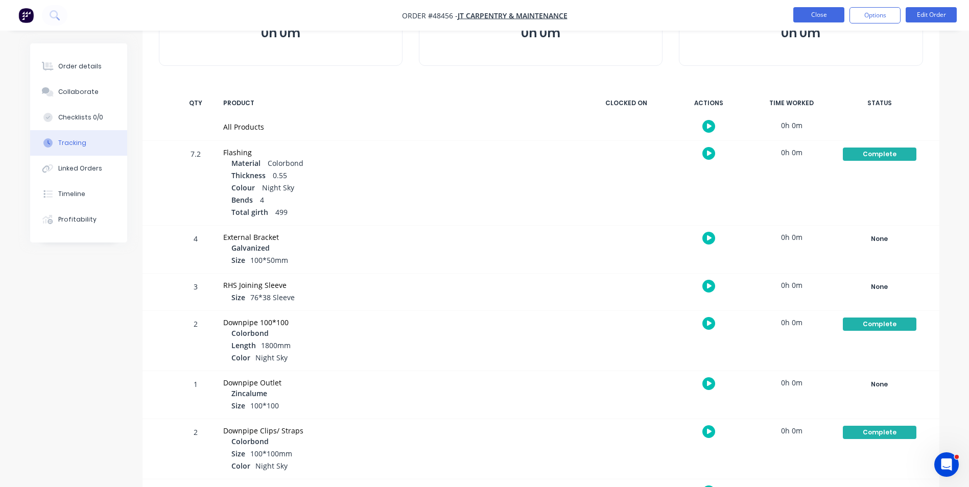
click at [808, 17] on button "Close" at bounding box center [819, 14] width 51 height 15
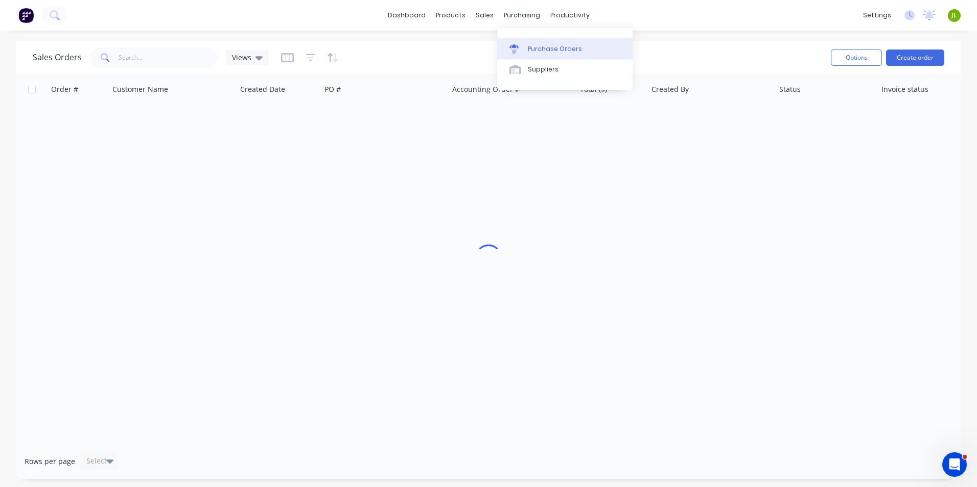
click at [531, 43] on link "Purchase Orders" at bounding box center [564, 48] width 135 height 20
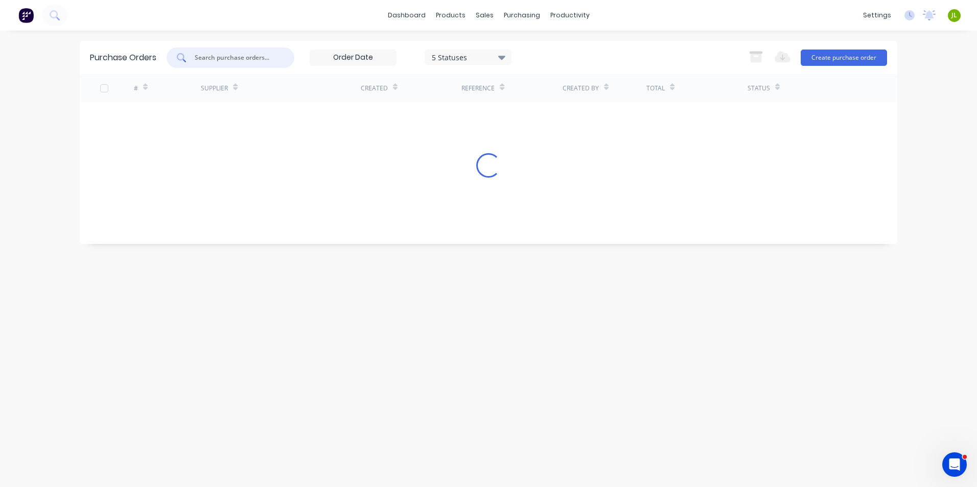
click at [253, 53] on input "text" at bounding box center [236, 58] width 85 height 10
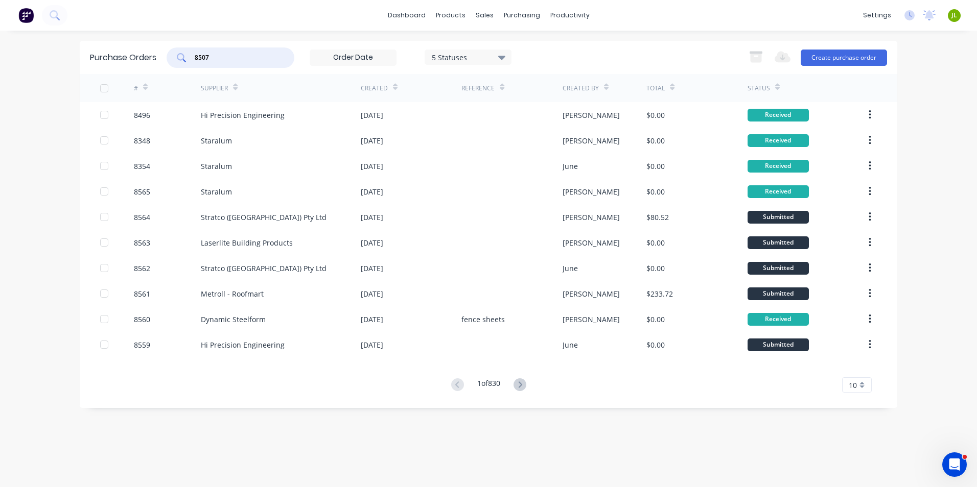
type input "8507"
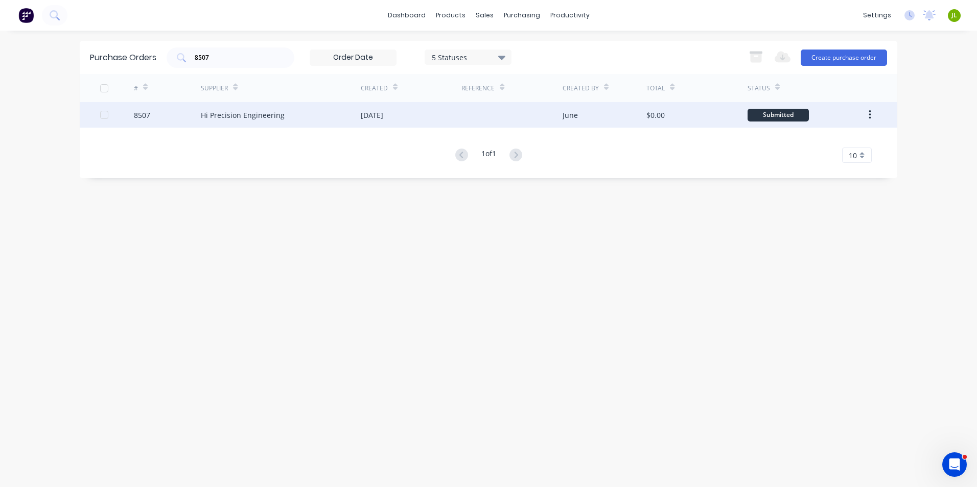
click at [262, 112] on div "Hi Precision Engineering" at bounding box center [243, 115] width 84 height 11
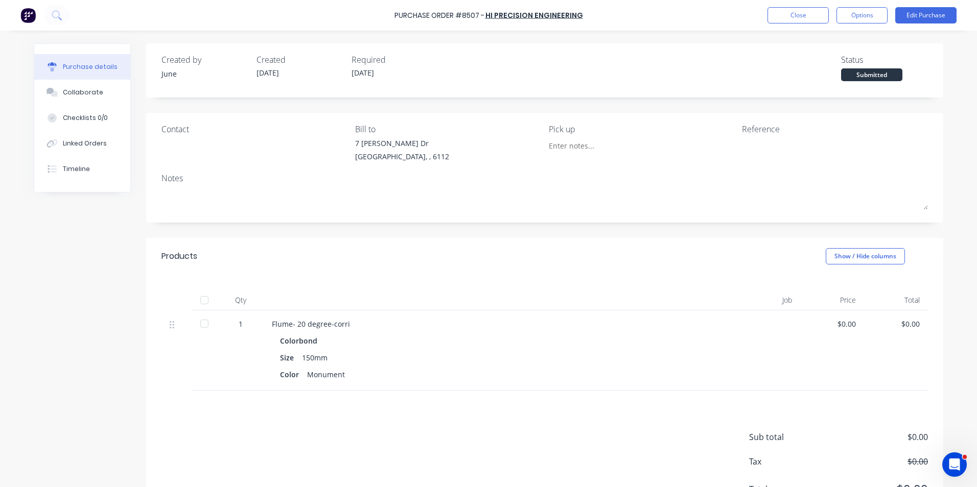
click at [203, 301] on div at bounding box center [204, 300] width 20 height 20
click at [85, 144] on div "Linked Orders" at bounding box center [85, 143] width 44 height 9
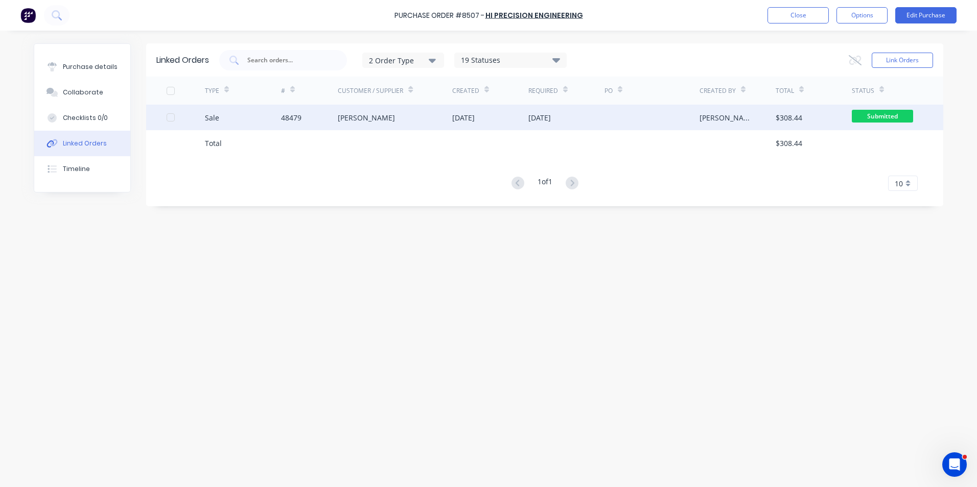
click at [242, 105] on div "Sale" at bounding box center [243, 118] width 76 height 26
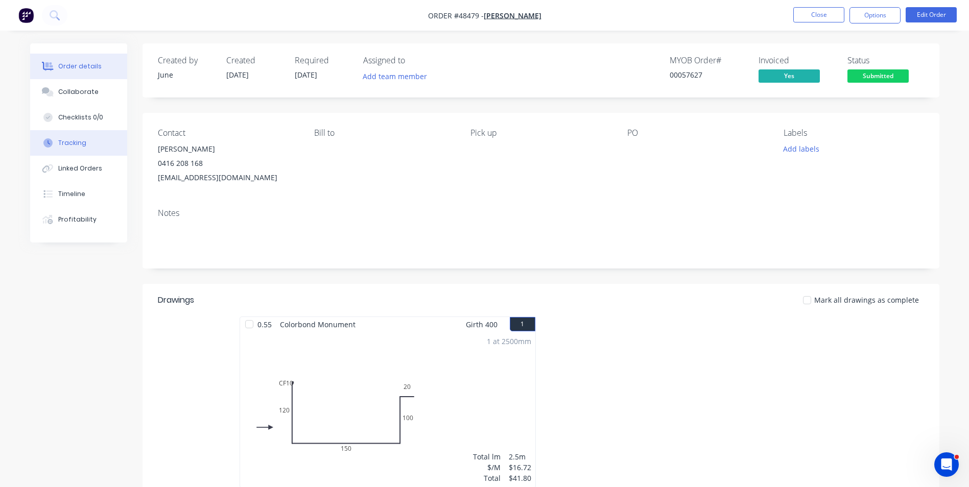
click at [89, 151] on button "Tracking" at bounding box center [78, 143] width 97 height 26
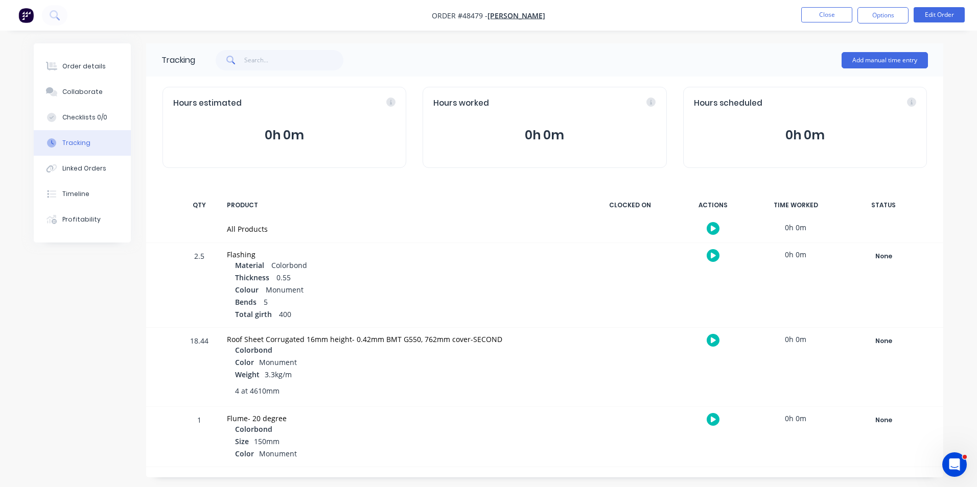
click at [876, 412] on div "None Create status None edit Complete Completed edit [DATE] [DATE] Ready for De…" at bounding box center [883, 437] width 87 height 60
click at [878, 414] on div "None" at bounding box center [884, 420] width 74 height 13
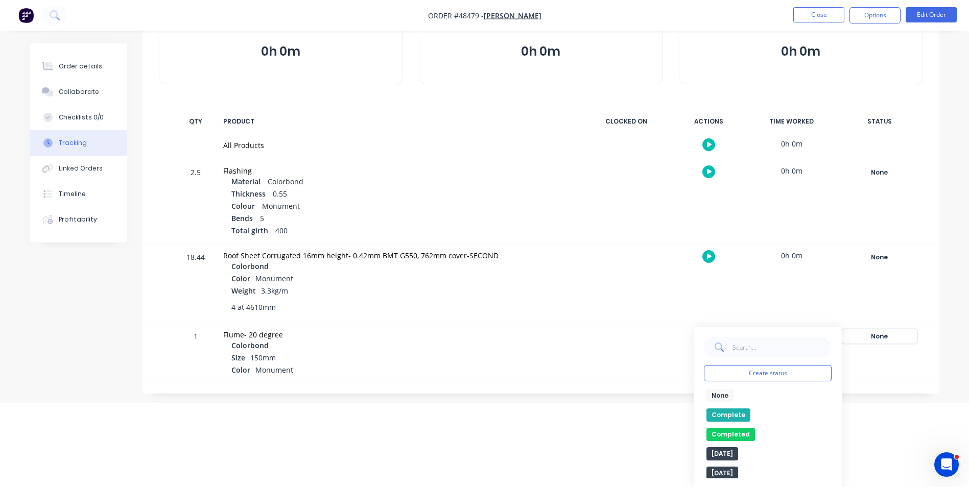
scroll to position [85, 0]
click at [748, 414] on button "Complete" at bounding box center [729, 413] width 44 height 13
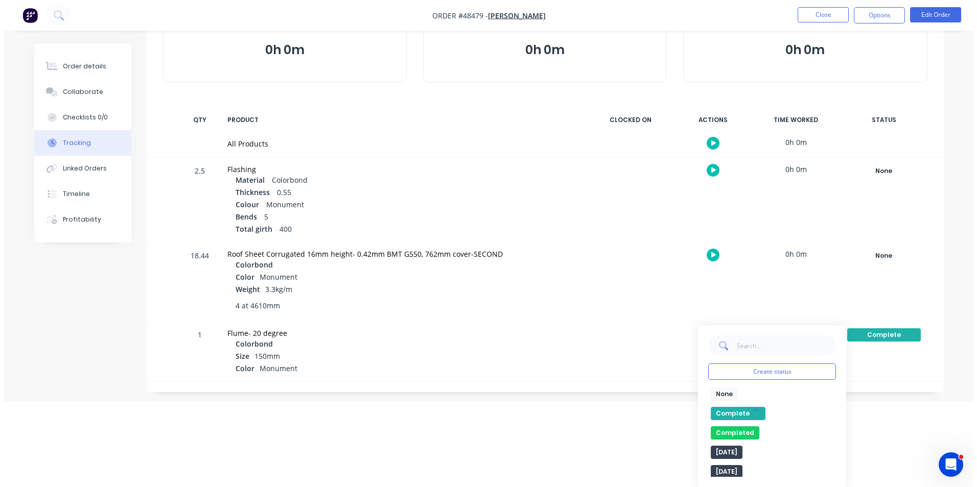
scroll to position [0, 0]
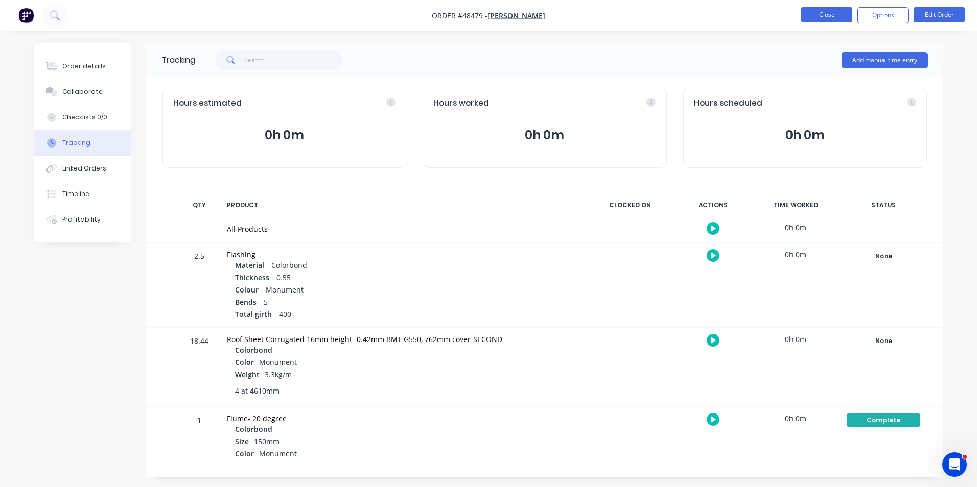
click at [829, 15] on button "Close" at bounding box center [826, 14] width 51 height 15
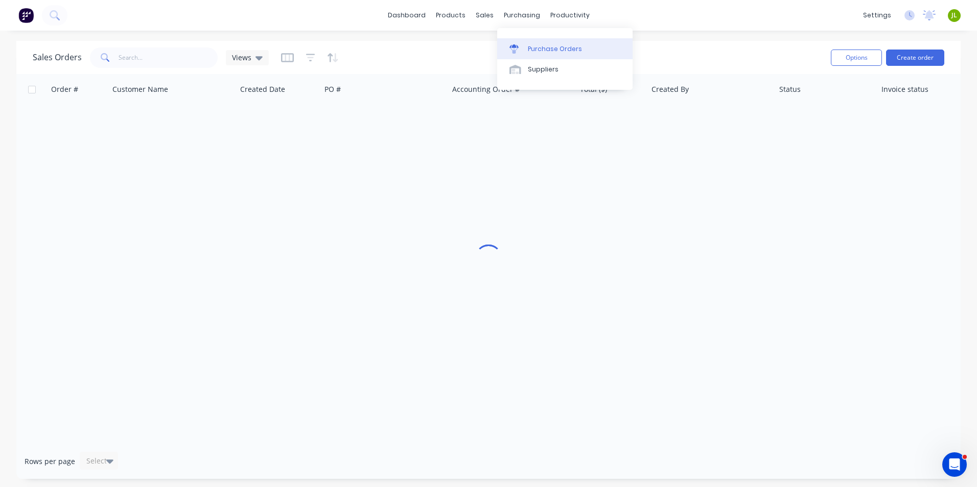
click at [531, 53] on div "Purchase Orders" at bounding box center [555, 48] width 54 height 9
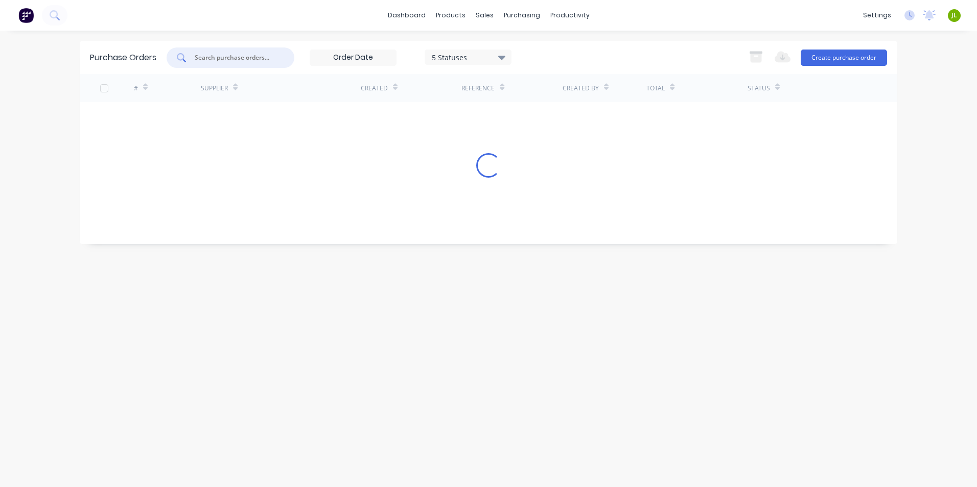
click at [225, 56] on input "text" at bounding box center [236, 58] width 85 height 10
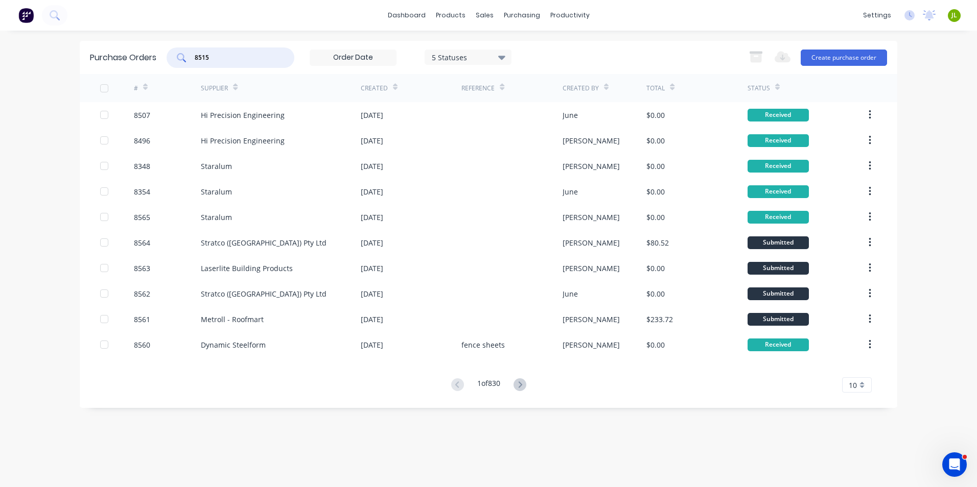
type input "8515"
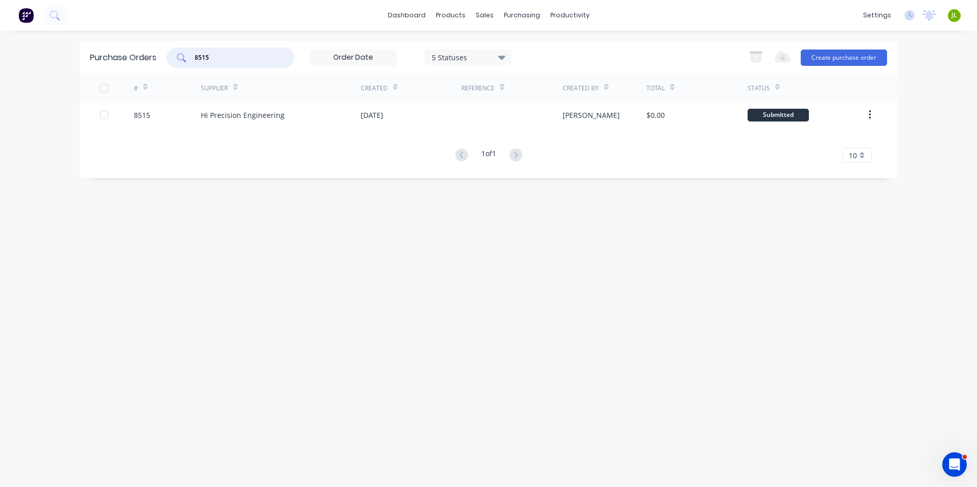
click at [308, 126] on div "Hi Precision Engineering" at bounding box center [281, 115] width 160 height 26
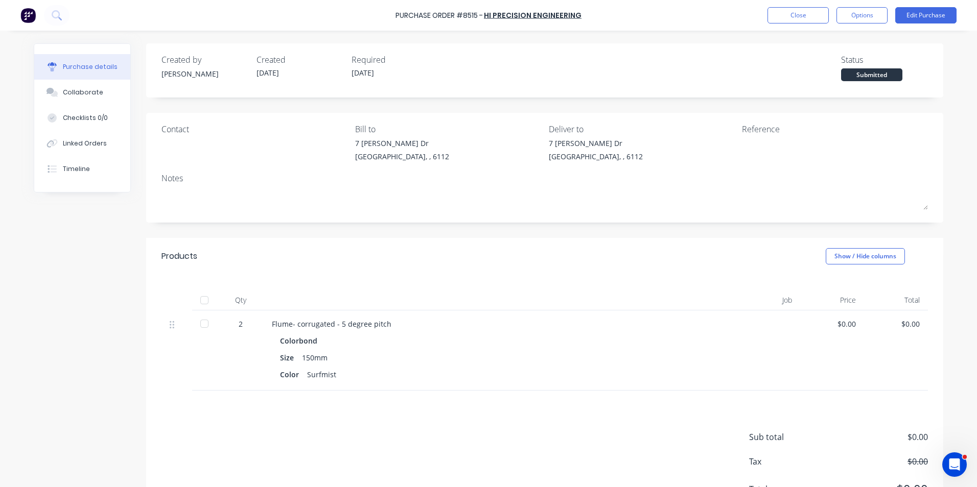
click at [205, 296] on div at bounding box center [204, 300] width 20 height 20
click at [41, 149] on button "Linked Orders" at bounding box center [82, 144] width 96 height 26
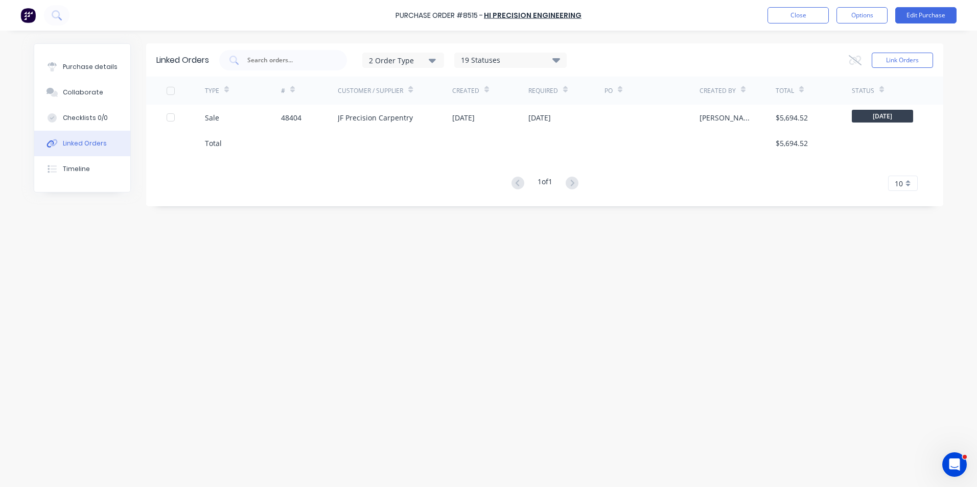
click at [338, 115] on div "JF Precision Carpentry" at bounding box center [375, 117] width 75 height 11
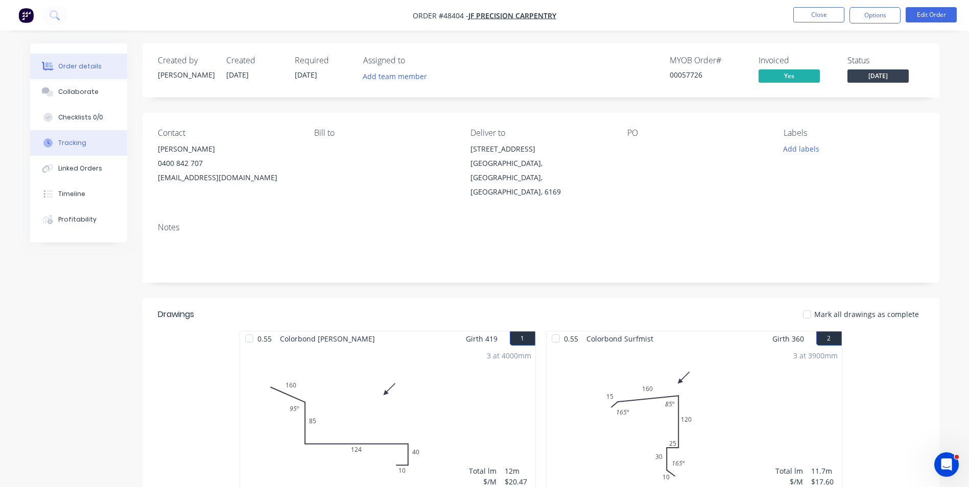
click at [80, 155] on button "Tracking" at bounding box center [78, 143] width 97 height 26
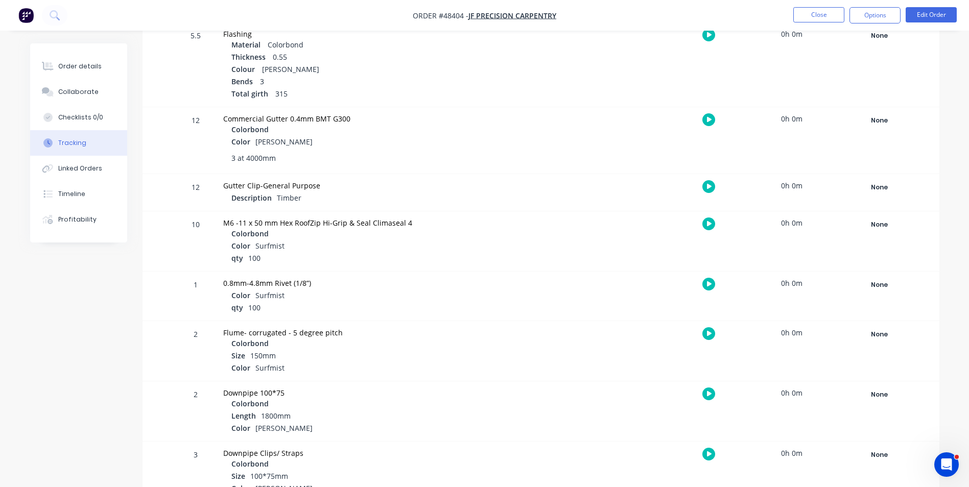
scroll to position [562, 0]
click at [860, 327] on div "None" at bounding box center [880, 332] width 74 height 13
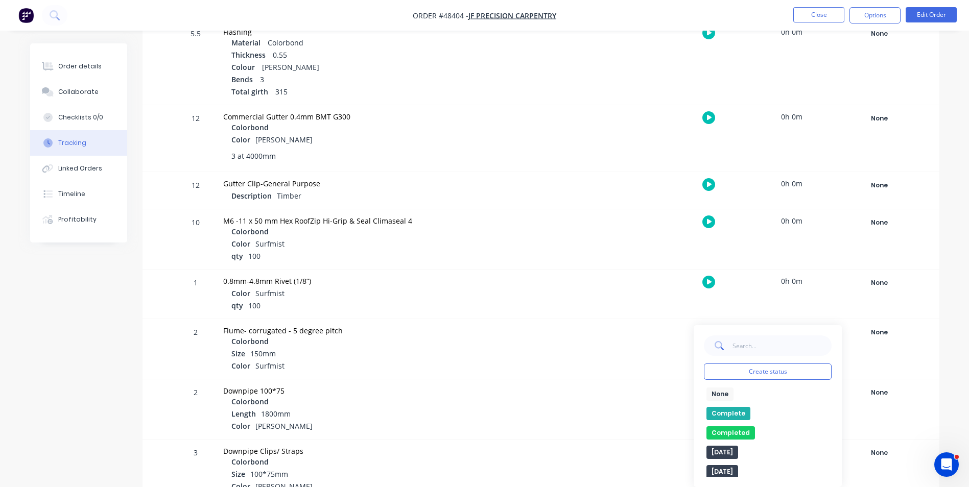
click at [737, 412] on button "Complete" at bounding box center [729, 413] width 44 height 13
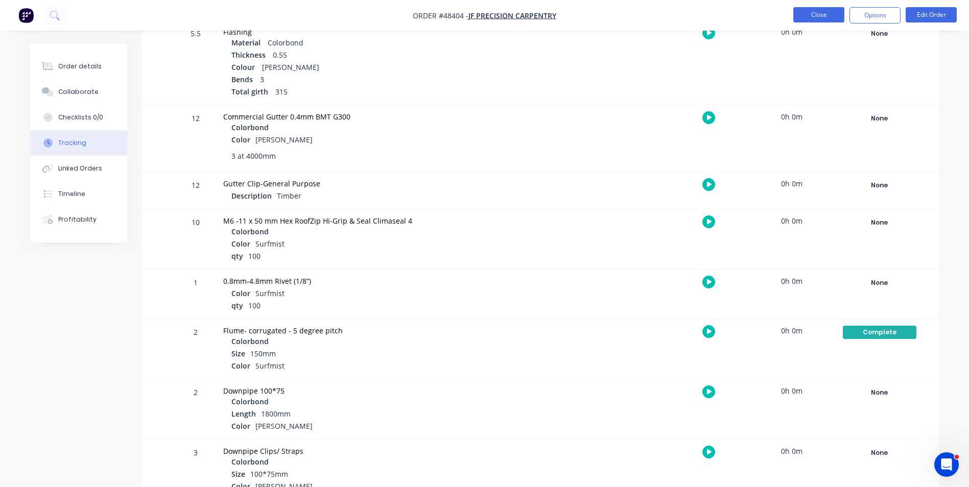
click at [803, 14] on button "Close" at bounding box center [819, 14] width 51 height 15
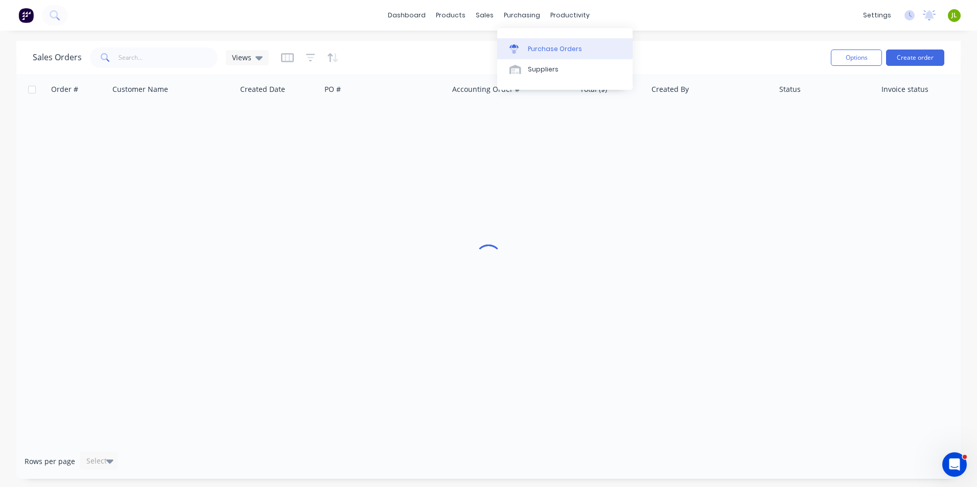
click at [543, 44] on div "Purchase Orders" at bounding box center [555, 48] width 54 height 9
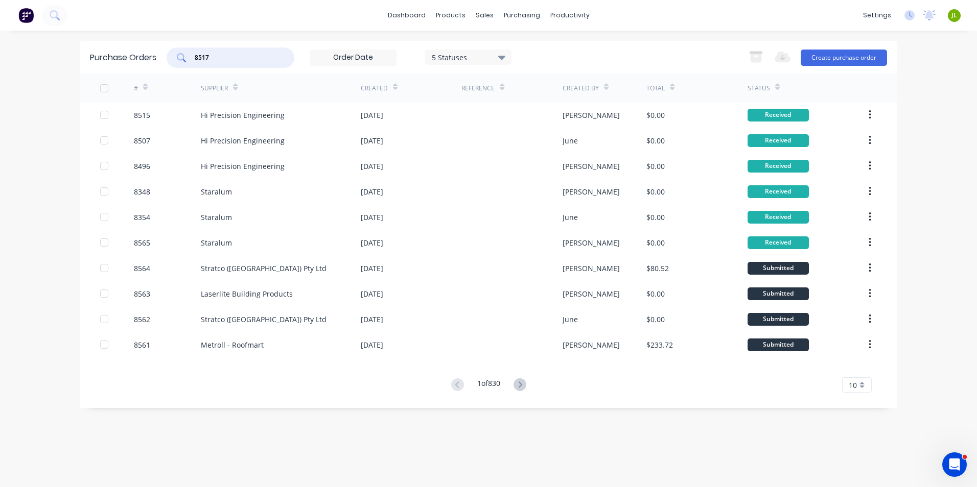
type input "8517"
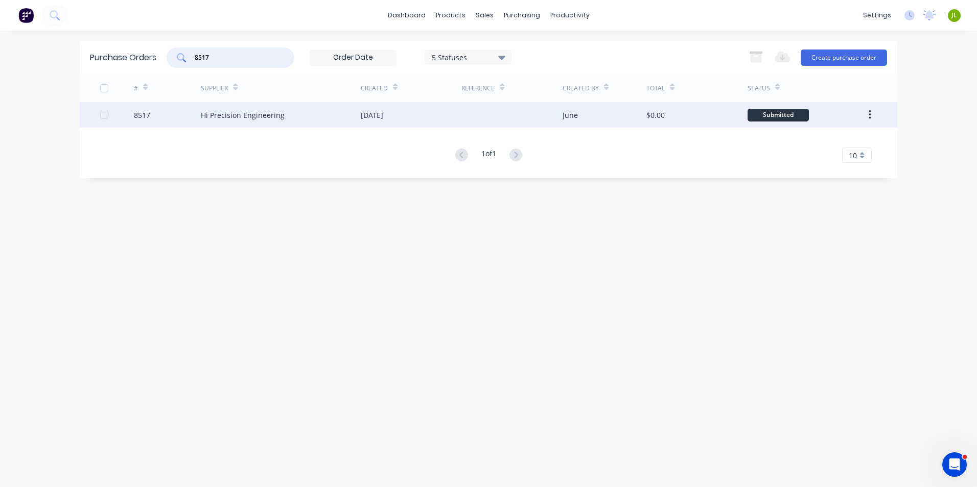
click at [248, 119] on div "Hi Precision Engineering" at bounding box center [243, 115] width 84 height 11
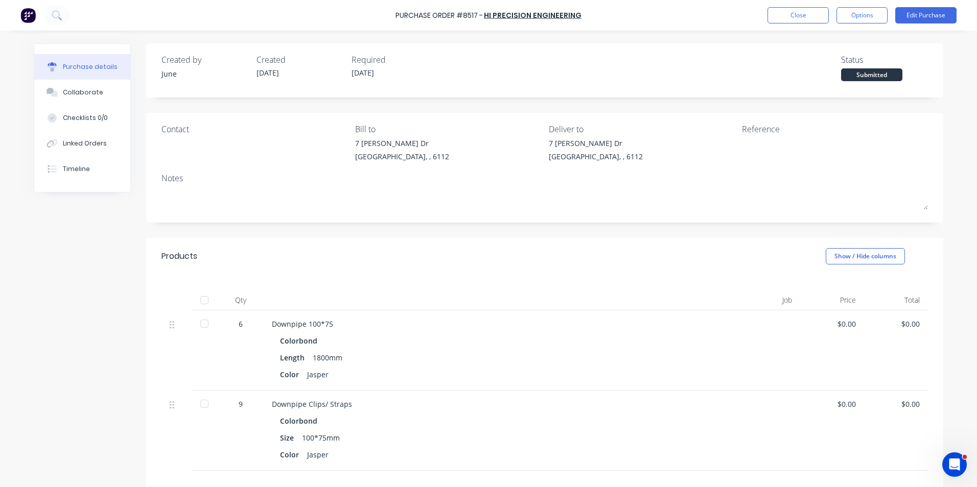
click at [210, 304] on div at bounding box center [204, 300] width 20 height 20
click at [89, 146] on div "Linked Orders" at bounding box center [85, 143] width 44 height 9
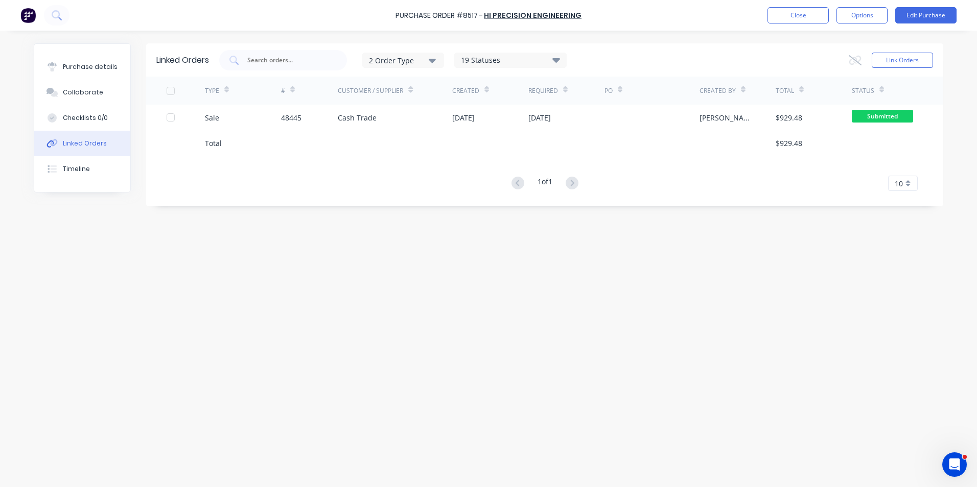
click at [280, 111] on div "Sale" at bounding box center [243, 118] width 76 height 26
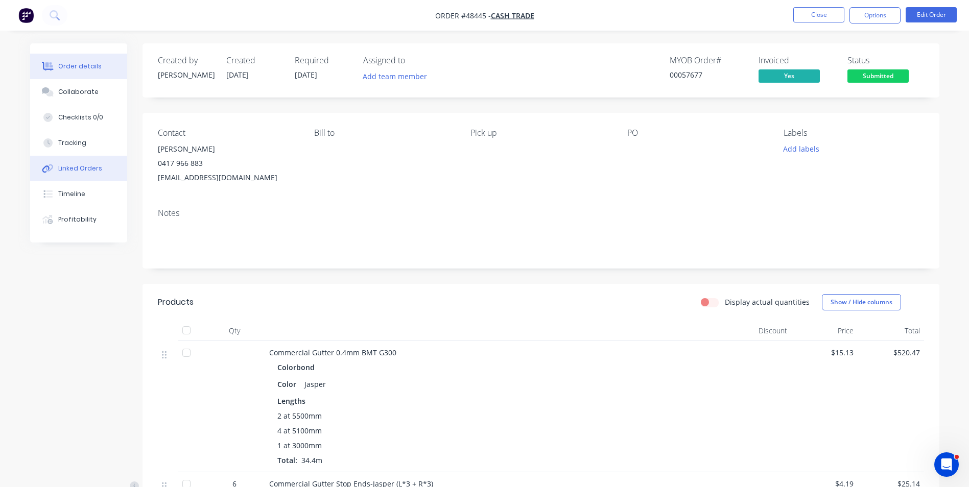
click at [87, 159] on button "Linked Orders" at bounding box center [78, 169] width 97 height 26
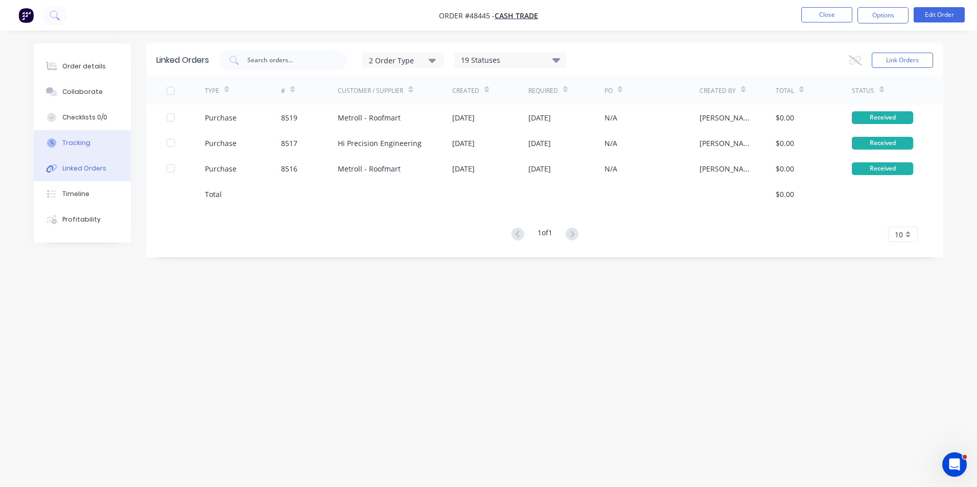
click at [87, 137] on button "Tracking" at bounding box center [82, 143] width 97 height 26
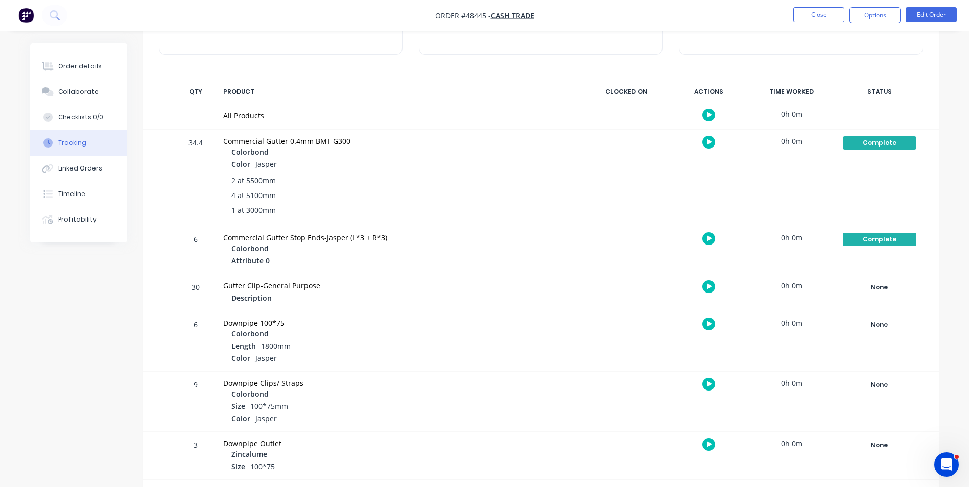
scroll to position [117, 0]
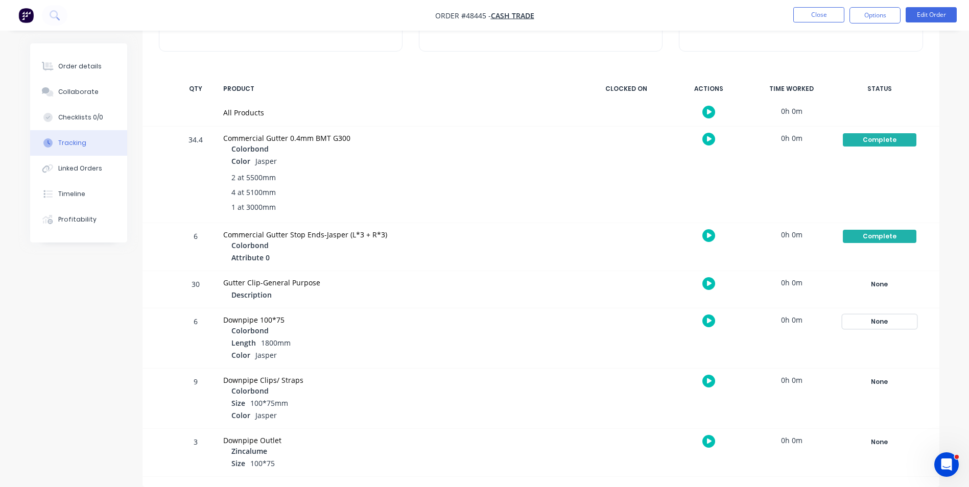
click at [888, 323] on div "None" at bounding box center [880, 321] width 74 height 13
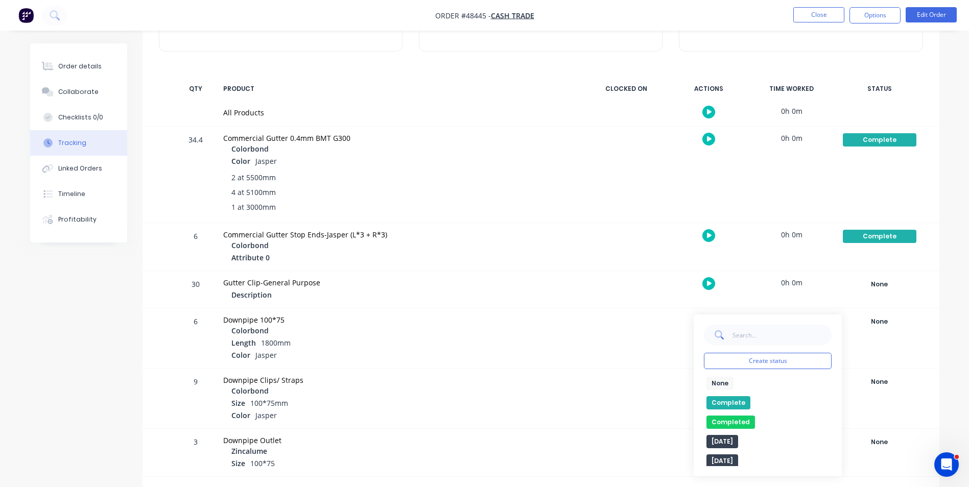
click at [733, 397] on button "Complete" at bounding box center [729, 403] width 44 height 13
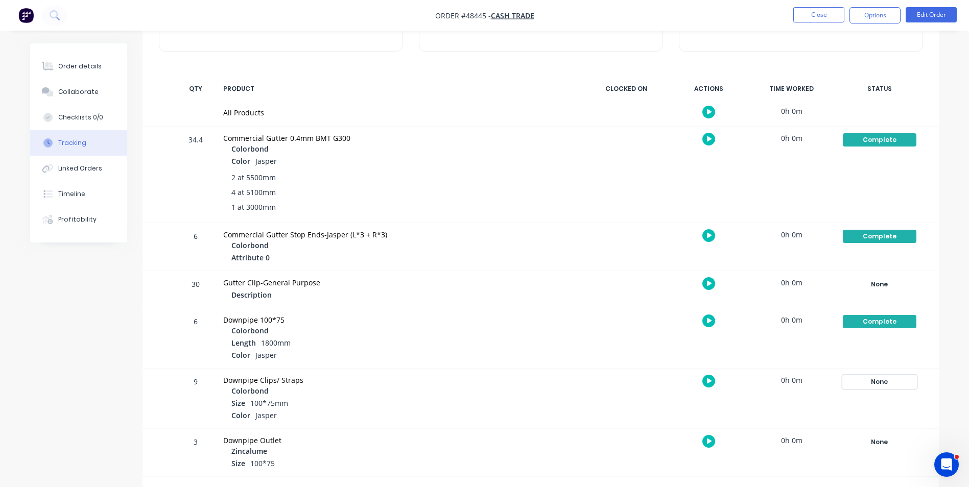
click at [878, 377] on div "None" at bounding box center [880, 382] width 74 height 13
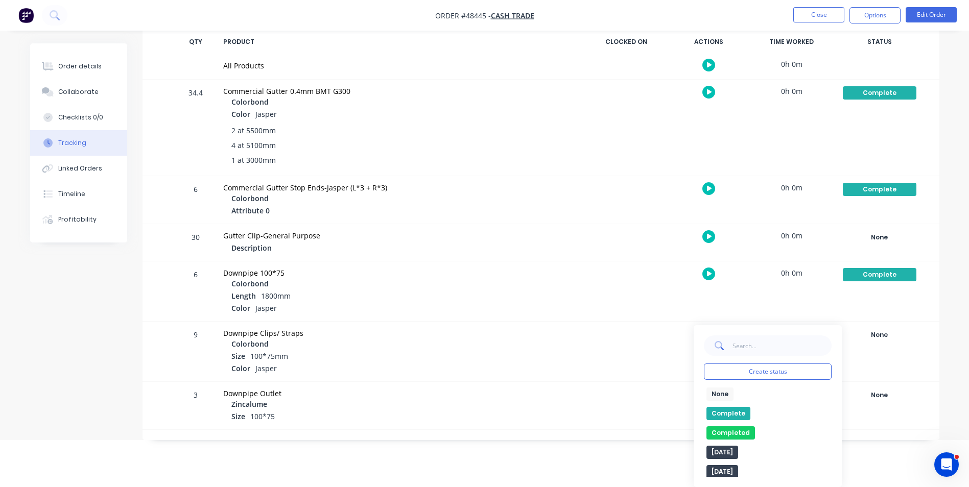
click at [740, 416] on button "Complete" at bounding box center [729, 413] width 44 height 13
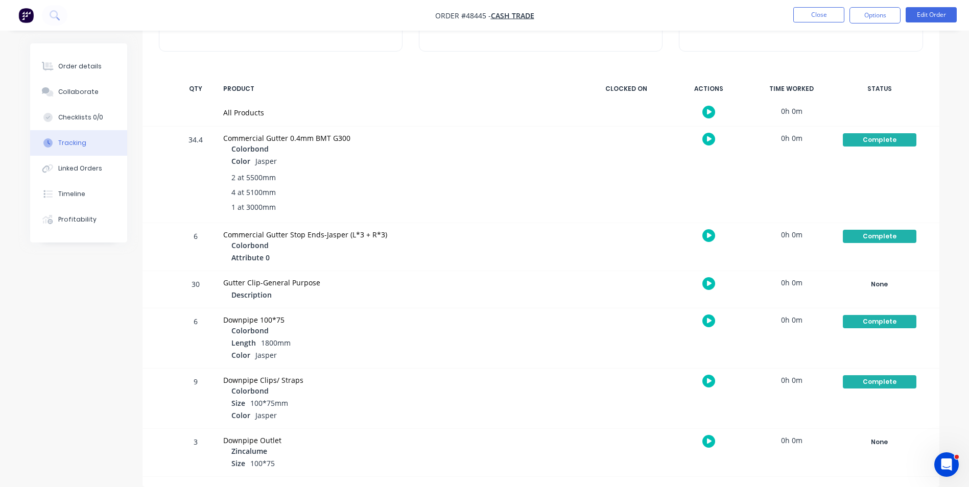
click at [821, 1] on nav "Order #48445 - Cash Trade Close Options Edit Order" at bounding box center [484, 15] width 969 height 31
click at [814, 14] on button "Close" at bounding box center [819, 14] width 51 height 15
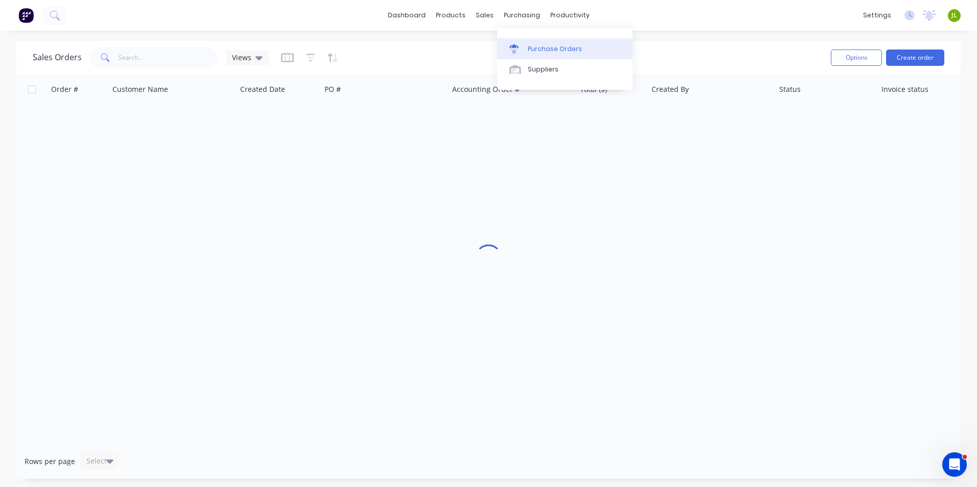
click at [530, 55] on link "Purchase Orders" at bounding box center [564, 48] width 135 height 20
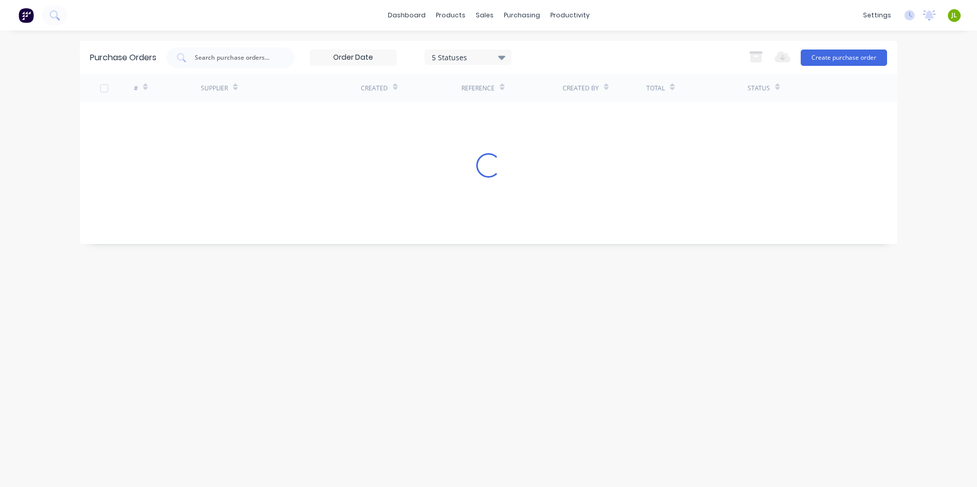
click at [224, 59] on input "text" at bounding box center [236, 58] width 85 height 10
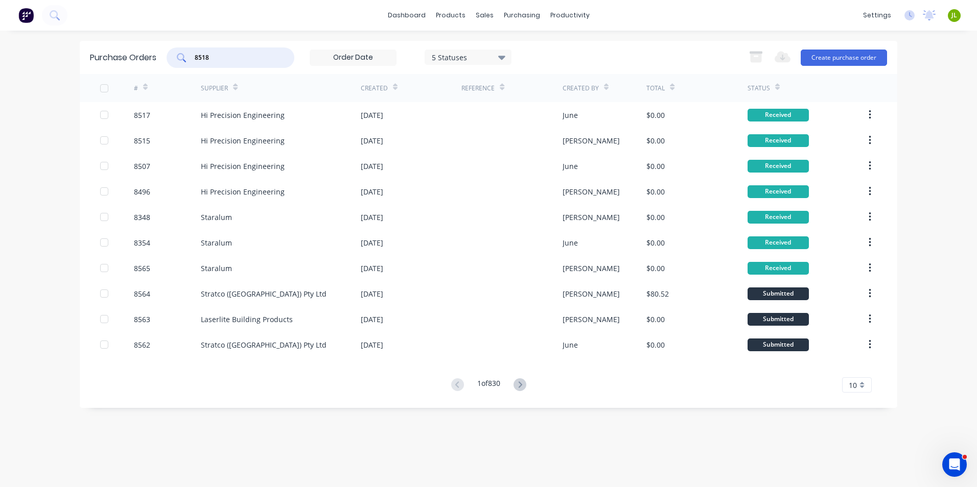
type input "8518"
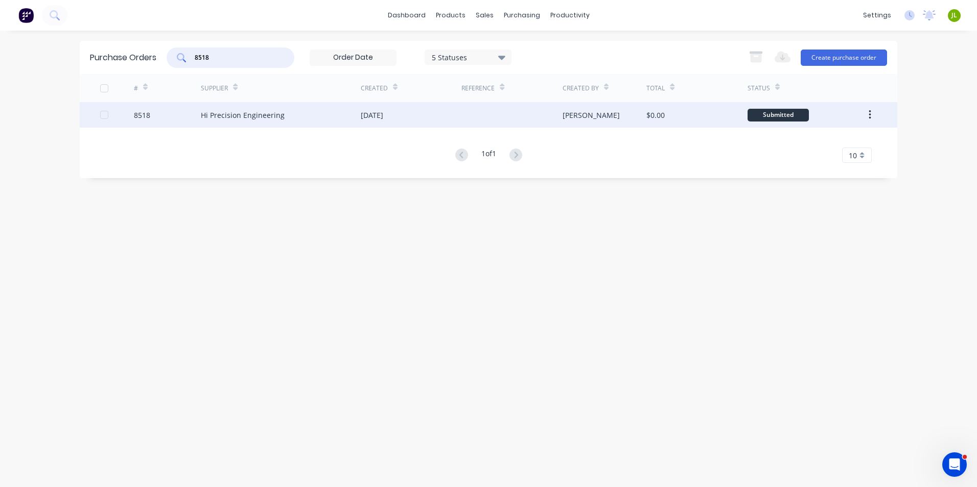
click at [259, 118] on div "Hi Precision Engineering" at bounding box center [243, 115] width 84 height 11
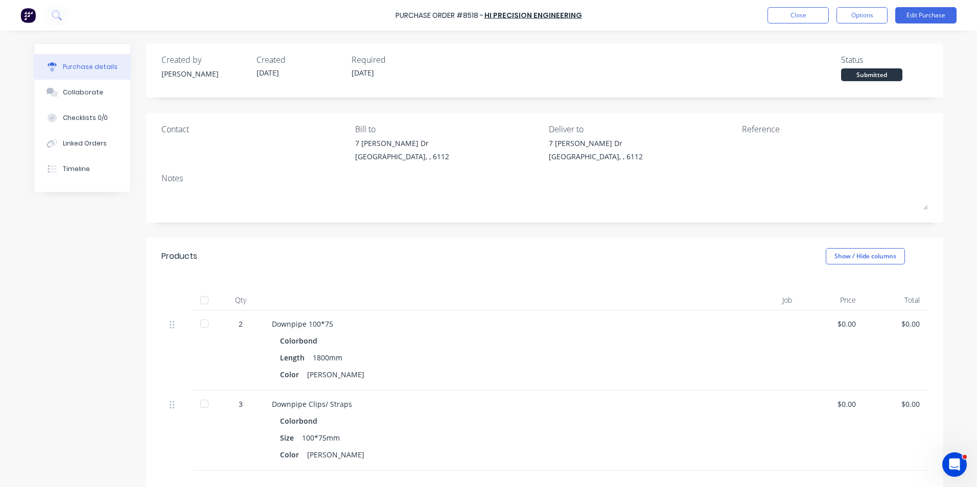
click at [197, 307] on div at bounding box center [204, 300] width 20 height 20
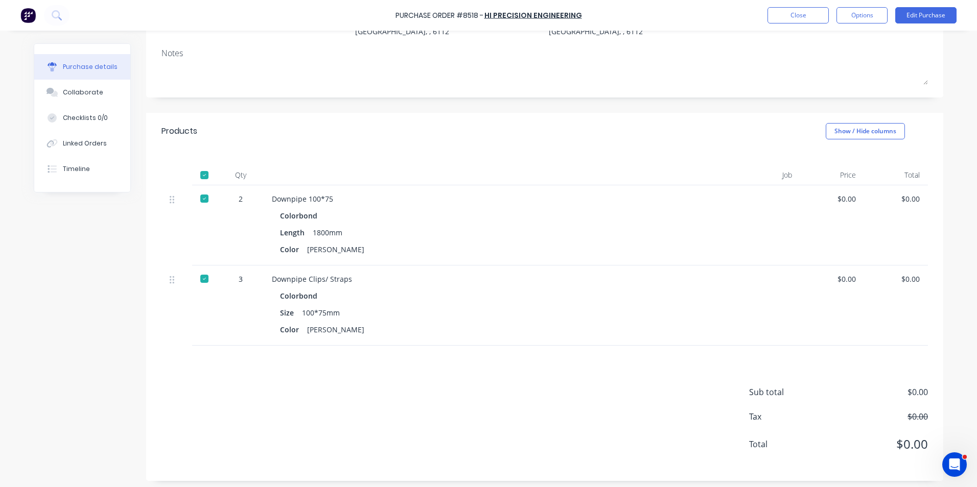
scroll to position [129, 0]
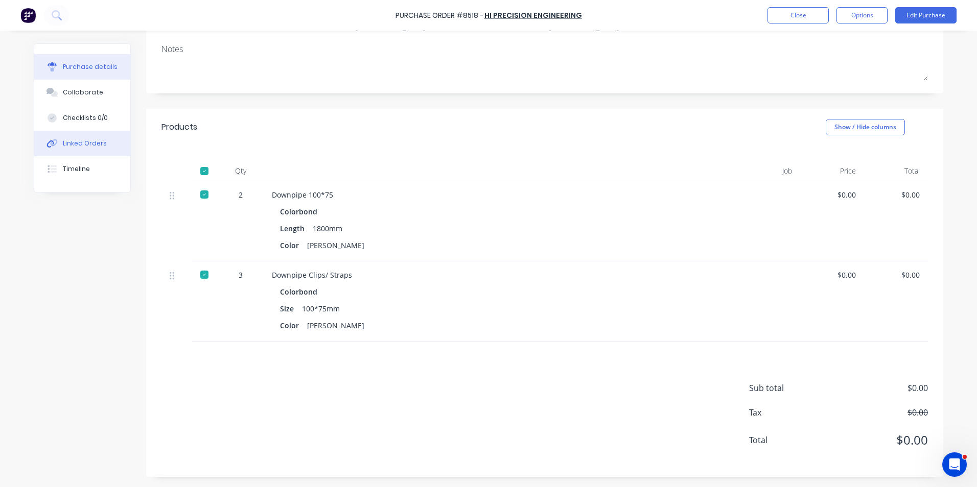
click at [104, 151] on button "Linked Orders" at bounding box center [82, 144] width 96 height 26
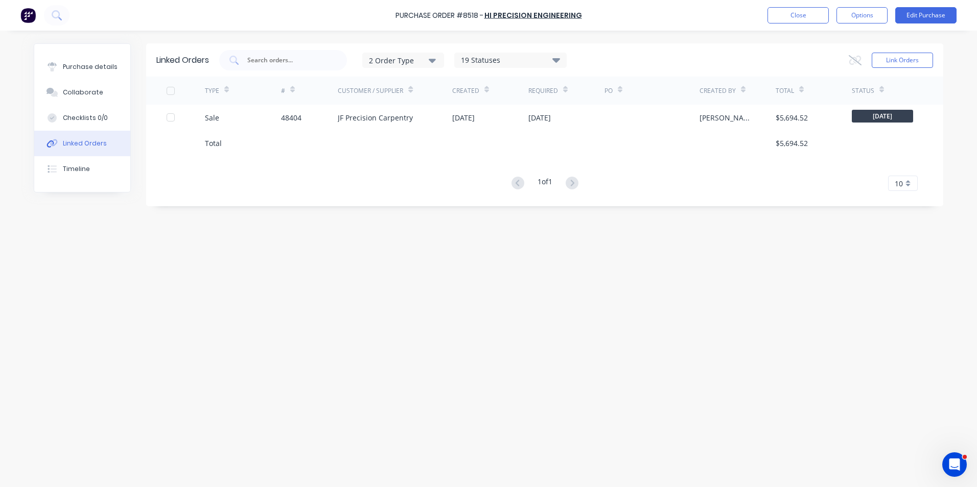
click at [269, 133] on div "Total" at bounding box center [243, 143] width 76 height 26
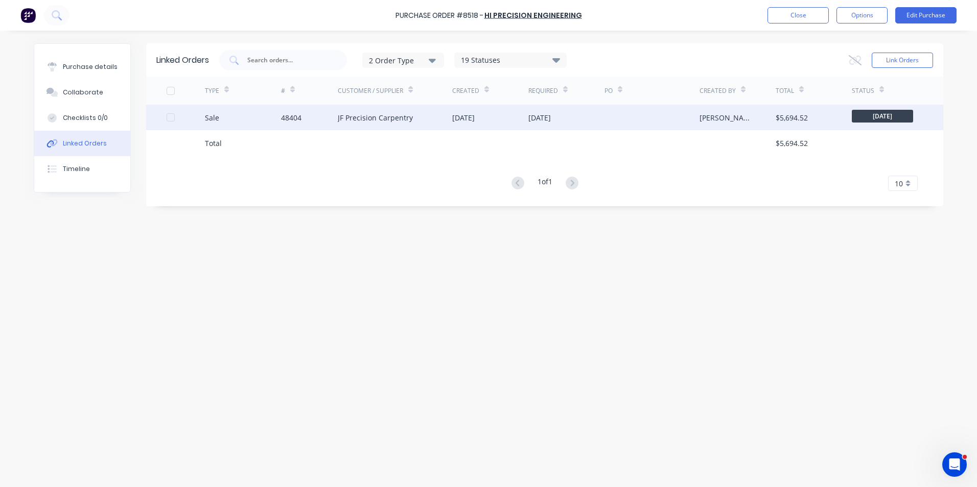
click at [285, 122] on div "48404" at bounding box center [291, 117] width 20 height 11
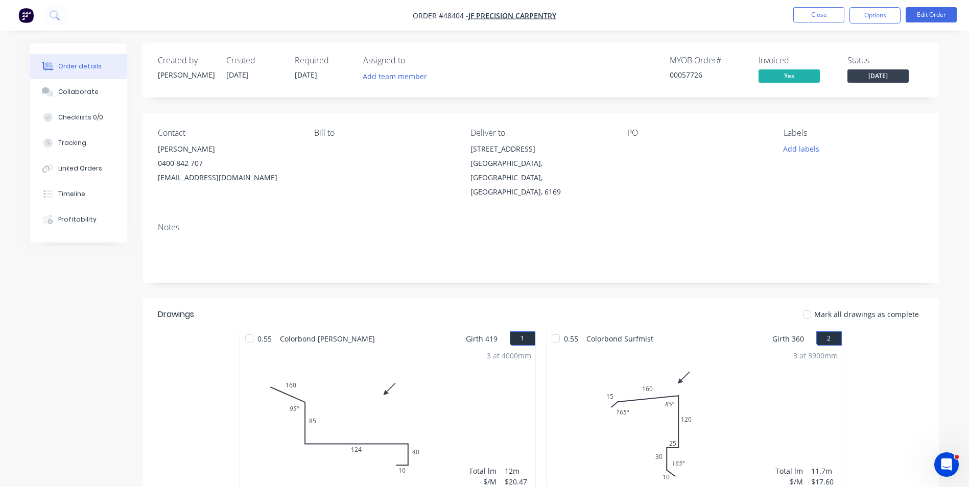
click at [97, 174] on button "Linked Orders" at bounding box center [78, 169] width 97 height 26
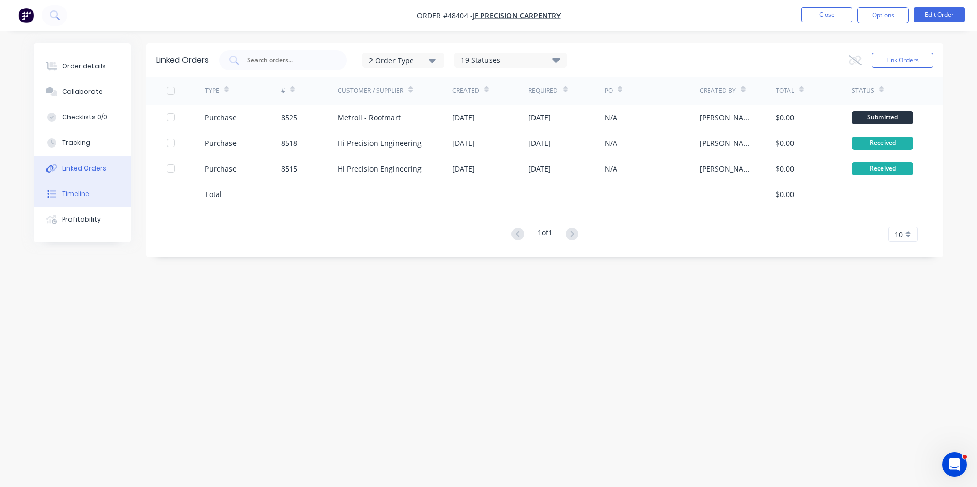
click at [87, 193] on div "Timeline" at bounding box center [75, 194] width 27 height 9
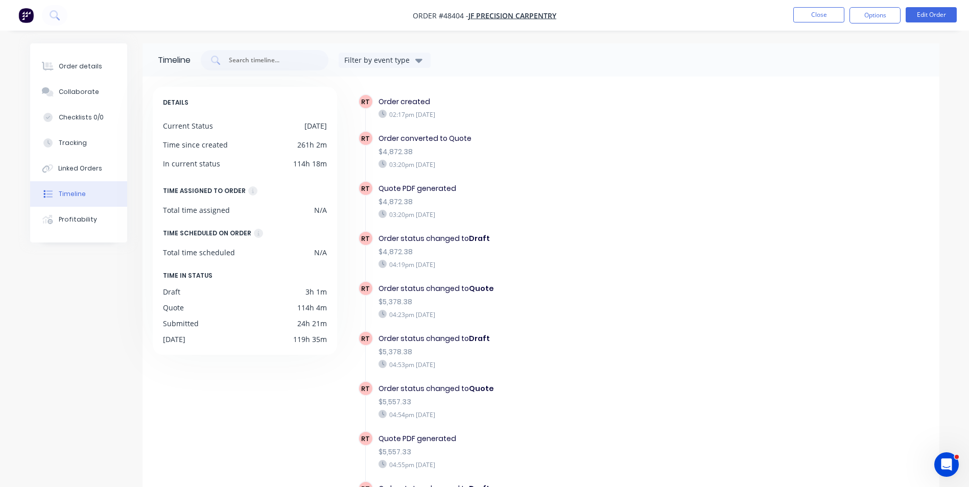
scroll to position [204, 0]
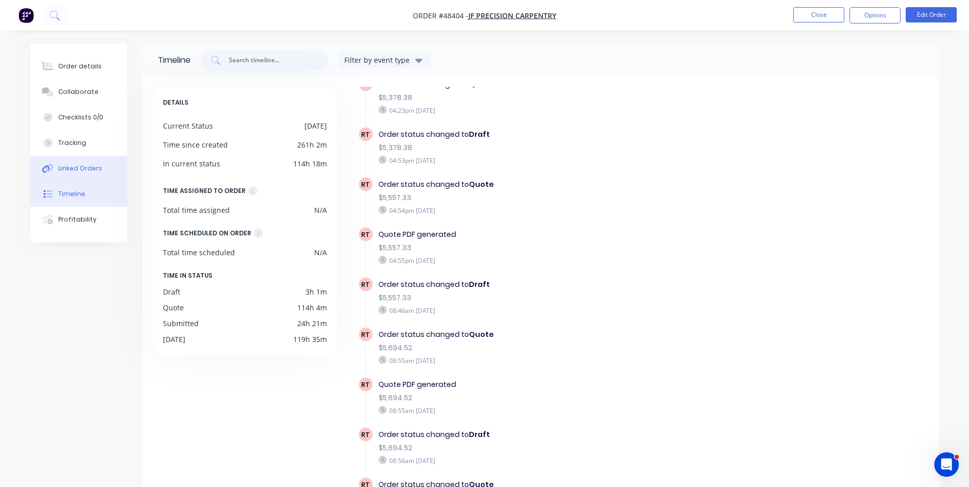
click at [77, 159] on button "Linked Orders" at bounding box center [78, 169] width 97 height 26
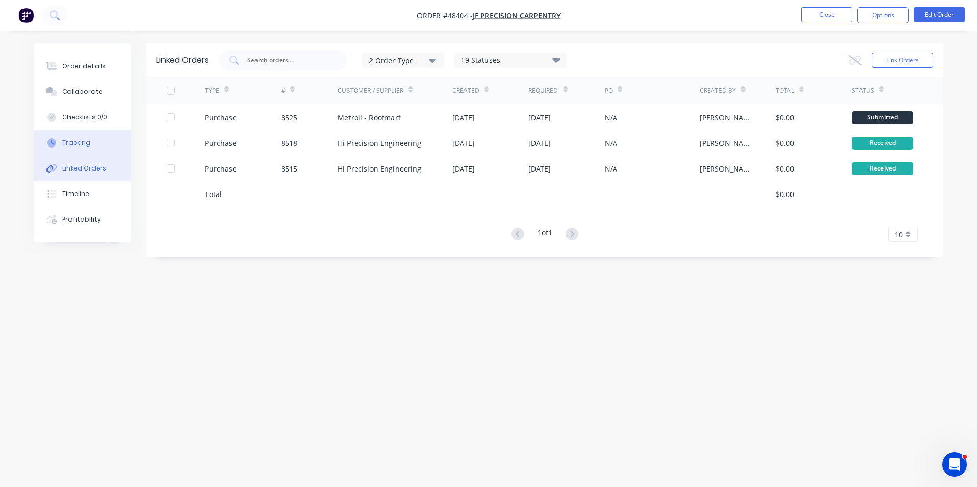
click at [84, 145] on div "Tracking" at bounding box center [76, 142] width 28 height 9
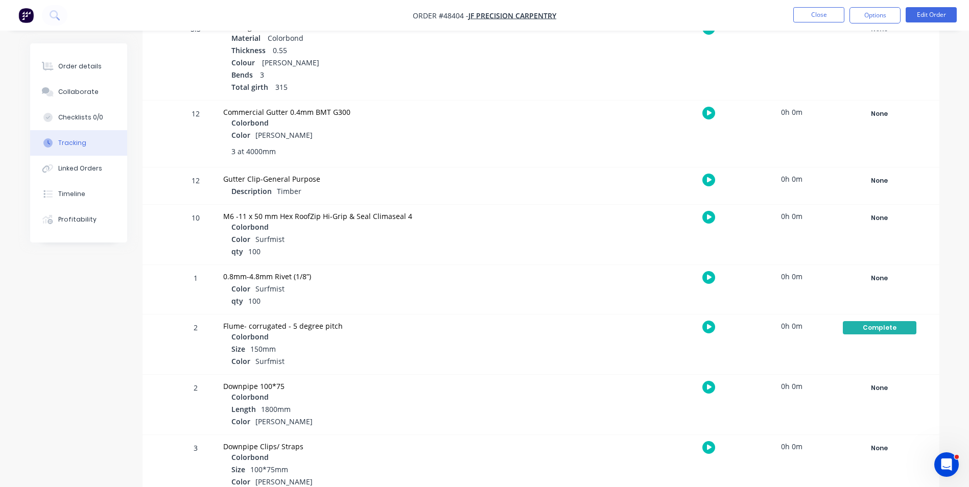
scroll to position [613, 0]
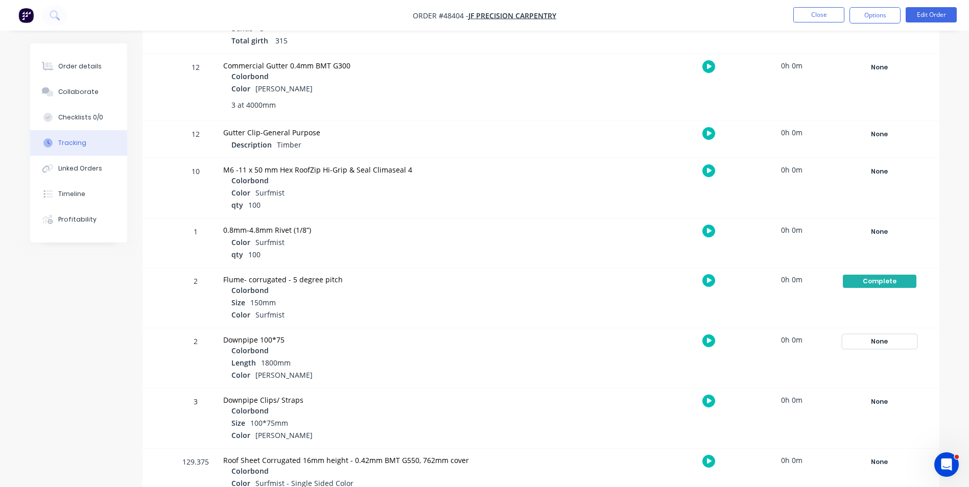
click at [869, 341] on div "None" at bounding box center [880, 341] width 74 height 13
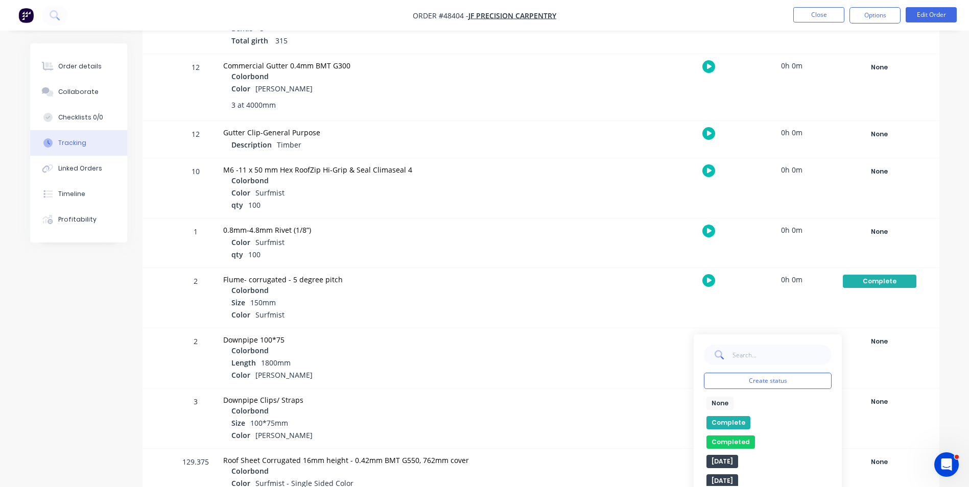
click at [742, 422] on button "Complete" at bounding box center [729, 422] width 44 height 13
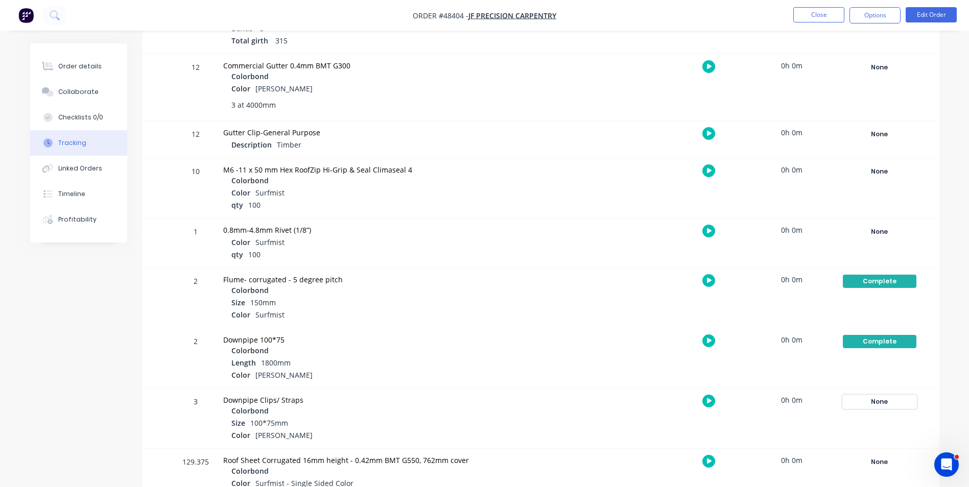
click at [859, 401] on div "None" at bounding box center [880, 402] width 74 height 13
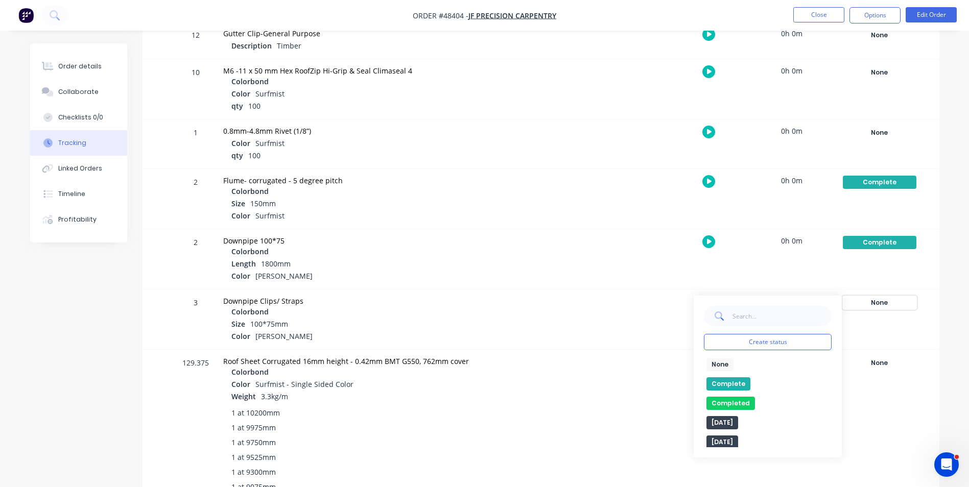
scroll to position [715, 0]
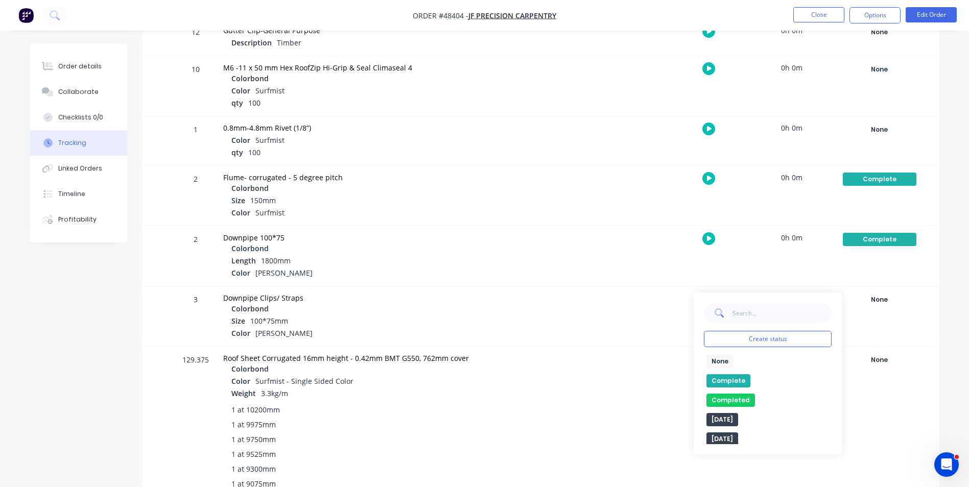
click at [725, 382] on button "Complete" at bounding box center [729, 381] width 44 height 13
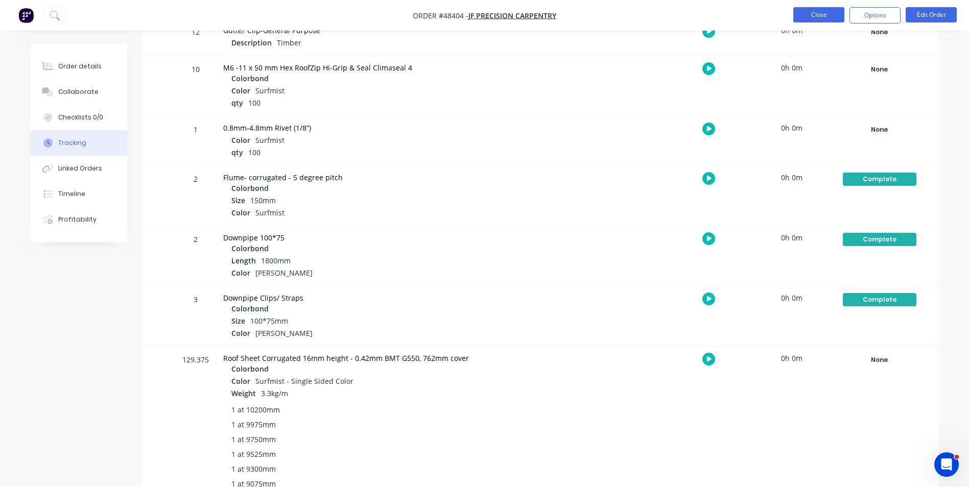
click at [822, 9] on button "Close" at bounding box center [819, 14] width 51 height 15
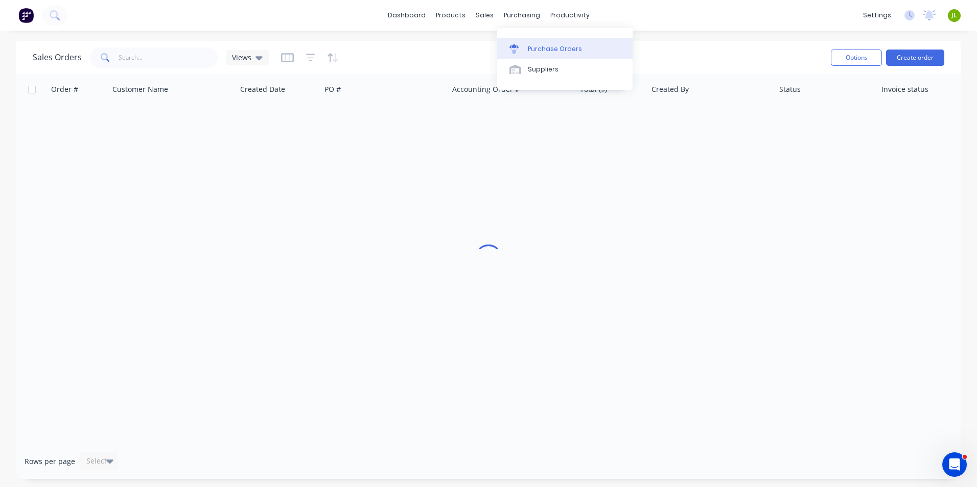
click at [524, 44] on div at bounding box center [516, 48] width 15 height 9
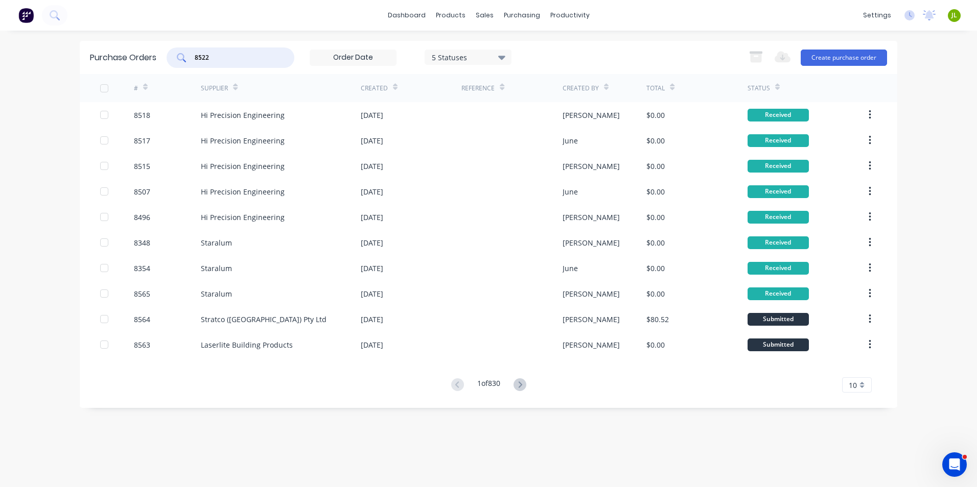
type input "8522"
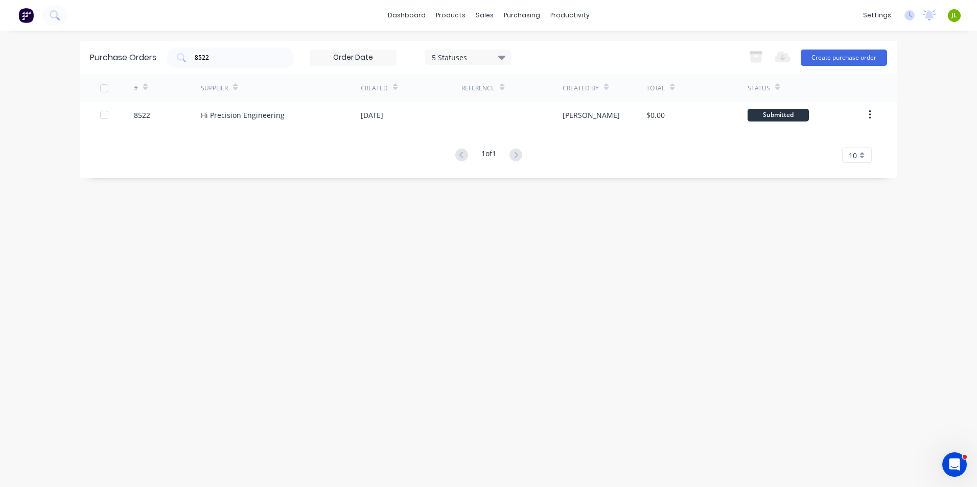
click at [291, 115] on div "Hi Precision Engineering" at bounding box center [281, 115] width 160 height 26
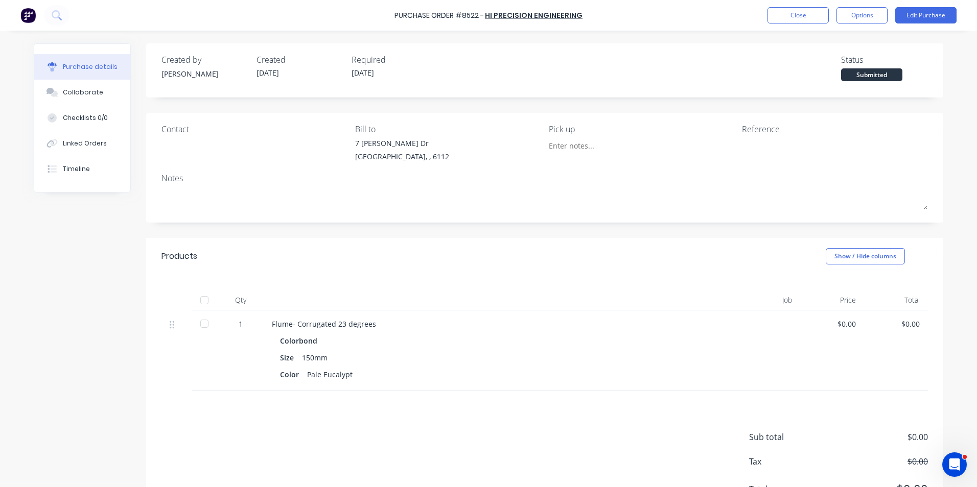
click at [194, 304] on div at bounding box center [204, 300] width 20 height 20
click at [87, 139] on div "Linked Orders" at bounding box center [85, 143] width 44 height 9
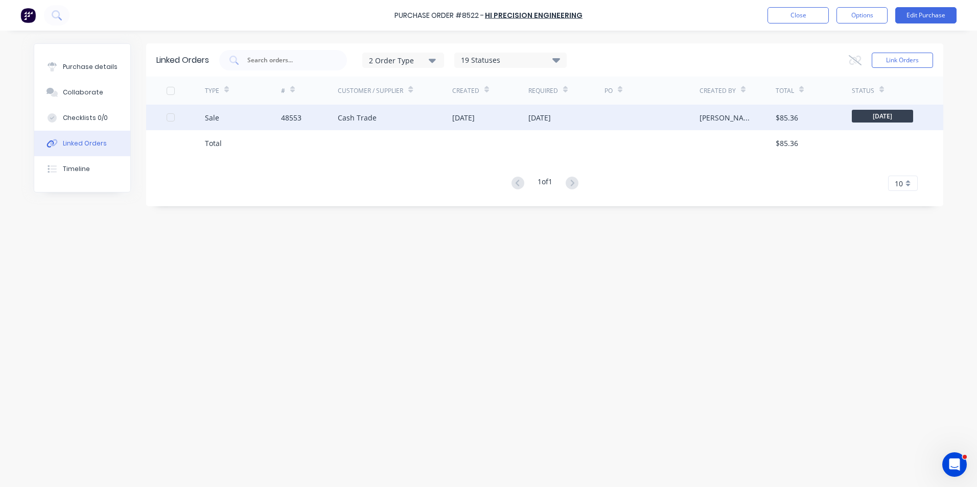
click at [352, 119] on div "Cash Trade" at bounding box center [357, 117] width 39 height 11
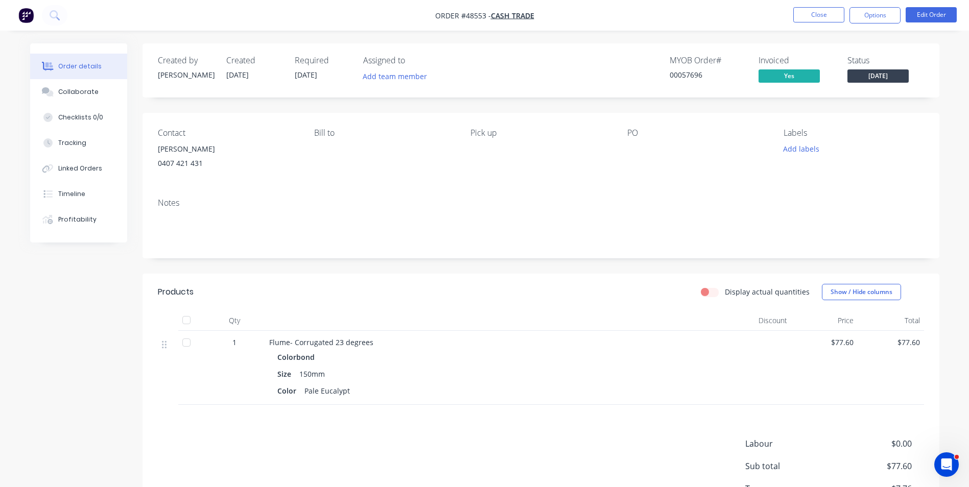
click at [873, 80] on span "[DATE]" at bounding box center [878, 75] width 61 height 13
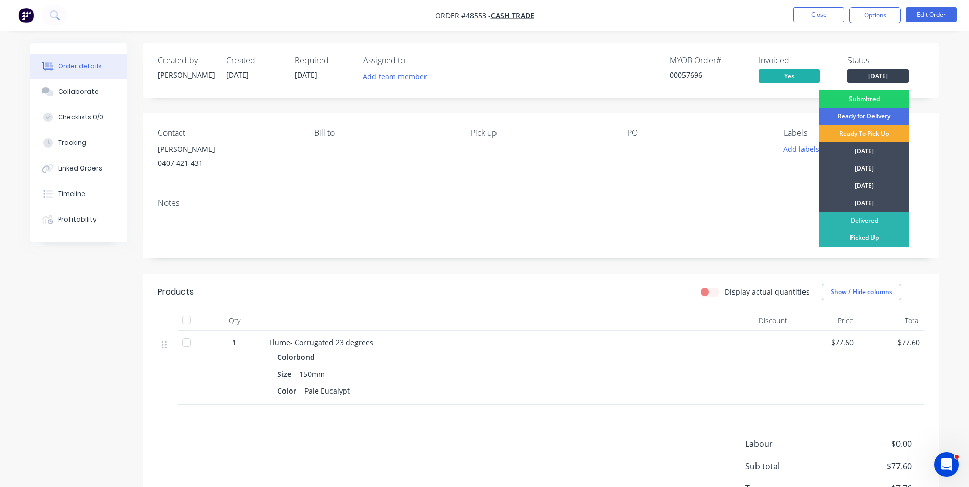
click at [856, 134] on div "Ready To Pick Up" at bounding box center [864, 133] width 89 height 17
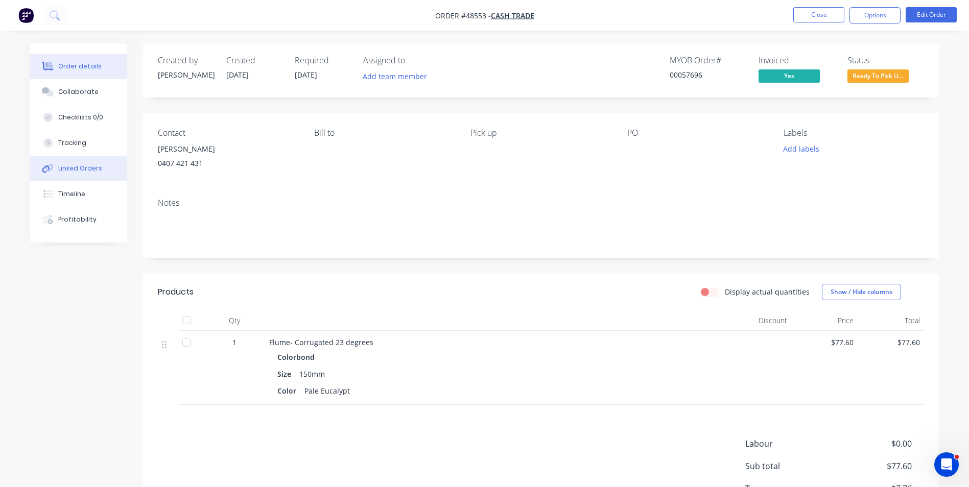
click at [109, 162] on button "Linked Orders" at bounding box center [78, 169] width 97 height 26
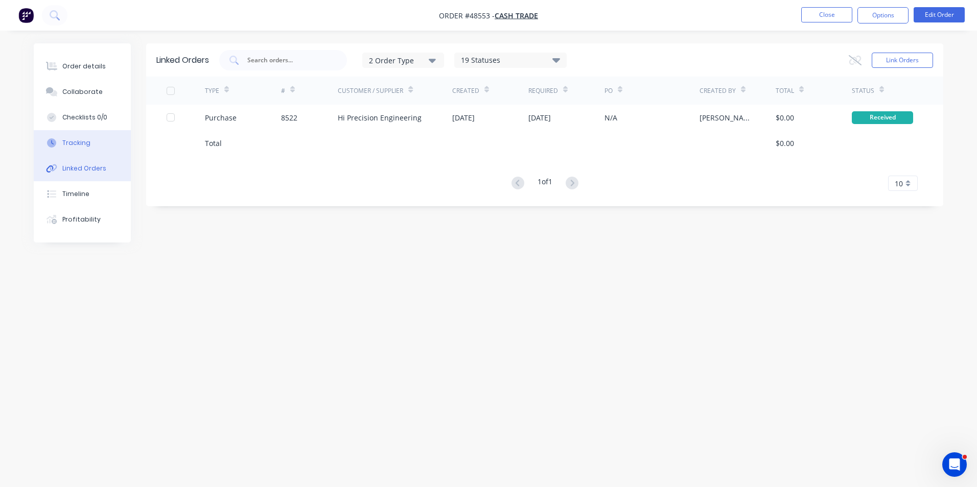
click at [73, 144] on div "Tracking" at bounding box center [76, 142] width 28 height 9
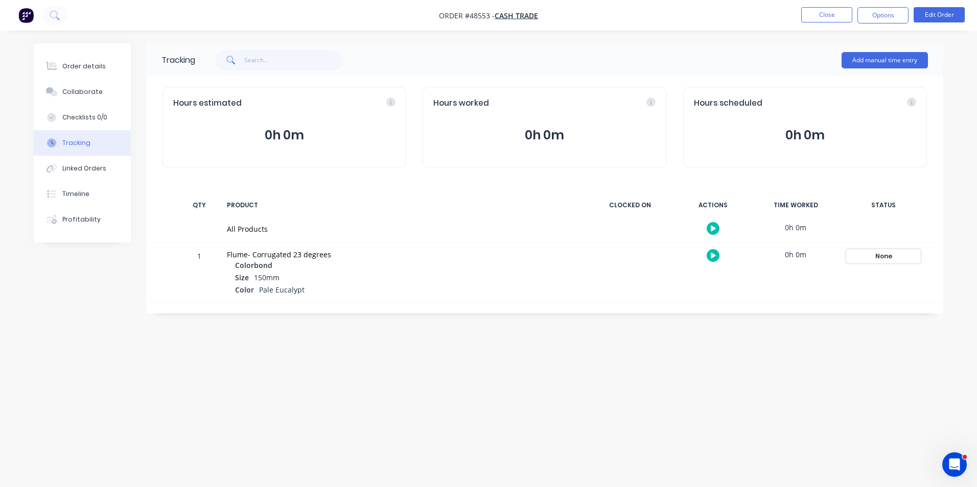
click at [867, 253] on div "None" at bounding box center [884, 256] width 74 height 13
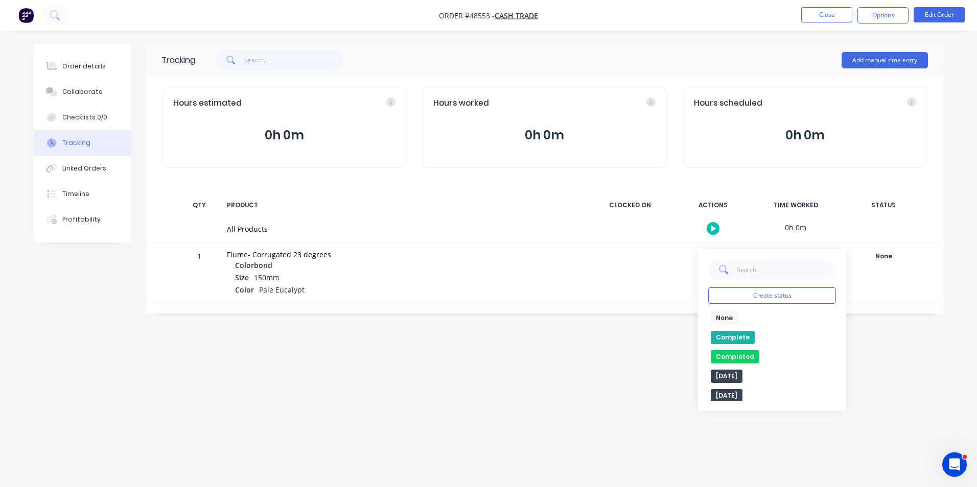
click at [733, 333] on button "Complete" at bounding box center [733, 337] width 44 height 13
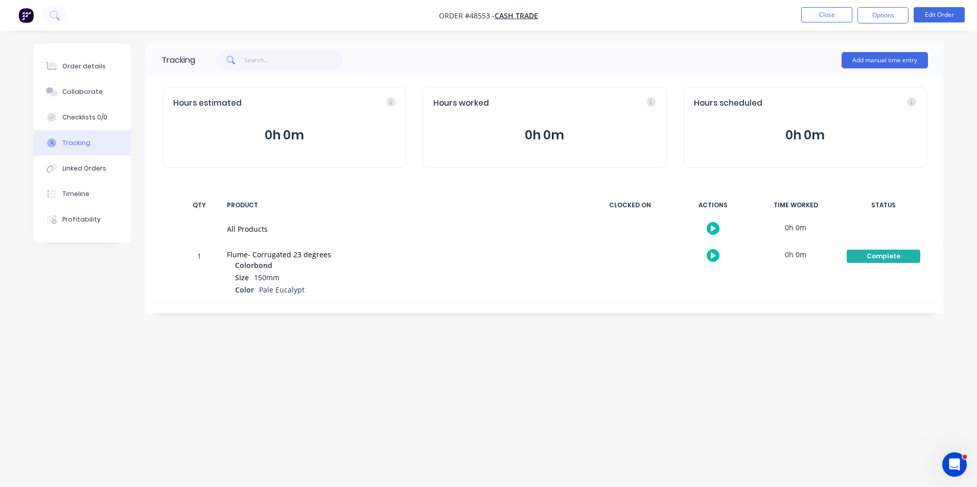
click at [806, 1] on nav "Order #48553 - Cash Trade Close Options Edit Order" at bounding box center [488, 15] width 977 height 31
click at [812, 8] on button "Close" at bounding box center [826, 14] width 51 height 15
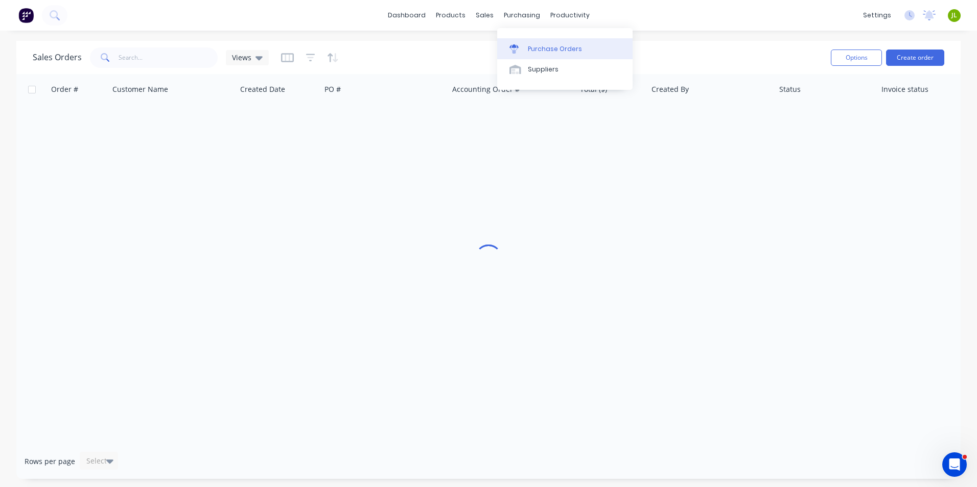
click at [530, 49] on div "Purchase Orders" at bounding box center [555, 48] width 54 height 9
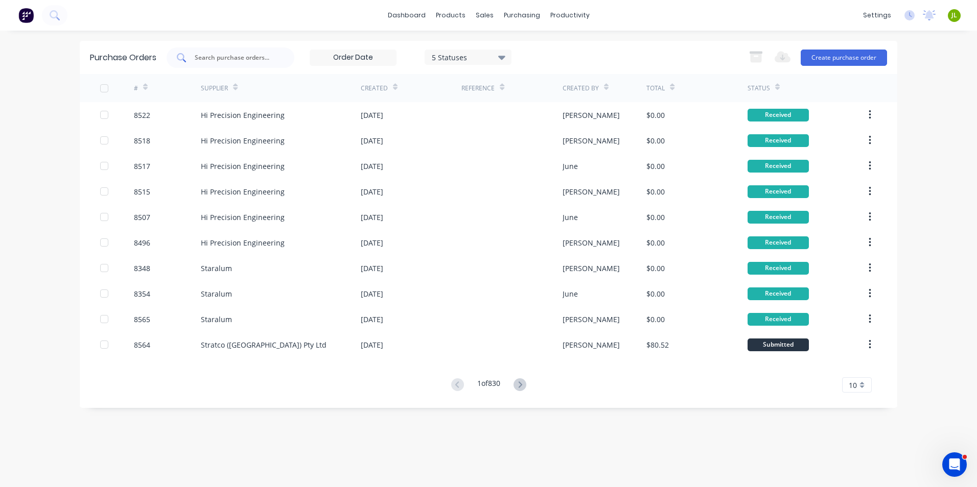
drag, startPoint x: 0, startPoint y: 0, endPoint x: 275, endPoint y: 55, distance: 280.9
click at [275, 55] on input "text" at bounding box center [236, 58] width 85 height 10
type input "8530"
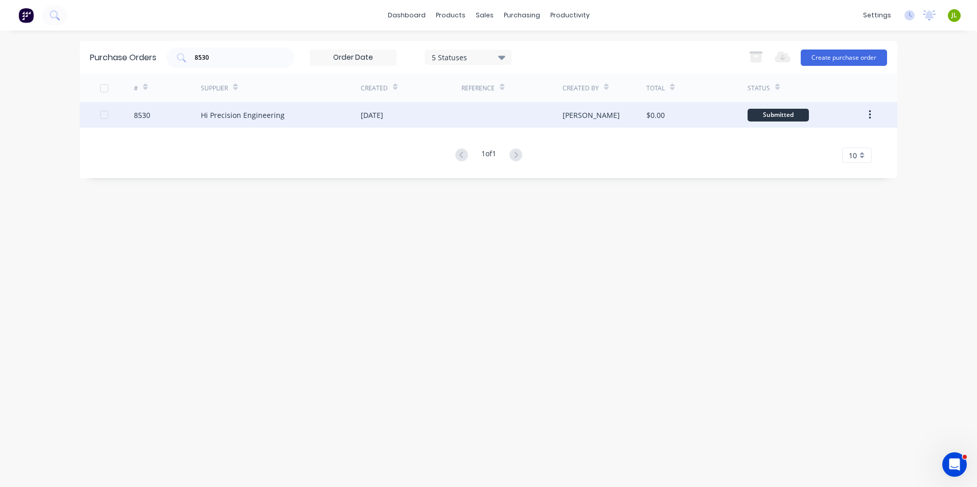
click at [233, 107] on div "Hi Precision Engineering" at bounding box center [281, 115] width 160 height 26
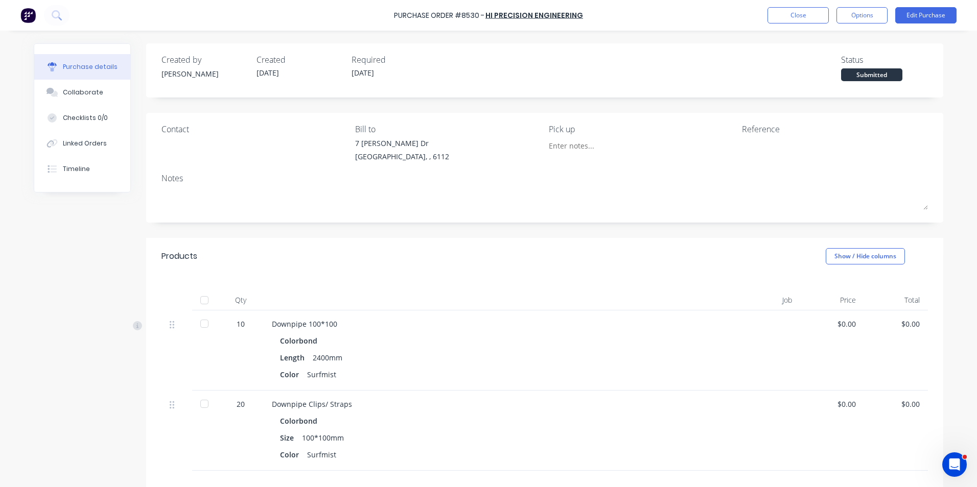
click at [203, 297] on div at bounding box center [204, 300] width 20 height 20
click at [92, 148] on div "Linked Orders" at bounding box center [85, 143] width 44 height 9
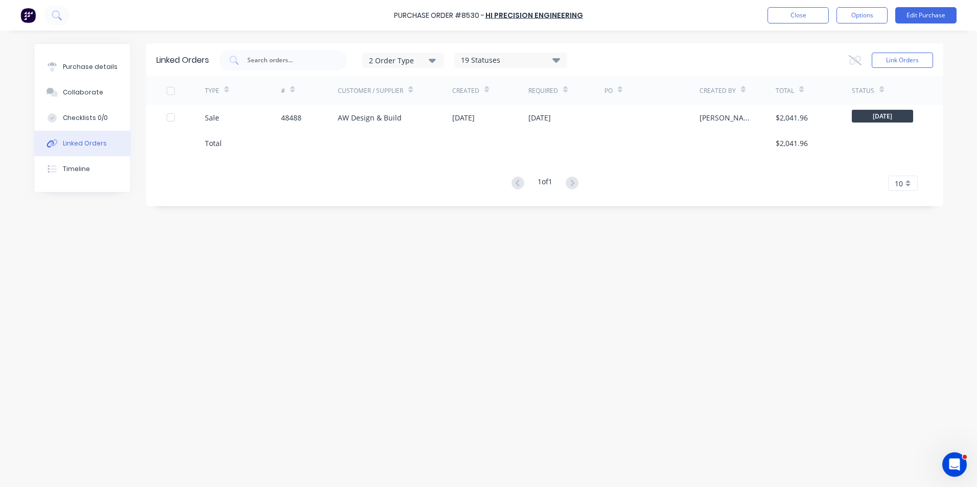
click at [242, 111] on div "Sale" at bounding box center [243, 118] width 76 height 26
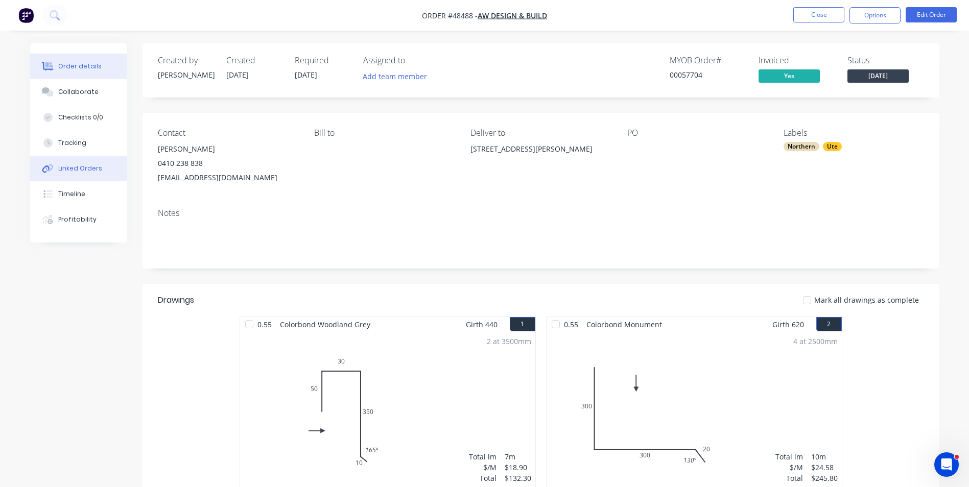
click at [71, 169] on div "Linked Orders" at bounding box center [80, 168] width 44 height 9
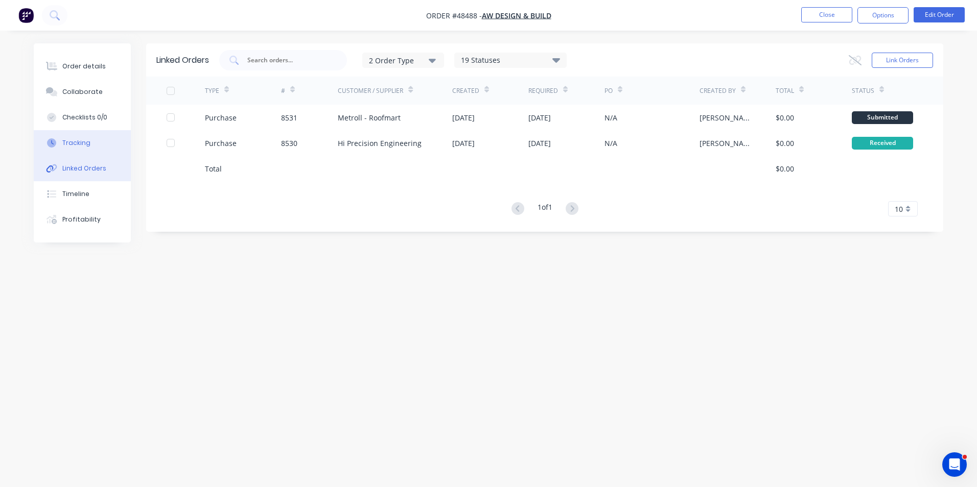
click at [85, 144] on div "Tracking" at bounding box center [76, 142] width 28 height 9
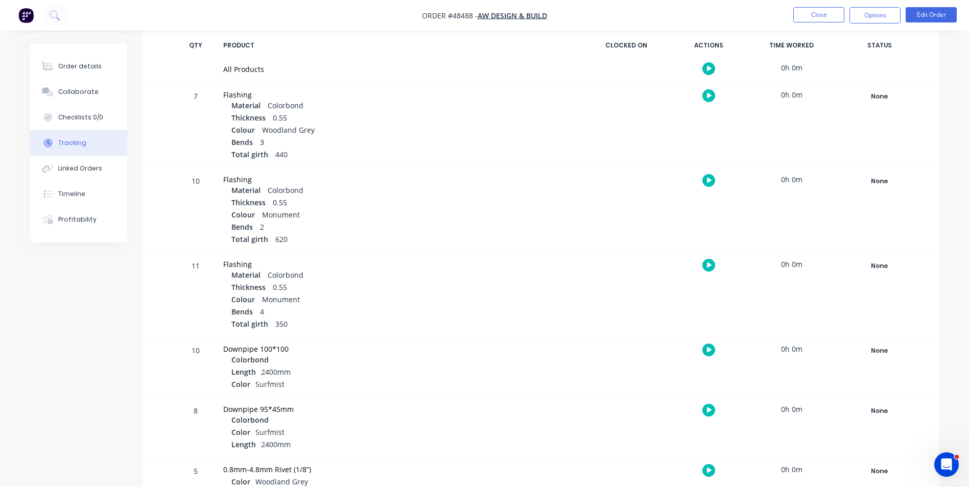
scroll to position [255, 0]
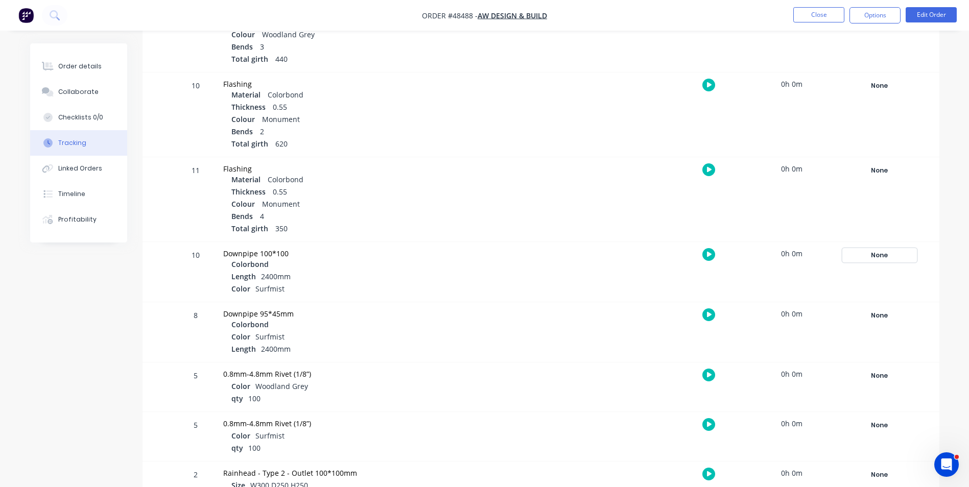
click at [896, 257] on div "None" at bounding box center [880, 255] width 74 height 13
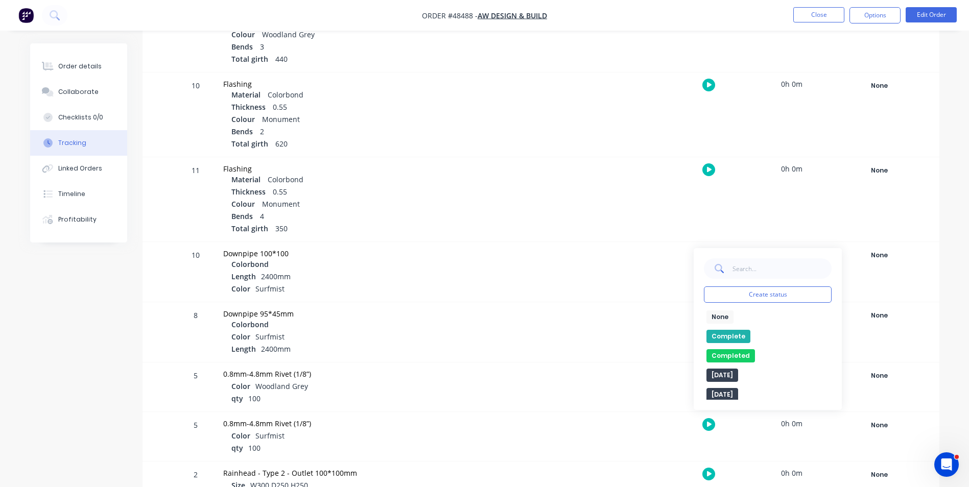
click at [718, 329] on div "None edit Complete Completed edit Friday Monday Ready for Delivery Ready To Pic…" at bounding box center [768, 355] width 128 height 89
click at [718, 332] on button "Complete" at bounding box center [729, 336] width 44 height 13
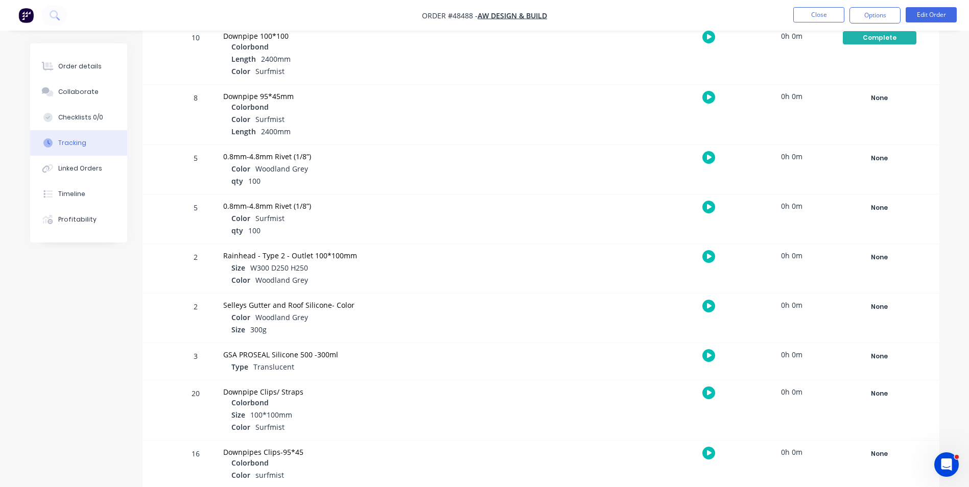
scroll to position [485, 0]
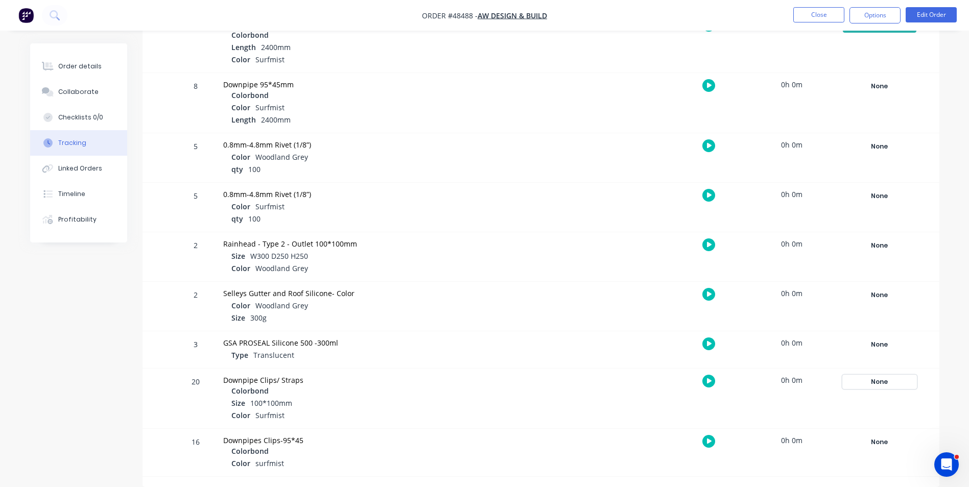
click at [863, 379] on div "None" at bounding box center [880, 382] width 74 height 13
click at [721, 464] on button "Complete" at bounding box center [729, 463] width 44 height 13
click at [812, 11] on button "Close" at bounding box center [819, 14] width 51 height 15
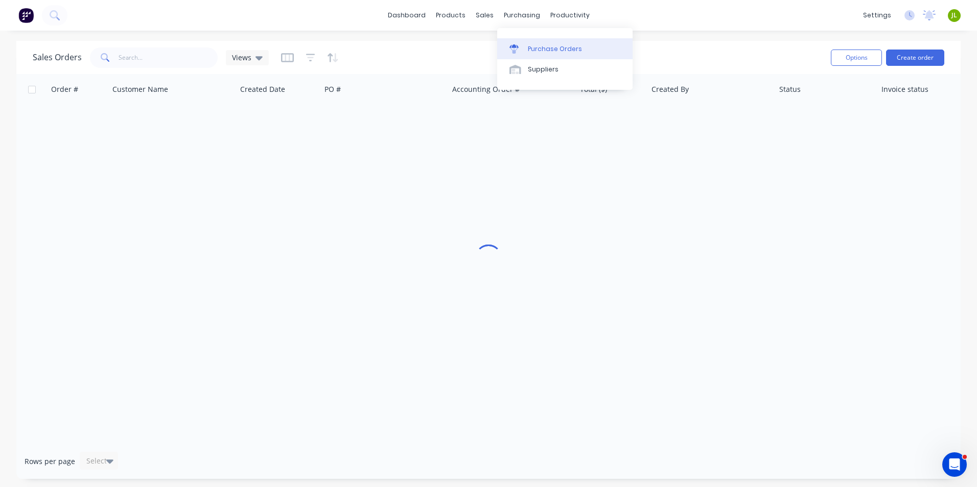
click at [525, 57] on link "Purchase Orders" at bounding box center [564, 48] width 135 height 20
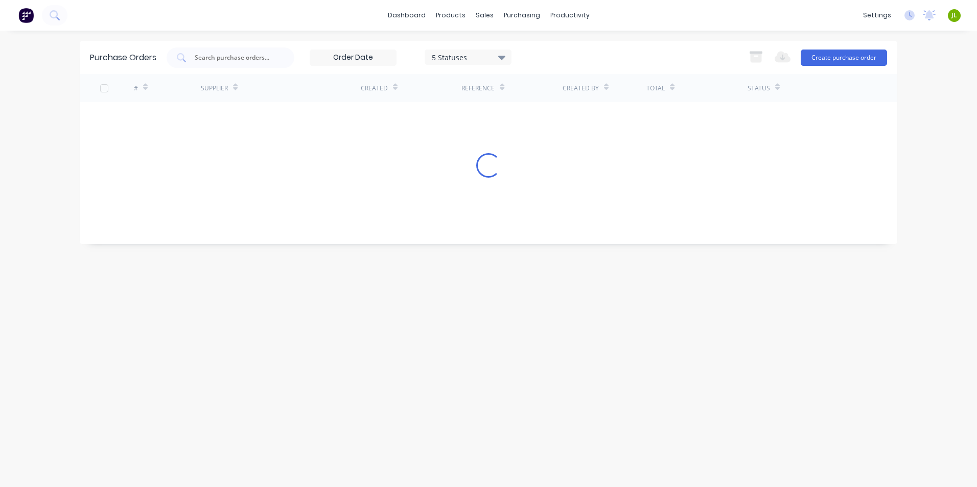
click at [264, 58] on input "text" at bounding box center [236, 58] width 85 height 10
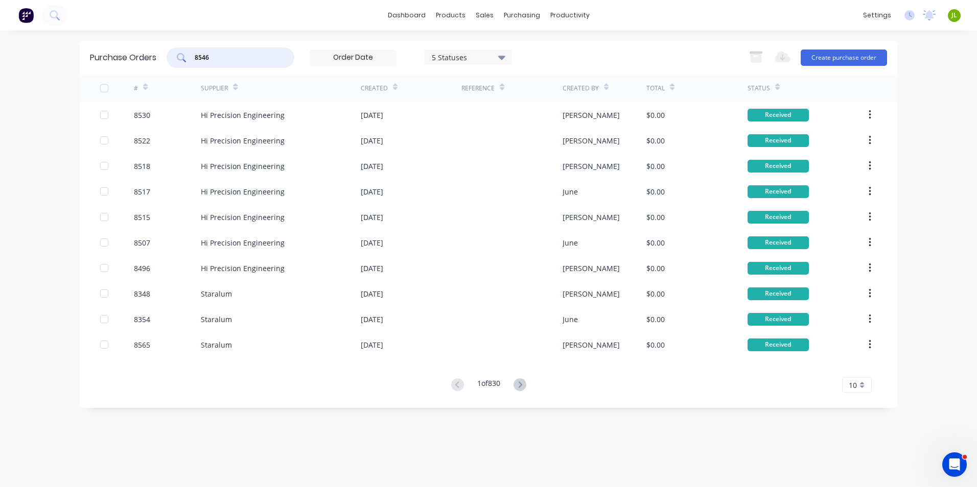
type input "8546"
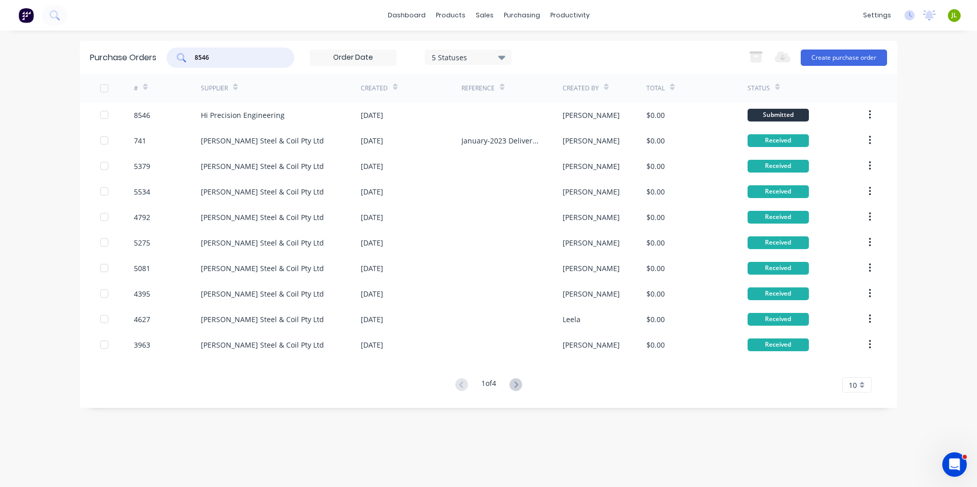
click at [258, 114] on div "Hi Precision Engineering" at bounding box center [243, 115] width 84 height 11
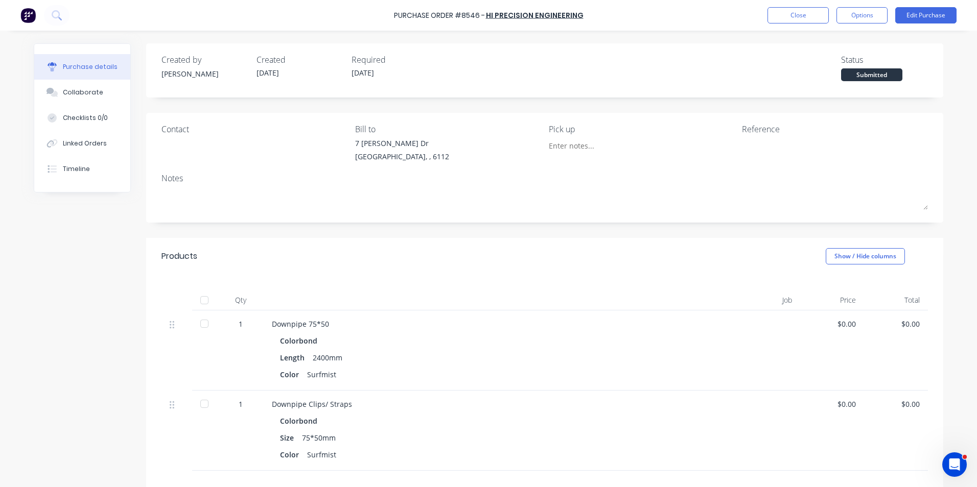
click at [192, 301] on div at bounding box center [205, 300] width 26 height 20
click at [198, 299] on div at bounding box center [204, 300] width 20 height 20
click at [102, 151] on button "Linked Orders" at bounding box center [82, 144] width 96 height 26
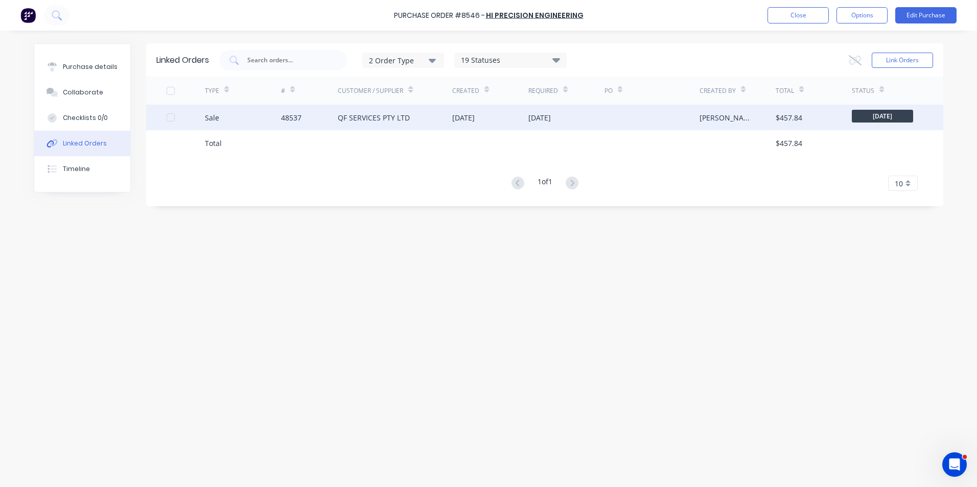
click at [280, 114] on div "Sale" at bounding box center [243, 118] width 76 height 26
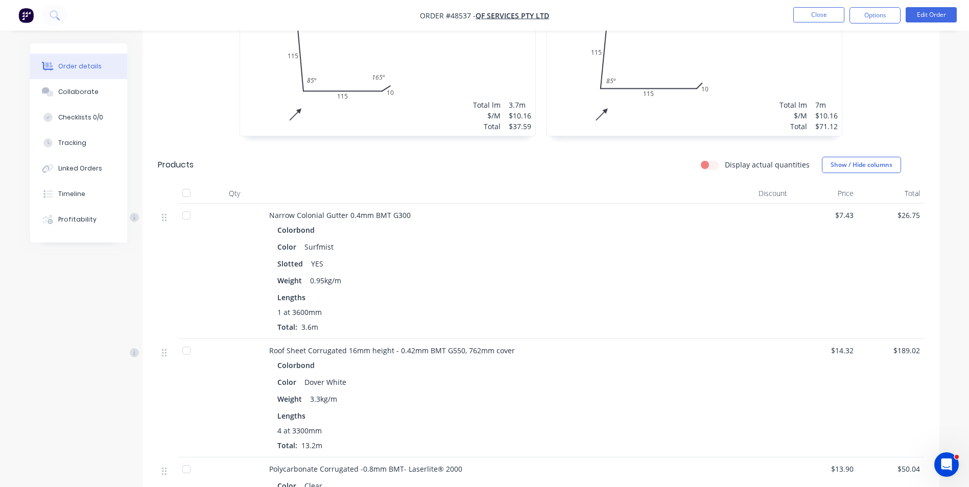
scroll to position [358, 0]
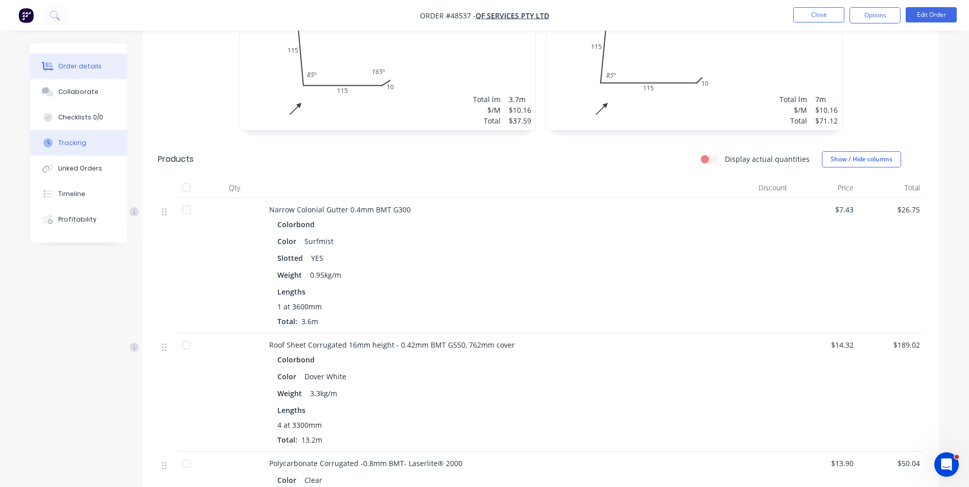
click at [68, 144] on div "Tracking" at bounding box center [72, 142] width 28 height 9
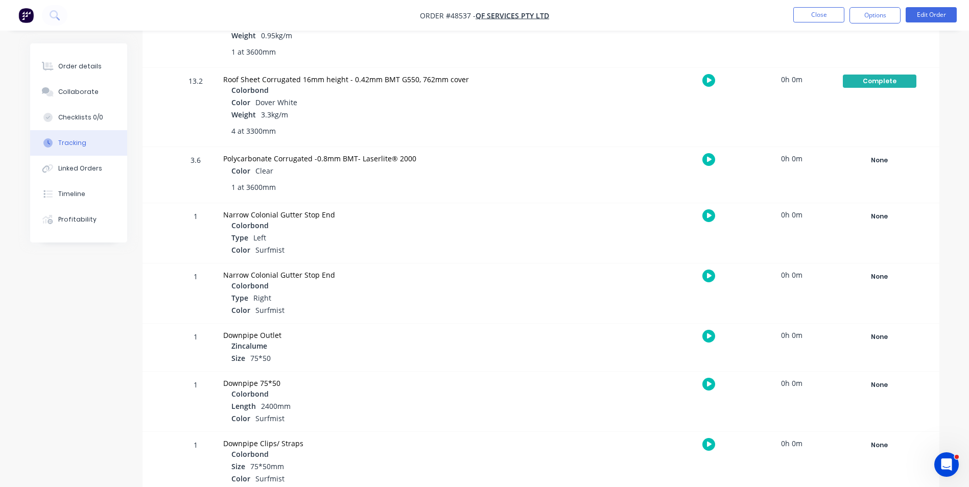
scroll to position [452, 0]
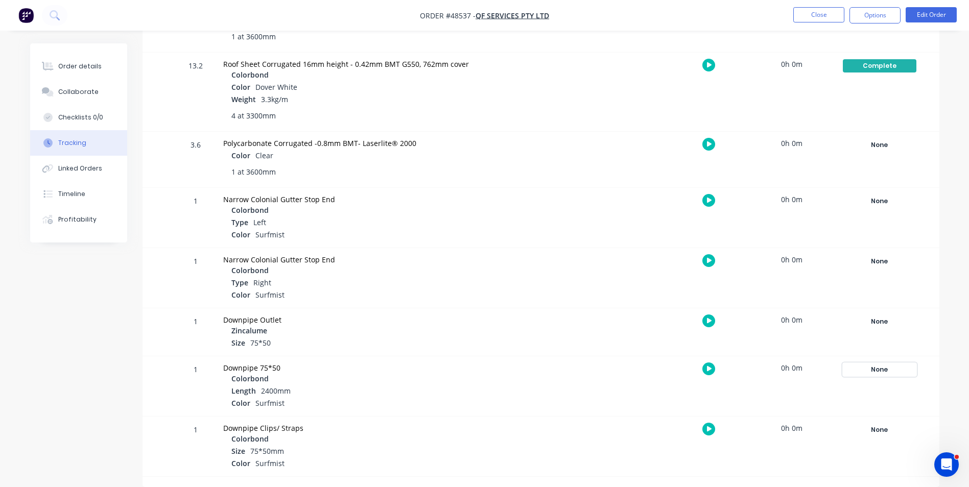
click at [899, 372] on div "None" at bounding box center [880, 369] width 74 height 13
click at [737, 452] on button "Complete" at bounding box center [729, 451] width 44 height 13
click at [877, 437] on div "None Create status None edit Complete Completed edit Friday Monday Ready for De…" at bounding box center [880, 447] width 87 height 60
click at [878, 434] on div "None" at bounding box center [880, 430] width 74 height 13
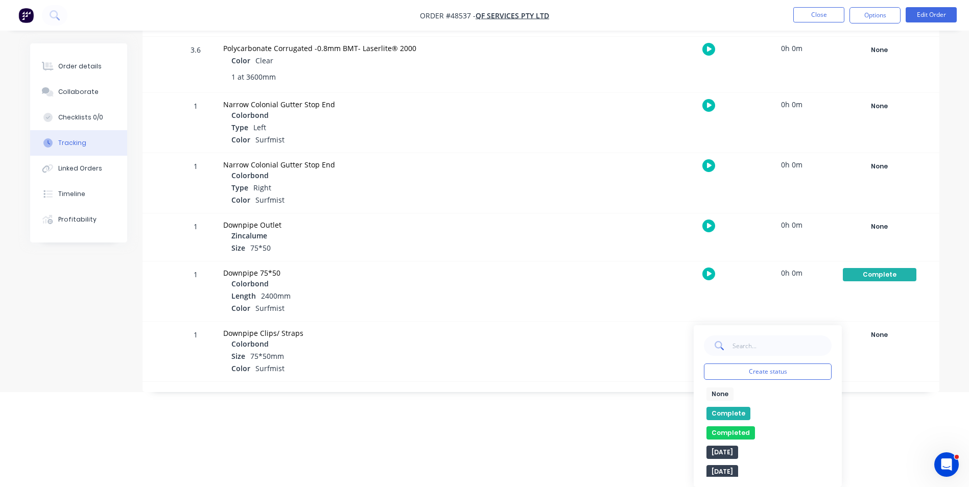
click at [734, 411] on button "Complete" at bounding box center [729, 413] width 44 height 13
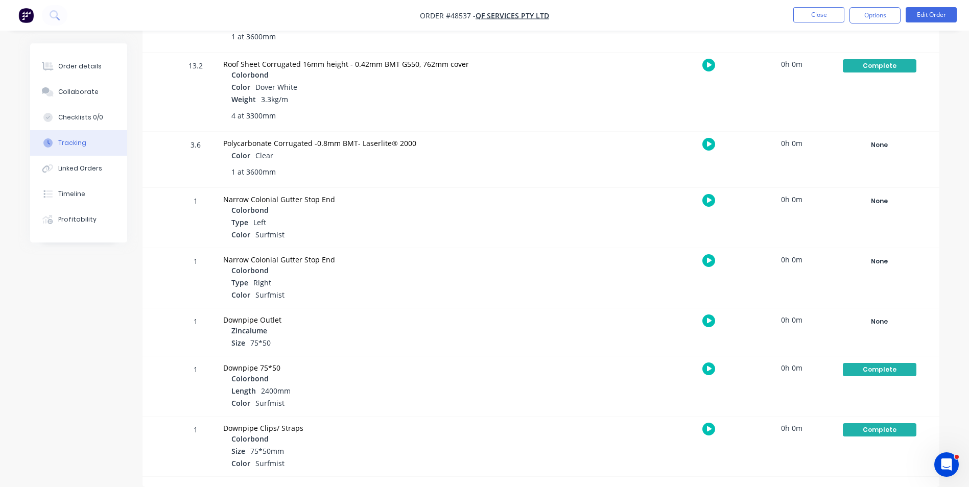
click at [447, 393] on div "Length 2400mm" at bounding box center [403, 392] width 344 height 12
click at [395, 417] on div "Downpipe Clips/ Straps Colorbond Size 75*50mm Color Surfmist" at bounding box center [399, 447] width 365 height 60
click at [817, 11] on button "Close" at bounding box center [819, 14] width 51 height 15
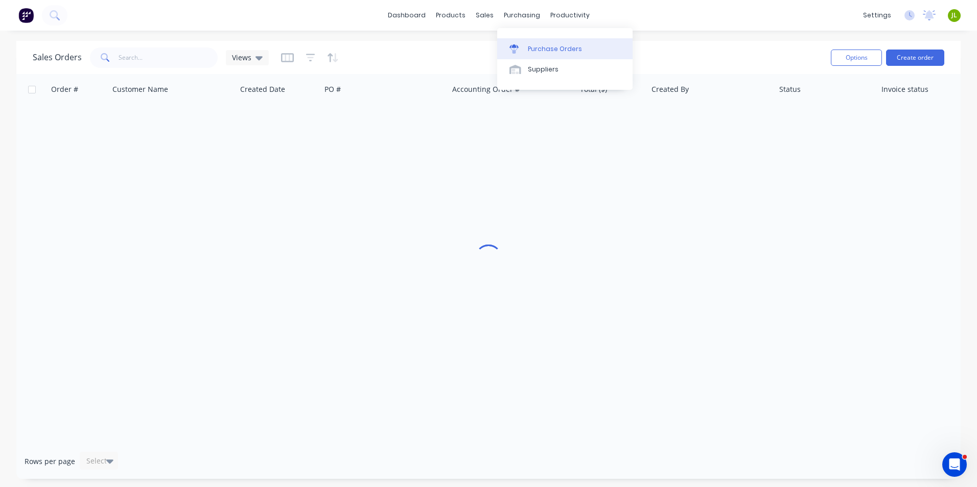
click at [522, 43] on link "Purchase Orders" at bounding box center [564, 48] width 135 height 20
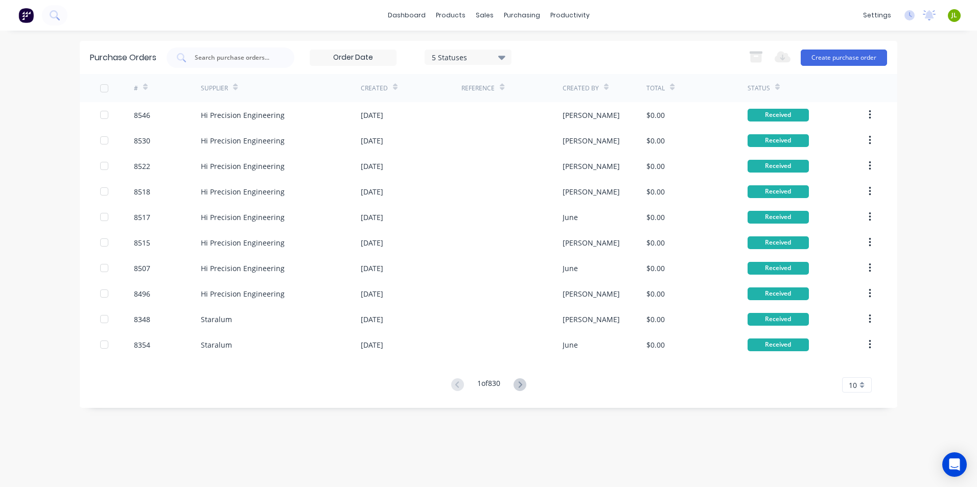
click at [262, 53] on input "text" at bounding box center [236, 58] width 85 height 10
type input "5"
type input "8549"
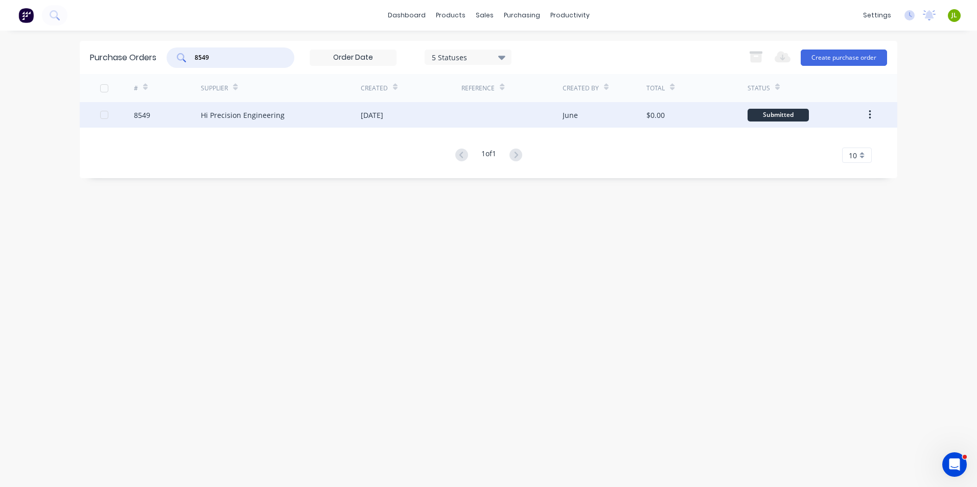
click at [236, 108] on div "Hi Precision Engineering" at bounding box center [281, 115] width 160 height 26
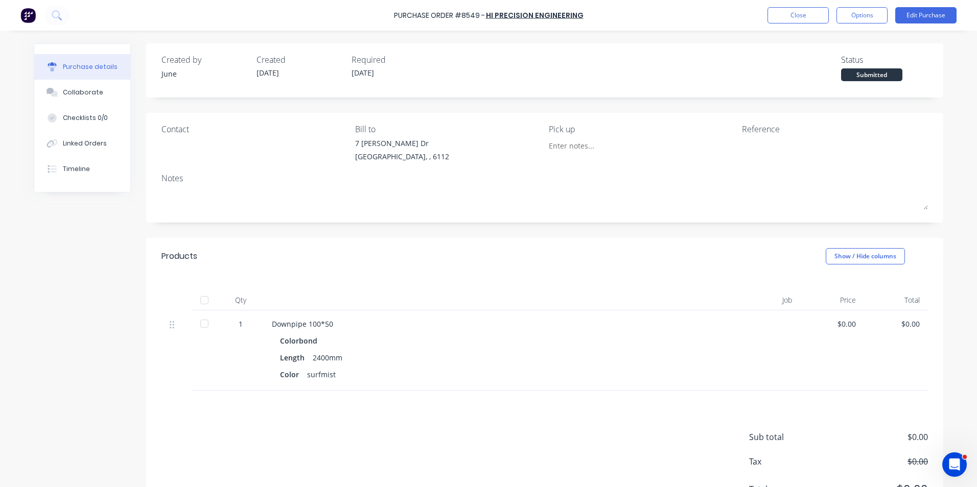
click at [206, 299] on div at bounding box center [204, 300] width 20 height 20
click at [40, 131] on button "Linked Orders" at bounding box center [82, 144] width 96 height 26
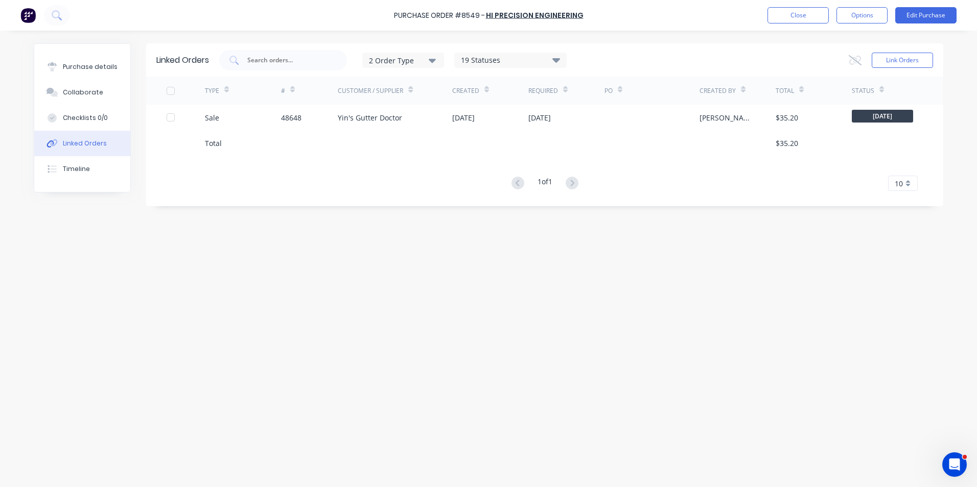
click at [252, 135] on div "Total" at bounding box center [243, 143] width 76 height 26
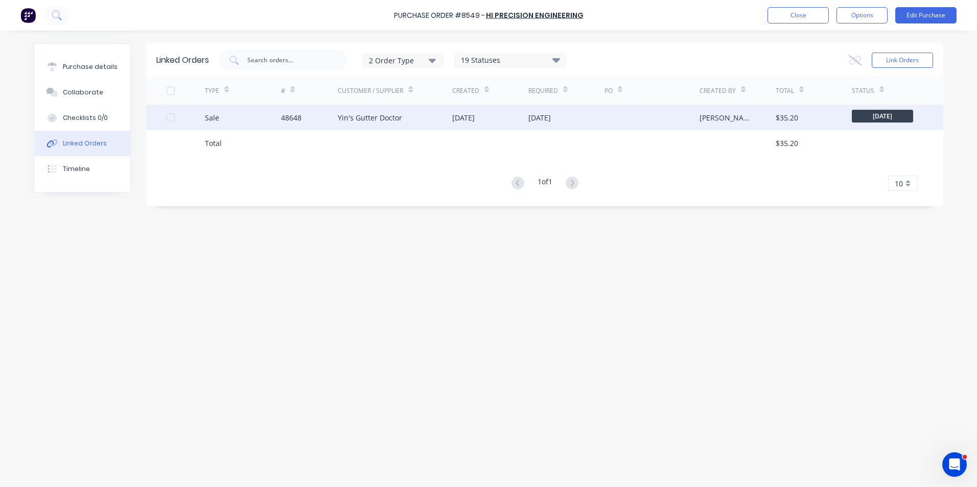
click at [262, 115] on div "Sale" at bounding box center [243, 118] width 76 height 26
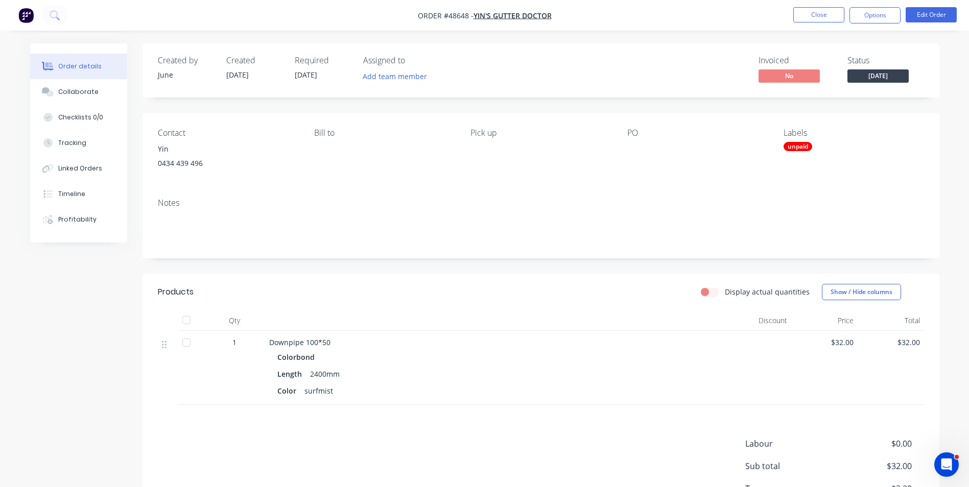
click at [875, 72] on span "Wednesday" at bounding box center [878, 75] width 61 height 13
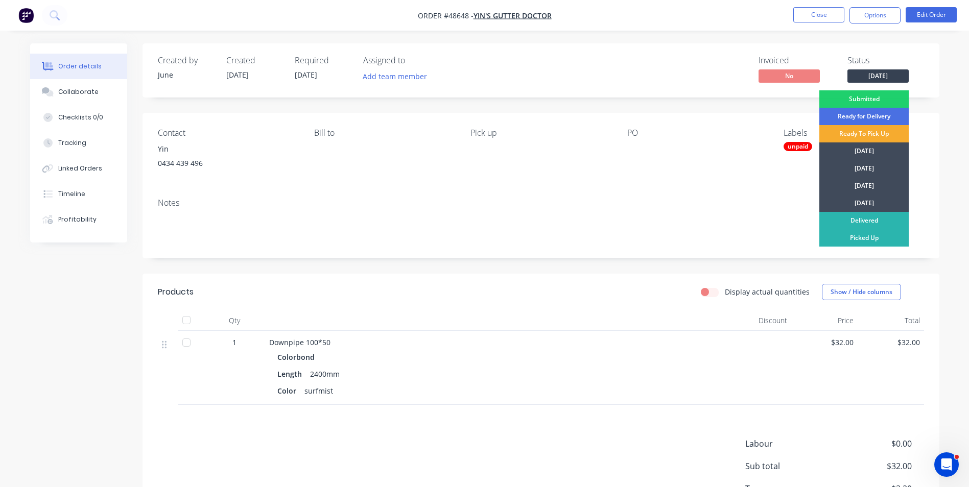
click at [868, 138] on div "Ready To Pick Up" at bounding box center [864, 133] width 89 height 17
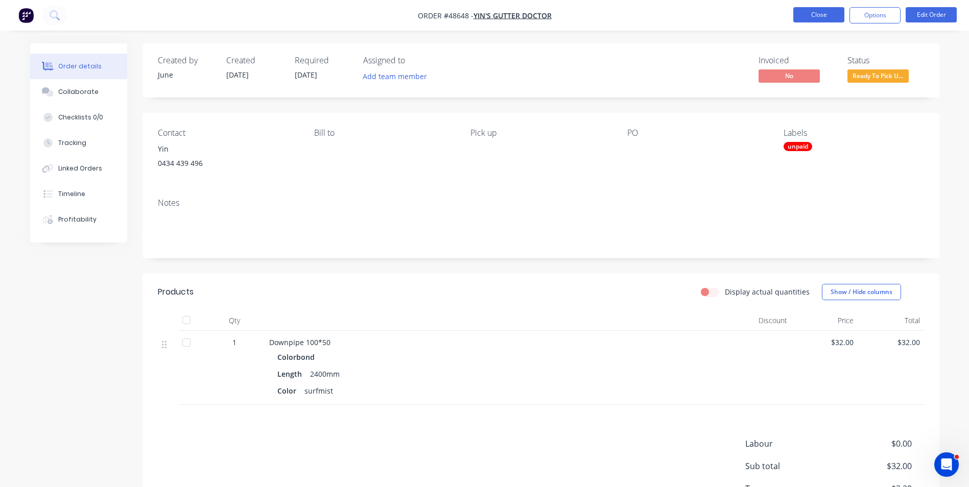
click at [806, 15] on button "Close" at bounding box center [819, 14] width 51 height 15
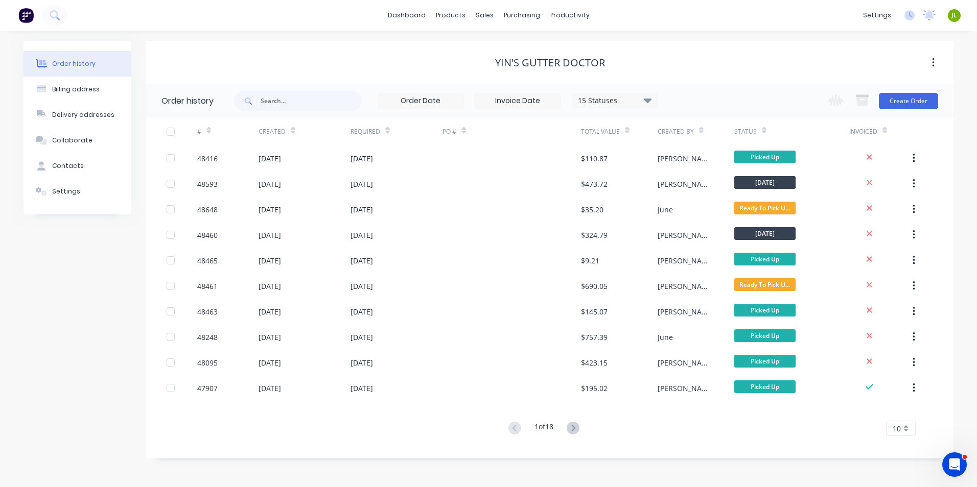
click at [103, 330] on div "Order history Billing address Delivery addresses Collaborate Contacts Settings" at bounding box center [77, 250] width 107 height 418
click at [423, 15] on link "dashboard" at bounding box center [407, 15] width 48 height 15
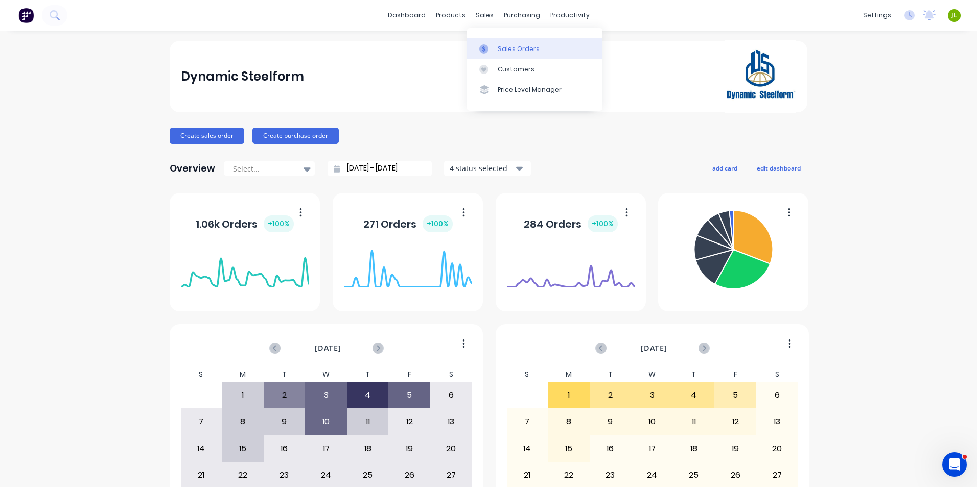
click at [483, 37] on div "Sales Orders Customers Price Level Manager" at bounding box center [534, 69] width 135 height 82
click at [483, 41] on link "Sales Orders" at bounding box center [534, 48] width 135 height 20
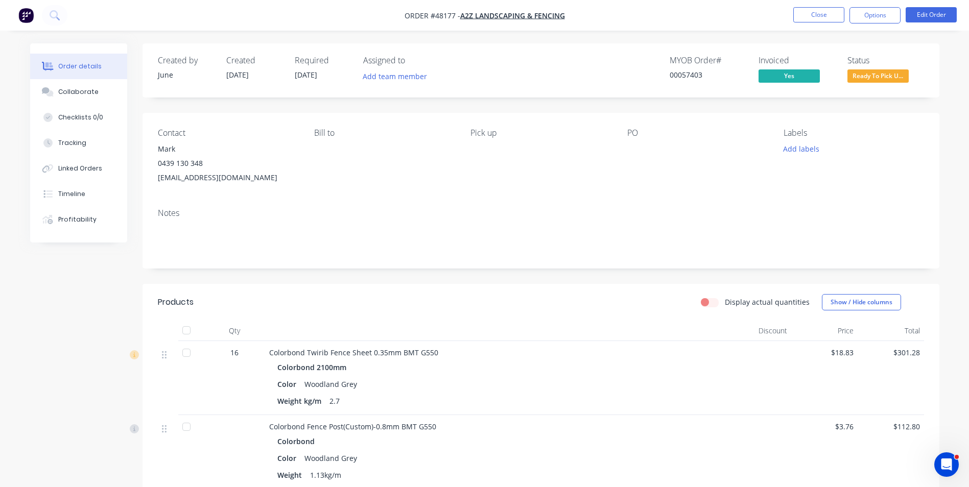
click at [239, 24] on nav "Order #48177 - A2Z Landscaping & Fencing Close Options Edit Order" at bounding box center [484, 15] width 969 height 31
click at [807, 16] on button "Close" at bounding box center [819, 14] width 51 height 15
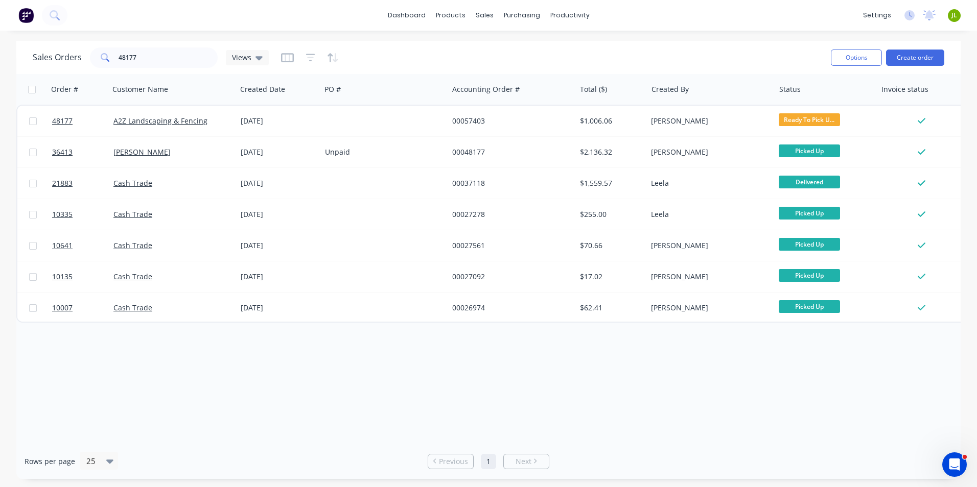
click at [388, 431] on div "Order # Customer Name Created Date PO # Accounting Order # Total ($) Created By…" at bounding box center [488, 259] width 944 height 370
click at [504, 74] on div "Customers" at bounding box center [519, 69] width 37 height 9
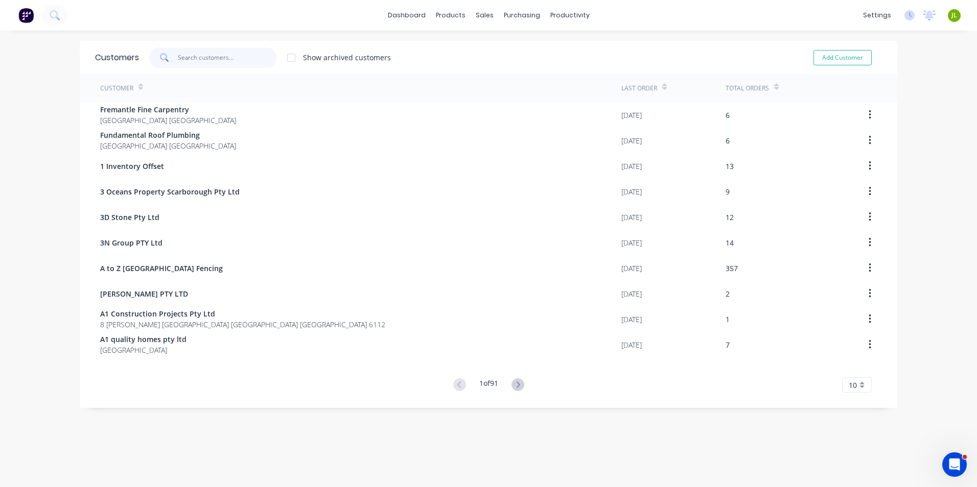
click at [199, 57] on input "text" at bounding box center [228, 58] width 100 height 20
click at [521, 386] on icon at bounding box center [518, 385] width 13 height 13
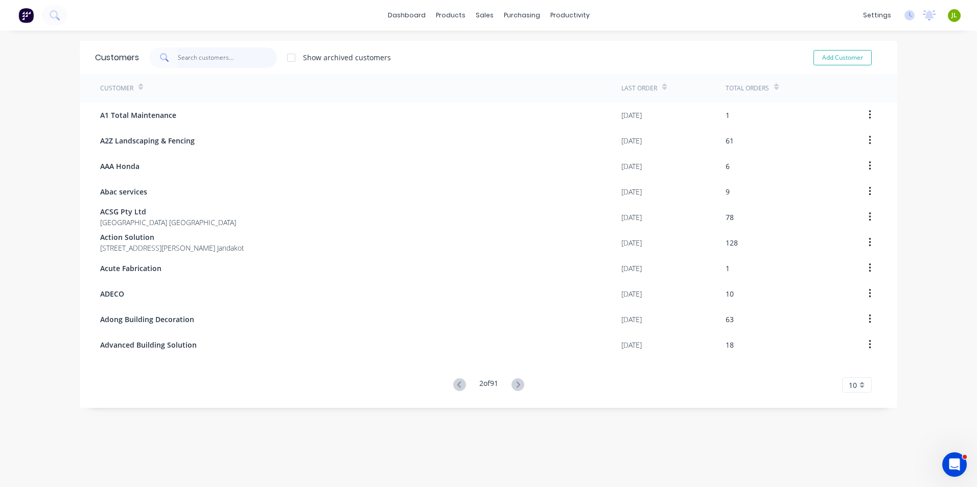
click at [219, 59] on input "text" at bounding box center [228, 58] width 100 height 20
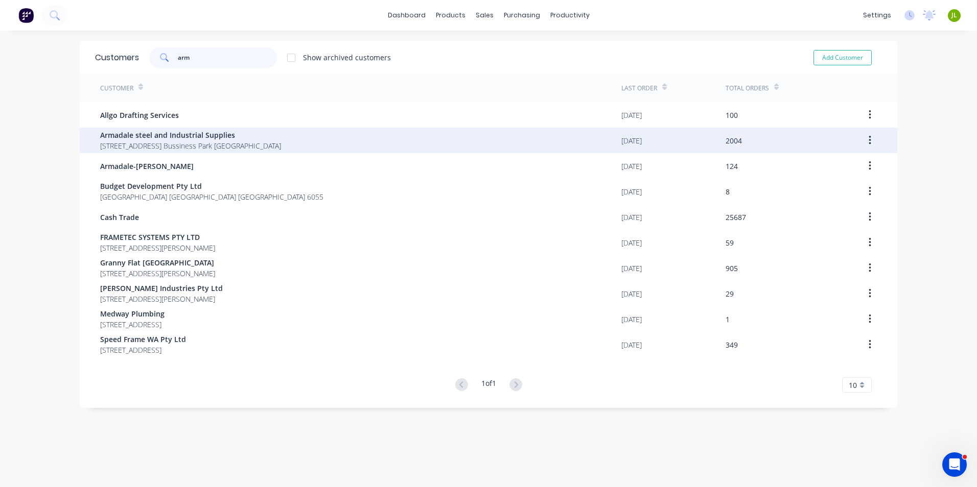
type input "arm"
click at [238, 139] on span "Armadale steel and Industrial Supplies" at bounding box center [190, 135] width 181 height 11
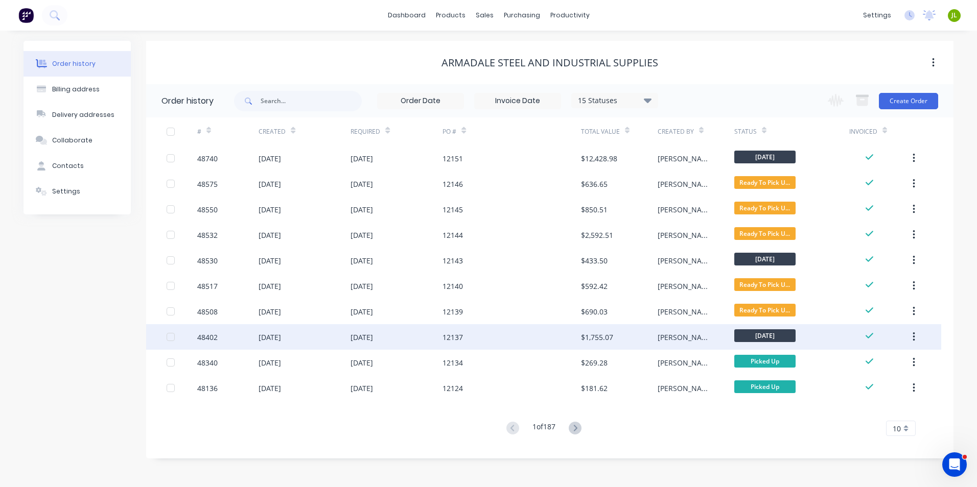
click at [462, 337] on div "12137" at bounding box center [453, 337] width 20 height 11
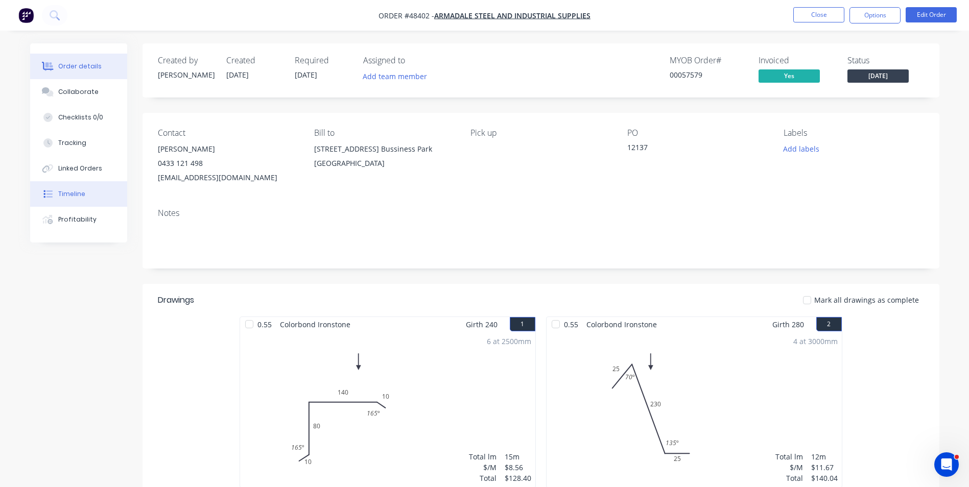
click at [62, 196] on div "Timeline" at bounding box center [71, 194] width 27 height 9
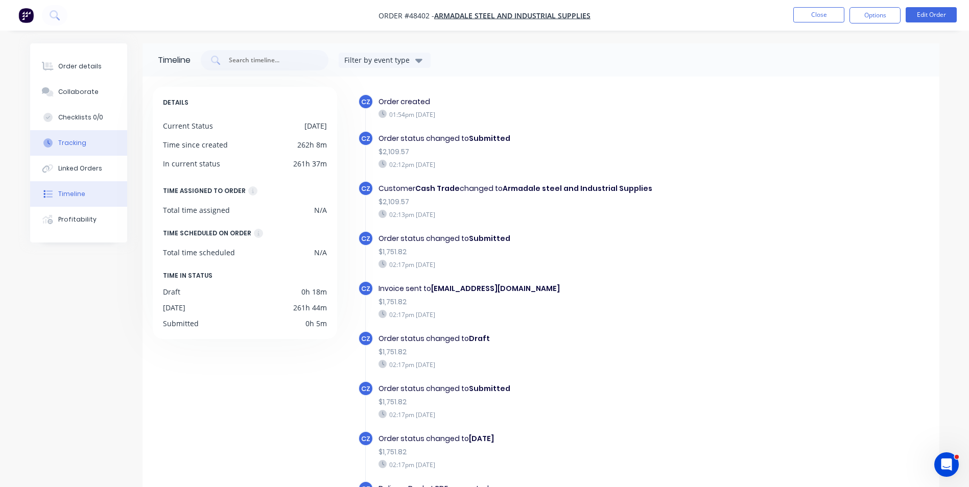
click at [71, 133] on button "Tracking" at bounding box center [78, 143] width 97 height 26
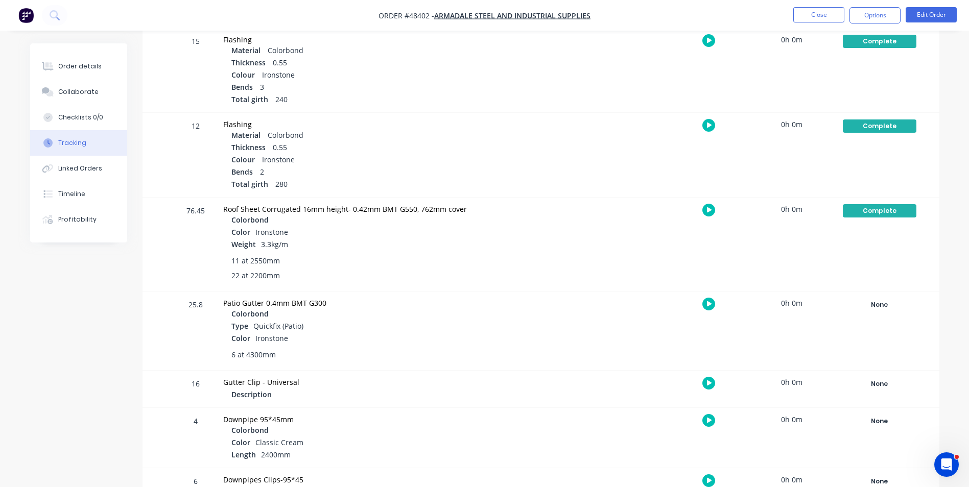
scroll to position [303, 0]
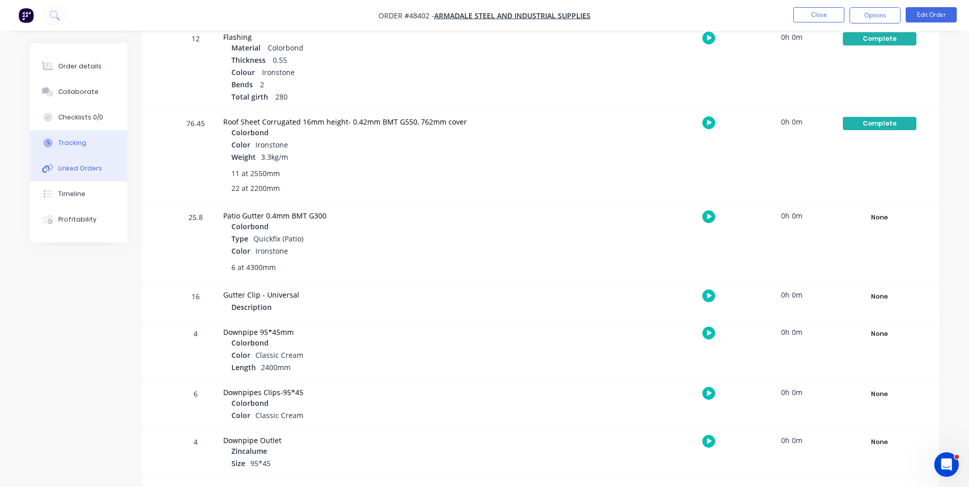
click at [75, 176] on button "Linked Orders" at bounding box center [78, 169] width 97 height 26
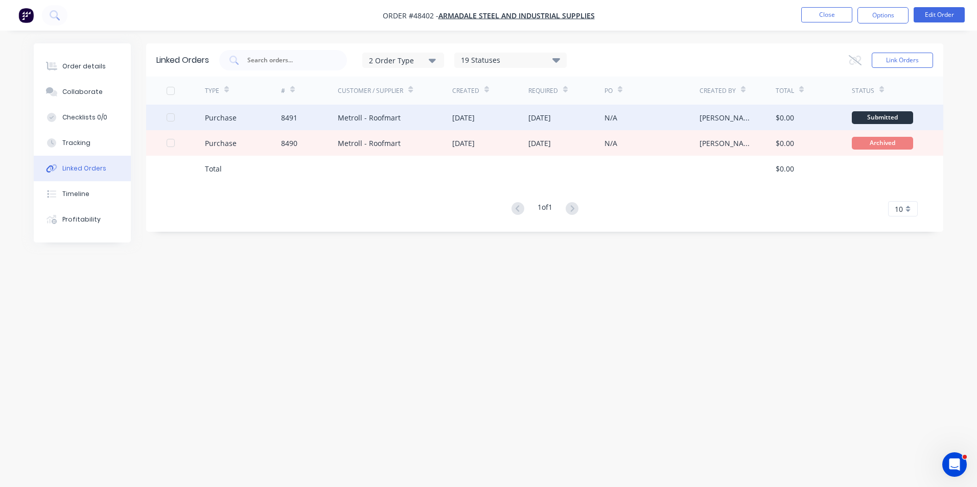
click at [420, 117] on div "Metroll - Roofmart" at bounding box center [395, 118] width 114 height 26
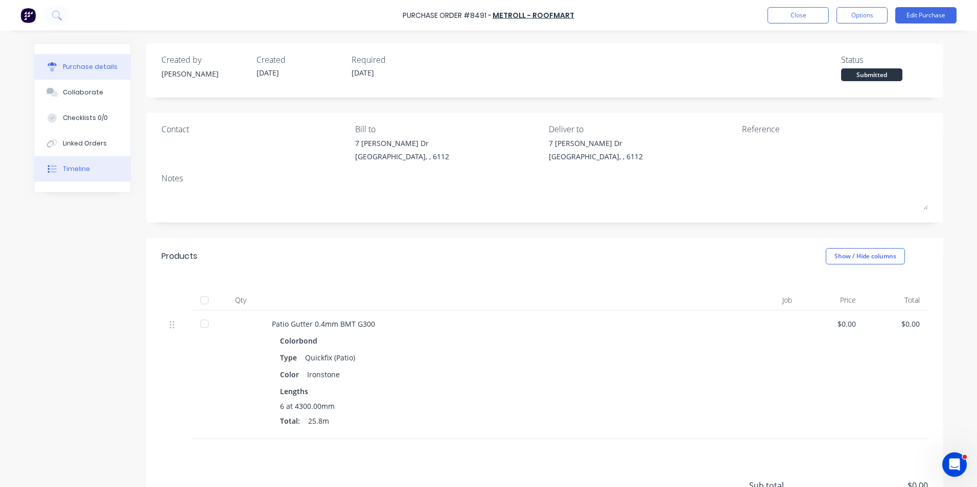
click at [66, 174] on button "Timeline" at bounding box center [82, 169] width 96 height 26
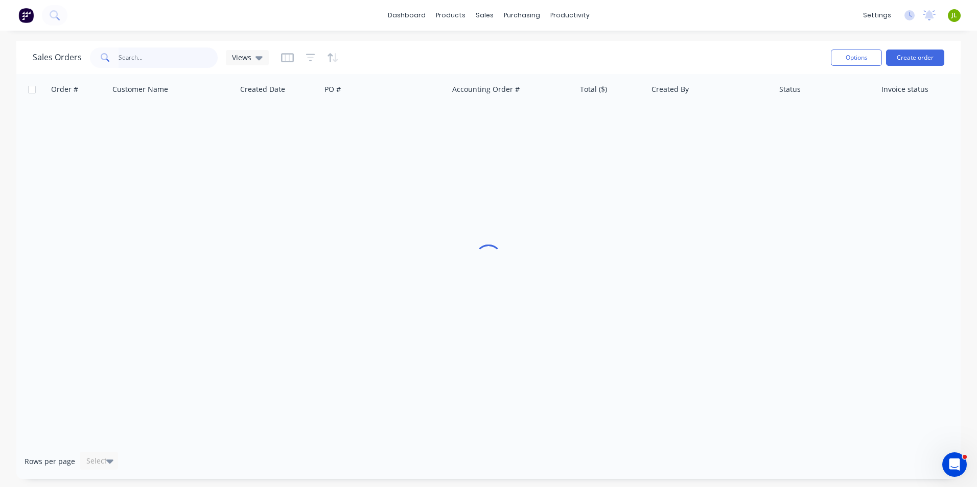
click at [169, 58] on input "text" at bounding box center [169, 58] width 100 height 20
type input "48334"
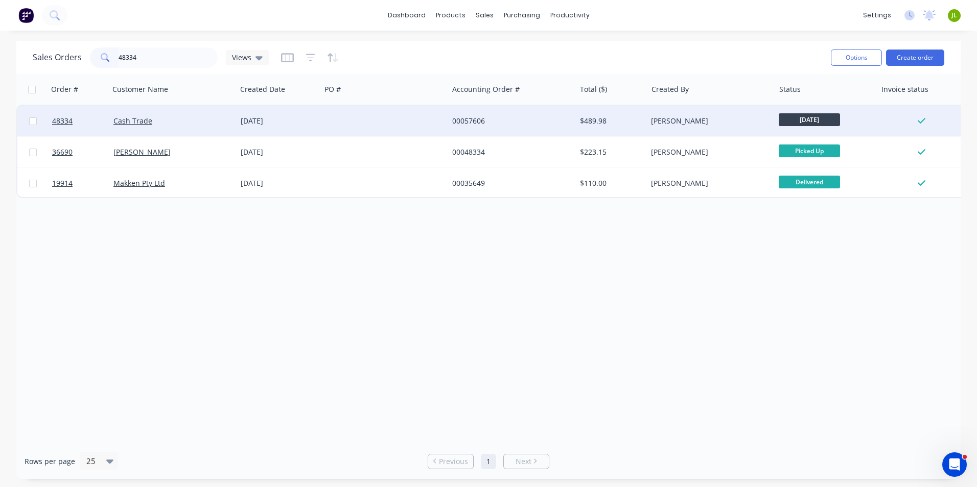
click at [189, 113] on div "Cash Trade" at bounding box center [172, 121] width 127 height 31
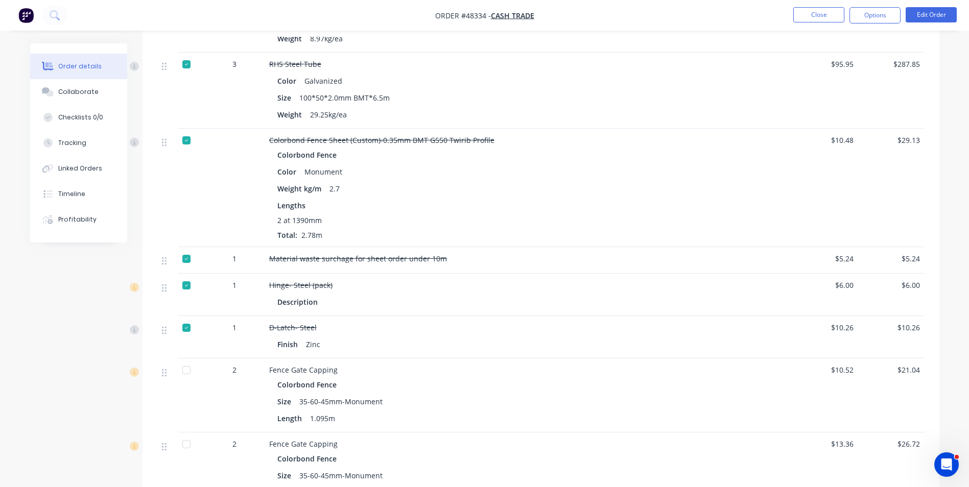
scroll to position [537, 0]
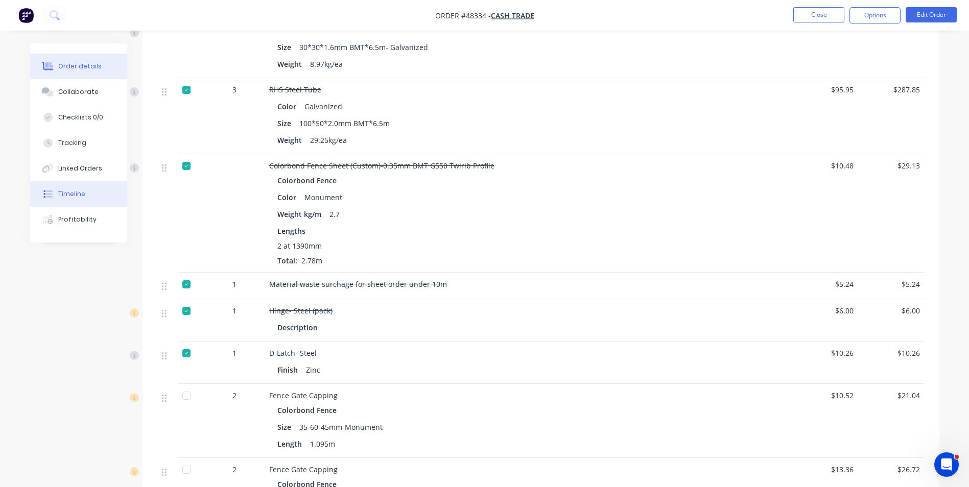
click at [70, 188] on button "Timeline" at bounding box center [78, 194] width 97 height 26
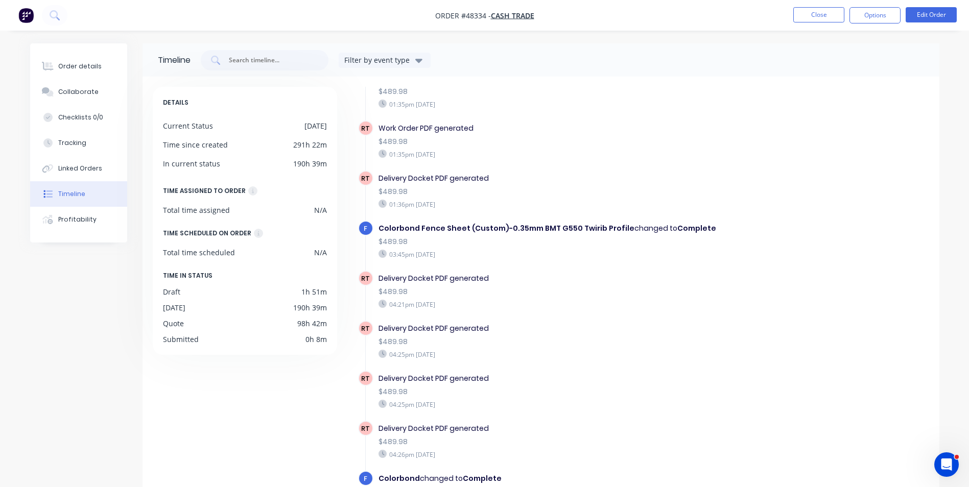
scroll to position [78, 0]
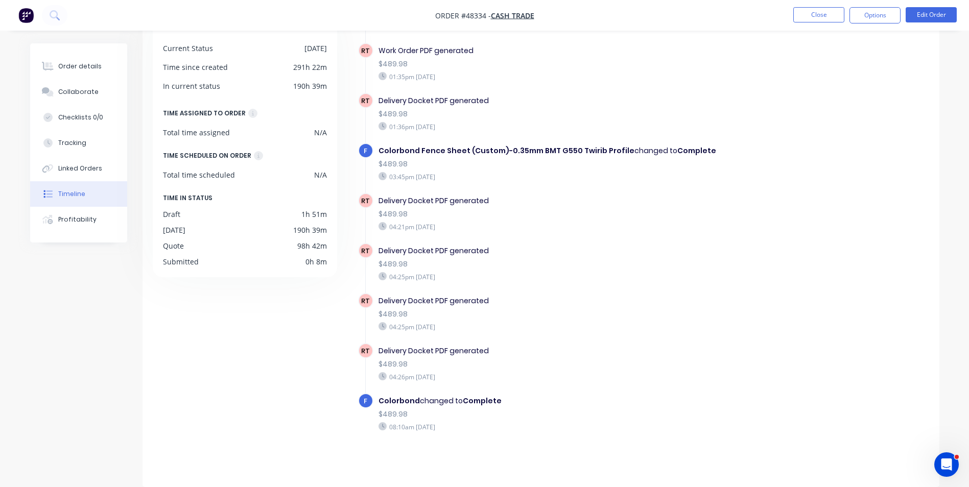
click at [829, 24] on nav "Order #48334 - Cash Trade Close Options Edit Order" at bounding box center [484, 15] width 969 height 31
click at [836, 19] on button "Close" at bounding box center [819, 14] width 51 height 15
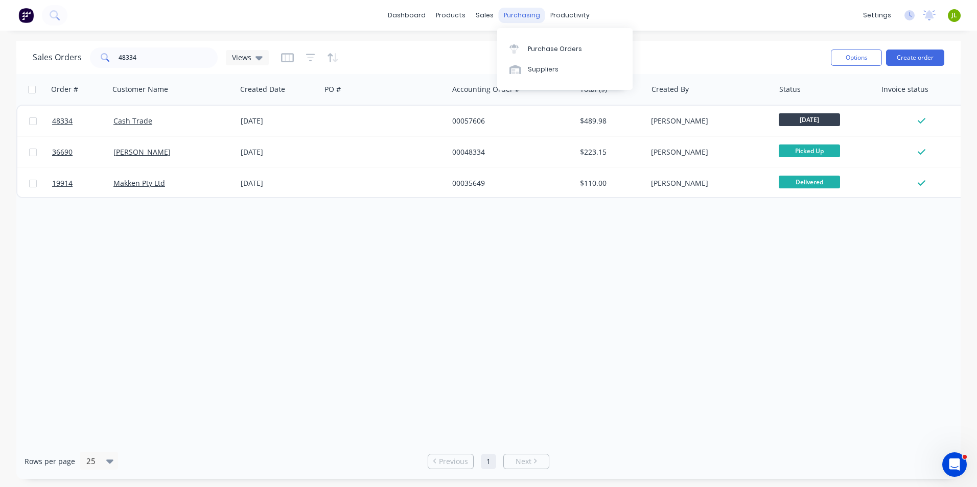
click at [515, 9] on div "purchasing" at bounding box center [522, 15] width 47 height 15
click at [539, 65] on div "Suppliers" at bounding box center [543, 69] width 31 height 9
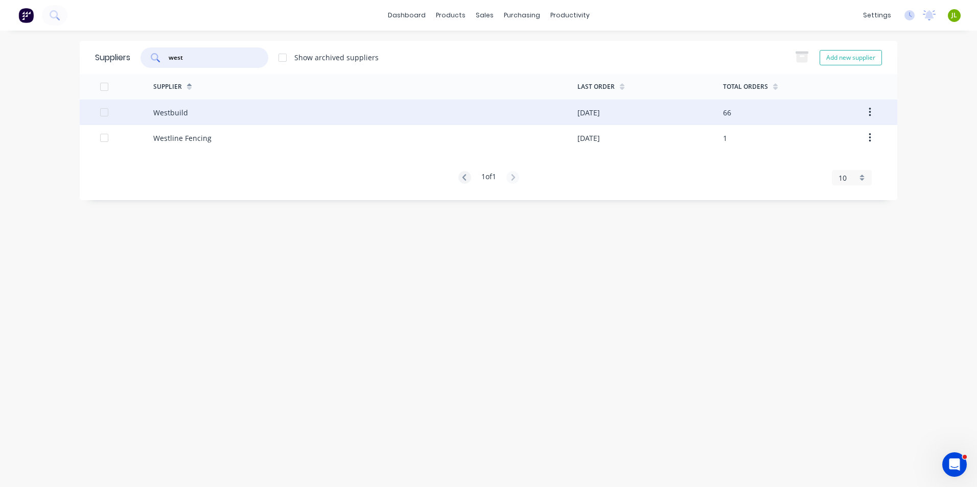
type input "west"
click at [296, 108] on div "Westbuild" at bounding box center [365, 113] width 424 height 26
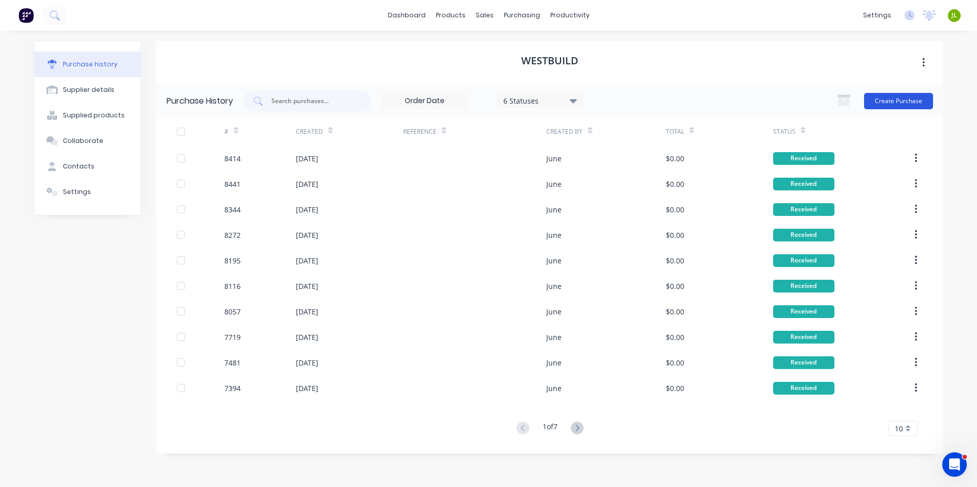
click at [915, 103] on button "Create Purchase" at bounding box center [898, 101] width 69 height 16
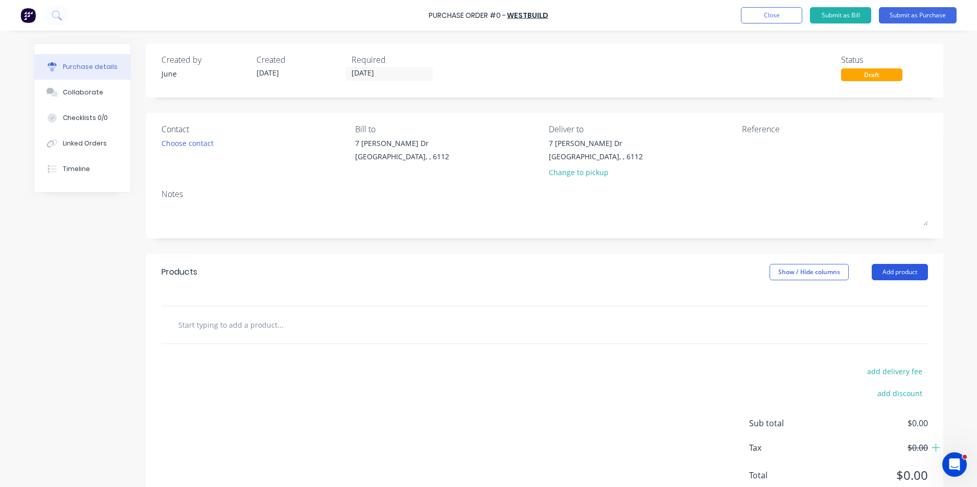
click at [887, 273] on button "Add product" at bounding box center [900, 272] width 56 height 16
click at [868, 303] on div "Product catalogue" at bounding box center [879, 298] width 79 height 15
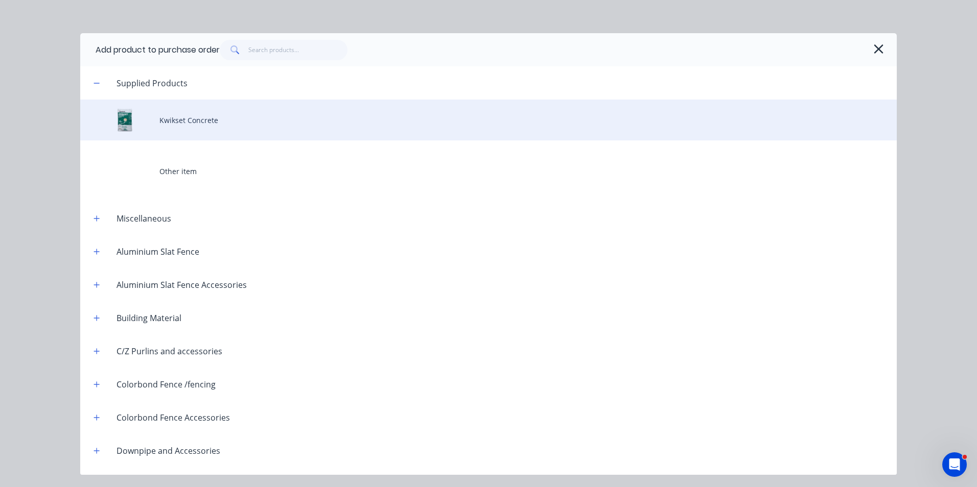
click at [180, 115] on div "Kwikset Concrete" at bounding box center [488, 120] width 817 height 41
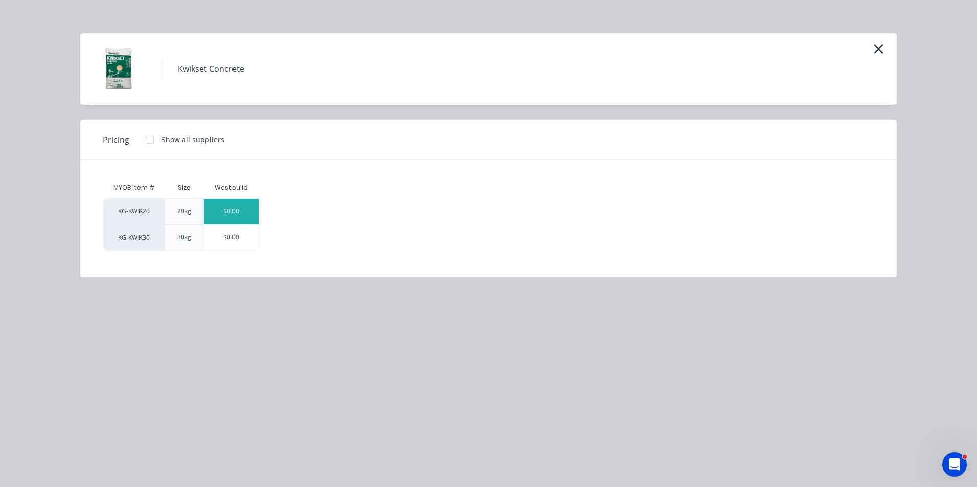
click at [230, 211] on div "$0.00" at bounding box center [231, 212] width 55 height 26
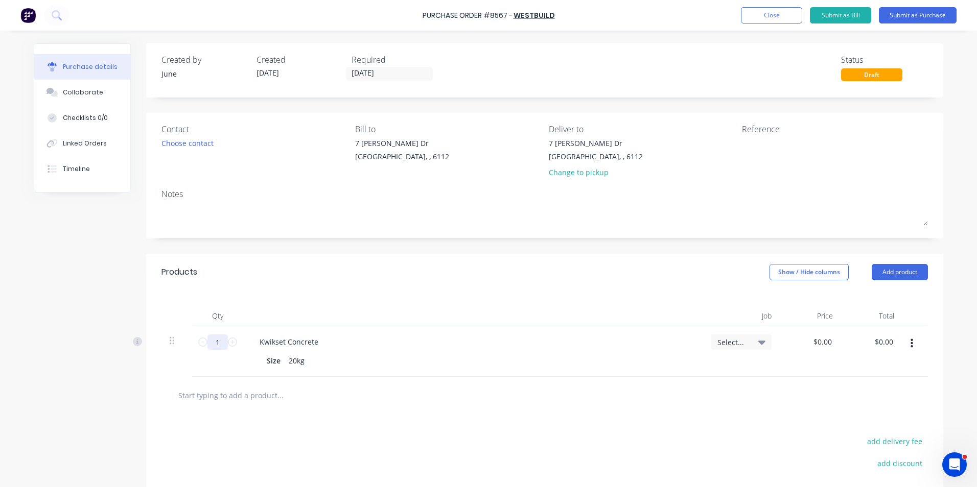
click at [214, 341] on input "1" at bounding box center [217, 342] width 20 height 15
type input "3"
type input "420"
click at [556, 327] on div "Kwikset Concrete Size 20kg" at bounding box center [473, 352] width 460 height 51
click at [346, 63] on div "Created by June Created [DATE] Required [DATE]" at bounding box center [299, 68] width 277 height 28
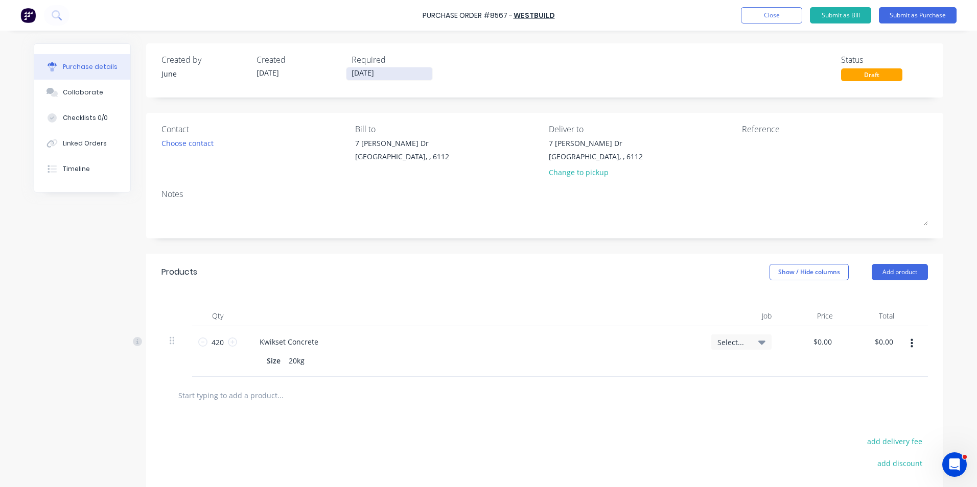
click at [355, 68] on input "[DATE]" at bounding box center [389, 73] width 86 height 13
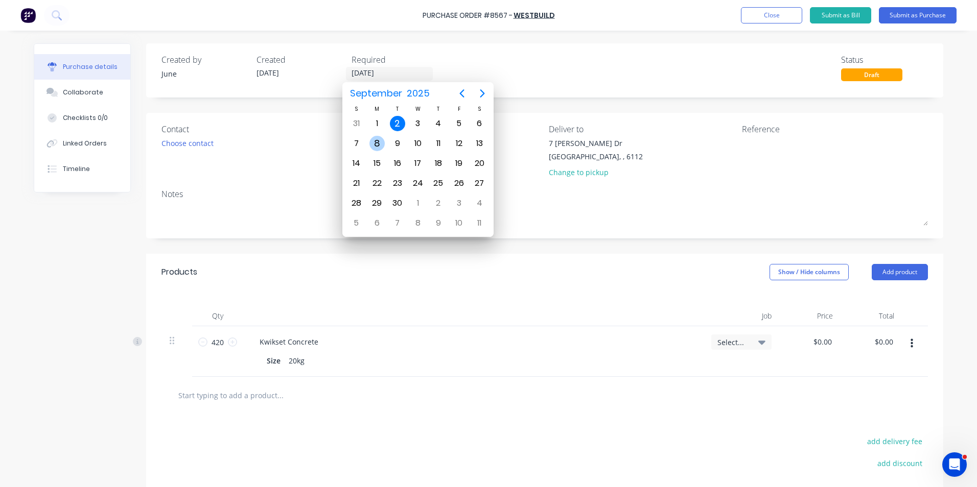
click at [379, 141] on div "8" at bounding box center [376, 143] width 15 height 15
type input "[DATE]"
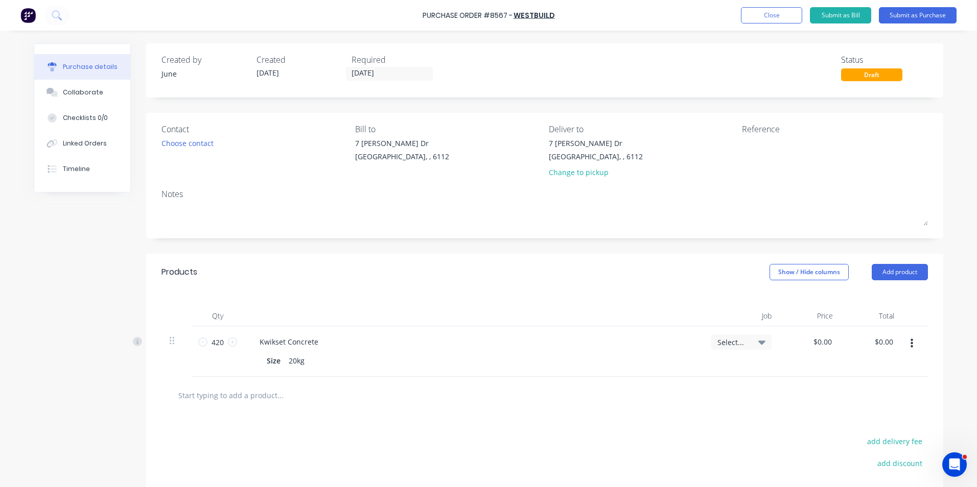
click at [551, 83] on div "Created by June Created [DATE] Required [DATE] Status Draft" at bounding box center [544, 70] width 797 height 54
click at [896, 271] on button "Add product" at bounding box center [900, 272] width 56 height 16
click at [891, 289] on button "Product catalogue" at bounding box center [879, 298] width 97 height 20
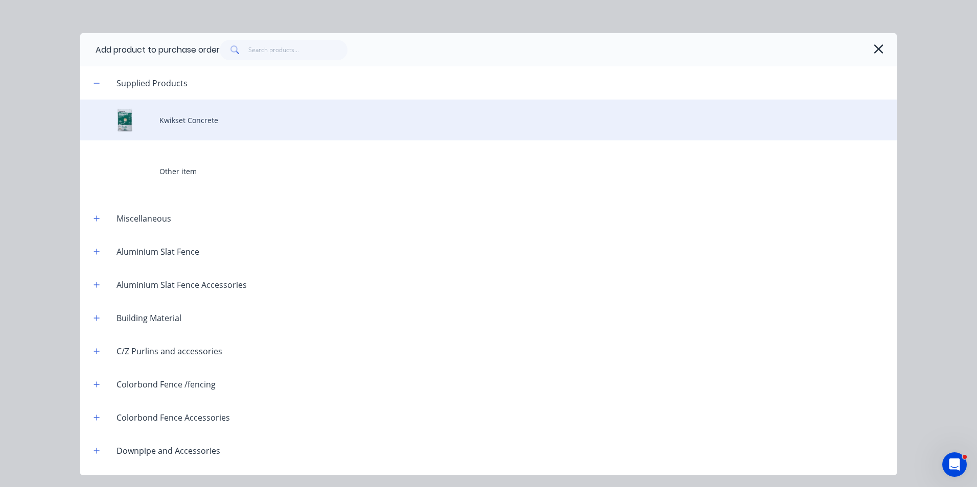
click at [244, 105] on div "Kwikset Concrete" at bounding box center [488, 120] width 817 height 41
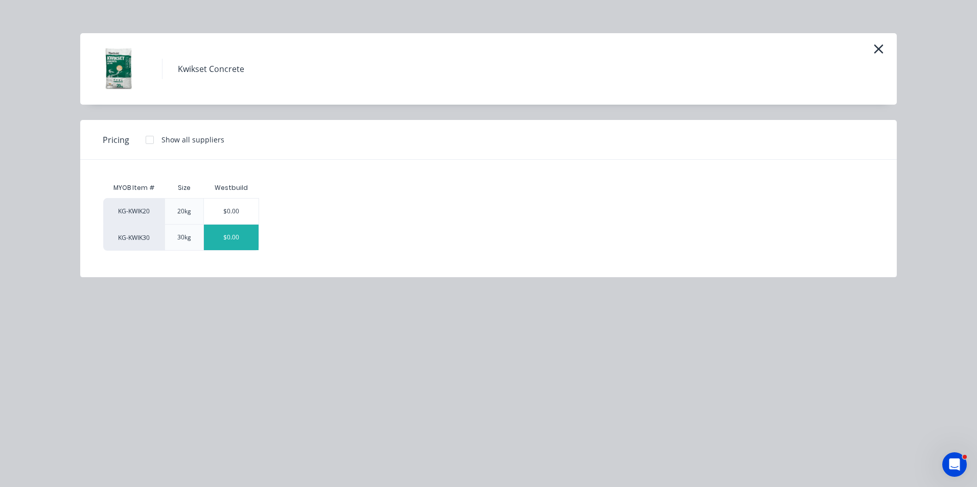
click at [230, 233] on div "$0.00" at bounding box center [231, 238] width 55 height 26
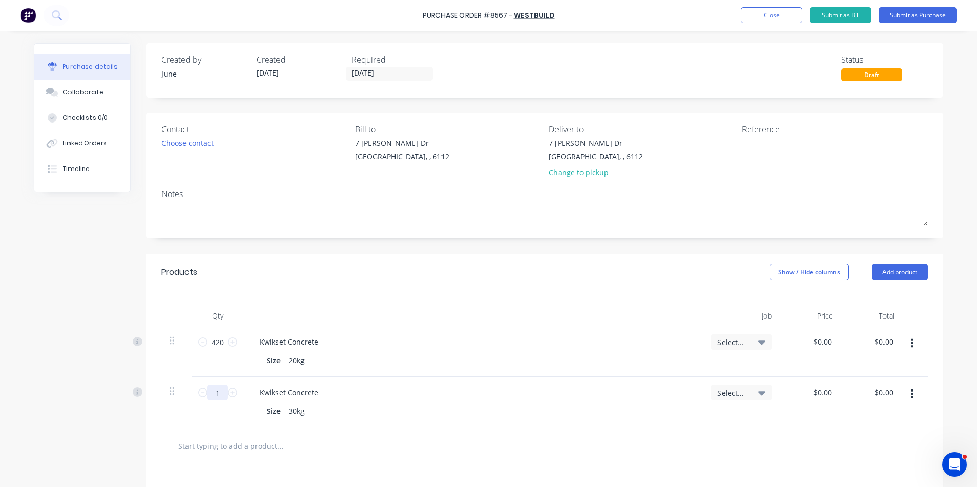
click at [223, 394] on input "1" at bounding box center [217, 392] width 20 height 15
type input "56"
click at [396, 373] on div "Kwikset Concrete Size 20kg" at bounding box center [473, 352] width 460 height 51
click at [790, 18] on button "Close" at bounding box center [771, 15] width 61 height 16
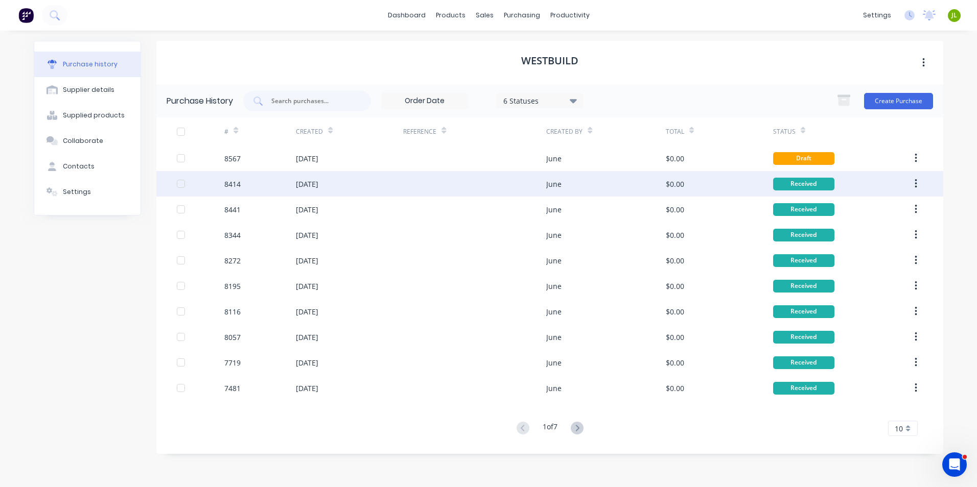
click at [553, 187] on div "June" at bounding box center [553, 184] width 15 height 11
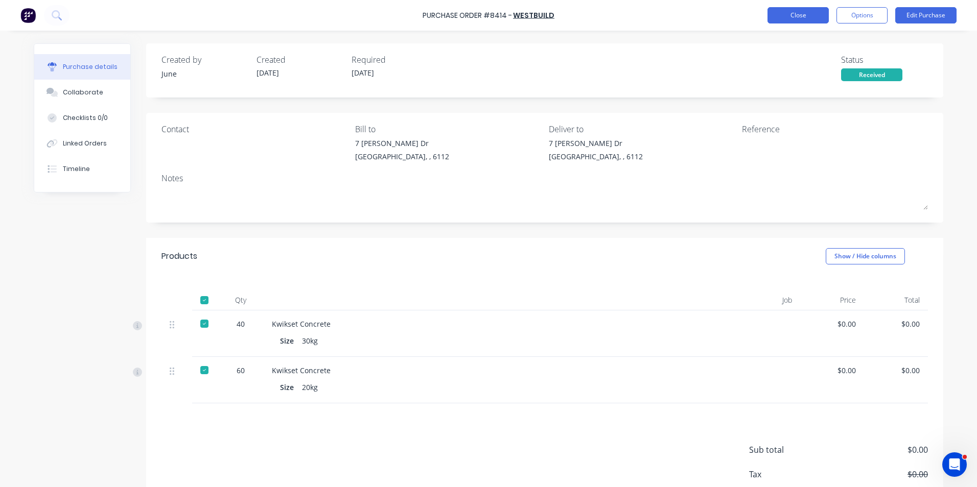
click at [789, 23] on button "Close" at bounding box center [798, 15] width 61 height 16
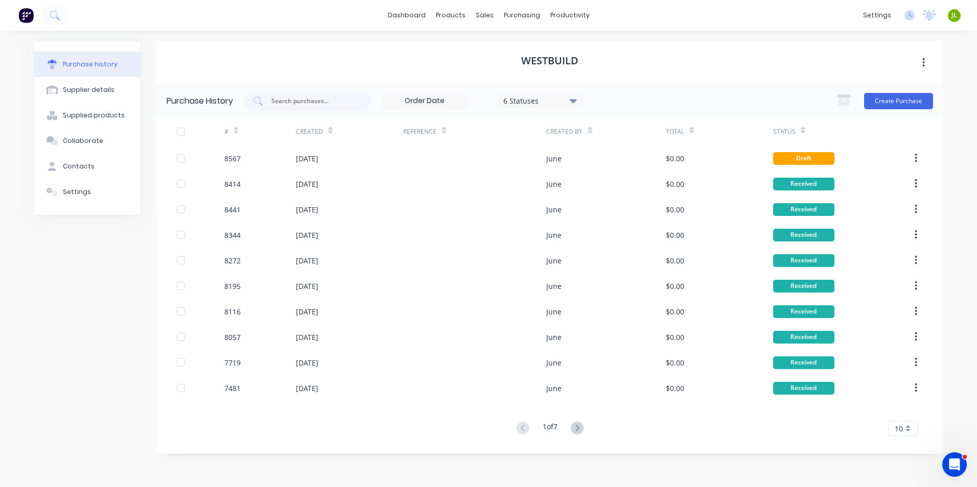
click at [452, 149] on div at bounding box center [474, 159] width 143 height 26
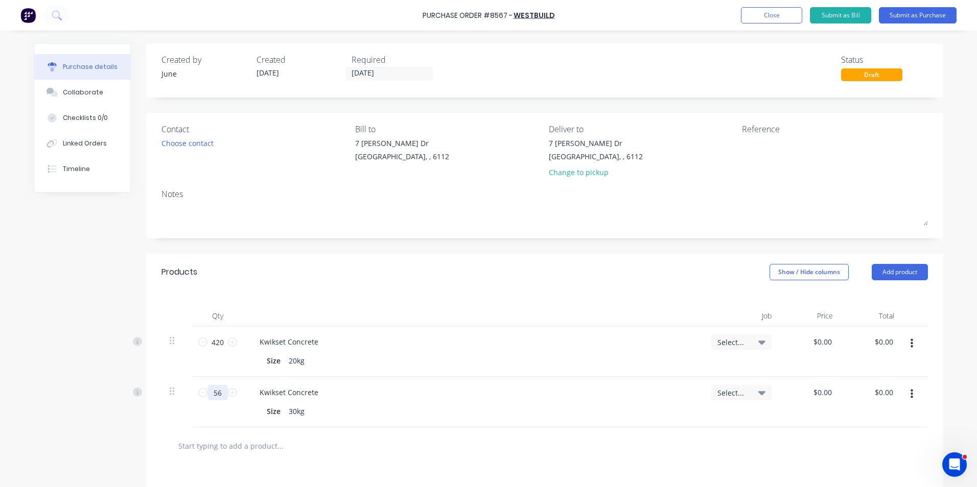
click at [207, 398] on input "56" at bounding box center [217, 392] width 20 height 15
type input "40"
click at [506, 272] on div "Products Show / Hide columns Add product" at bounding box center [544, 272] width 797 height 37
click at [679, 169] on div "[STREET_ADDRESS][PERSON_NAME][PERSON_NAME] Change to pickup" at bounding box center [642, 160] width 186 height 45
click at [922, 11] on button "Submit as Purchase" at bounding box center [918, 15] width 78 height 16
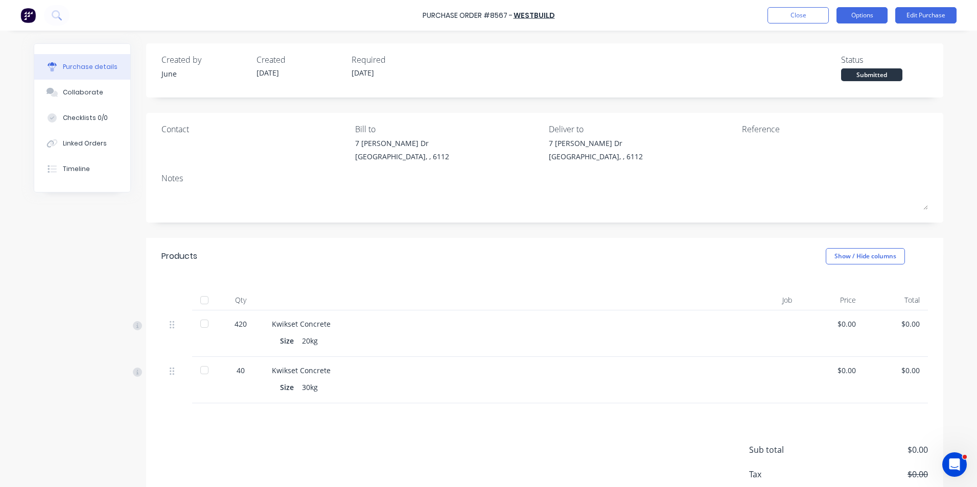
click at [858, 17] on button "Options" at bounding box center [862, 15] width 51 height 16
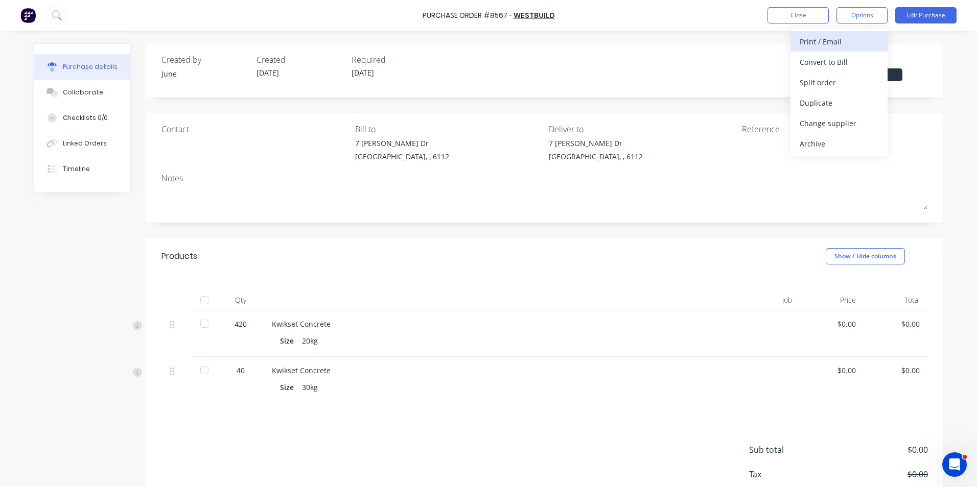
click at [847, 45] on div "Print / Email" at bounding box center [839, 41] width 79 height 15
click at [843, 77] on div "Without pricing" at bounding box center [839, 82] width 79 height 15
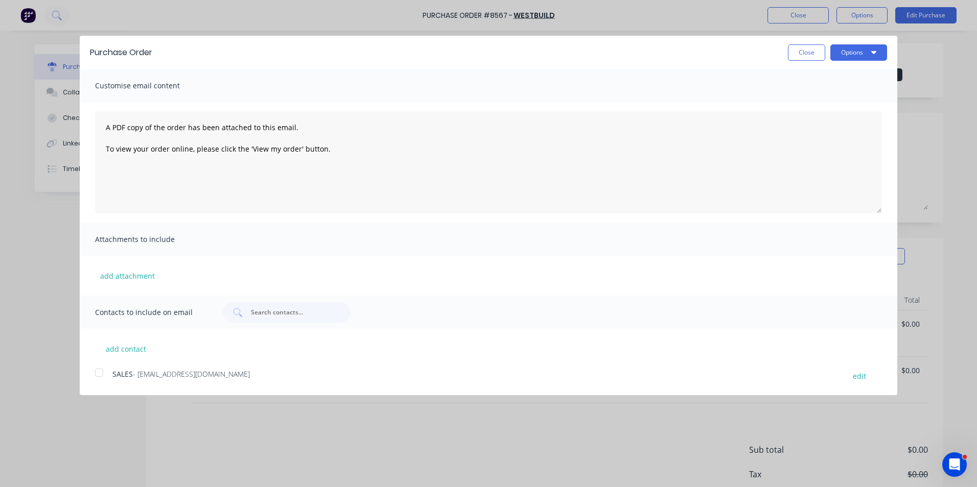
click at [96, 372] on div at bounding box center [99, 373] width 20 height 20
click at [877, 52] on button "Options" at bounding box center [858, 52] width 57 height 16
click at [859, 94] on div "Email" at bounding box center [838, 98] width 79 height 15
